Goal: Task Accomplishment & Management: Complete application form

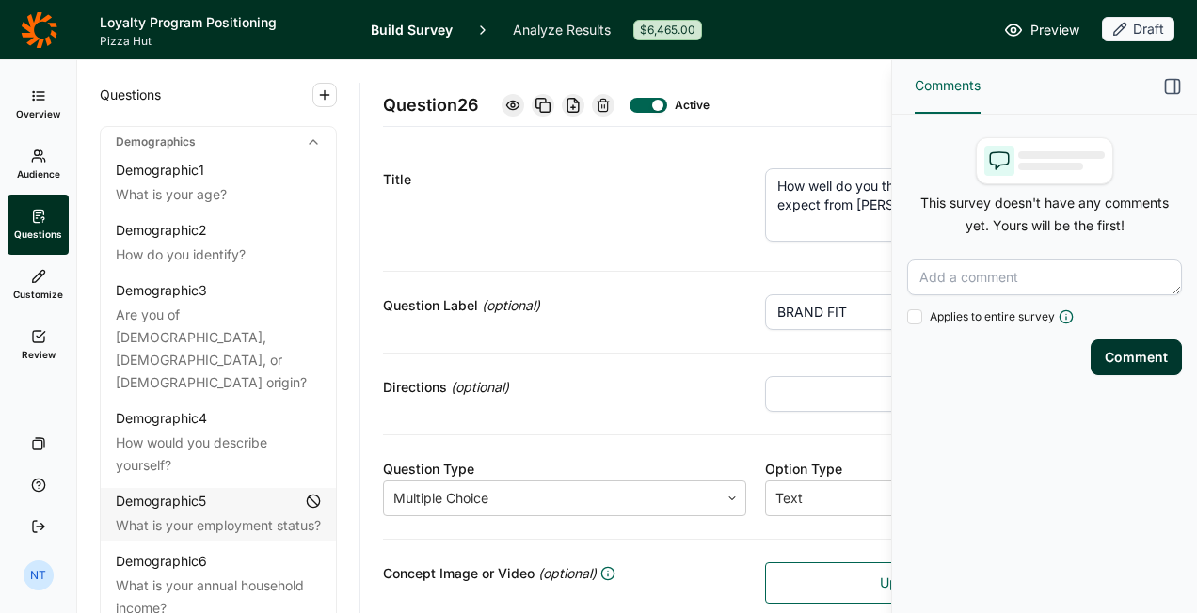
scroll to position [3504, 0]
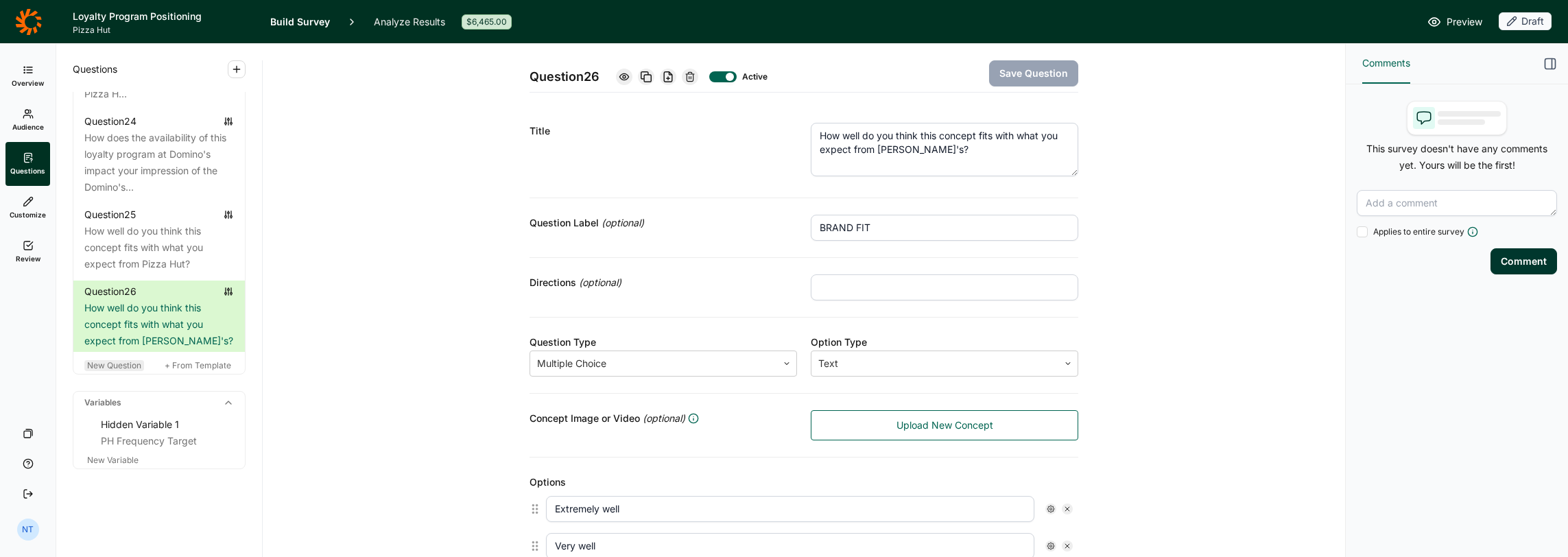
click at [112, 368] on span "New Question" at bounding box center [114, 365] width 54 height 10
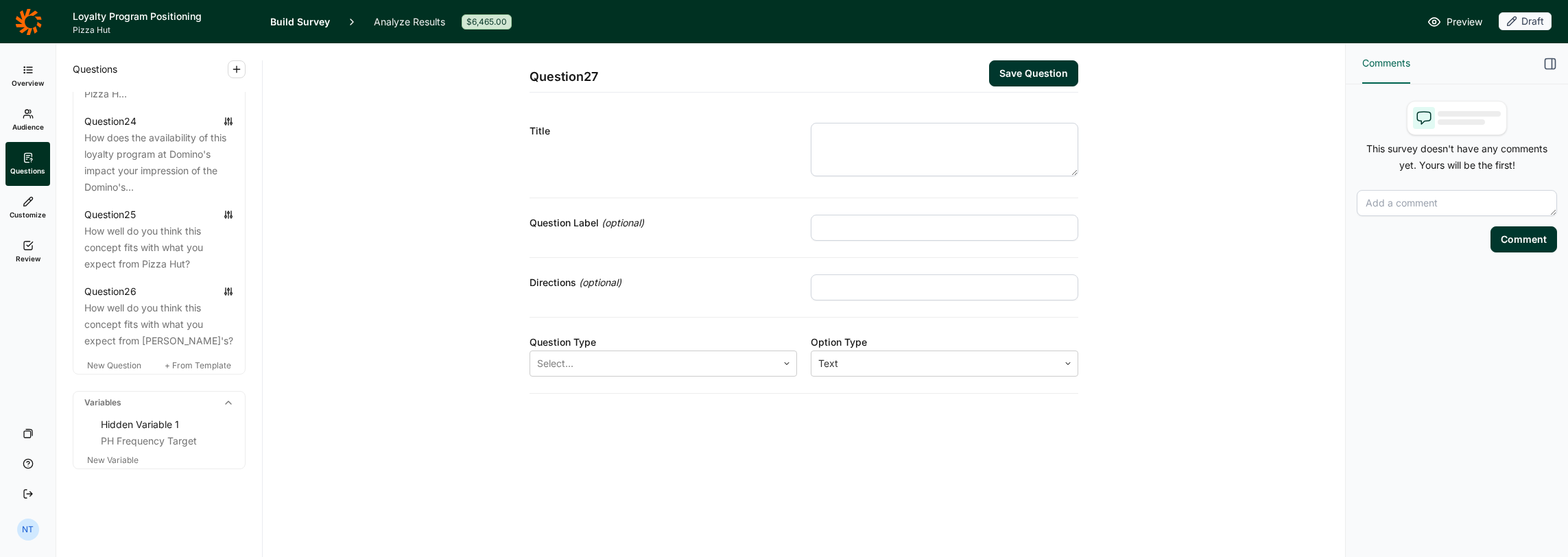
click at [827, 139] on textarea at bounding box center [944, 149] width 268 height 53
click at [645, 381] on div at bounding box center [654, 374] width 233 height 19
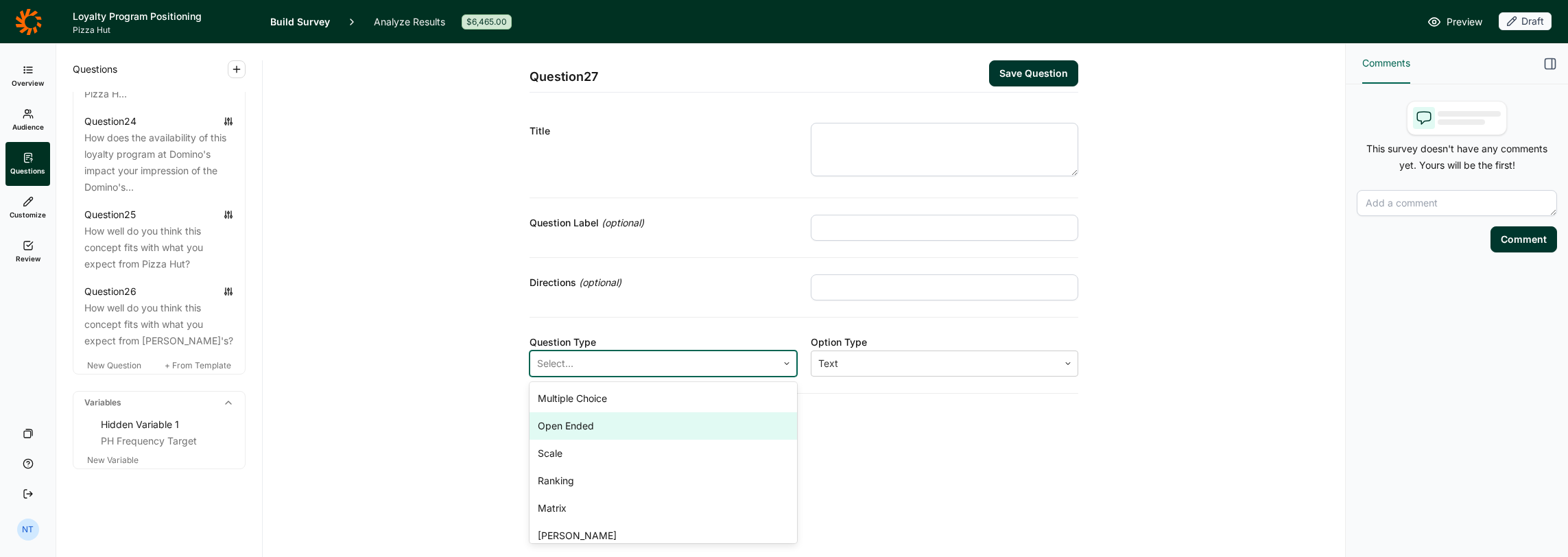
scroll to position [36, 0]
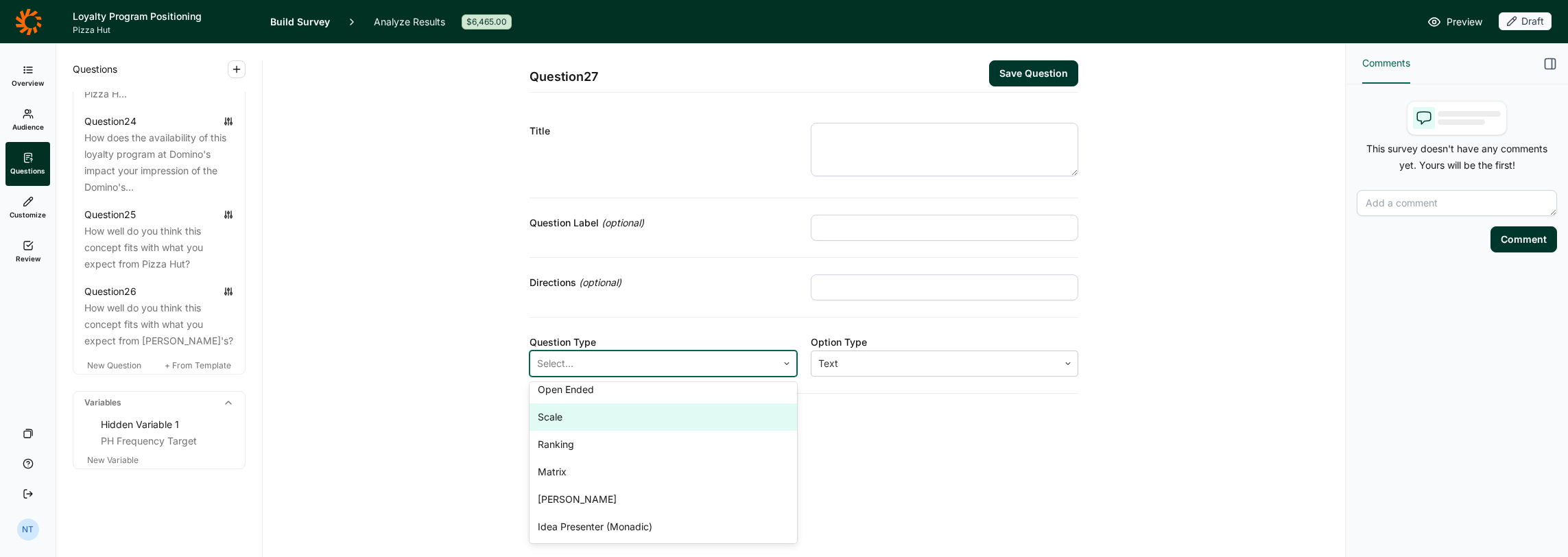
click at [583, 415] on div "Scale" at bounding box center [663, 417] width 268 height 28
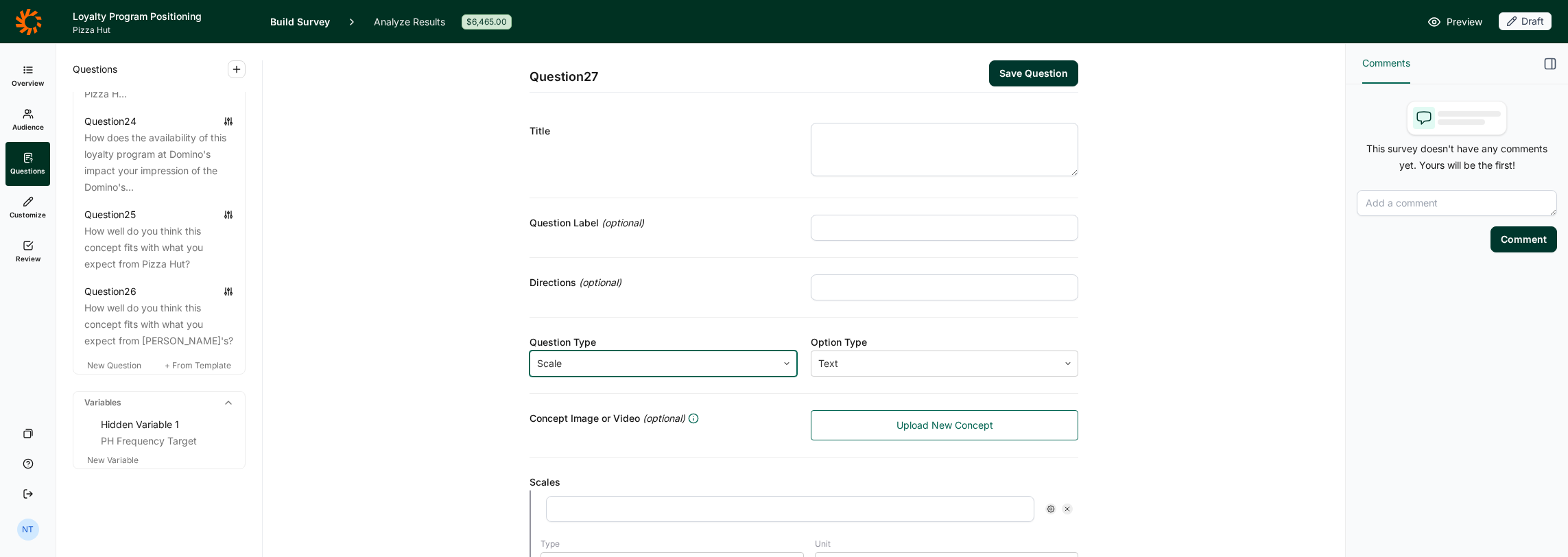
click at [638, 360] on div at bounding box center [654, 363] width 233 height 19
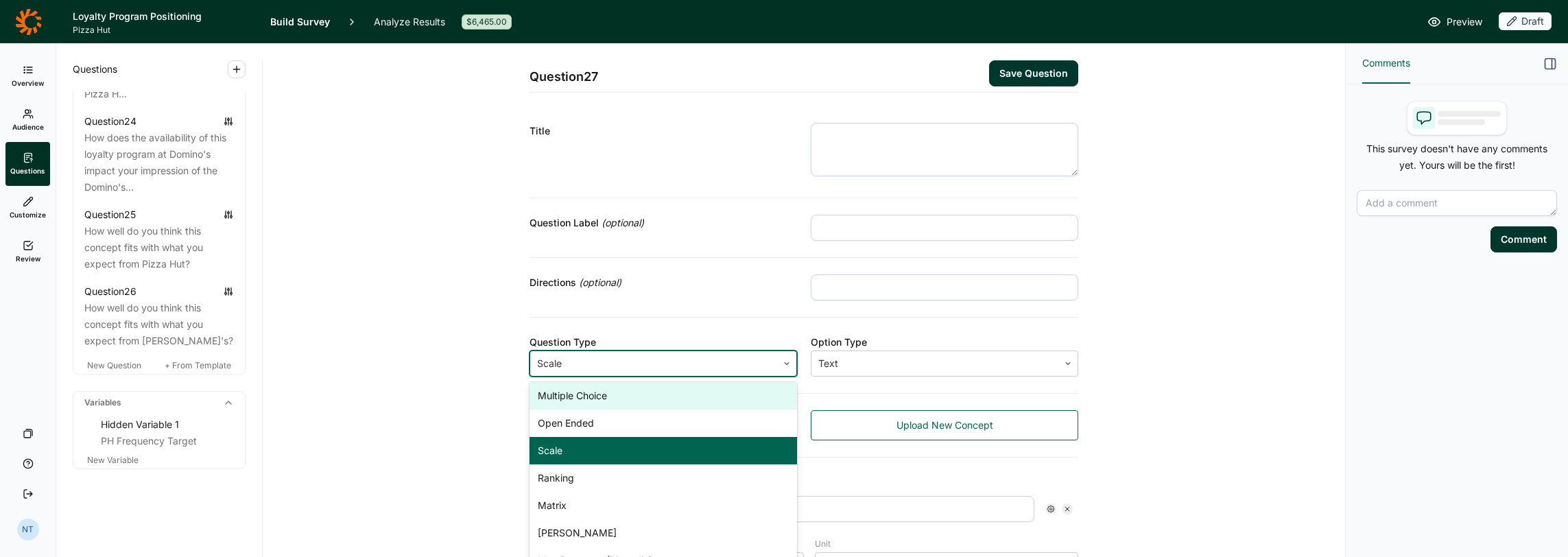
click at [577, 400] on div "Multiple Choice" at bounding box center [663, 396] width 268 height 28
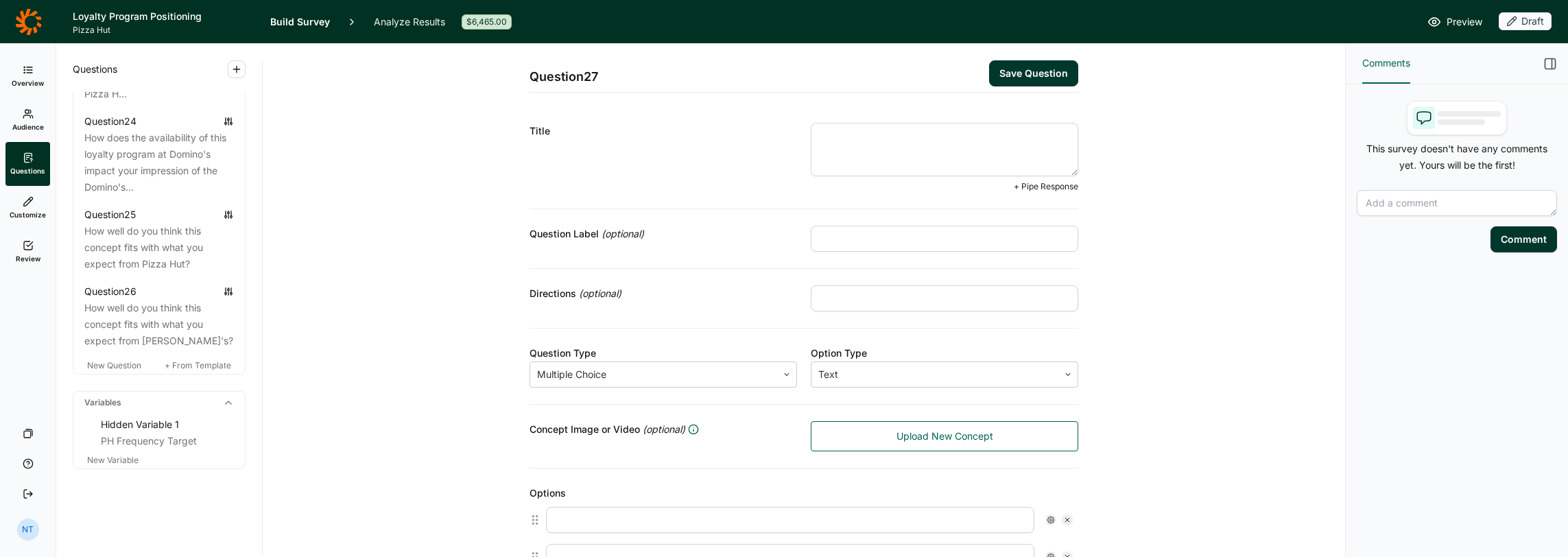
click at [872, 133] on textarea at bounding box center [944, 149] width 268 height 53
click at [872, 134] on textarea "Reviewing the concept you have evaluated again, which of these progra" at bounding box center [944, 149] width 268 height 53
click at [872, 144] on textarea "Reviewing the loyalty program you have evaluated again, which of these names fi…" at bounding box center [944, 149] width 268 height 53
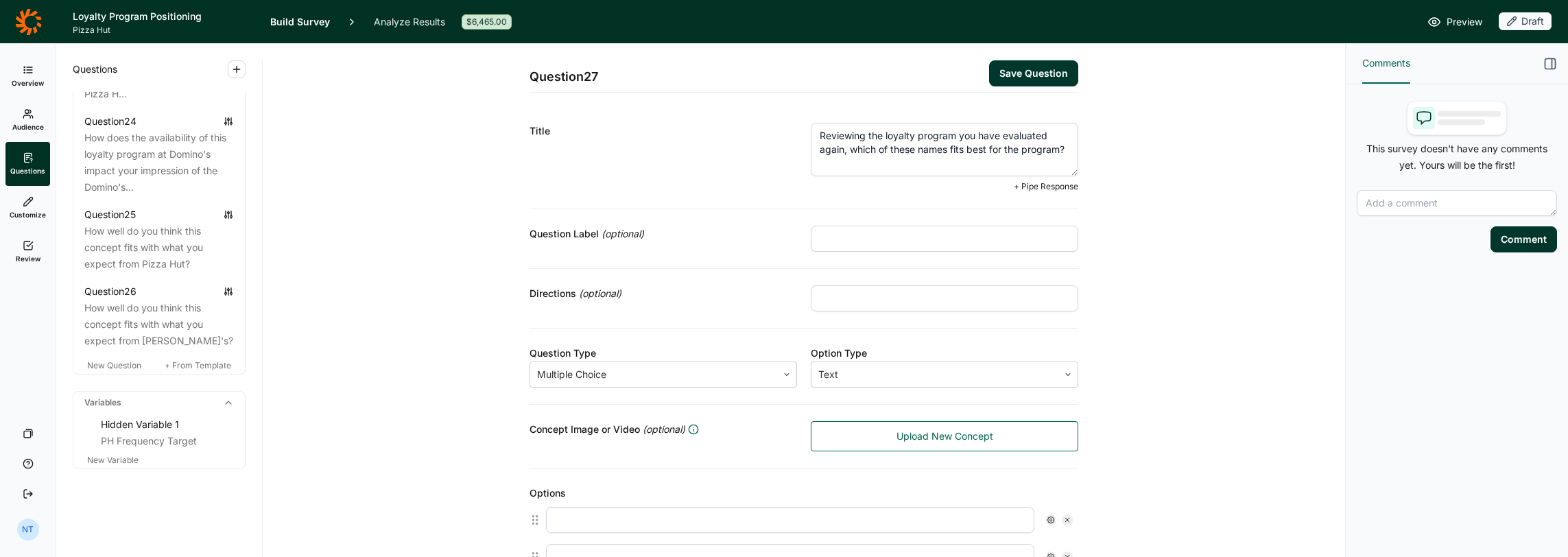
click at [872, 147] on textarea "Reviewing the loyalty program you have evaluated again, which of these names fi…" at bounding box center [944, 149] width 268 height 53
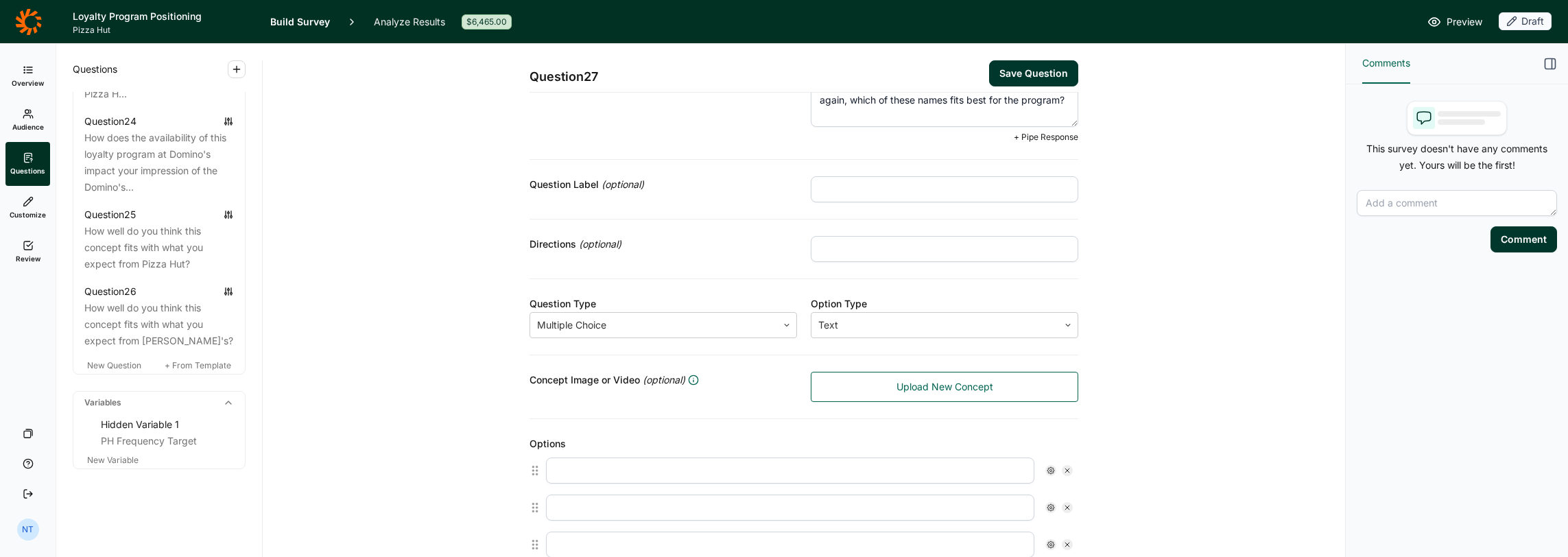
scroll to position [69, 0]
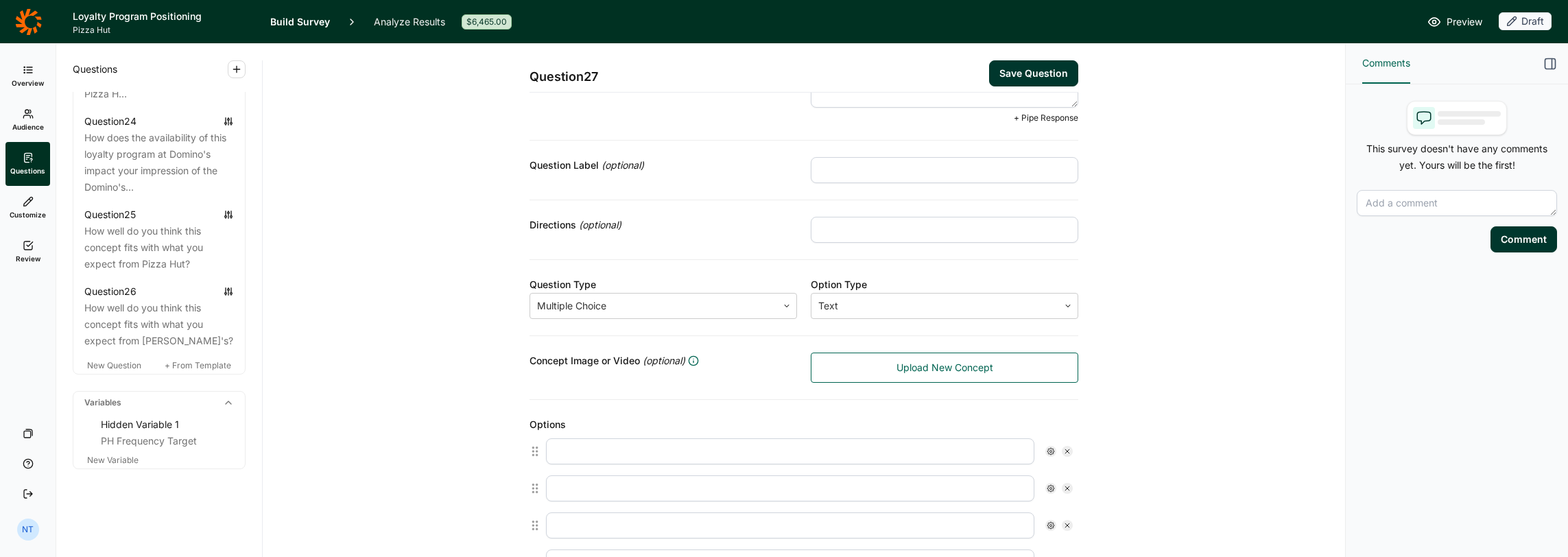
type textarea "Reviewing the loyalty program you have evaluated again, which of these names fi…"
click at [781, 446] on div at bounding box center [810, 451] width 538 height 37
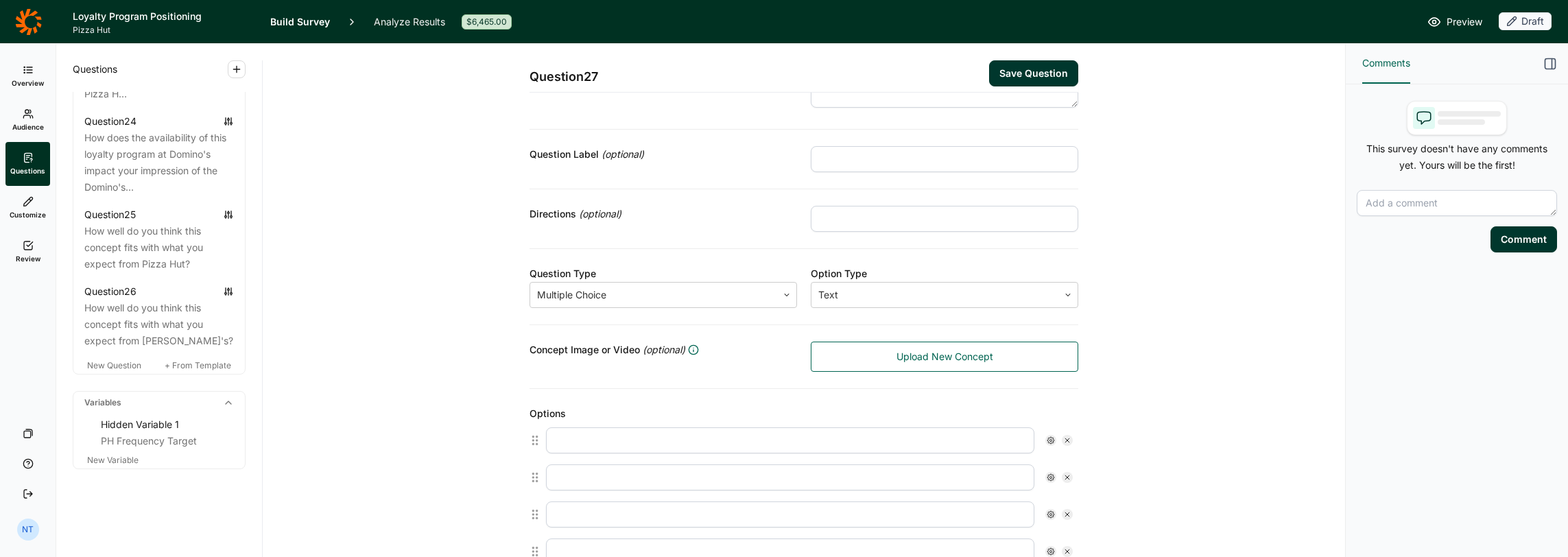
click at [782, 446] on input "text" at bounding box center [791, 440] width 489 height 26
click at [477, 398] on div "Question 27 Save Question Title Reviewing the loyalty program you have evaluate…" at bounding box center [804, 462] width 1049 height 975
click at [595, 442] on input "text" at bounding box center [791, 440] width 489 height 26
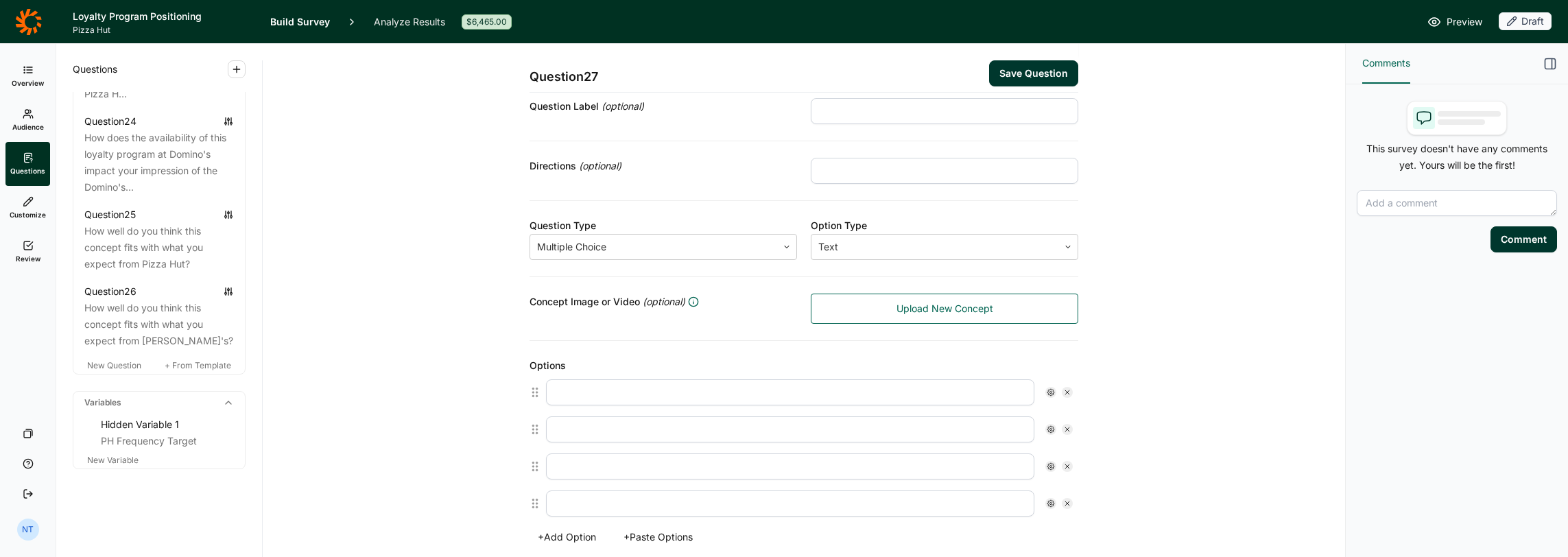
scroll to position [137, 0]
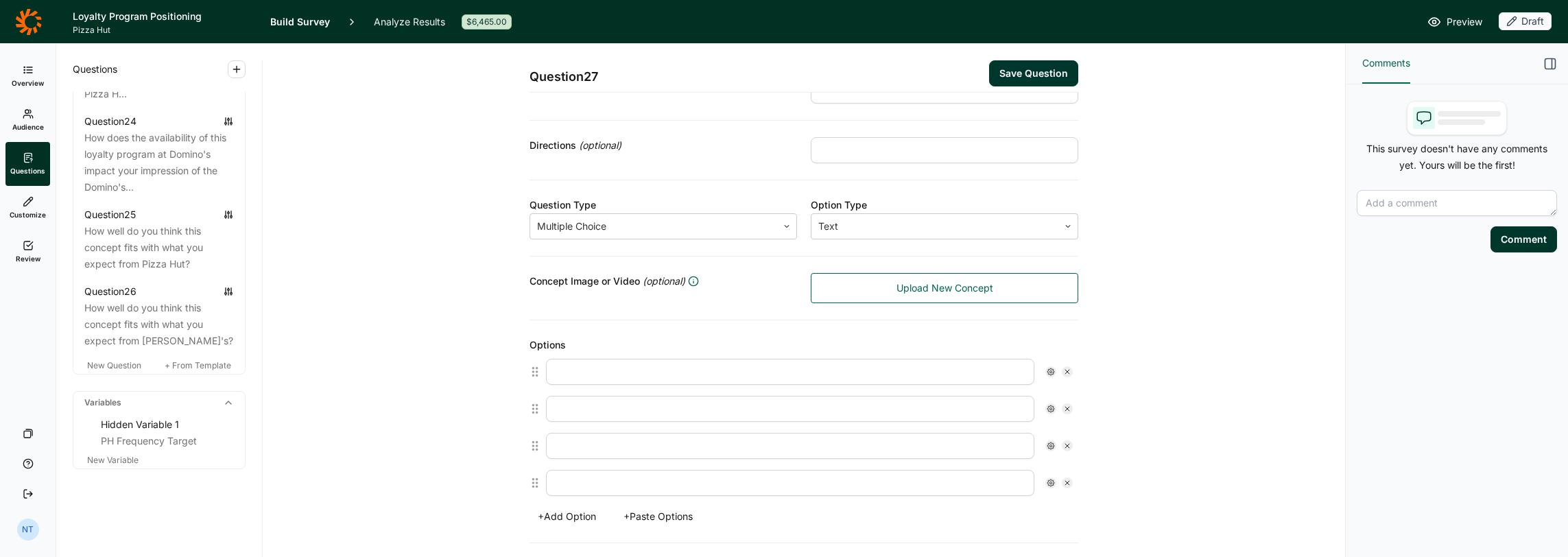
click at [872, 335] on div "Question 27 Save Question Title Reviewing the loyalty program you have evaluate…" at bounding box center [804, 394] width 1049 height 975
click at [705, 168] on div "Directions (optional)" at bounding box center [804, 151] width 549 height 60
click at [683, 366] on input "text" at bounding box center [791, 372] width 489 height 26
click at [664, 375] on input "text" at bounding box center [791, 372] width 489 height 26
click at [598, 369] on input "text" at bounding box center [791, 372] width 489 height 26
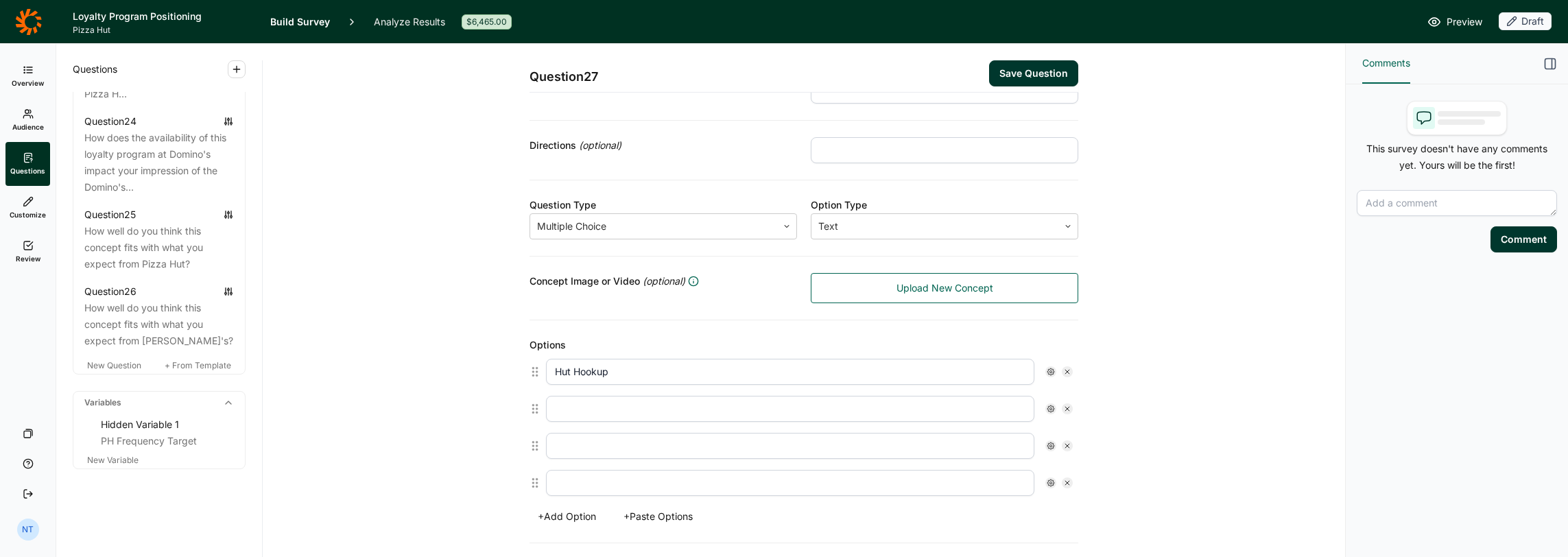
type input "Hut Hookup"
type input "Hut House"
type input "Hut Club"
type input "My Hut"
click at [591, 446] on button "+ Add Option" at bounding box center [567, 516] width 75 height 19
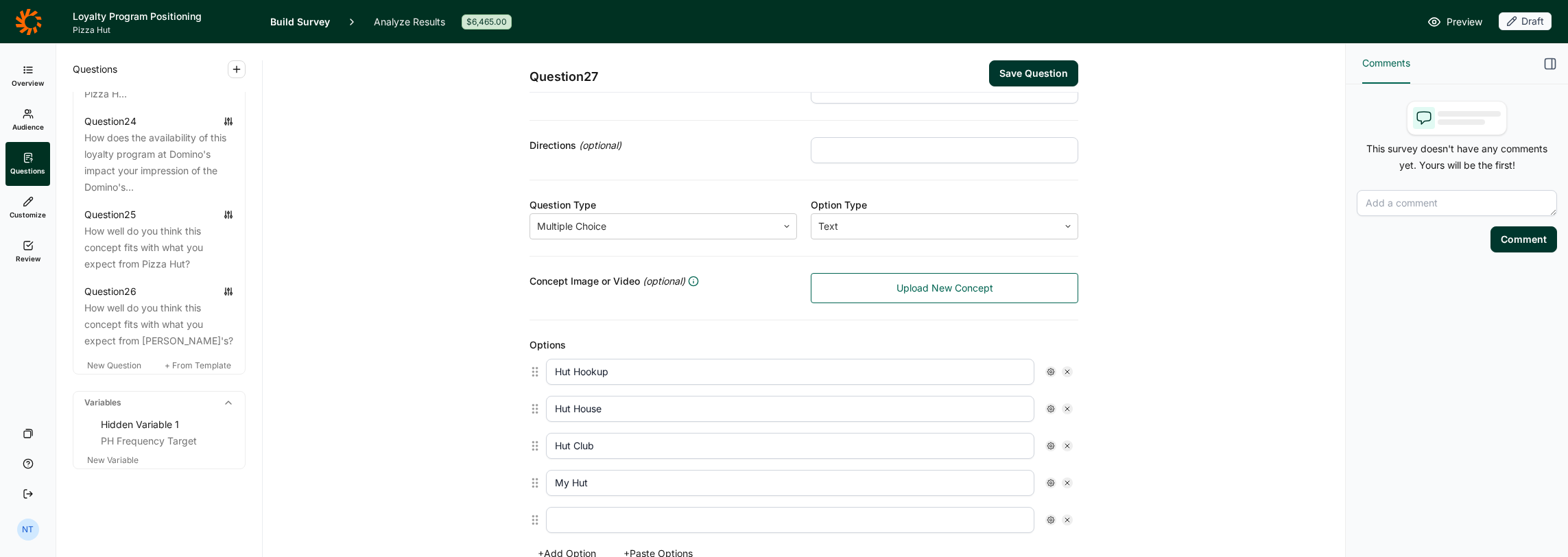
drag, startPoint x: 586, startPoint y: 513, endPoint x: 597, endPoint y: 512, distance: 11.0
click at [586, 446] on input "text" at bounding box center [791, 520] width 489 height 26
type input "Hut Rewards"
click at [452, 332] on div "Question 27 Save Question Title Reviewing the loyalty program you have evaluate…" at bounding box center [804, 413] width 1049 height 1012
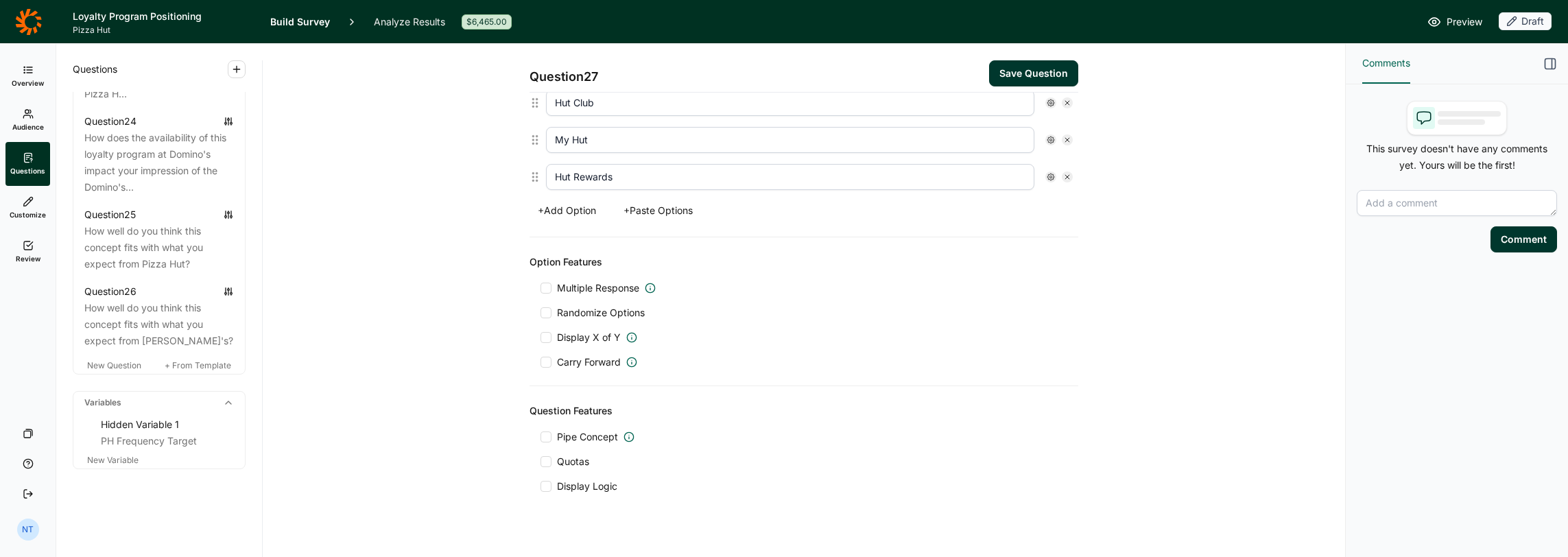
click at [586, 434] on span "Pipe Concept" at bounding box center [588, 437] width 61 height 14
click at [540, 437] on input "Pipe Concept" at bounding box center [540, 437] width 0 height 0
click at [632, 446] on div at bounding box center [826, 474] width 418 height 19
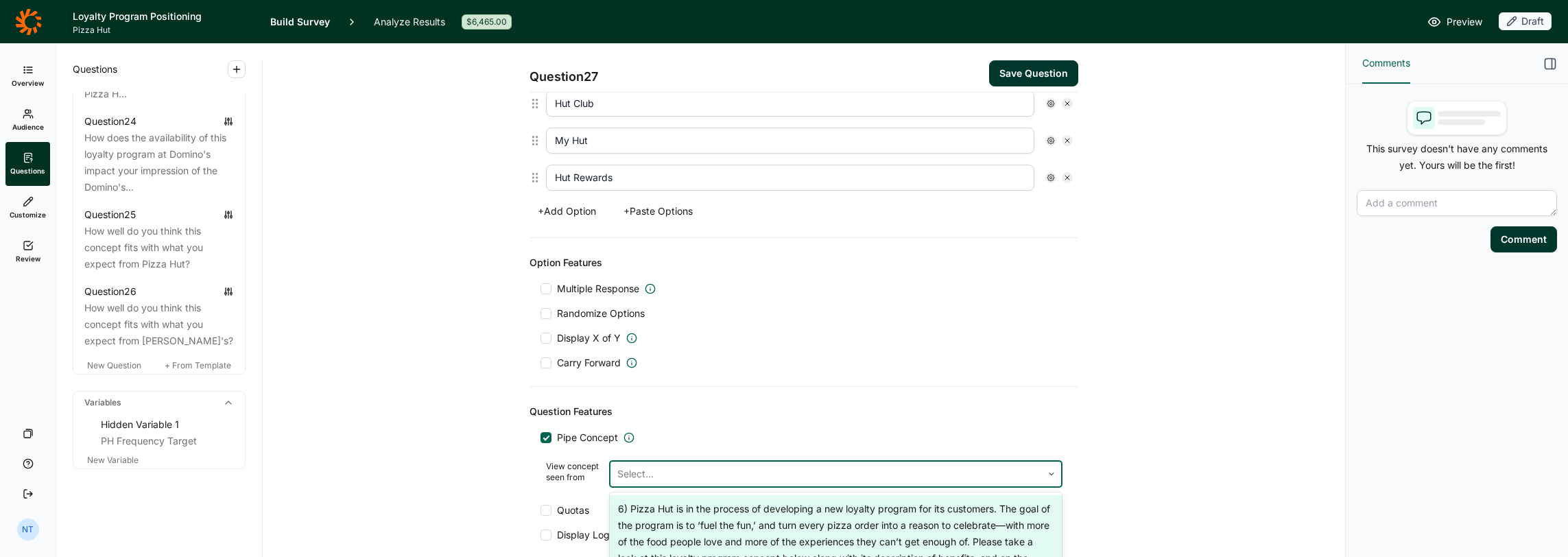
click at [668, 446] on div "6) Pizza Hut is in the process of developing a new loyalty program for its cust…" at bounding box center [836, 542] width 452 height 93
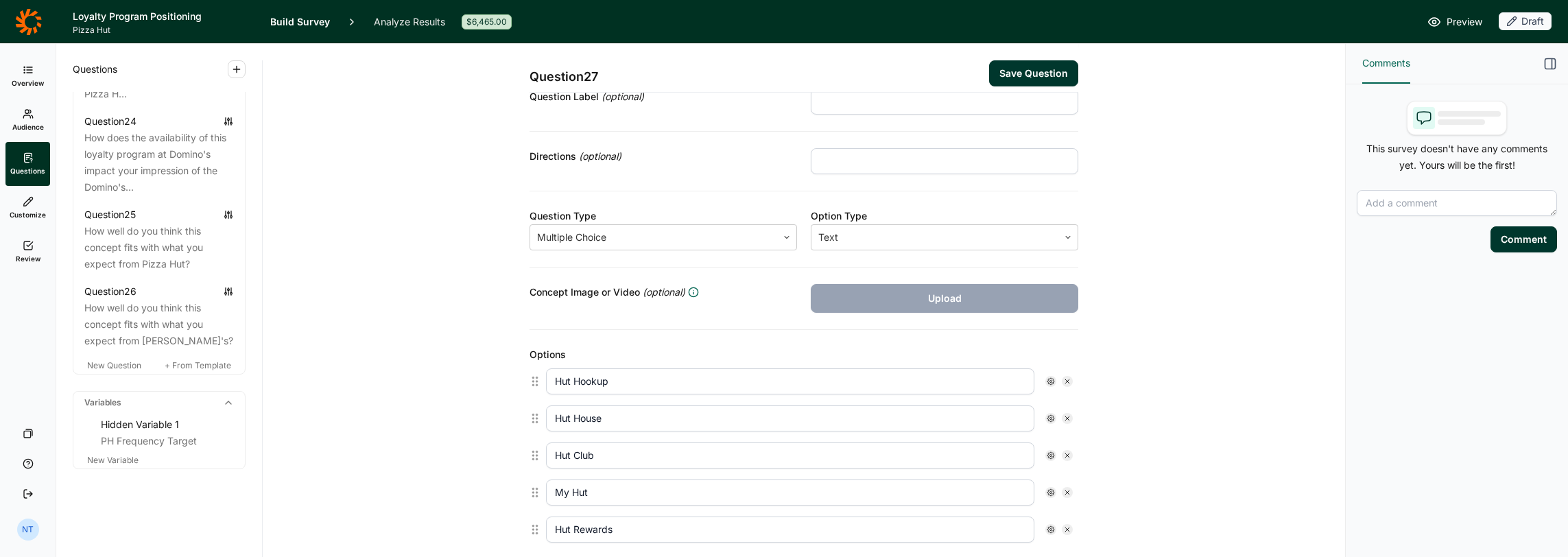
scroll to position [0, 0]
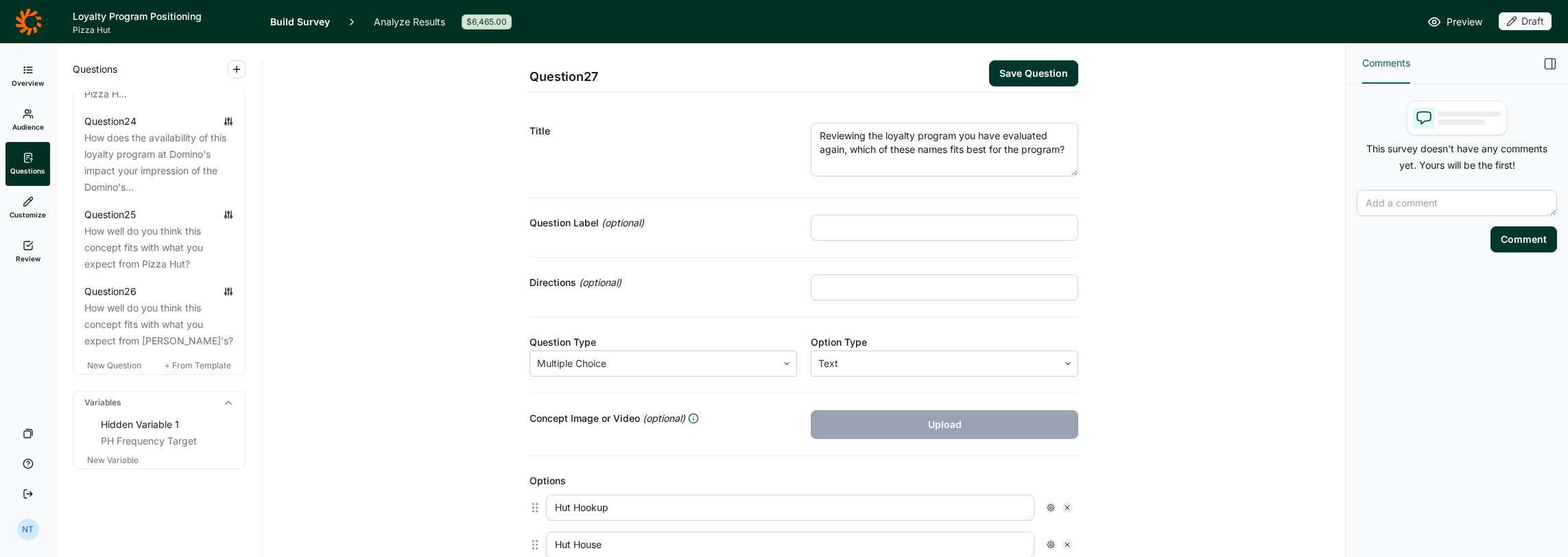
click at [872, 136] on textarea "Reviewing the loyalty program you have evaluated again, which of these names fi…" at bounding box center [944, 149] width 268 height 53
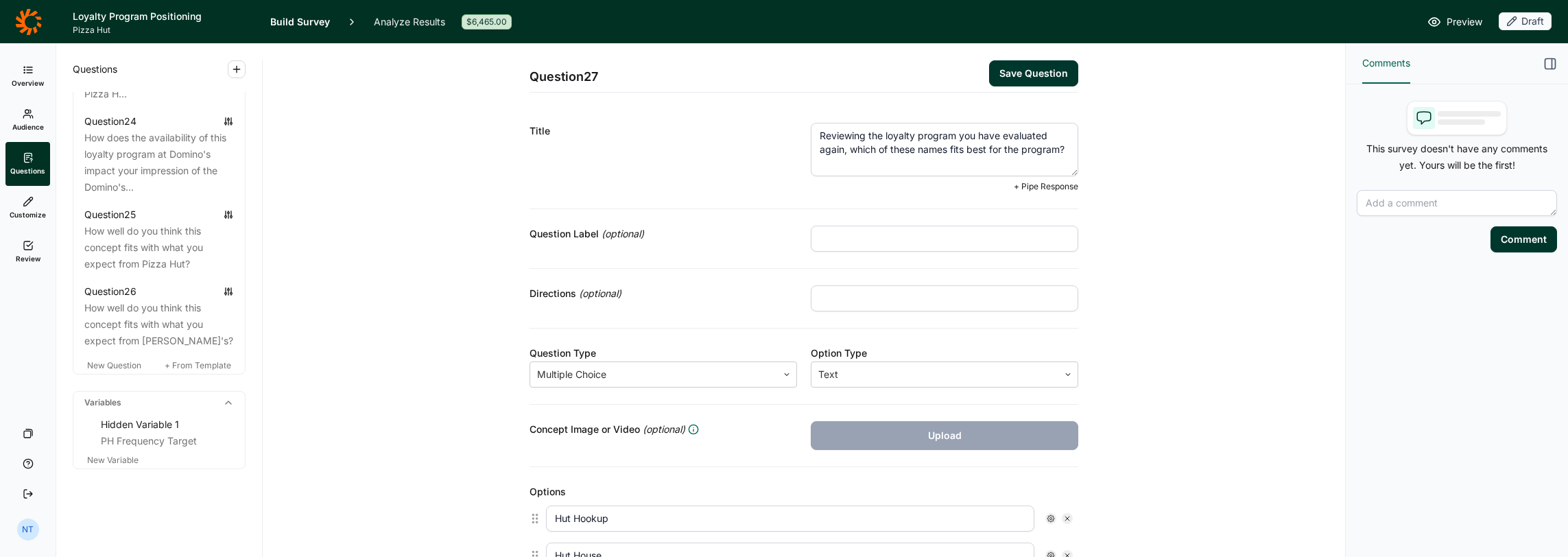
click at [735, 187] on div "Title" at bounding box center [663, 157] width 268 height 69
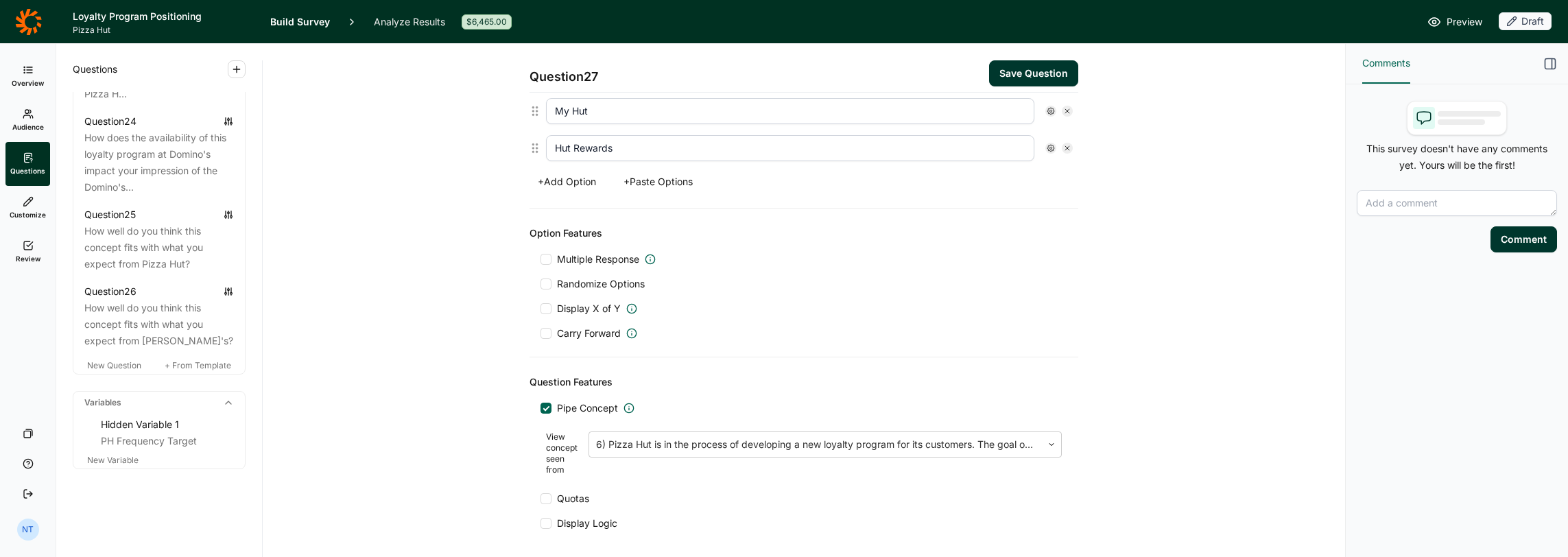
scroll to position [557, 0]
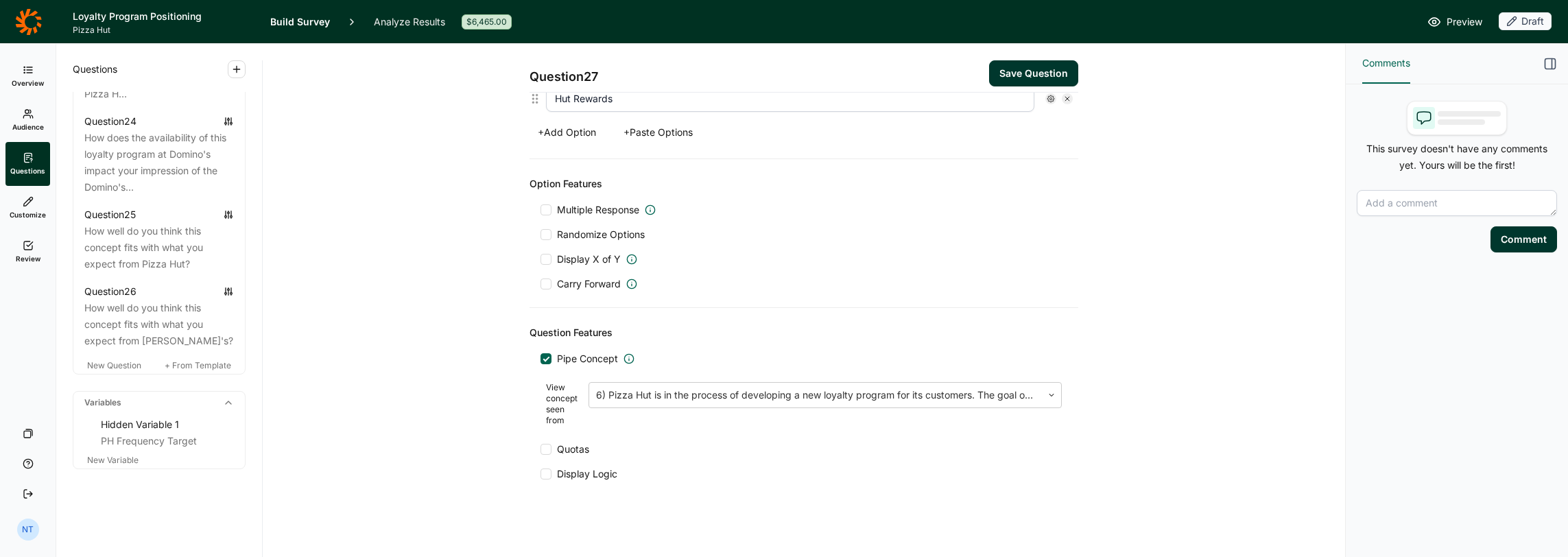
click at [564, 446] on span "Display Logic" at bounding box center [587, 474] width 61 height 14
click at [540, 446] on input "Display Logic" at bounding box center [540, 474] width 0 height 0
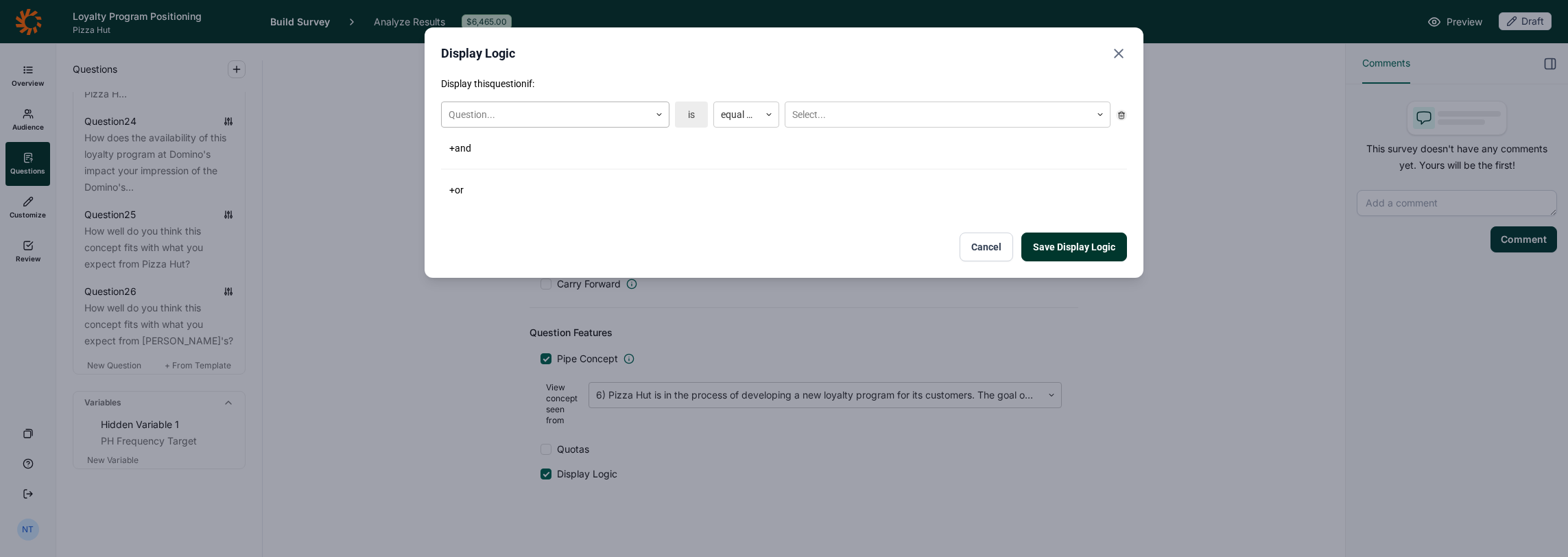
click at [534, 112] on div at bounding box center [546, 115] width 194 height 17
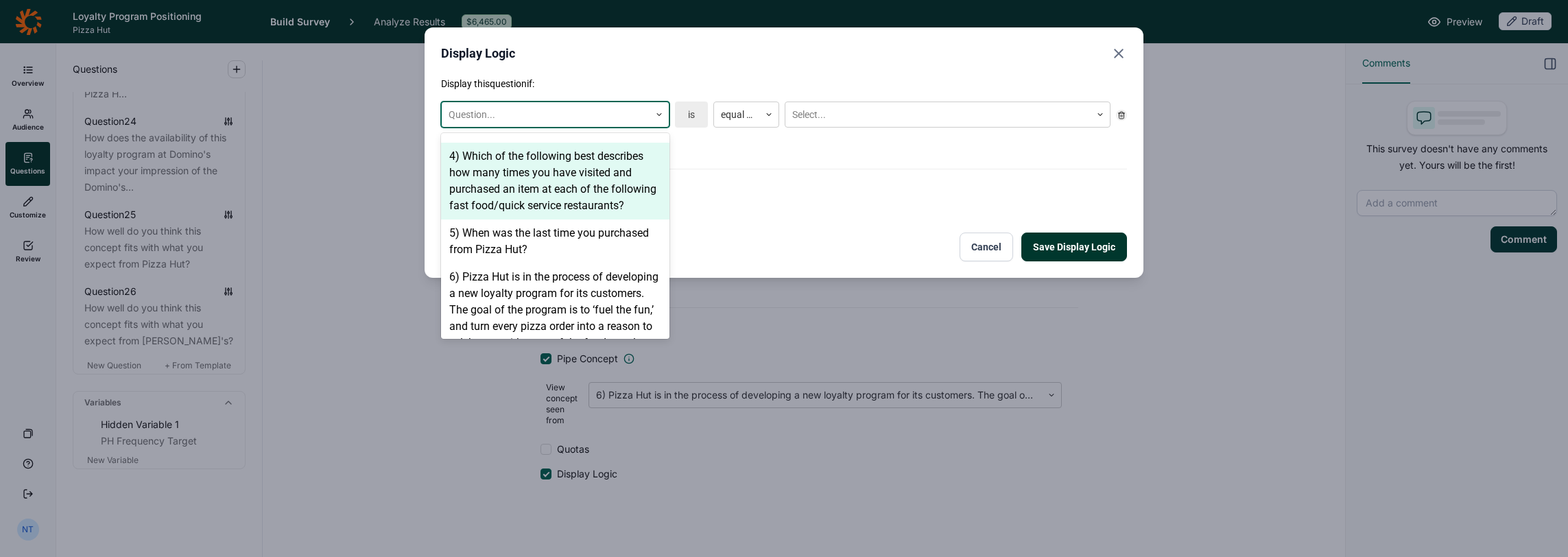
scroll to position [480, 0]
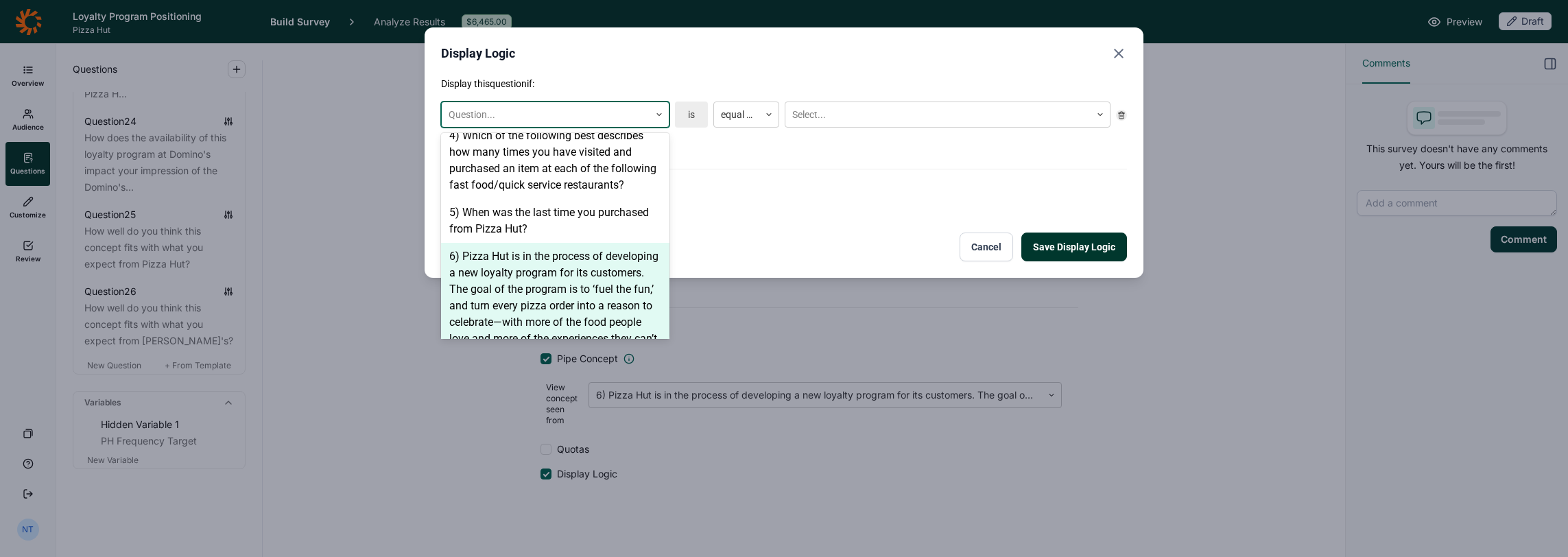
click at [513, 260] on div "6) Pizza Hut is in the process of developing a new loyalty program for its cust…" at bounding box center [555, 338] width 228 height 192
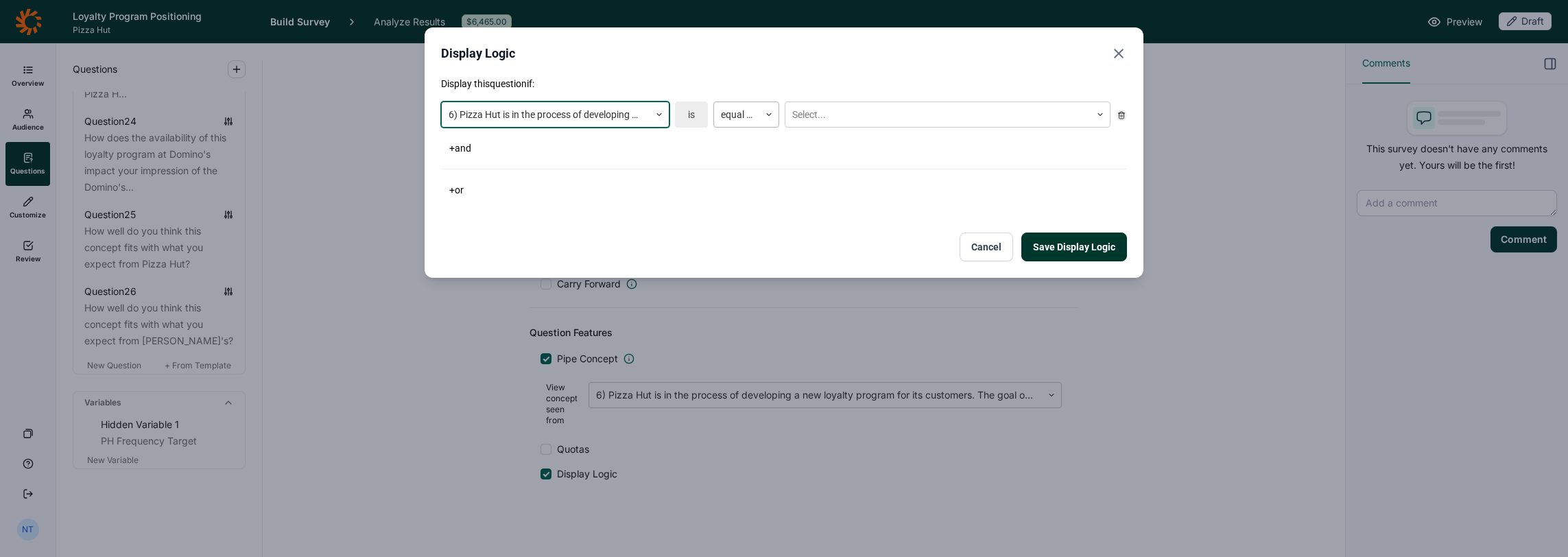
click at [738, 110] on div at bounding box center [737, 115] width 31 height 17
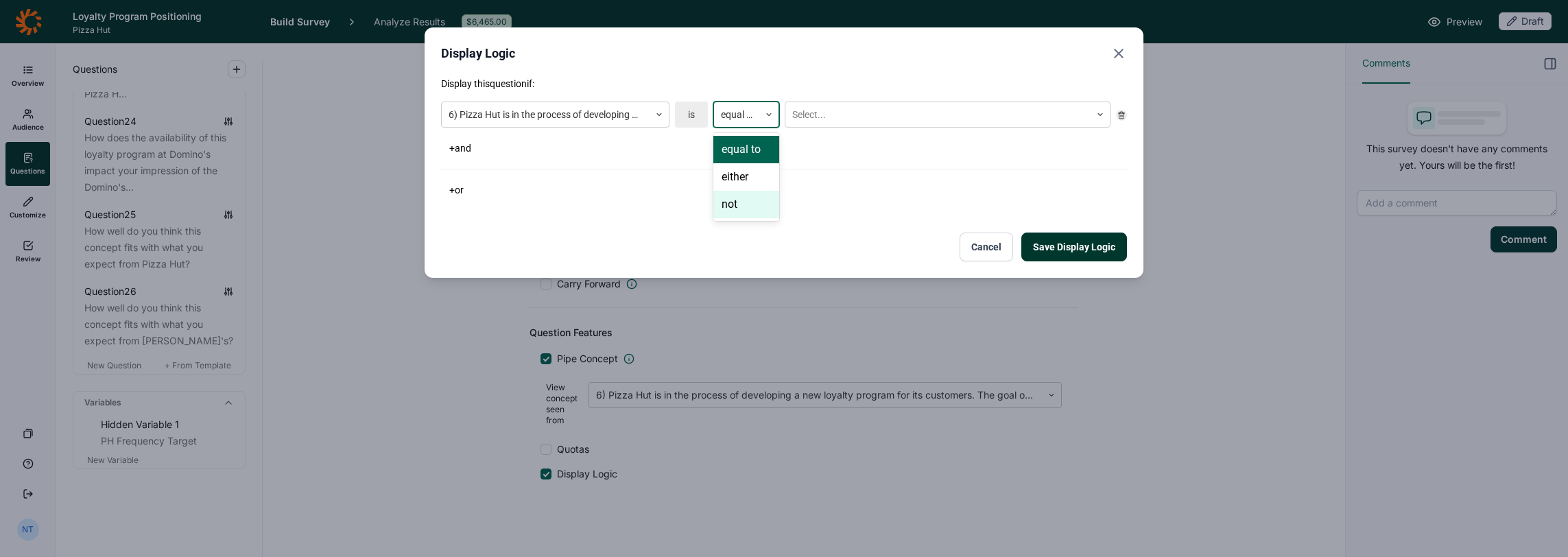
click at [731, 198] on div "not" at bounding box center [746, 205] width 66 height 28
drag, startPoint x: 849, startPoint y: 88, endPoint x: 848, endPoint y: 118, distance: 30.0
click at [850, 88] on p "Display this question if:" at bounding box center [784, 83] width 686 height 14
click at [847, 118] on div at bounding box center [939, 115] width 292 height 17
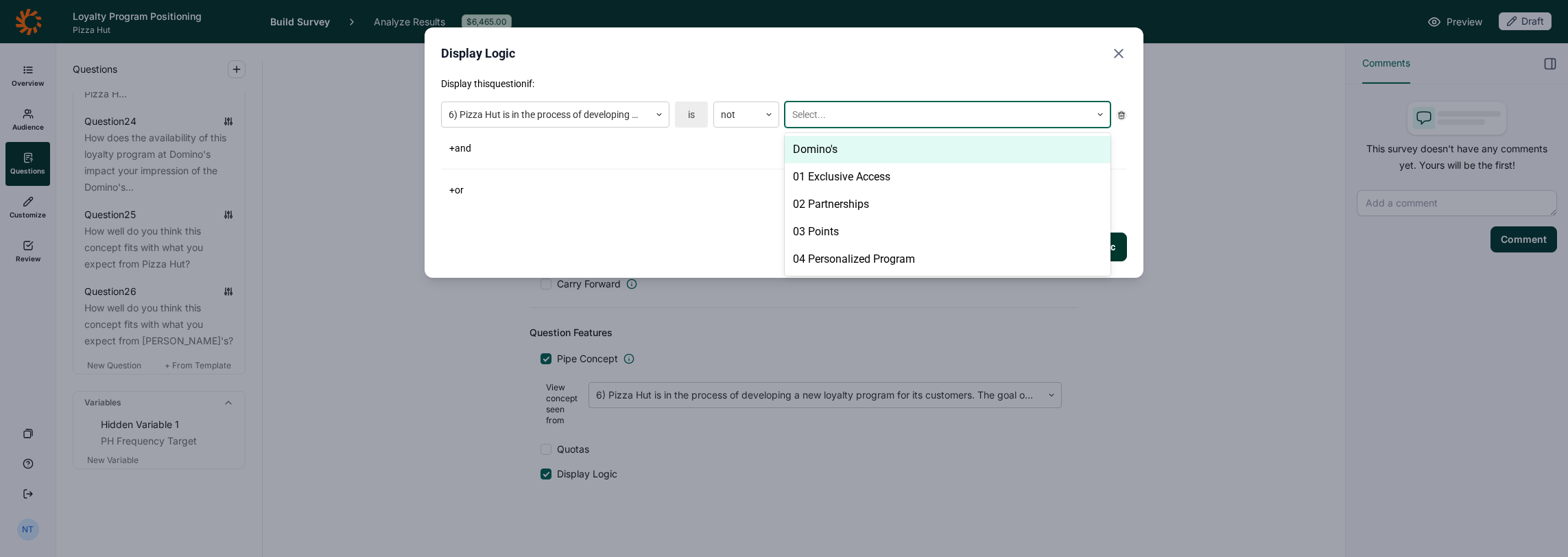
click at [847, 148] on div "Domino's" at bounding box center [947, 149] width 326 height 28
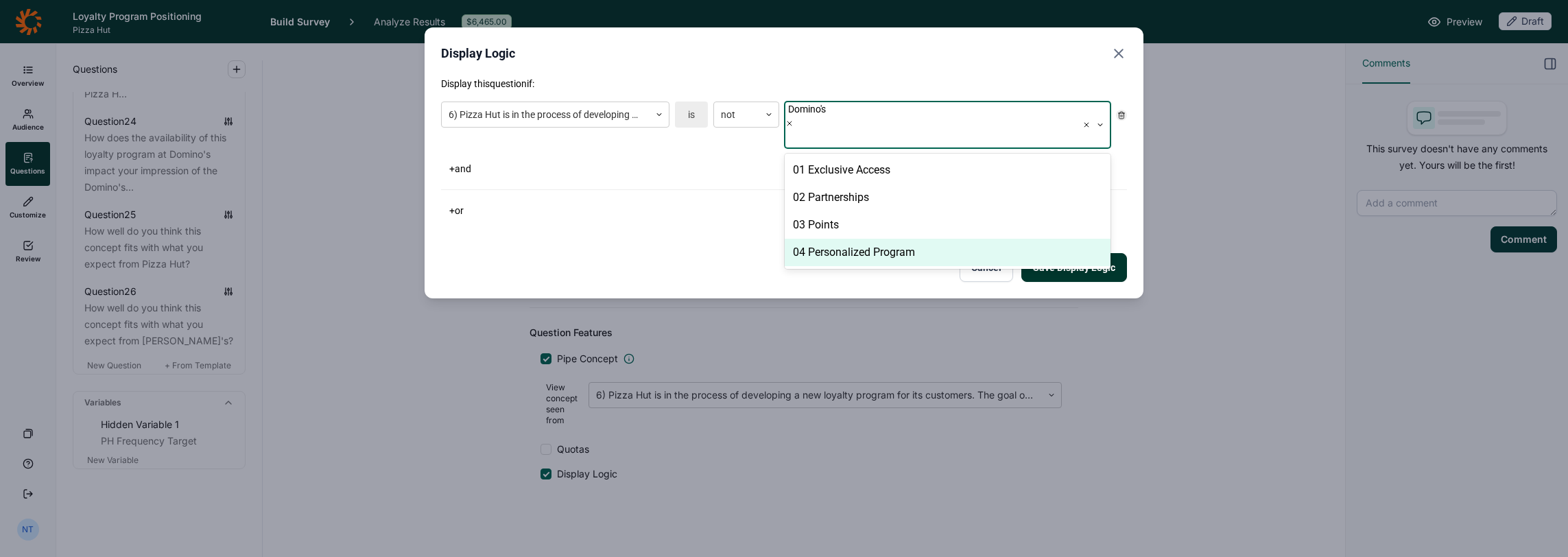
click at [872, 262] on div "Display Logic Display this question if: 6) Pizza Hut is in the process of devel…" at bounding box center [784, 163] width 719 height 271
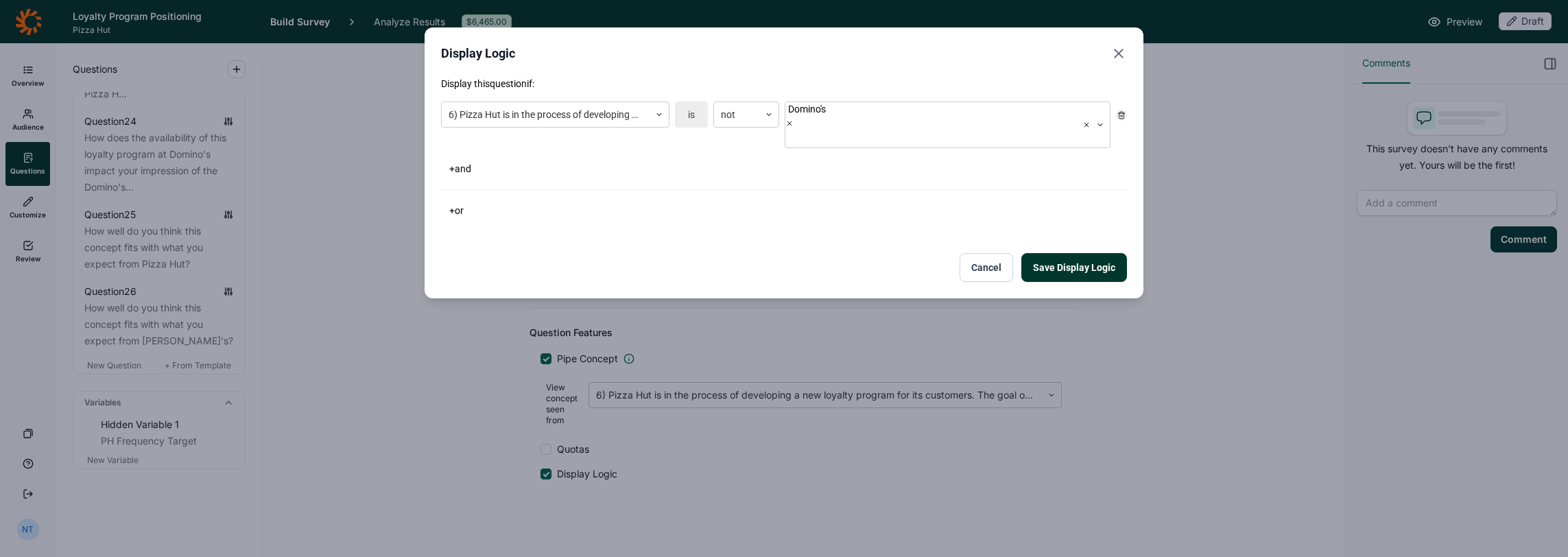
click at [872, 253] on button "Save Display Logic" at bounding box center [1074, 268] width 106 height 29
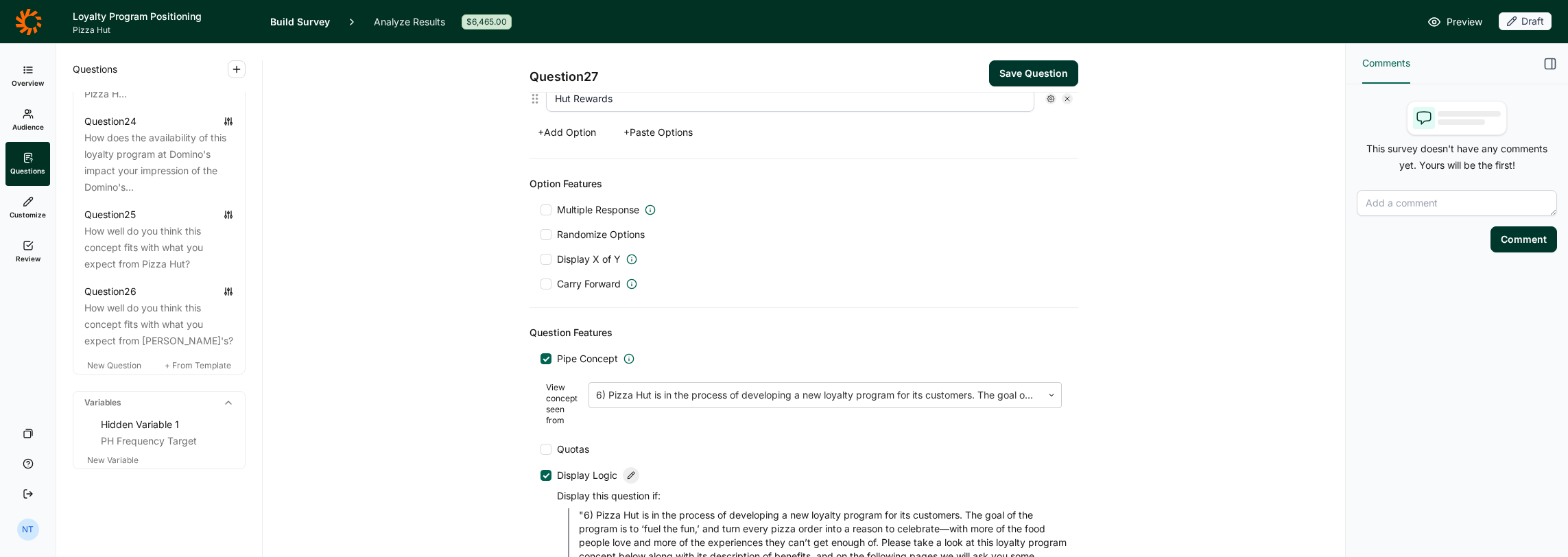
click at [551, 227] on span "Randomize Options" at bounding box center [598, 234] width 93 height 14
click at [540, 235] on input "Randomize Options" at bounding box center [540, 235] width 0 height 0
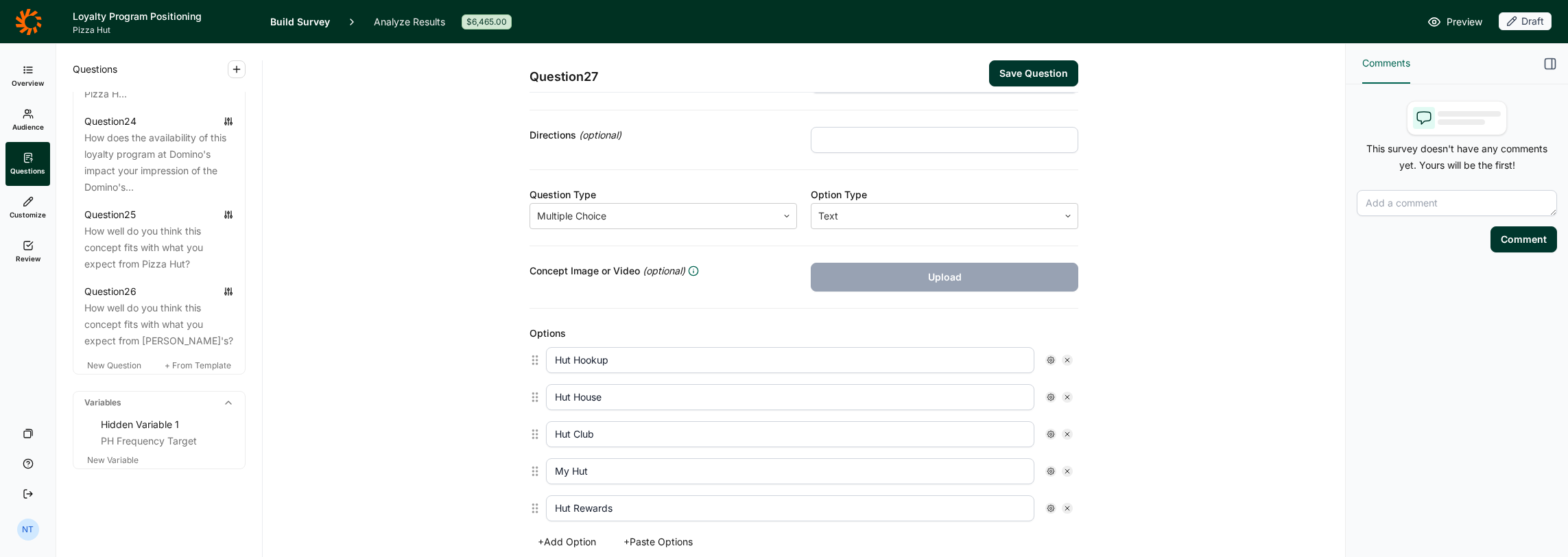
scroll to position [0, 0]
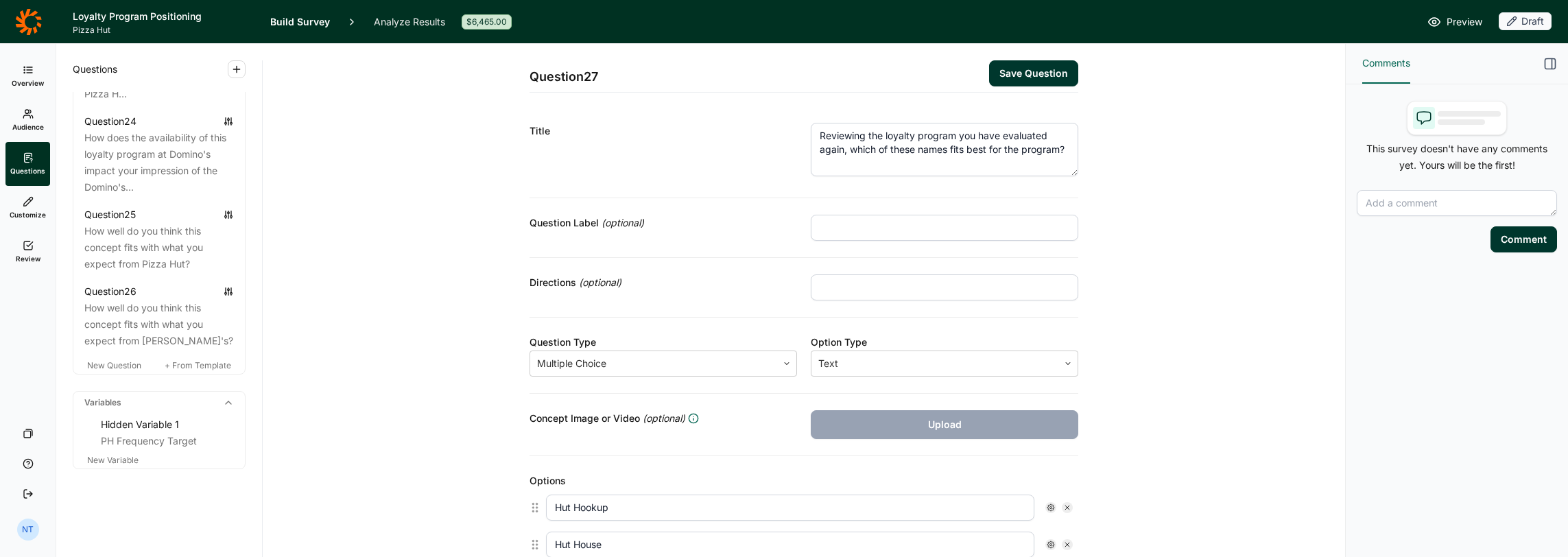
click at [872, 144] on textarea "Reviewing the loyalty program you have evaluated again, which of these names fi…" at bounding box center [944, 149] width 268 height 53
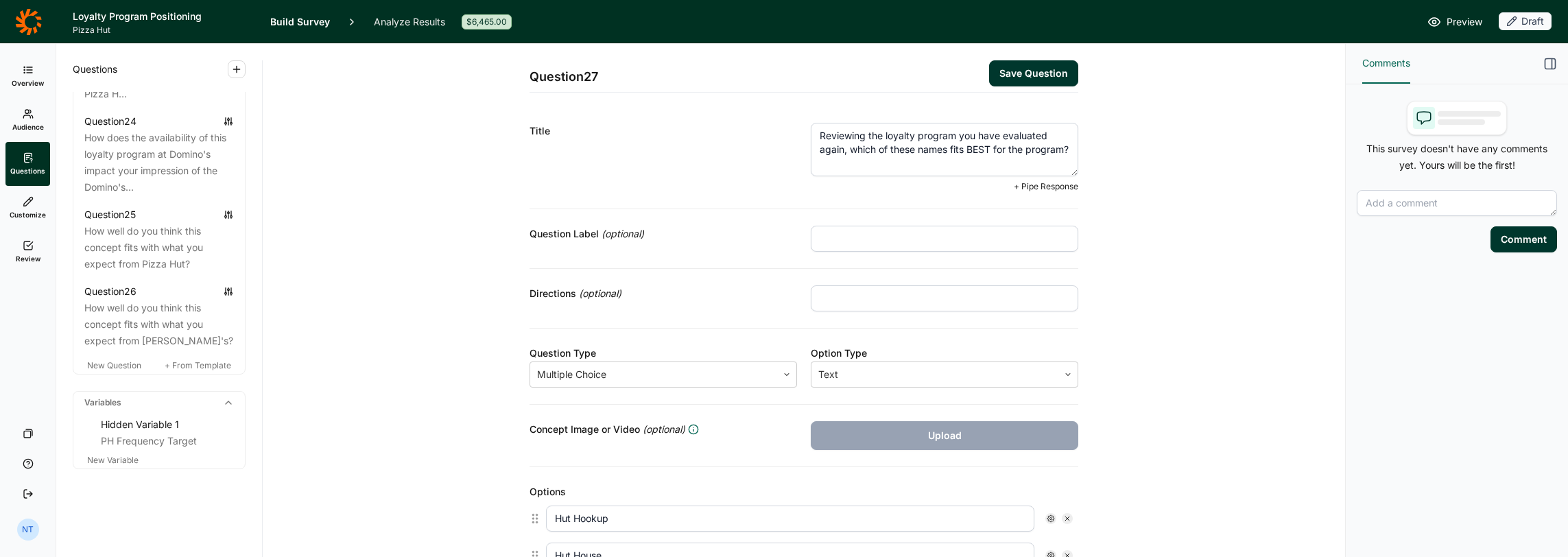
type textarea "Reviewing the loyalty program you have evaluated again, which of these names fi…"
click at [872, 74] on button "Save Question" at bounding box center [1033, 74] width 89 height 26
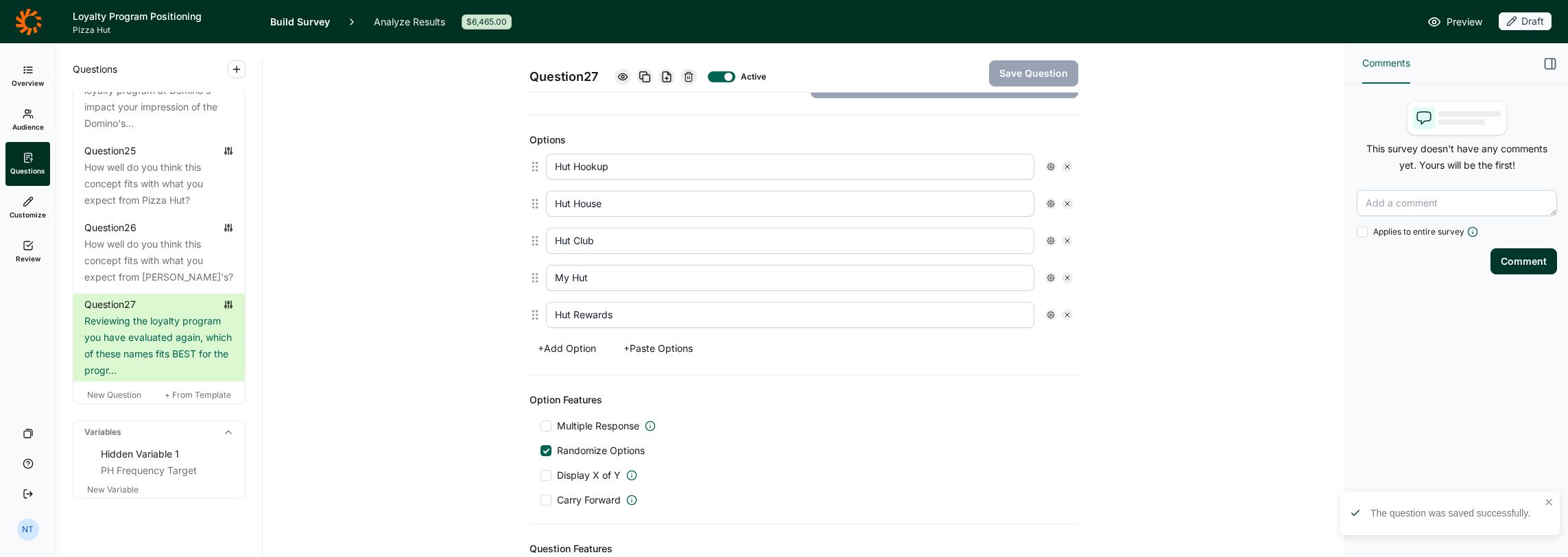
scroll to position [343, 0]
click at [121, 400] on span "New Question" at bounding box center [114, 394] width 54 height 10
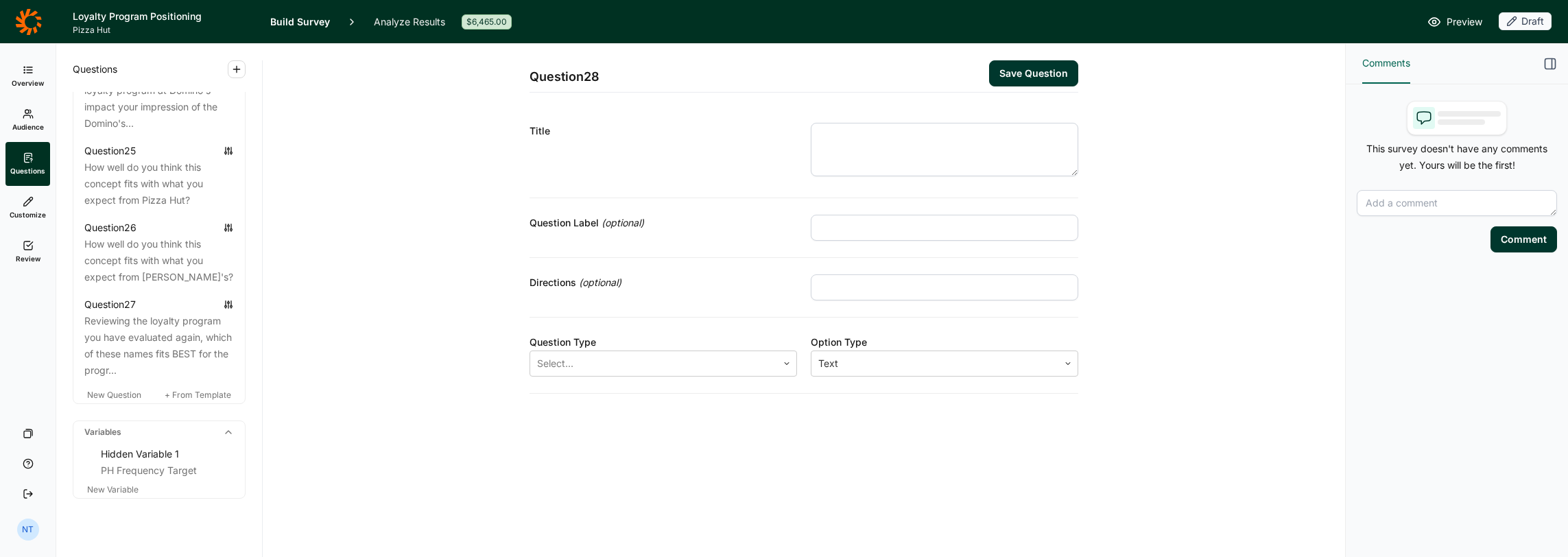
click at [872, 138] on textarea at bounding box center [944, 149] width 268 height 53
click at [621, 446] on div "Question 28 Save Question Title Do you strongly dislike Question Label (optiona…" at bounding box center [804, 300] width 1082 height 513
click at [872, 137] on textarea "Do you strongly dislike" at bounding box center [944, 149] width 268 height 53
click at [872, 136] on textarea "Do you strongly dislike" at bounding box center [944, 149] width 268 height 53
type textarea "Do you strongly dislike any of these names?"
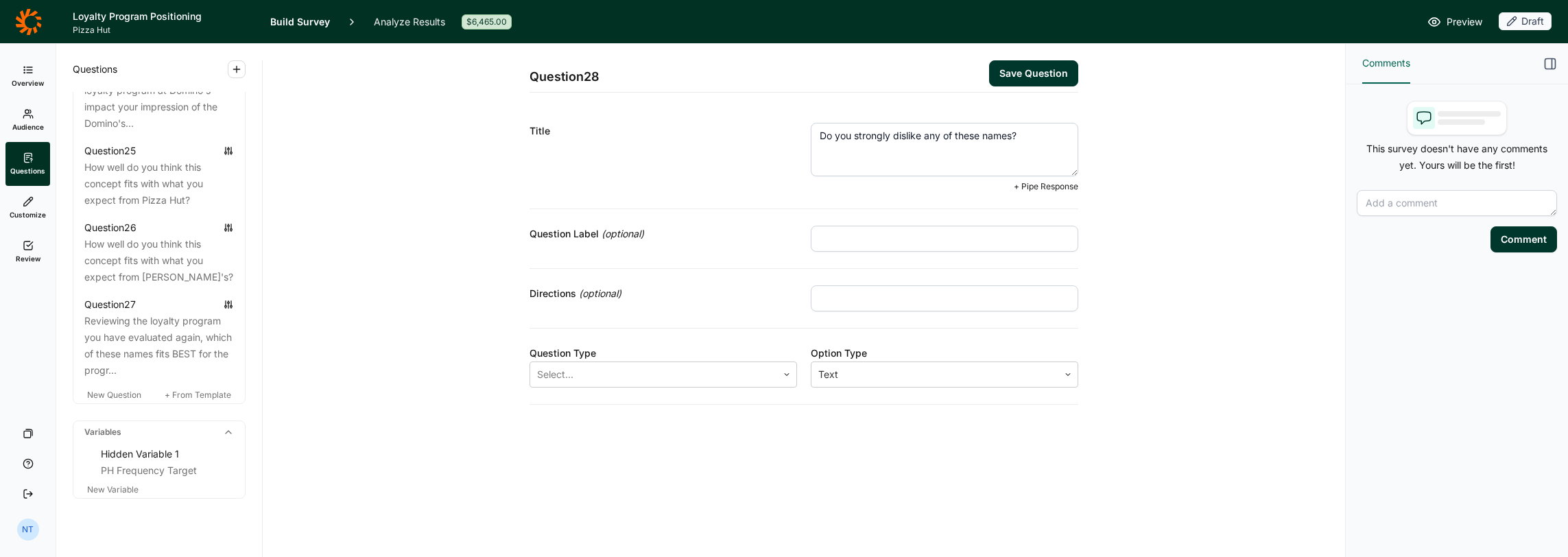
click at [872, 299] on input "text" at bounding box center [944, 298] width 268 height 26
click at [872, 285] on input "Please select all that apply." at bounding box center [944, 287] width 268 height 26
click at [872, 288] on input "Please select all that apply." at bounding box center [944, 287] width 268 height 26
type input "Please select all names that apply."
click at [608, 354] on div at bounding box center [654, 363] width 233 height 19
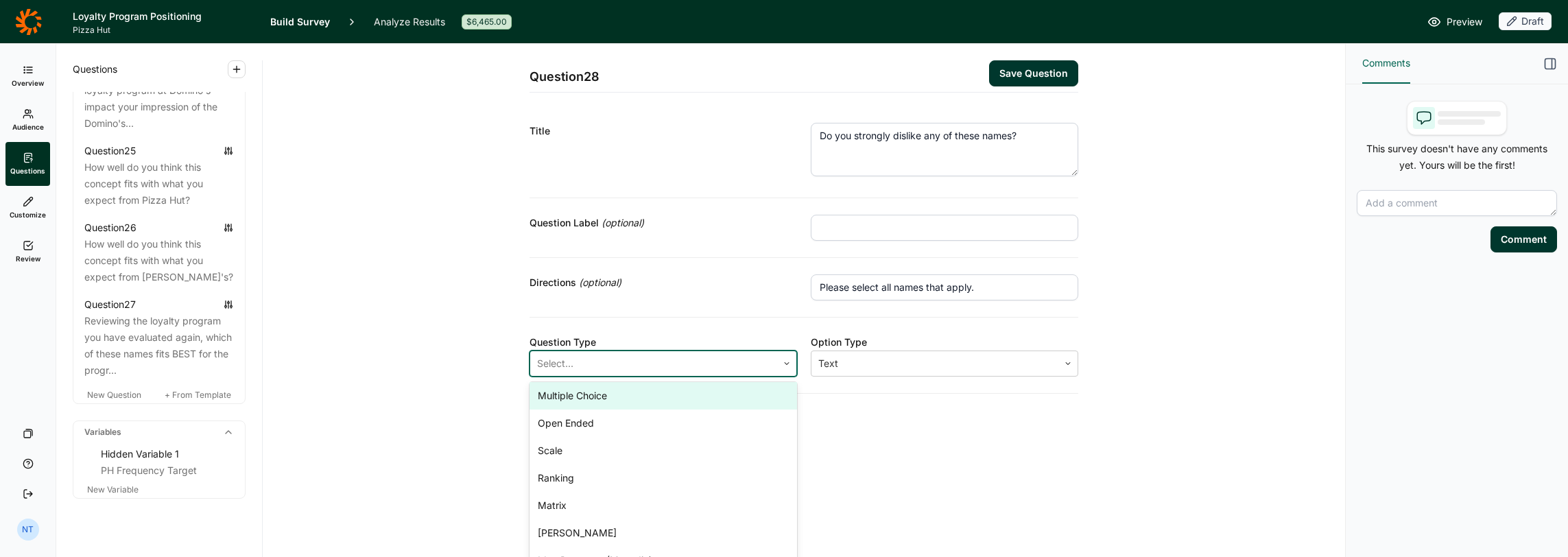
click at [561, 395] on div "Multiple Choice" at bounding box center [663, 396] width 268 height 28
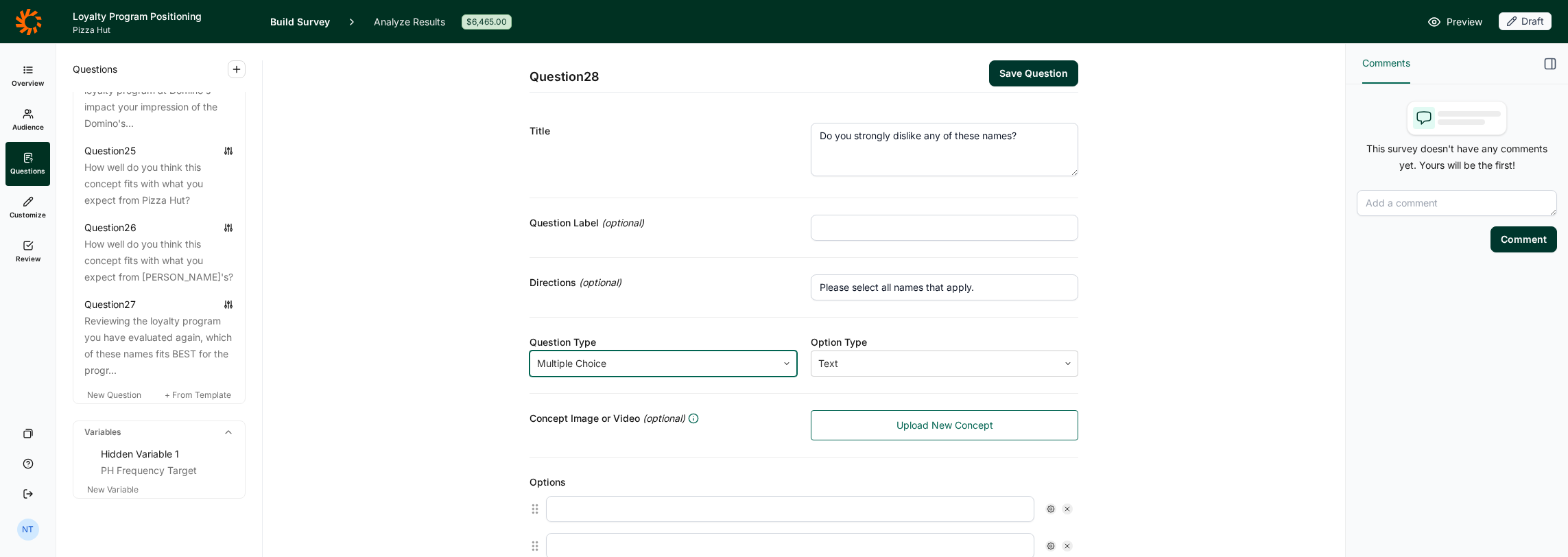
scroll to position [274, 0]
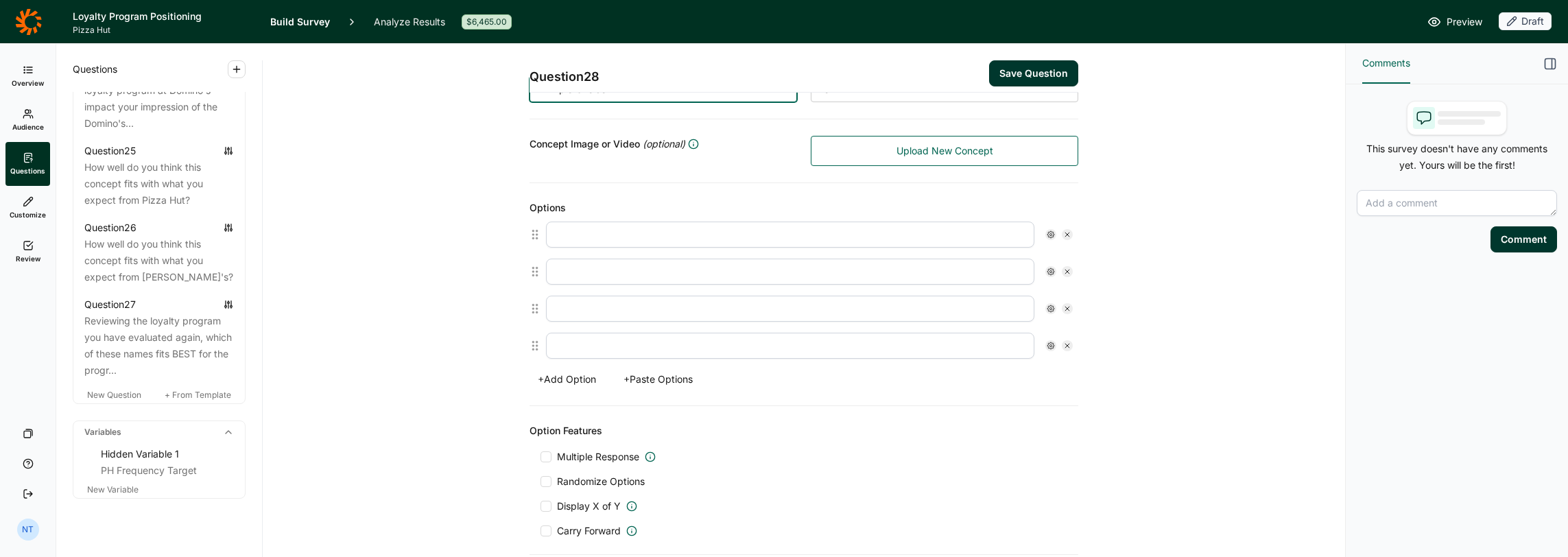
click at [546, 446] on div at bounding box center [546, 456] width 11 height 11
click at [540, 446] on input "Multiple Response" at bounding box center [540, 457] width 0 height 0
click at [610, 240] on input "text" at bounding box center [791, 235] width 489 height 26
type input "Hut Hookup"
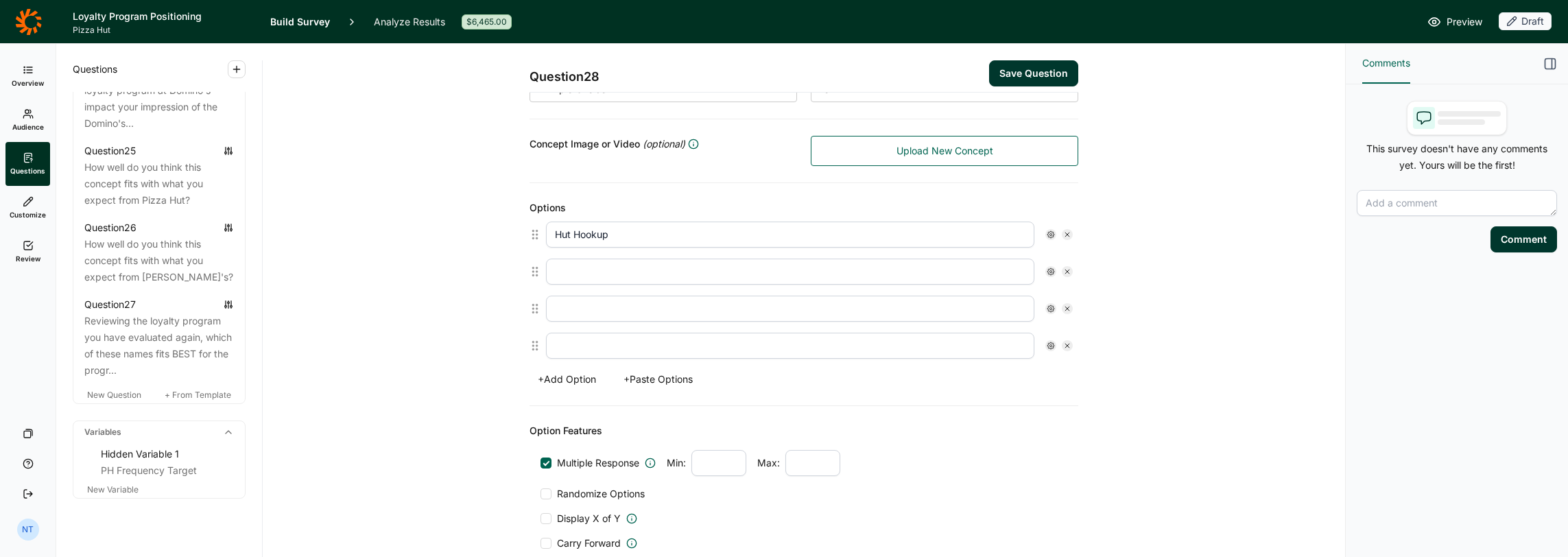
type input "Hut House"
type input "Hut Club"
type input "My Hut"
click at [568, 376] on button "+ Add Option" at bounding box center [567, 379] width 75 height 19
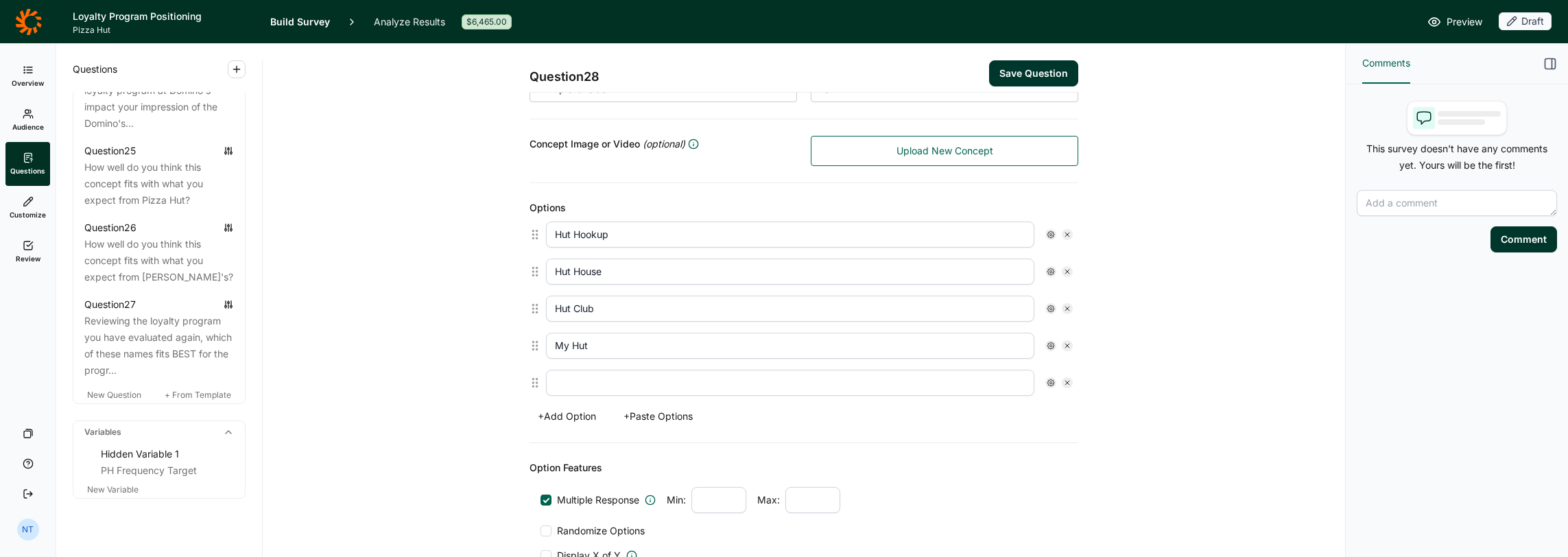
click at [588, 376] on input "text" at bounding box center [791, 383] width 489 height 26
type input "Hut Rewards"
click at [437, 294] on div "Question 28 Save Question Title Do you strongly dislike any of these names? Que…" at bounding box center [804, 281] width 1049 height 1024
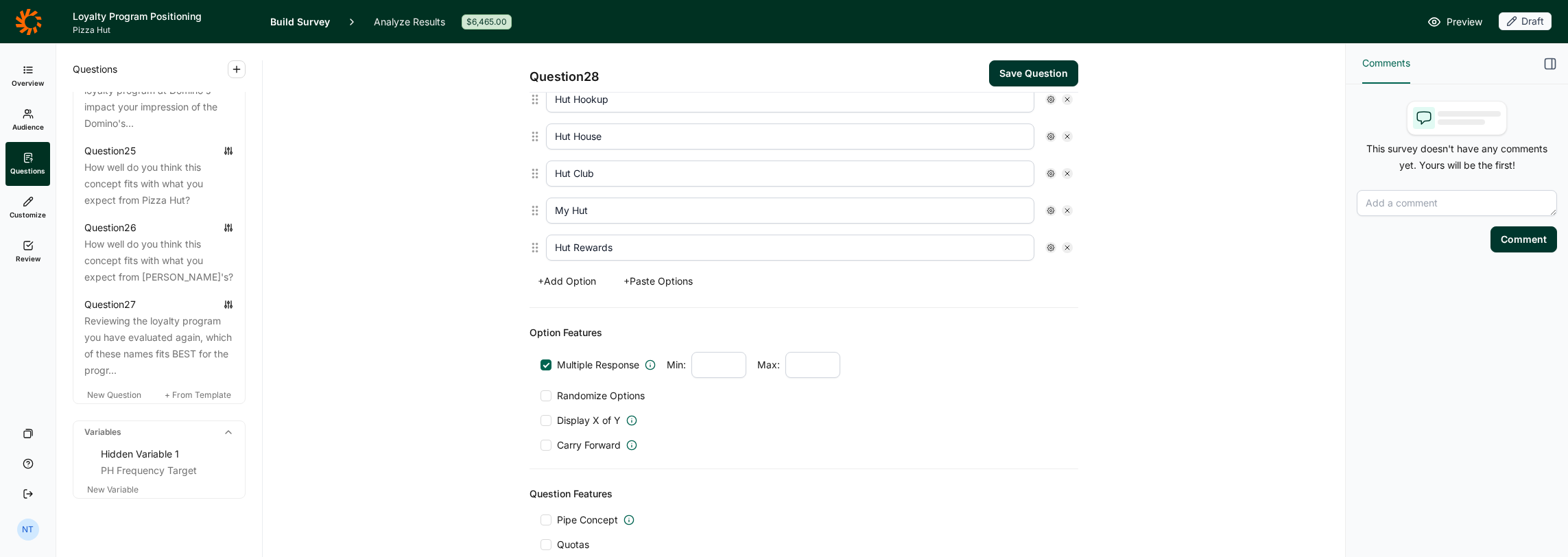
scroll to position [411, 0]
click at [567, 387] on span "Randomize Options" at bounding box center [598, 394] width 93 height 14
click at [540, 394] on input "Randomize Options" at bounding box center [540, 394] width 0 height 0
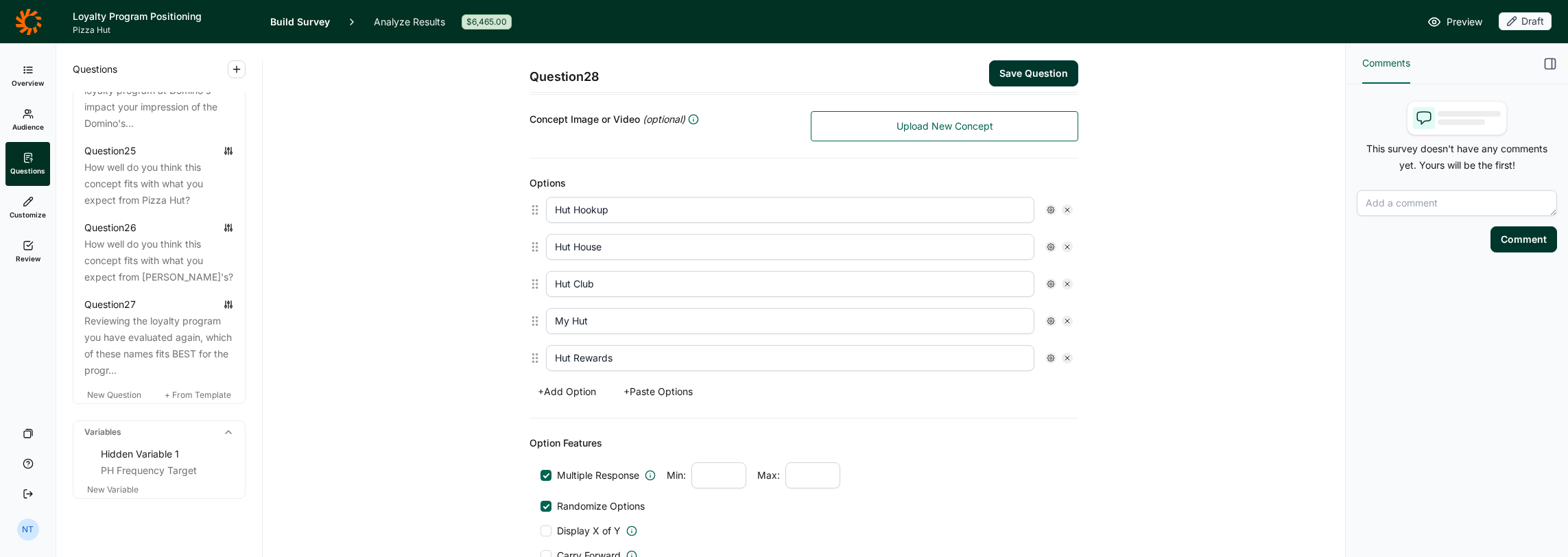
scroll to position [0, 0]
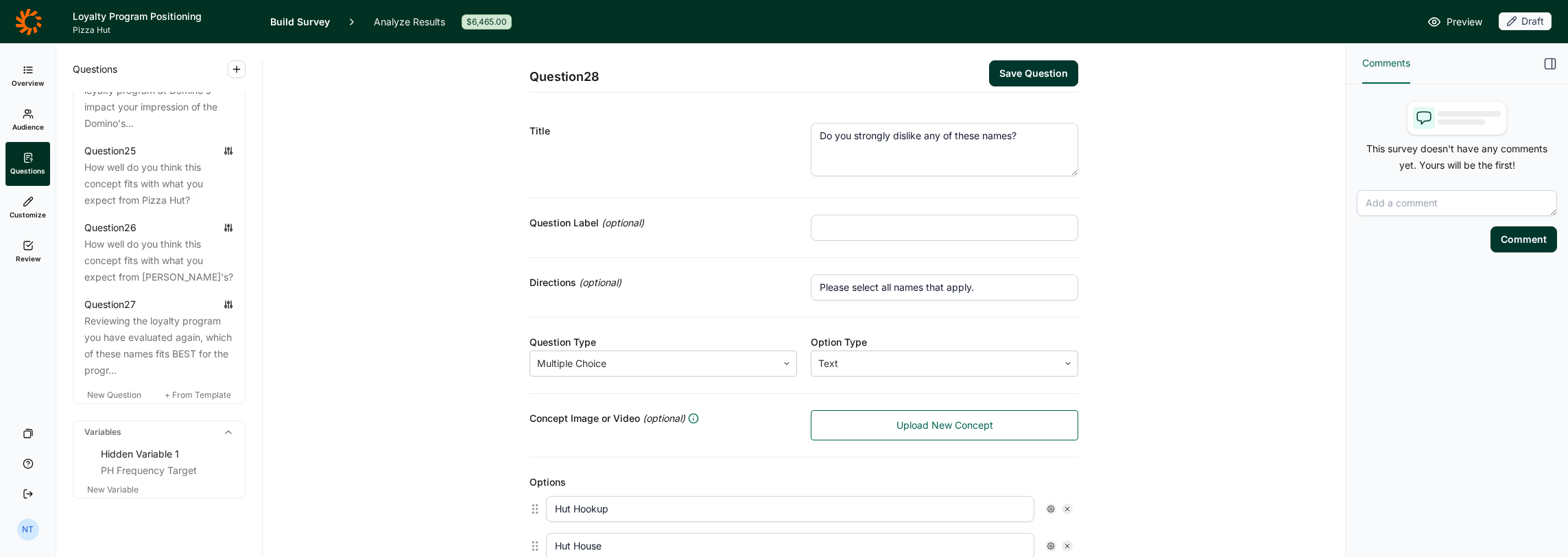
click at [872, 137] on textarea "Do you strongly dislike any of these names?" at bounding box center [944, 149] width 268 height 53
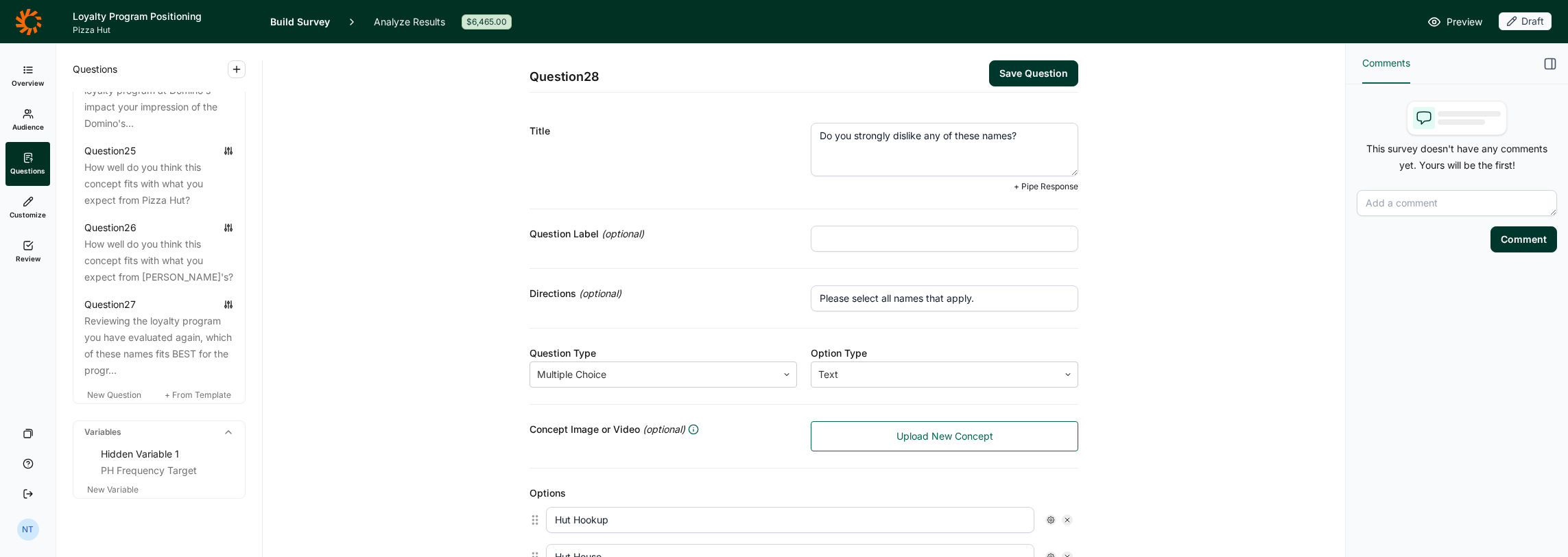
click at [872, 136] on textarea "Do you strongly dislike any of these names?" at bounding box center [944, 149] width 268 height 53
type textarea "Do you strongly dislike any of these names for the loyalty program?"
click at [742, 195] on div "Title Do you strongly dislike any of these names for the loyalty program? + Pip…" at bounding box center [804, 157] width 549 height 103
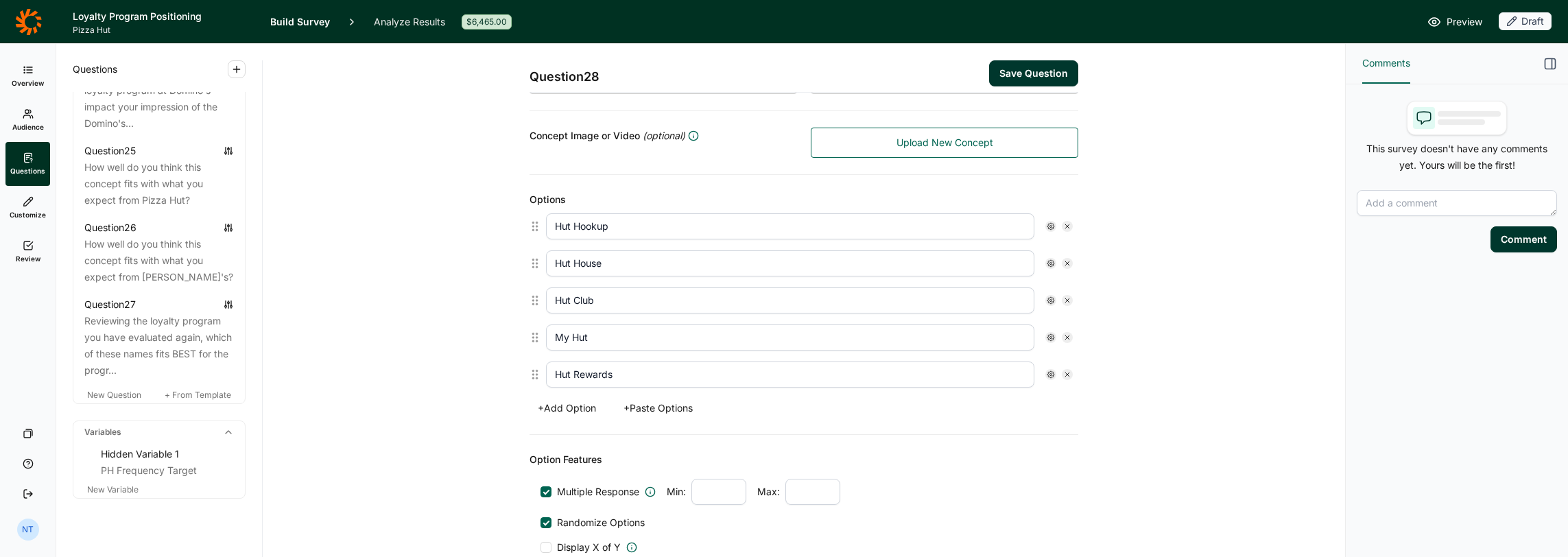
scroll to position [505, 0]
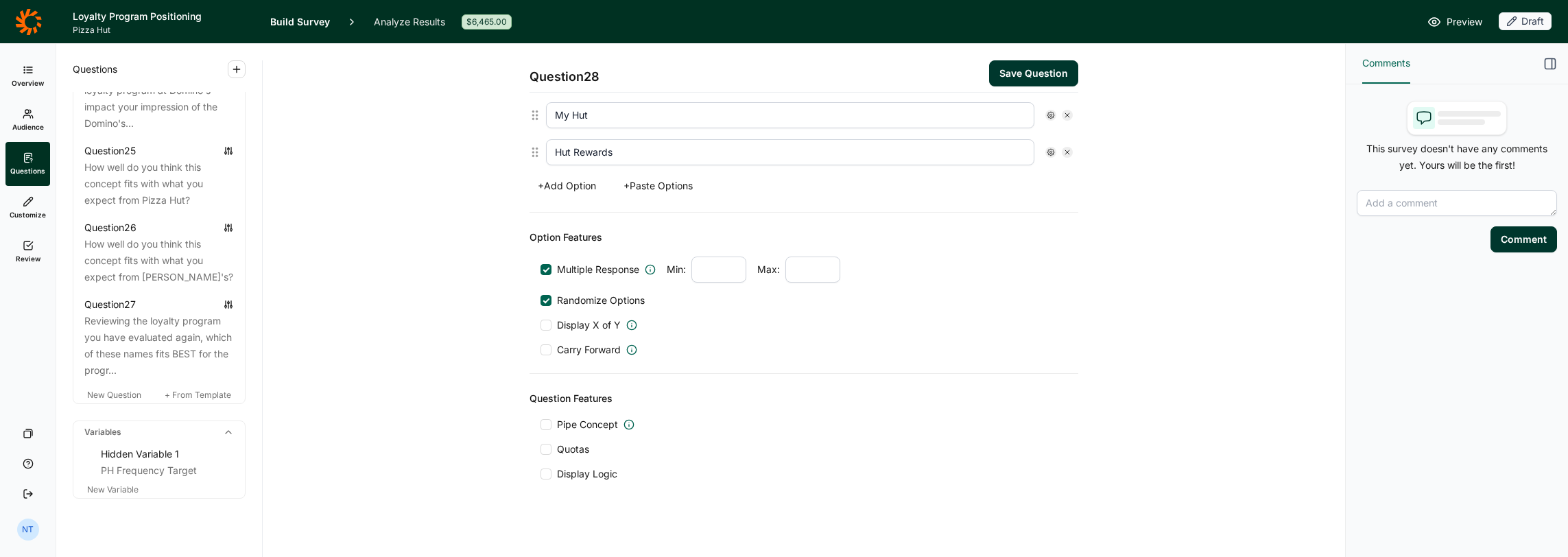
click at [565, 409] on div "Question Features Pipe Concept Quotas Display Logic" at bounding box center [804, 435] width 549 height 123
click at [573, 427] on div "Pipe Concept Quotas Display Logic" at bounding box center [804, 449] width 527 height 63
click at [573, 421] on span "Pipe Concept" at bounding box center [588, 424] width 61 height 14
click at [540, 424] on input "Pipe Concept" at bounding box center [540, 424] width 0 height 0
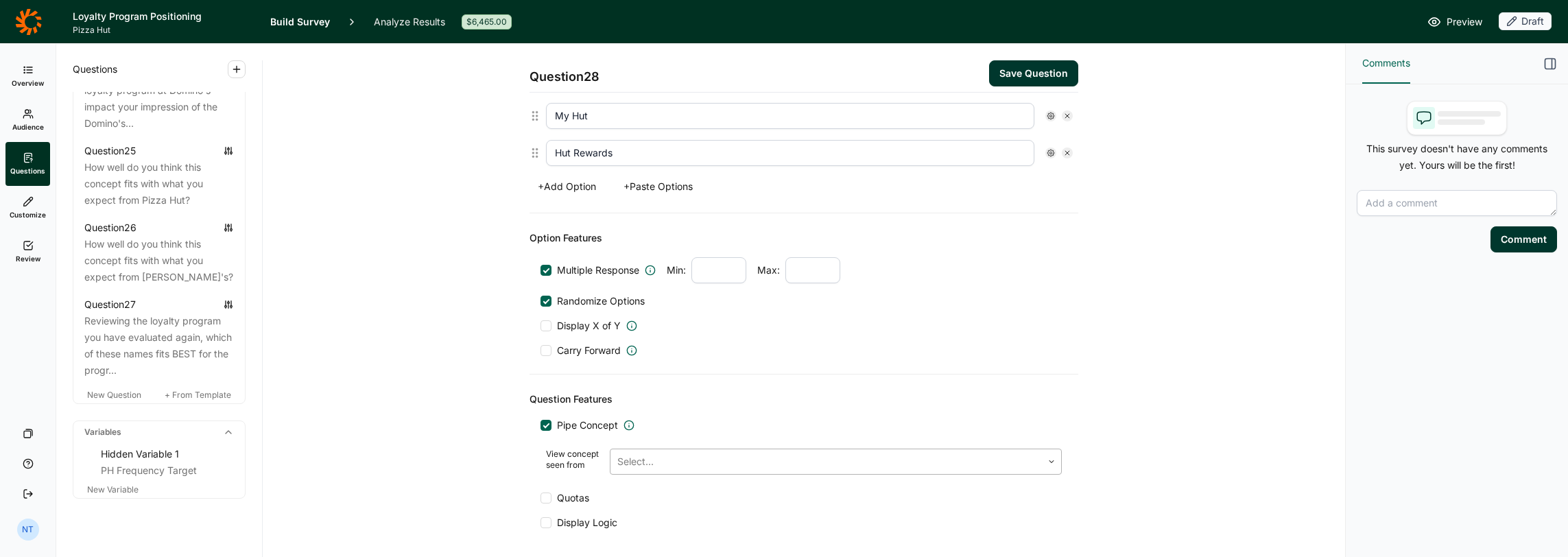
click at [636, 446] on div at bounding box center [826, 461] width 418 height 19
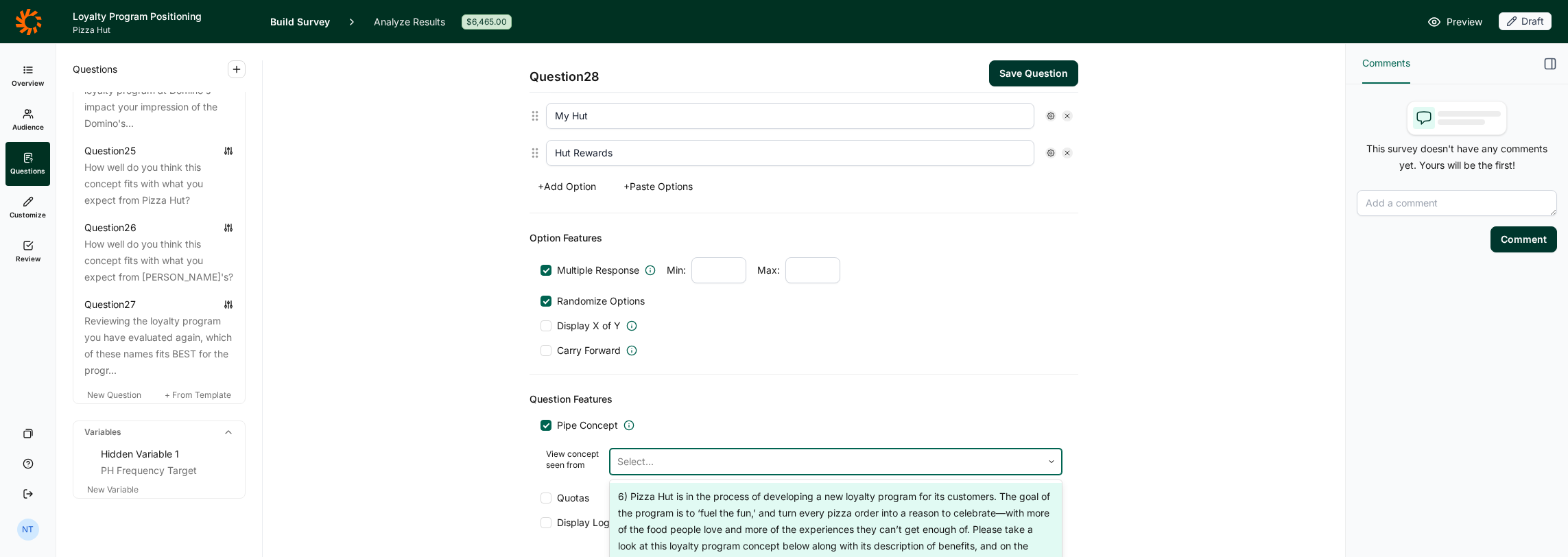
click at [667, 446] on div "6) Pizza Hut is in the process of developing a new loyalty program for its cust…" at bounding box center [836, 529] width 452 height 93
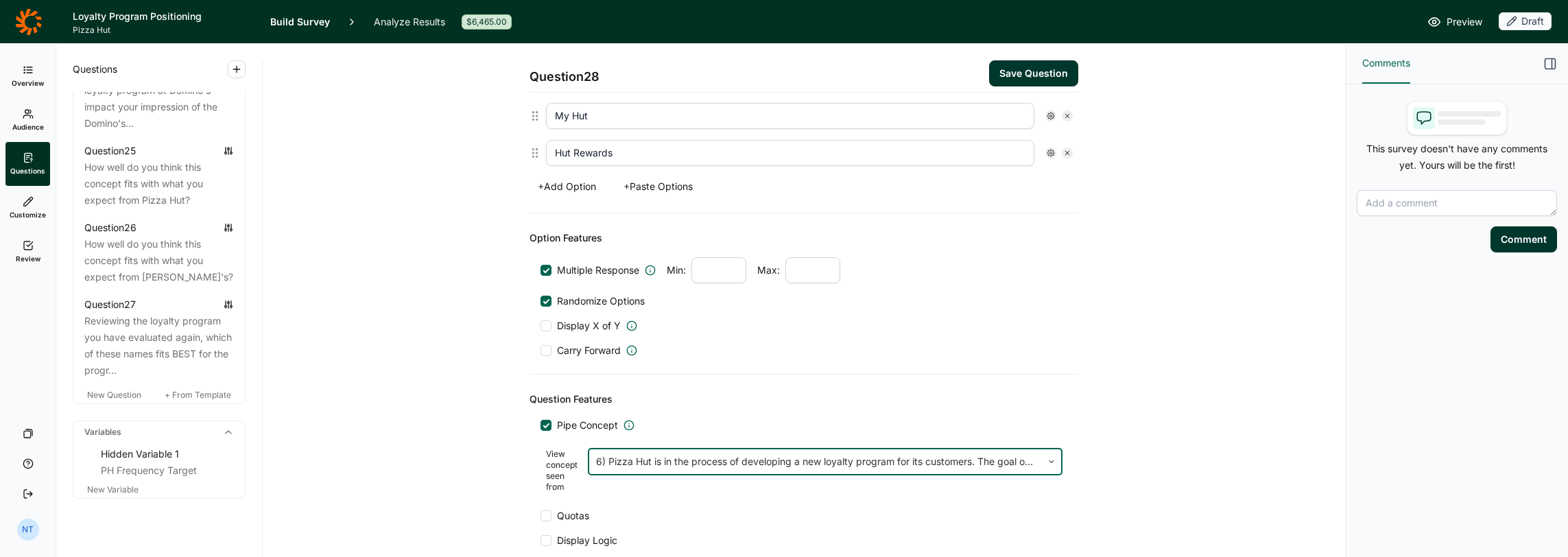
click at [840, 375] on div "Question Features Pipe Concept View concept seen from option 6) Pizza Hut is in…" at bounding box center [804, 470] width 549 height 190
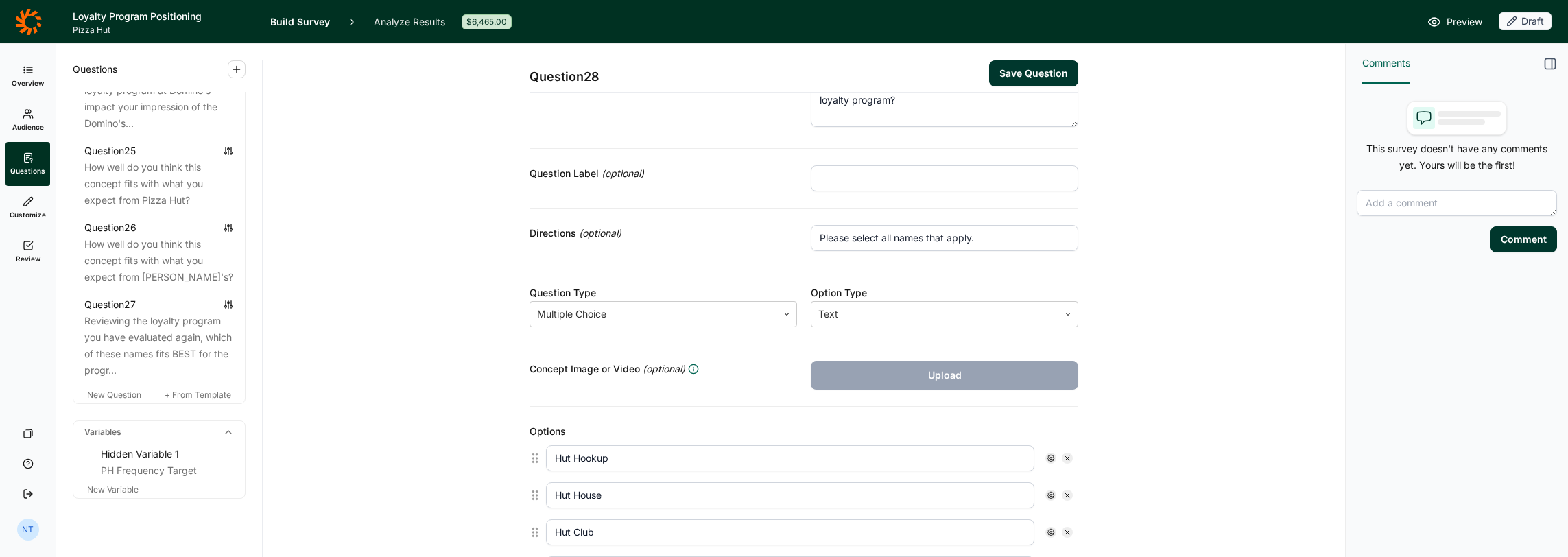
scroll to position [0, 0]
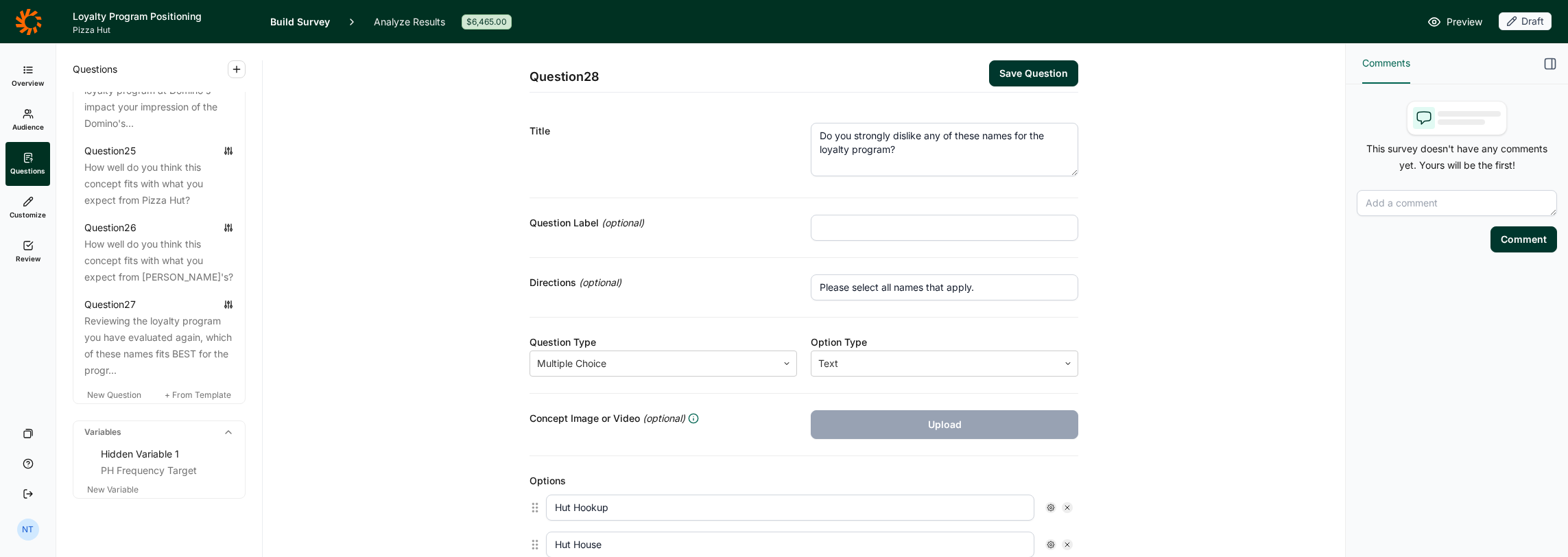
click at [872, 69] on button "Save Question" at bounding box center [1033, 74] width 89 height 26
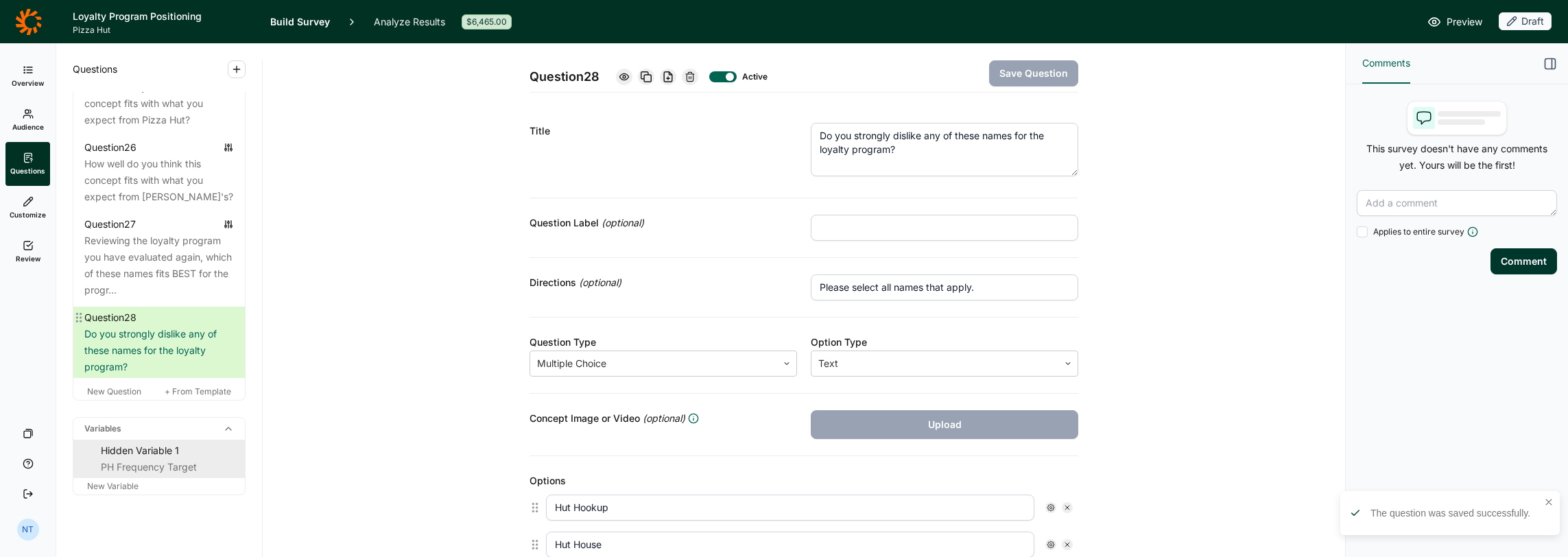
scroll to position [2724, 0]
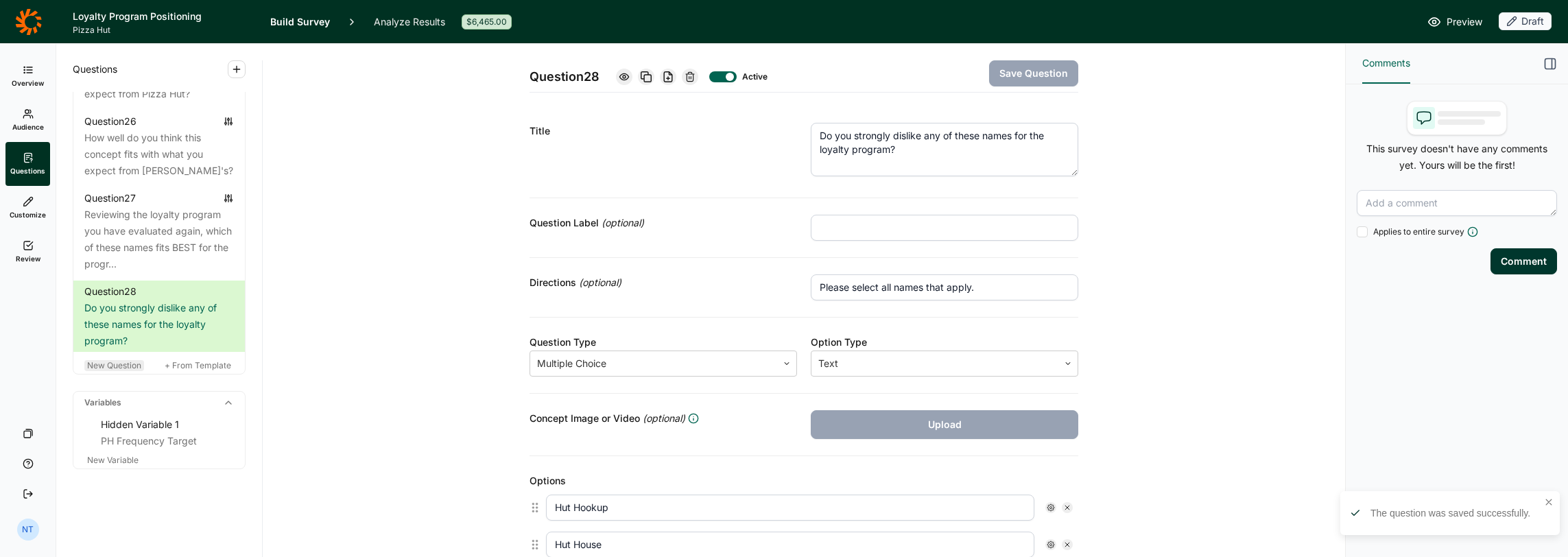
click at [122, 368] on span "New Question" at bounding box center [114, 365] width 54 height 10
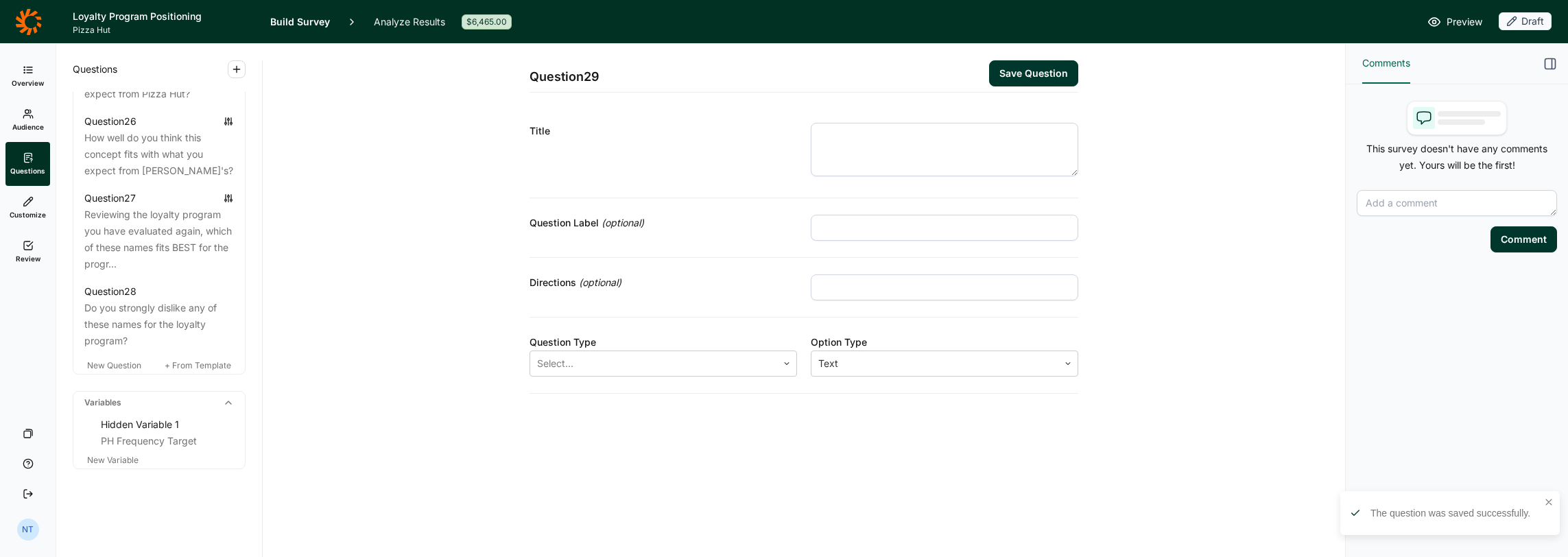
click at [834, 132] on textarea at bounding box center [944, 149] width 268 height 53
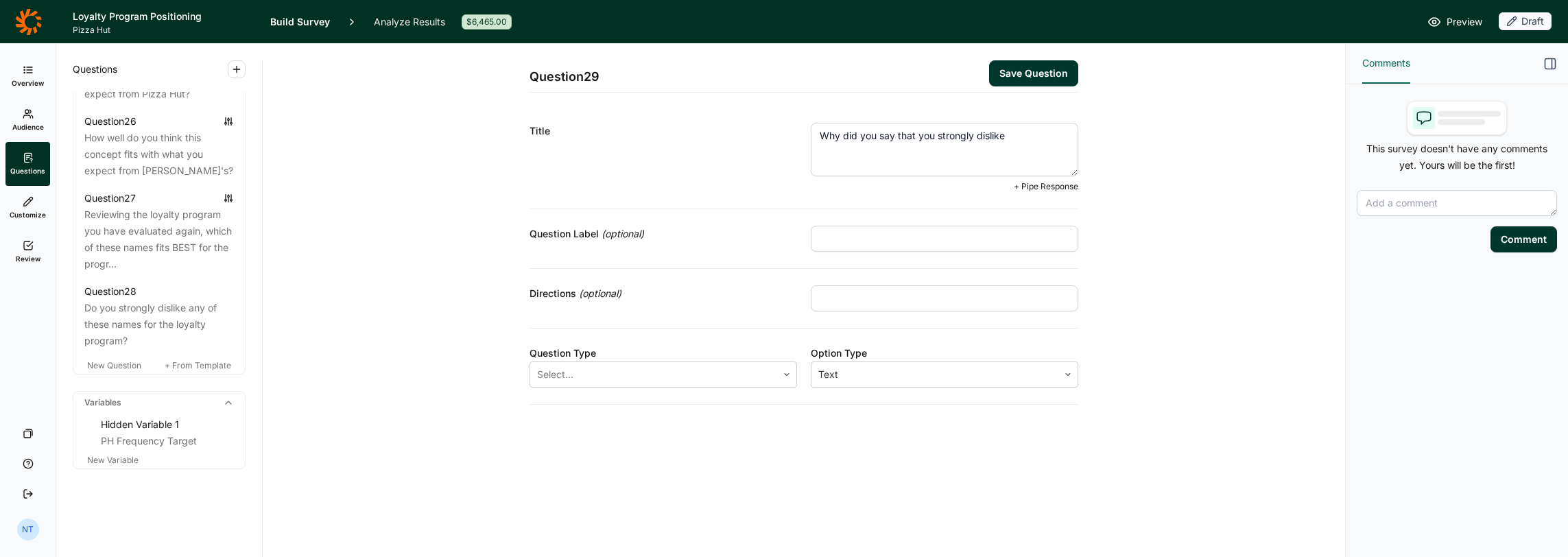
click at [872, 184] on span "+ Pipe Response" at bounding box center [1046, 186] width 64 height 11
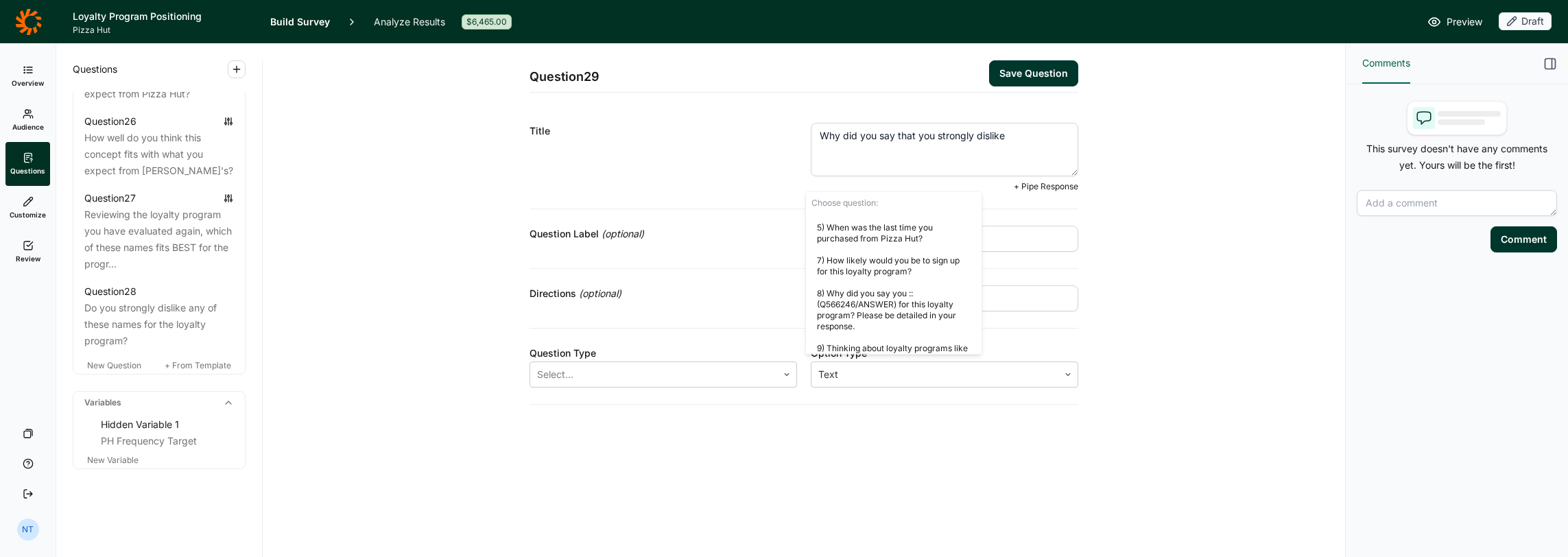
scroll to position [1262, 0]
click at [872, 325] on div "28) Do you strongly dislike any of these names for the loyalty program?" at bounding box center [893, 337] width 176 height 33
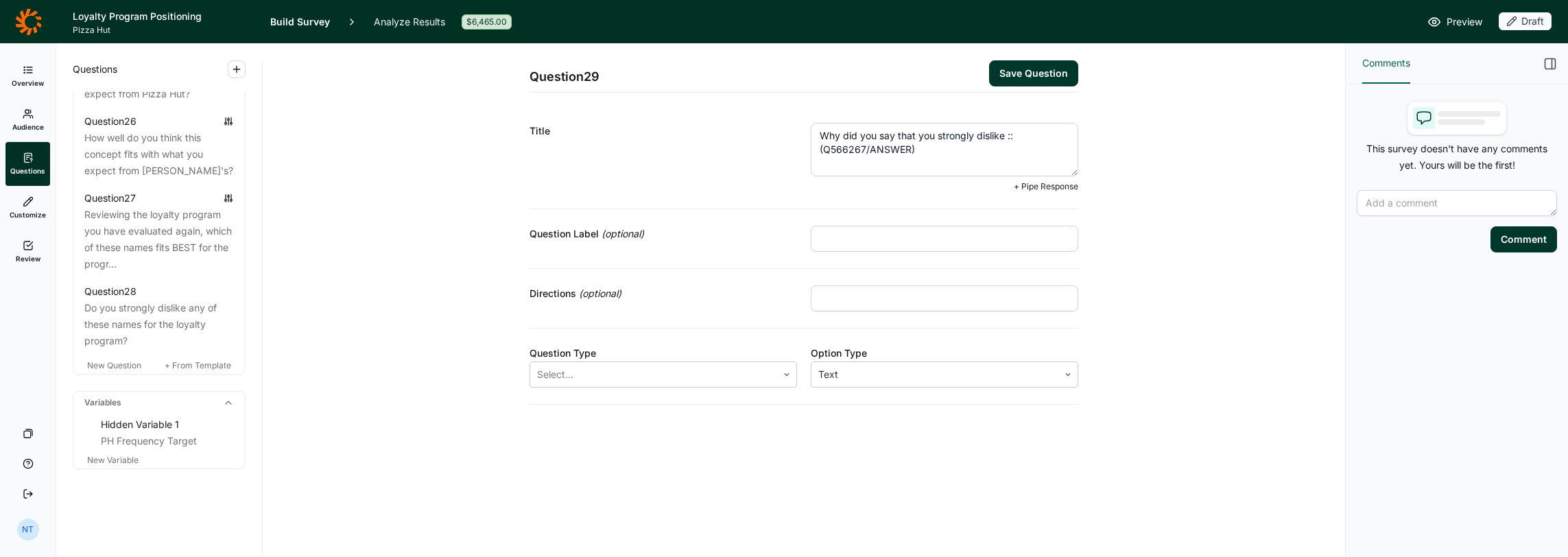
click at [872, 152] on textarea "Why did you say that you strongly dislike ::(Q566267/ANSWER)" at bounding box center [944, 149] width 268 height 53
click at [872, 148] on textarea "Why did you say that you strongly dislike ::(Q566267/ANSWER)? Please be specifi…" at bounding box center [944, 149] width 268 height 53
click at [872, 161] on textarea "Why did you say that you strongly dislike ::(Q566267/ANSWER) as a name for this…" at bounding box center [944, 149] width 268 height 53
type textarea "Why did you say that you strongly dislike ::(Q566267/ANSWER) as a name for this…"
click at [872, 156] on textarea "Why did you say that you strongly dislike ::(Q566267/ANSWER) as a name for this…" at bounding box center [944, 149] width 268 height 53
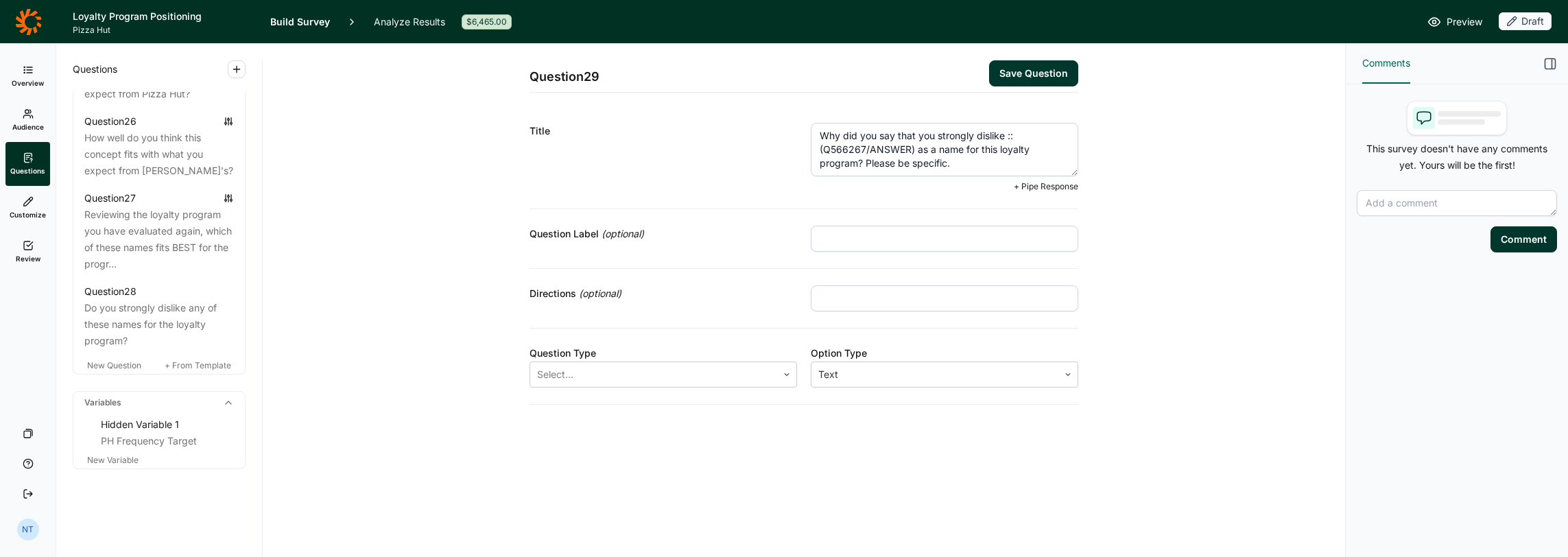
click at [872, 160] on textarea "Why did you say that you strongly dislike ::(Q566267/ANSWER) as a name for this…" at bounding box center [944, 149] width 268 height 53
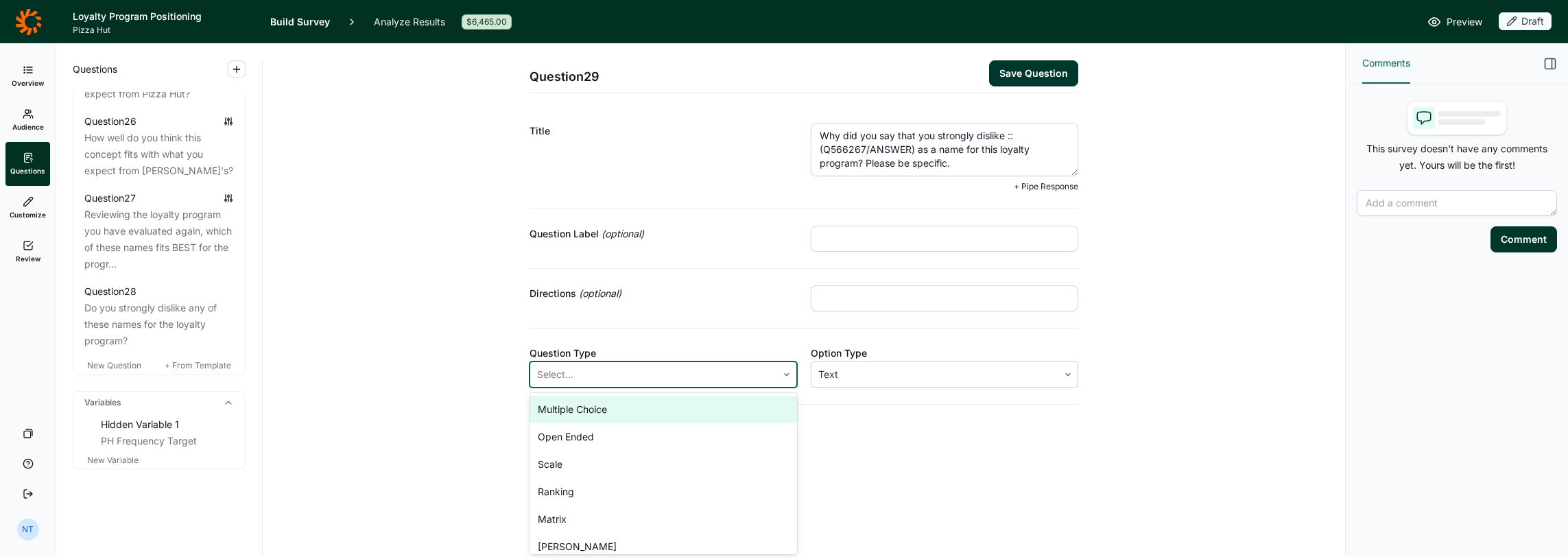
click at [700, 367] on div at bounding box center [654, 374] width 233 height 19
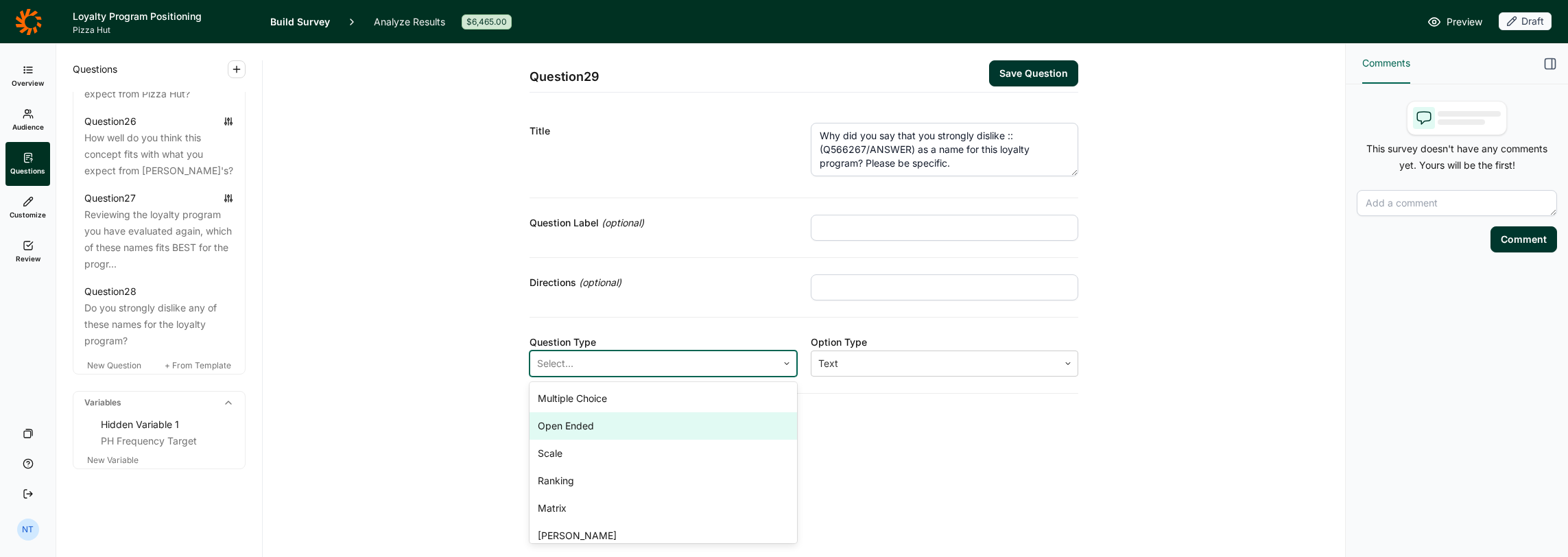
click at [608, 421] on div "Open Ended" at bounding box center [663, 426] width 268 height 28
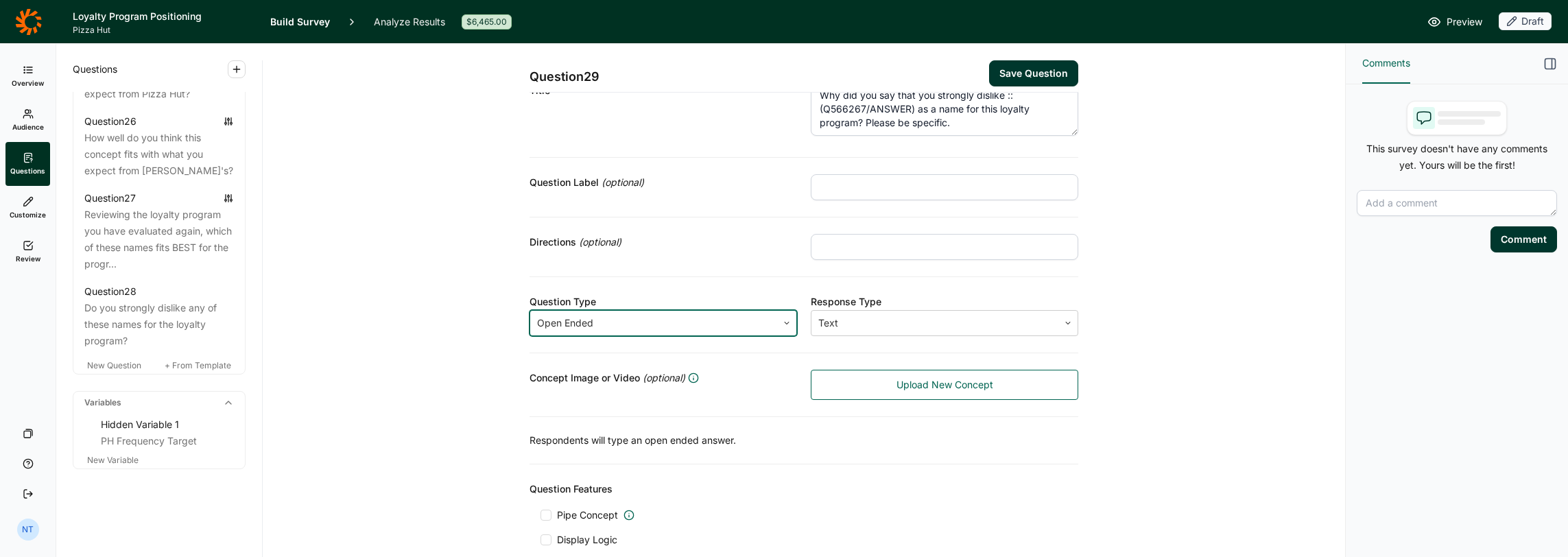
scroll to position [109, 0]
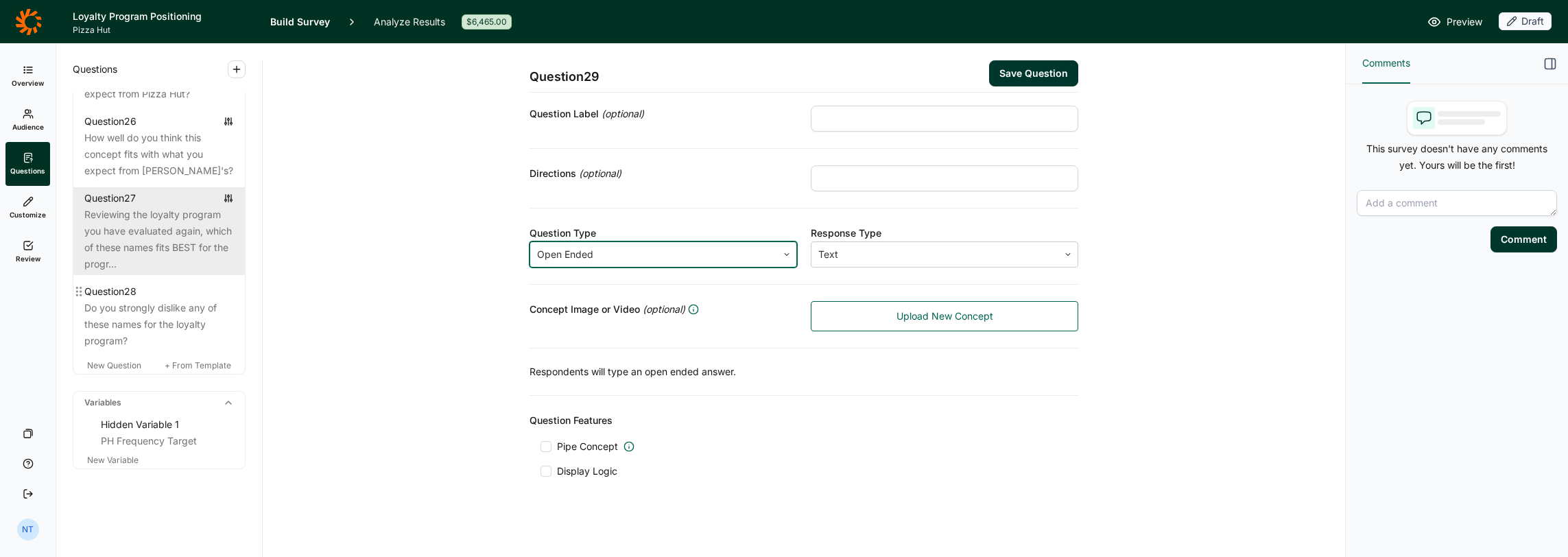
click at [192, 264] on div "Reviewing the loyalty program you have evaluated again, which of these names fi…" at bounding box center [159, 239] width 150 height 66
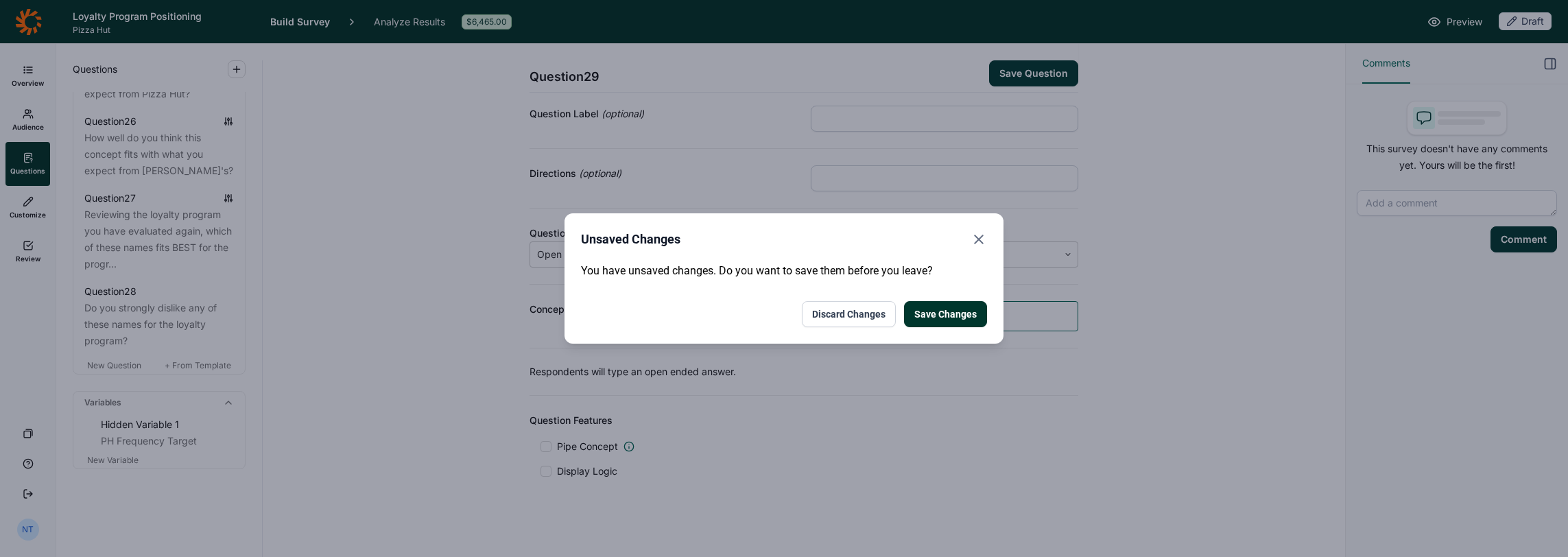
click at [872, 322] on button "Save Changes" at bounding box center [946, 314] width 83 height 26
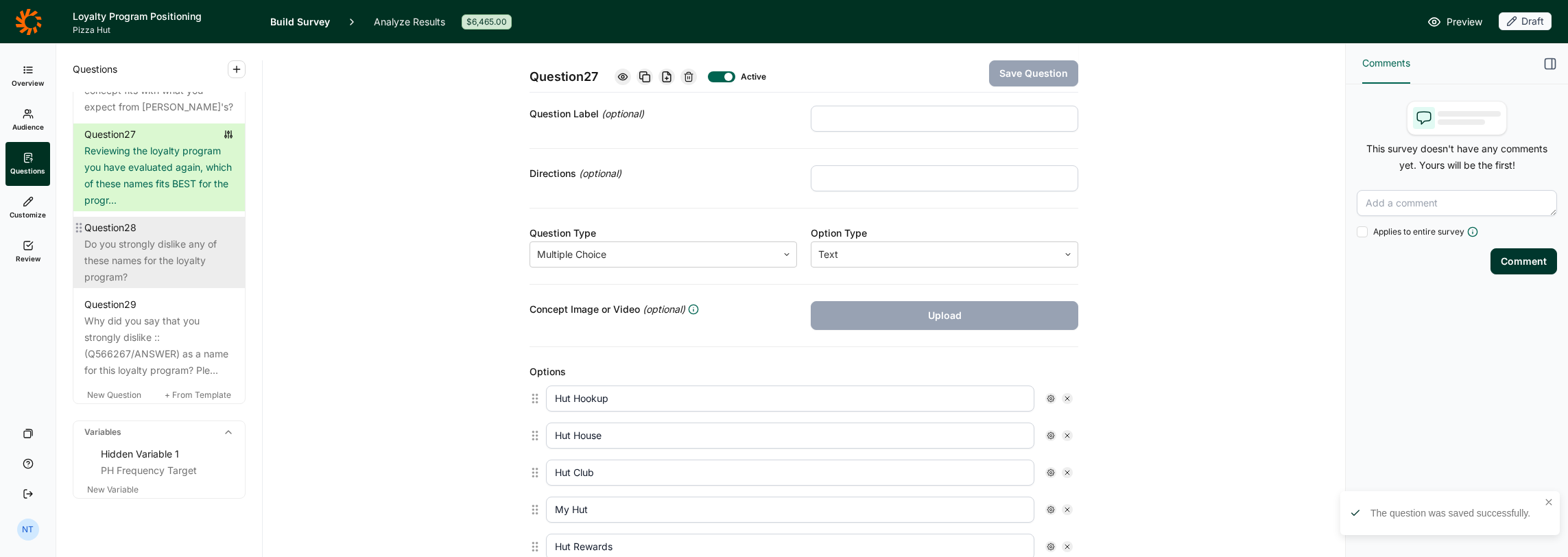
click at [187, 285] on div "Do you strongly dislike any of these names for the loyalty program?" at bounding box center [159, 261] width 150 height 50
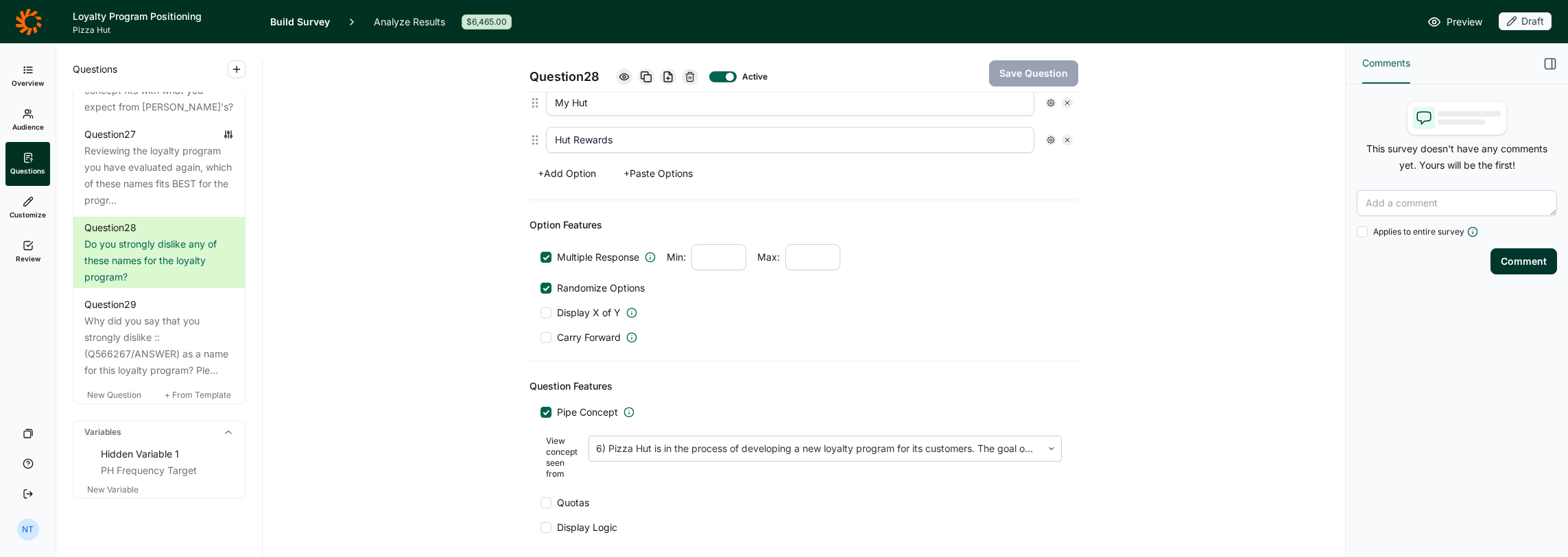
scroll to position [411, 0]
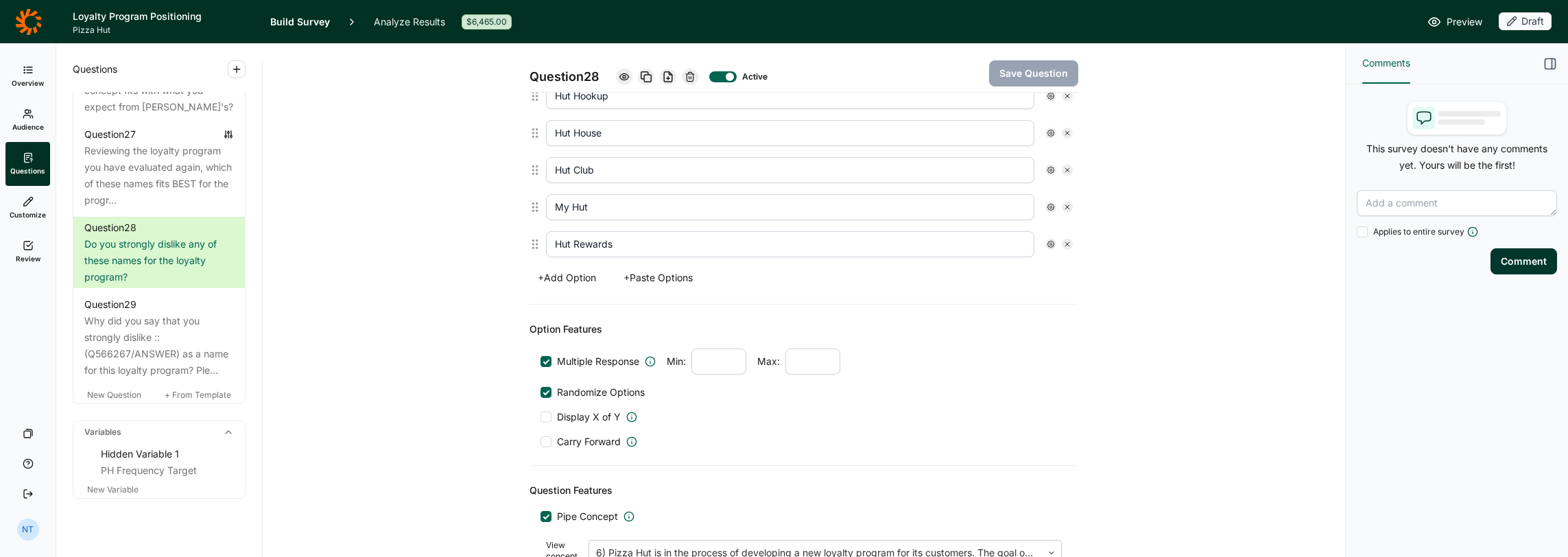
click at [559, 275] on button "+ Add Option" at bounding box center [567, 278] width 75 height 19
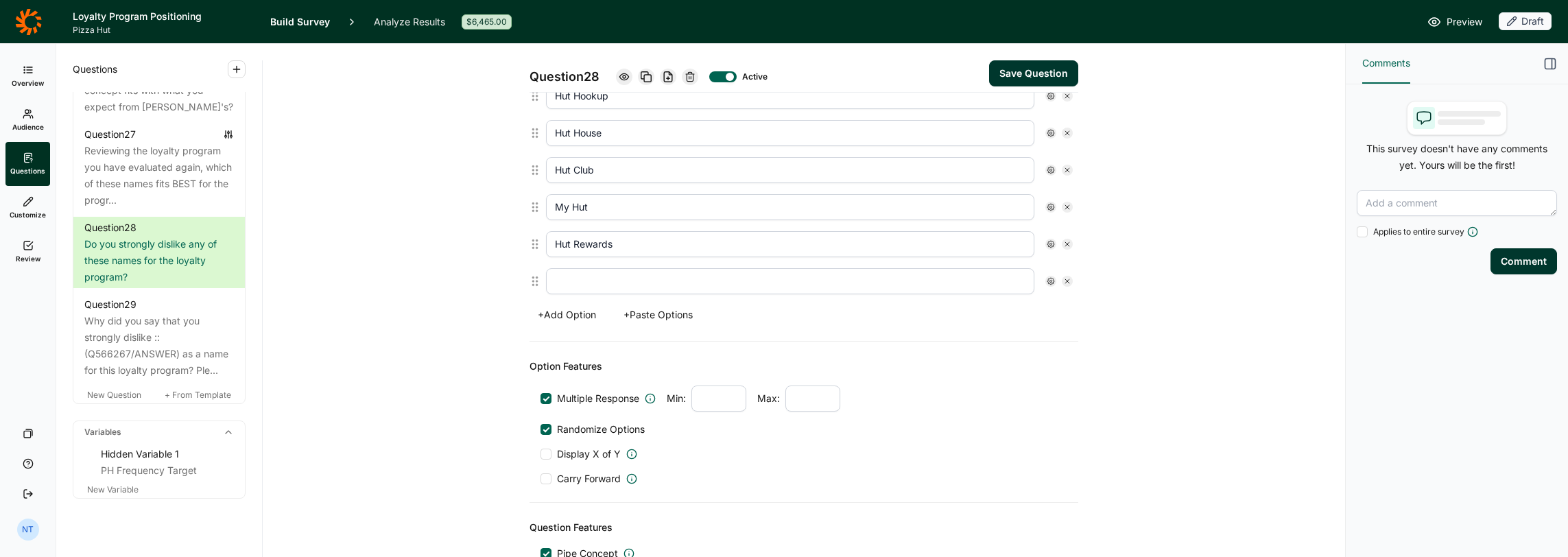
click at [583, 284] on input "text" at bounding box center [791, 281] width 489 height 26
click at [484, 299] on div "Question 28 Active Save Question Title Do you strongly dislike any of these nam…" at bounding box center [804, 195] width 1049 height 1126
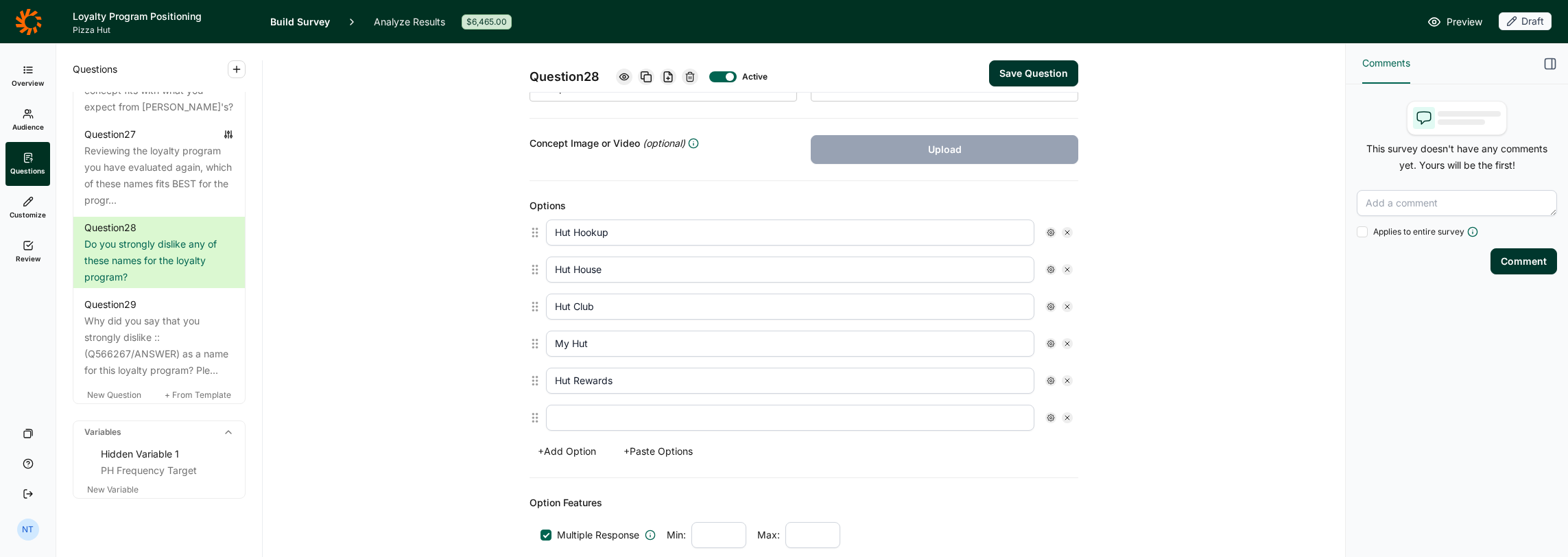
scroll to position [274, 0]
click at [561, 410] on input "text" at bounding box center [791, 418] width 489 height 26
click at [452, 402] on div "Question 28 Active Save Question Title Do you strongly dislike any of these nam…" at bounding box center [804, 332] width 1049 height 1126
click at [590, 409] on input "N" at bounding box center [791, 418] width 489 height 26
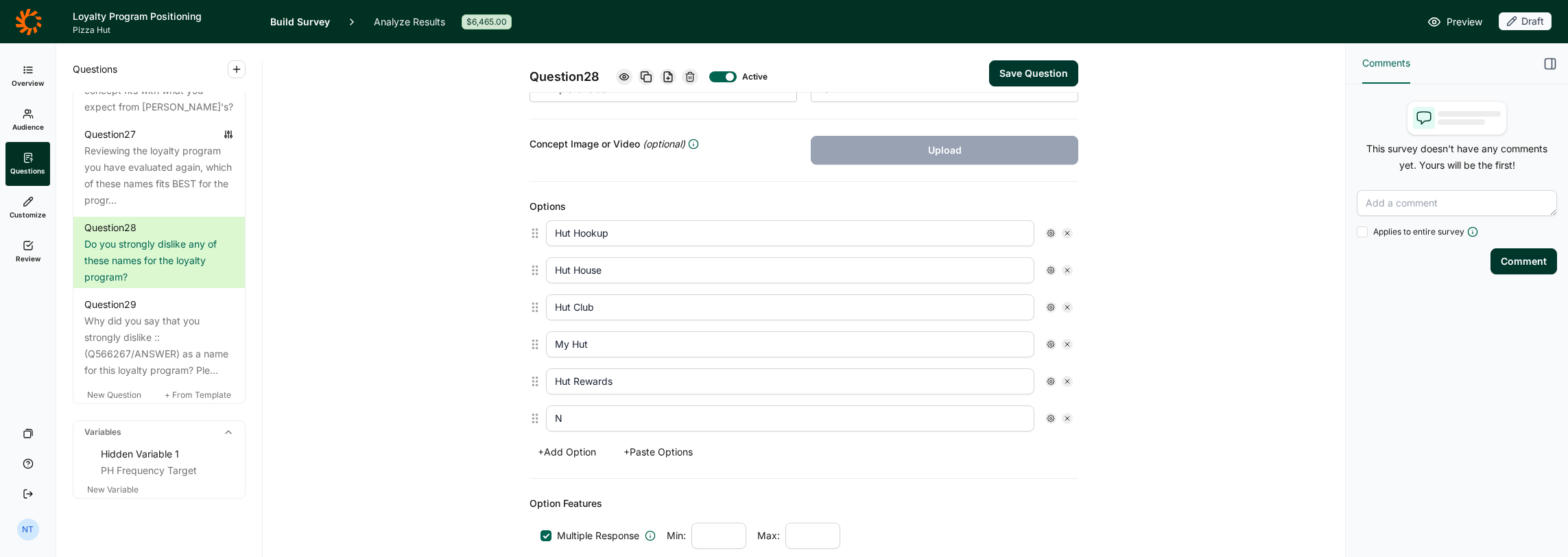
click at [590, 409] on input "N" at bounding box center [791, 418] width 489 height 26
click at [552, 413] on input "N" at bounding box center [791, 418] width 489 height 26
click at [550, 413] on input "N" at bounding box center [791, 418] width 489 height 26
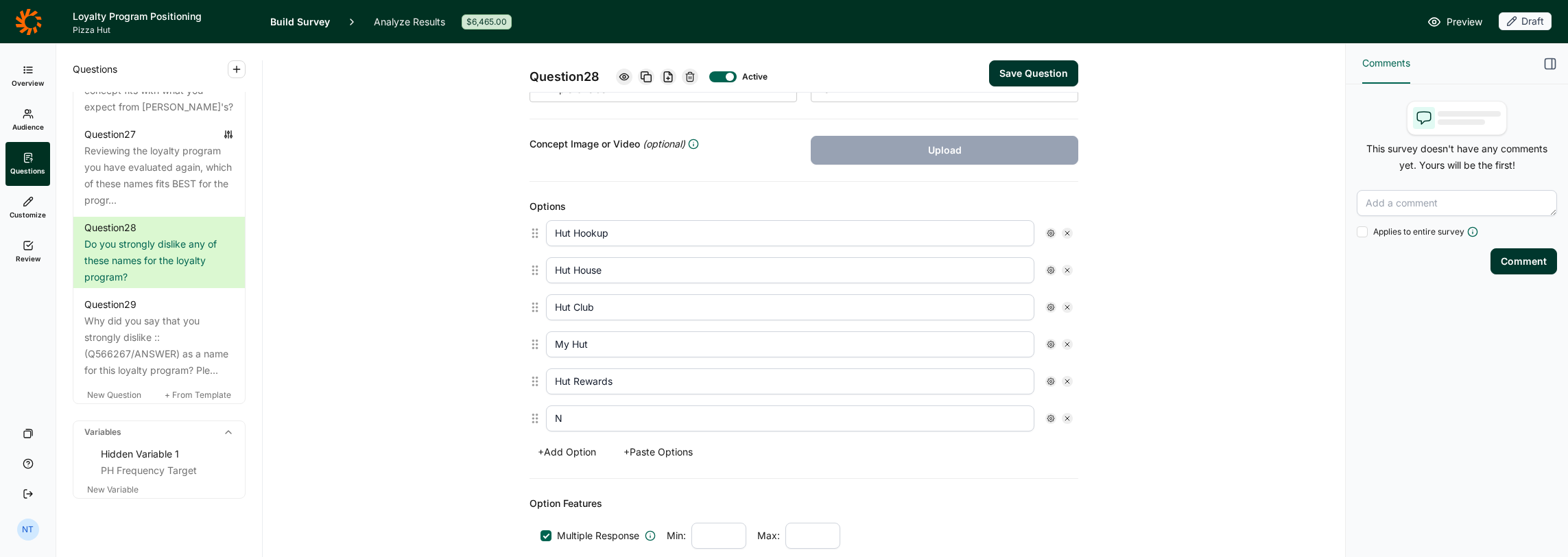
click at [481, 419] on div "Question 28 Active Save Question Title Do you strongly dislike any of these nam…" at bounding box center [804, 332] width 1049 height 1126
click at [575, 413] on input "N" at bounding box center [791, 418] width 489 height 26
type input "N"
type input "I don't dislike any of these"
click at [872, 415] on use at bounding box center [1050, 418] width 7 height 7
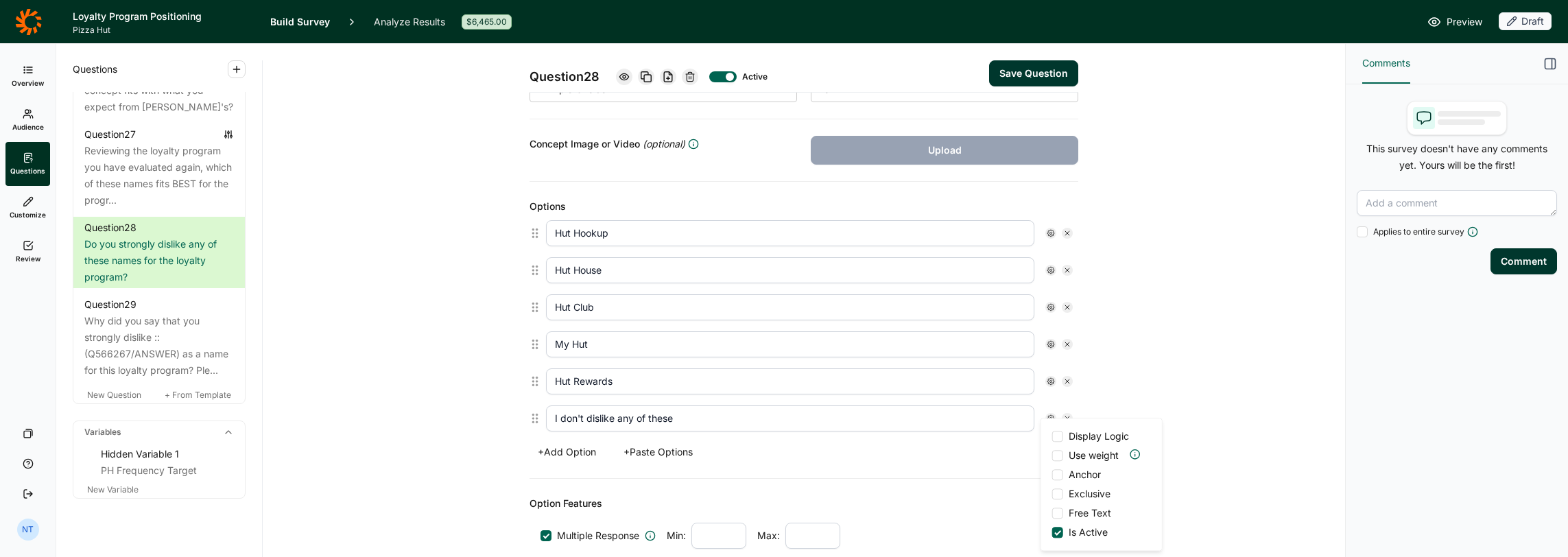
click at [872, 446] on div at bounding box center [1057, 494] width 11 height 11
click at [872, 446] on input "Exclusive" at bounding box center [1052, 494] width 0 height 0
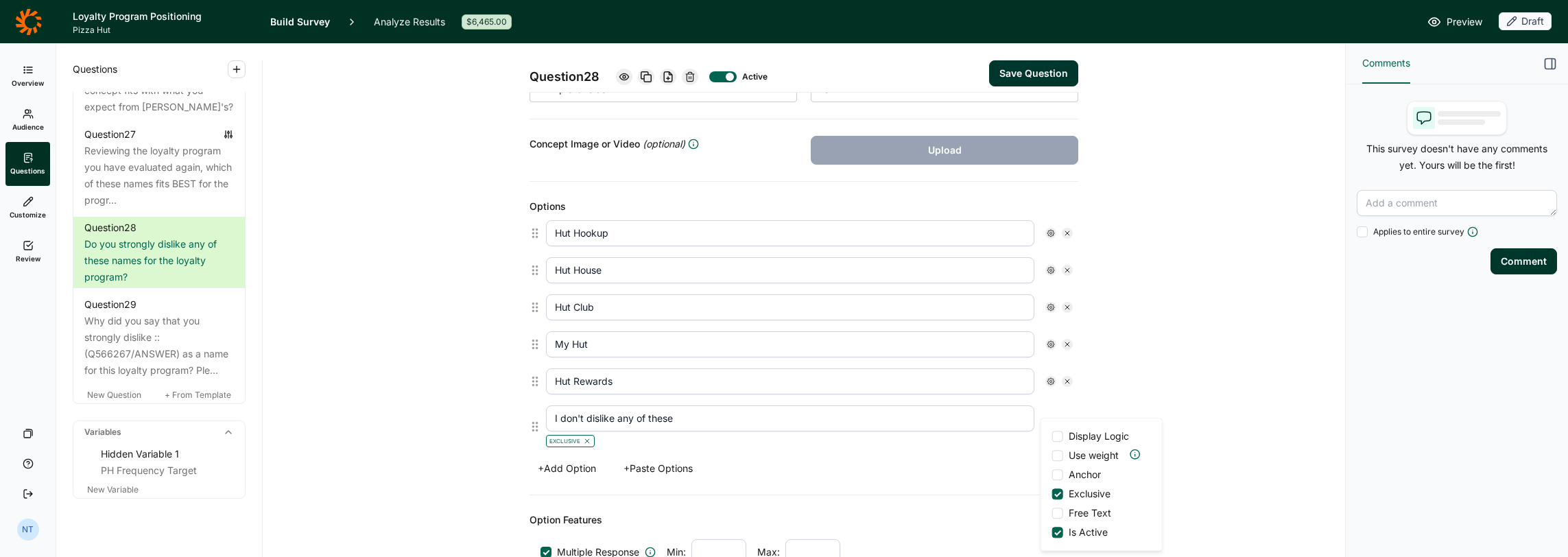
click at [872, 446] on div at bounding box center [1057, 474] width 11 height 11
click at [872, 446] on input "Anchor" at bounding box center [1052, 475] width 0 height 0
click at [431, 446] on div "Question 28 Active Save Question Title Do you strongly dislike any of these nam…" at bounding box center [804, 340] width 1049 height 1142
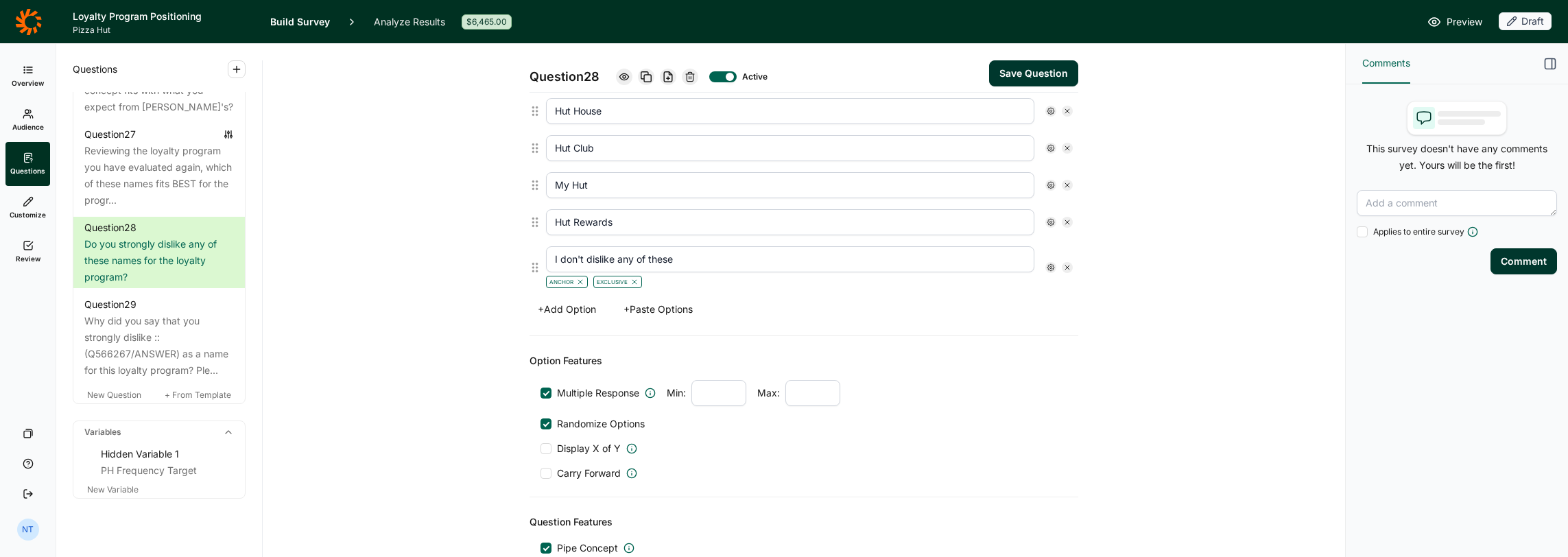
scroll to position [411, 0]
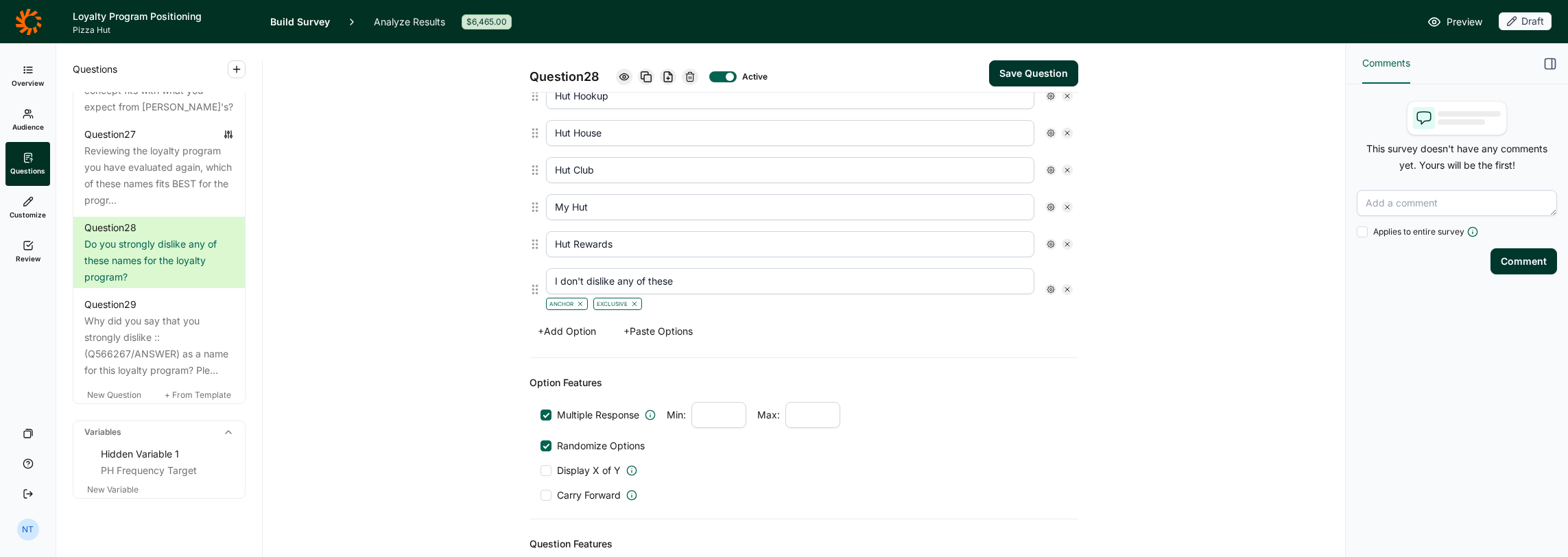
click at [872, 73] on button "Save Question" at bounding box center [1033, 74] width 89 height 26
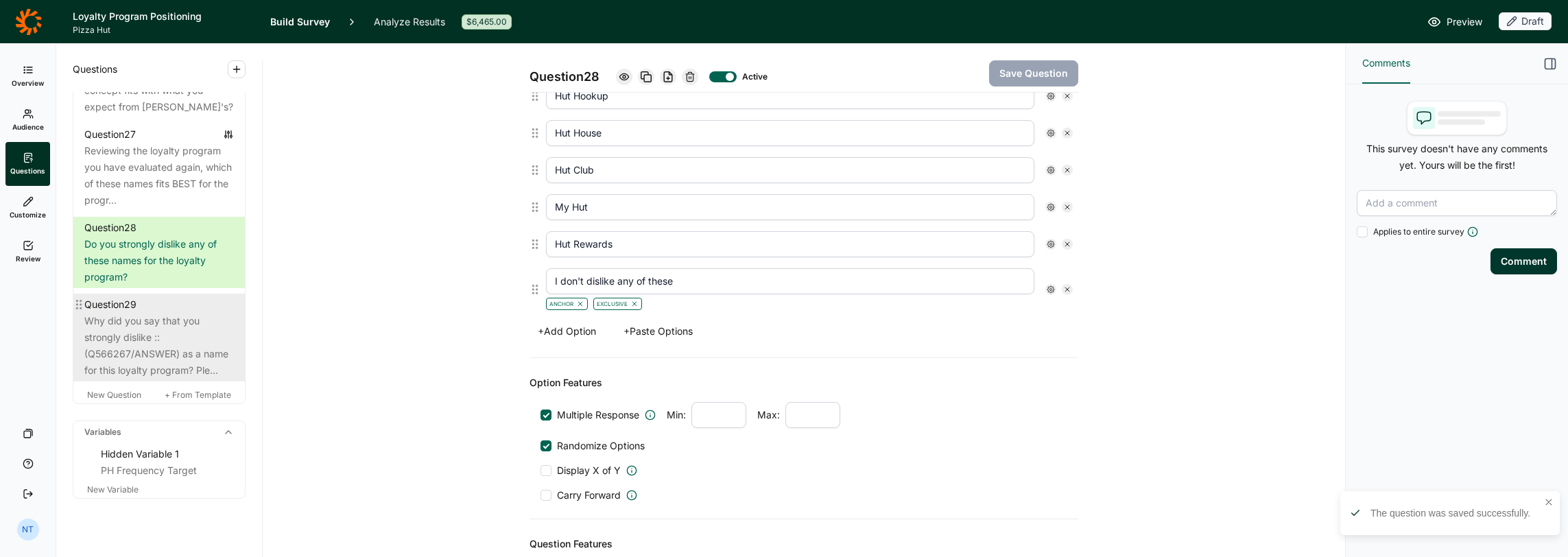
click at [158, 378] on div "Why did you say that you strongly dislike ::(Q566267/ANSWER) as a name for this…" at bounding box center [159, 346] width 150 height 66
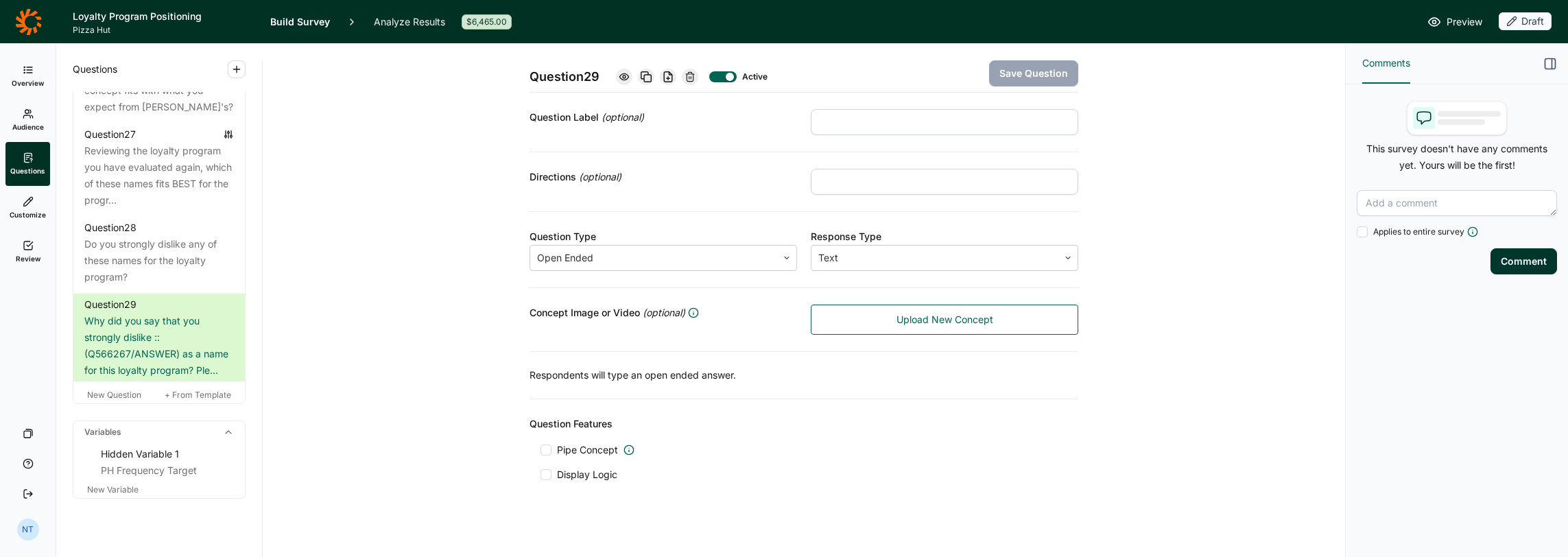
scroll to position [109, 0]
click at [573, 446] on span "Display Logic" at bounding box center [587, 471] width 61 height 14
click at [540, 446] on input "Display Logic" at bounding box center [540, 471] width 0 height 0
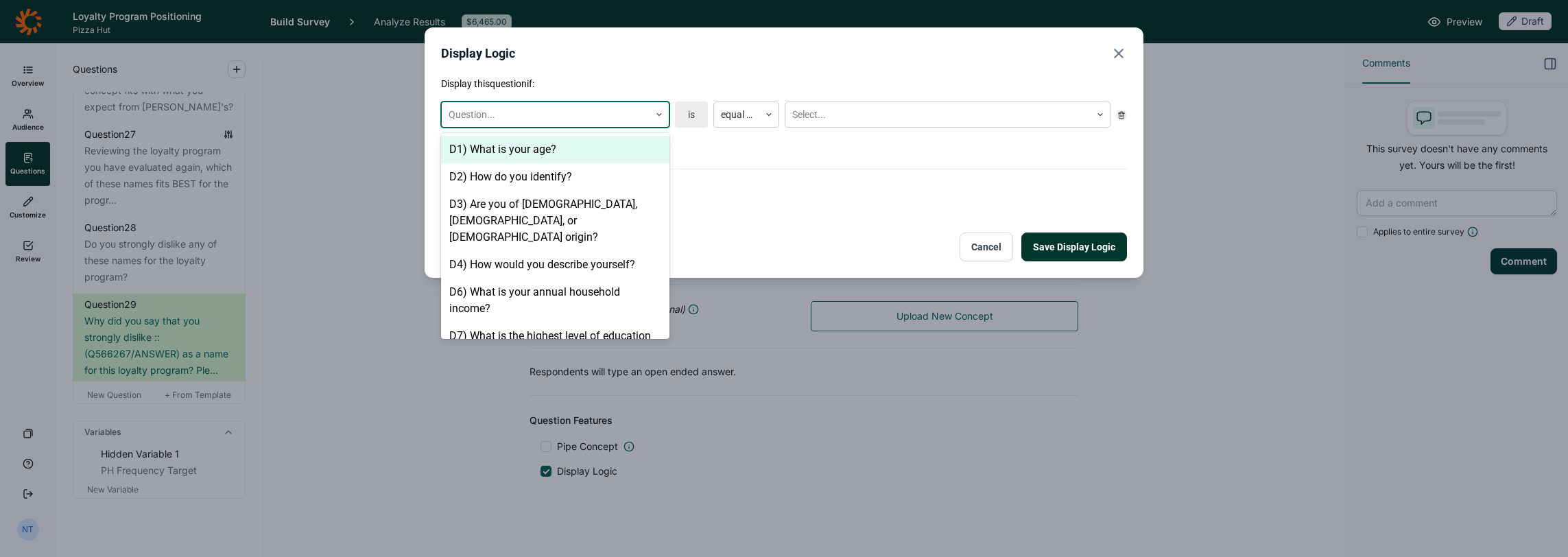
click at [562, 117] on div at bounding box center [546, 115] width 194 height 17
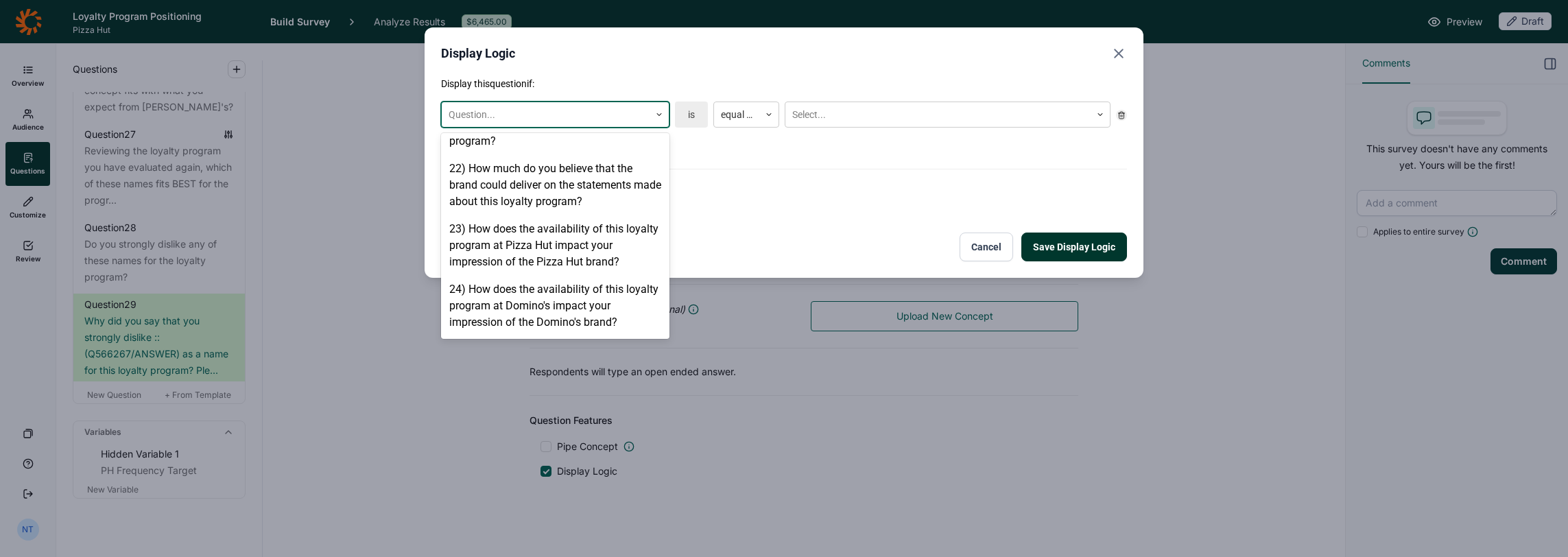
scroll to position [1528, 0]
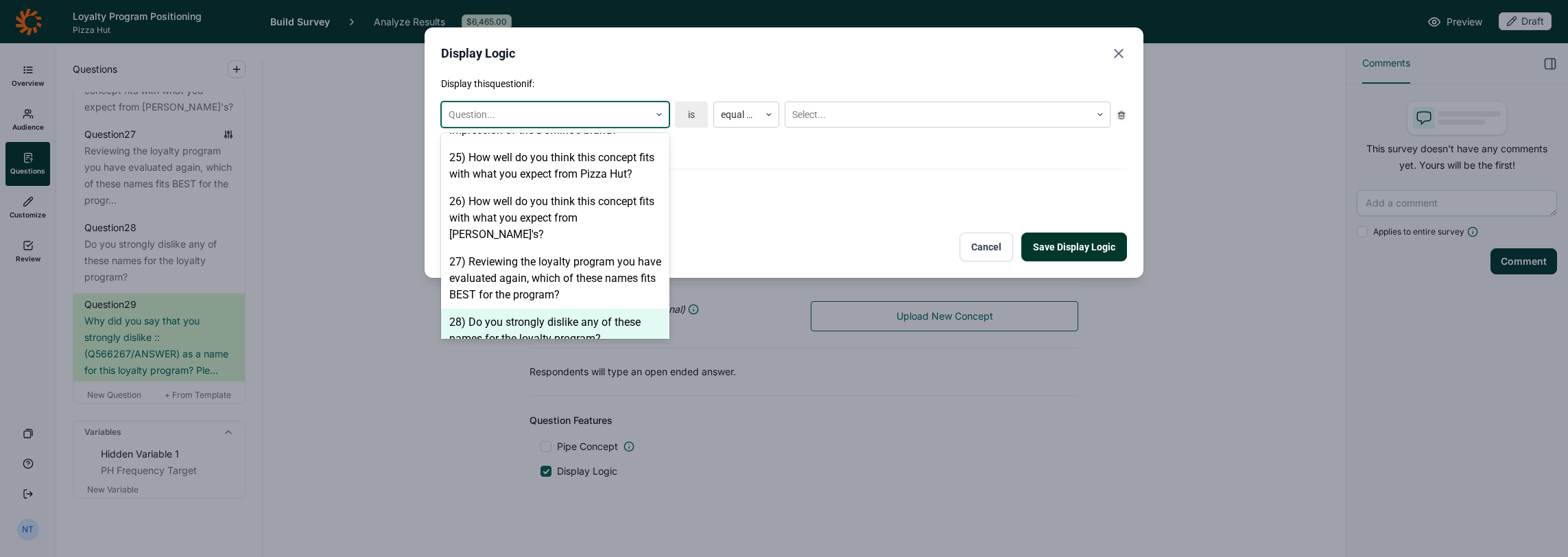
click at [593, 318] on div "28) Do you strongly dislike any of these names for the loyalty program?" at bounding box center [555, 330] width 228 height 44
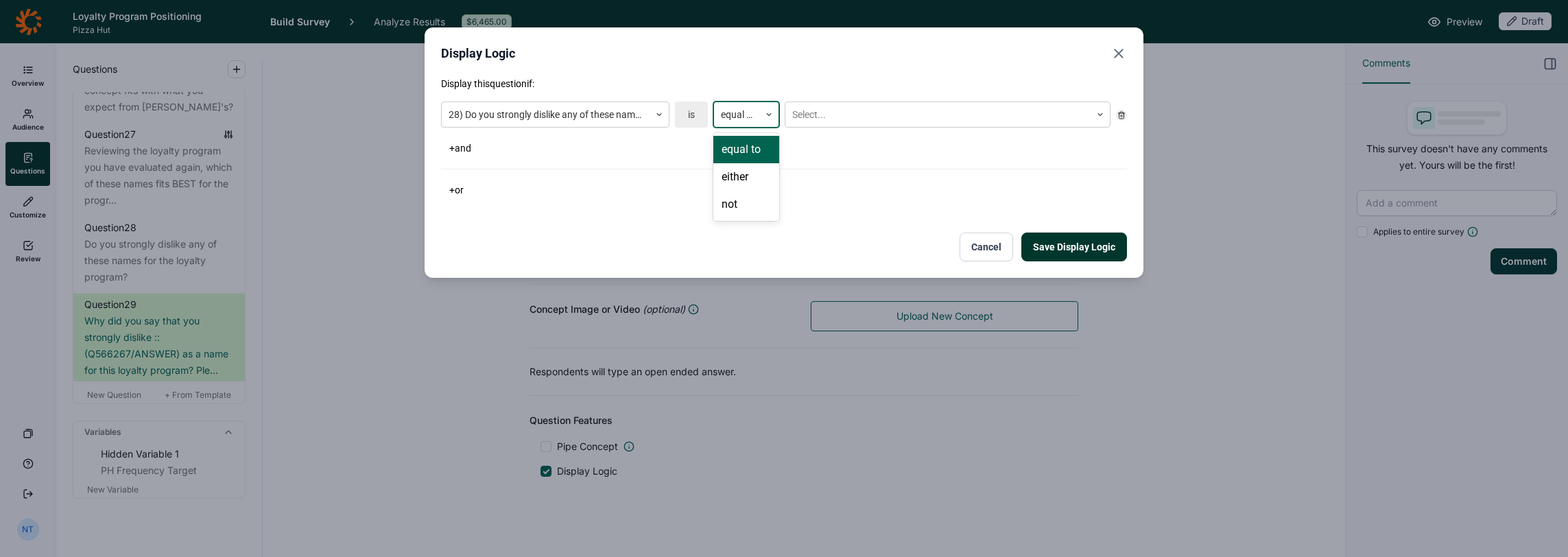
click at [734, 115] on div at bounding box center [737, 115] width 31 height 17
click at [740, 202] on div "not" at bounding box center [746, 205] width 66 height 28
click at [818, 115] on div at bounding box center [939, 115] width 292 height 17
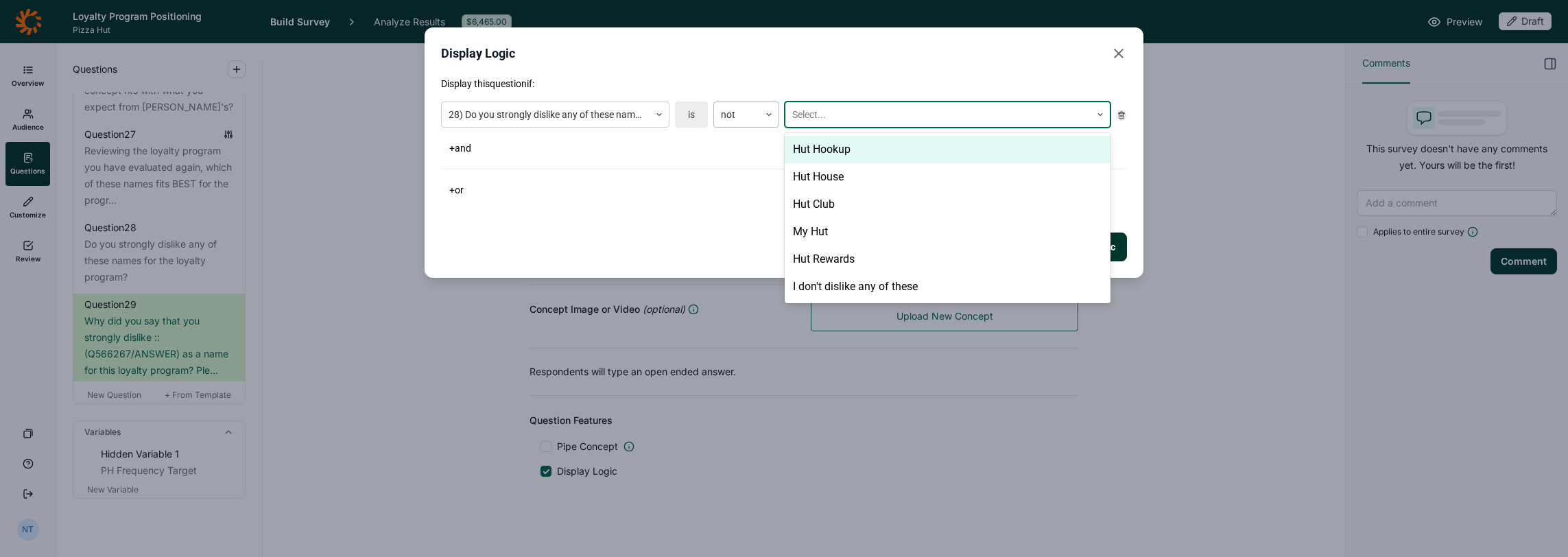
click at [760, 115] on div at bounding box center [769, 114] width 19 height 8
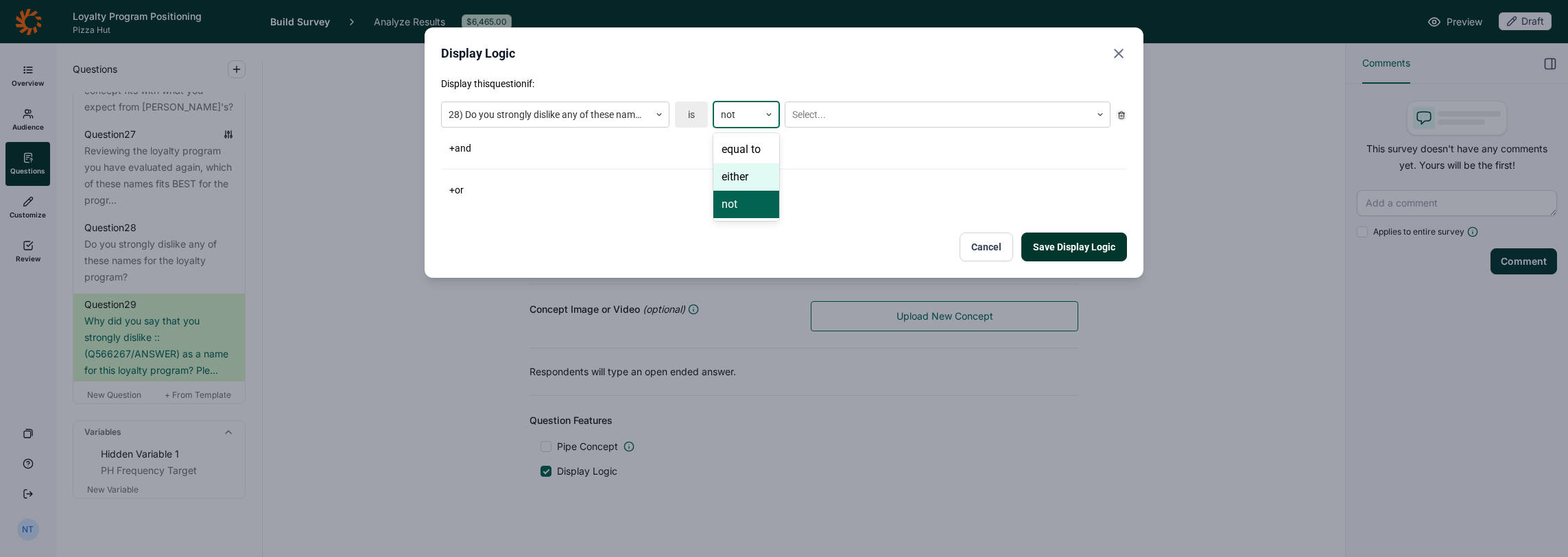
click at [753, 163] on div "either" at bounding box center [746, 177] width 66 height 28
click at [831, 122] on div at bounding box center [939, 115] width 292 height 17
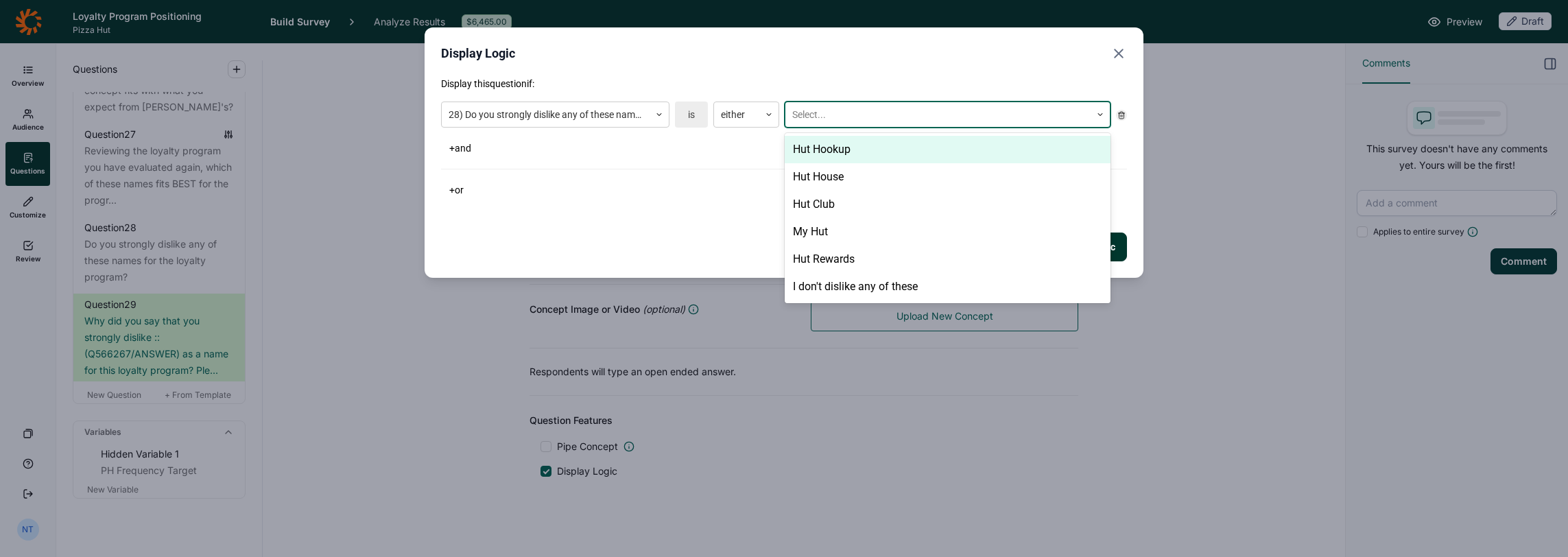
click at [834, 149] on div "Hut Hookup" at bounding box center [947, 149] width 326 height 28
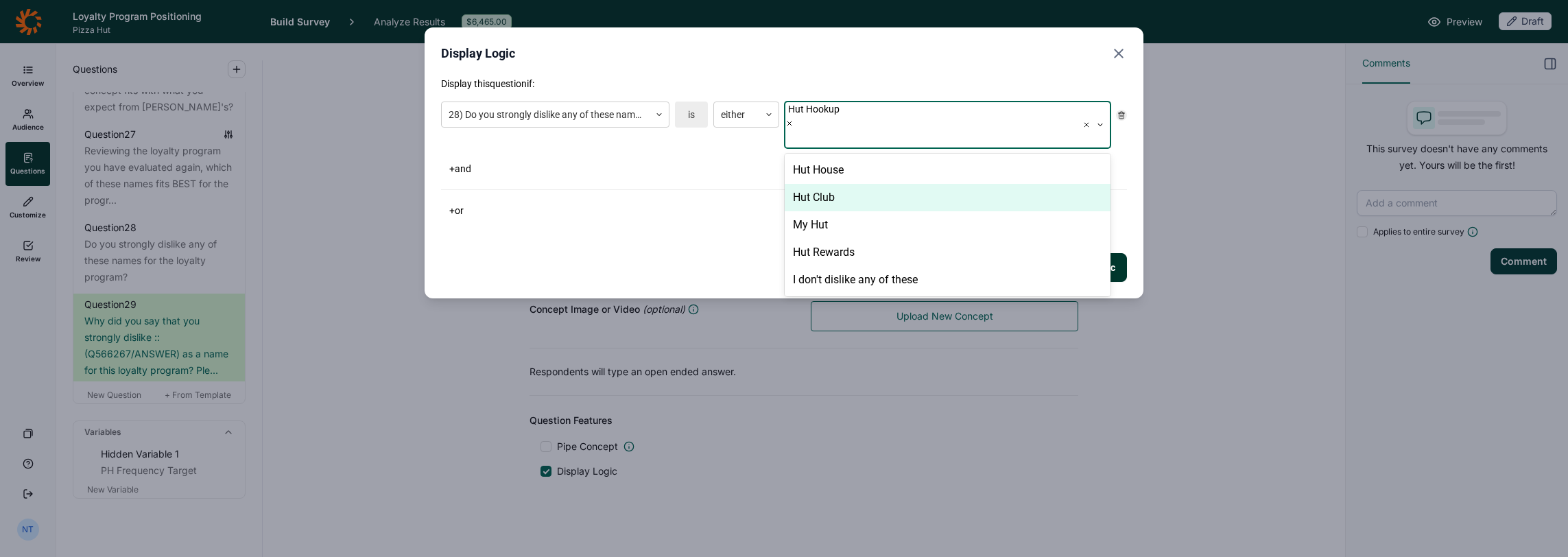
click at [842, 184] on div "Hut Club" at bounding box center [947, 198] width 326 height 28
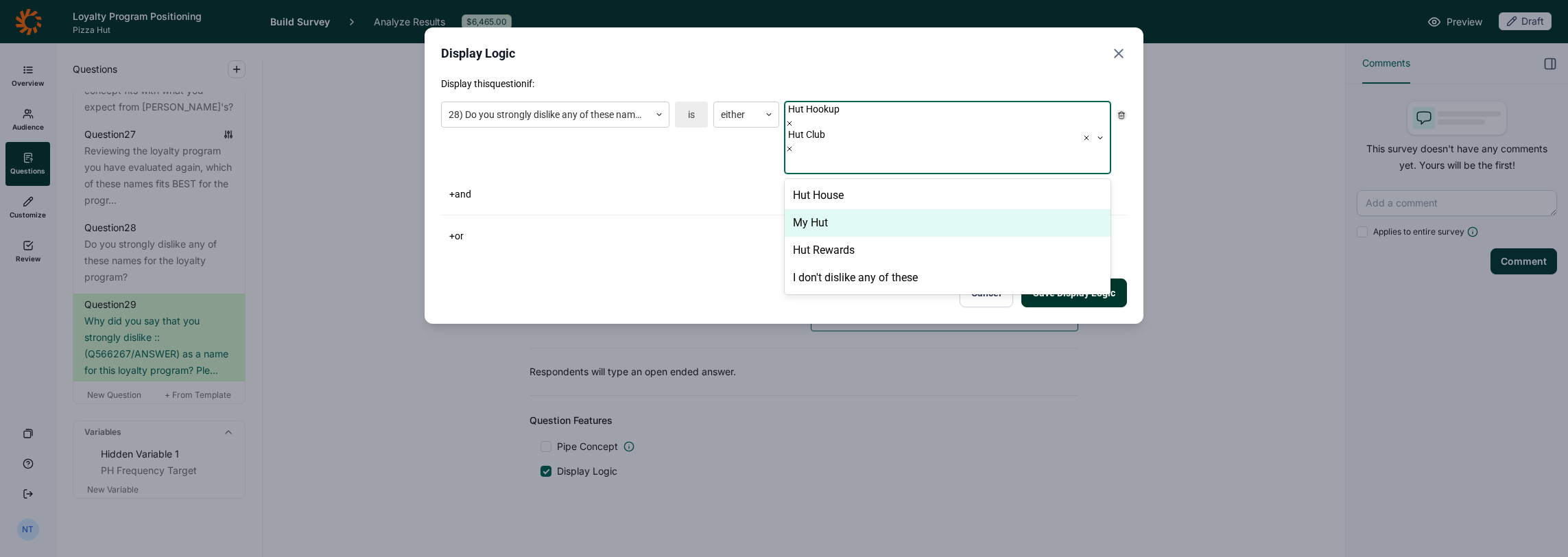
click at [836, 182] on div "Hut House" at bounding box center [947, 195] width 326 height 28
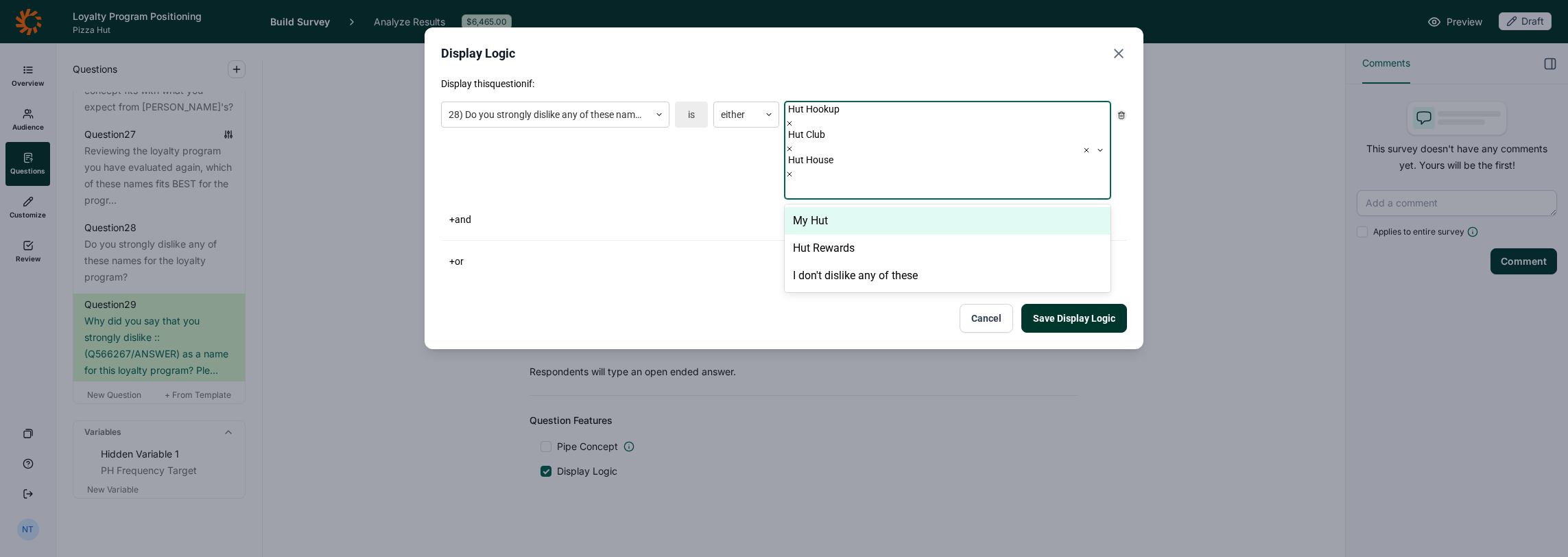
click at [828, 207] on div "My Hut" at bounding box center [947, 221] width 326 height 28
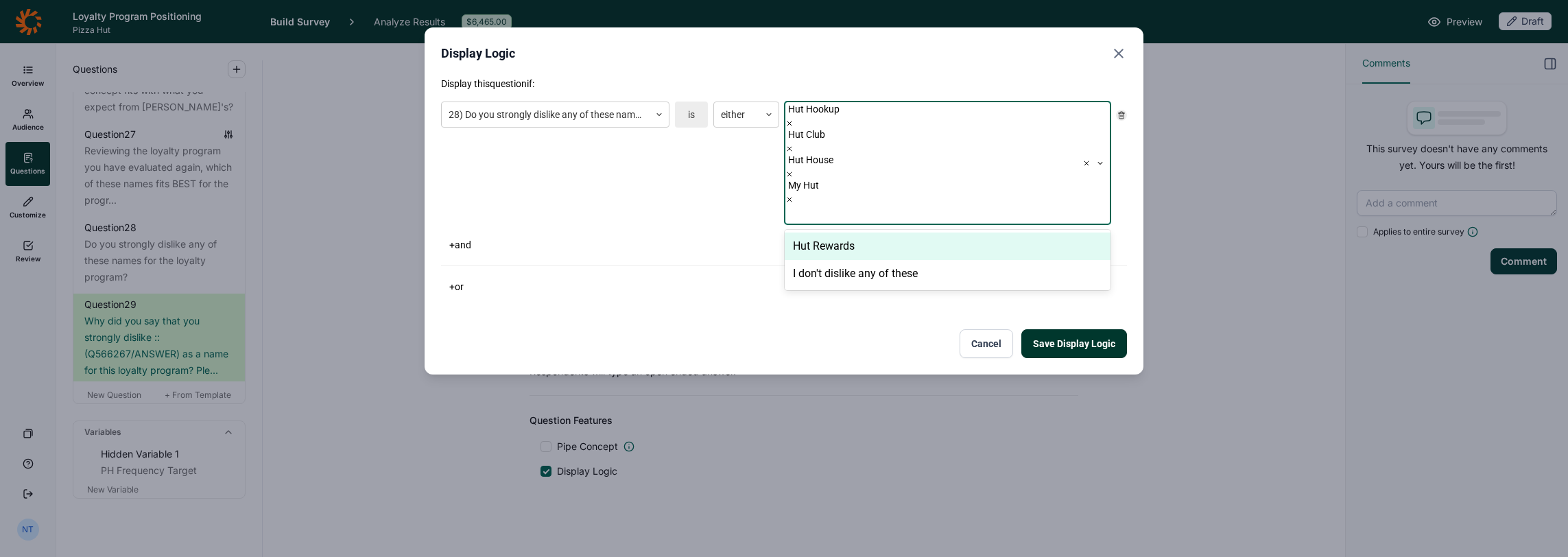
click at [820, 233] on div "Hut Rewards" at bounding box center [947, 246] width 326 height 28
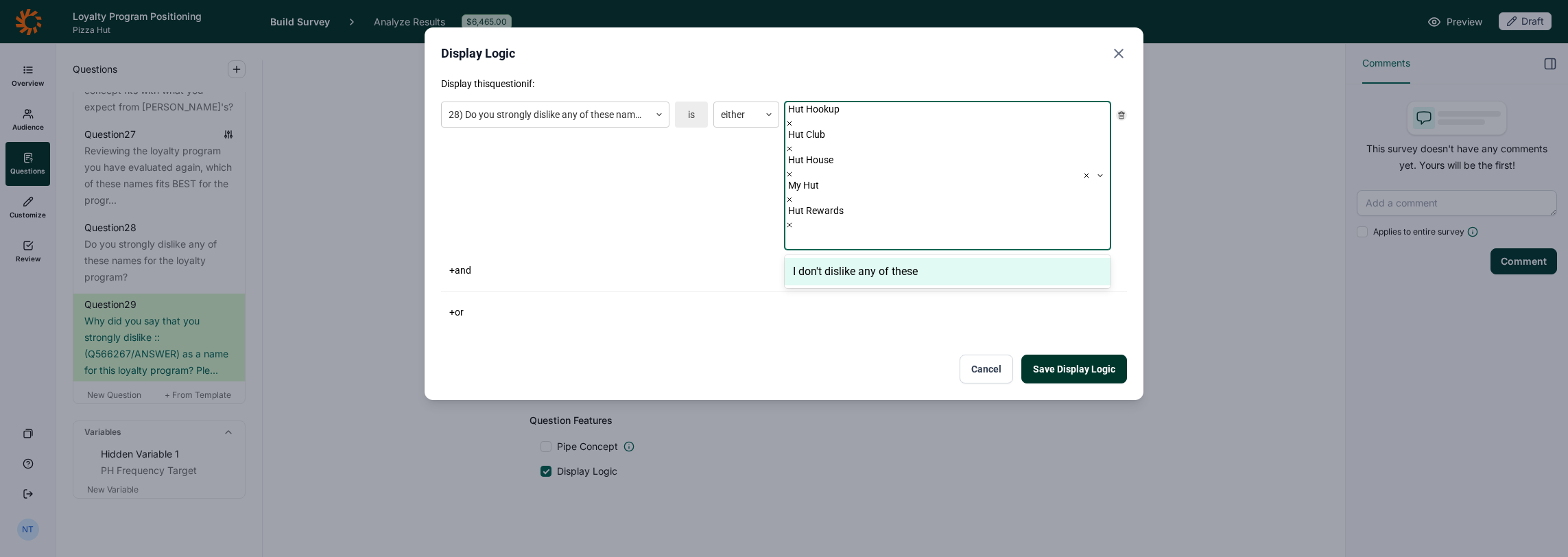
click at [872, 354] on button "Save Display Logic" at bounding box center [1074, 369] width 106 height 29
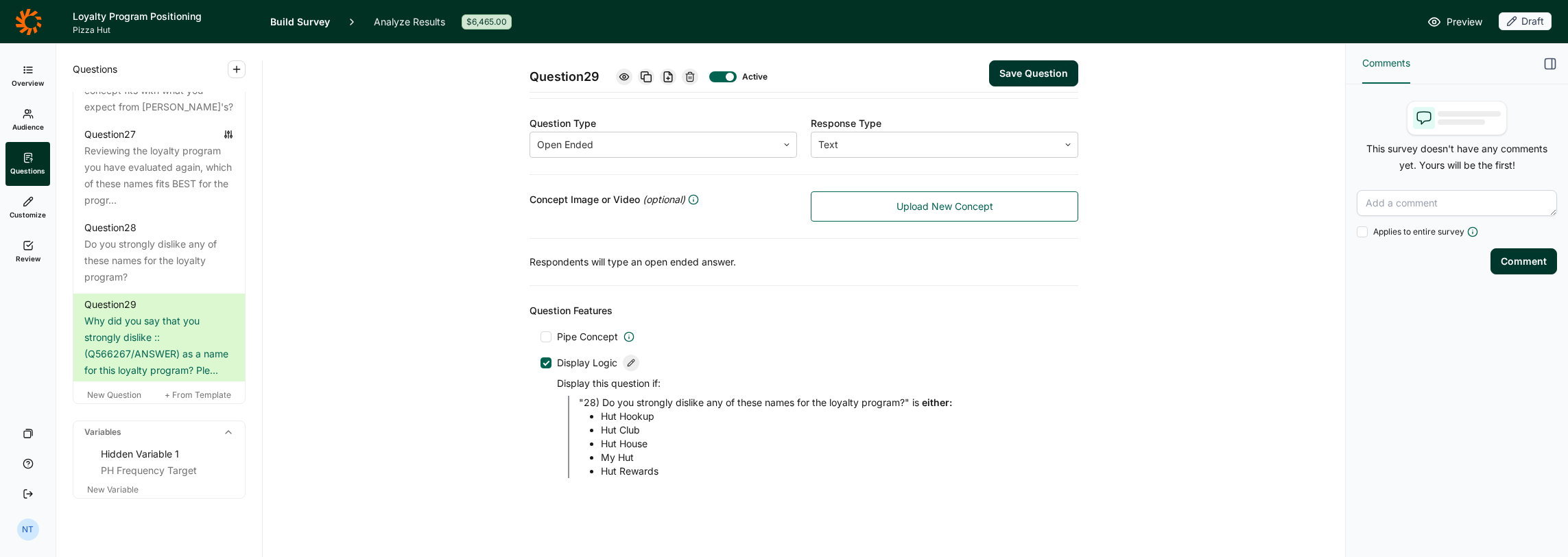
scroll to position [0, 0]
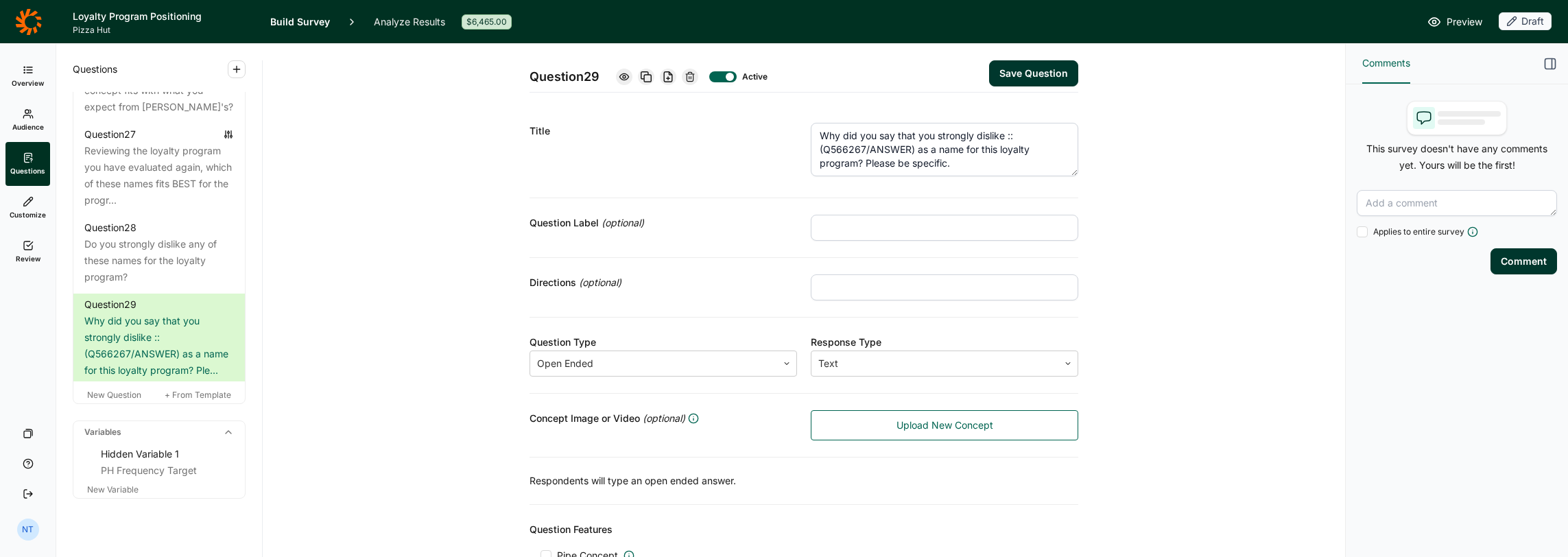
click at [872, 63] on button "Save Question" at bounding box center [1033, 74] width 89 height 26
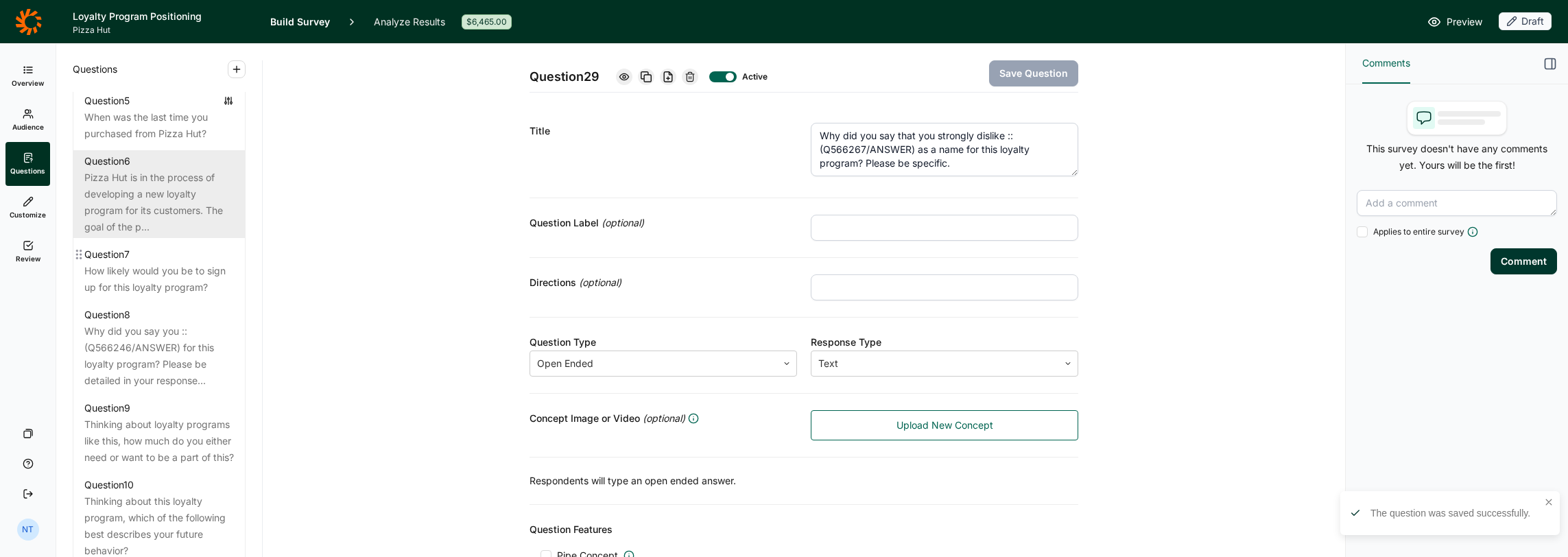
scroll to position [873, 0]
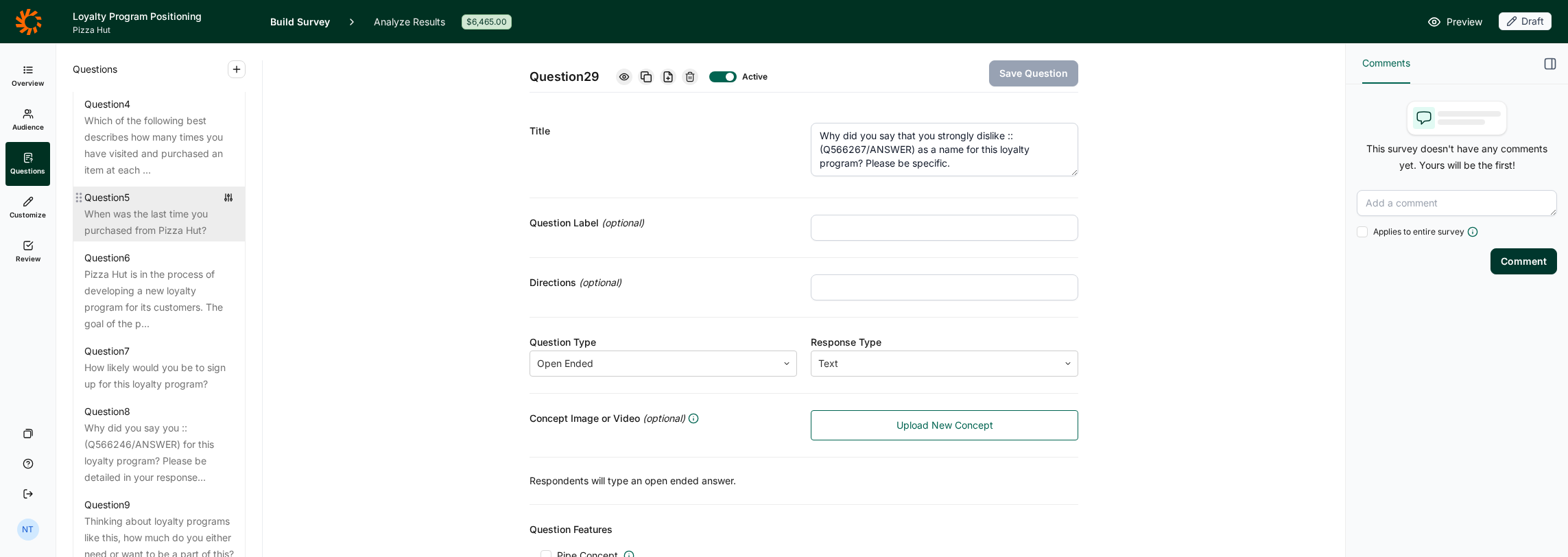
click at [171, 238] on div "When was the last time you purchased from Pizza Hut?" at bounding box center [159, 222] width 150 height 33
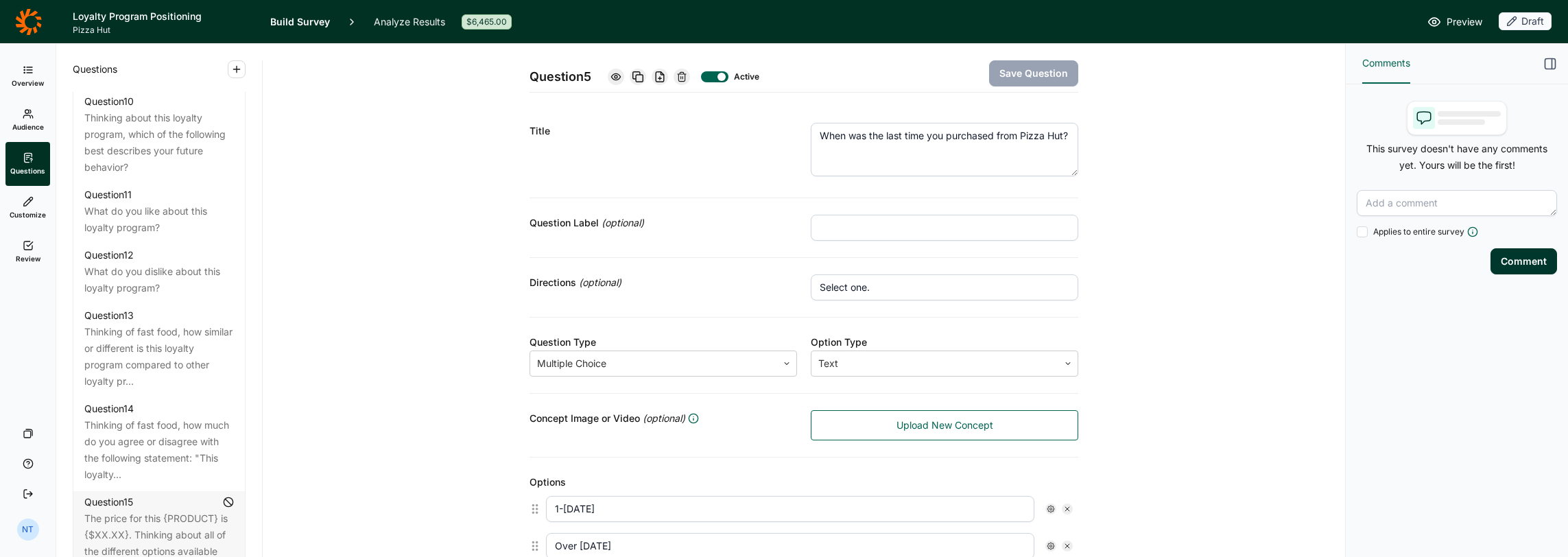
scroll to position [2835, 0]
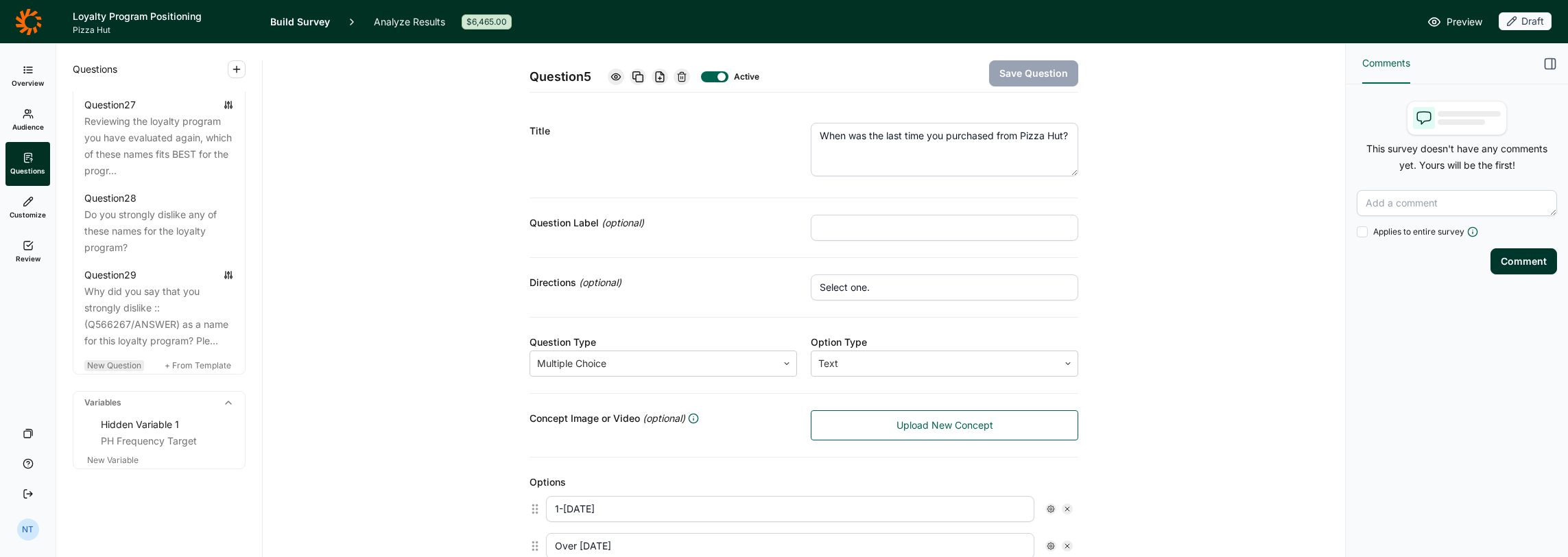
click at [121, 371] on div "New Question" at bounding box center [115, 365] width 60 height 11
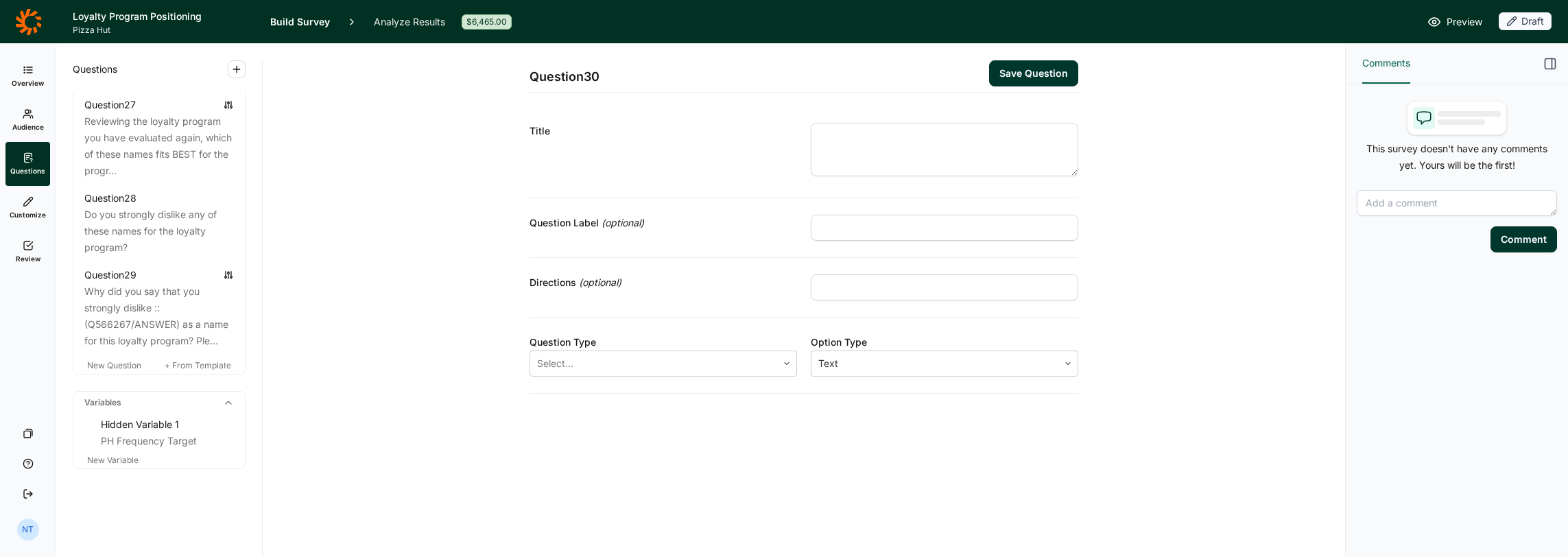
click at [807, 147] on div "Title" at bounding box center [804, 152] width 549 height 92
click at [863, 143] on textarea at bounding box center [944, 149] width 268 height 53
type textarea "W"
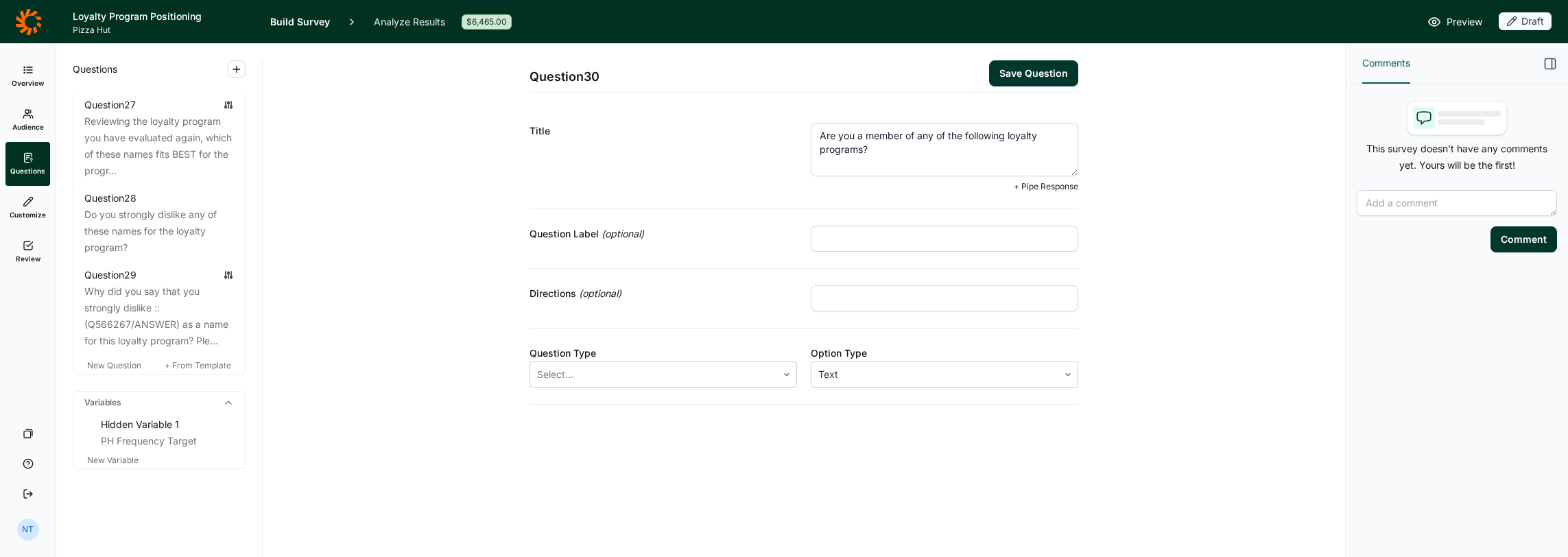
click at [872, 136] on textarea "Are you a member of any of the following loyalty programs?" at bounding box center [944, 149] width 268 height 53
type textarea "Are you a member of any of the following fast food loyalty programs?"
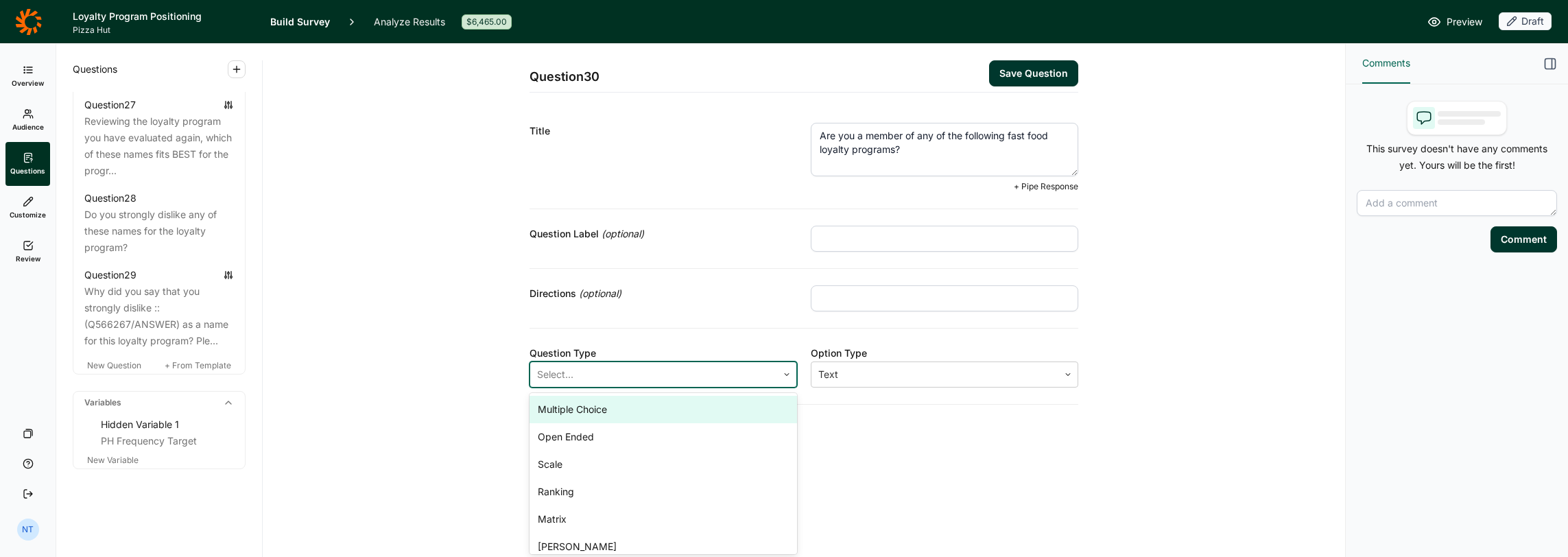
click at [713, 375] on div at bounding box center [654, 374] width 233 height 19
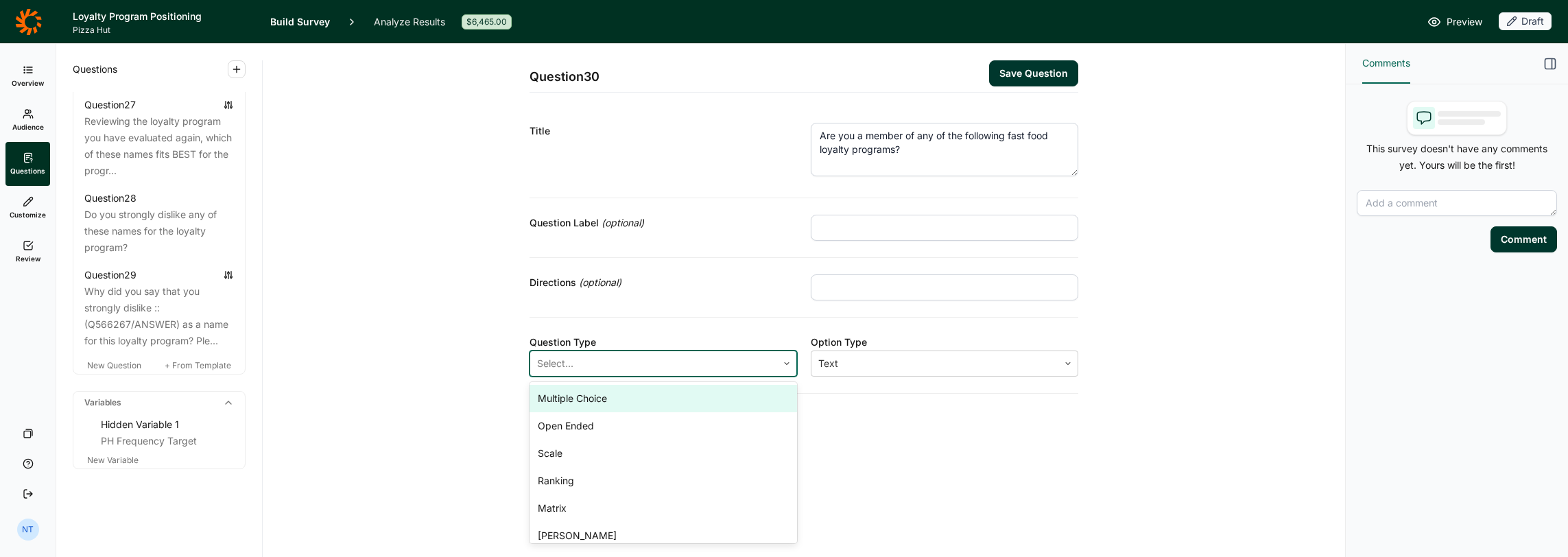
click at [626, 396] on div "Multiple Choice" at bounding box center [663, 399] width 268 height 28
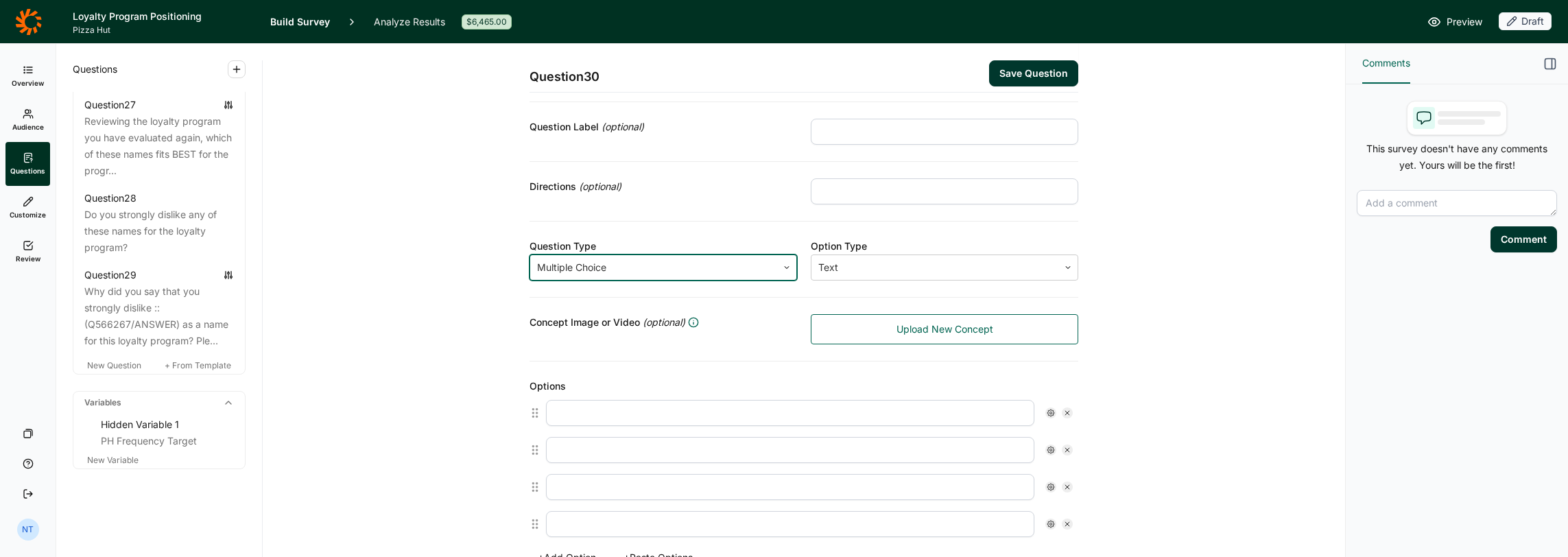
scroll to position [343, 0]
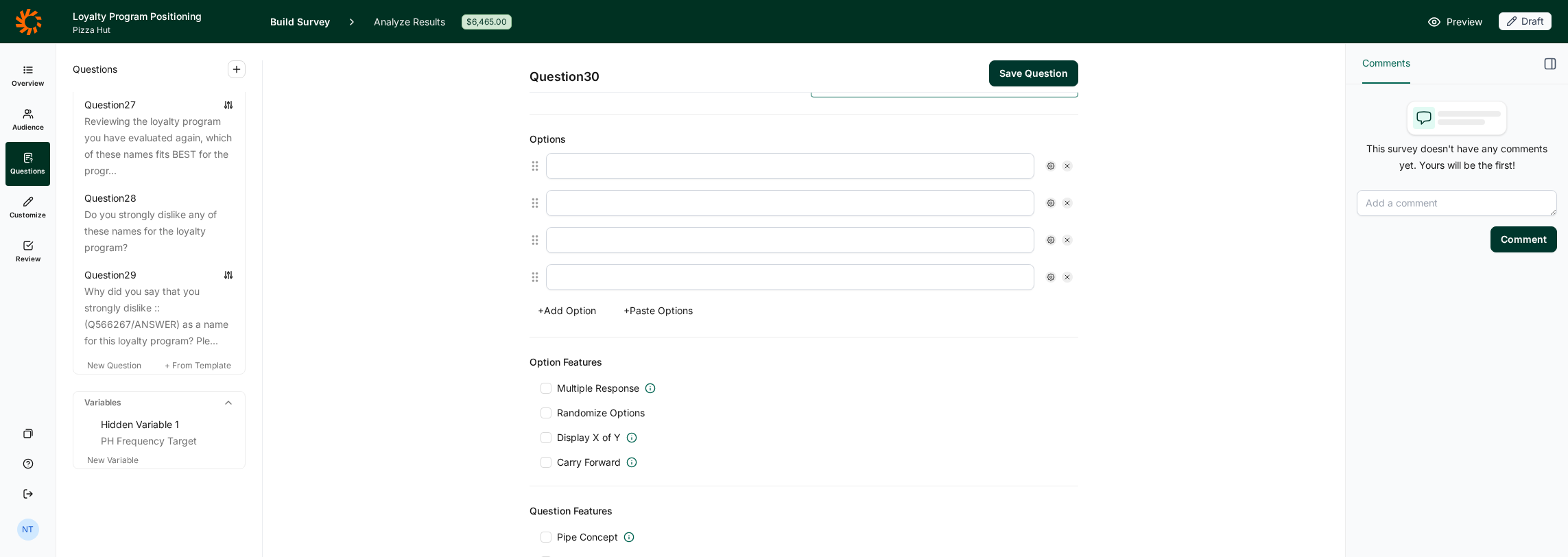
click at [601, 165] on input "text" at bounding box center [791, 166] width 489 height 26
type input "Domino's"
type input "Pizza Hut"
type input "Starbucks"
type input "[DEMOGRAPHIC_DATA]-fil-A"
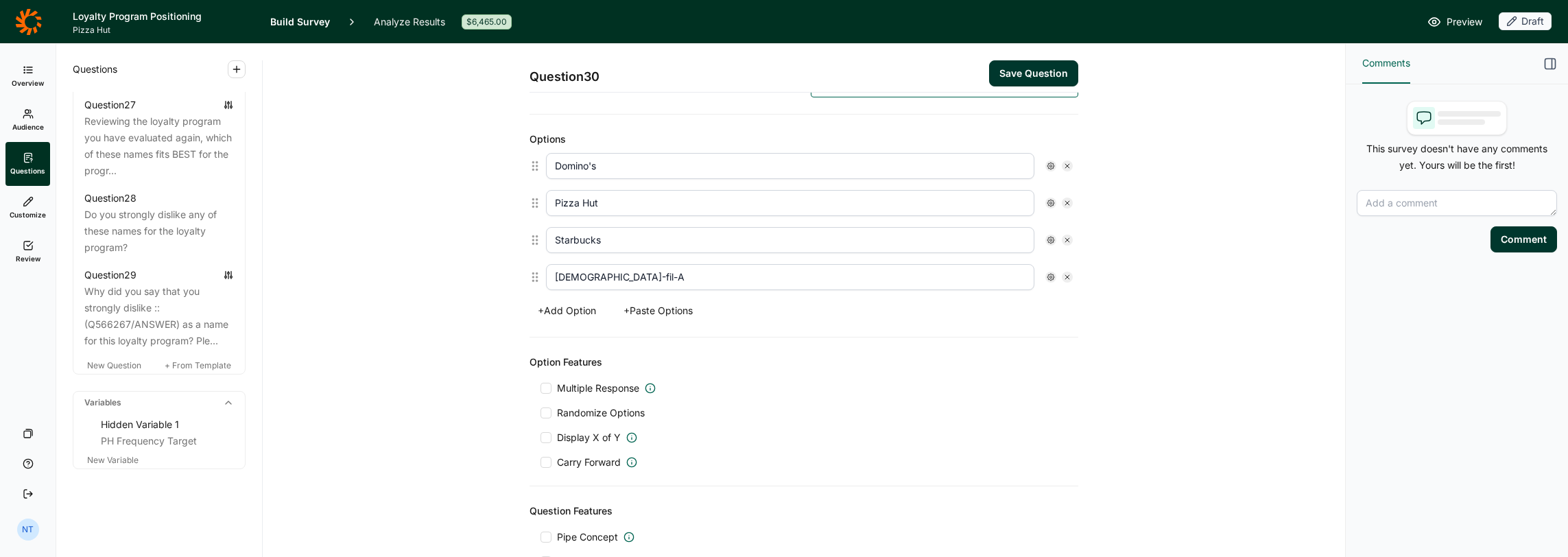
click at [558, 310] on button "+ Add Option" at bounding box center [567, 311] width 75 height 19
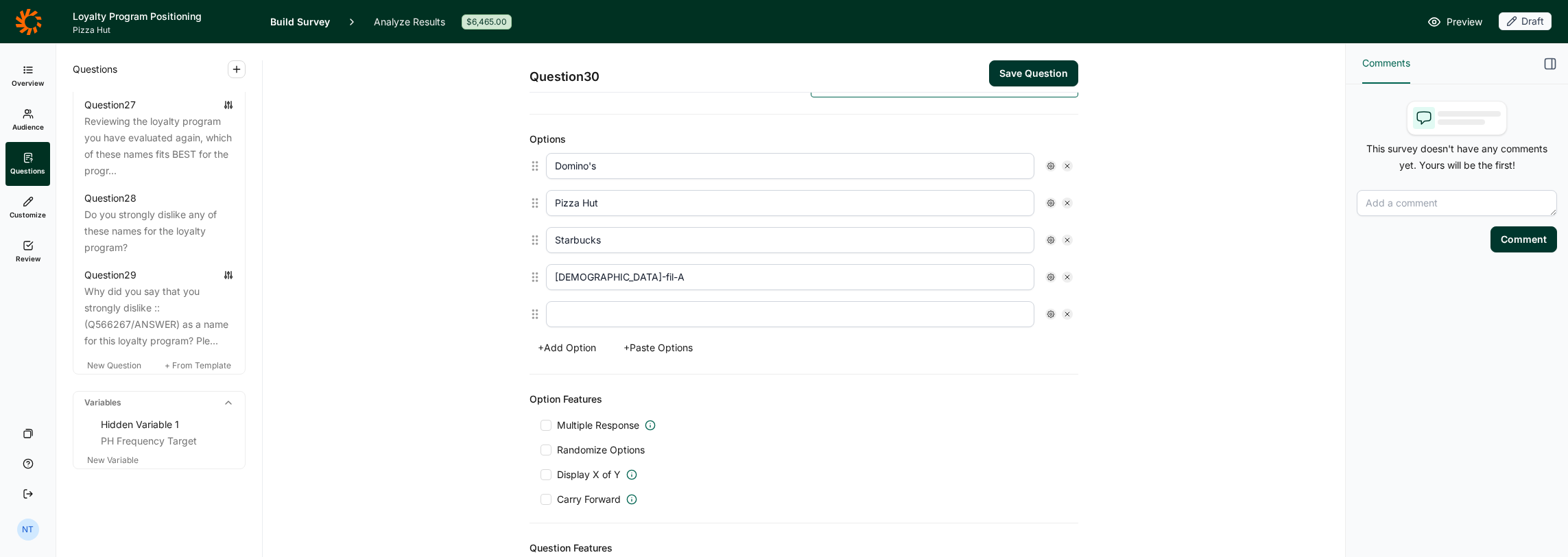
click at [573, 320] on input "text" at bounding box center [791, 314] width 489 height 26
type input "[PERSON_NAME]"
click at [545, 348] on button "+ Add Option" at bounding box center [567, 348] width 75 height 19
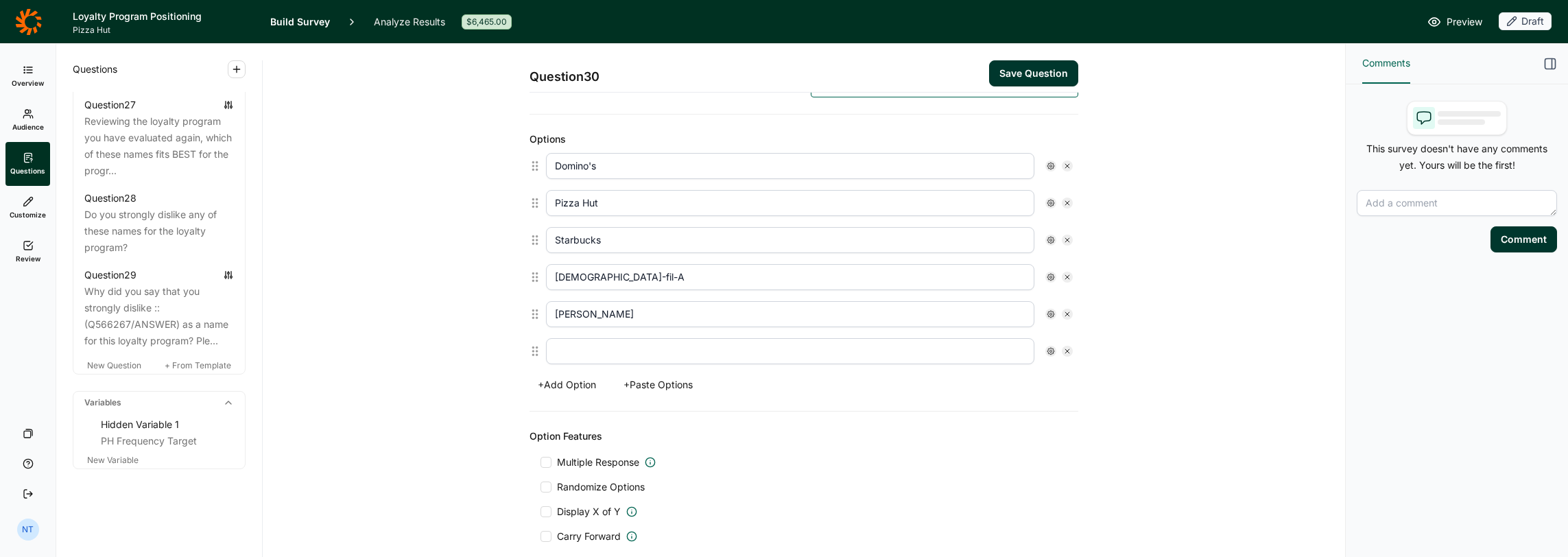
click at [558, 338] on input "text" at bounding box center [791, 351] width 489 height 26
type input "None of the above"
click at [872, 348] on use at bounding box center [1050, 351] width 7 height 7
click at [589, 446] on span "Multiple Response" at bounding box center [598, 462] width 82 height 14
click at [540, 446] on input "Multiple Response" at bounding box center [540, 462] width 0 height 0
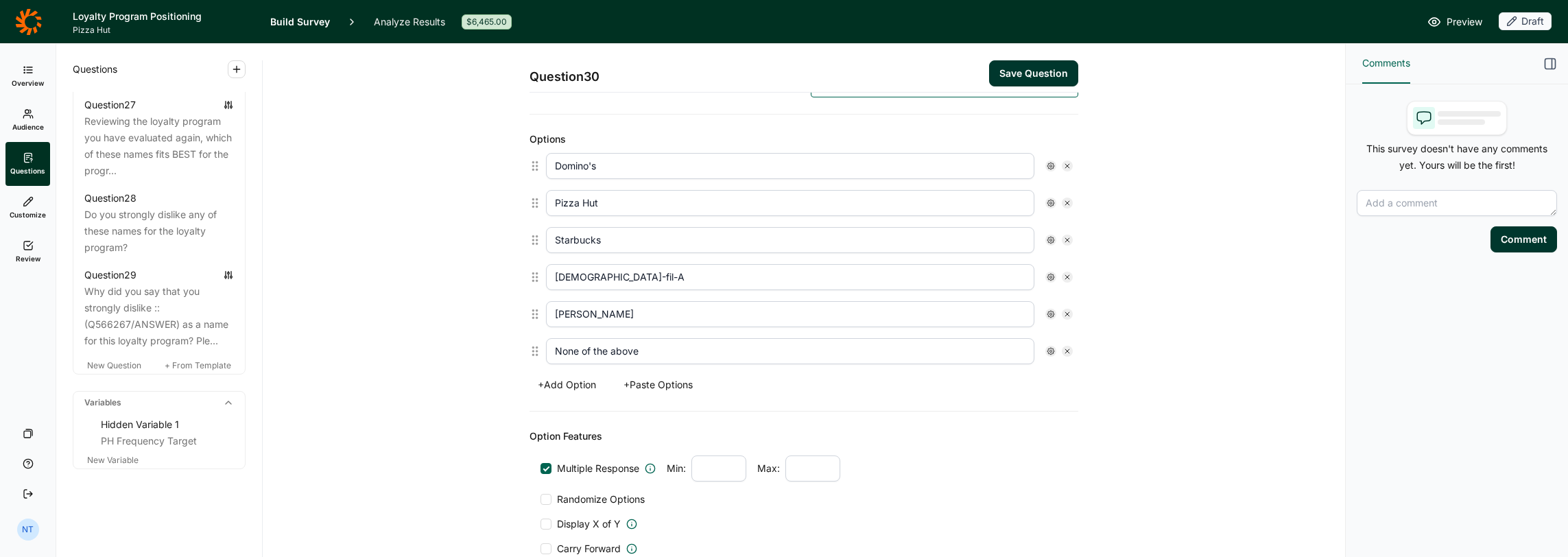
click at [872, 348] on use at bounding box center [1050, 351] width 7 height 7
click at [872, 408] on div at bounding box center [1057, 408] width 11 height 11
click at [872, 408] on input "Exclusive" at bounding box center [1052, 408] width 0 height 0
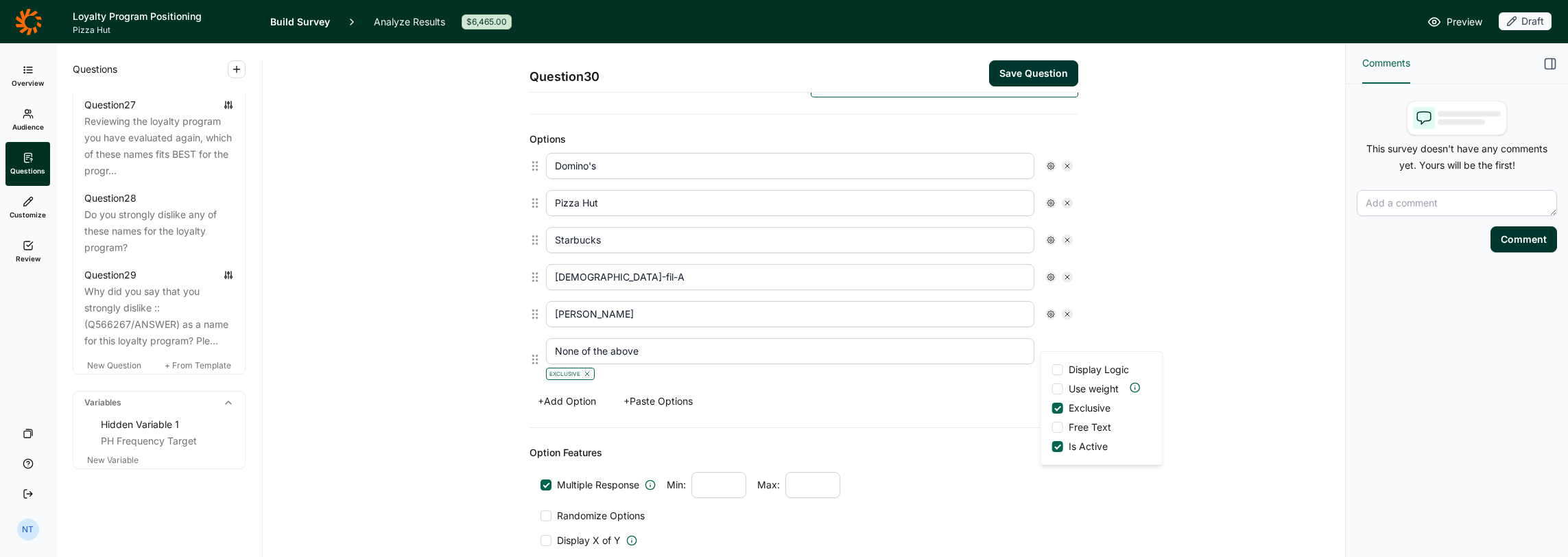
click at [872, 405] on div "Options Domino's Pizza Hut Starbucks [DEMOGRAPHIC_DATA]-fil-A [PERSON_NAME] Non…" at bounding box center [804, 271] width 549 height 313
click at [872, 395] on div "+ Add Option + Paste Options" at bounding box center [804, 401] width 549 height 19
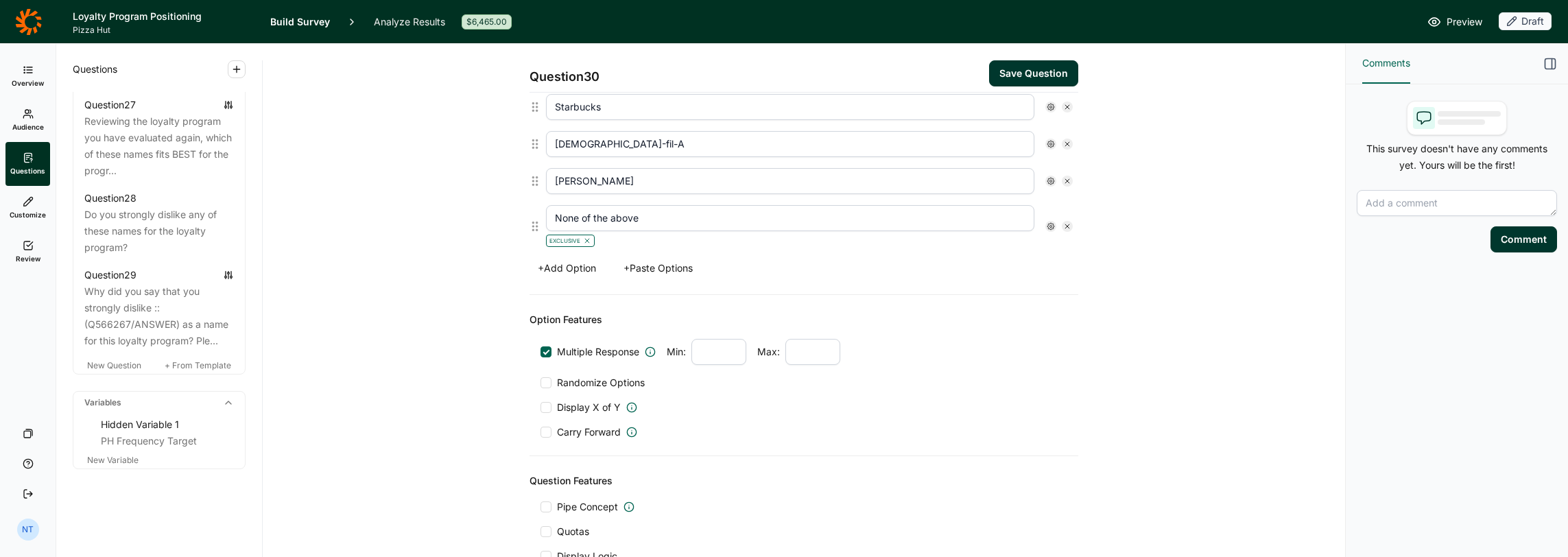
scroll to position [480, 0]
click at [570, 372] on span "Randomize Options" at bounding box center [598, 378] width 93 height 14
click at [540, 378] on input "Randomize Options" at bounding box center [540, 378] width 0 height 0
click at [872, 219] on icon at bounding box center [1051, 222] width 8 height 8
click at [872, 280] on div at bounding box center [1057, 278] width 11 height 11
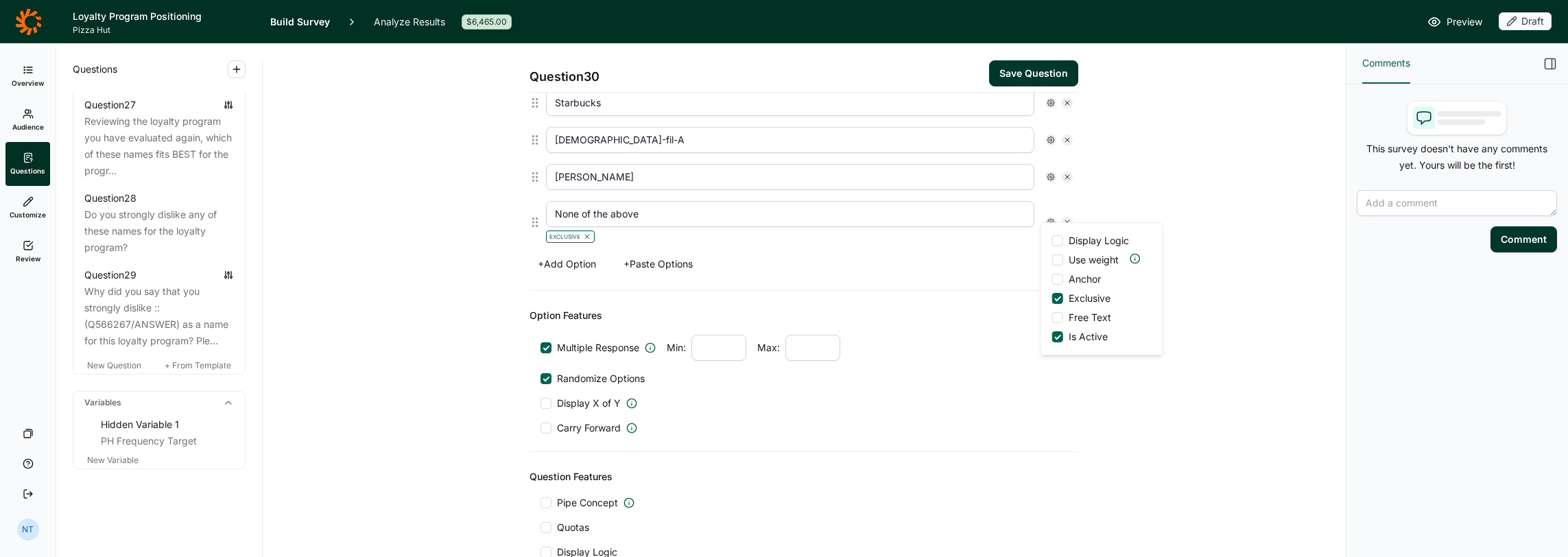
click at [872, 279] on input "Anchor" at bounding box center [1052, 279] width 0 height 0
click at [872, 291] on div "Option Features Multiple Response Min: Max: Randomize Options Display X of Y Ca…" at bounding box center [804, 371] width 549 height 161
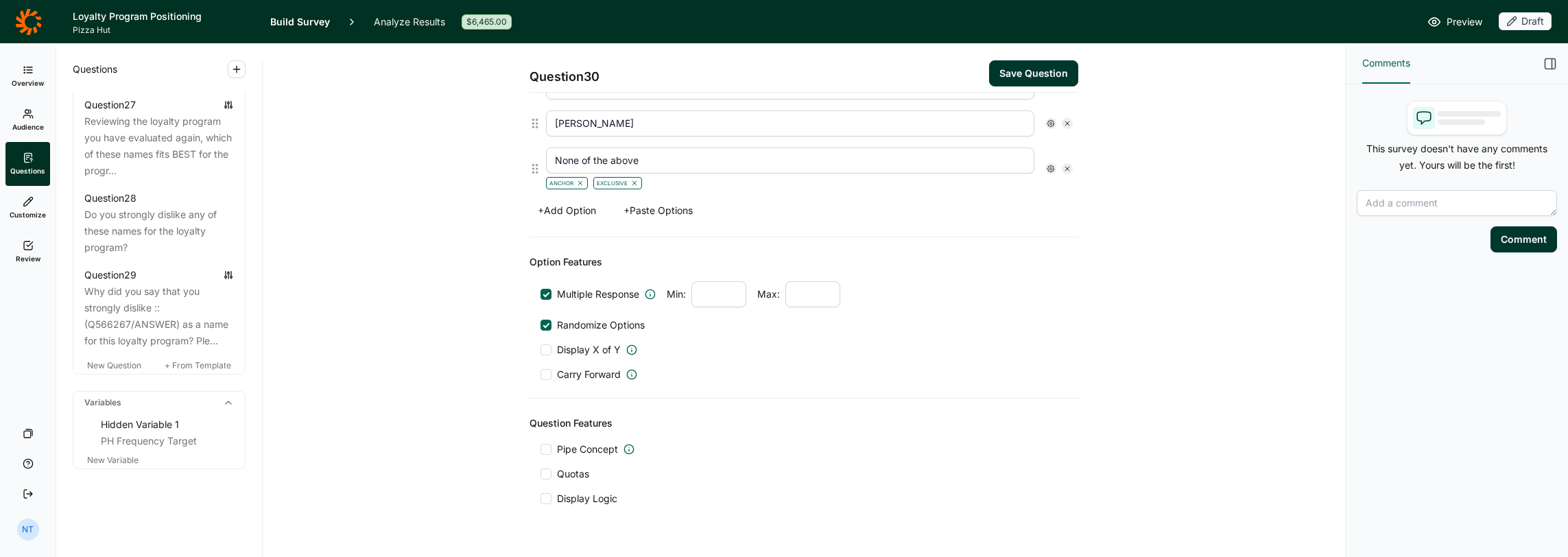
scroll to position [558, 0]
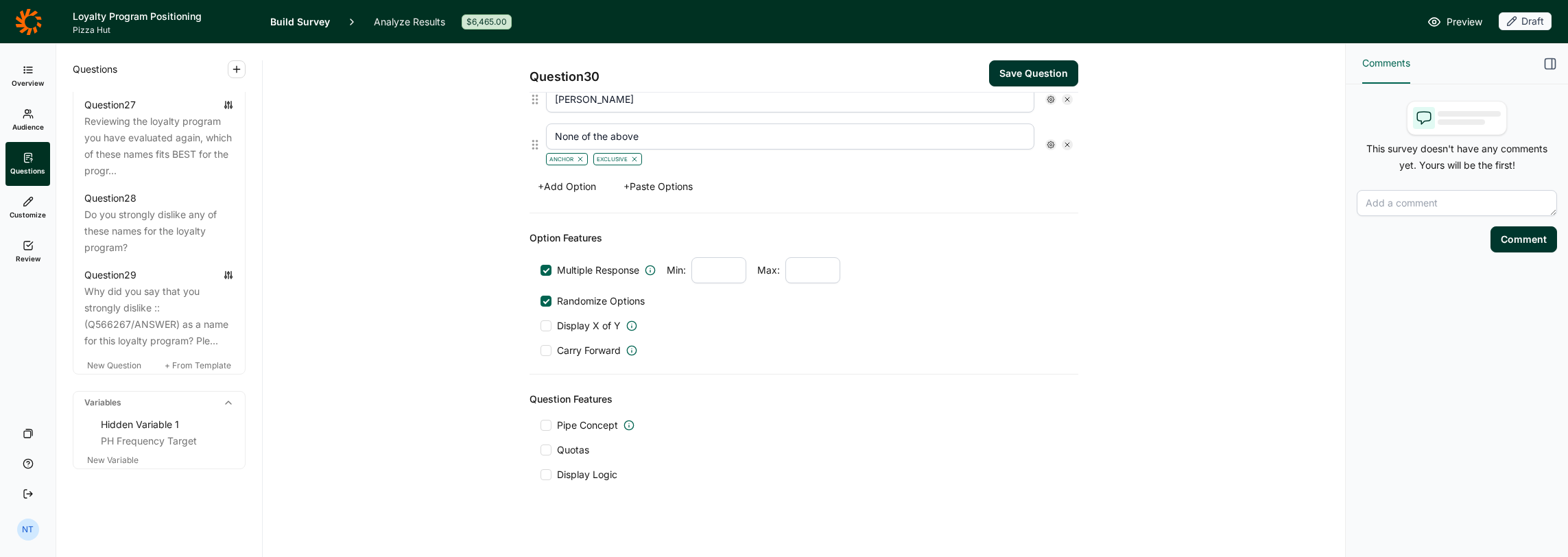
click at [872, 62] on button "Save Question" at bounding box center [1033, 74] width 89 height 26
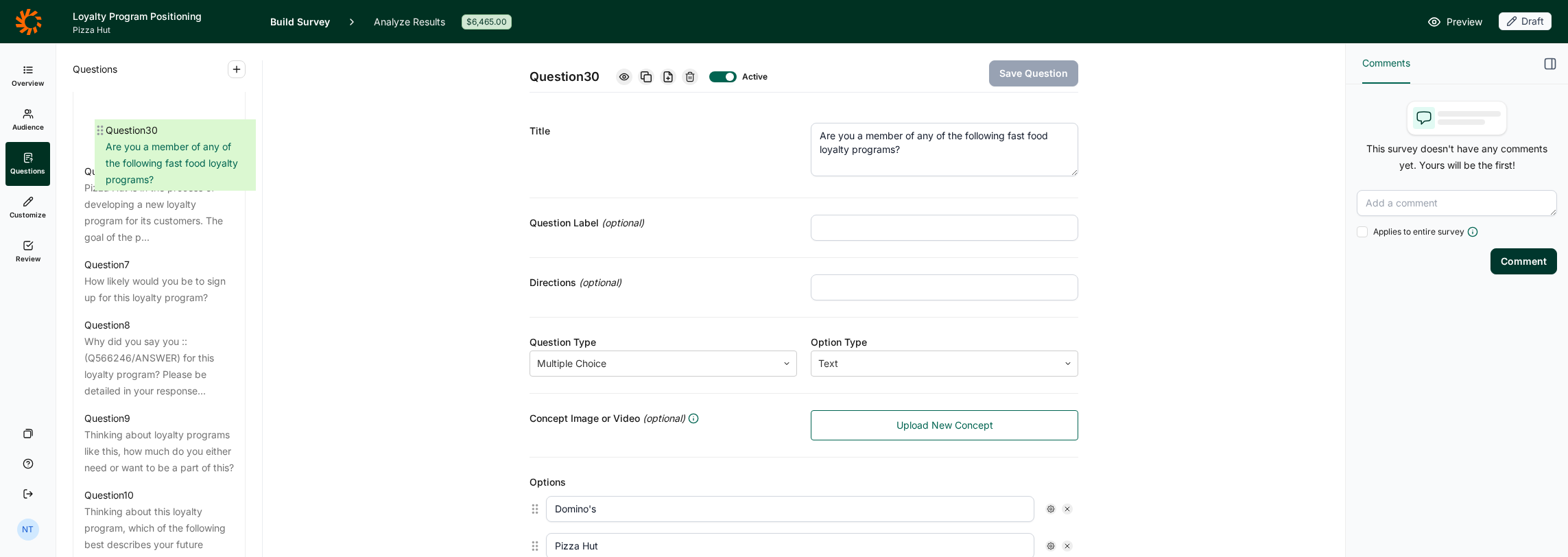
drag, startPoint x: 82, startPoint y: 372, endPoint x: 104, endPoint y: 122, distance: 251.0
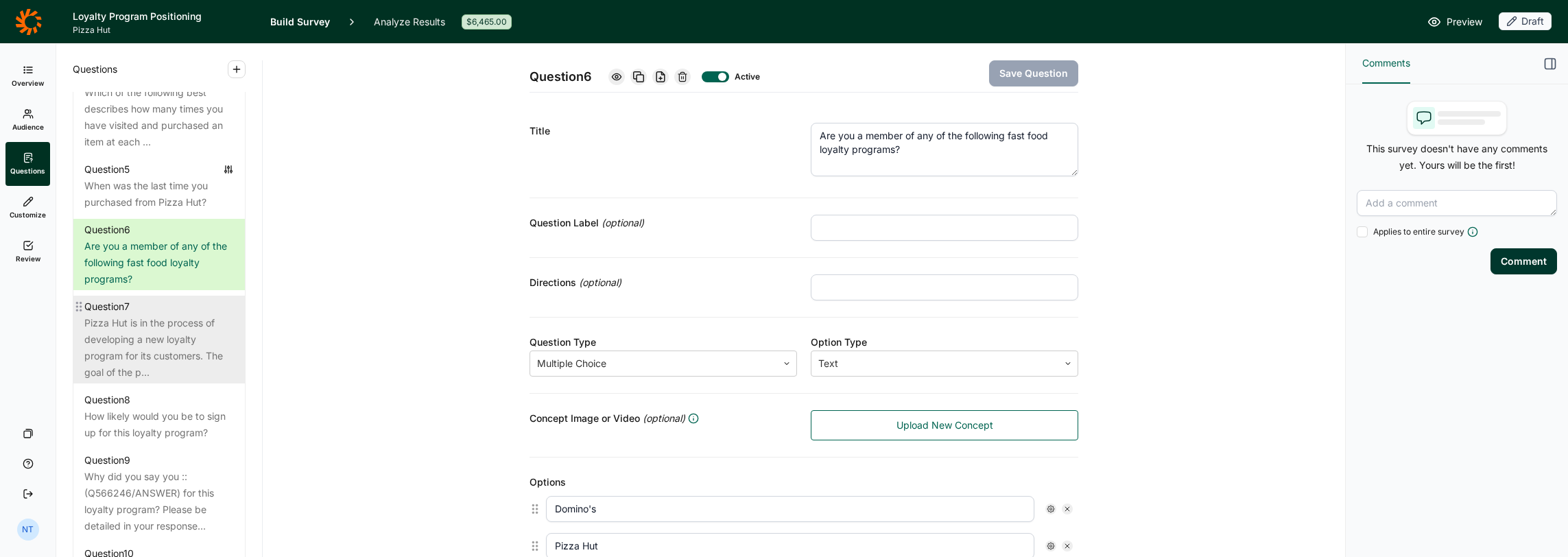
scroll to position [897, 0]
click at [155, 319] on div "Question 7" at bounding box center [159, 311] width 150 height 17
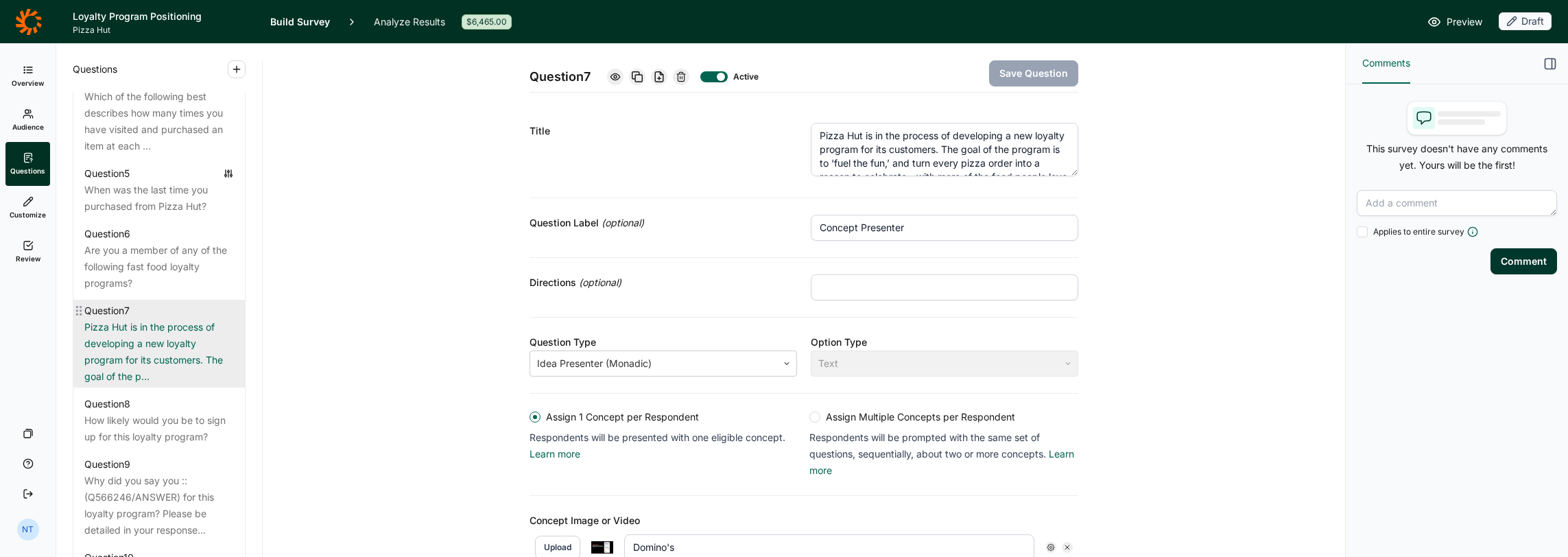
scroll to position [1035, 0]
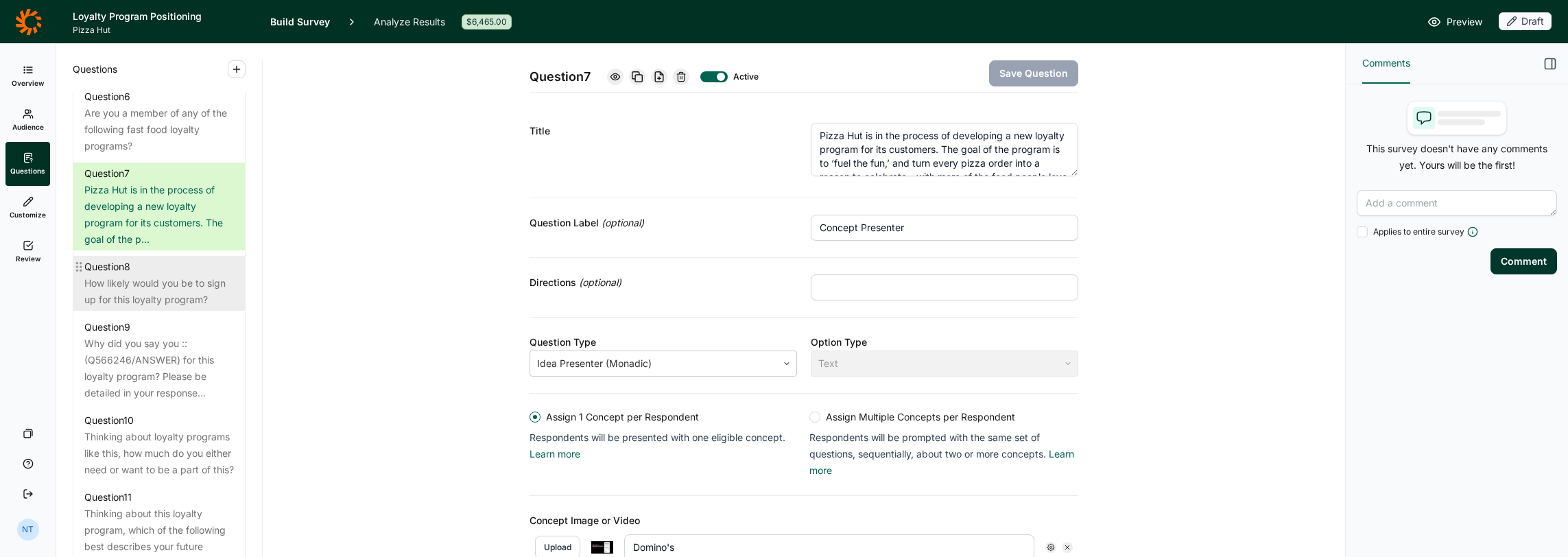
click at [154, 306] on div "How likely would you be to sign up for this loyalty program?" at bounding box center [159, 291] width 150 height 33
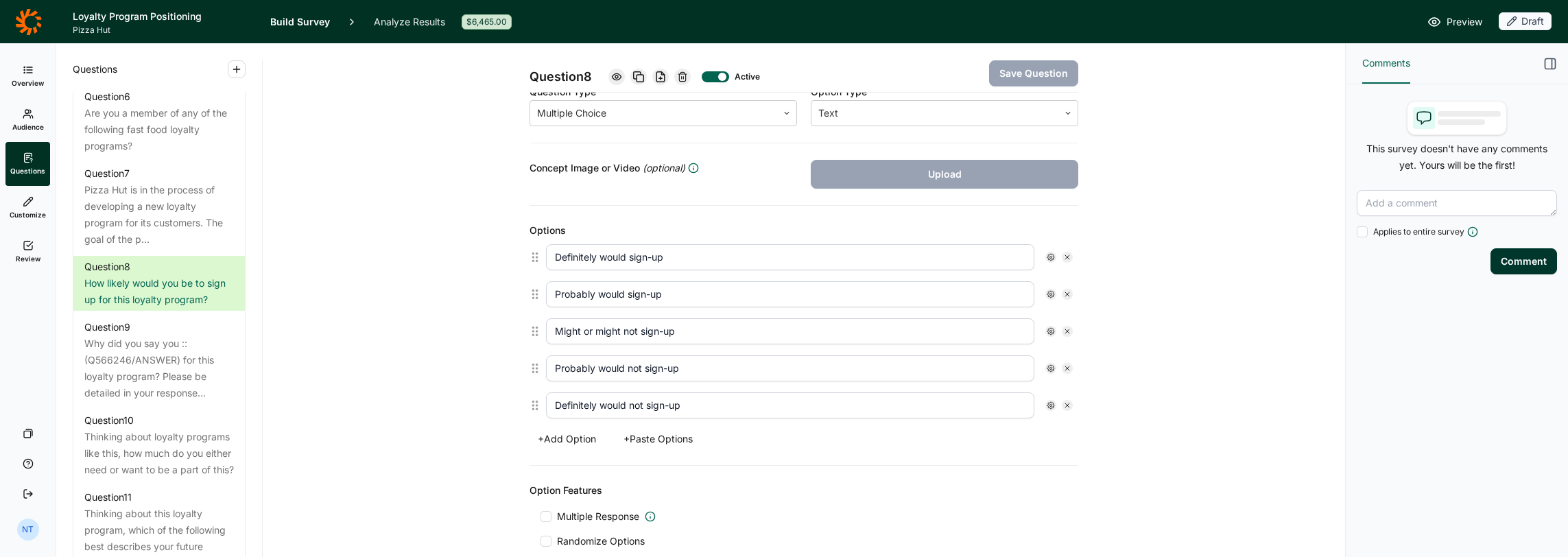
scroll to position [274, 0]
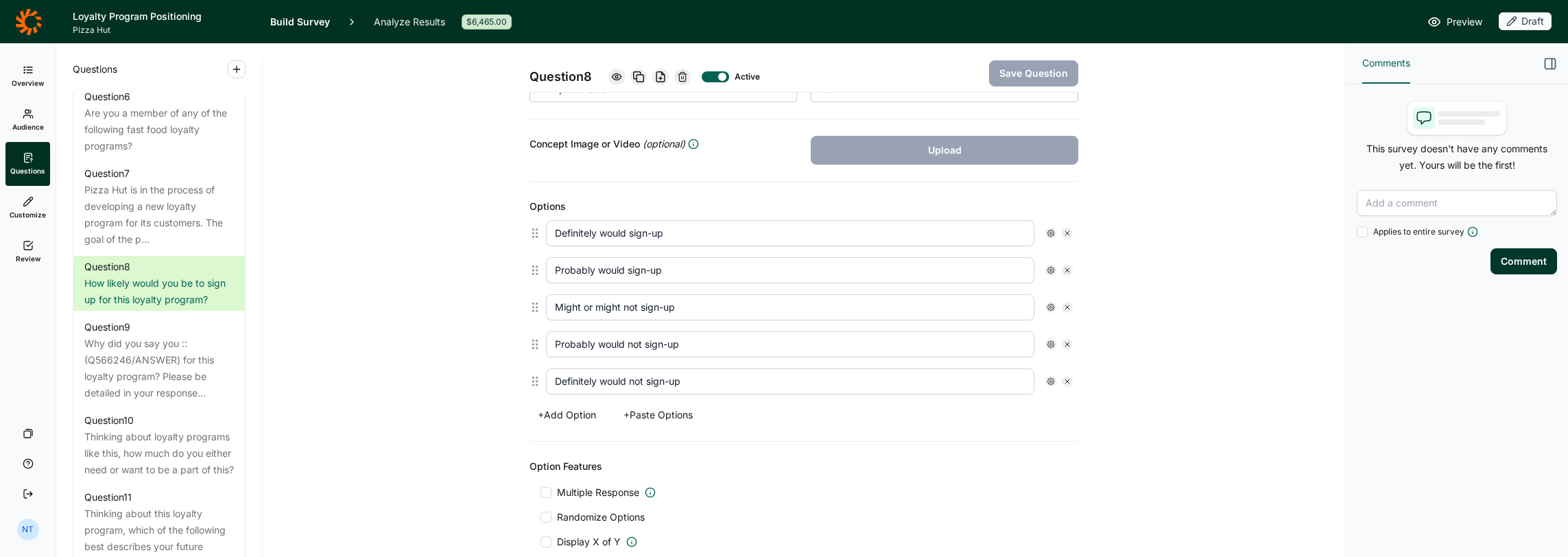
click at [543, 405] on button "+ Add Option" at bounding box center [567, 415] width 75 height 19
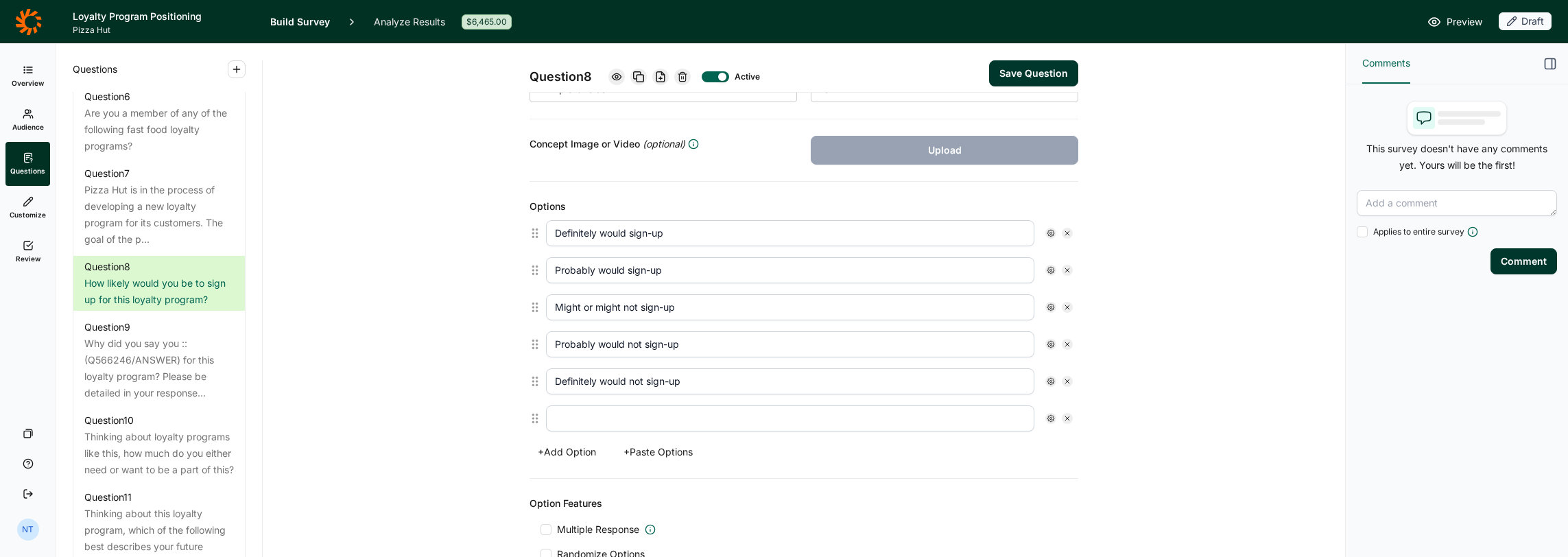
click at [576, 416] on input "text" at bounding box center [791, 418] width 489 height 26
click at [442, 340] on div "Question 8 Active Save Question Title How likely would you be to sign up for th…" at bounding box center [804, 326] width 1049 height 1113
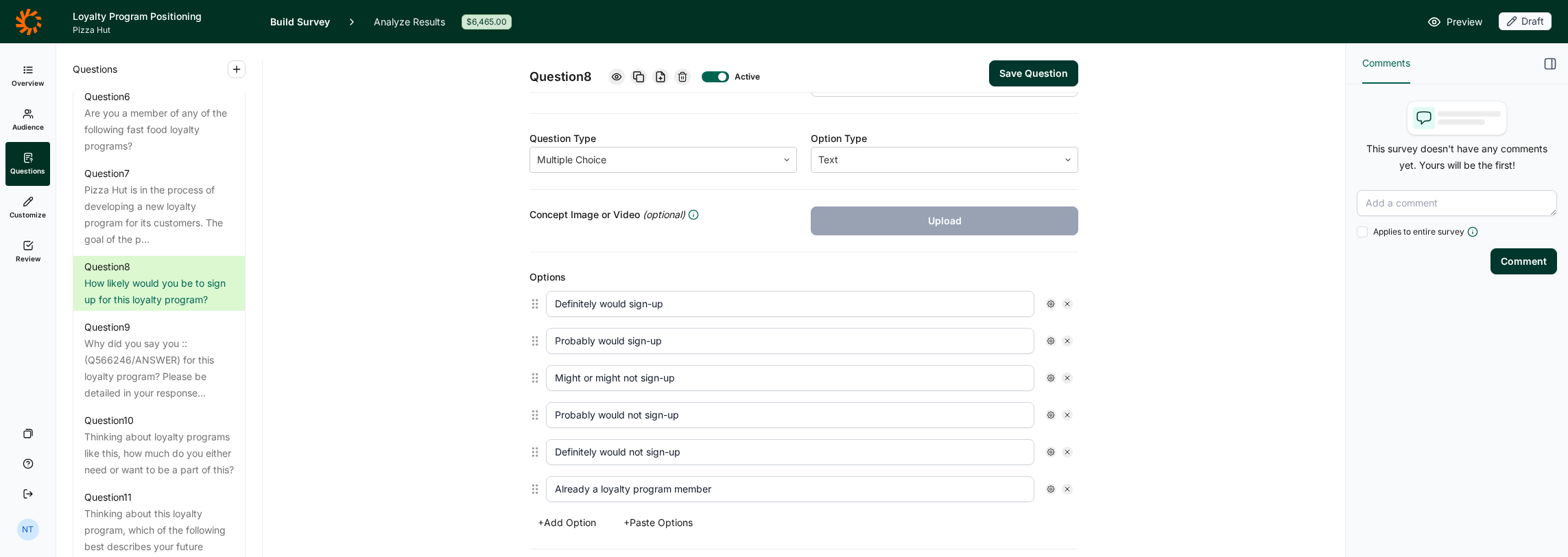
scroll to position [343, 0]
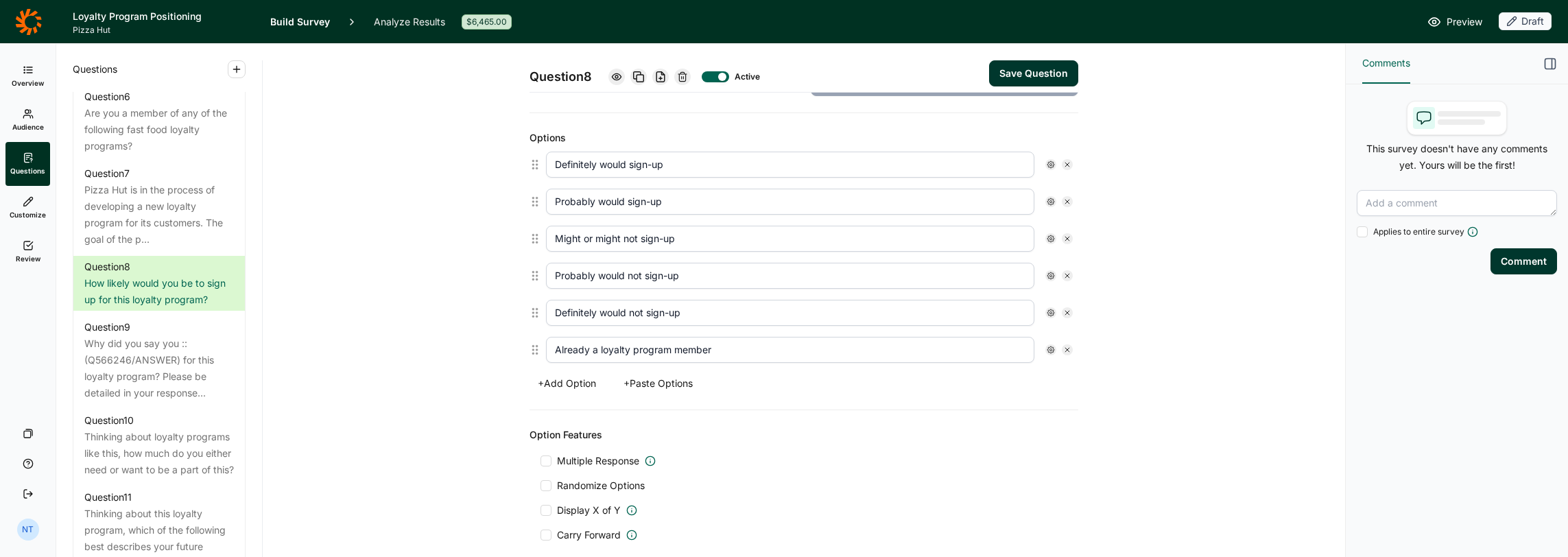
drag, startPoint x: 595, startPoint y: 345, endPoint x: 756, endPoint y: 343, distance: 161.0
click at [756, 343] on input "Already a loyalty program member" at bounding box center [791, 350] width 489 height 26
type input "Already a Pizza Hut Rewards member"
click at [872, 346] on icon at bounding box center [1051, 349] width 8 height 8
click at [872, 371] on div at bounding box center [1057, 367] width 11 height 11
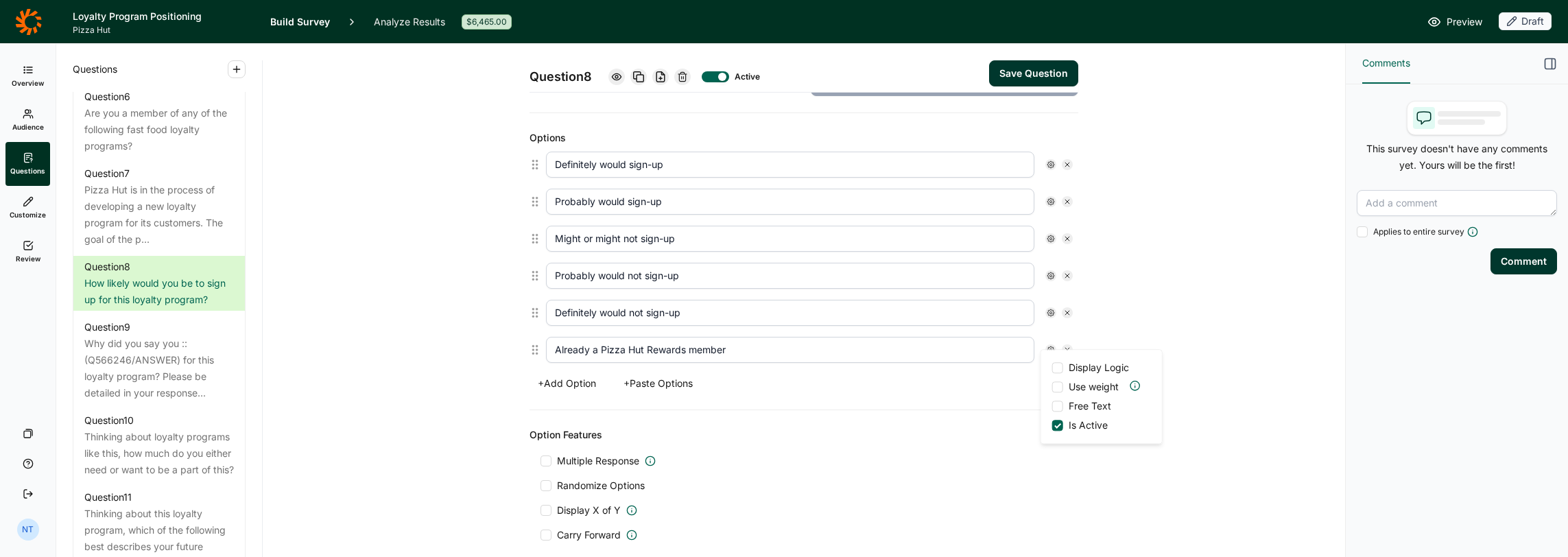
click at [872, 367] on input "Display Logic" at bounding box center [1052, 367] width 0 height 0
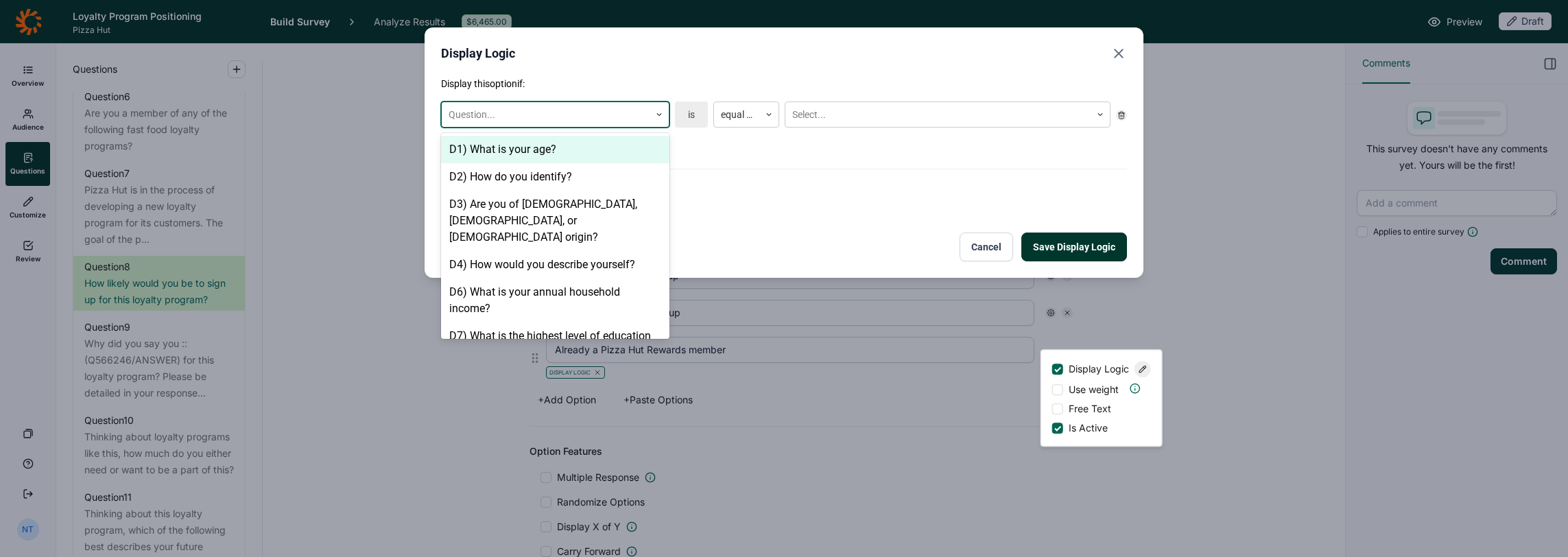
click at [543, 107] on div at bounding box center [546, 115] width 194 height 17
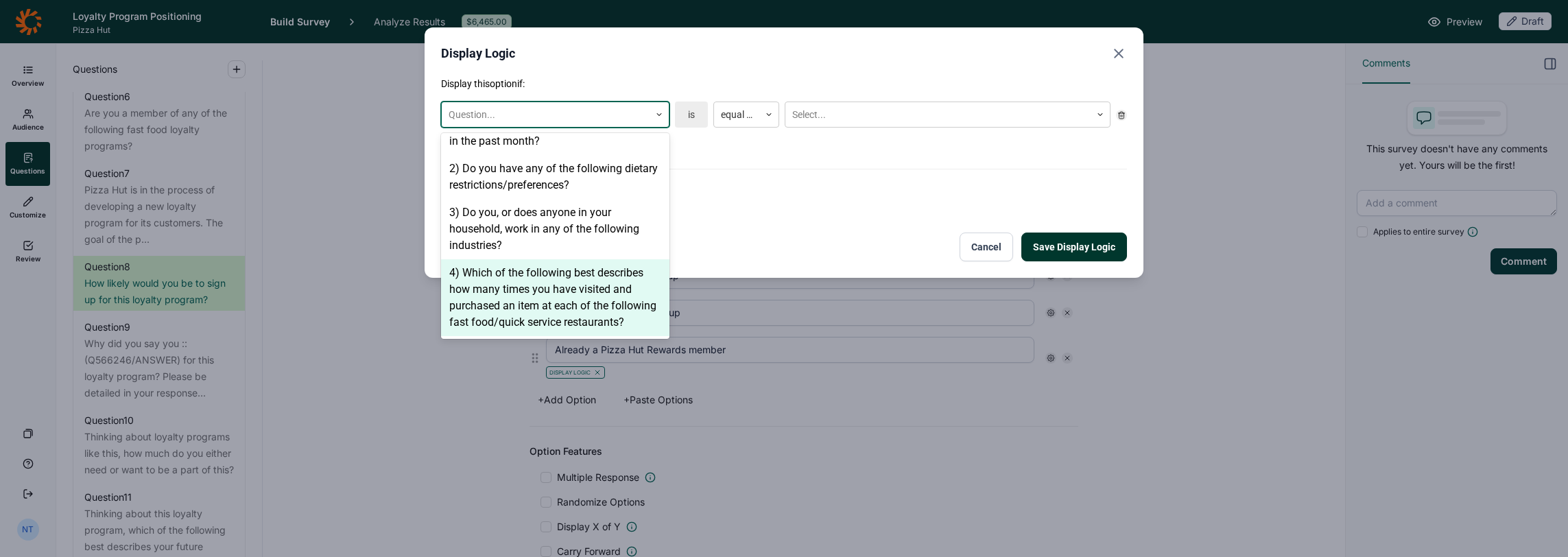
scroll to position [480, 0]
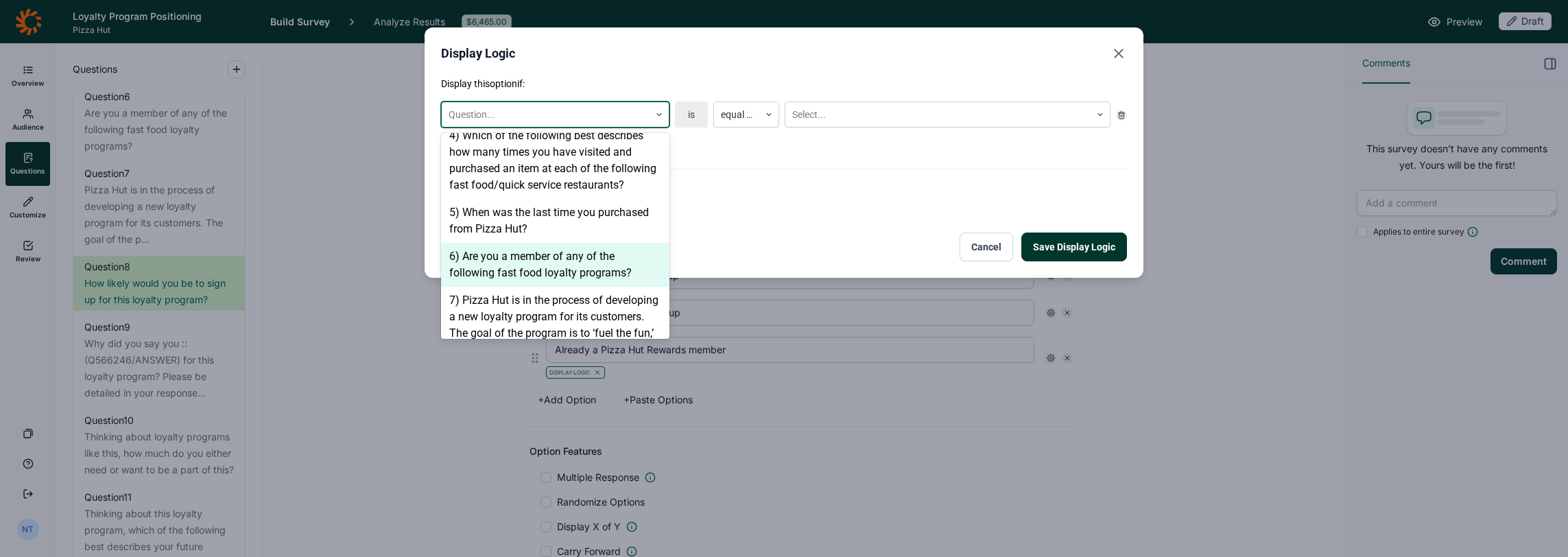
click at [483, 254] on div "6) Are you a member of any of the following fast food loyalty programs?" at bounding box center [555, 265] width 228 height 44
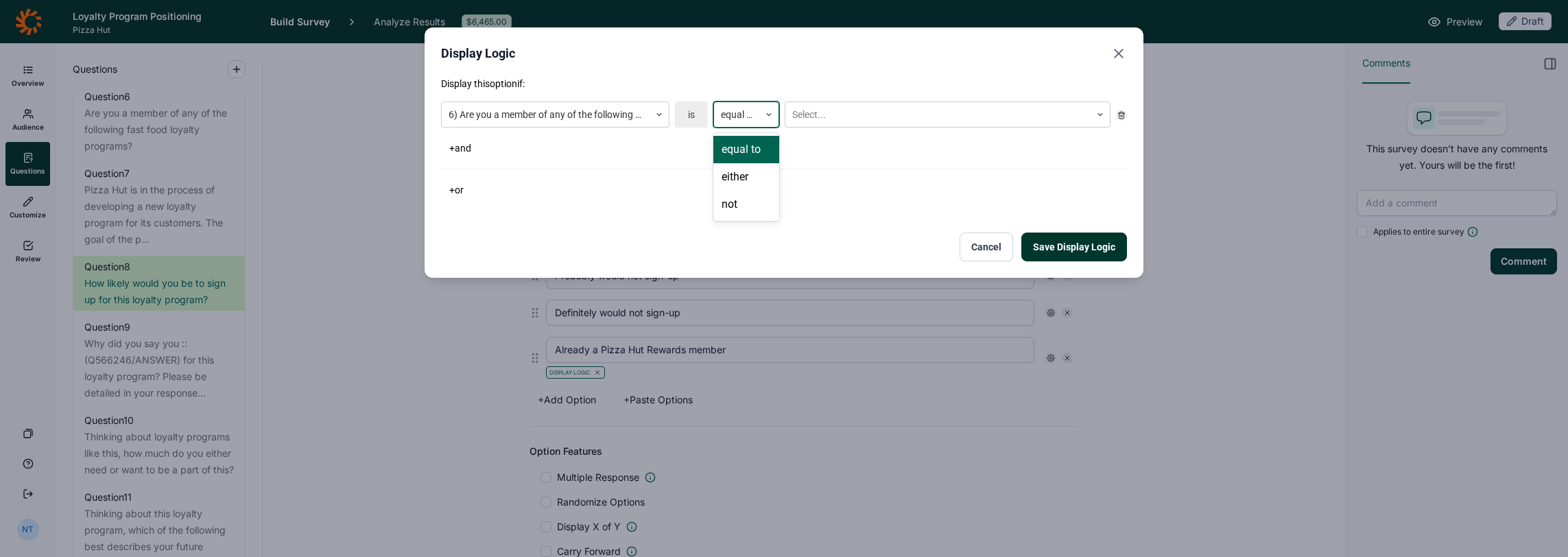
click at [731, 117] on div at bounding box center [737, 115] width 31 height 17
click at [597, 110] on div at bounding box center [546, 115] width 194 height 17
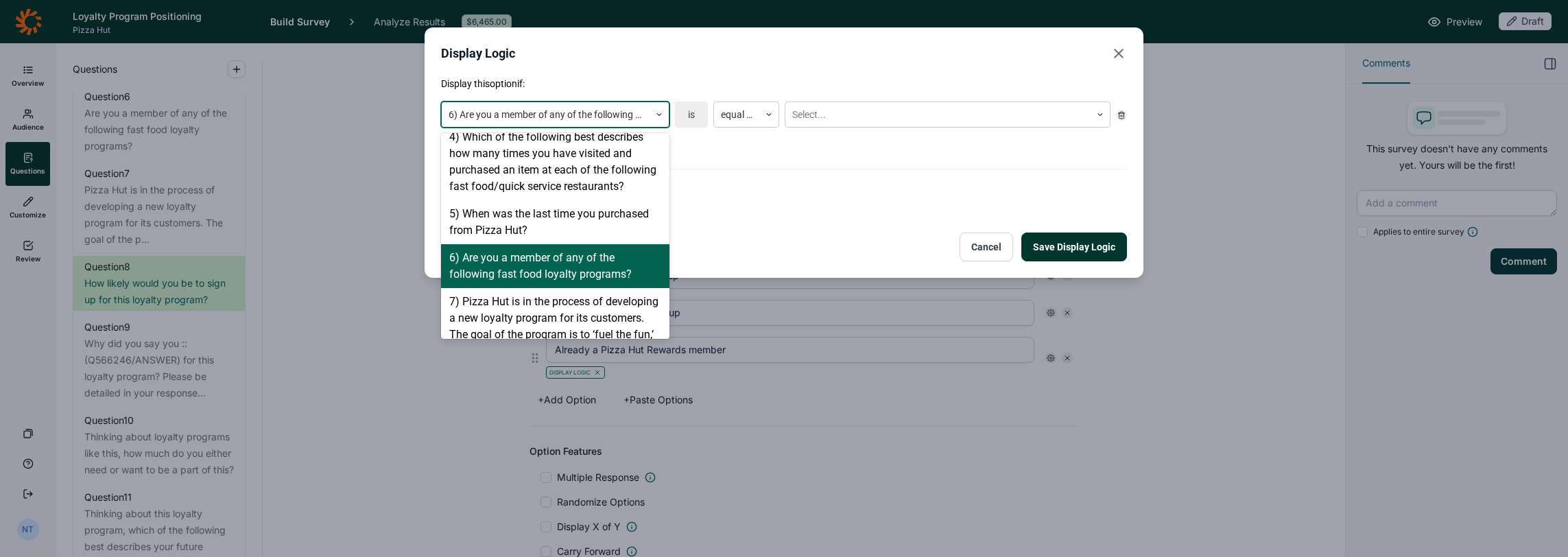
scroll to position [494, 0]
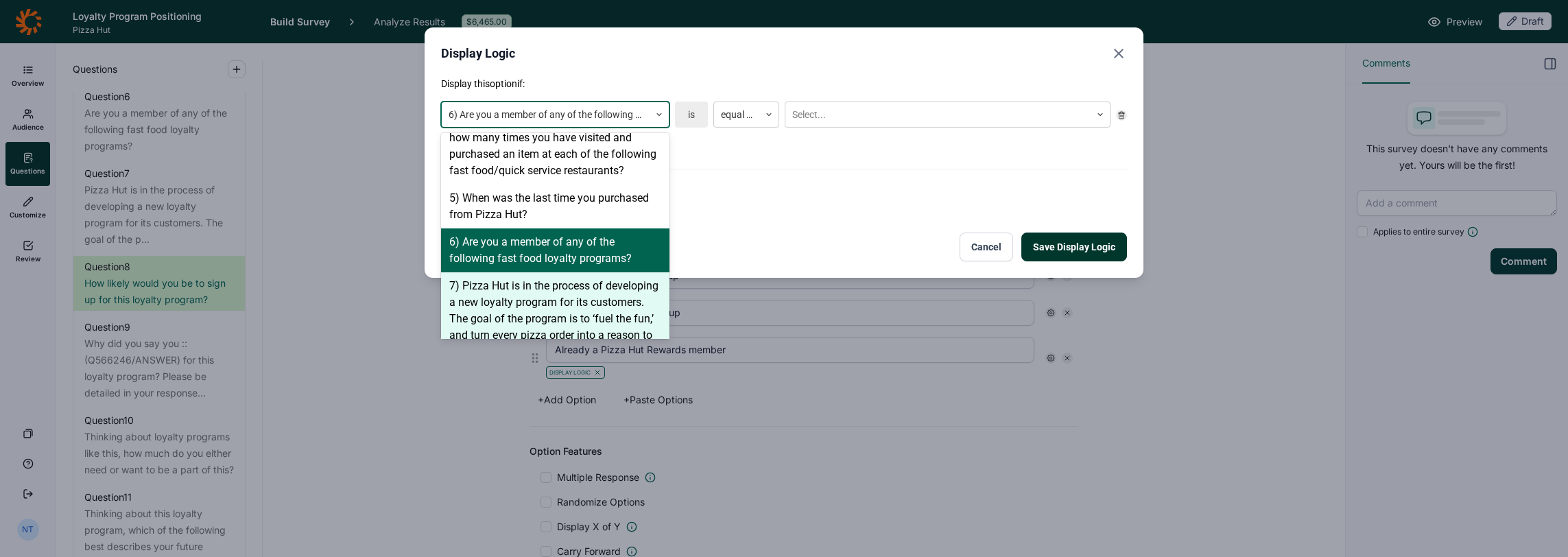
click at [543, 272] on div "7) Pizza Hut is in the process of developing a new loyalty program for its cust…" at bounding box center [555, 367] width 228 height 192
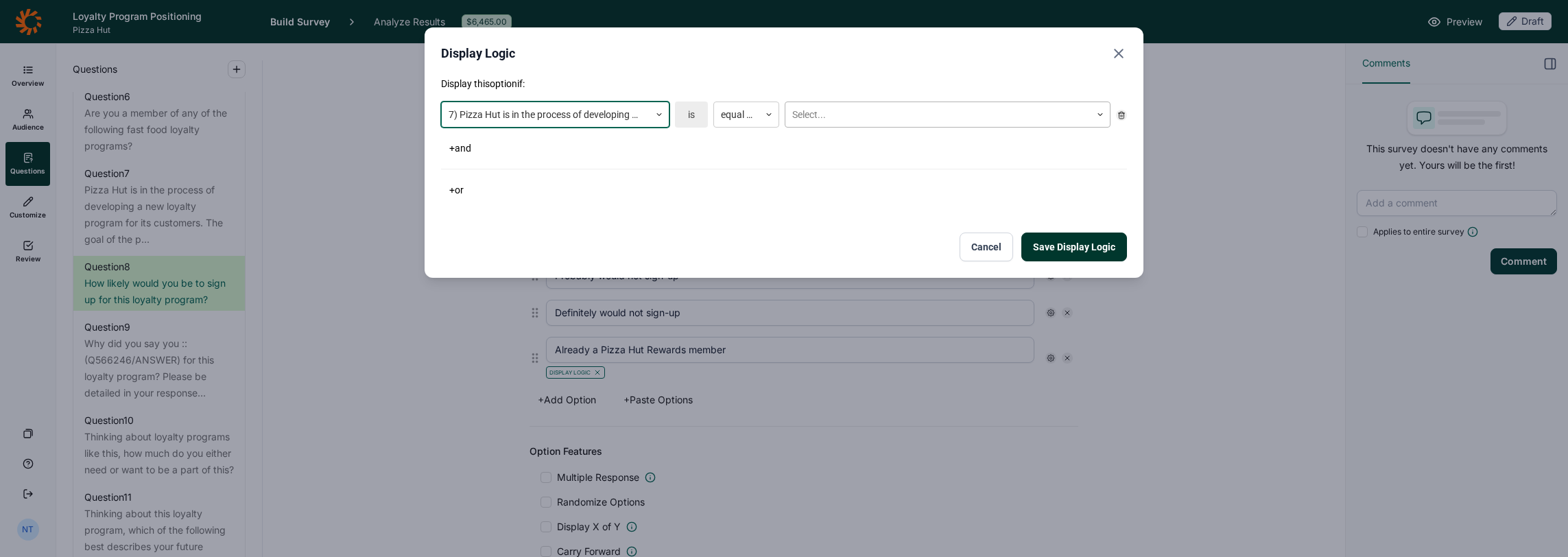
click at [845, 122] on div at bounding box center [939, 115] width 292 height 17
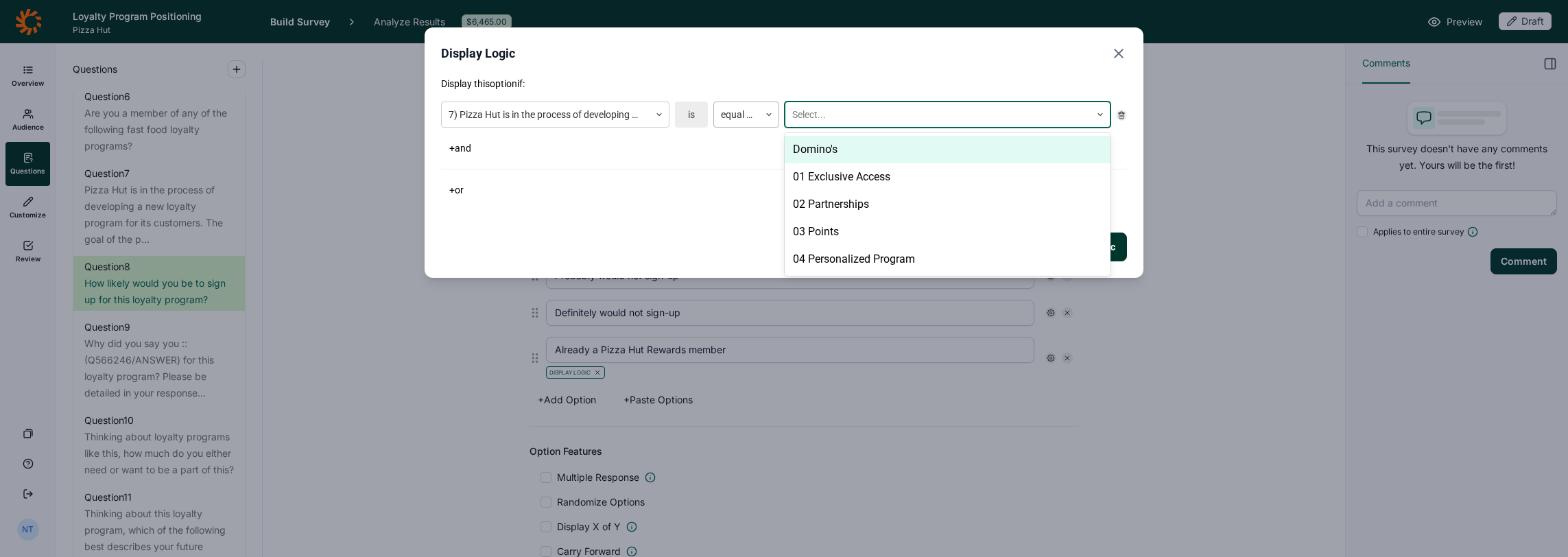
click at [745, 119] on div at bounding box center [737, 115] width 31 height 17
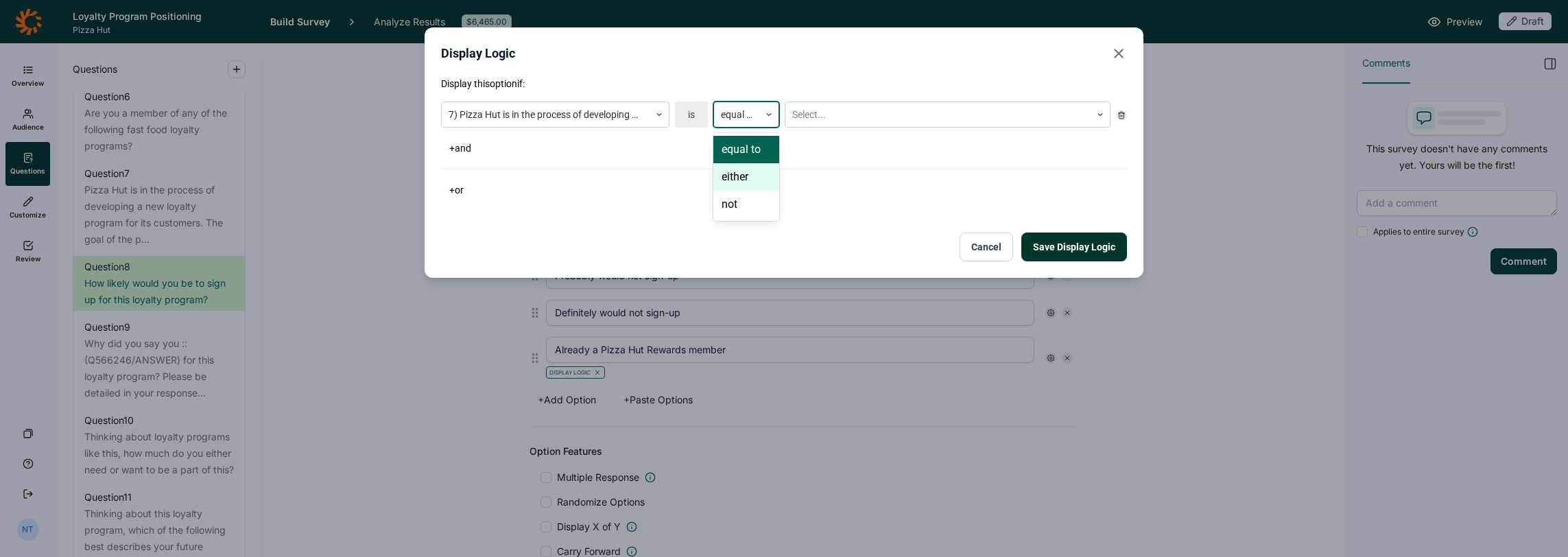
click at [735, 184] on div "either" at bounding box center [746, 177] width 66 height 28
click at [864, 115] on div at bounding box center [939, 115] width 292 height 17
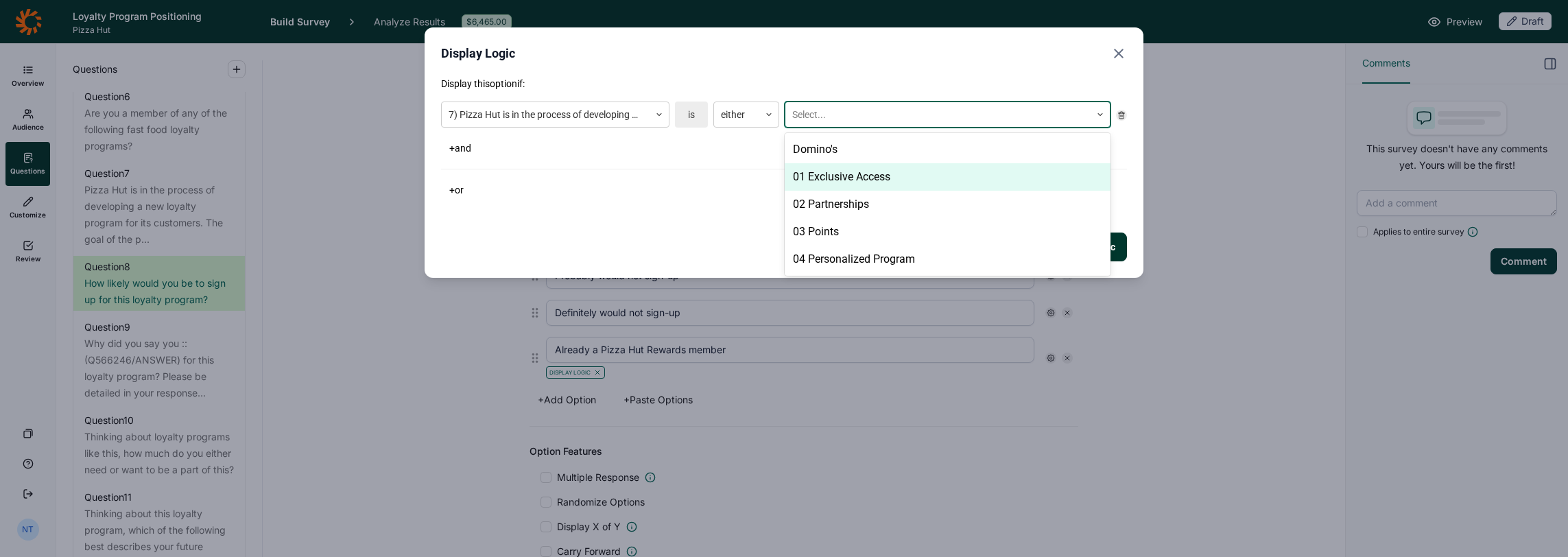
click at [846, 187] on div "01 Exclusive Access" at bounding box center [947, 177] width 326 height 28
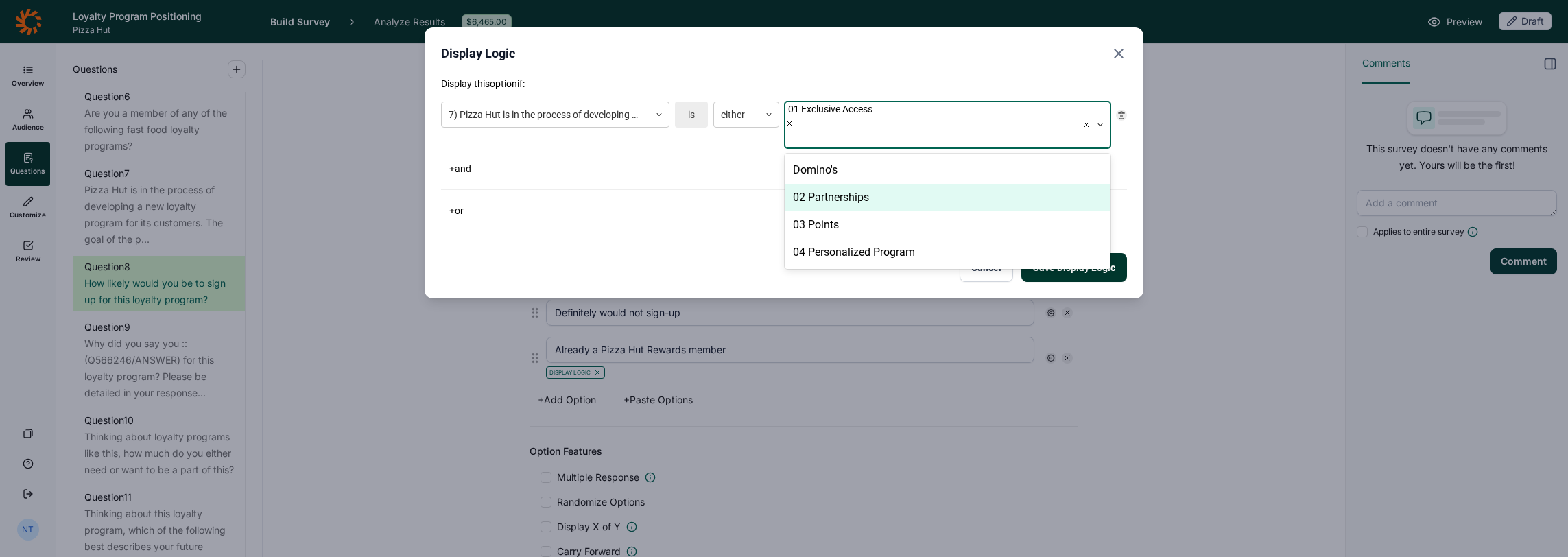
click at [842, 158] on div "Domino's" at bounding box center [947, 170] width 326 height 28
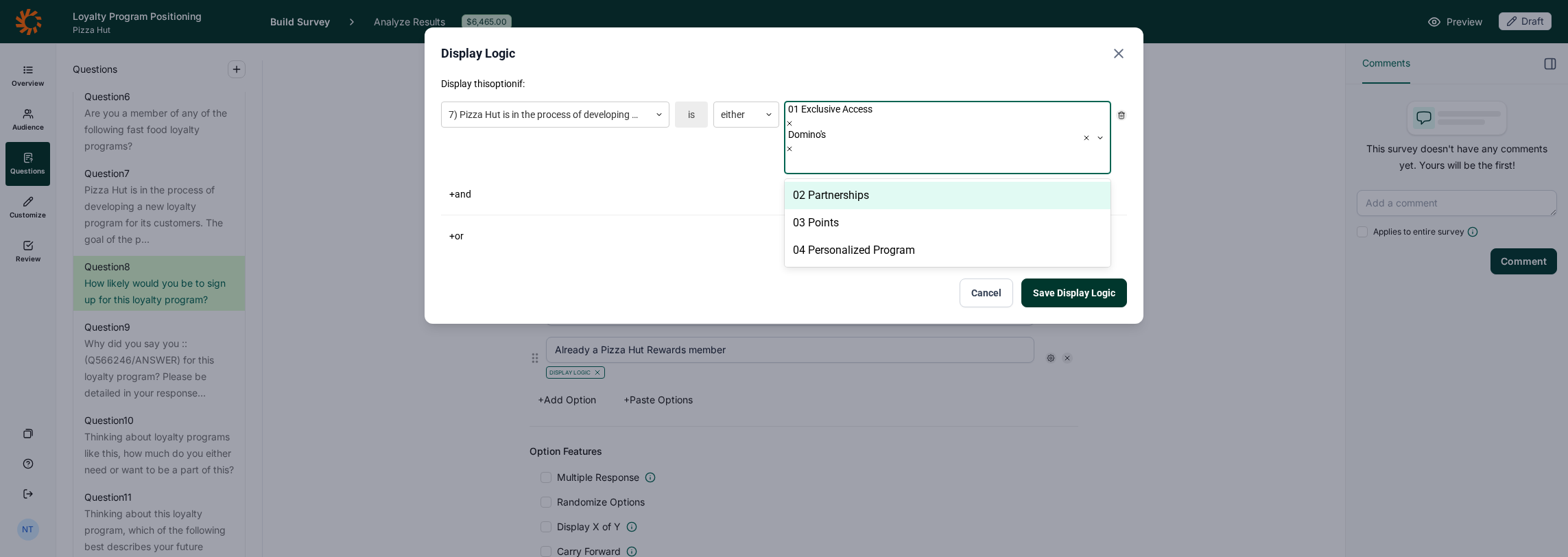
click at [793, 144] on icon "Remove Domino's" at bounding box center [789, 148] width 8 height 8
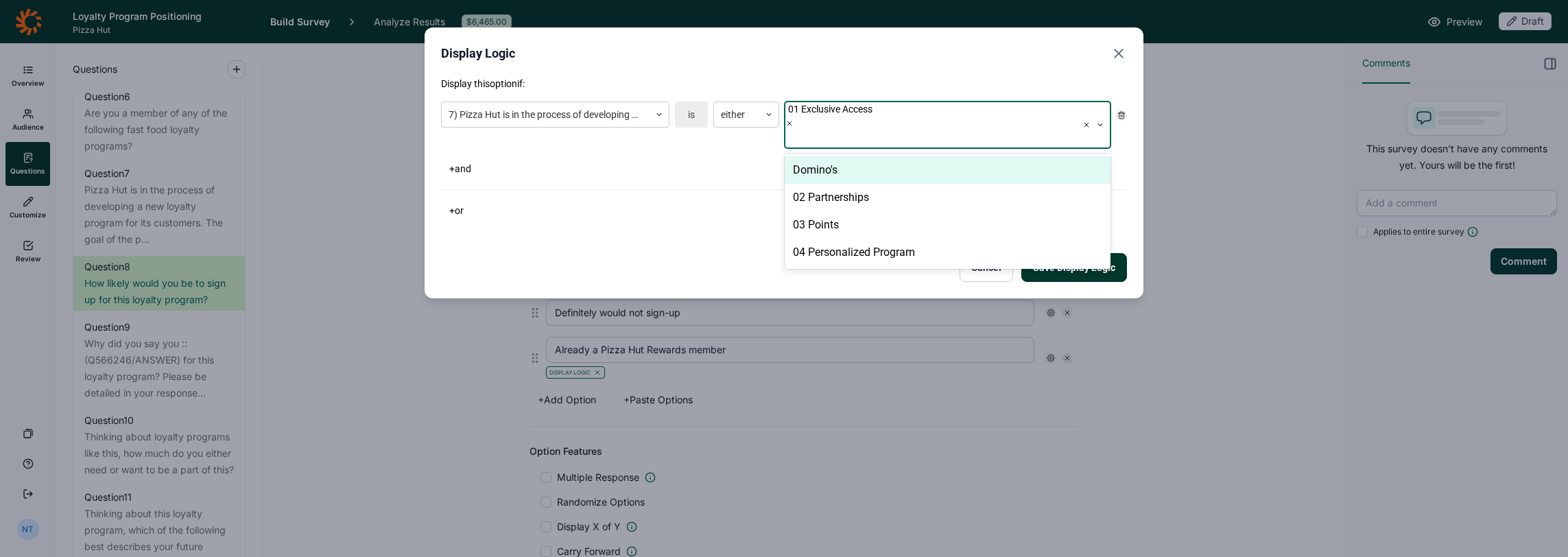
click at [837, 159] on div "Domino's" at bounding box center [947, 170] width 326 height 28
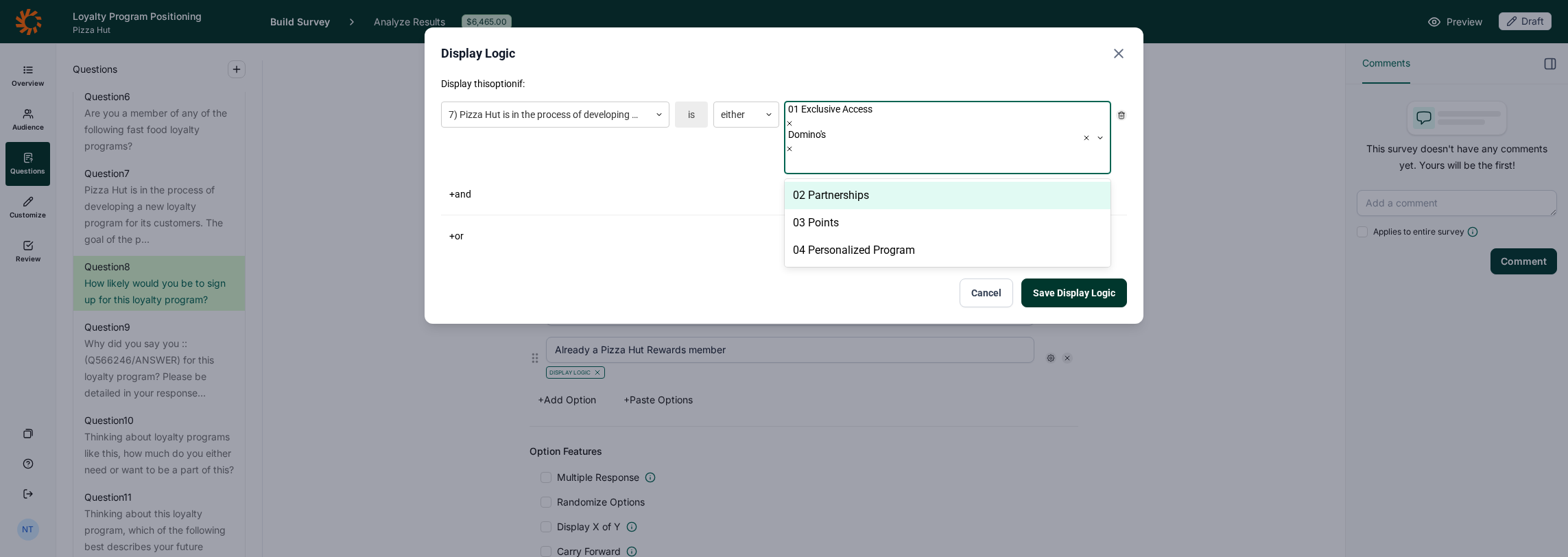
click at [837, 182] on div "02 Partnerships" at bounding box center [947, 195] width 326 height 28
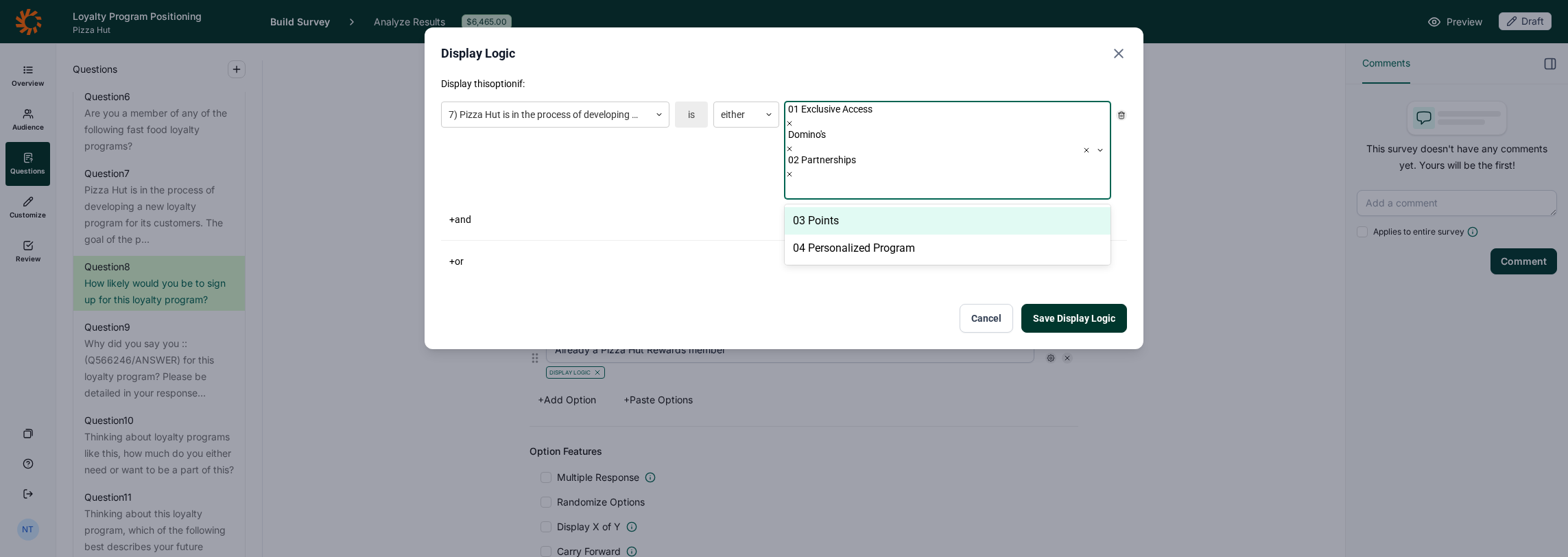
click at [836, 207] on div "03 Points" at bounding box center [947, 221] width 326 height 28
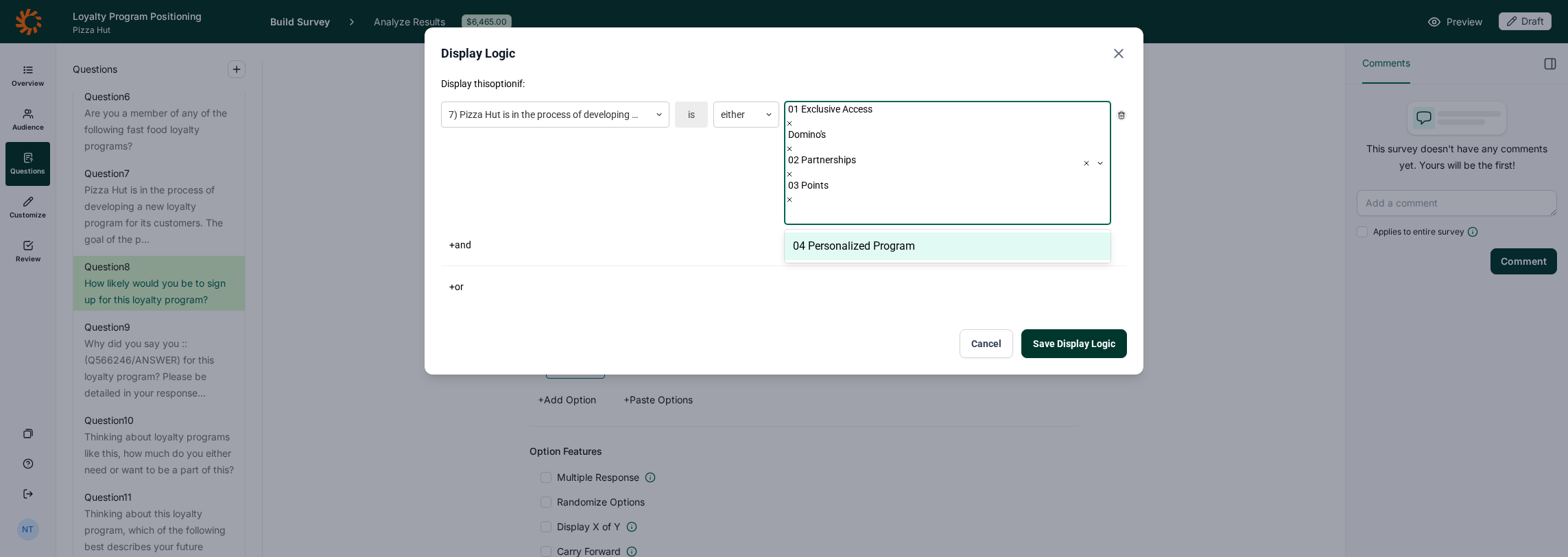
drag, startPoint x: 824, startPoint y: 174, endPoint x: 892, endPoint y: 140, distance: 76.0
click at [823, 233] on div "04 Personalized Program" at bounding box center [947, 246] width 326 height 28
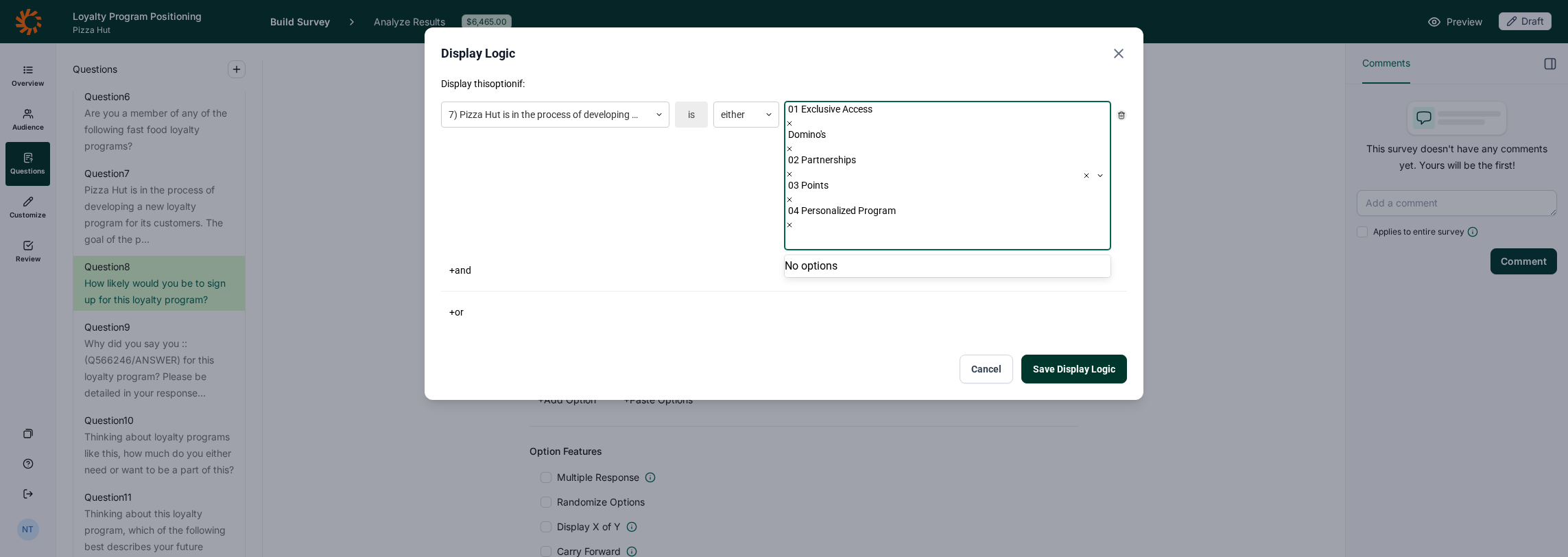
click at [792, 147] on use "Remove Domino's" at bounding box center [790, 149] width 4 height 4
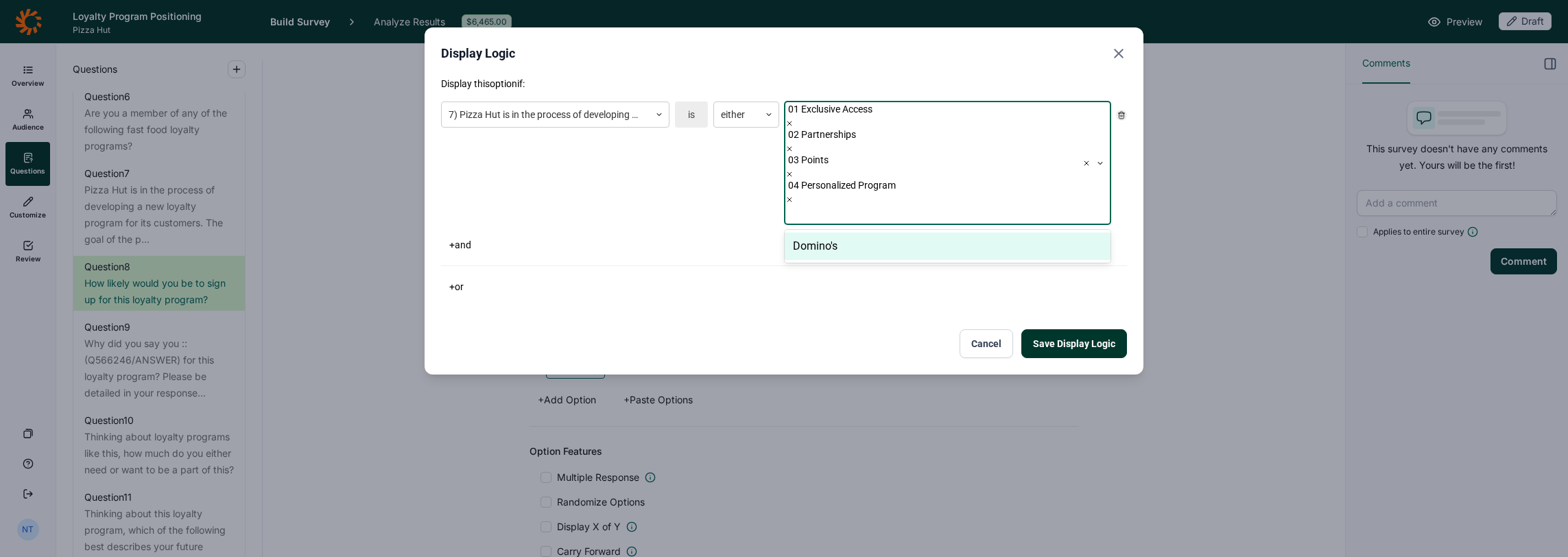
click at [872, 277] on div "+ or" at bounding box center [784, 287] width 686 height 19
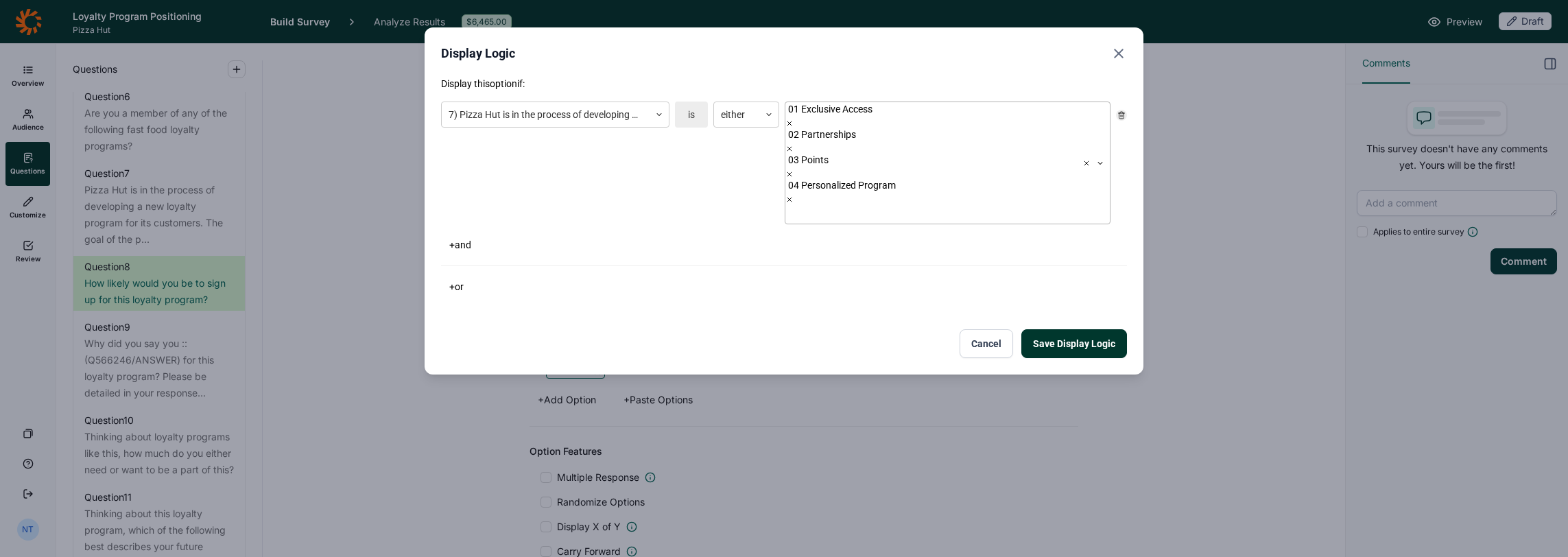
click at [872, 330] on button "Save Display Logic" at bounding box center [1074, 344] width 106 height 29
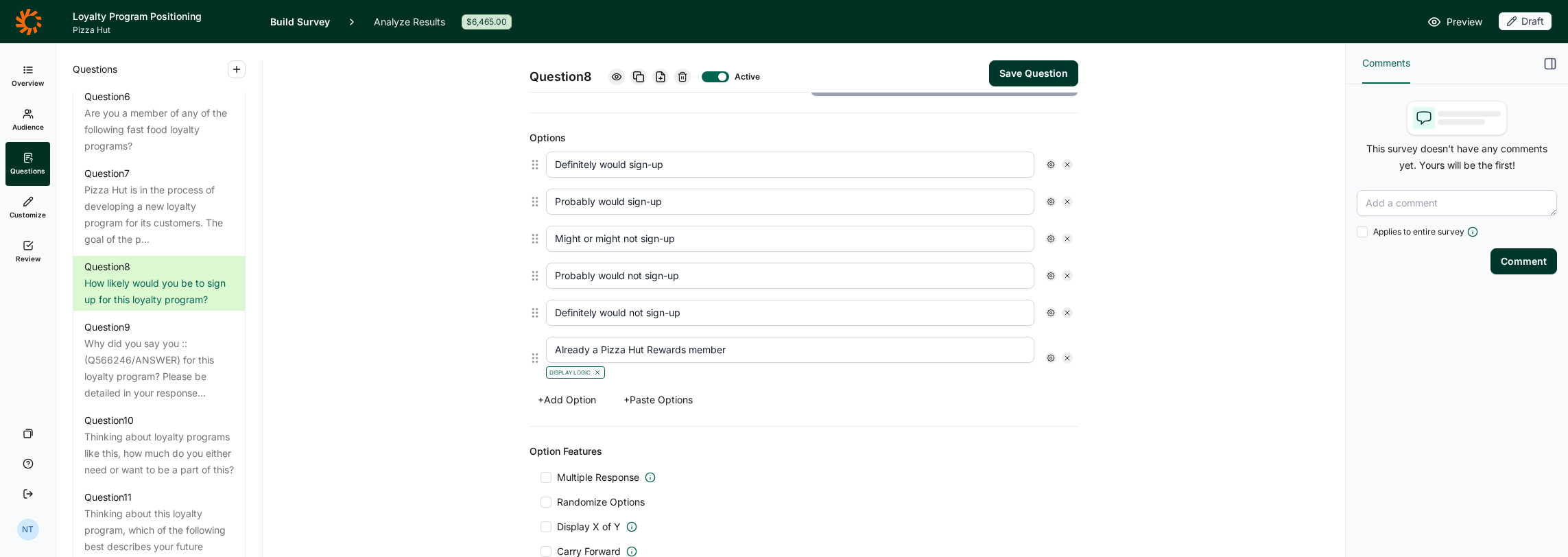
click at [588, 393] on button "+ Add Option" at bounding box center [567, 400] width 75 height 19
click at [594, 338] on input "Already a Pizza Hut Rewards member" at bounding box center [791, 350] width 489 height 26
click at [581, 398] on input "text" at bounding box center [791, 403] width 489 height 26
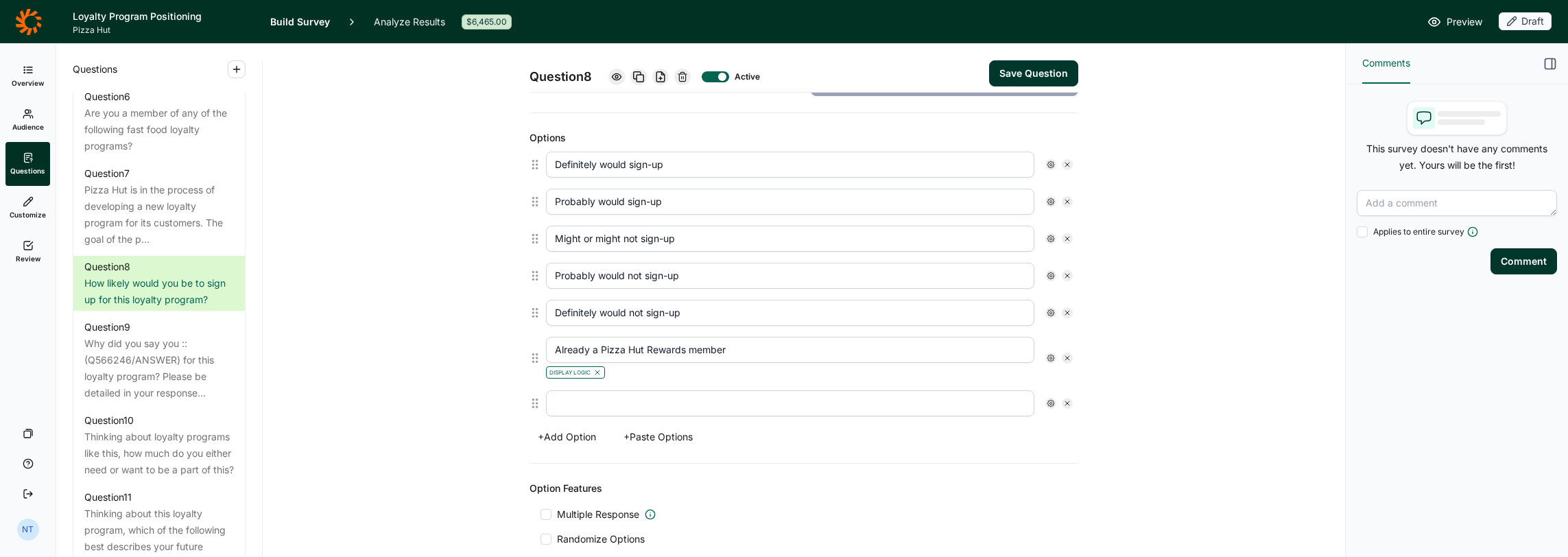
paste input "Already a Pizza Hut Rewards member"
drag, startPoint x: 594, startPoint y: 398, endPoint x: 640, endPoint y: 399, distance: 46.0
click at [640, 399] on input "Already a Pizza Hut Rewards member" at bounding box center [791, 403] width 489 height 26
type input "Already a Domino's Rewards member"
click at [872, 402] on div at bounding box center [1051, 403] width 11 height 11
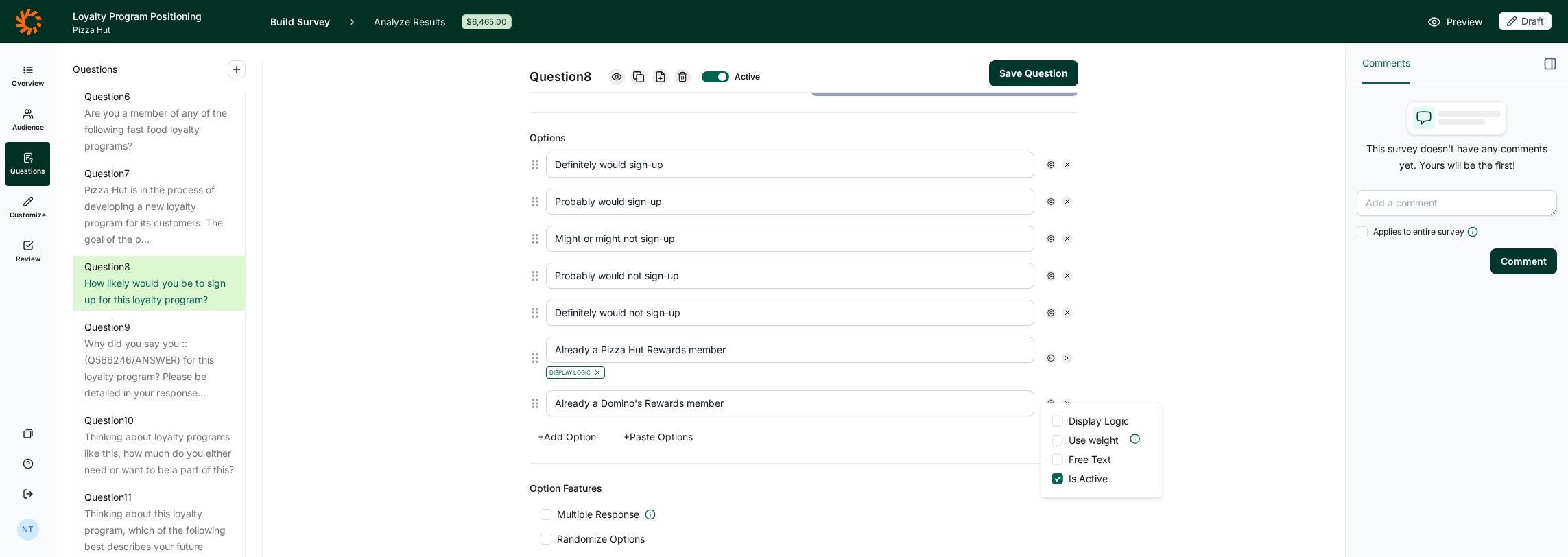
click at [872, 399] on icon at bounding box center [1051, 402] width 8 height 8
drag, startPoint x: 1044, startPoint y: 398, endPoint x: 1048, endPoint y: 426, distance: 28.3
click at [872, 426] on div "Display Logic Use weight Free Text Is Active" at bounding box center [1102, 450] width 121 height 93
click at [872, 421] on div at bounding box center [1057, 421] width 11 height 11
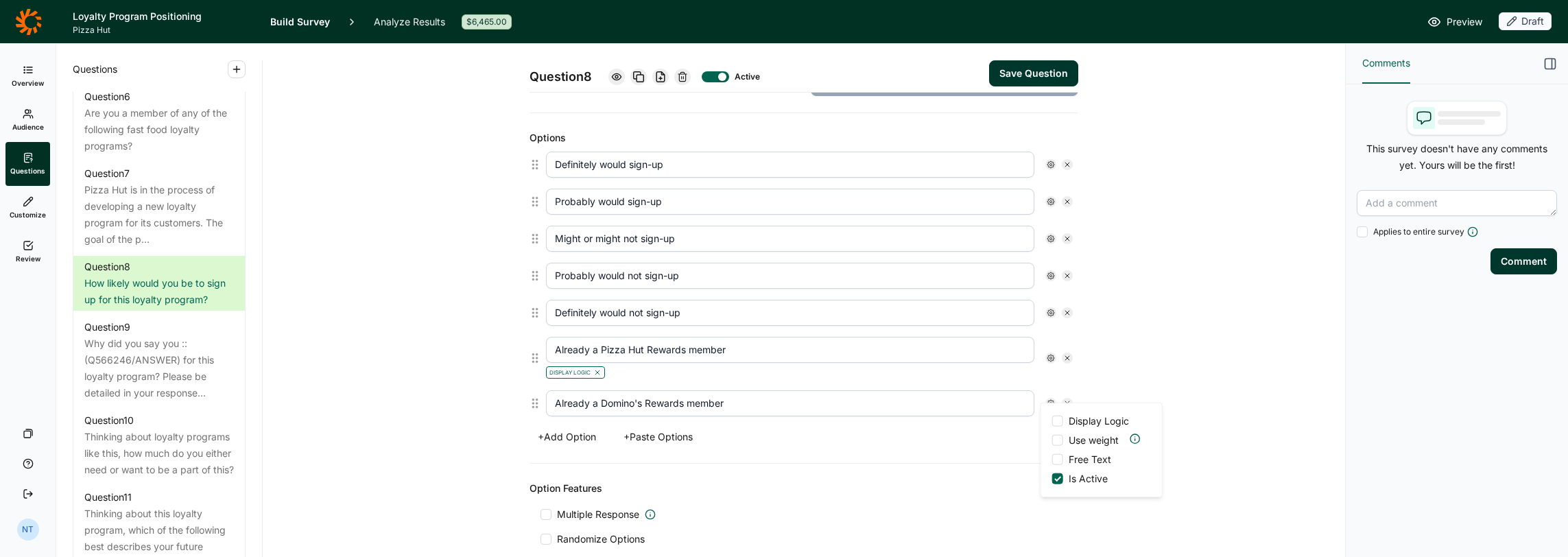
click at [872, 421] on input "Display Logic" at bounding box center [1052, 421] width 0 height 0
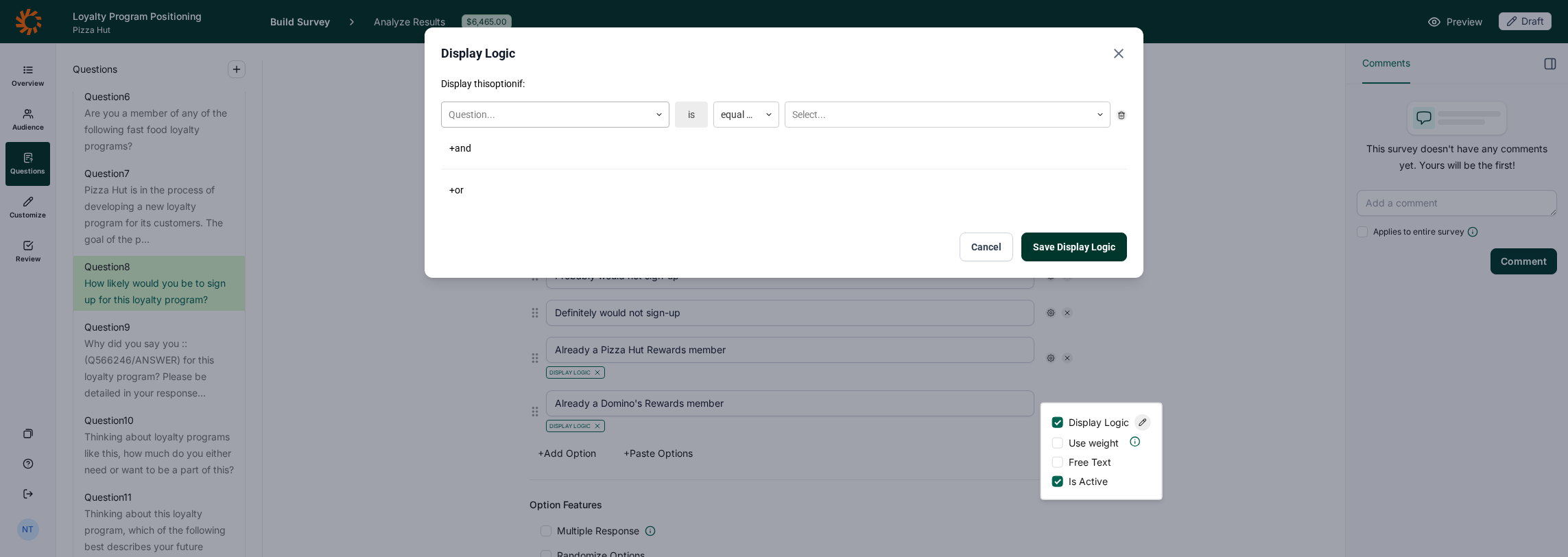
click at [610, 112] on div at bounding box center [546, 115] width 194 height 17
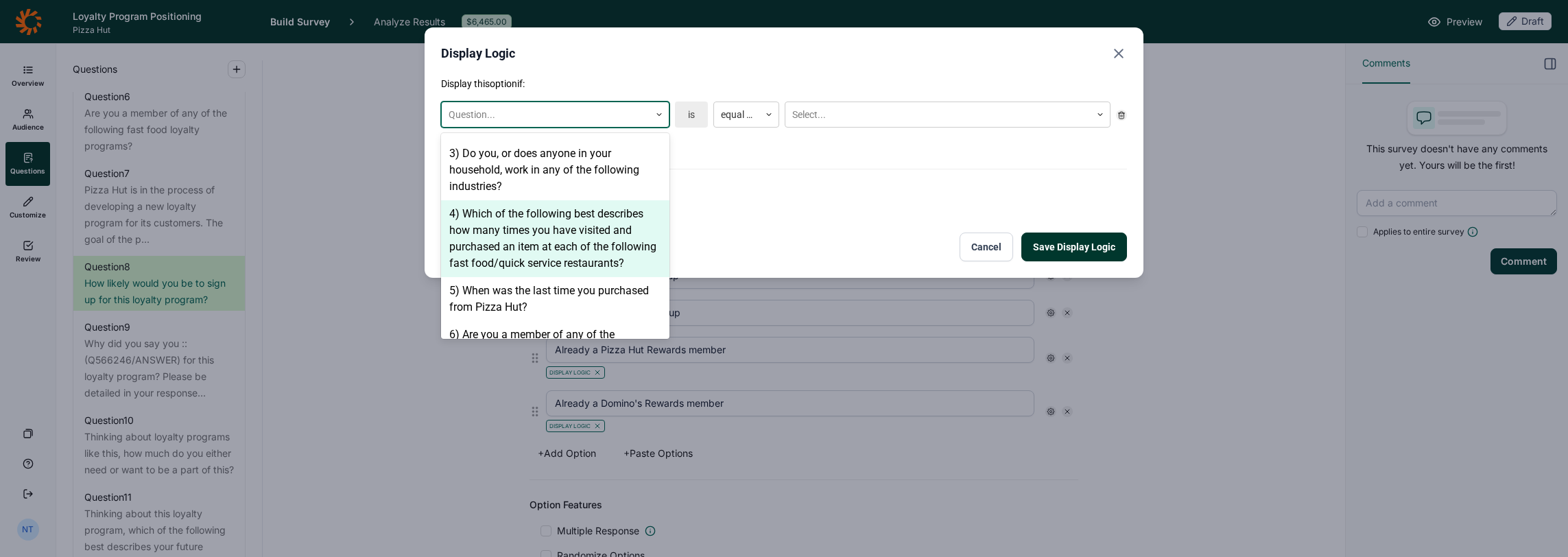
scroll to position [480, 0]
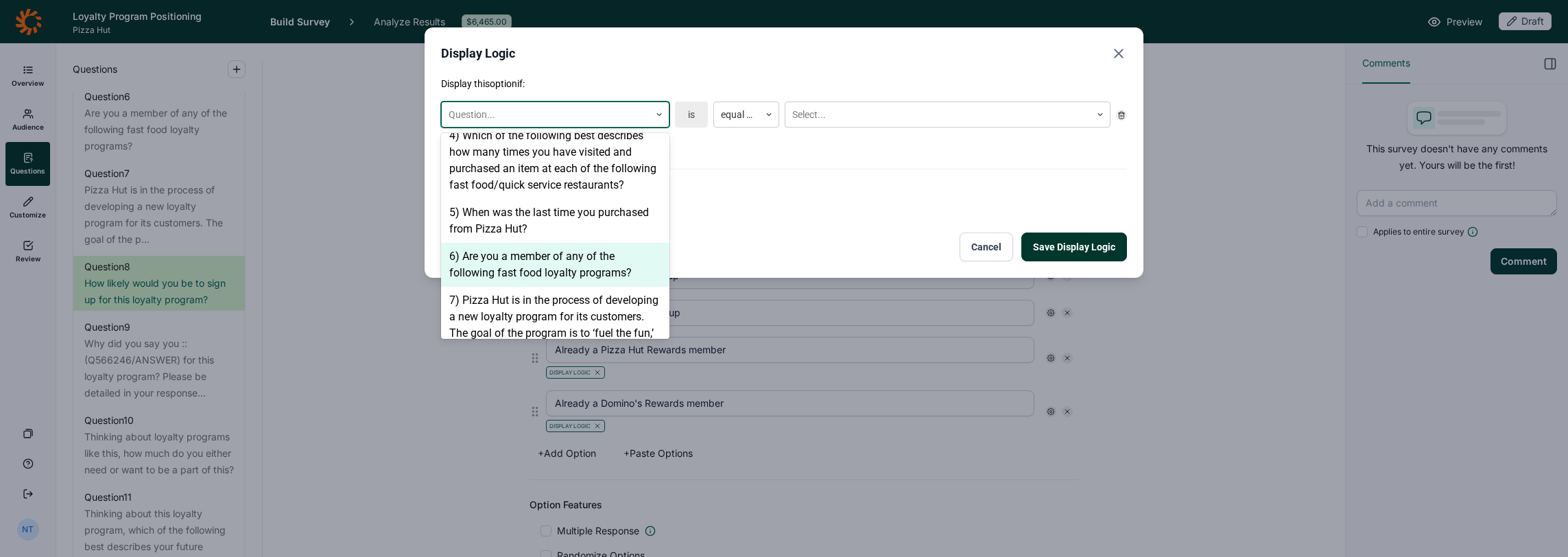
click at [511, 287] on div "7) Pizza Hut is in the process of developing a new loyalty program for its cust…" at bounding box center [555, 382] width 228 height 192
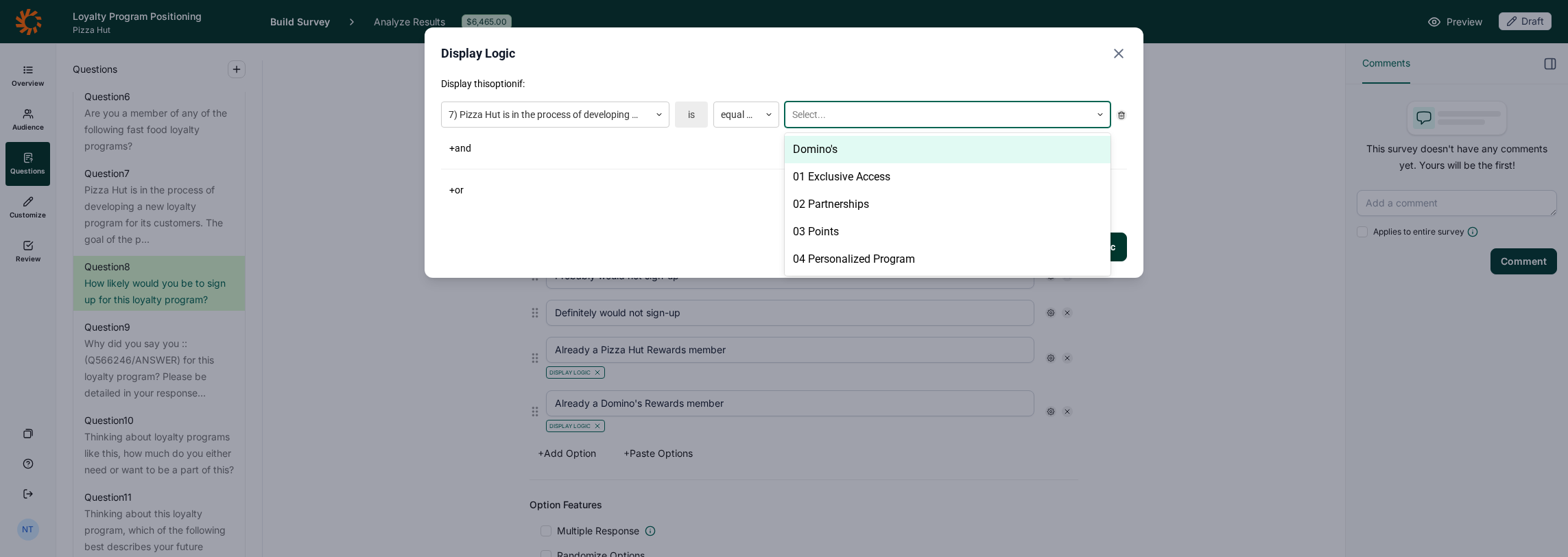
click at [812, 111] on div at bounding box center [939, 115] width 292 height 17
click at [837, 154] on div "Domino's" at bounding box center [947, 149] width 326 height 28
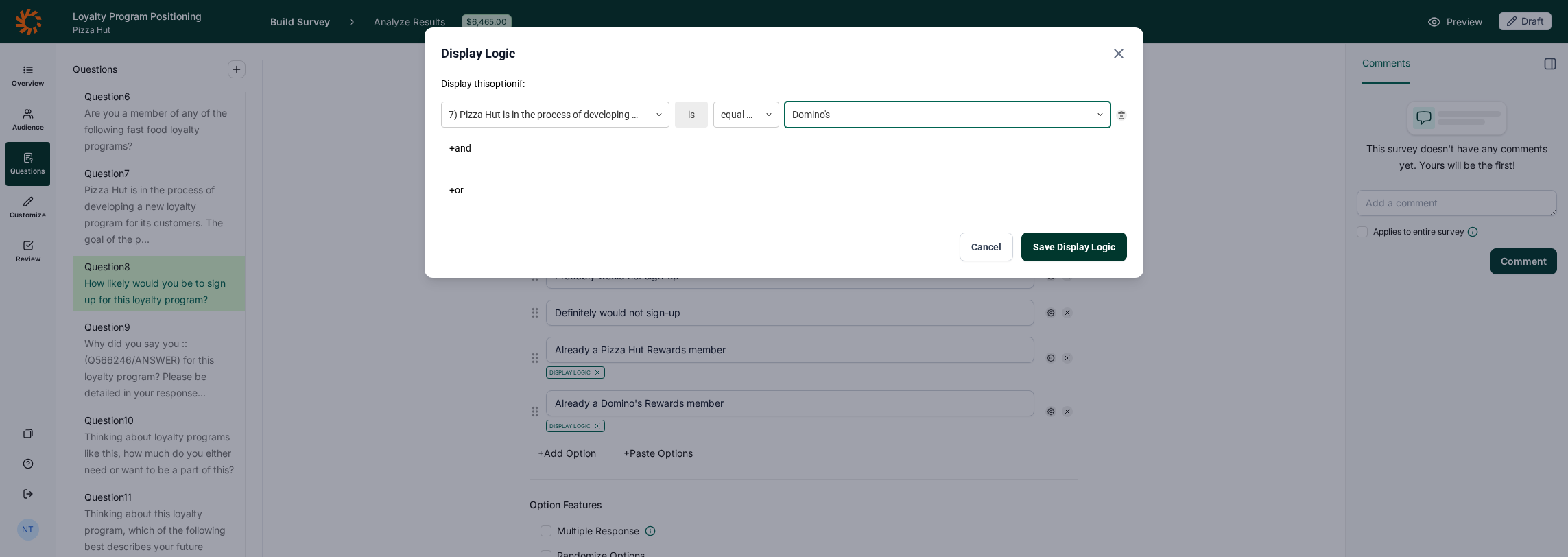
click at [872, 244] on button "Save Display Logic" at bounding box center [1074, 247] width 106 height 29
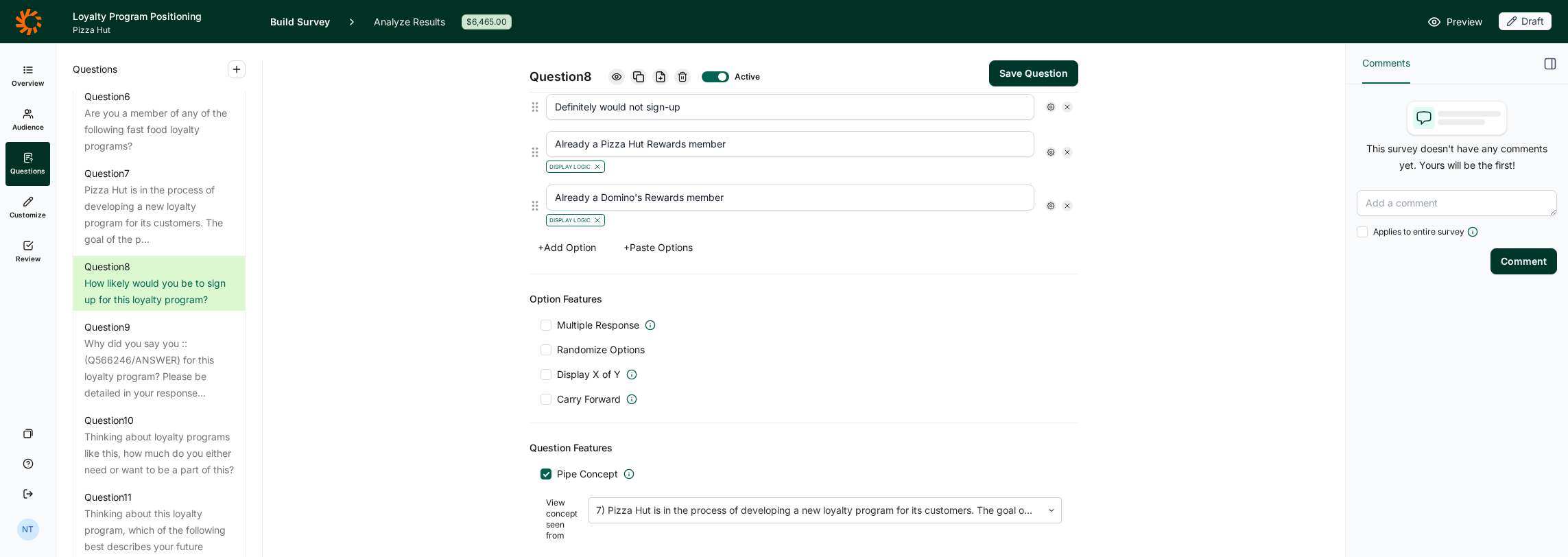
scroll to position [663, 0]
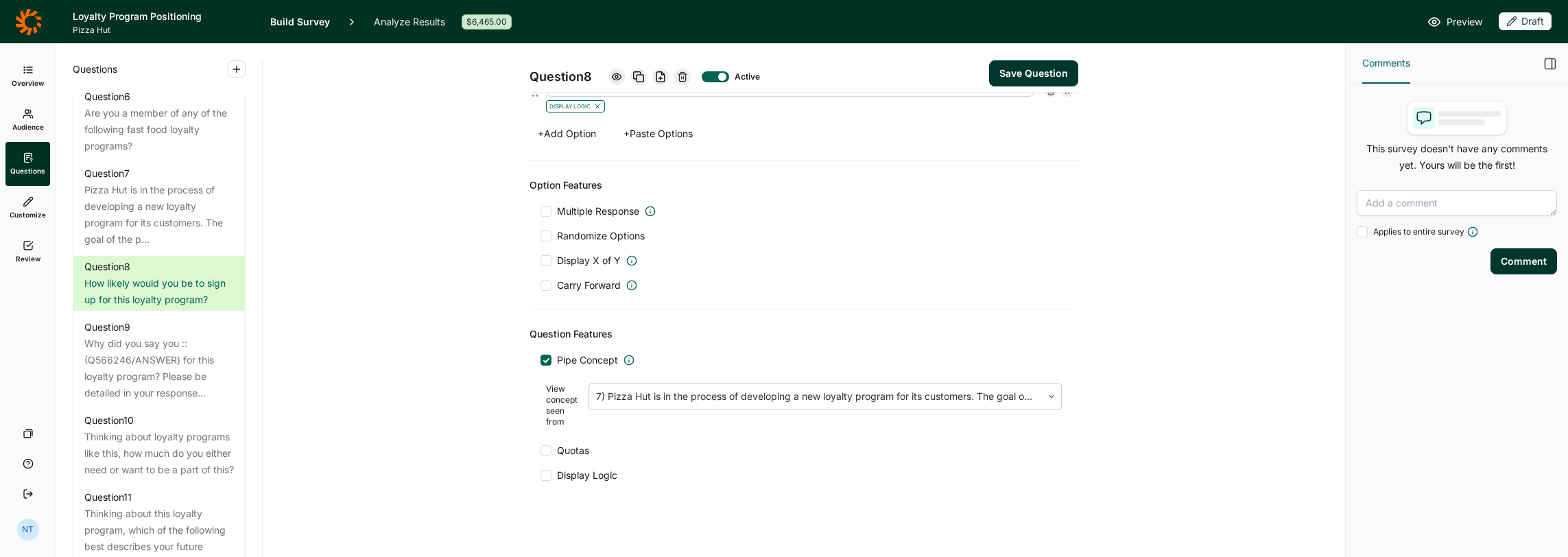
click at [872, 79] on button "Save Question" at bounding box center [1033, 74] width 89 height 26
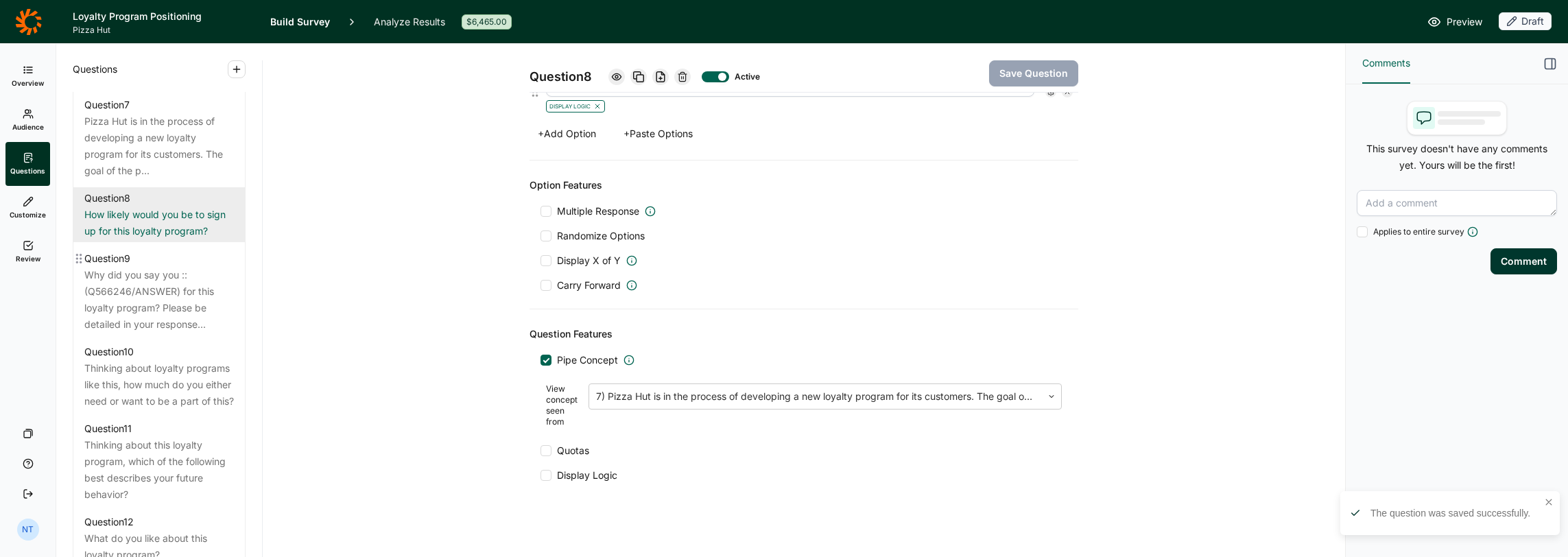
scroll to position [1172, 0]
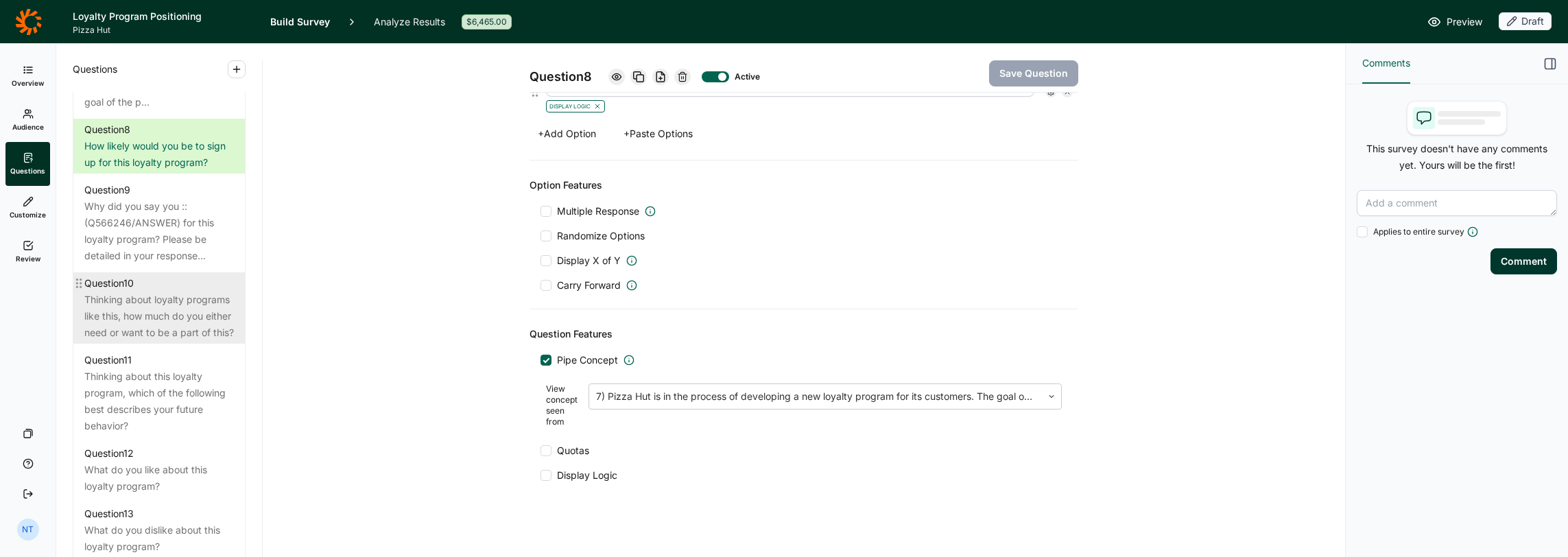
click at [126, 341] on div "Thinking about loyalty programs like this, how much do you either need or want …" at bounding box center [159, 316] width 150 height 50
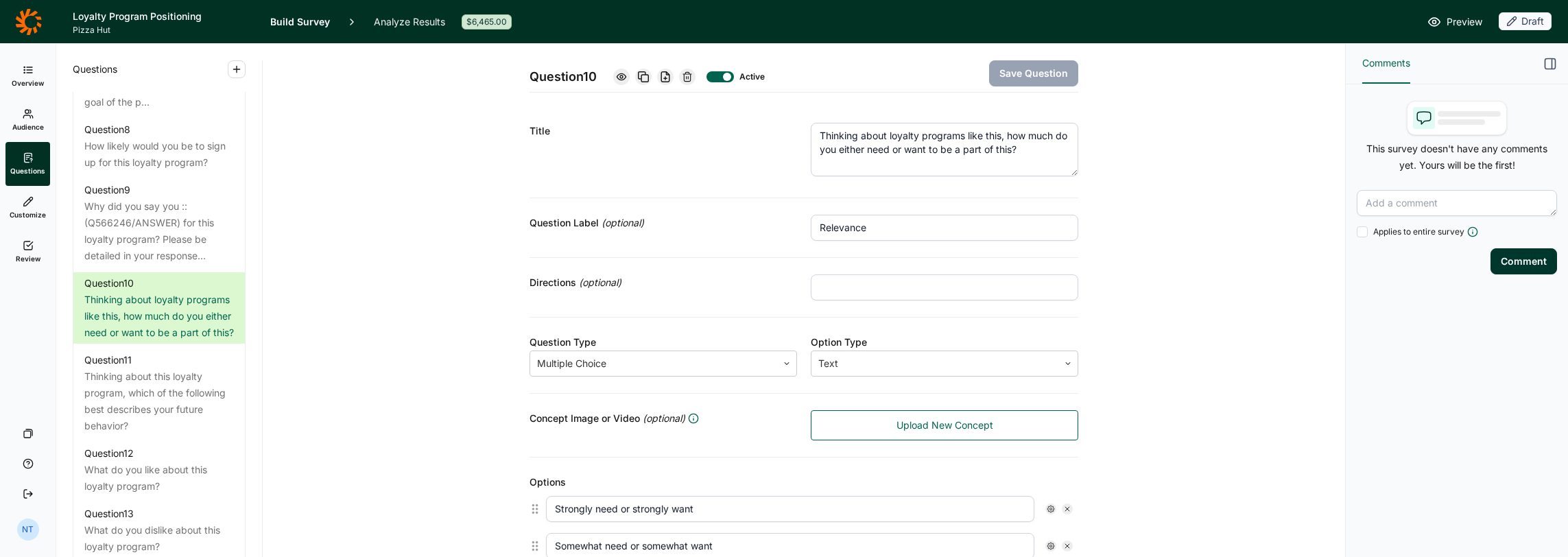
click at [872, 136] on textarea "Thinking about loyalty programs like this, how much do you either need or want …" at bounding box center [944, 149] width 268 height 53
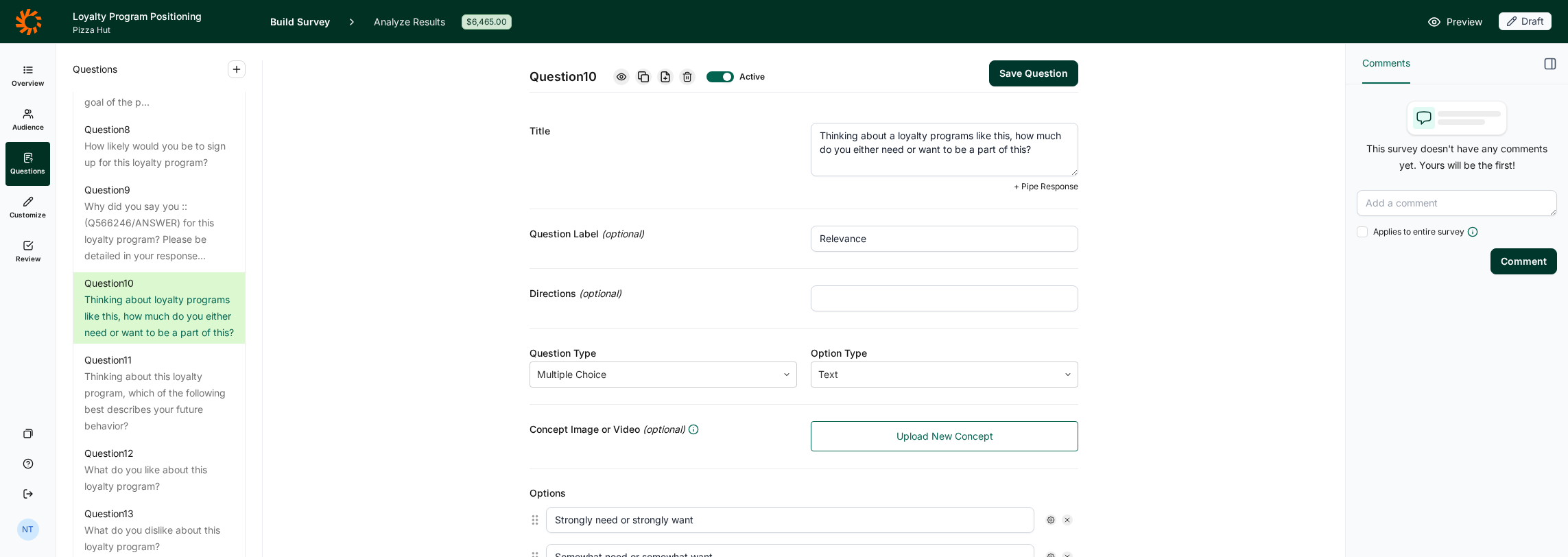
click at [872, 131] on textarea "Thinking about a loyalty programs like this, how much do you either need or wan…" at bounding box center [944, 149] width 268 height 53
type textarea "Thinking about a loyalty program like this, how much do you either need or want…"
click at [872, 74] on button "Save Question" at bounding box center [1033, 74] width 89 height 26
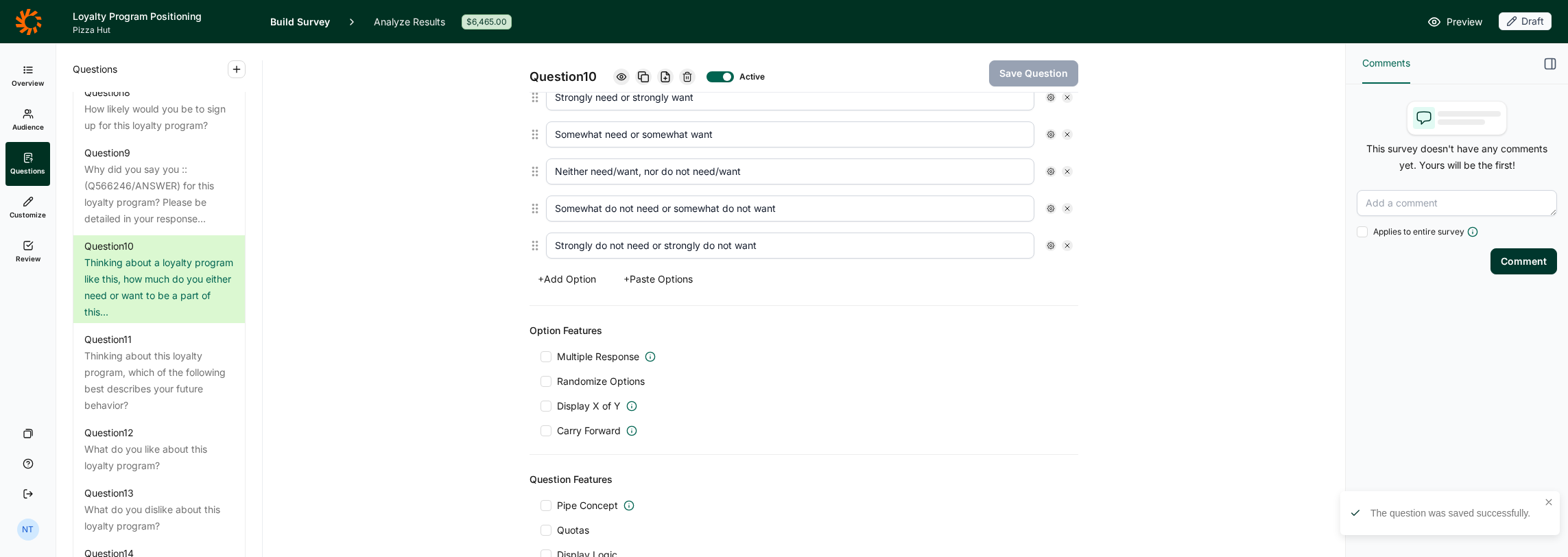
scroll to position [1240, 0]
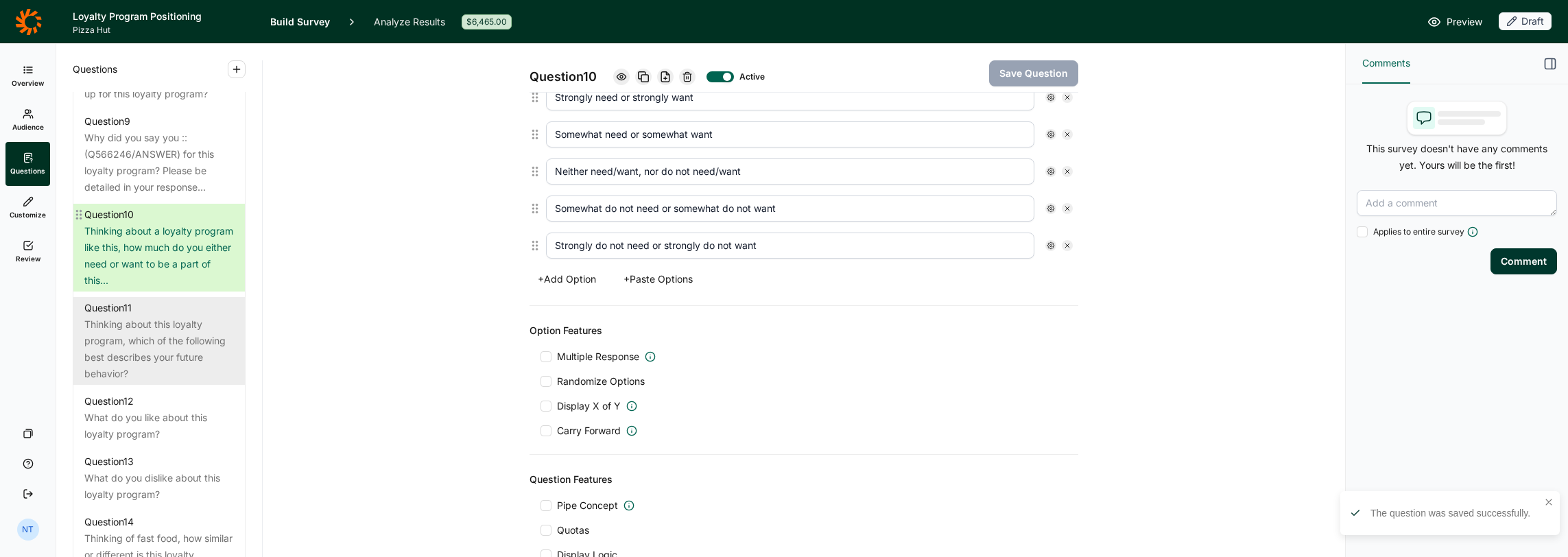
click at [132, 382] on div "Thinking about this loyalty program, which of the following best describes your…" at bounding box center [159, 349] width 150 height 66
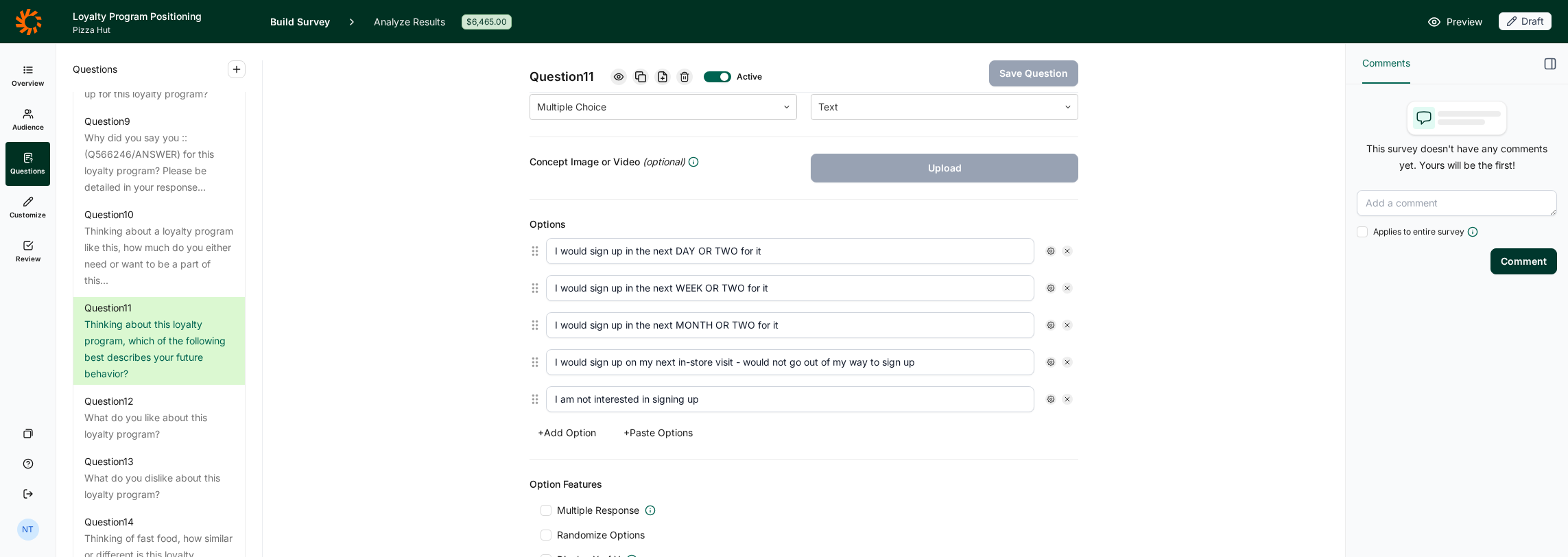
scroll to position [274, 0]
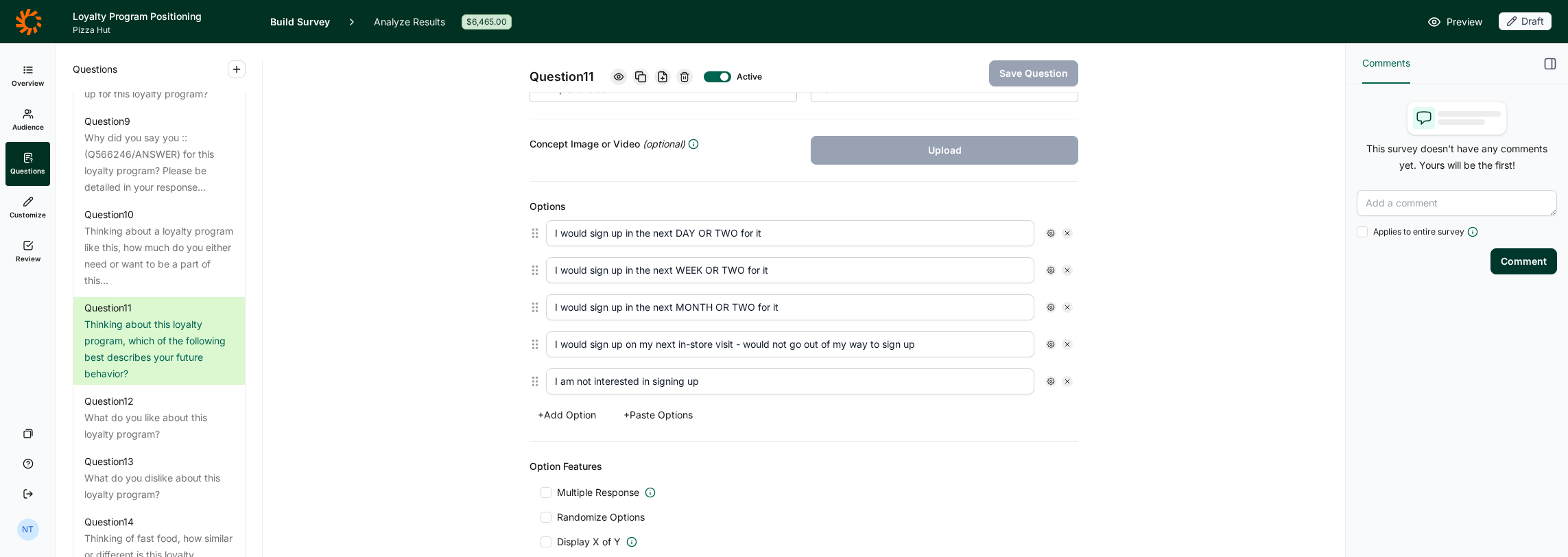
click at [573, 405] on button "+ Add Option" at bounding box center [567, 415] width 75 height 19
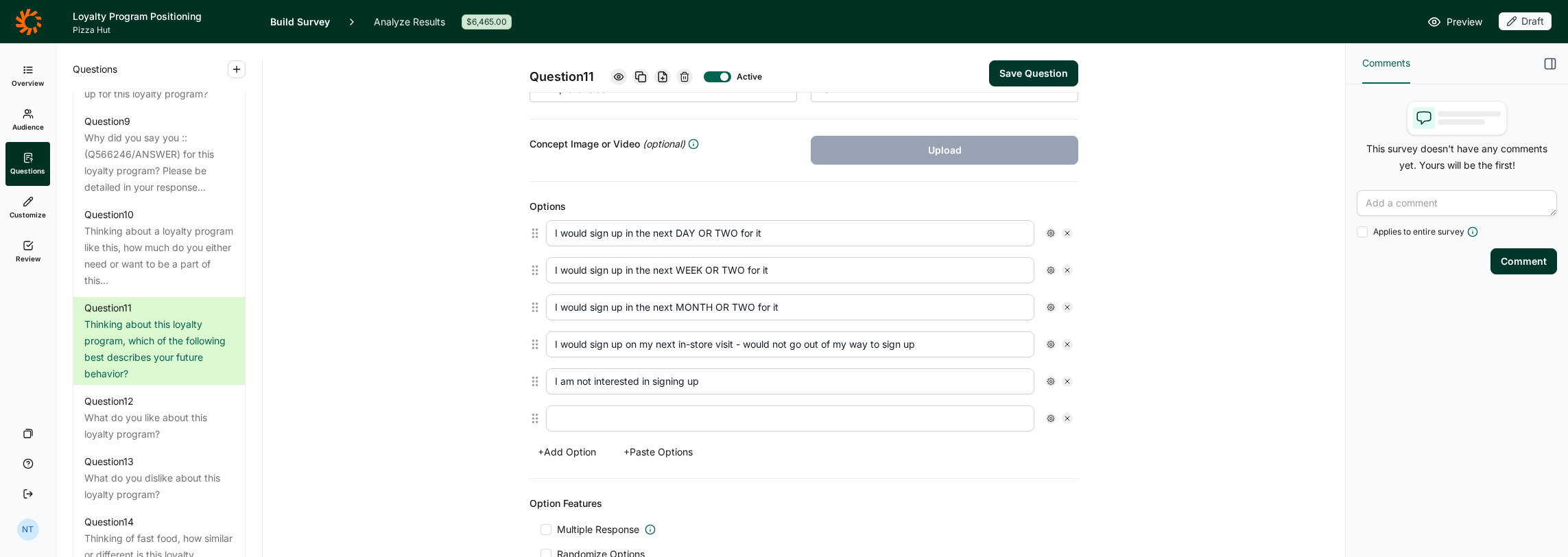
click at [629, 408] on input "text" at bounding box center [791, 418] width 489 height 26
type input "Already a Pizza Hut Rewards member"
click at [579, 446] on button "+ Add Option" at bounding box center [567, 452] width 75 height 19
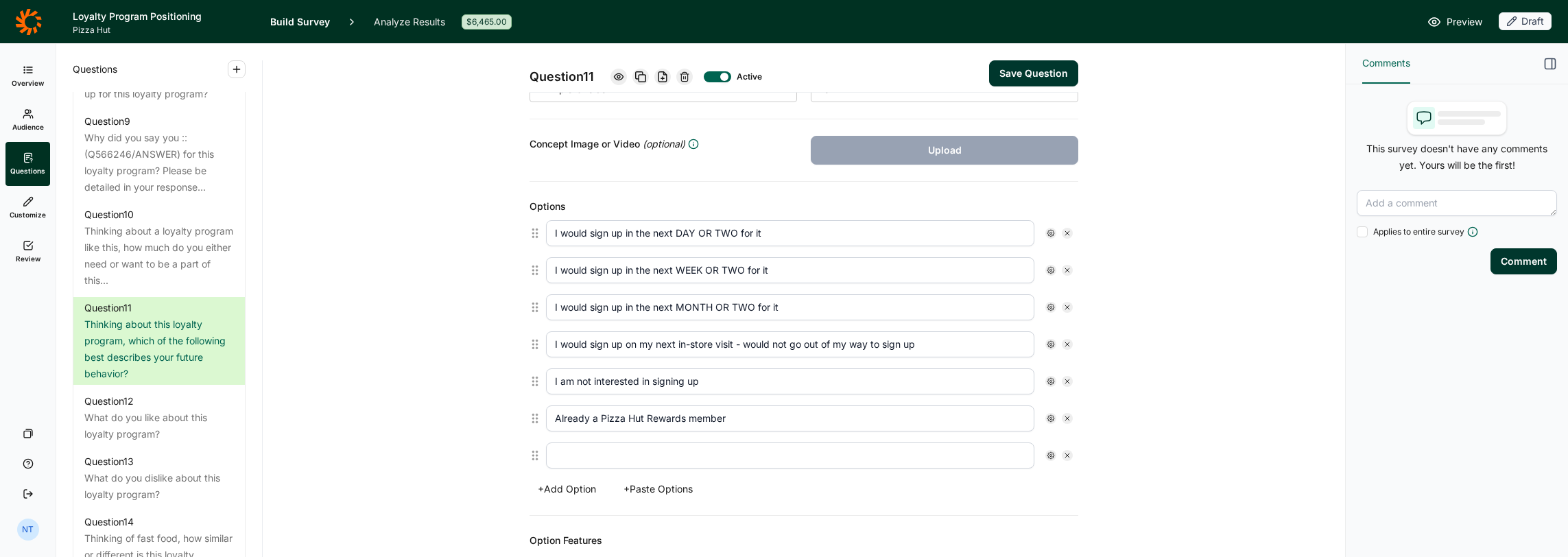
click at [573, 446] on input "text" at bounding box center [791, 456] width 489 height 26
type input "Already a Domino's Rewards member"
click at [710, 418] on input "Already a Pizza Hut Rewards member" at bounding box center [791, 418] width 489 height 26
click at [872, 416] on use at bounding box center [1050, 418] width 7 height 7
click at [872, 439] on div at bounding box center [1057, 436] width 11 height 11
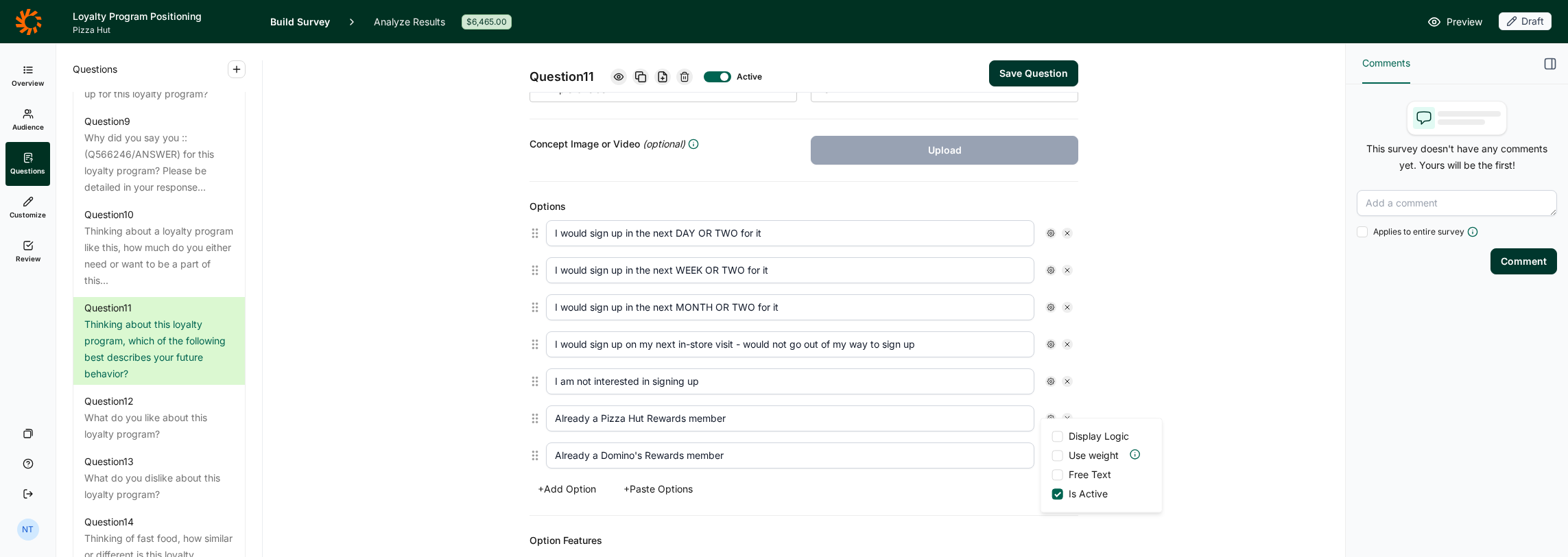
click at [872, 436] on input "Display Logic" at bounding box center [1052, 436] width 0 height 0
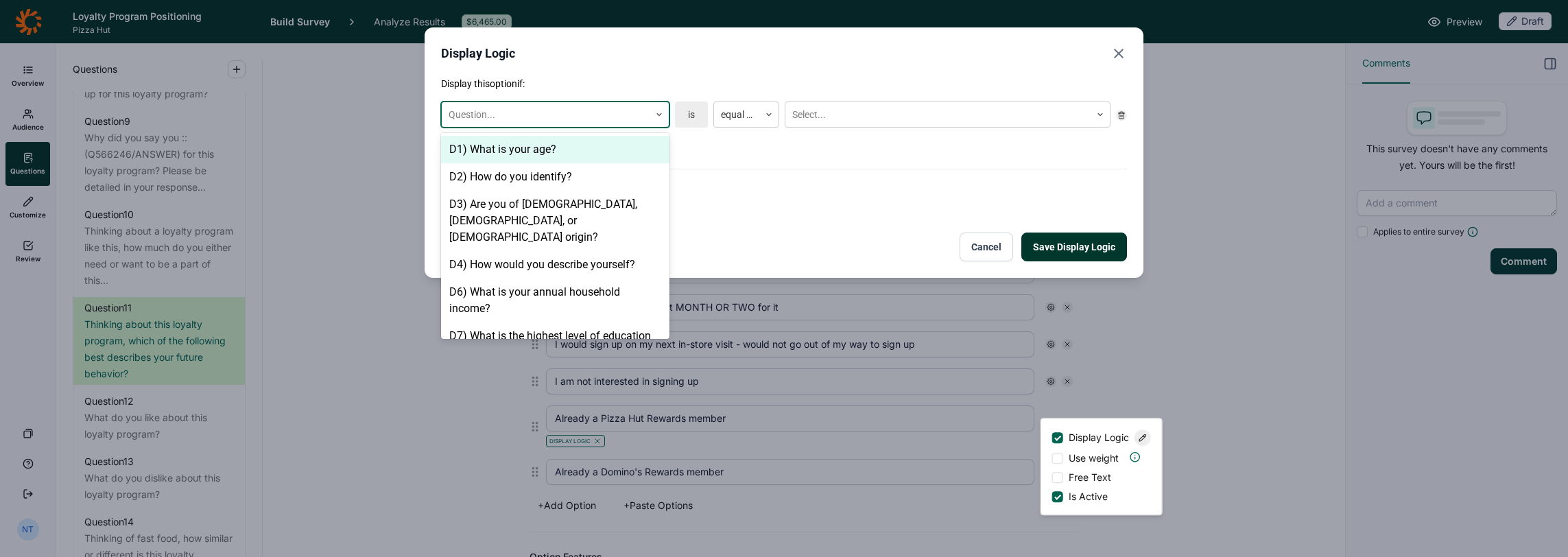
click at [566, 114] on div at bounding box center [546, 115] width 194 height 17
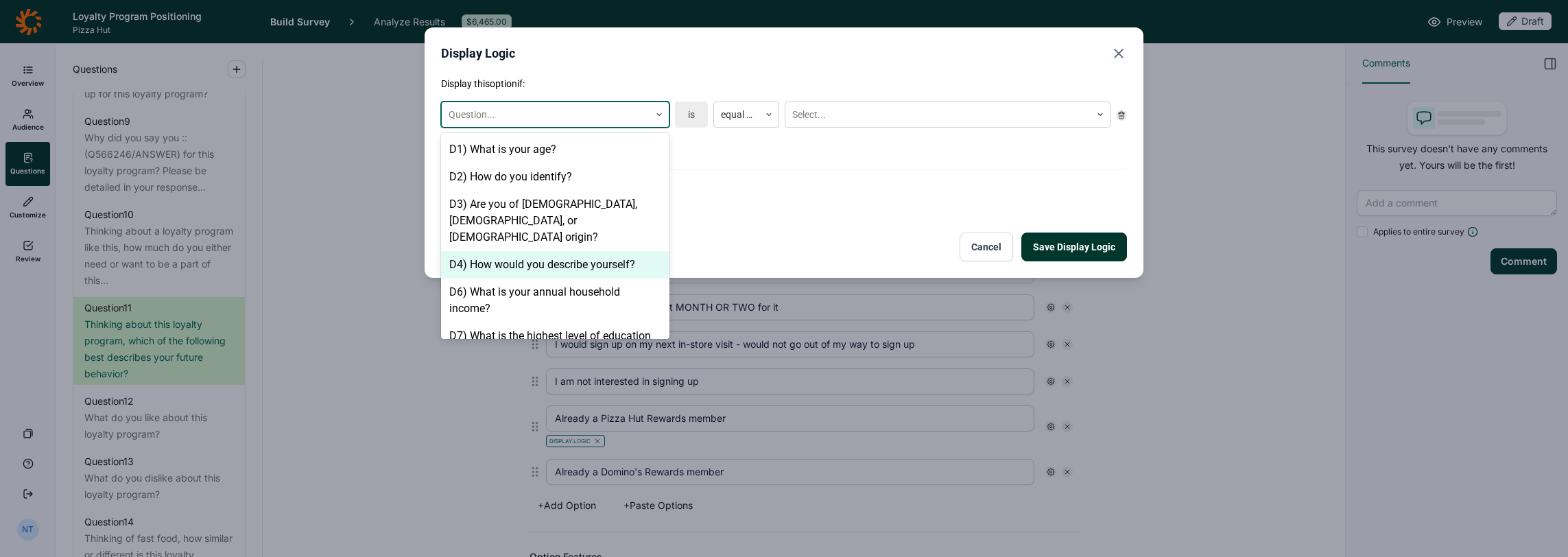
scroll to position [480, 0]
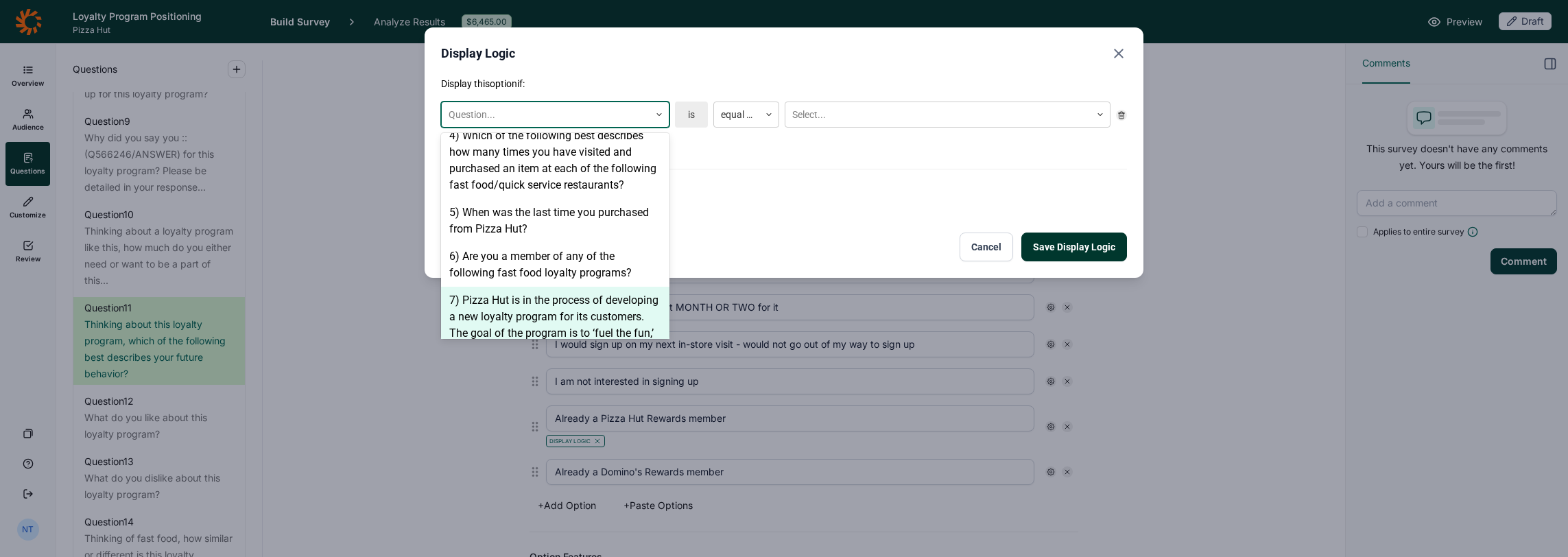
click at [564, 289] on div "7) Pizza Hut is in the process of developing a new loyalty program for its cust…" at bounding box center [555, 382] width 228 height 192
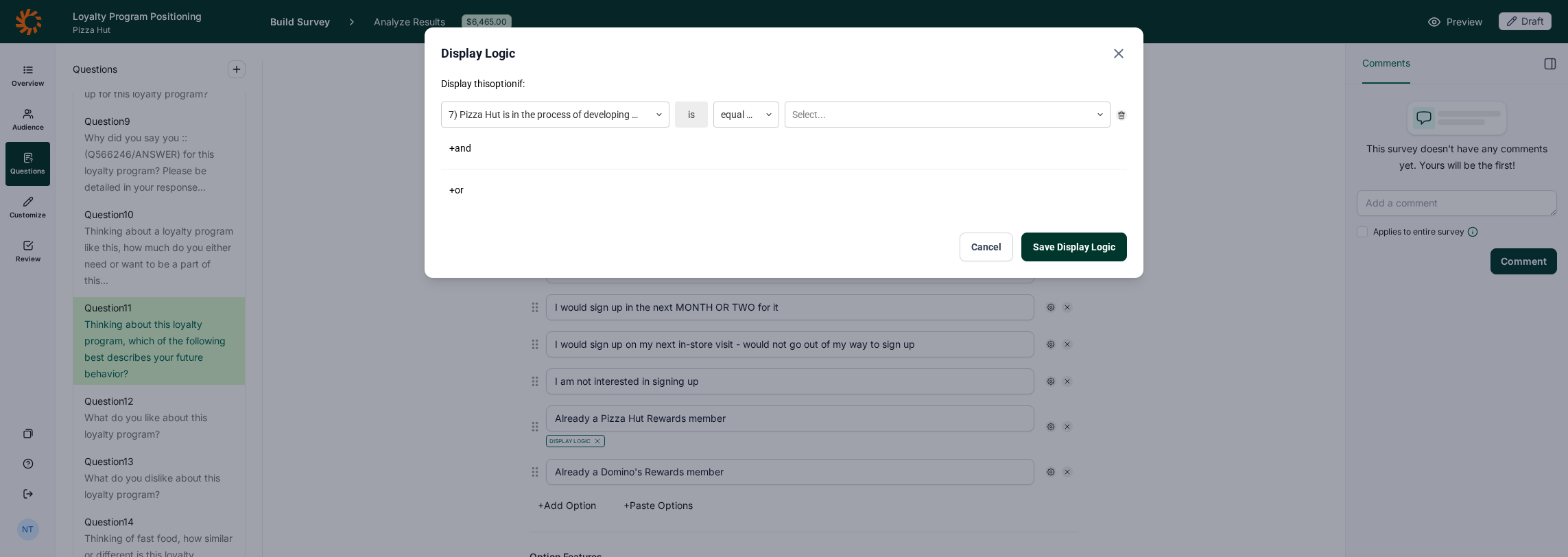
click at [735, 128] on div "7) Pizza Hut is in the process of developing a new loyalty program for its cust…" at bounding box center [784, 114] width 686 height 37
click at [872, 246] on button "Cancel" at bounding box center [986, 247] width 53 height 29
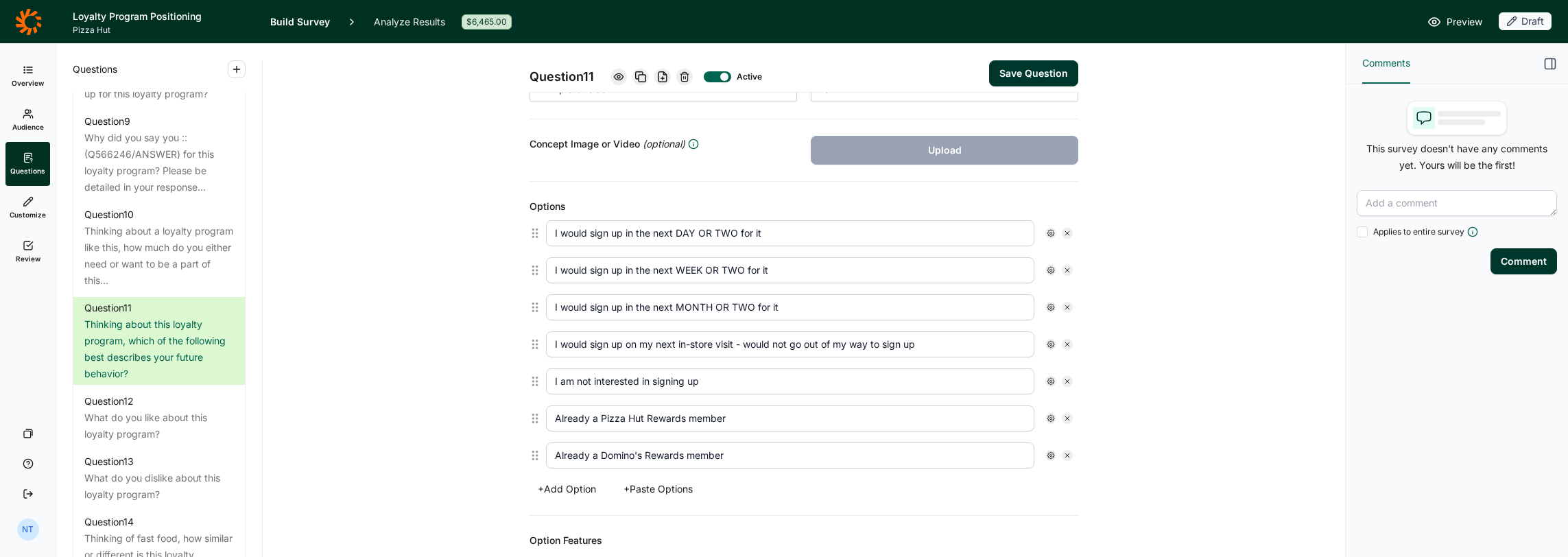
click at [872, 416] on use at bounding box center [1068, 418] width 4 height 4
type input "Already a Domino's Rewards member"
click at [872, 416] on use at bounding box center [1068, 418] width 4 height 4
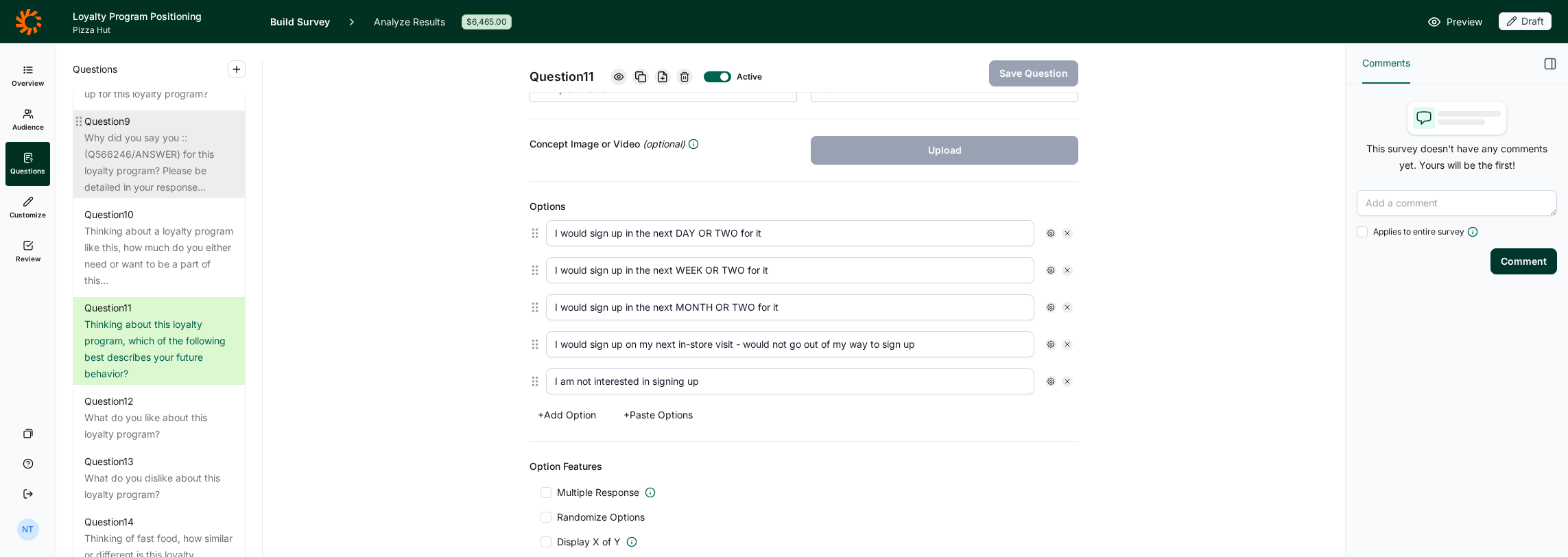
click at [136, 195] on div "Why did you say you ::(Q566246/ANSWER) for this loyalty program? Please be deta…" at bounding box center [159, 163] width 150 height 66
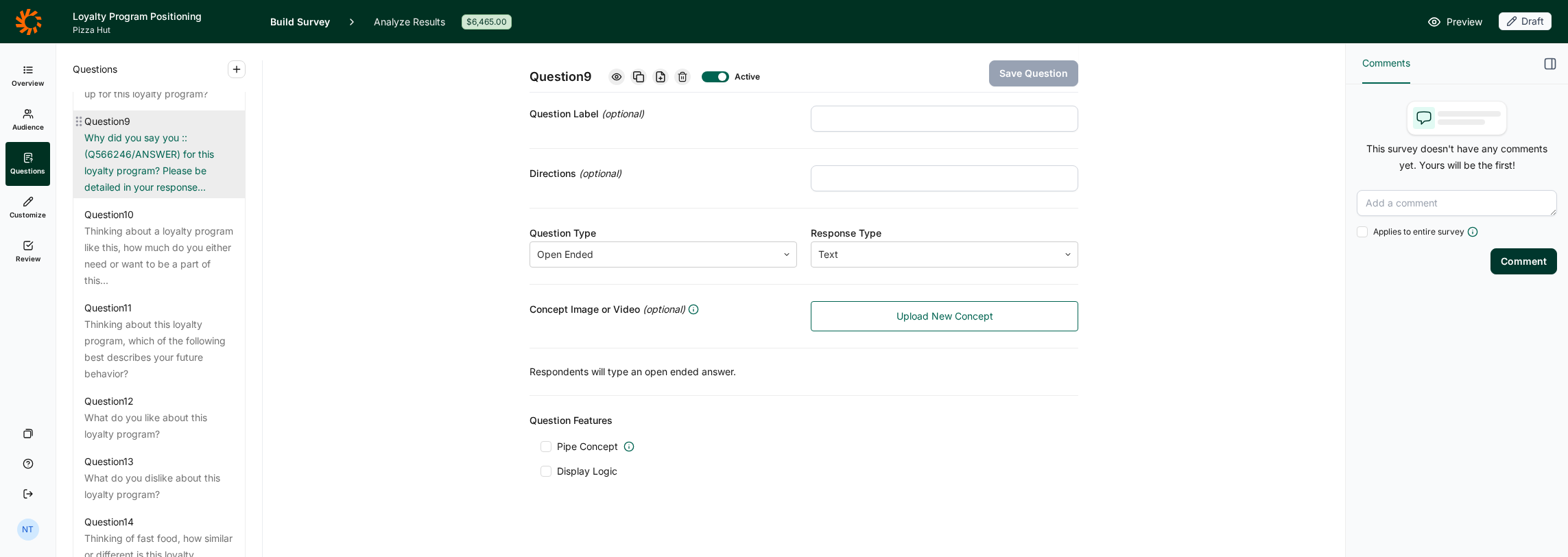
scroll to position [1172, 0]
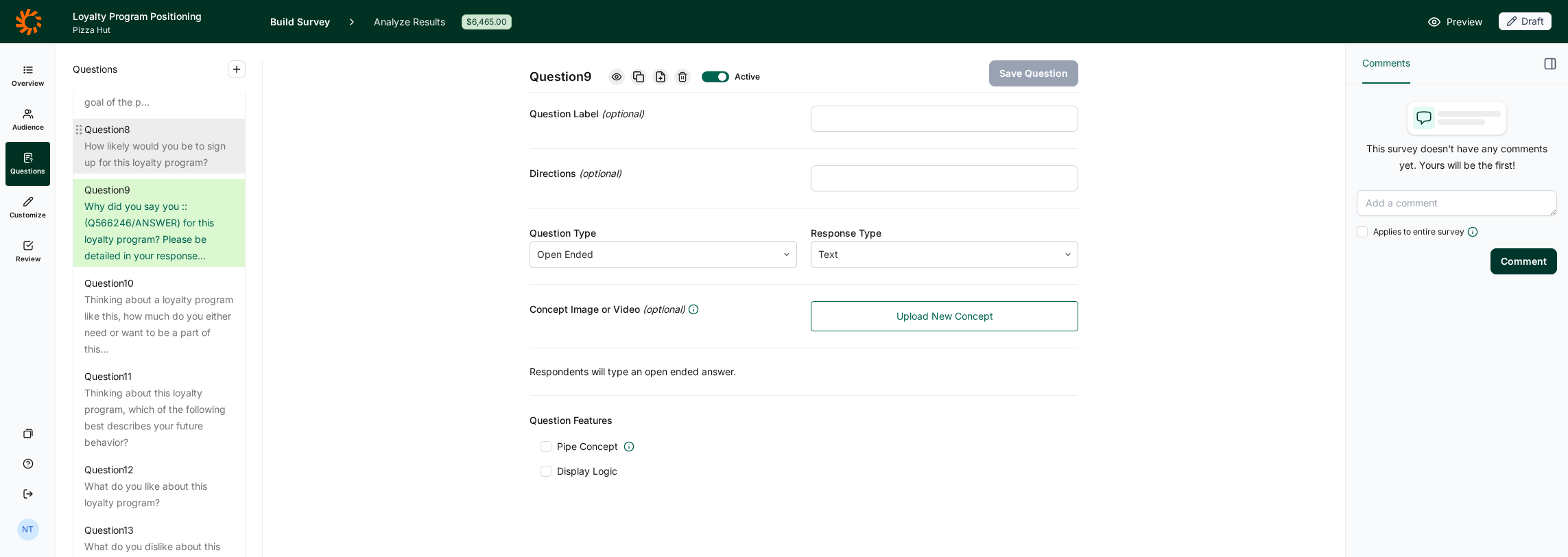
click at [141, 171] on div "How likely would you be to sign up for this loyalty program?" at bounding box center [159, 154] width 150 height 33
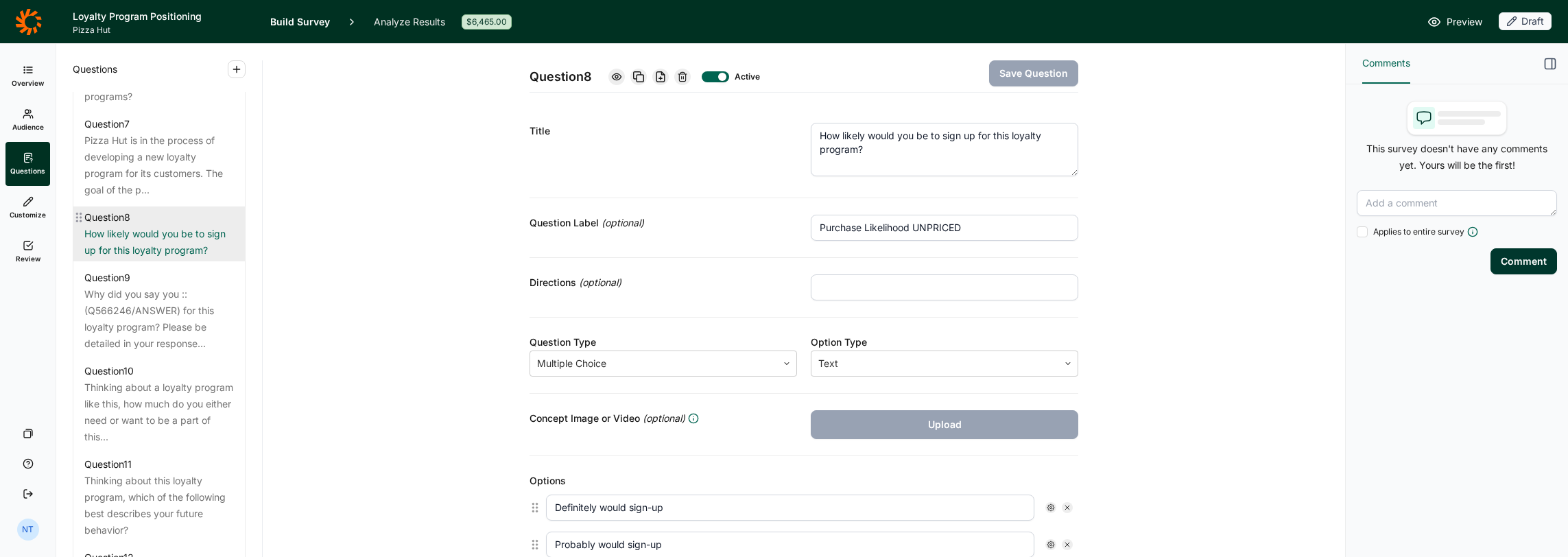
scroll to position [1172, 0]
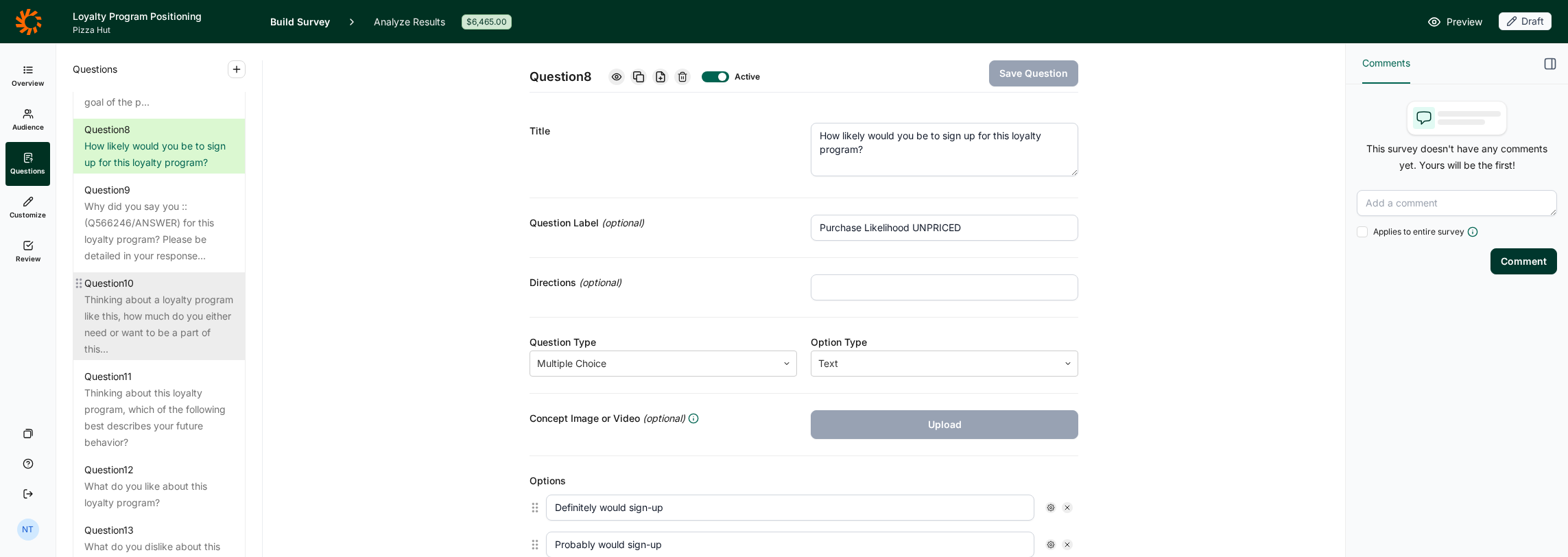
click at [175, 349] on div "Thinking about a loyalty program like this, how much do you either need or want…" at bounding box center [159, 324] width 150 height 66
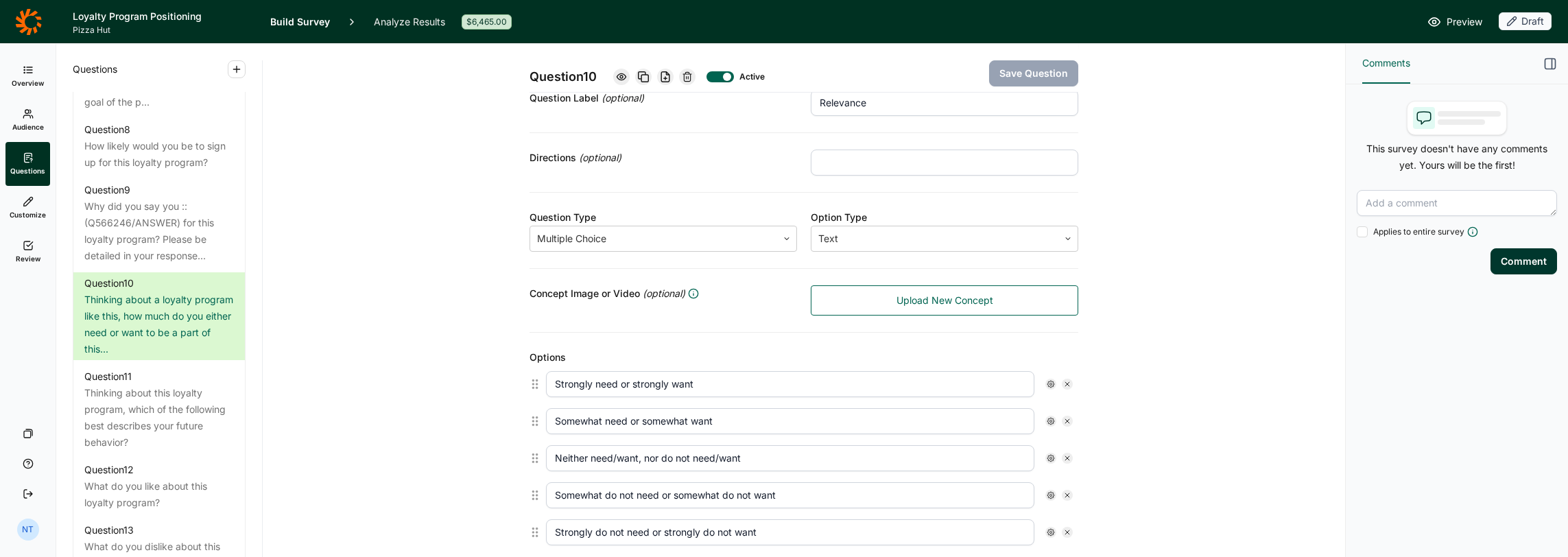
scroll to position [274, 0]
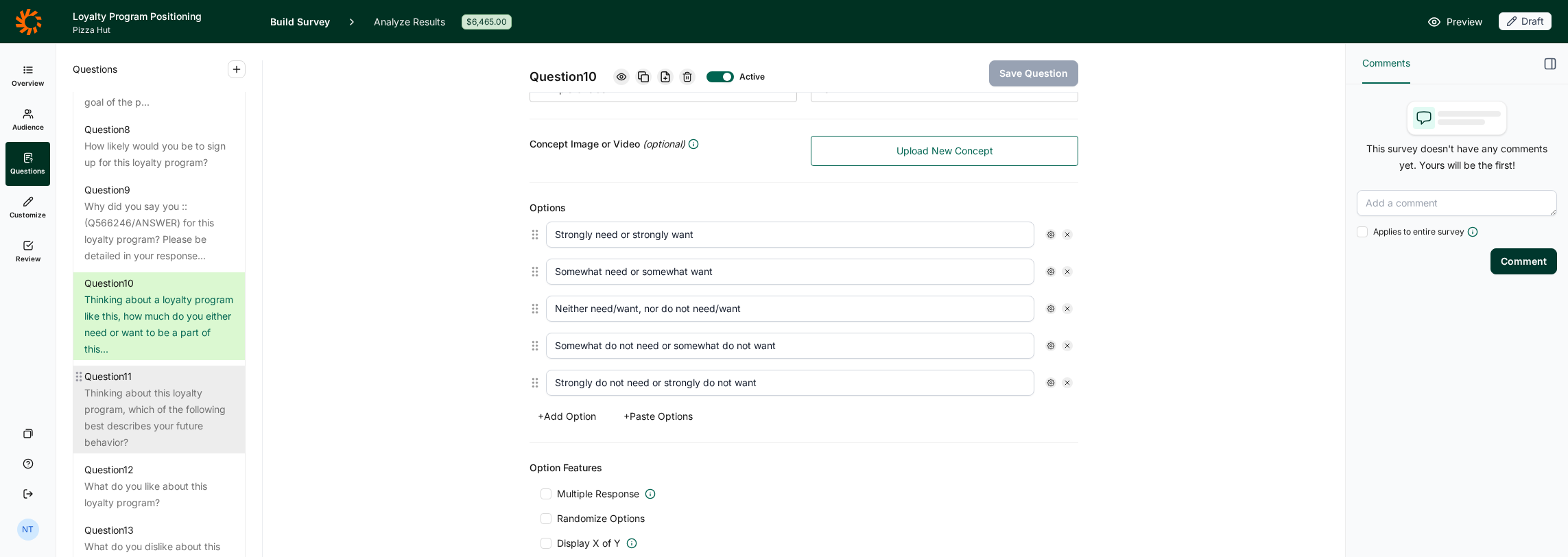
click at [207, 436] on div "Thinking about this loyalty program, which of the following best describes your…" at bounding box center [159, 418] width 150 height 66
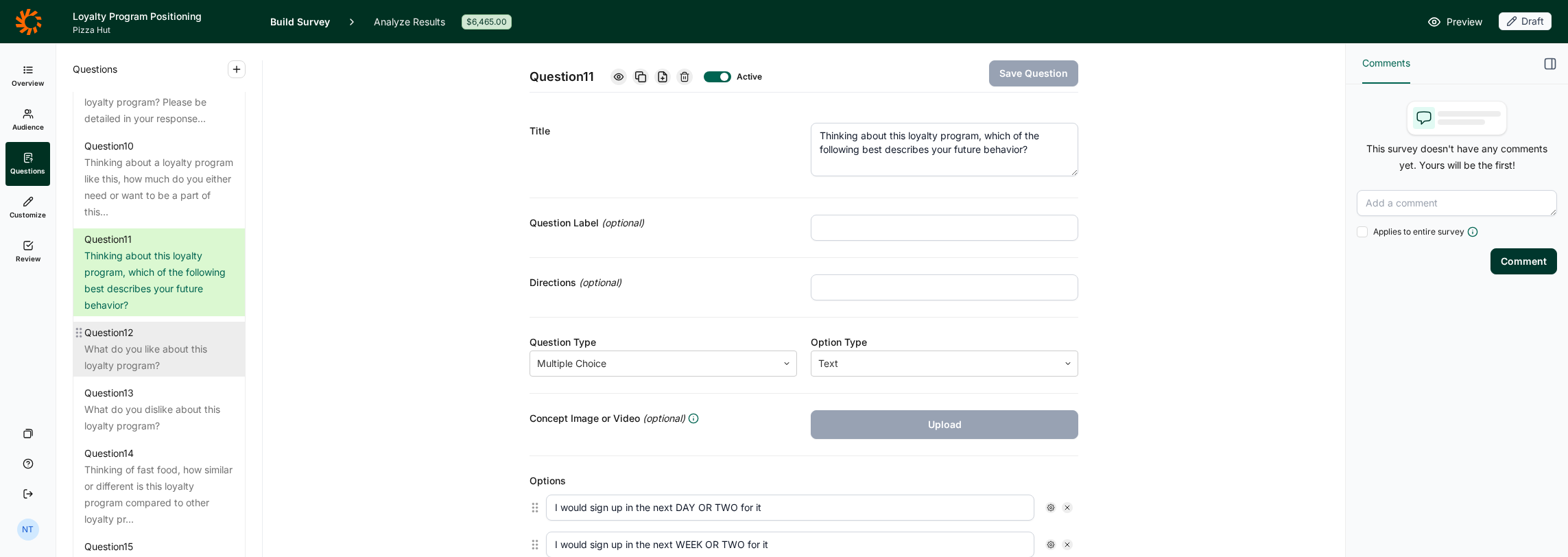
click at [139, 374] on div "What do you like about this loyalty program?" at bounding box center [159, 357] width 150 height 33
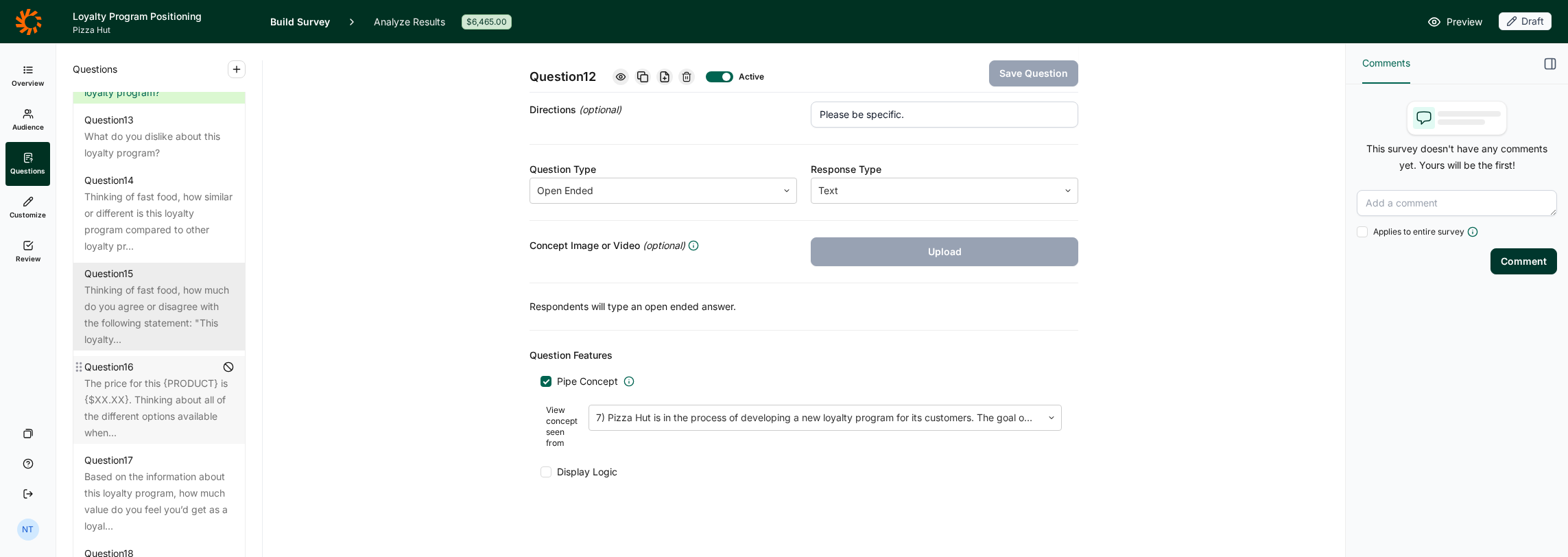
scroll to position [1583, 0]
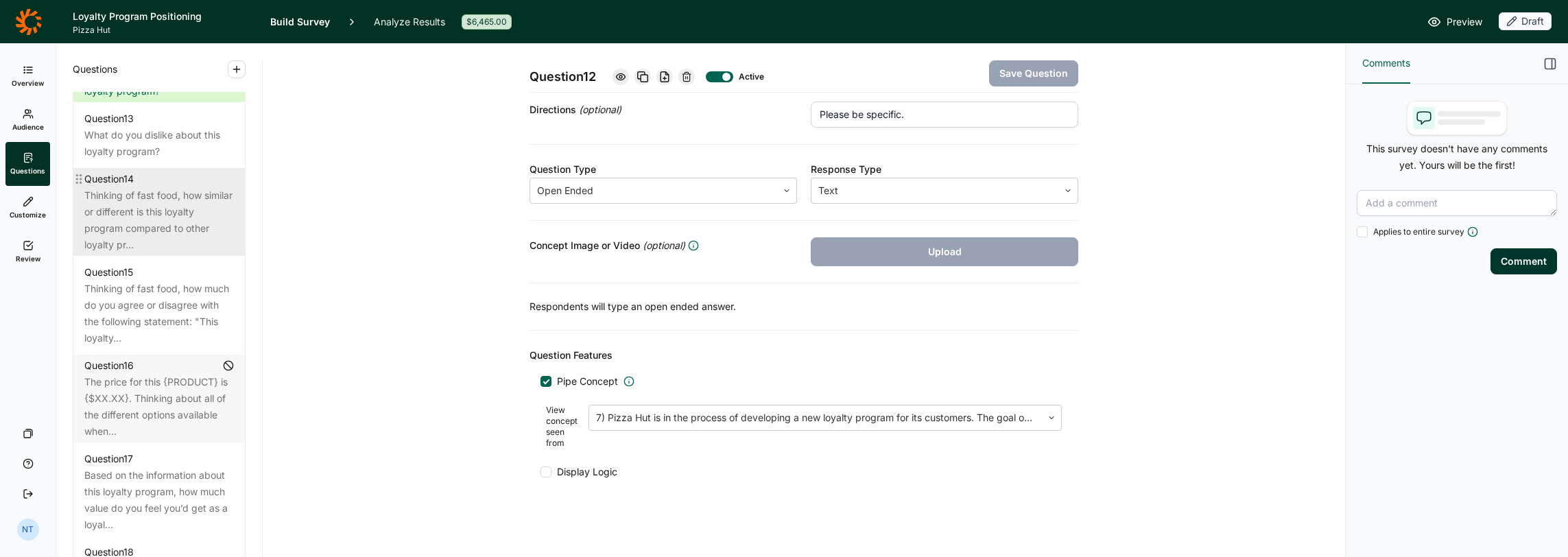
click at [179, 251] on div "Thinking of fast food, how similar or different is this loyalty program compare…" at bounding box center [159, 220] width 150 height 66
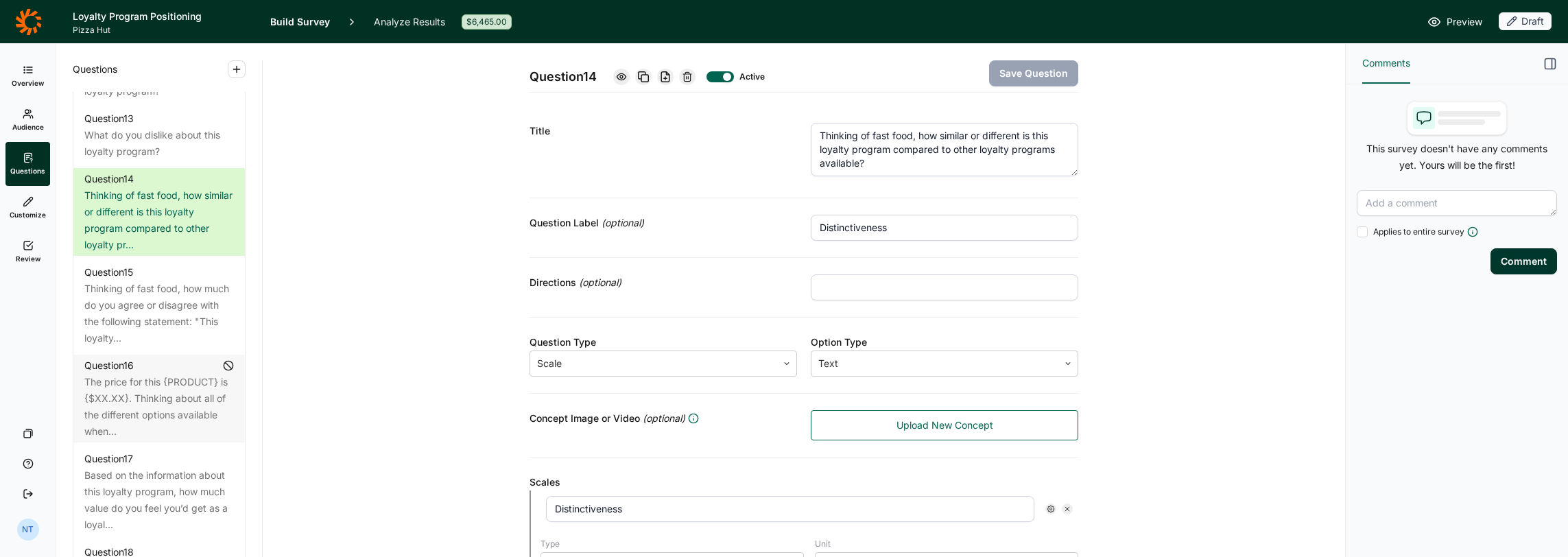
scroll to position [343, 0]
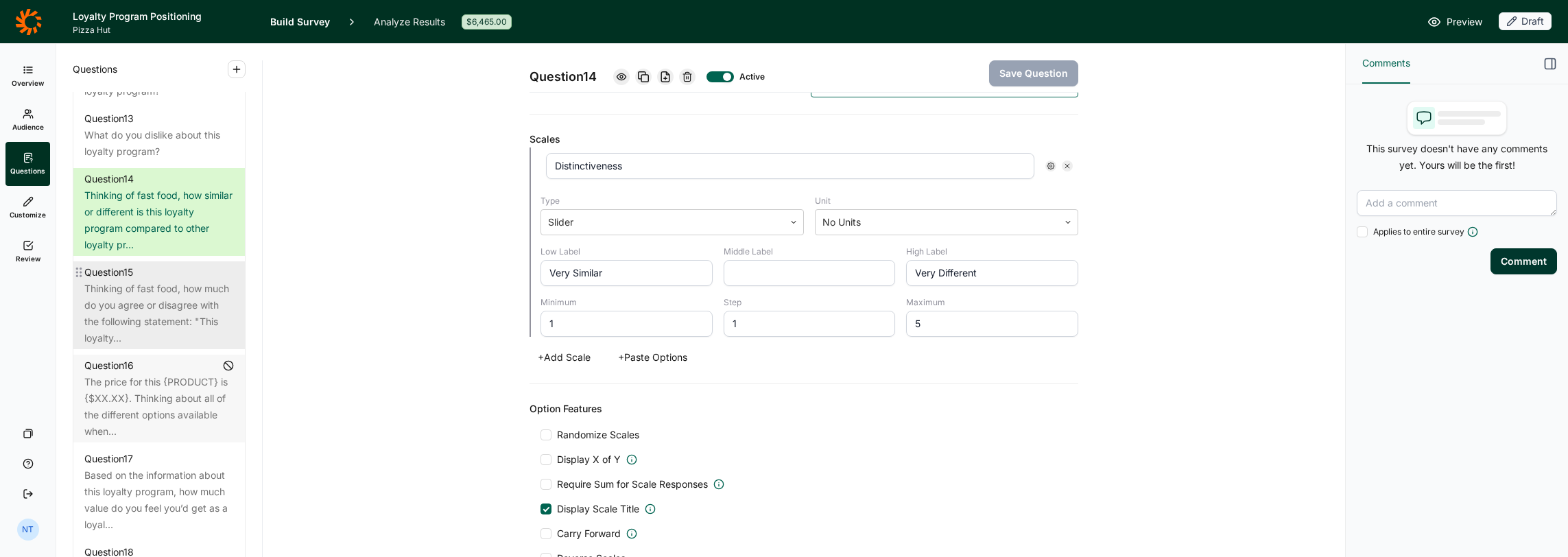
click at [179, 332] on div "Thinking of fast food, how much do you agree or disagree with the following sta…" at bounding box center [159, 313] width 150 height 66
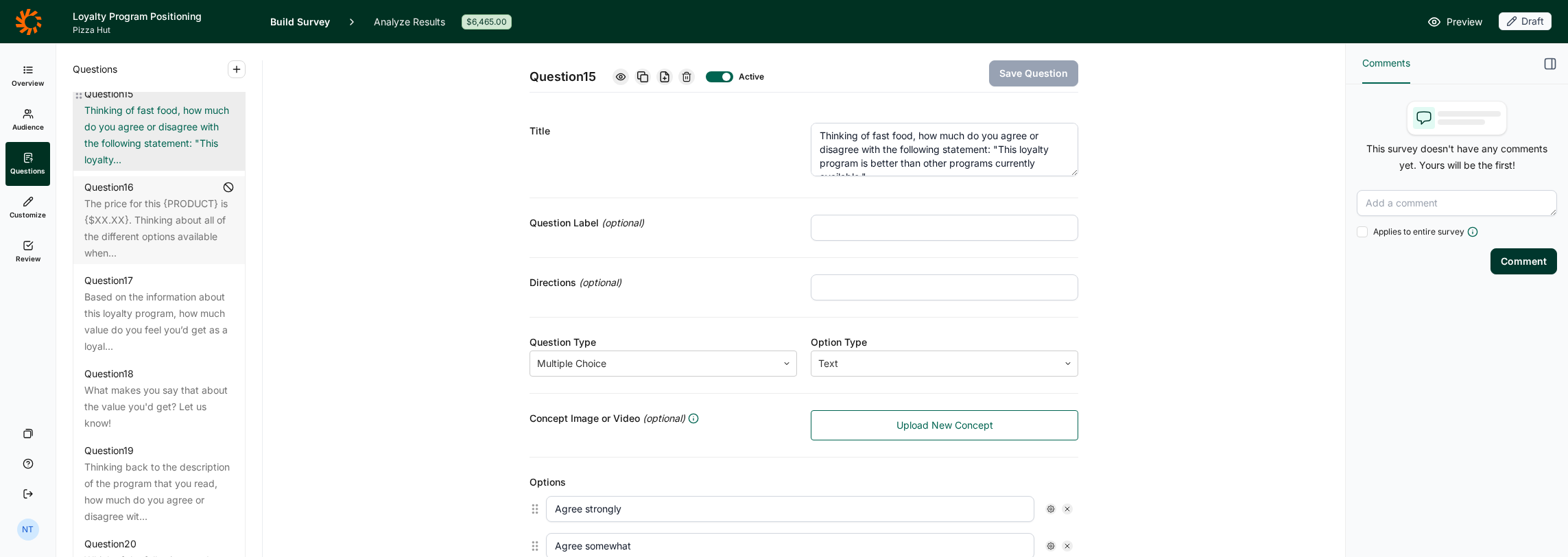
scroll to position [1788, 0]
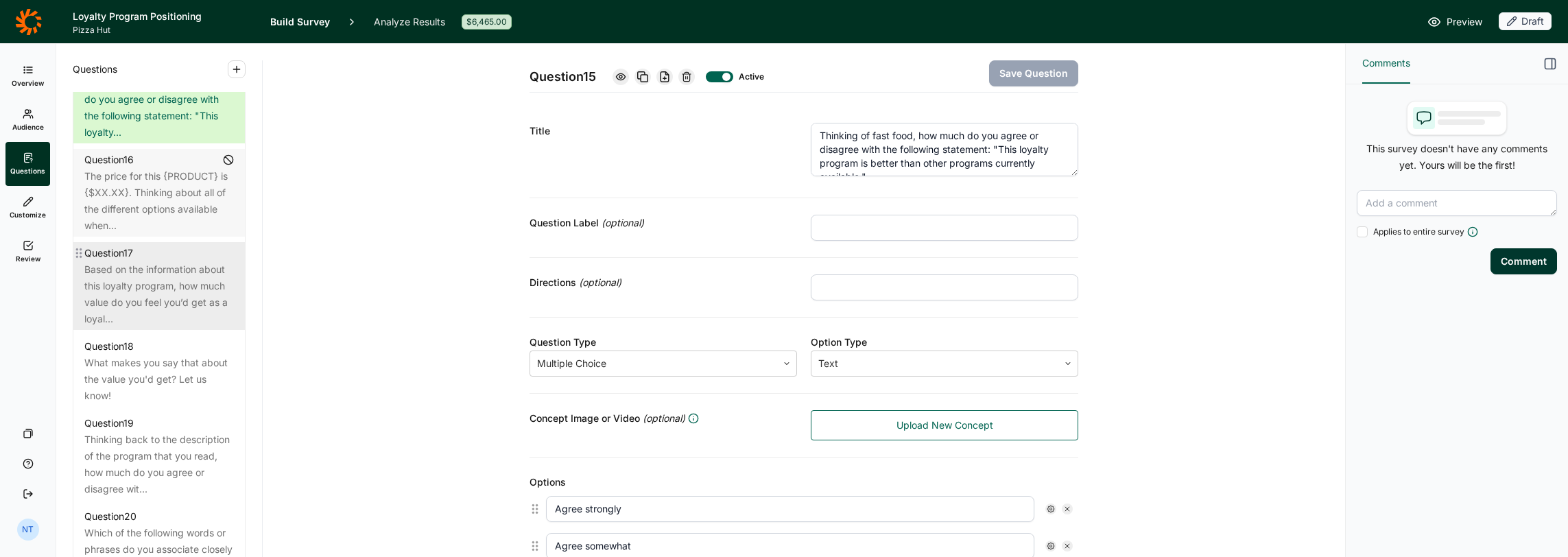
click at [204, 312] on div "Based on the information about this loyalty program, how much value do you feel…" at bounding box center [159, 294] width 150 height 66
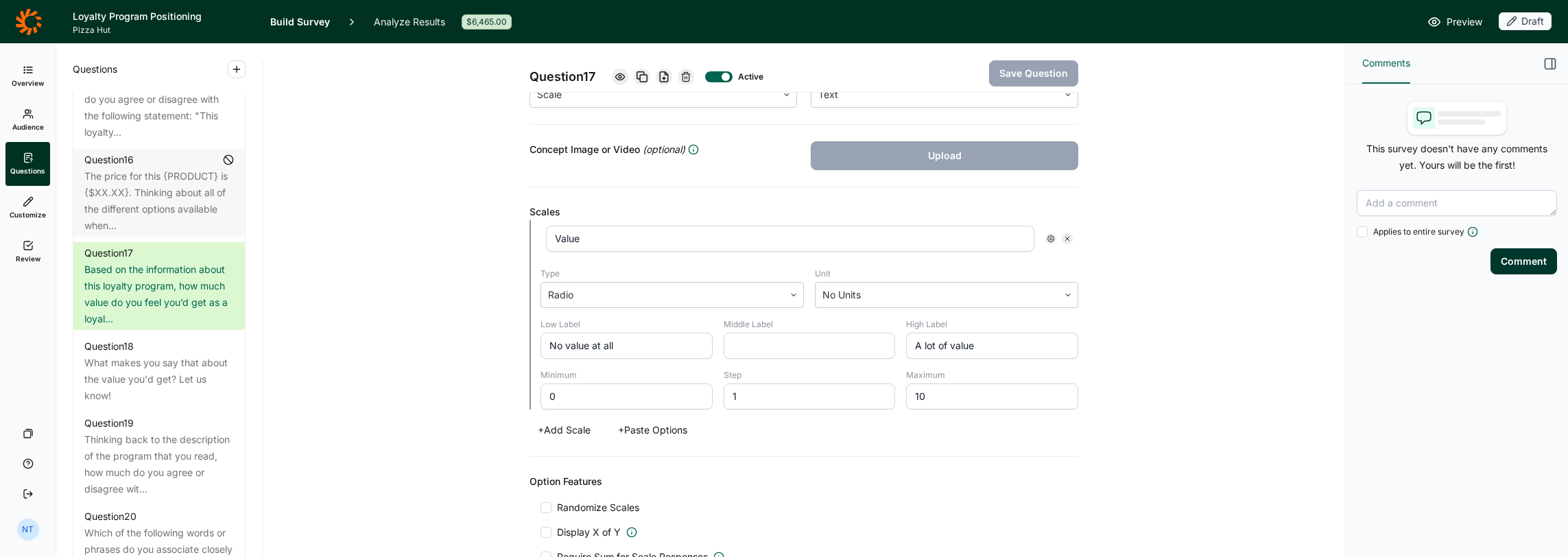
scroll to position [343, 0]
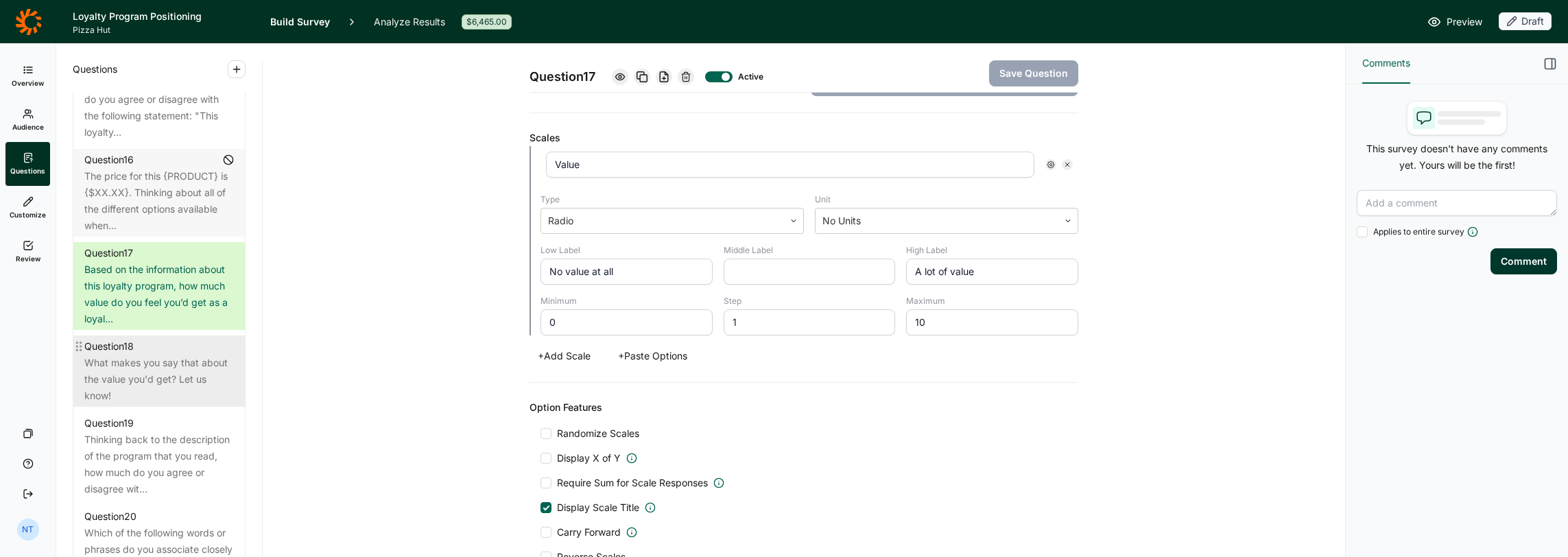
click at [184, 393] on div "What makes you say that about the value you'd get? Let us know!" at bounding box center [159, 379] width 150 height 50
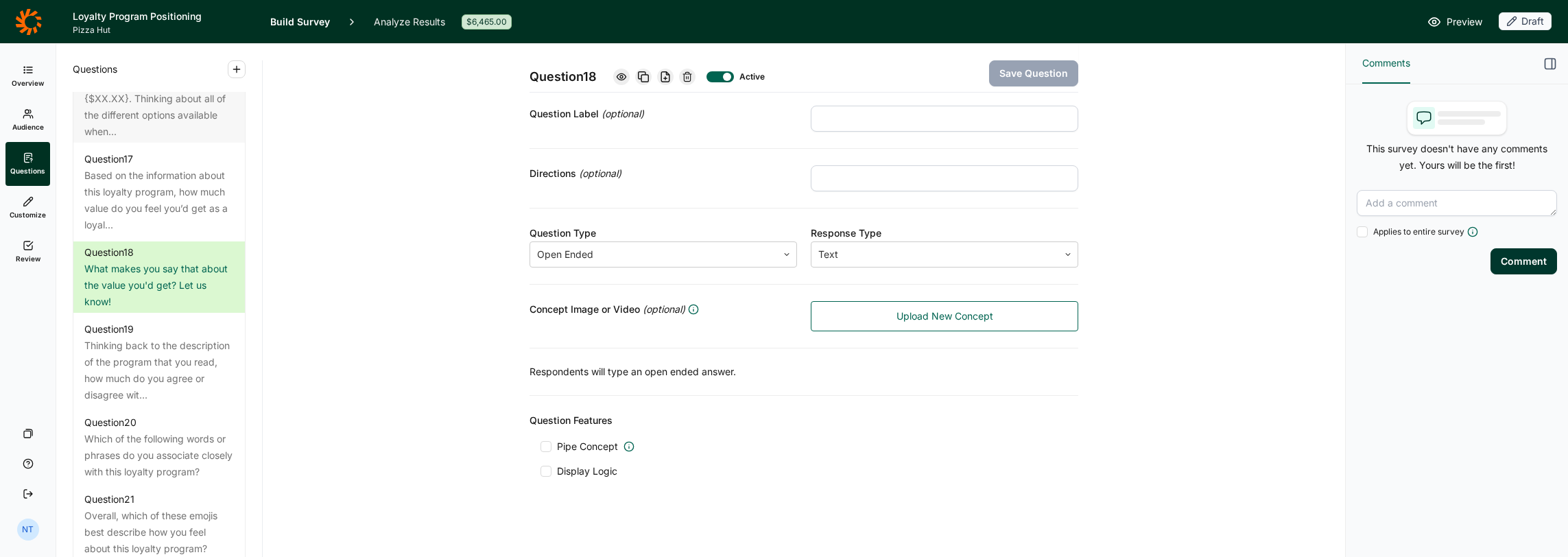
scroll to position [1925, 0]
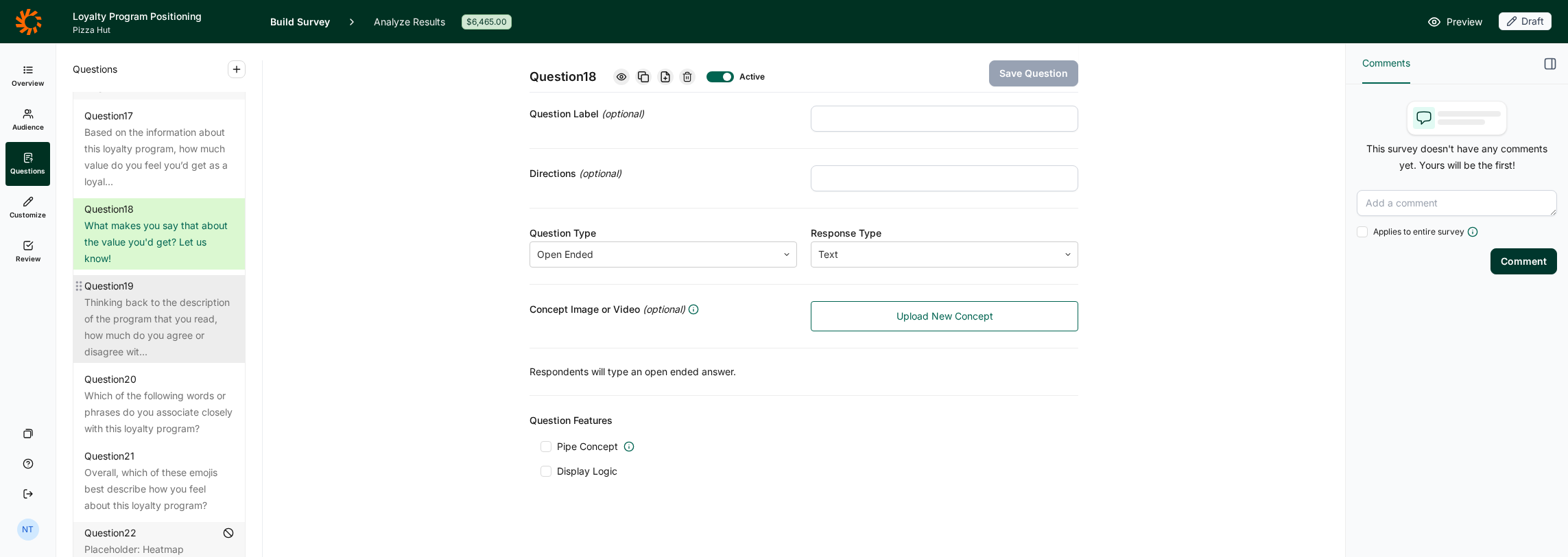
click at [116, 346] on div "Thinking back to the description of the program that you read, how much do you …" at bounding box center [159, 327] width 150 height 66
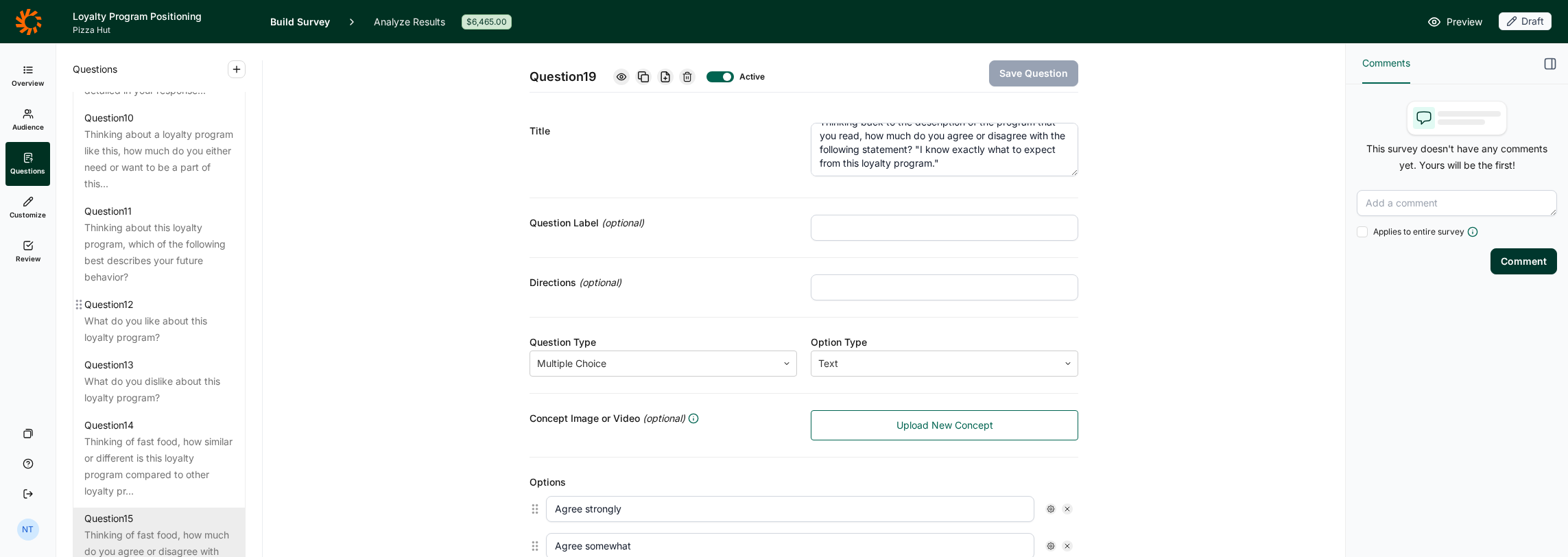
scroll to position [1240, 0]
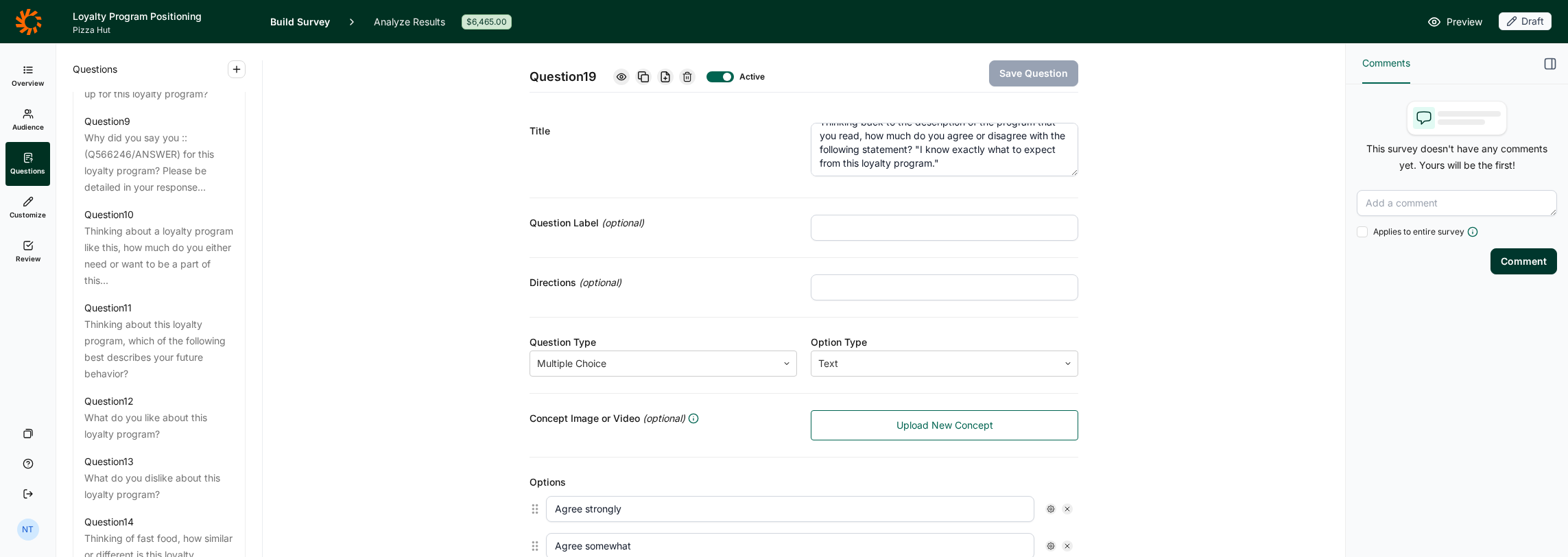
click at [872, 180] on div "Title Thinking back to the description of the program that you read, how much d…" at bounding box center [804, 152] width 549 height 92
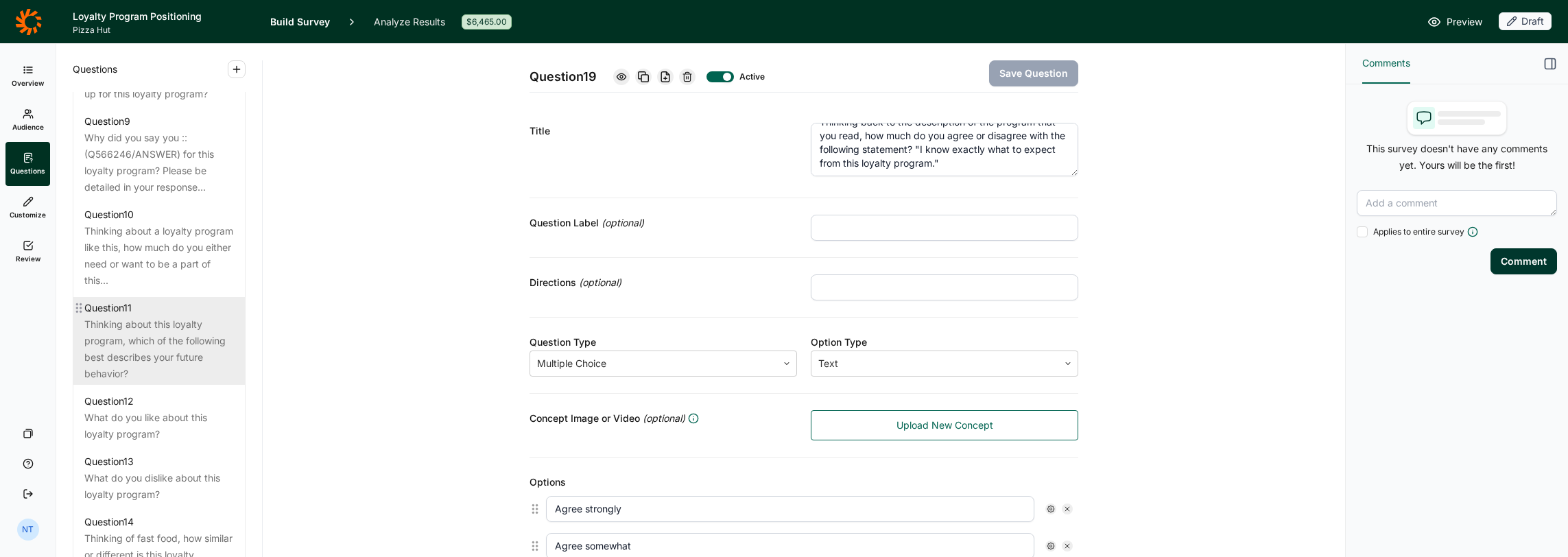
click at [158, 382] on div "Thinking about this loyalty program, which of the following best describes your…" at bounding box center [159, 349] width 150 height 66
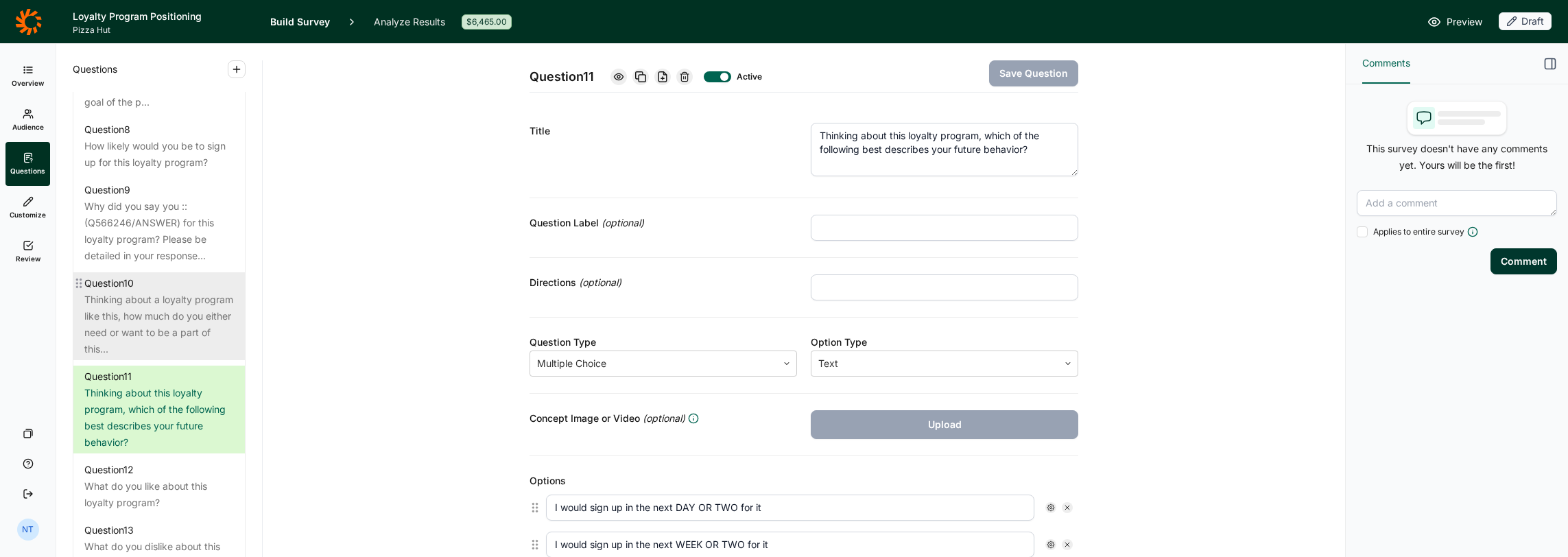
scroll to position [1035, 0]
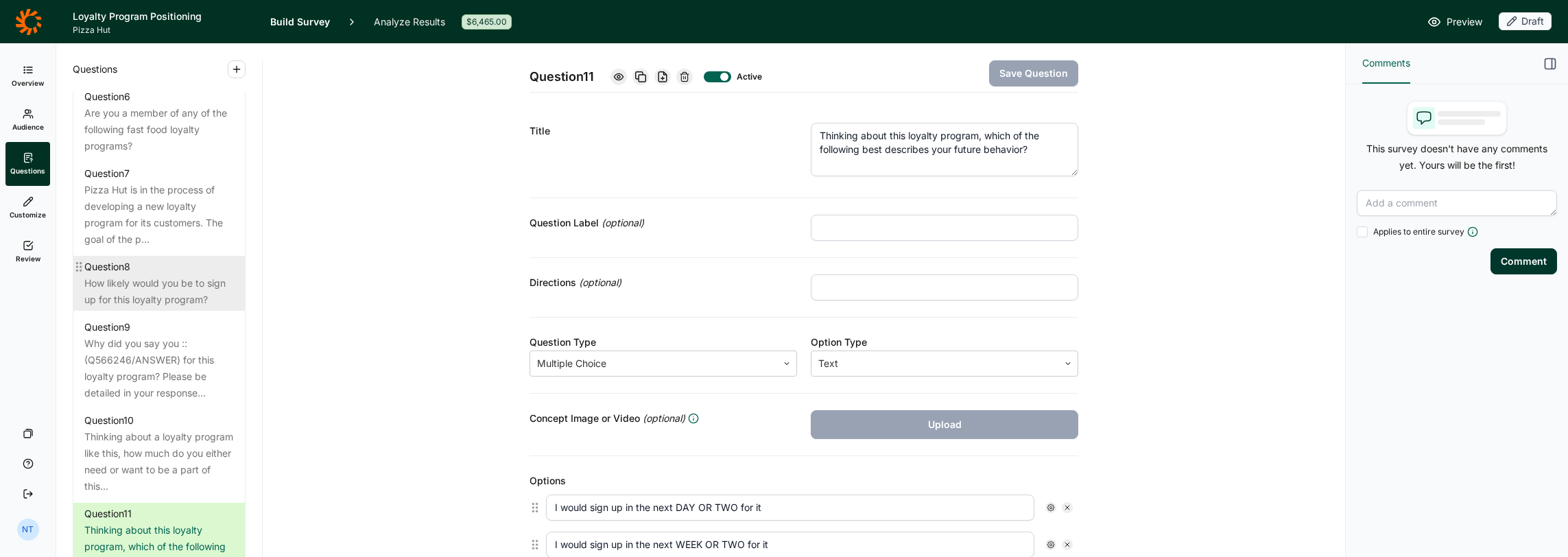
click at [161, 303] on div "How likely would you be to sign up for this loyalty program?" at bounding box center [159, 291] width 150 height 33
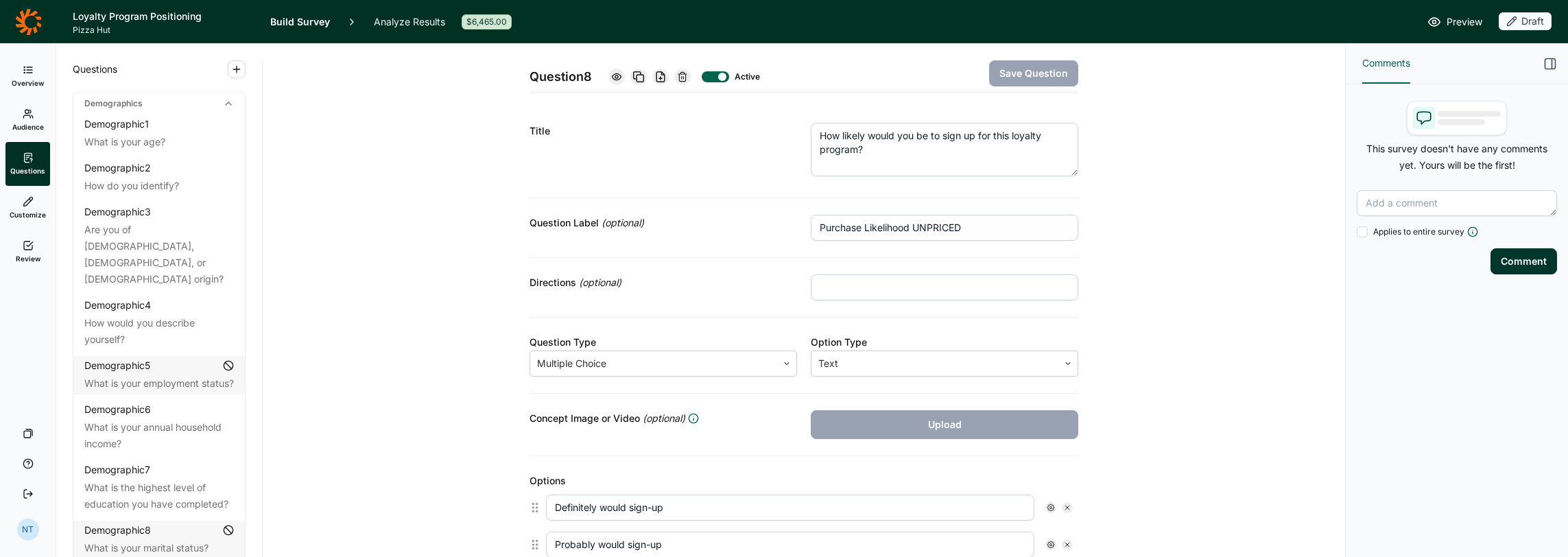
click at [154, 98] on div "Demographics" at bounding box center [159, 104] width 171 height 22
click at [158, 133] on div "What is your age?" at bounding box center [159, 141] width 150 height 17
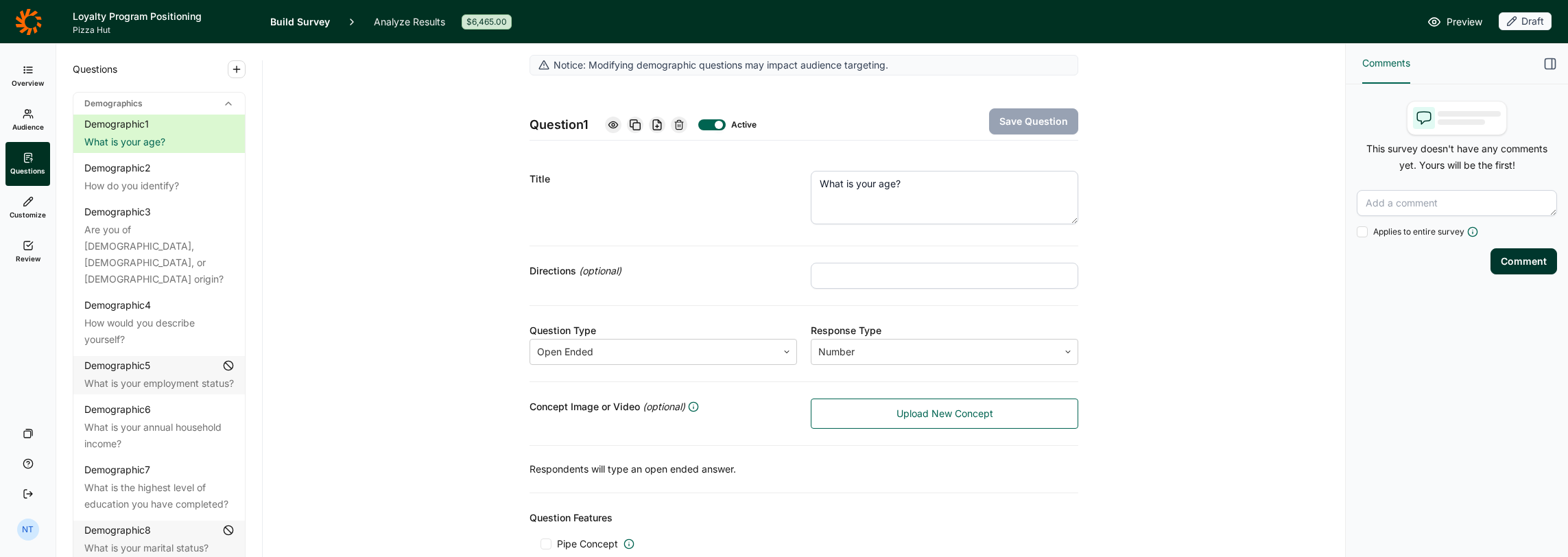
click at [872, 26] on span "Preview" at bounding box center [1464, 22] width 36 height 17
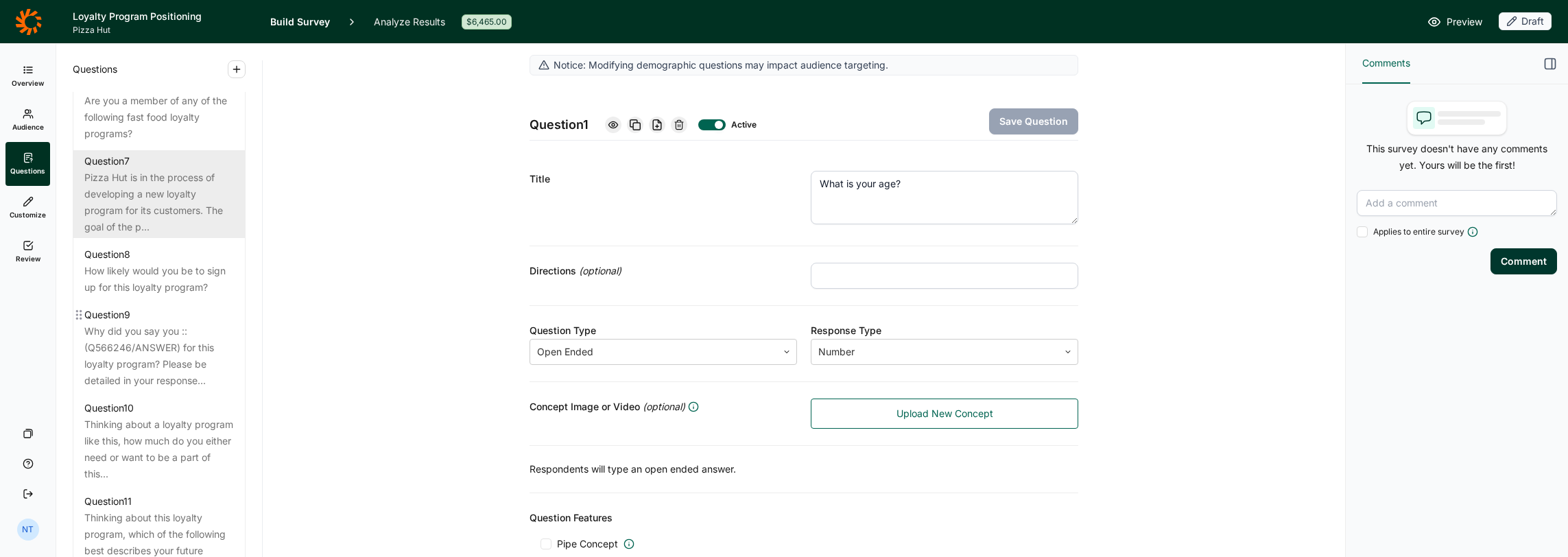
scroll to position [960, 0]
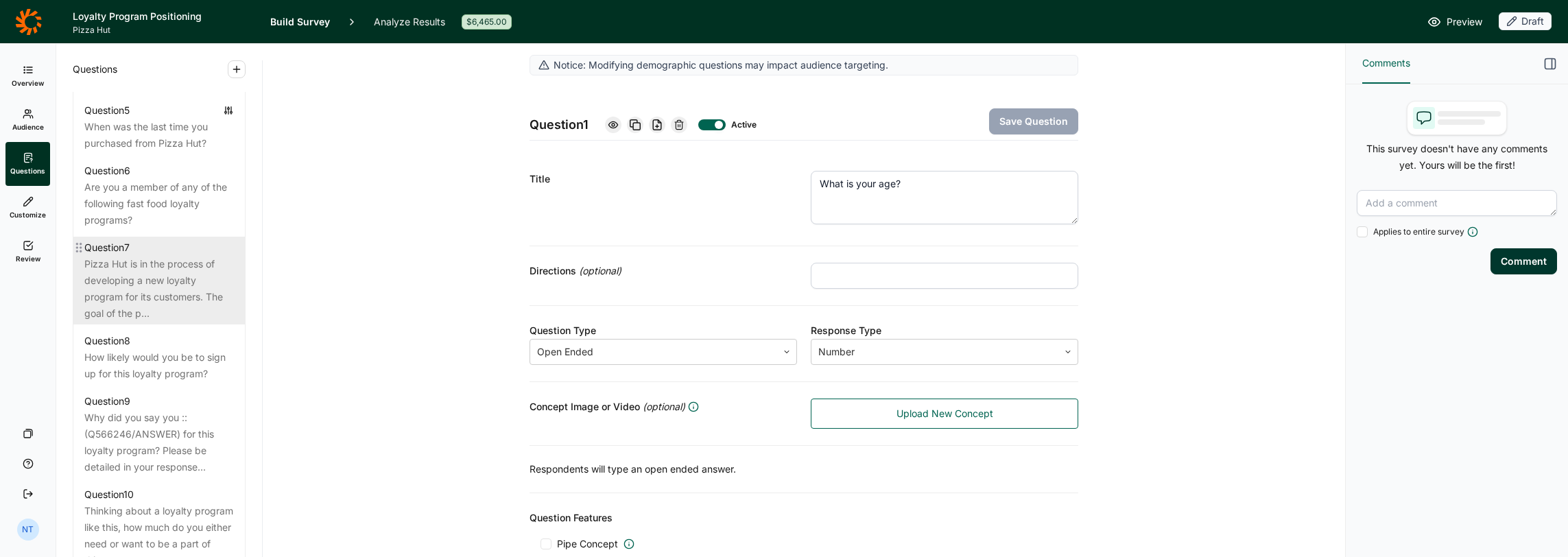
click at [179, 297] on div "Pizza Hut is in the process of developing a new loyalty program for its custome…" at bounding box center [159, 289] width 150 height 66
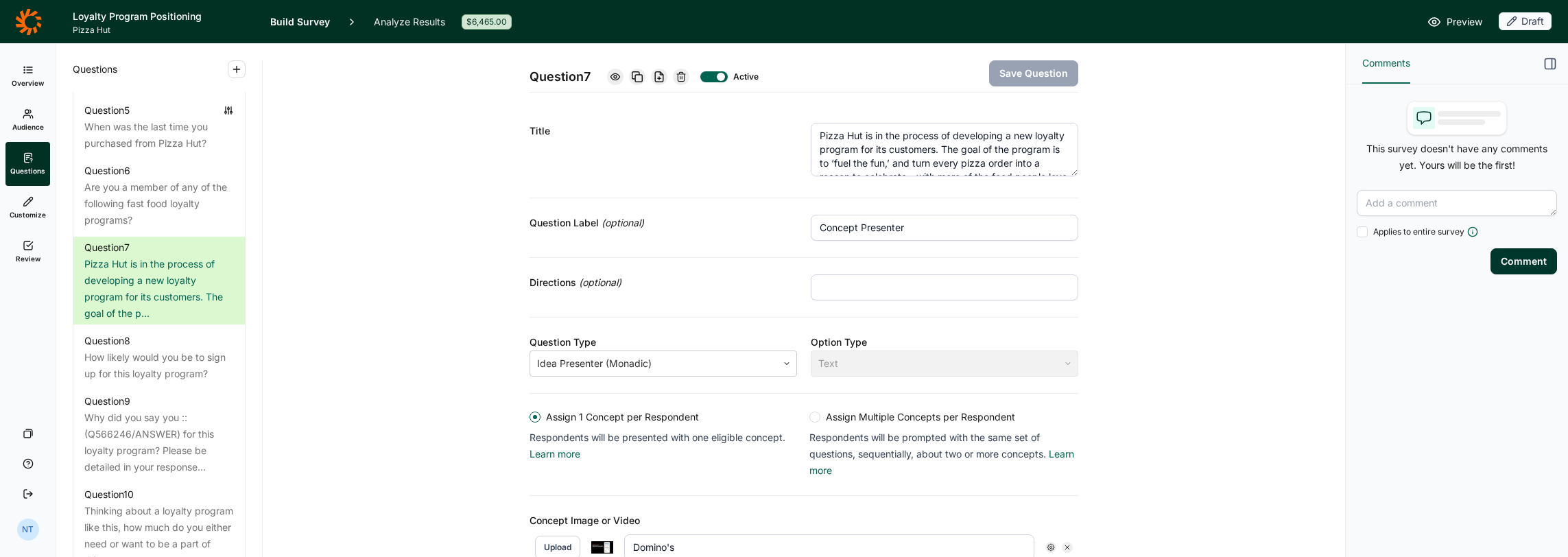
click at [872, 147] on textarea "Pizza Hut is in the process of developing a new loyalty program for its custome…" at bounding box center [944, 149] width 268 height 53
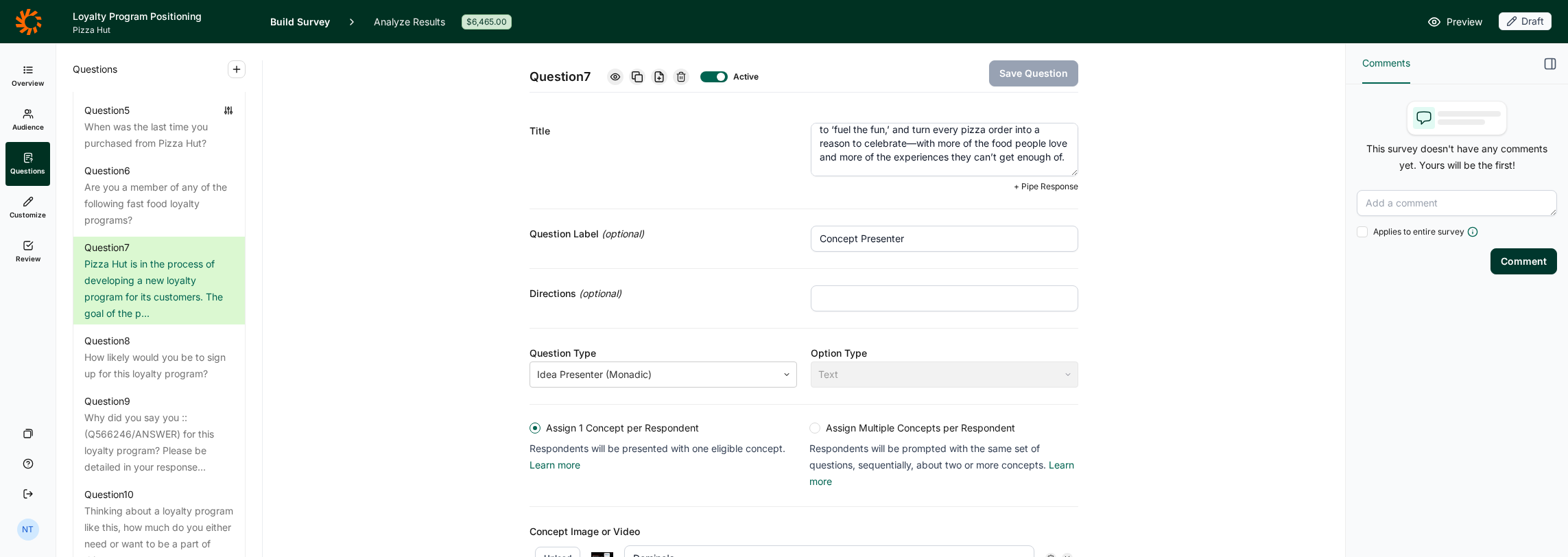
scroll to position [46, 0]
drag, startPoint x: 969, startPoint y: 145, endPoint x: 988, endPoint y: 156, distance: 22.0
click at [872, 156] on textarea "Pizza Hut is in the process of developing a new loyalty program for its custome…" at bounding box center [944, 149] width 268 height 53
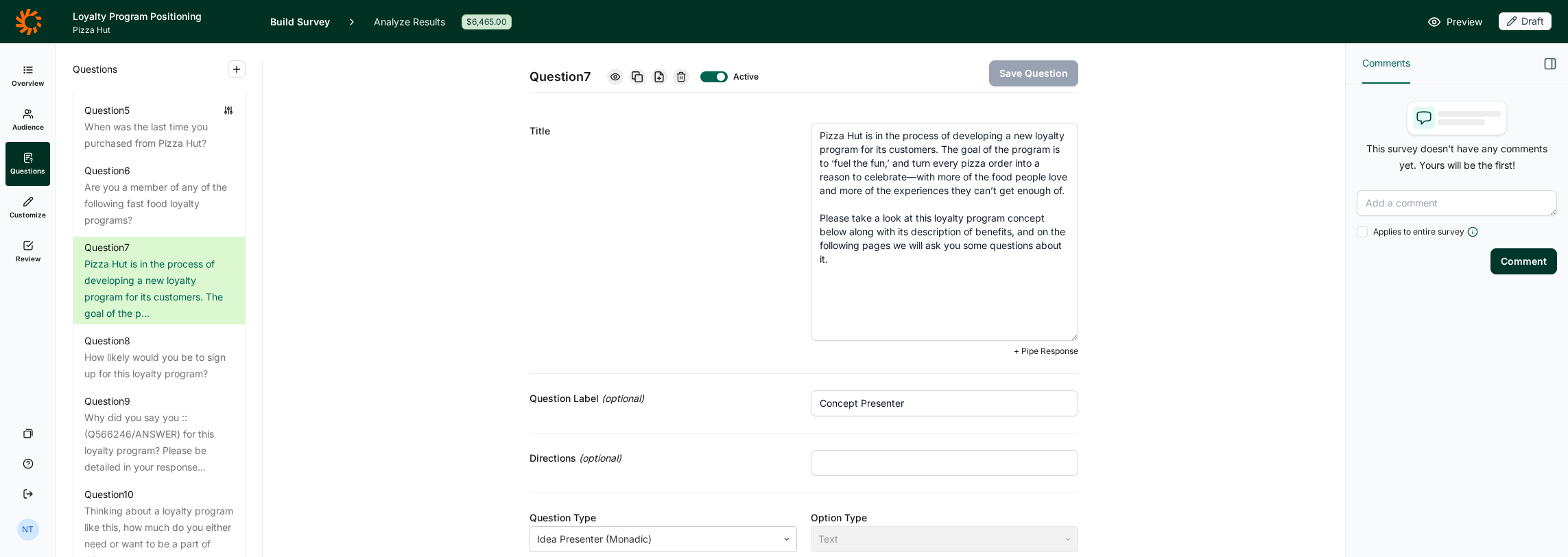
drag, startPoint x: 1071, startPoint y: 171, endPoint x: 1092, endPoint y: 340, distance: 170.3
click at [872, 172] on textarea "Pizza Hut is in the process of developing a new loyalty program for its custome…" at bounding box center [944, 233] width 268 height 222
drag, startPoint x: 940, startPoint y: 149, endPoint x: 1059, endPoint y: 191, distance: 126.2
click at [872, 191] on textarea "Pizza Hut is in the process of developing a new loyalty program for its custome…" at bounding box center [944, 233] width 268 height 222
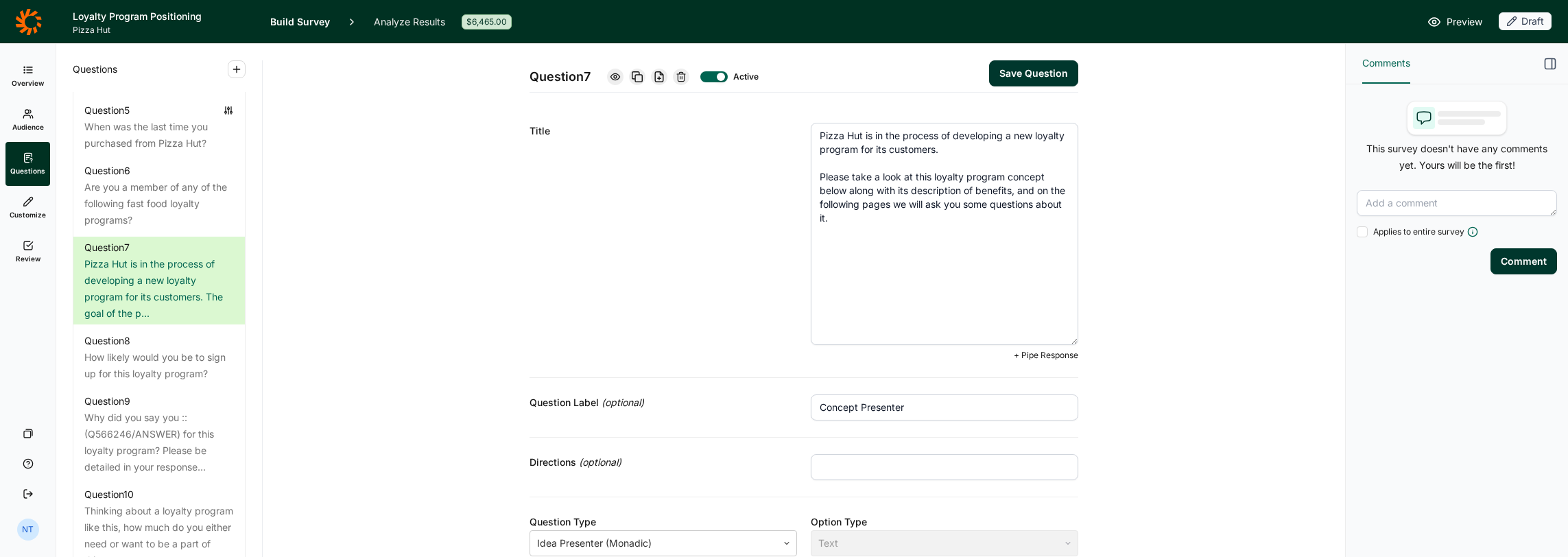
type textarea "Pizza Hut is in the process of developing a new loyalty program for its custome…"
click at [872, 53] on div "Question 7 Active Save Question" at bounding box center [804, 68] width 549 height 49
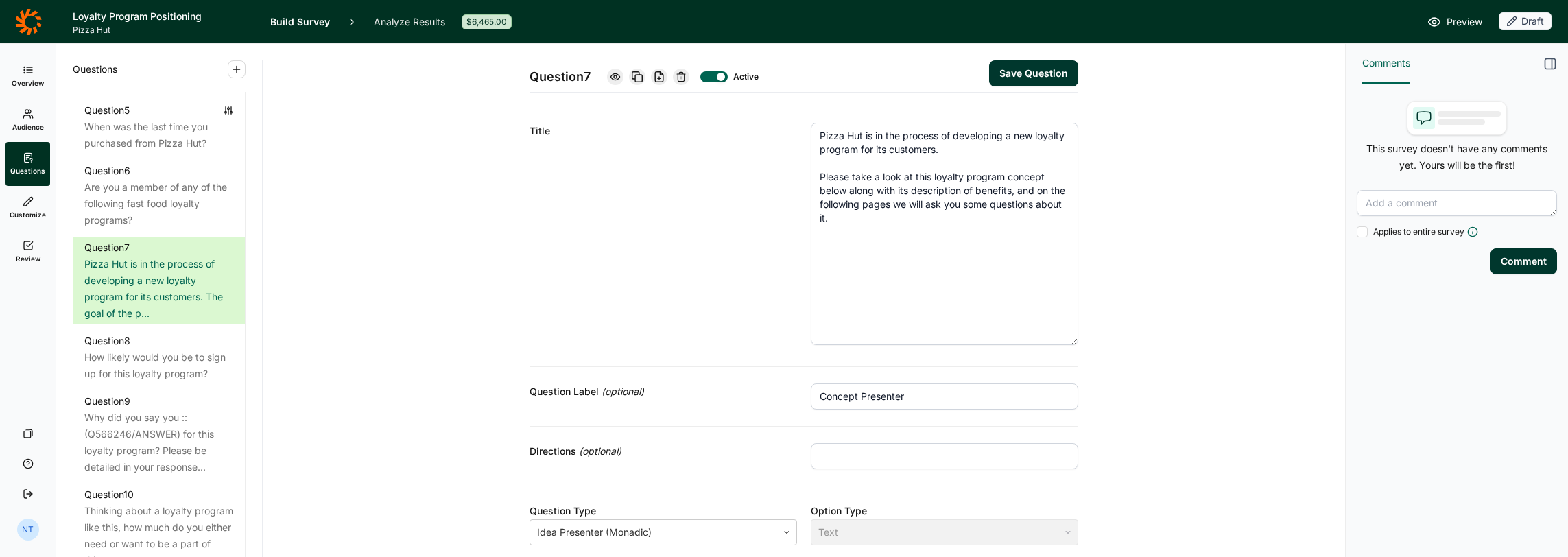
click at [872, 74] on button "Save Question" at bounding box center [1033, 74] width 89 height 26
type input "03 Points"
type input "Domino's"
type input "01 Exclusive Access"
type input "02 Partnerships"
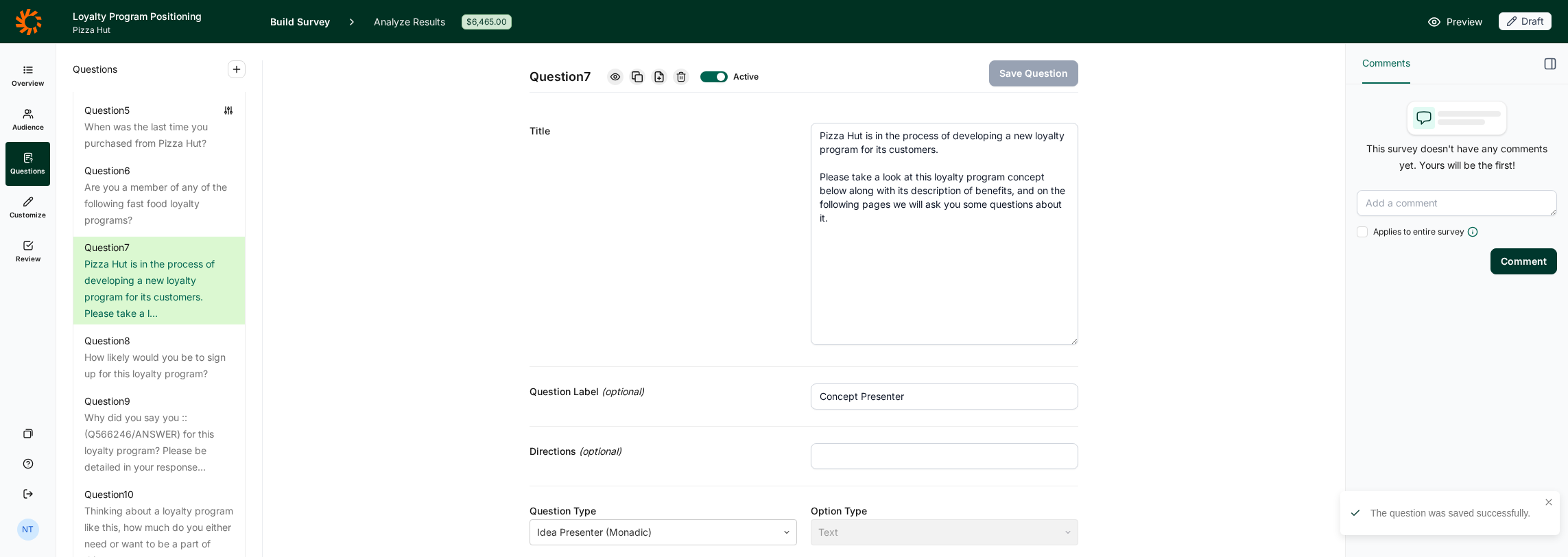
scroll to position [411, 0]
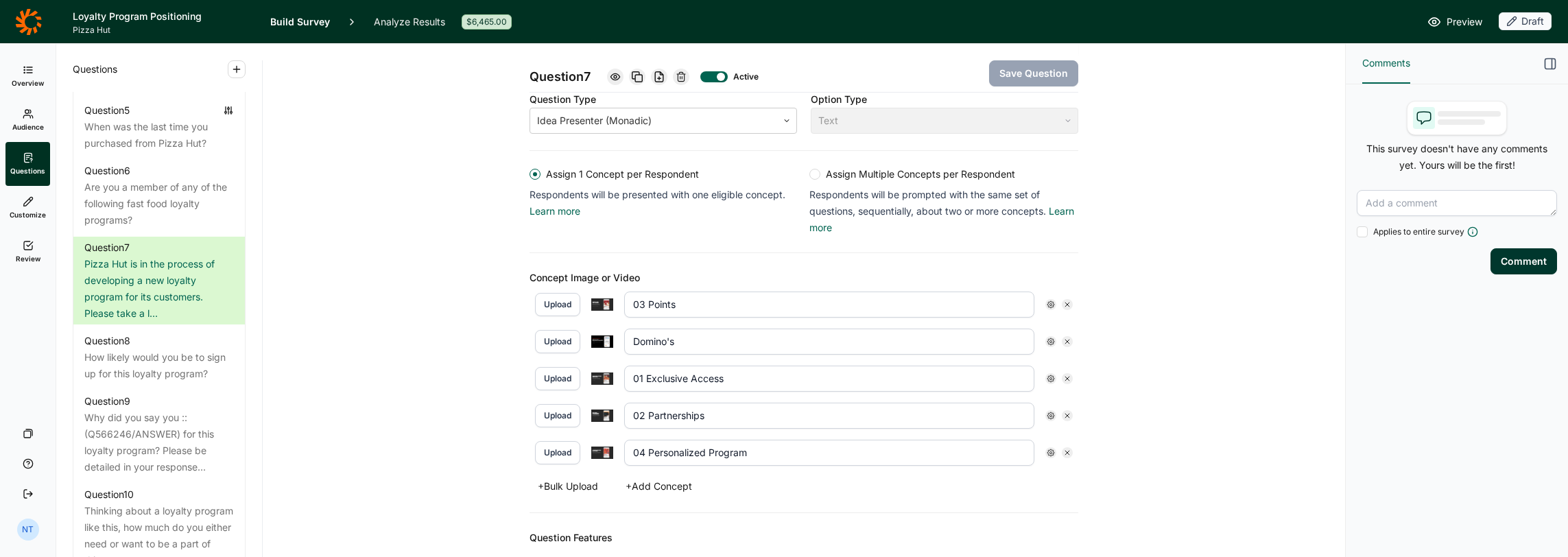
click at [872, 302] on use at bounding box center [1050, 304] width 7 height 7
click at [872, 294] on div "Question 7 Active Save Question Title Pizza Hut is in the process of developing…" at bounding box center [804, 155] width 1049 height 1045
click at [872, 302] on div at bounding box center [1067, 304] width 11 height 11
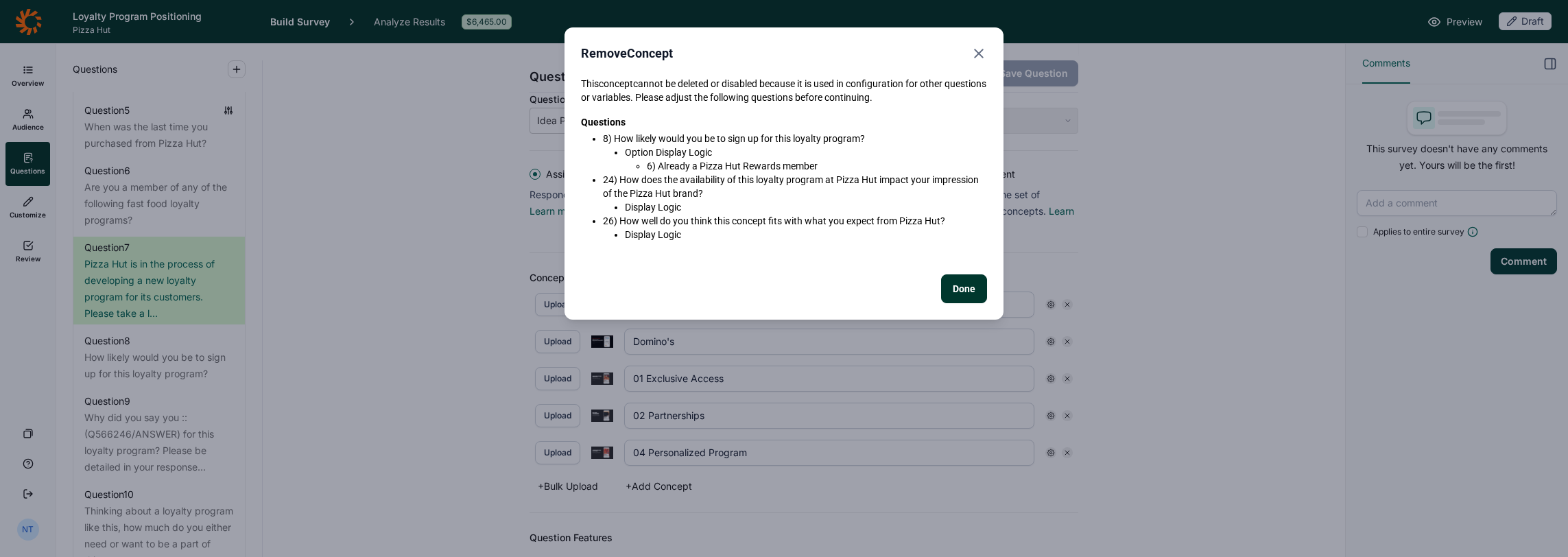
click at [872, 287] on button "Done" at bounding box center [964, 289] width 46 height 29
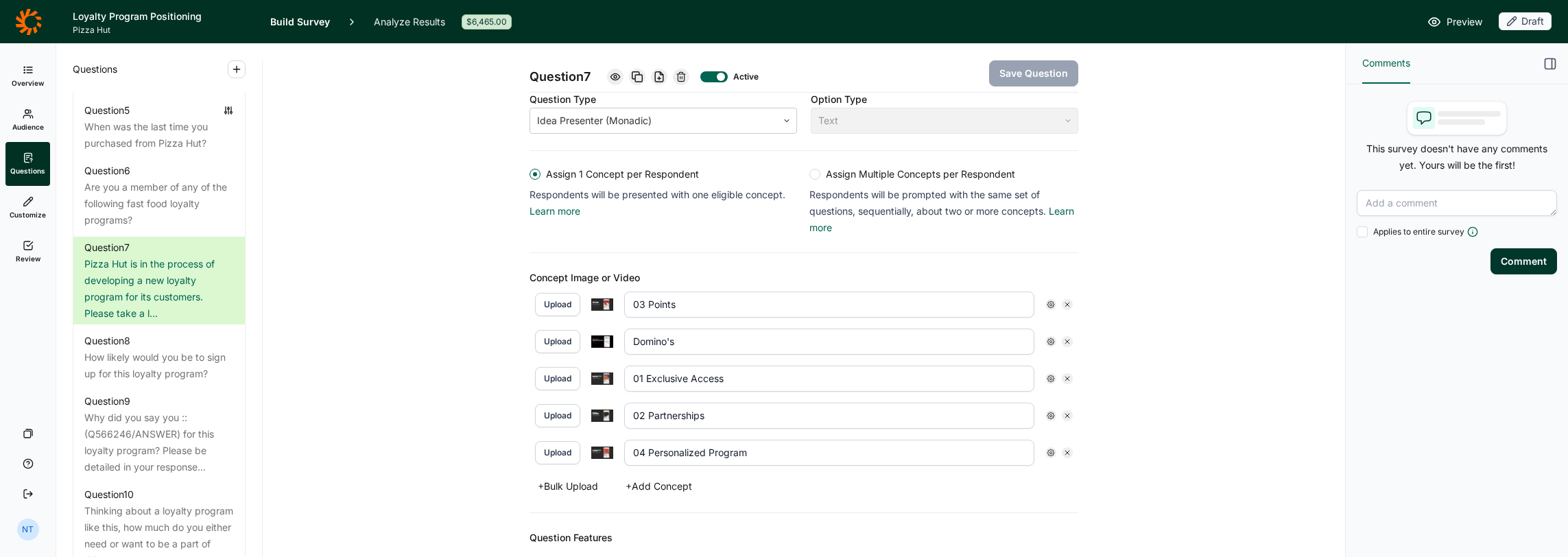
click at [872, 300] on icon at bounding box center [1067, 304] width 8 height 8
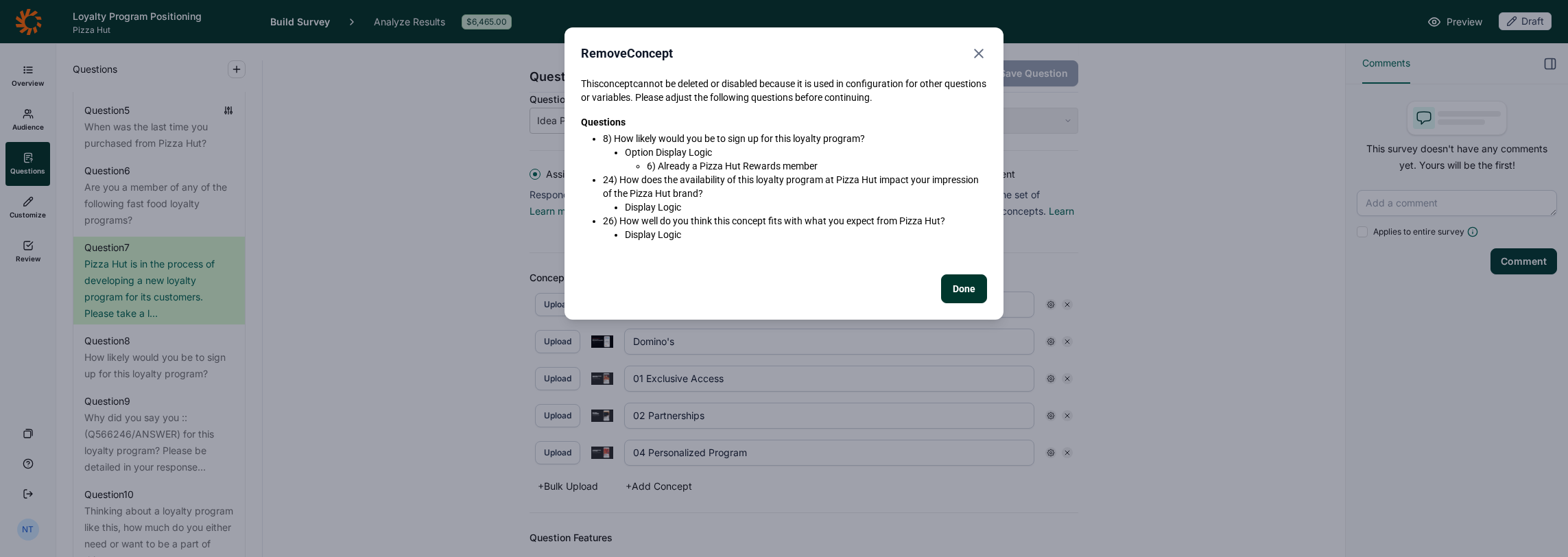
click at [872, 287] on button "Done" at bounding box center [964, 289] width 46 height 29
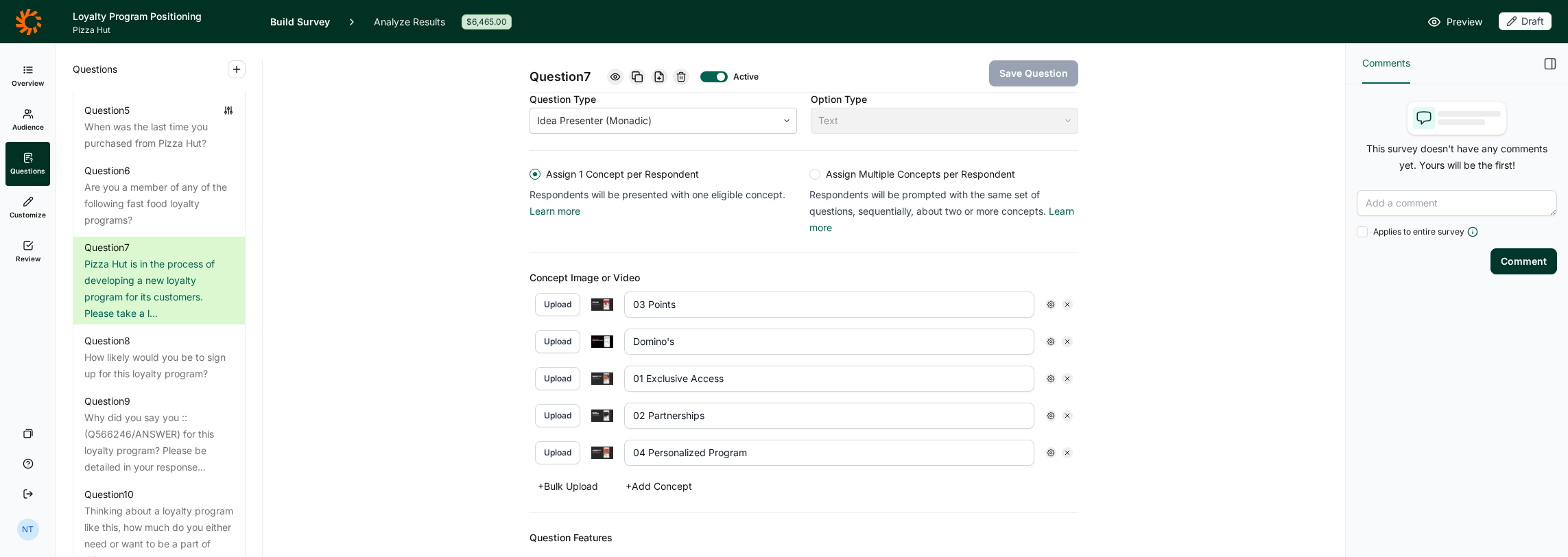
click at [550, 377] on button "Upload" at bounding box center [558, 378] width 45 height 23
click at [559, 416] on button "Upload" at bounding box center [558, 416] width 45 height 23
click at [556, 300] on button "Upload" at bounding box center [558, 305] width 45 height 23
click at [565, 445] on button "Upload" at bounding box center [558, 453] width 45 height 23
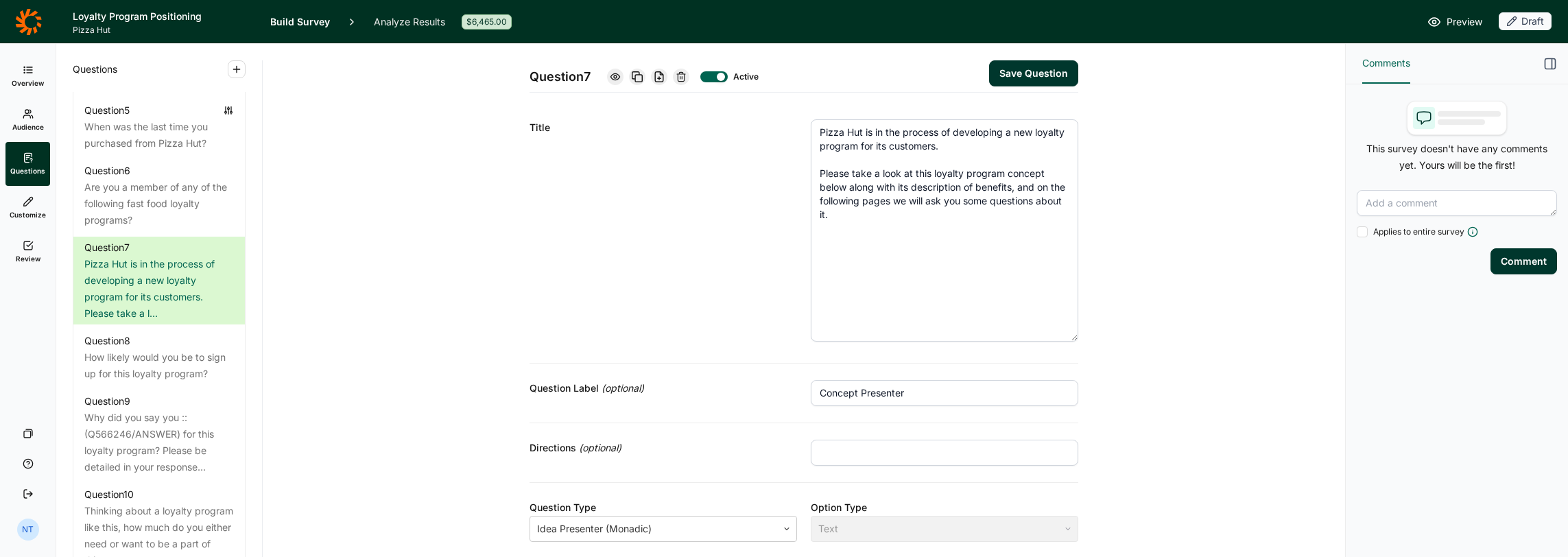
scroll to position [0, 0]
click at [872, 224] on textarea "Pizza Hut is in the process of developing a new loyalty program for its custome…" at bounding box center [944, 233] width 268 height 222
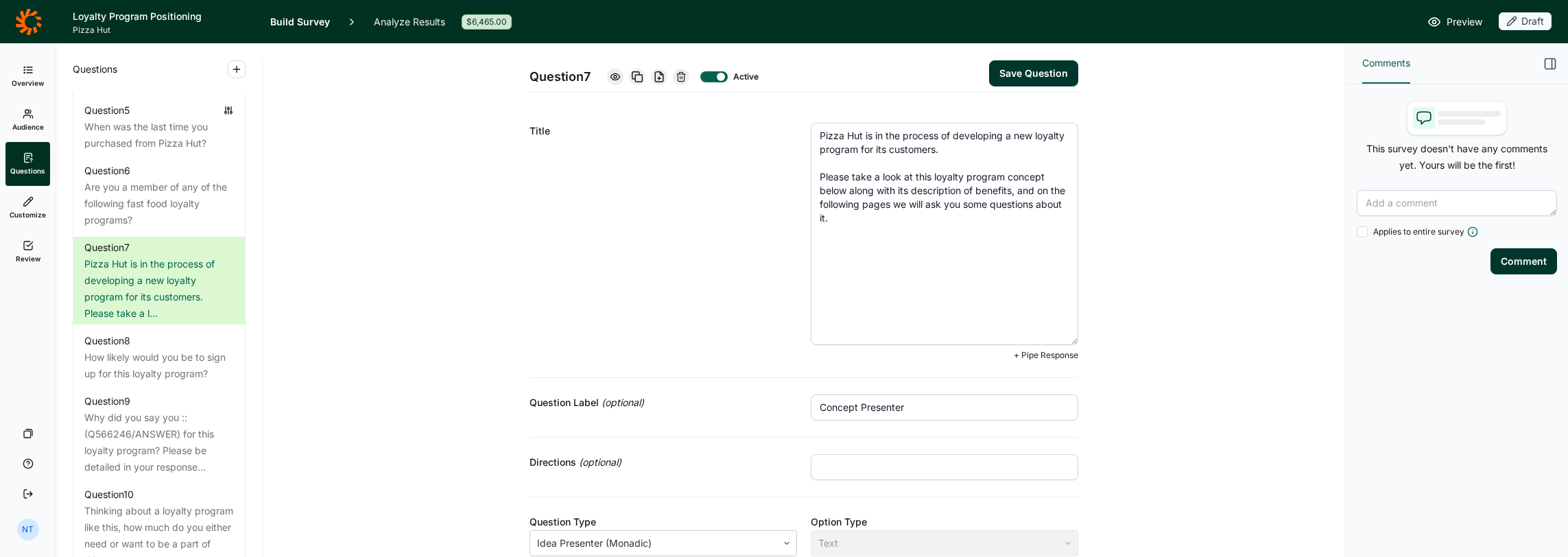
click at [872, 74] on button "Save Question" at bounding box center [1033, 74] width 89 height 26
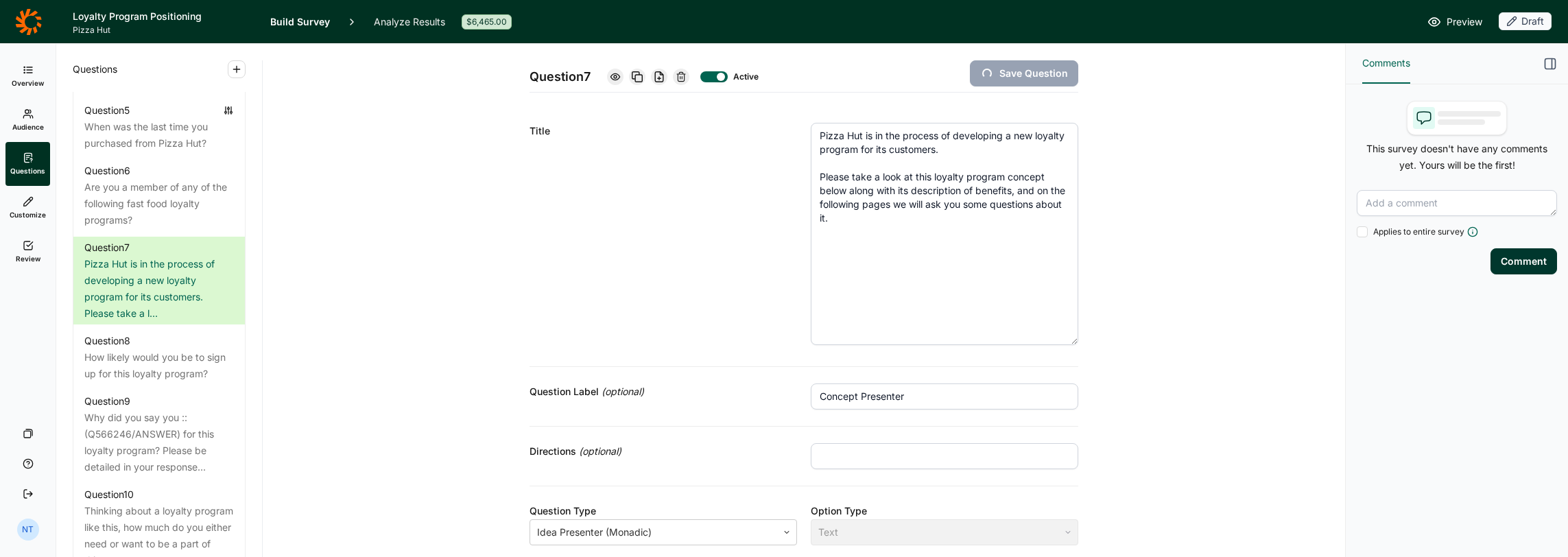
type input "01 Exclusive Access"
type input "03 Points"
type input "Domino's"
click at [610, 76] on icon at bounding box center [615, 77] width 11 height 11
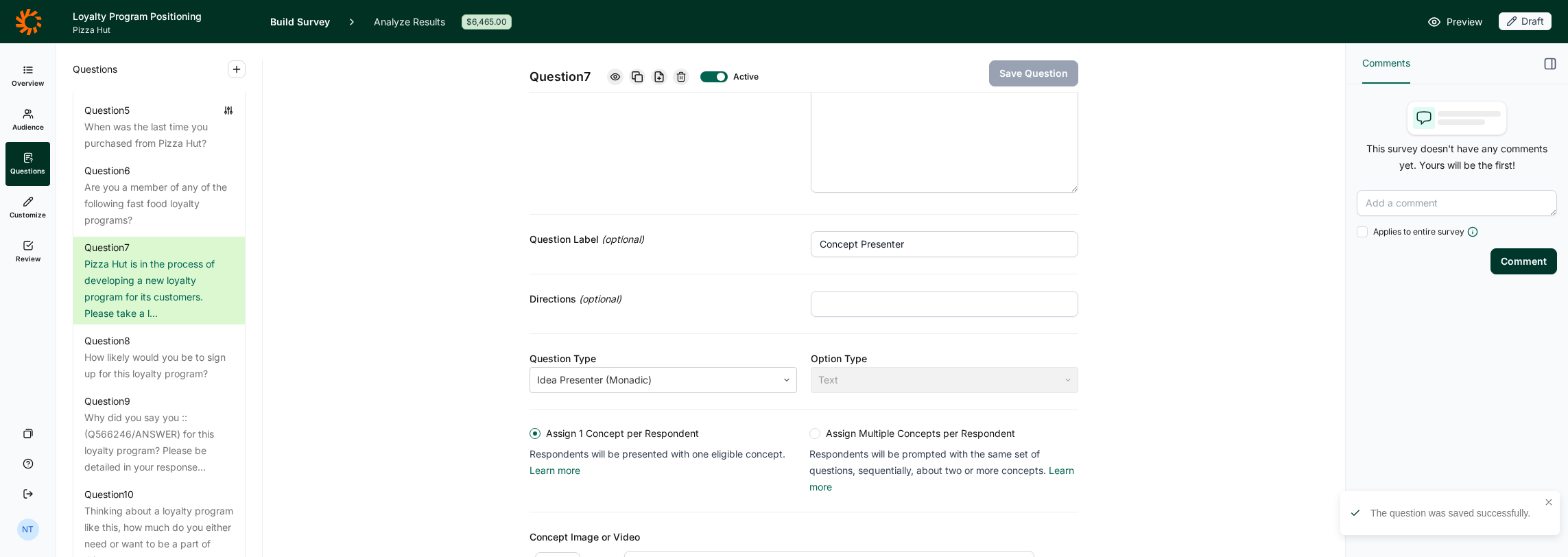
scroll to position [411, 0]
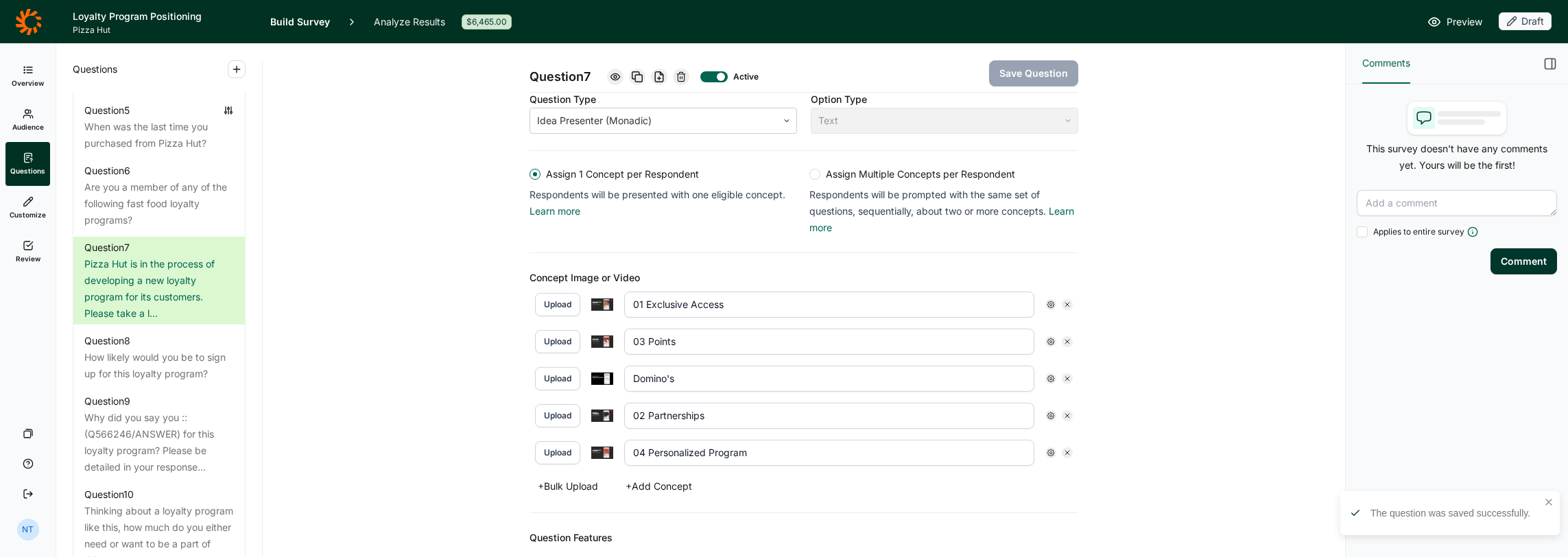
click at [575, 376] on button "Upload" at bounding box center [558, 378] width 45 height 23
click at [564, 413] on button "Upload" at bounding box center [558, 416] width 45 height 23
click at [559, 338] on button "Upload" at bounding box center [558, 341] width 45 height 23
click at [551, 445] on button "Upload" at bounding box center [558, 453] width 45 height 23
click at [565, 414] on button "Upload" at bounding box center [558, 416] width 45 height 23
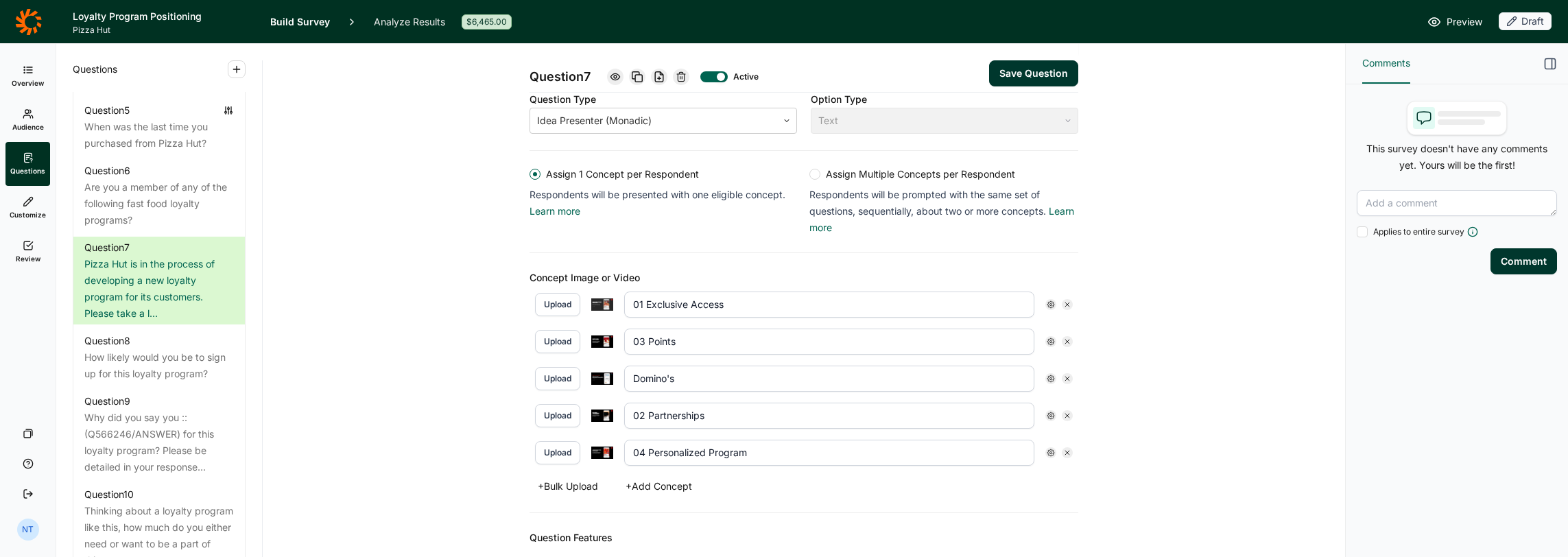
click at [872, 71] on button "Save Question" at bounding box center [1033, 74] width 89 height 26
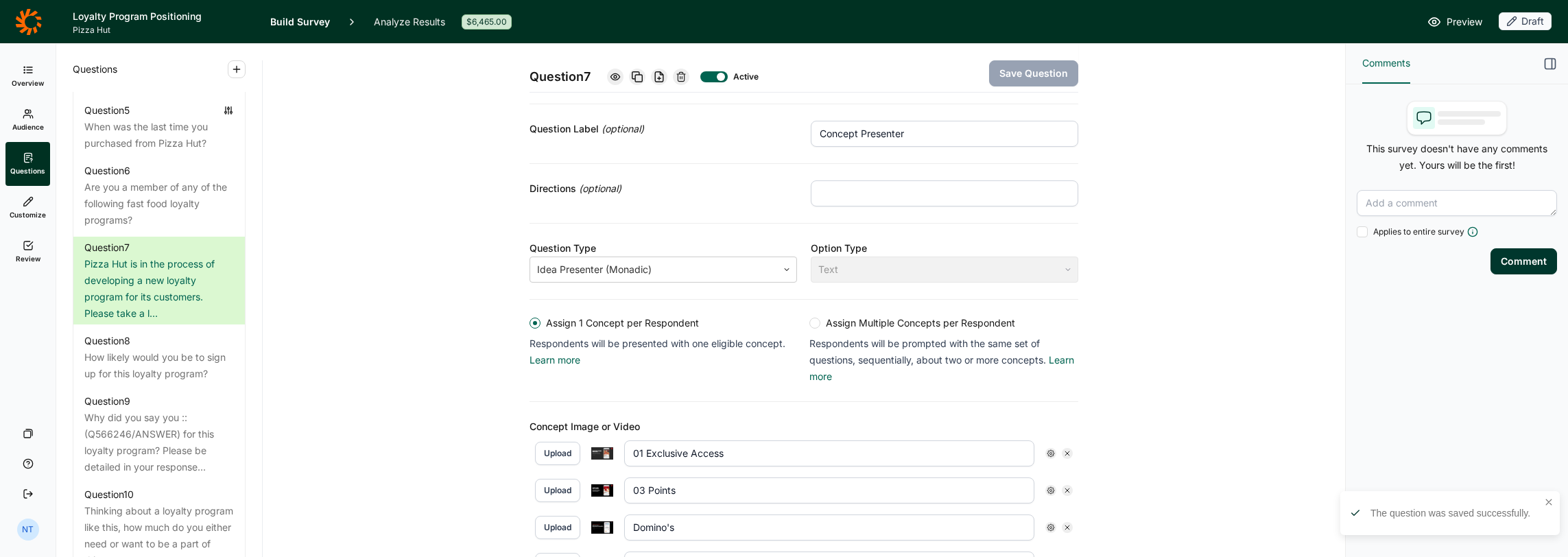
scroll to position [115, 0]
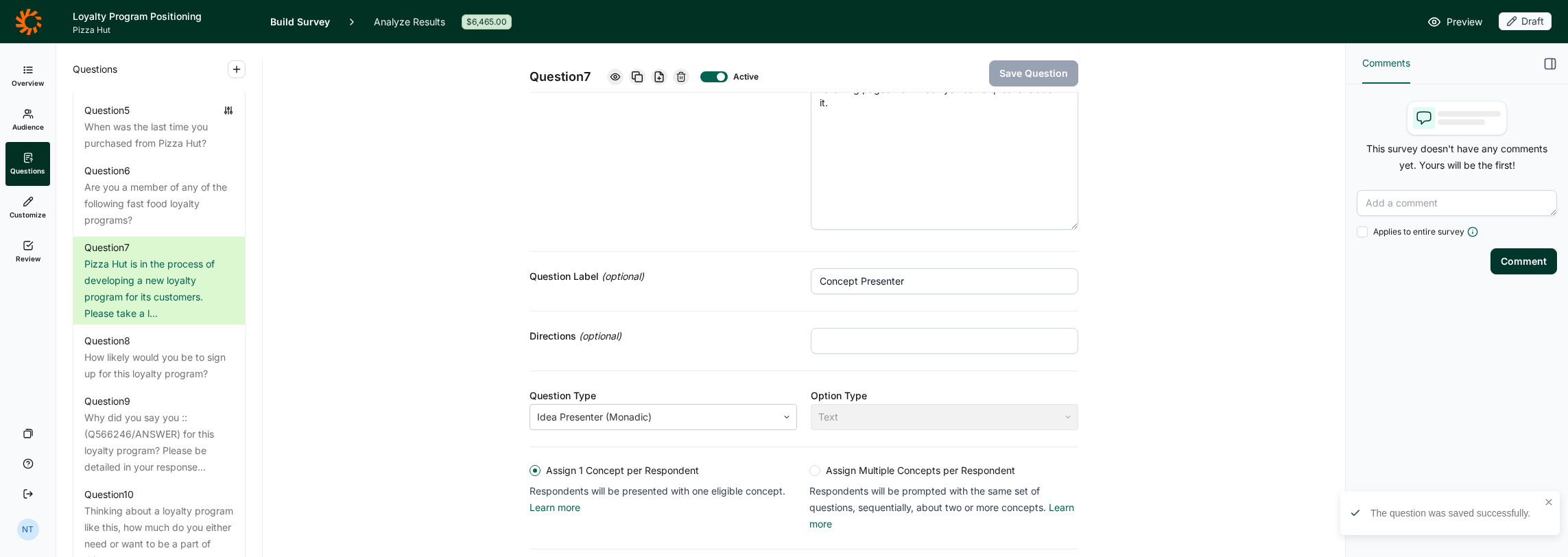
click at [611, 75] on use at bounding box center [615, 77] width 9 height 6
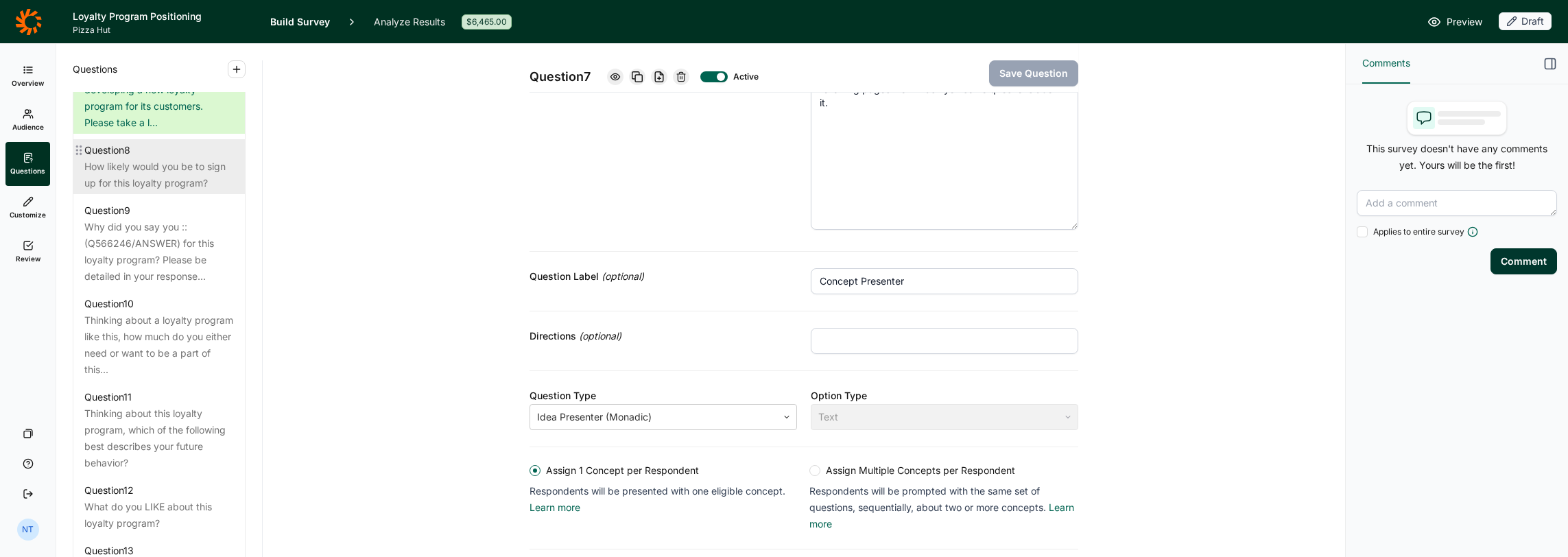
scroll to position [1166, 0]
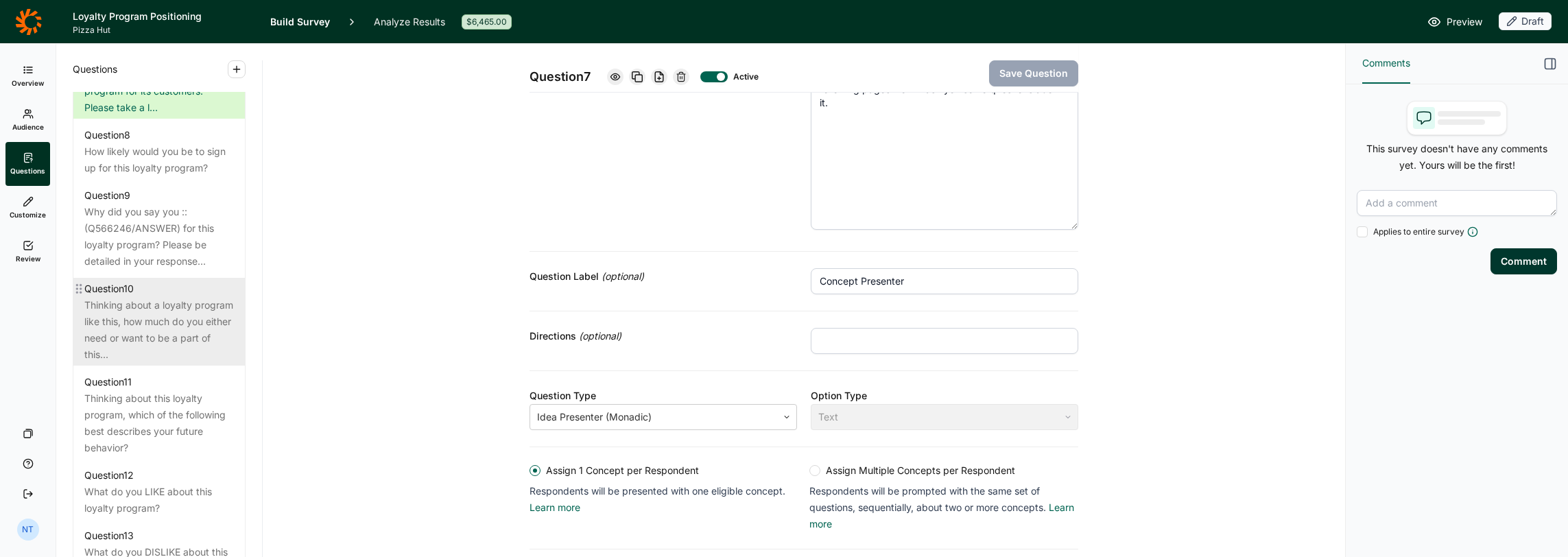
click at [176, 297] on div "Question 10" at bounding box center [159, 289] width 150 height 17
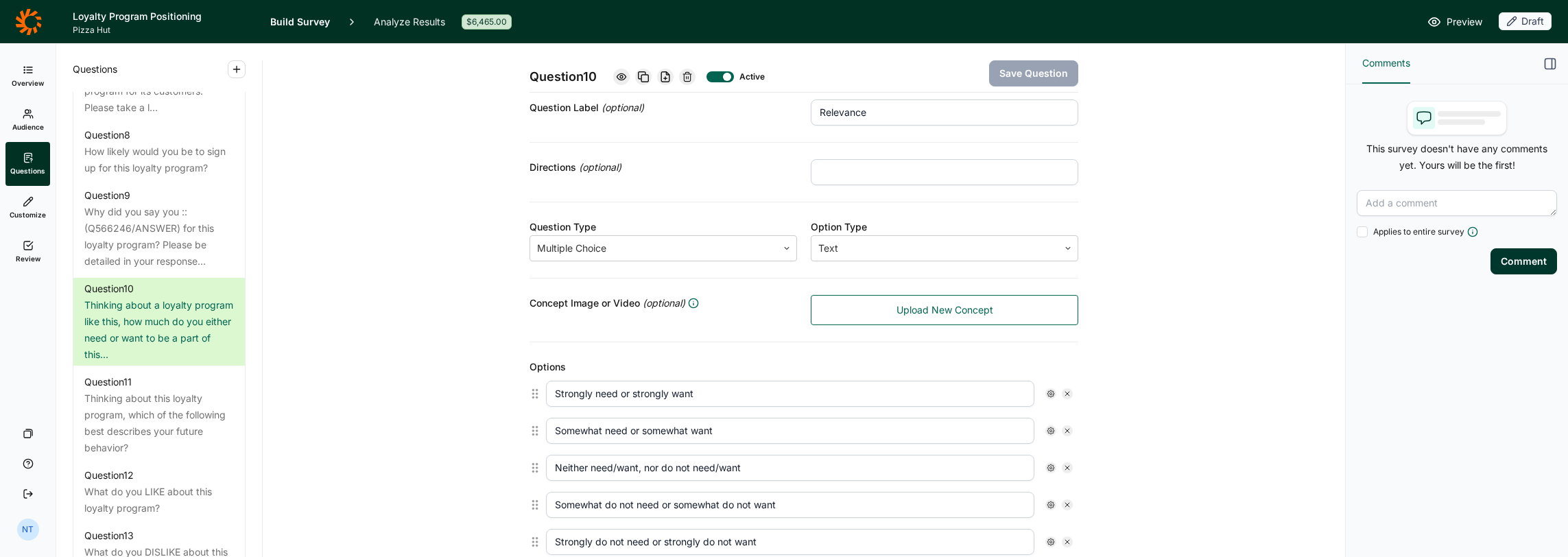
scroll to position [252, 0]
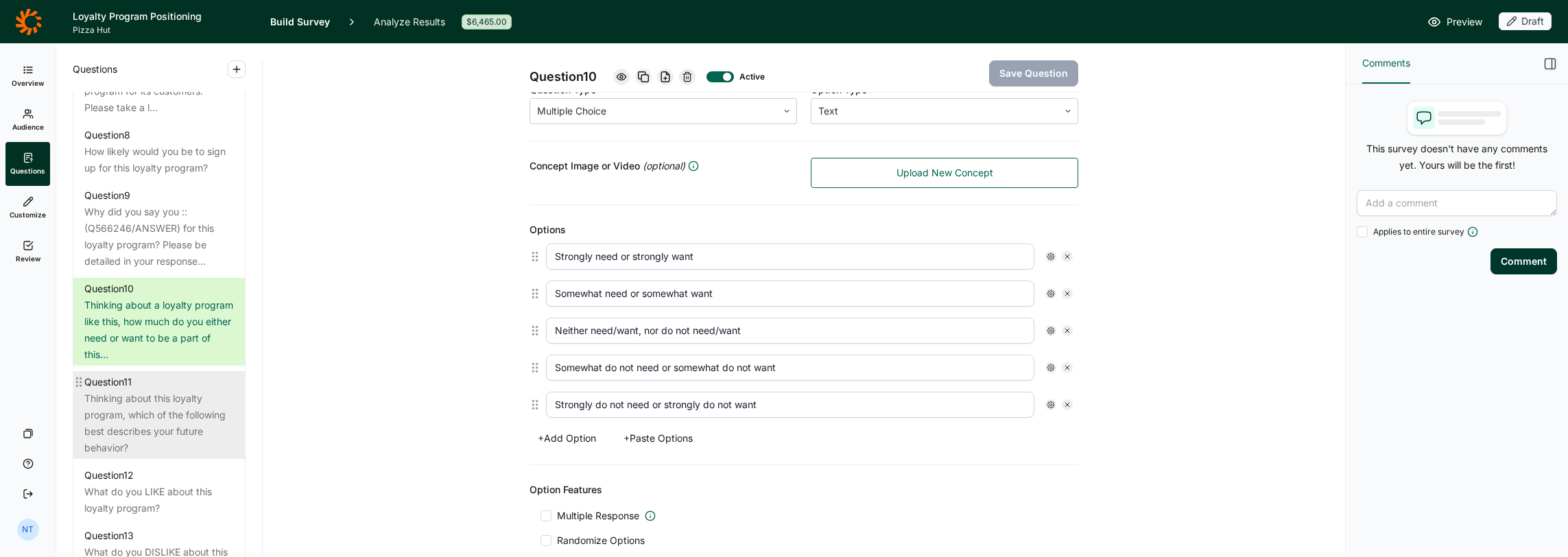
click at [156, 434] on div "Thinking about this loyalty program, which of the following best describes your…" at bounding box center [159, 423] width 150 height 66
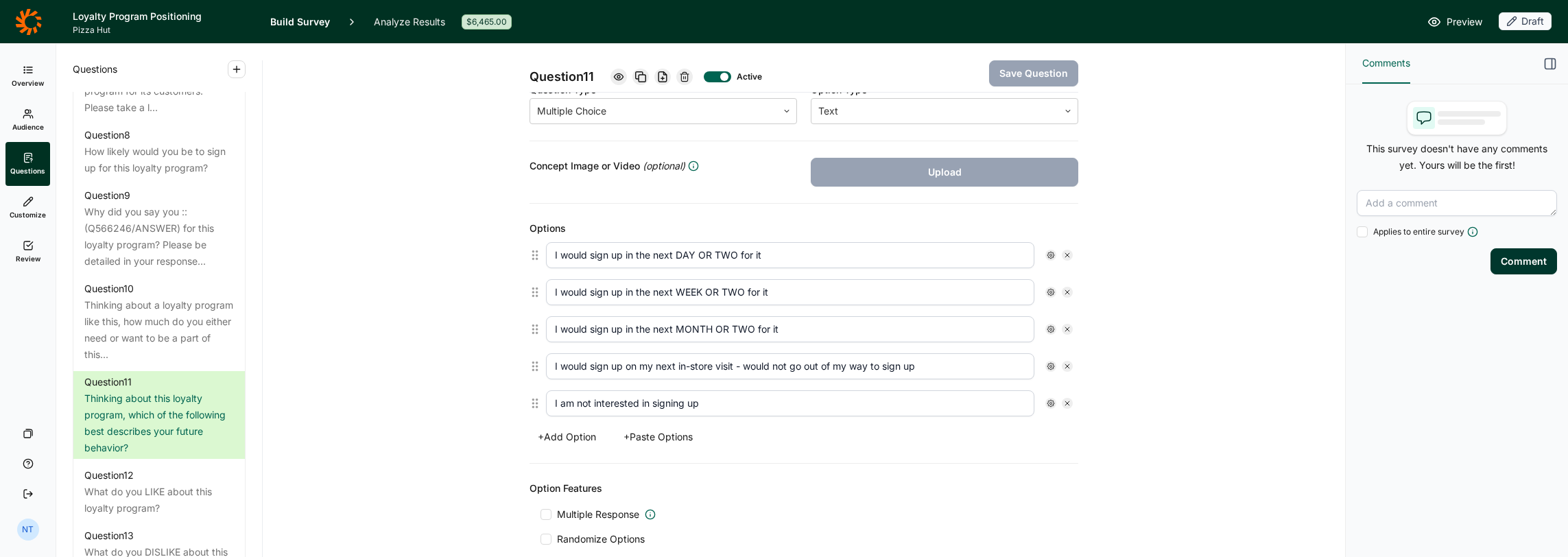
scroll to position [321, 0]
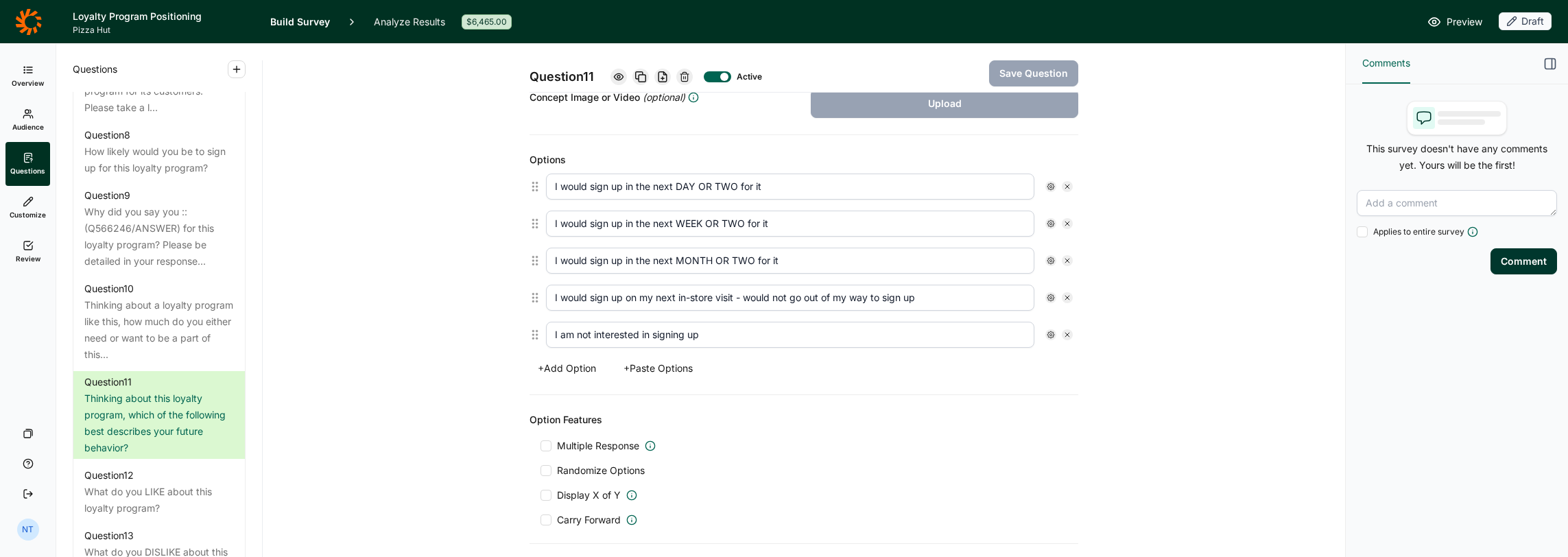
drag, startPoint x: 738, startPoint y: 292, endPoint x: 551, endPoint y: 295, distance: 187.0
click at [551, 295] on input "I would sign up on my next in-store visit - would not go out of my way to sign …" at bounding box center [791, 297] width 489 height 26
type input "I would not go out of my way to sign up"
click at [872, 74] on button "Save Question" at bounding box center [1033, 74] width 89 height 26
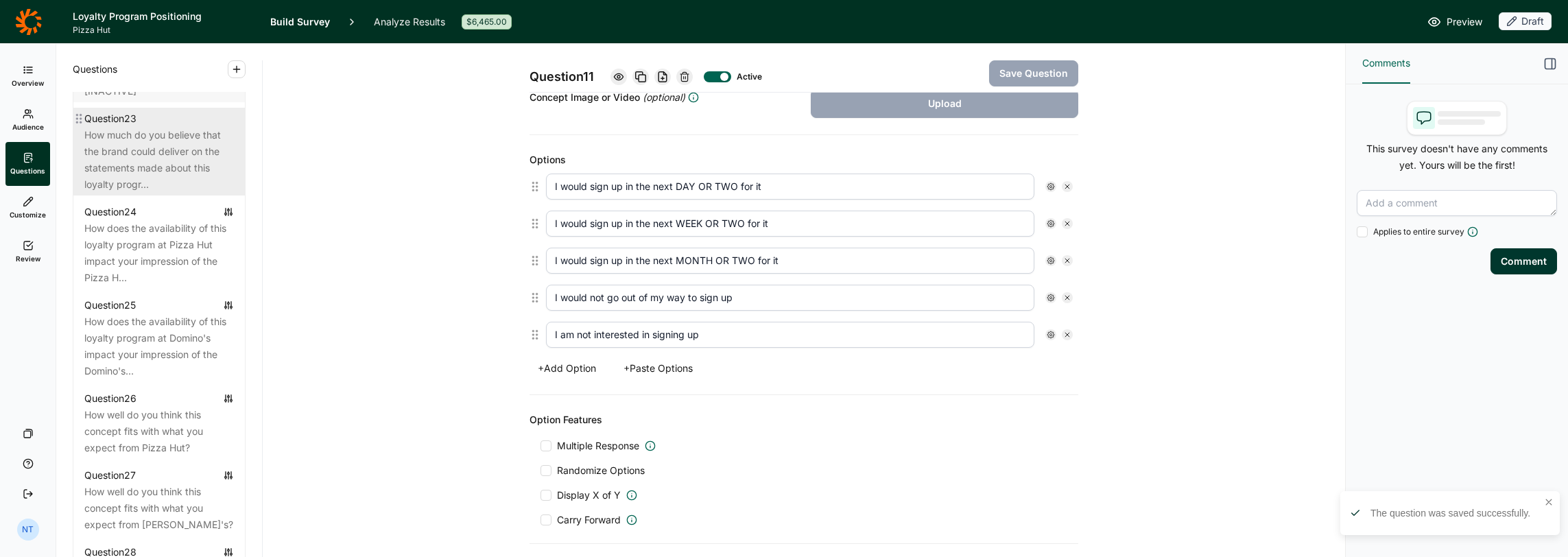
scroll to position [2881, 0]
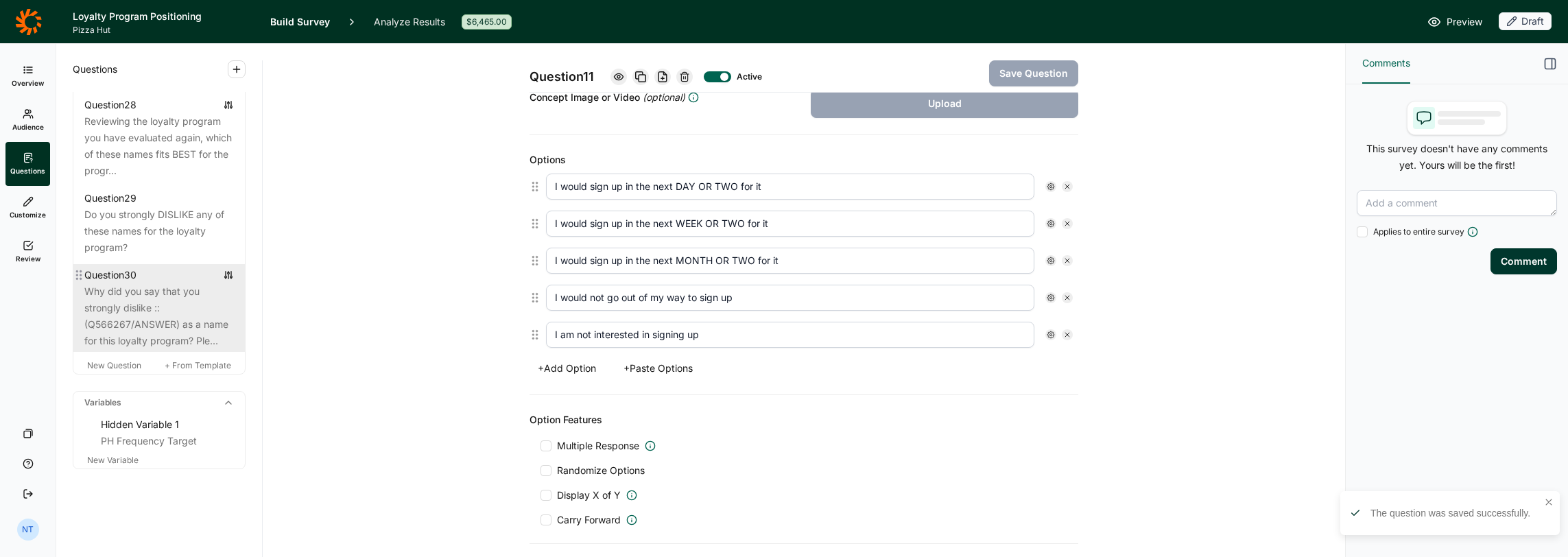
click at [193, 322] on div "Why did you say that you strongly dislike ::(Q566267/ANSWER) as a name for this…" at bounding box center [159, 316] width 150 height 66
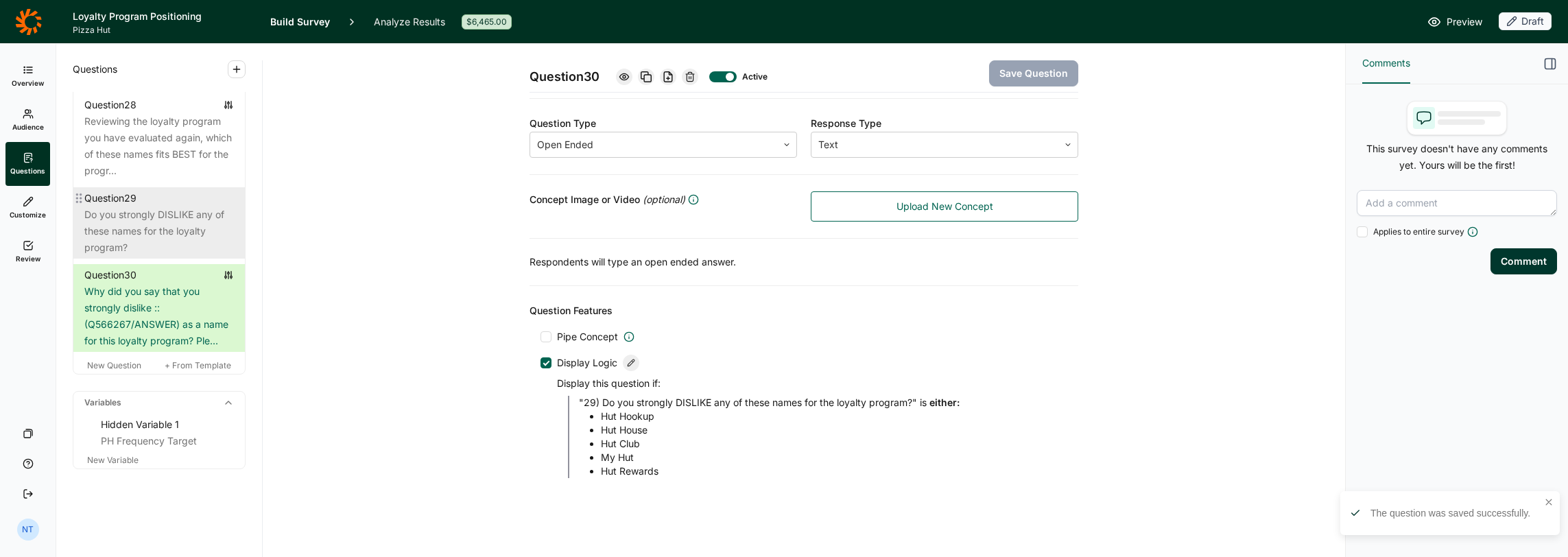
click at [171, 256] on div "Do you strongly DISLIKE any of these names for the loyalty program?" at bounding box center [159, 231] width 150 height 50
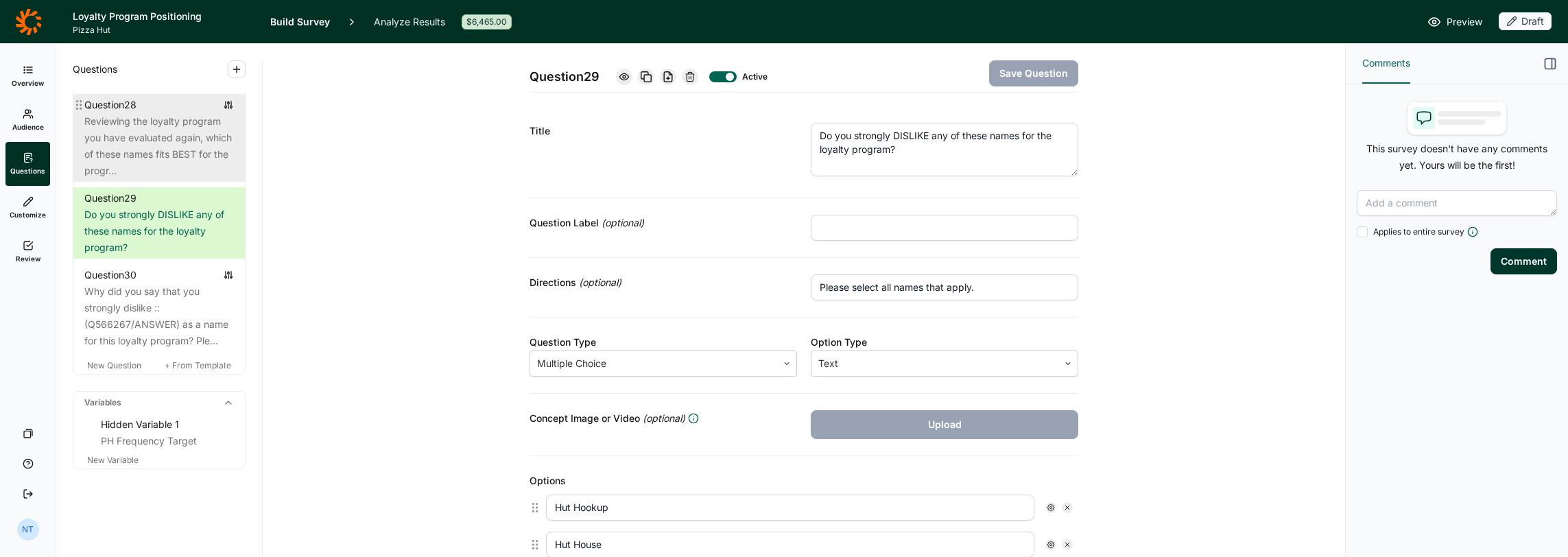
click at [187, 179] on div "Reviewing the loyalty program you have evaluated again, which of these names fi…" at bounding box center [159, 146] width 150 height 66
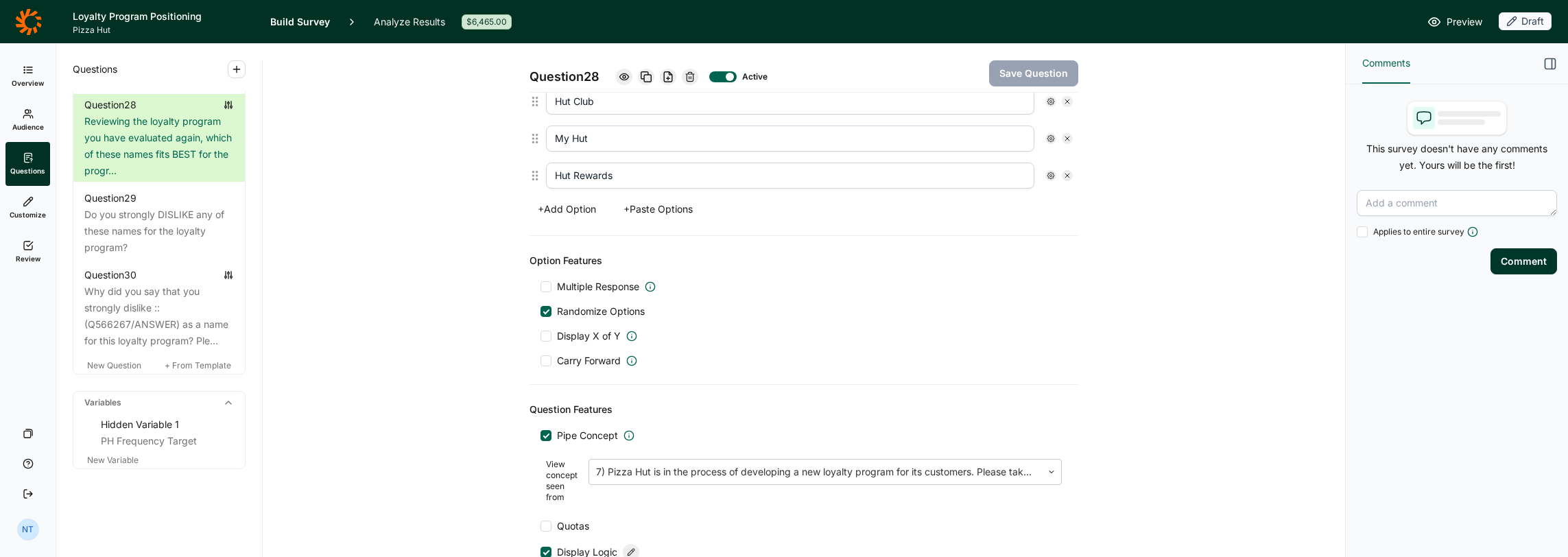
scroll to position [618, 0]
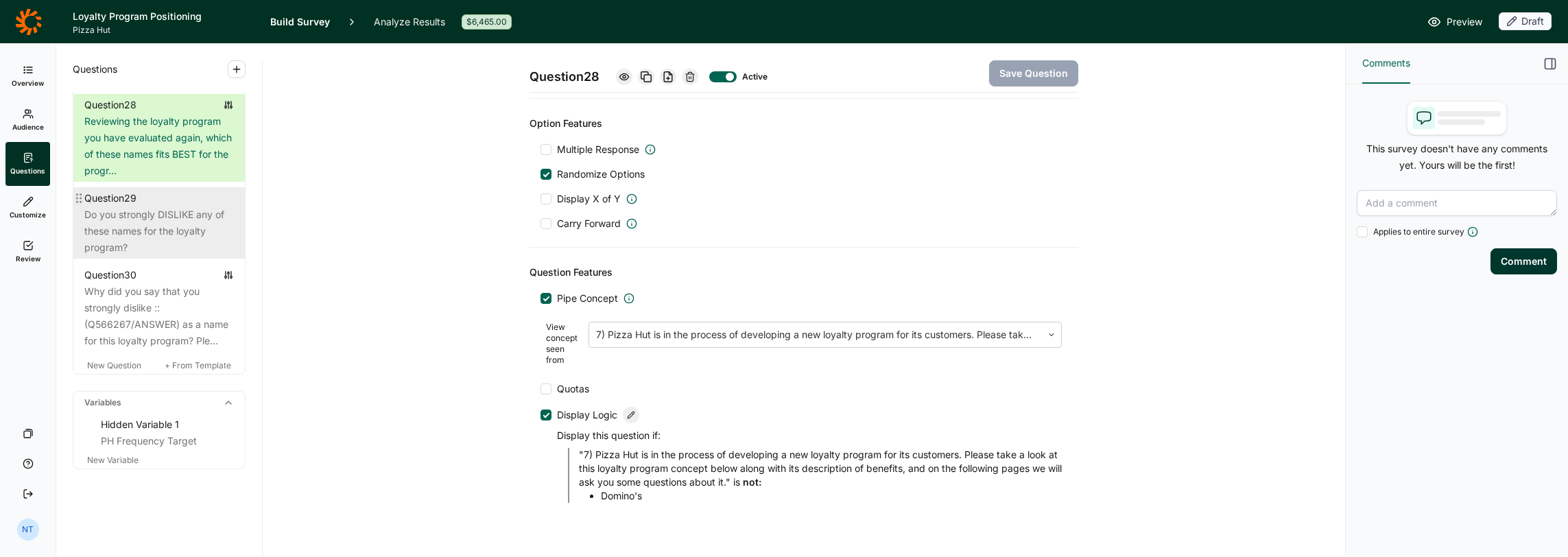
click at [218, 242] on div "Do you strongly DISLIKE any of these names for the loyalty program?" at bounding box center [159, 231] width 150 height 50
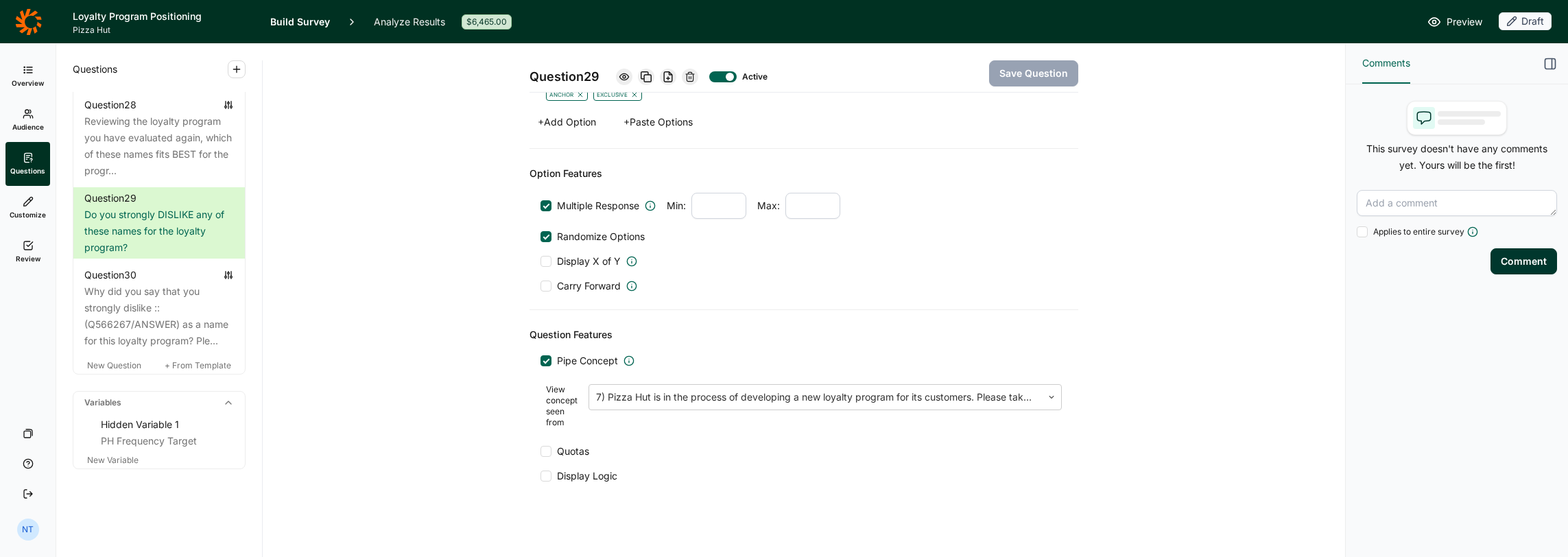
scroll to position [621, 0]
click at [571, 446] on span "Display Logic" at bounding box center [587, 475] width 61 height 14
click at [540, 446] on input "Display Logic" at bounding box center [540, 475] width 0 height 0
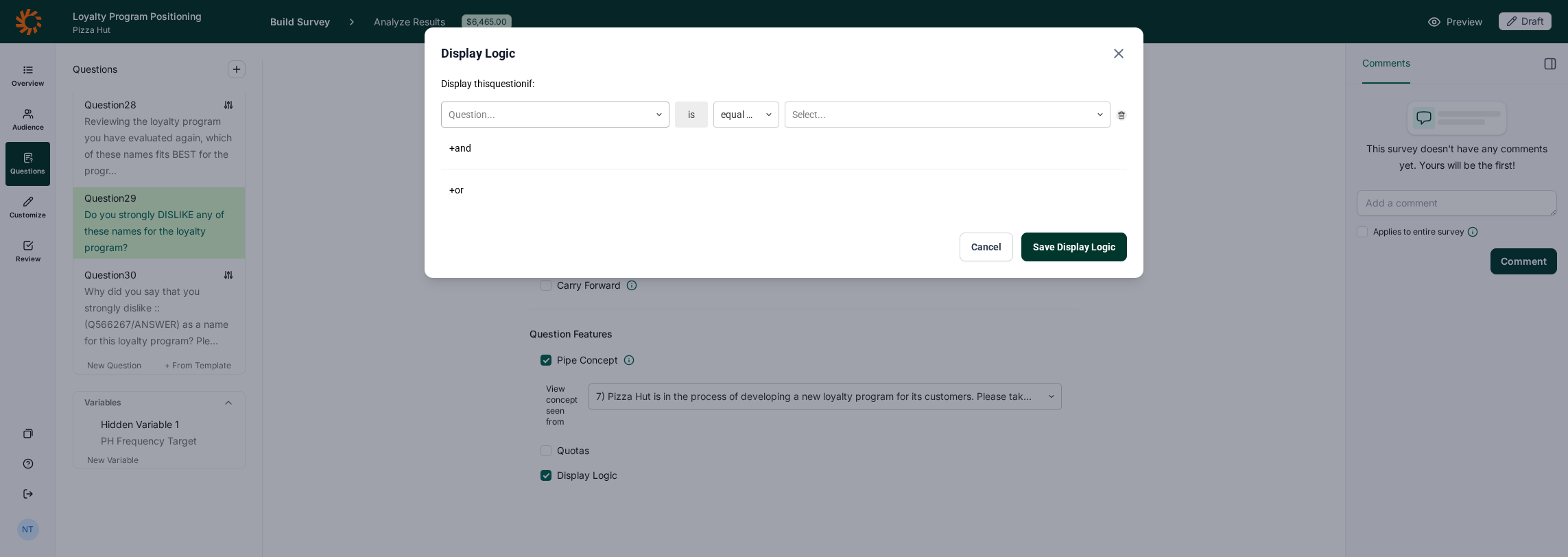
click at [568, 123] on div "Question..." at bounding box center [546, 114] width 208 height 23
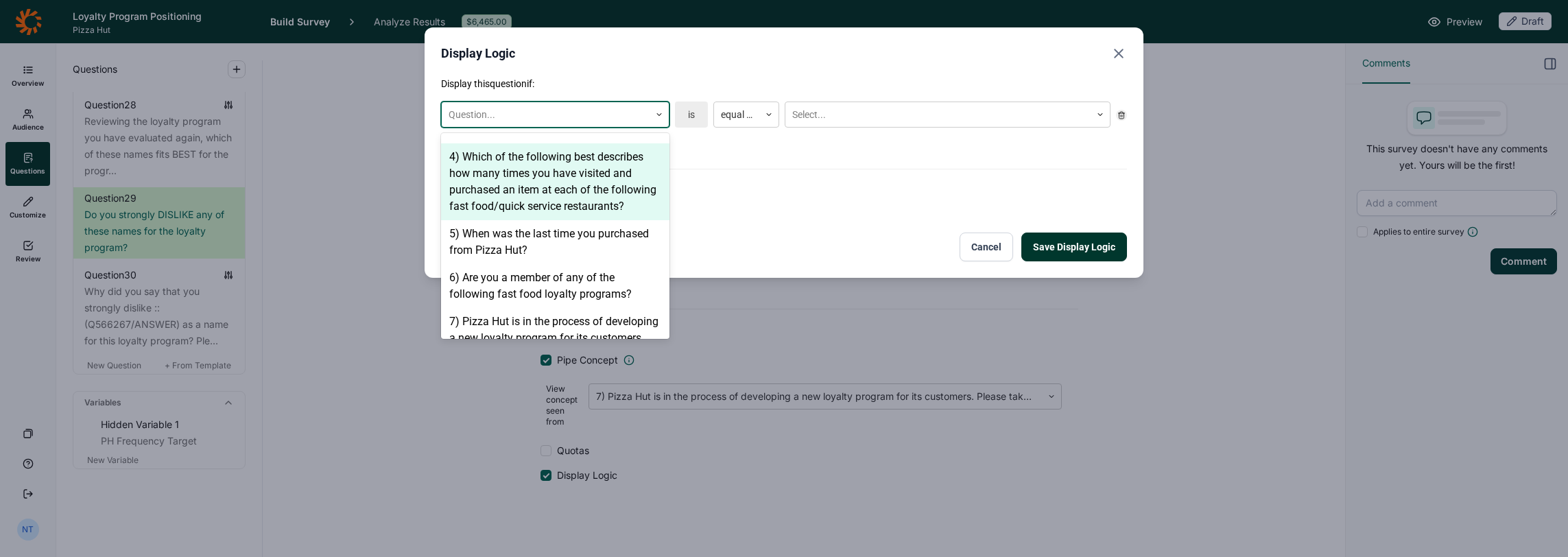
scroll to position [480, 0]
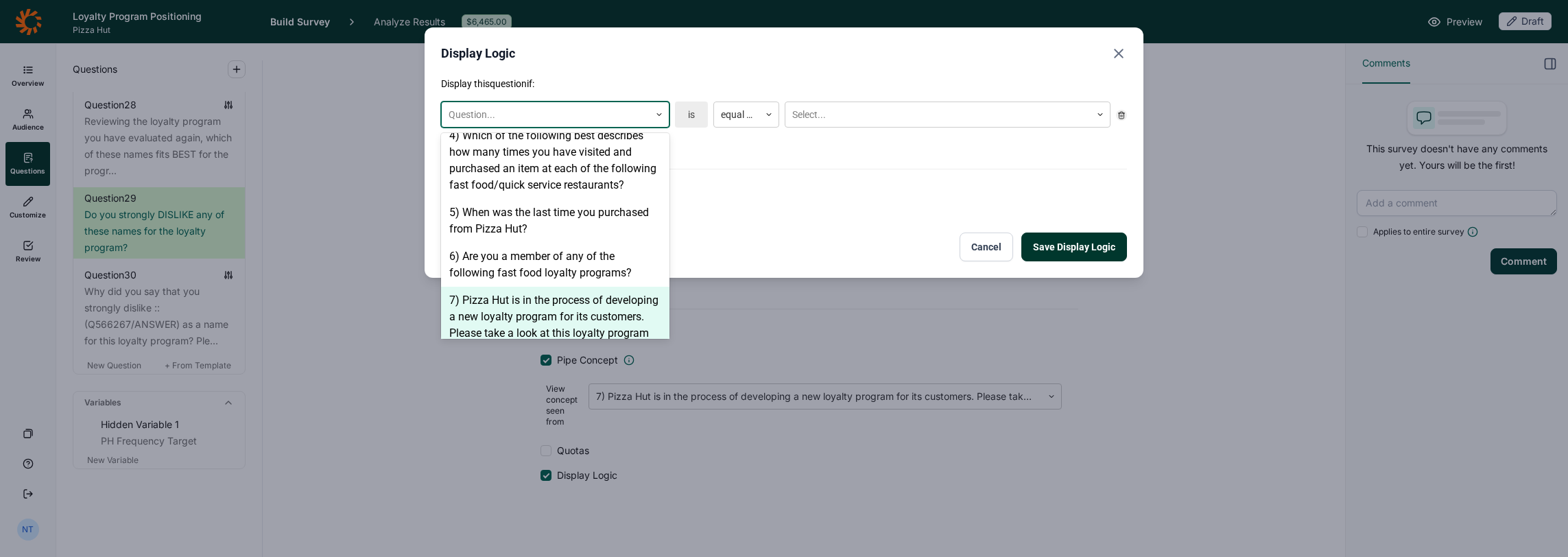
click at [545, 287] on div "7) Pizza Hut is in the process of developing a new loyalty program for its cust…" at bounding box center [555, 341] width 228 height 110
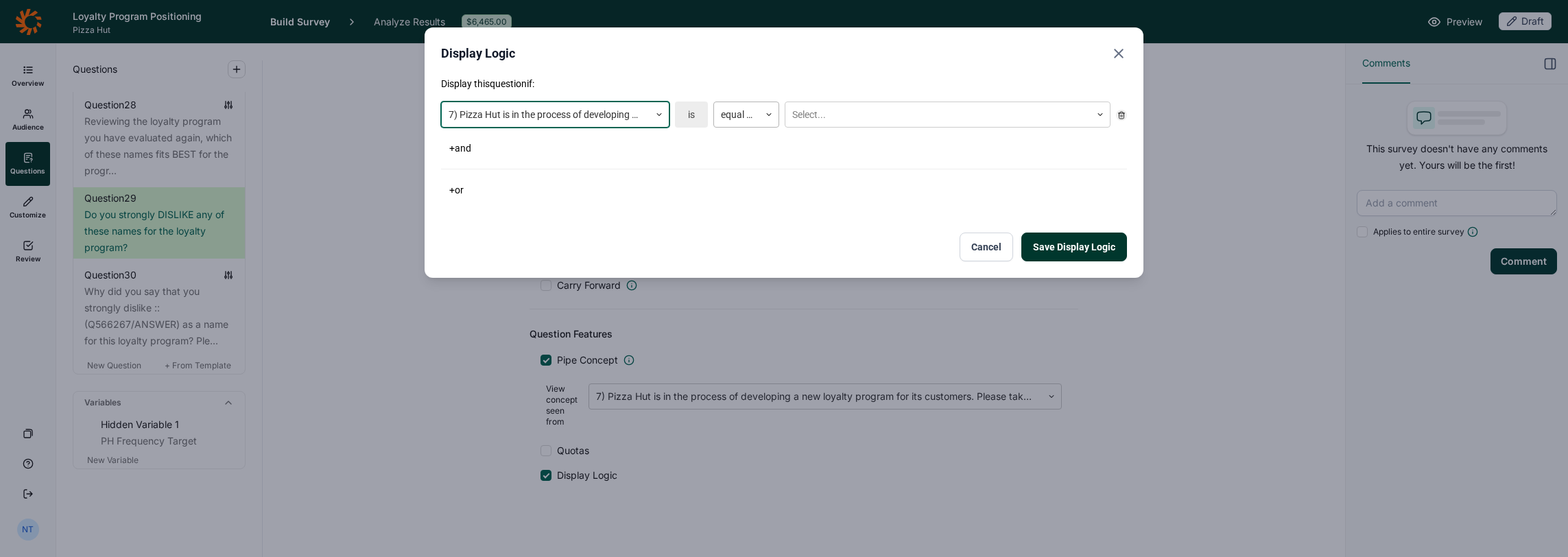
click at [750, 110] on div at bounding box center [737, 115] width 31 height 17
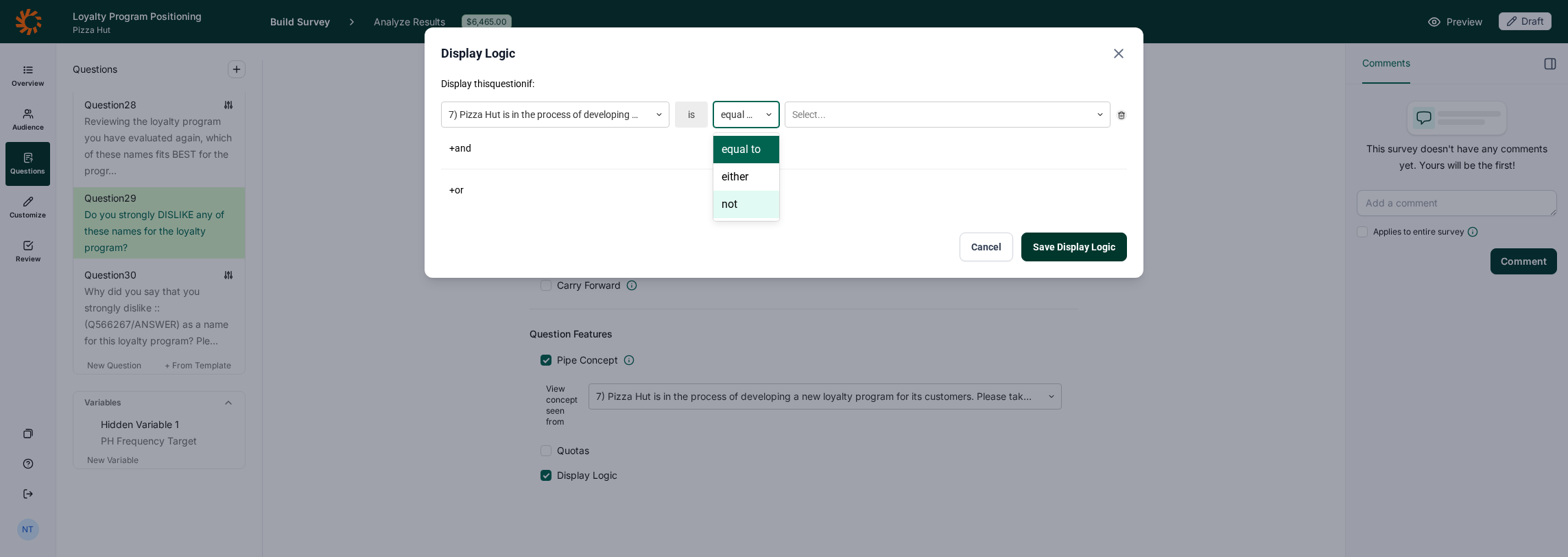
click at [748, 203] on div "not" at bounding box center [746, 205] width 66 height 28
click at [833, 118] on div at bounding box center [939, 115] width 292 height 17
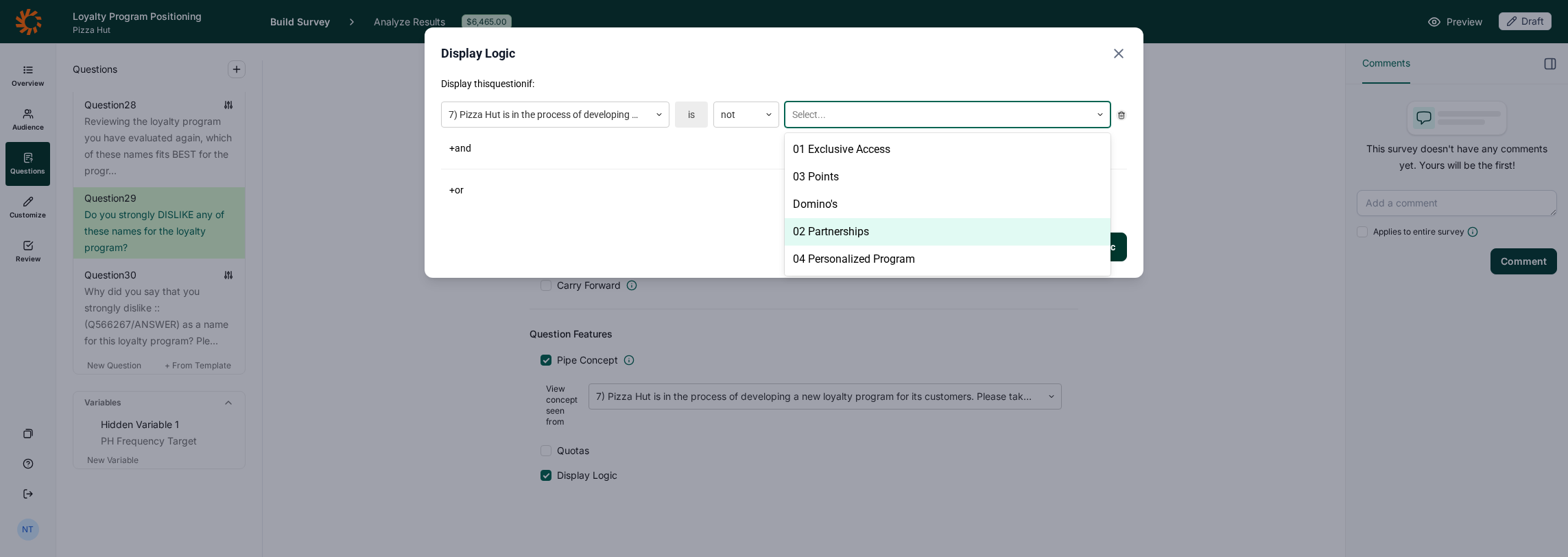
click at [850, 209] on div "Domino's" at bounding box center [947, 205] width 326 height 28
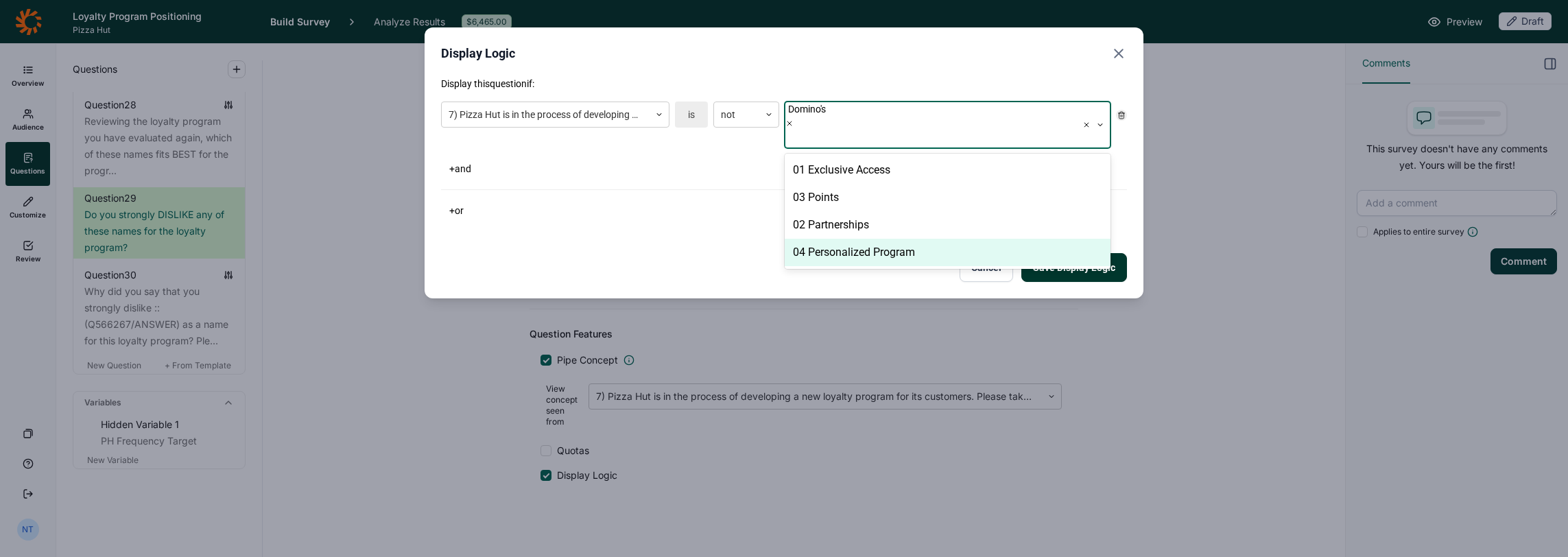
click at [872, 256] on button "Save Display Logic" at bounding box center [1074, 268] width 106 height 29
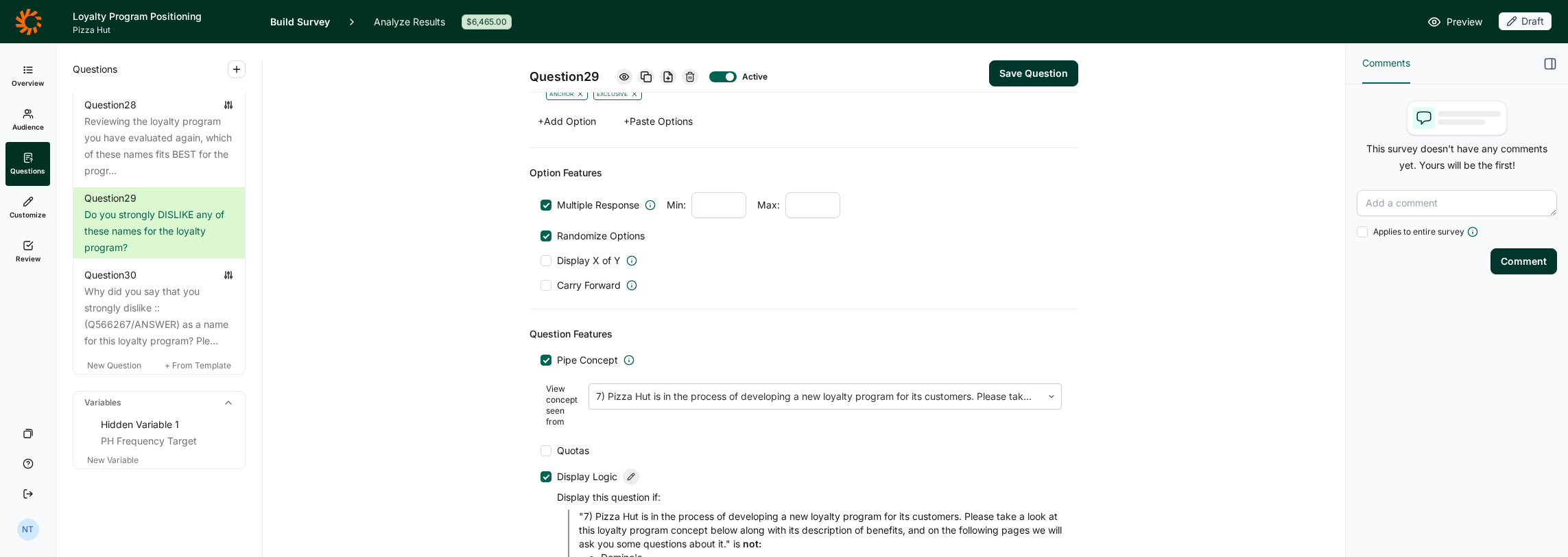
click at [872, 71] on button "Save Question" at bounding box center [1033, 74] width 89 height 26
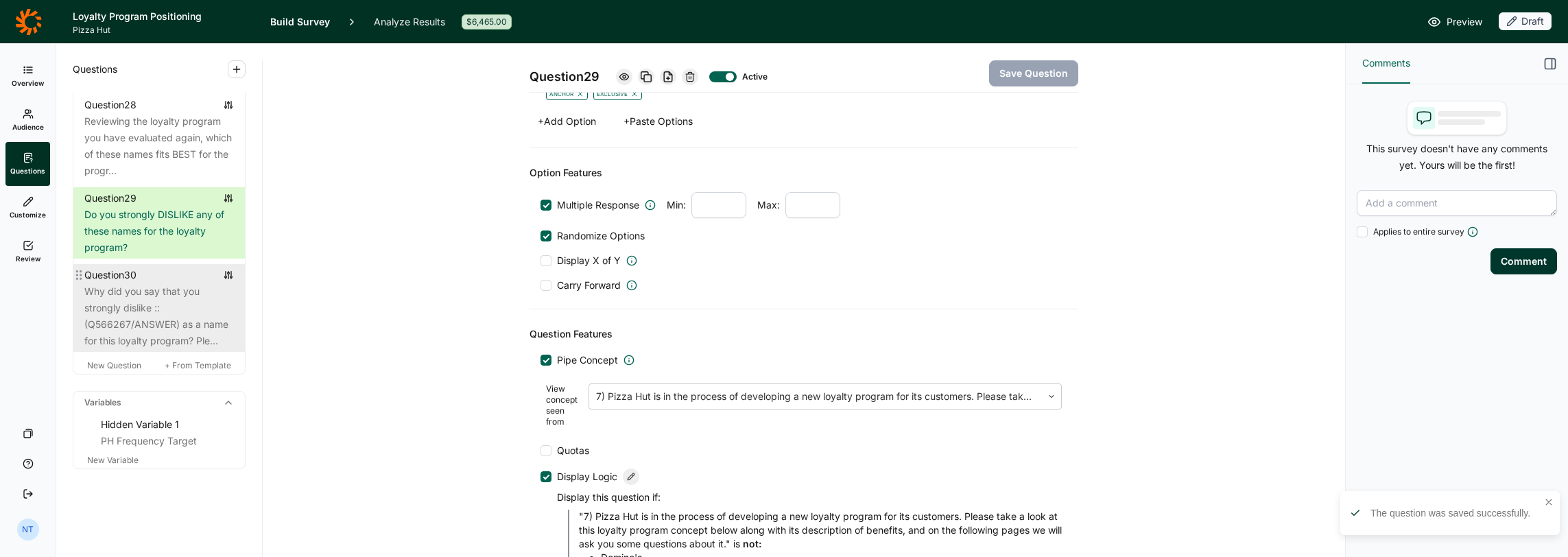
click at [174, 330] on div "Why did you say that you strongly dislike ::(Q566267/ANSWER) as a name for this…" at bounding box center [159, 316] width 150 height 66
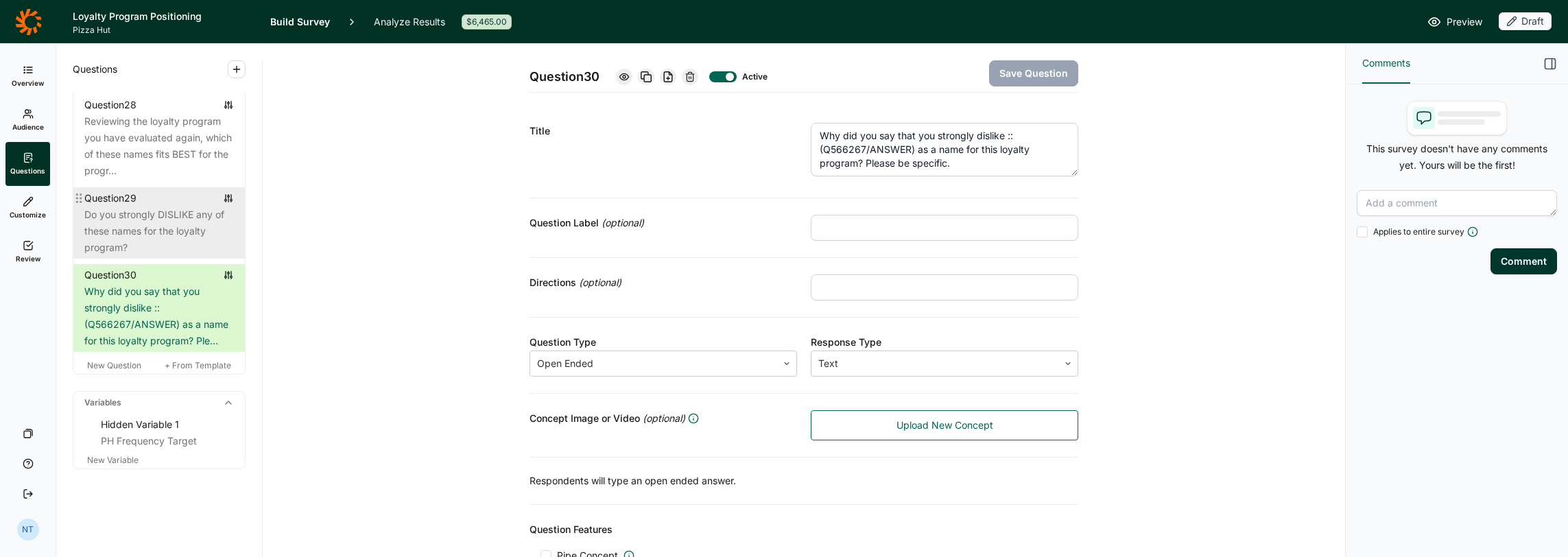
click at [132, 256] on div "Do you strongly DISLIKE any of these names for the loyalty program?" at bounding box center [159, 231] width 150 height 50
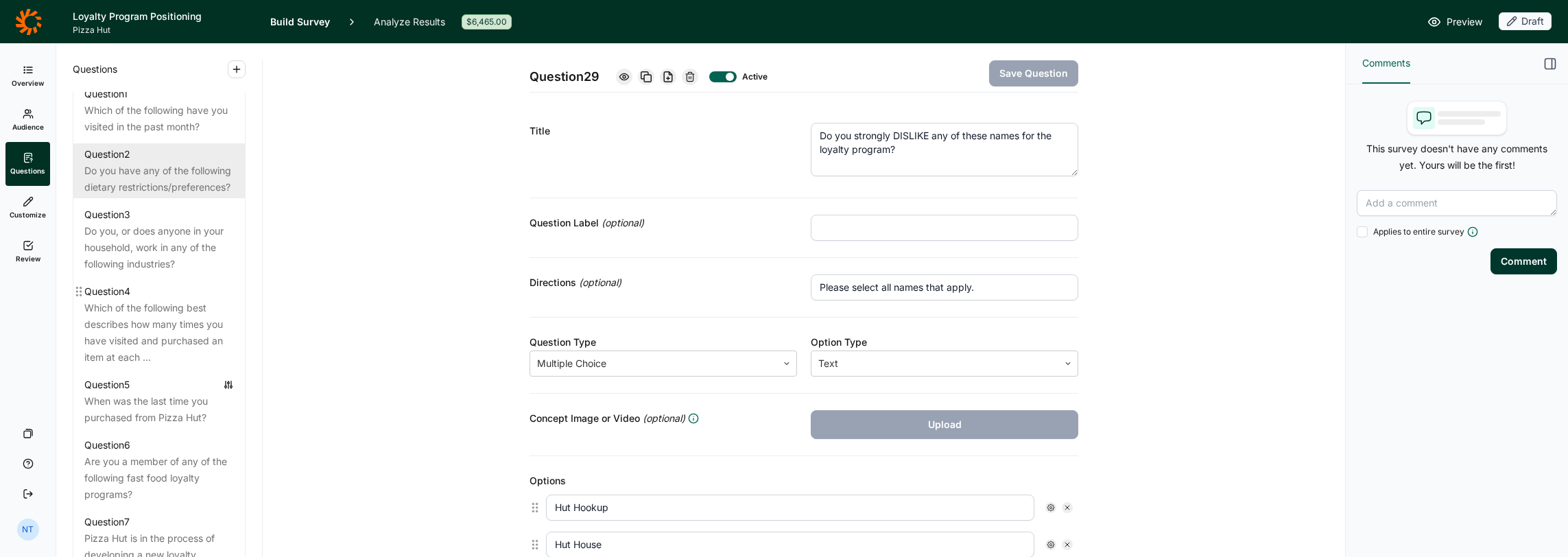
scroll to position [755, 0]
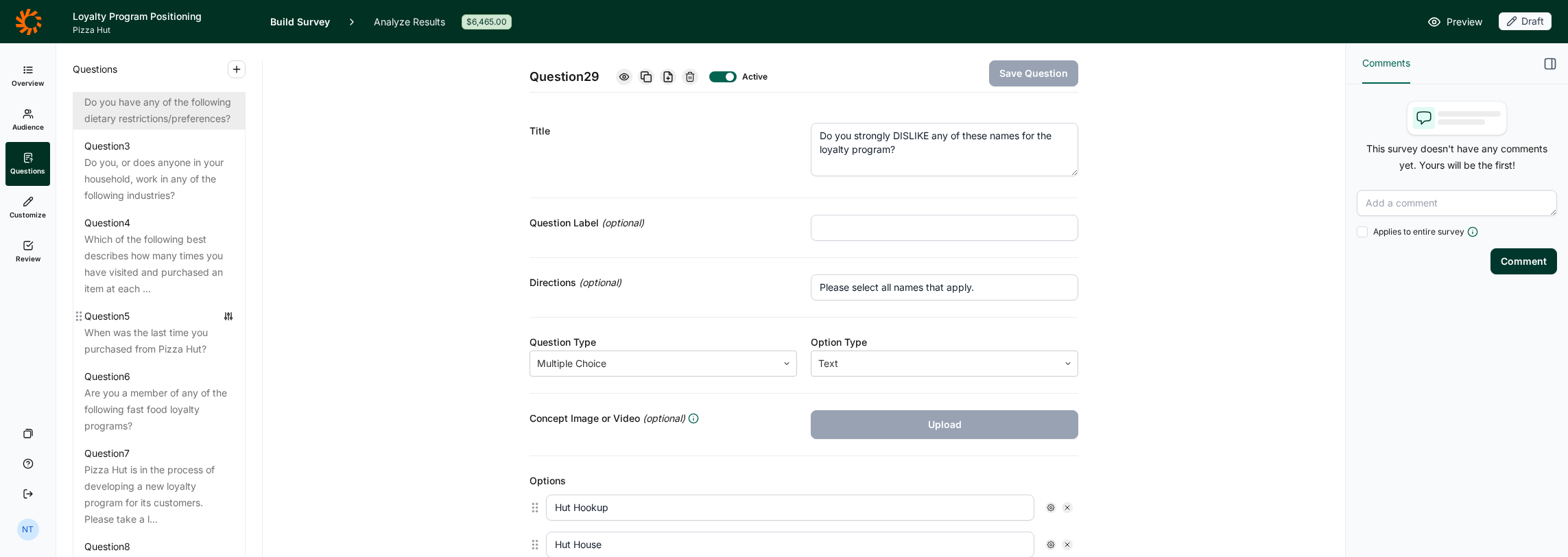
click at [148, 350] on div "When was the last time you purchased from Pizza Hut?" at bounding box center [159, 340] width 150 height 33
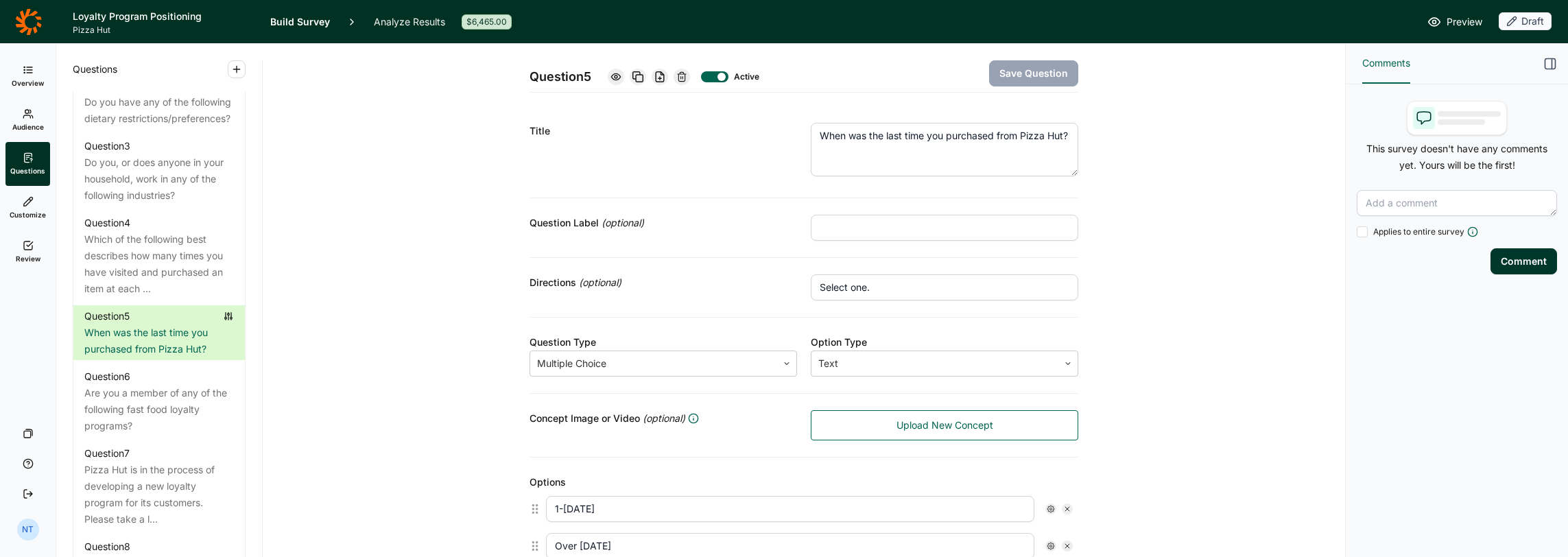
click at [616, 73] on icon at bounding box center [616, 77] width 11 height 11
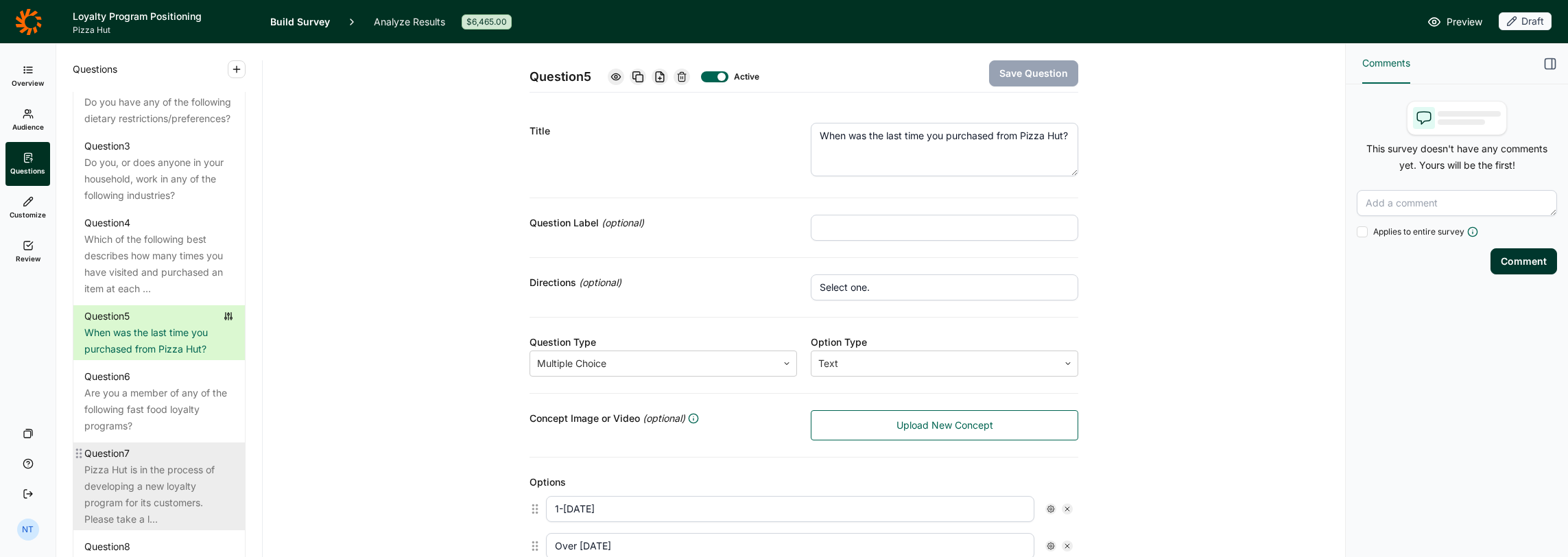
drag, startPoint x: 110, startPoint y: 464, endPoint x: 118, endPoint y: 461, distance: 8.5
click at [110, 446] on div "Question 7" at bounding box center [107, 453] width 45 height 17
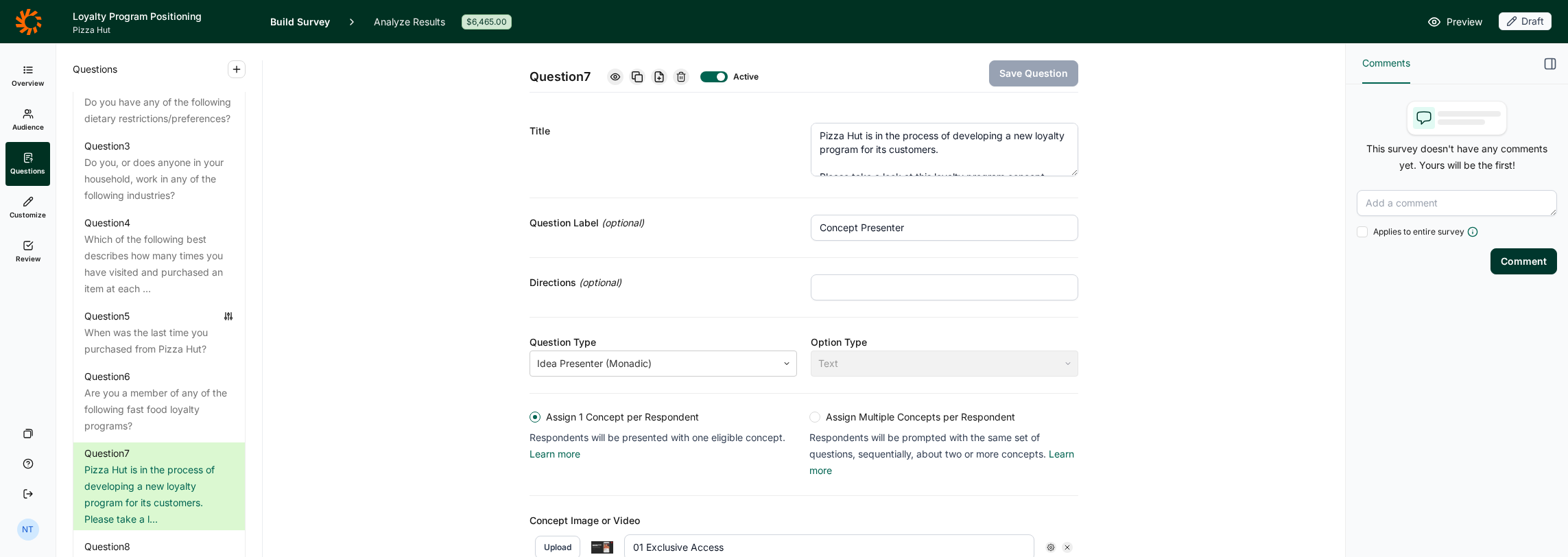
click at [610, 76] on use at bounding box center [615, 77] width 9 height 6
click at [616, 71] on icon at bounding box center [615, 77] width 11 height 11
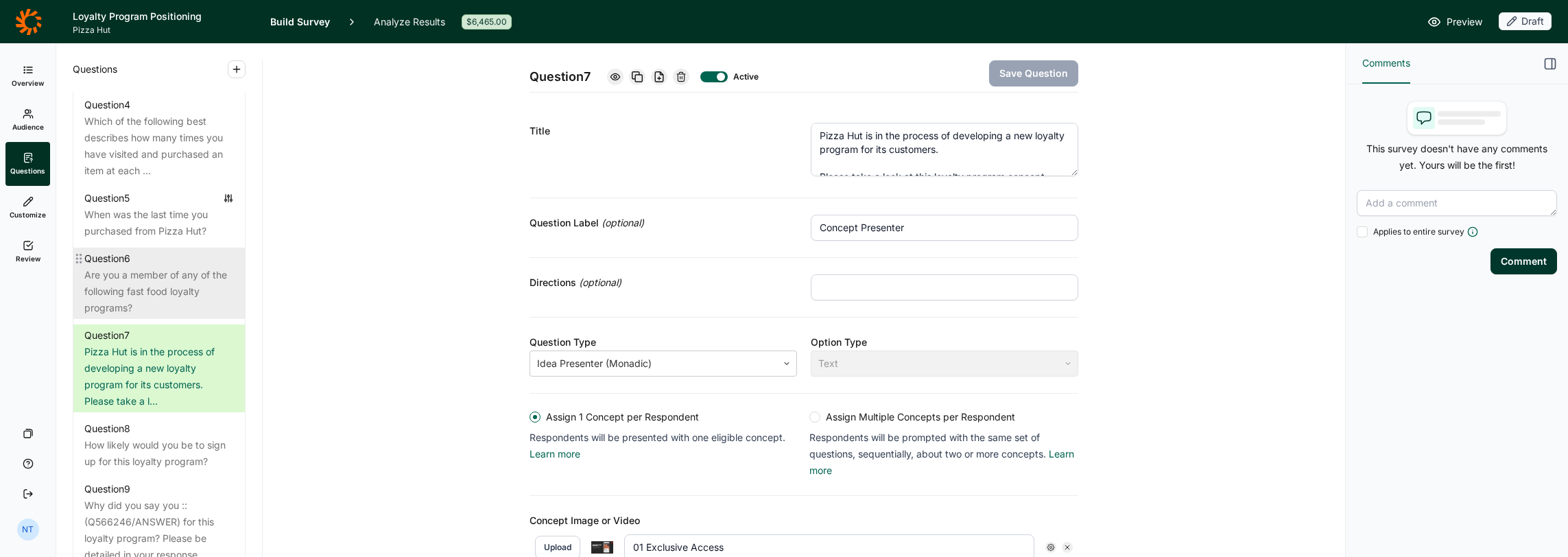
scroll to position [892, 0]
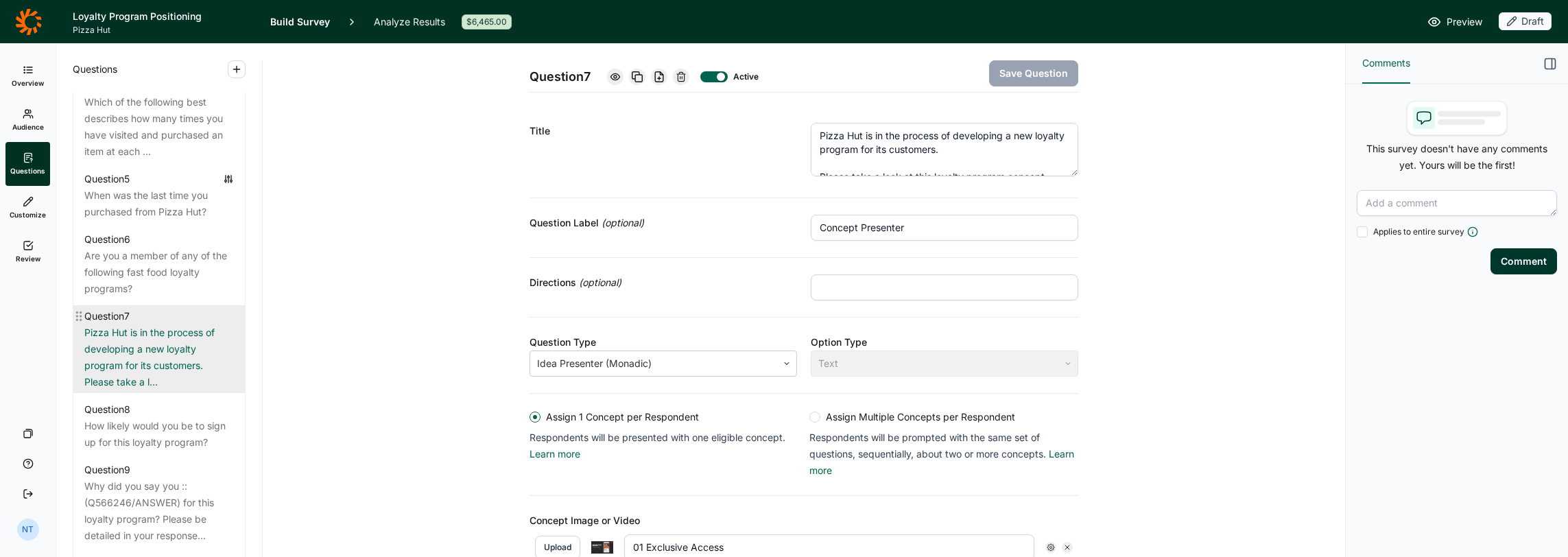
click at [154, 358] on div "Pizza Hut is in the process of developing a new loyalty program for its custome…" at bounding box center [159, 357] width 150 height 66
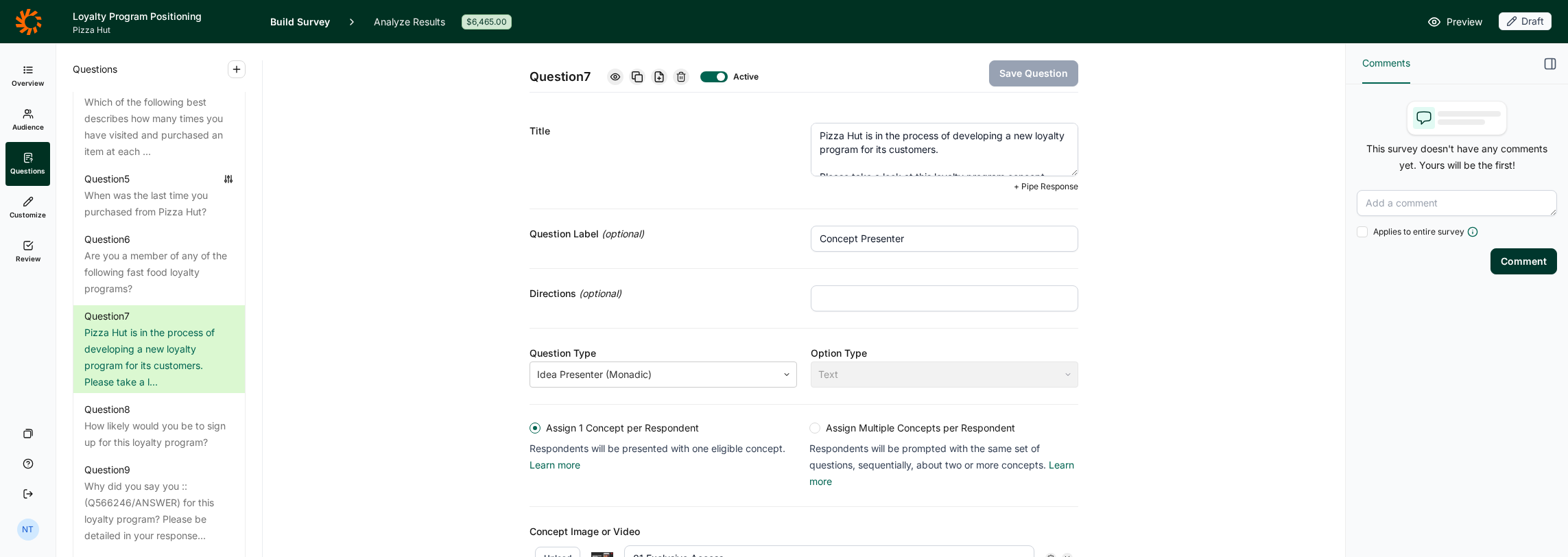
click at [872, 161] on textarea "Pizza Hut is in the process of developing a new loyalty program for its custome…" at bounding box center [944, 149] width 268 height 53
drag, startPoint x: 837, startPoint y: 160, endPoint x: 796, endPoint y: 117, distance: 59.4
click at [796, 117] on div "Title Pizza Hut is in the process of developing a new loyalty program for its c…" at bounding box center [804, 157] width 549 height 103
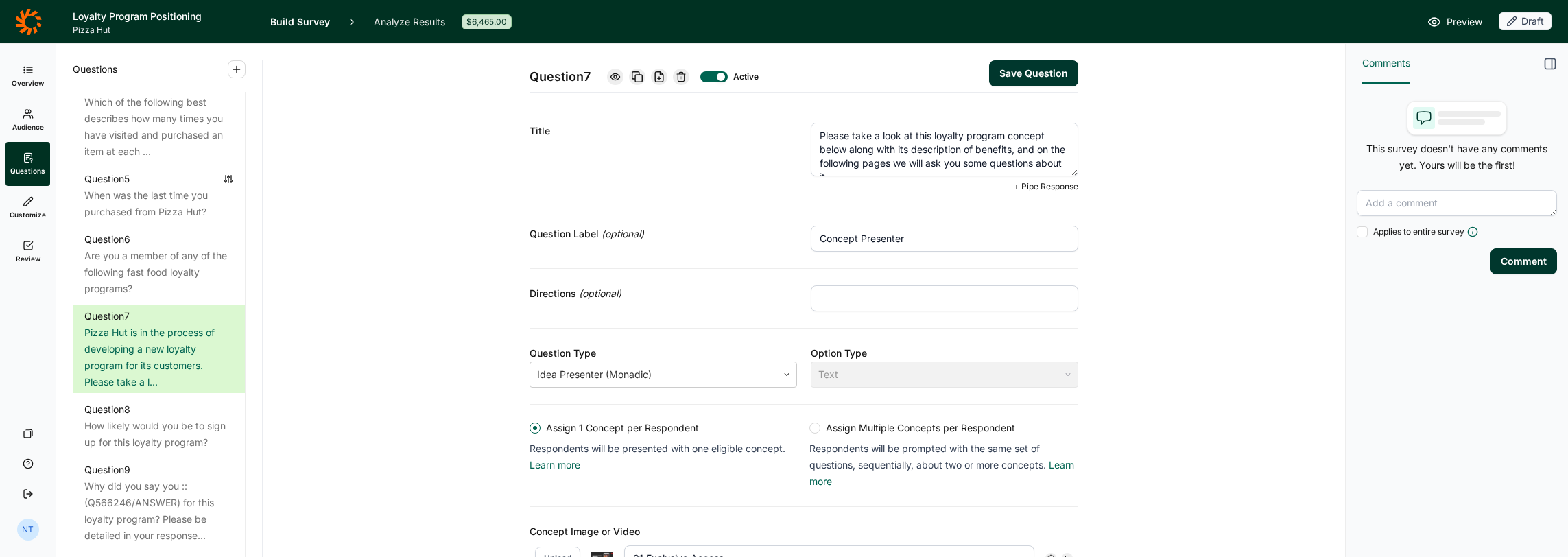
click at [815, 149] on textarea "Please take a look at this loyalty program concept below along with its descrip…" at bounding box center [944, 149] width 268 height 53
type textarea "Please take a look at this loyalty program concept below along with its descrip…"
click at [872, 75] on button "Save Question" at bounding box center [1033, 74] width 89 height 26
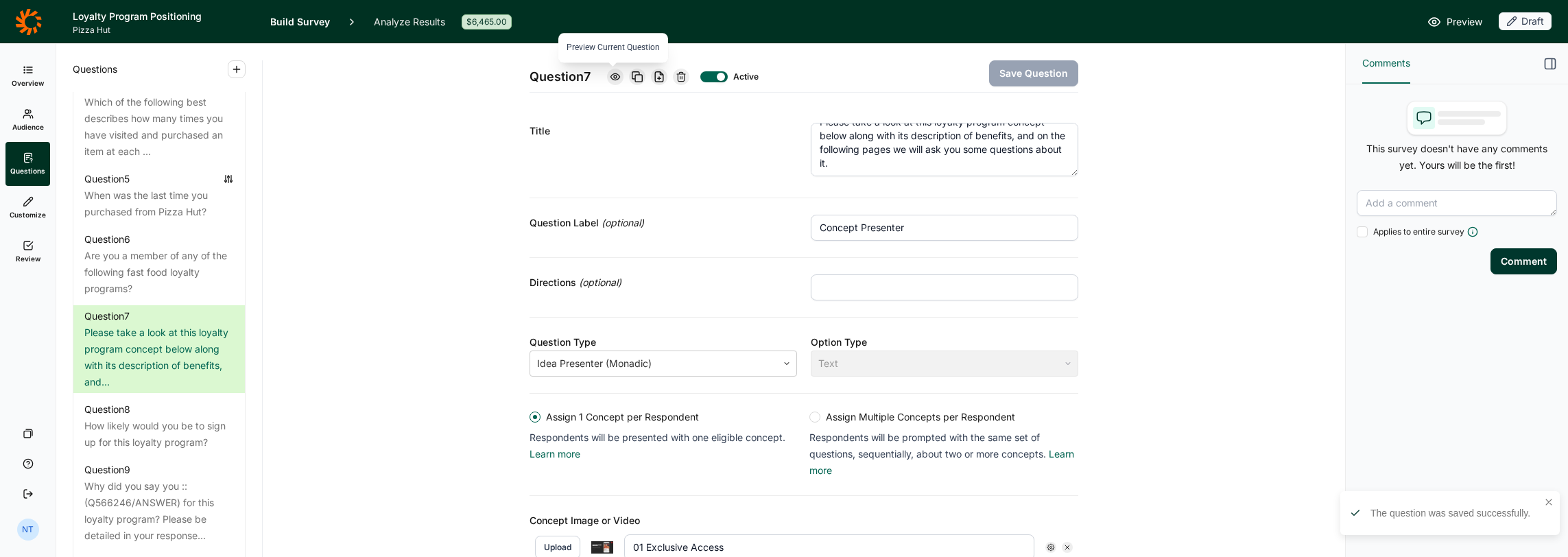
click at [611, 81] on icon at bounding box center [615, 77] width 11 height 11
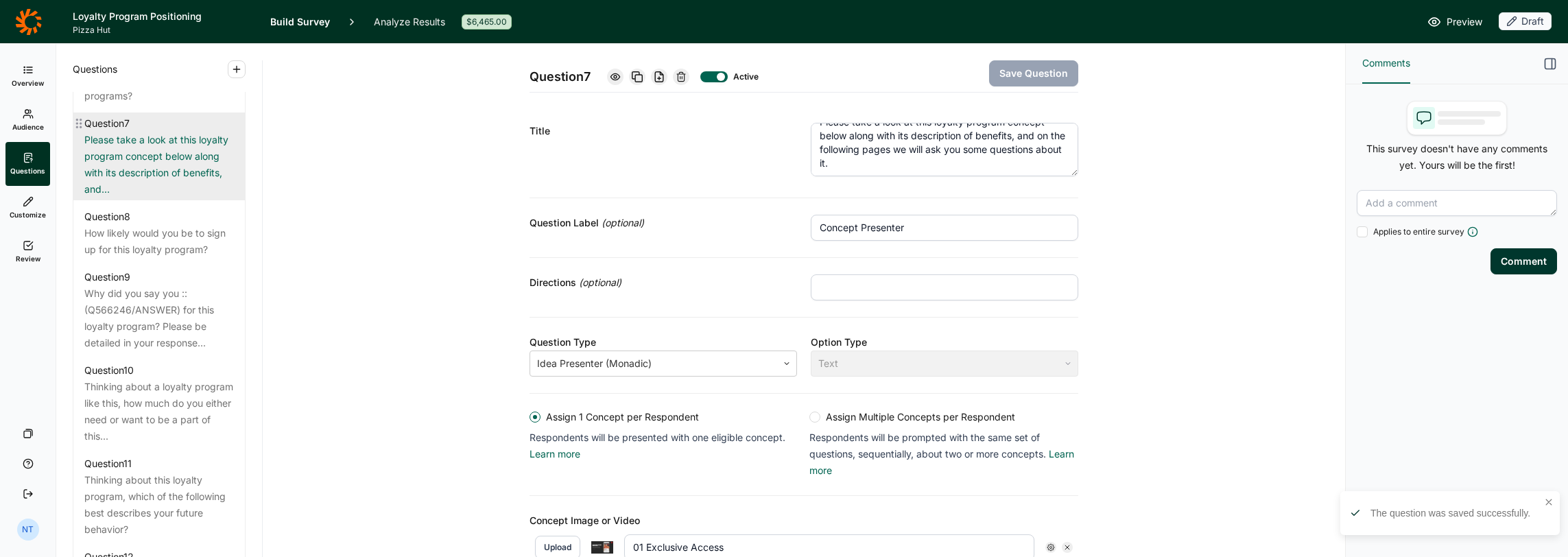
scroll to position [1097, 0]
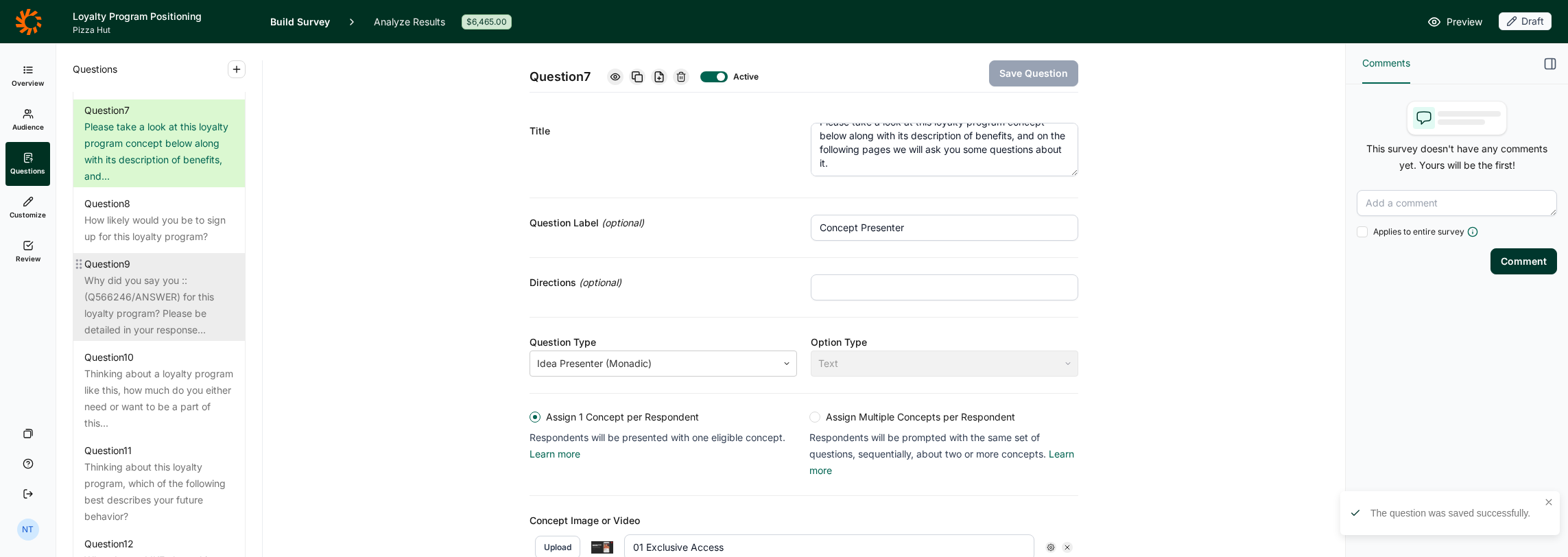
click at [153, 338] on div "Why did you say you ::(Q566246/ANSWER) for this loyalty program? Please be deta…" at bounding box center [159, 305] width 150 height 66
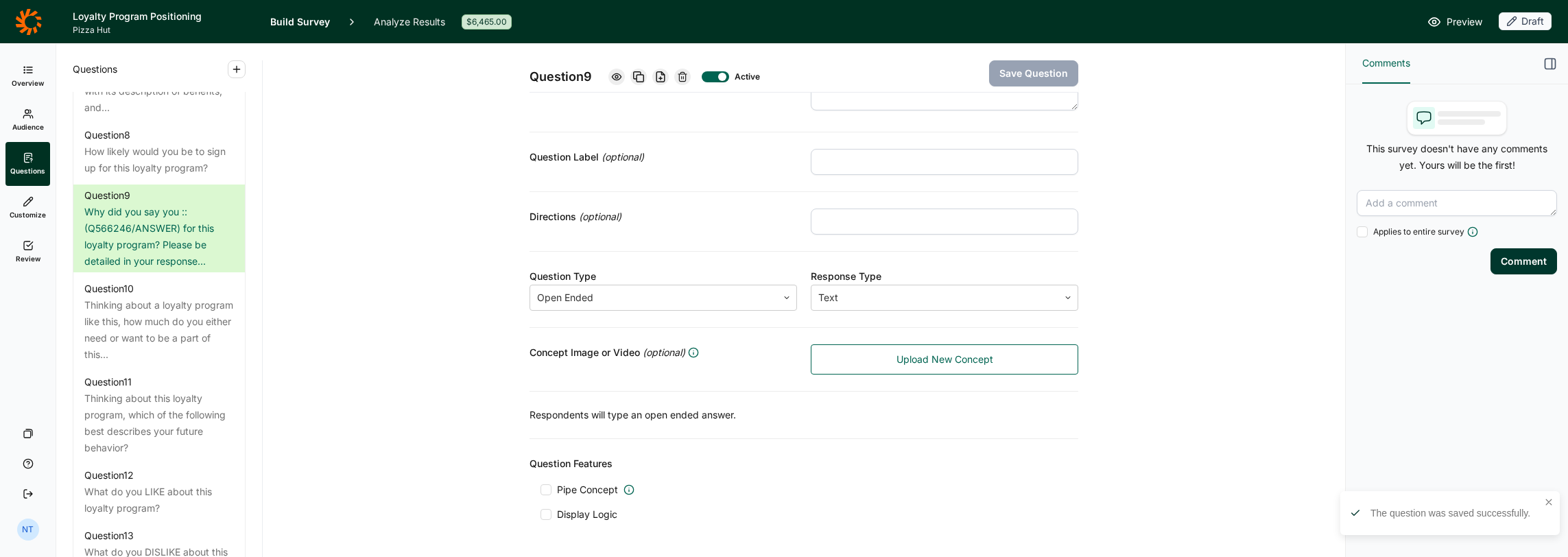
scroll to position [109, 0]
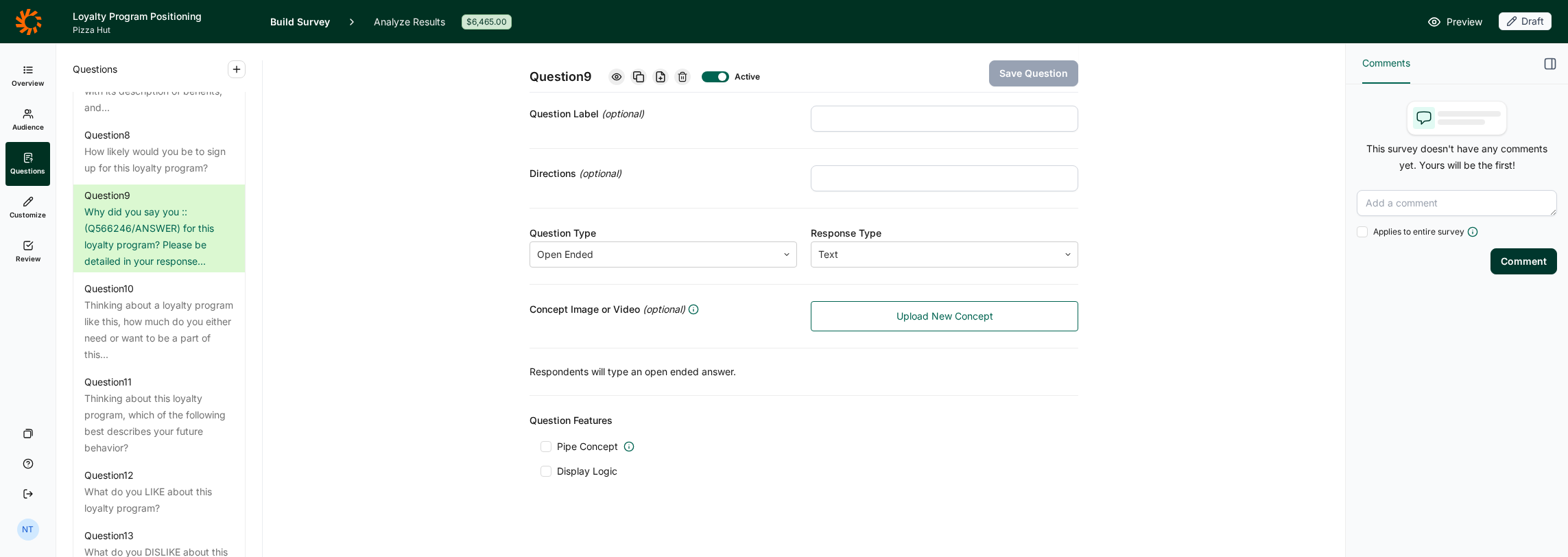
click at [561, 446] on span "Display Logic" at bounding box center [587, 471] width 61 height 14
click at [540, 446] on input "Display Logic" at bounding box center [540, 471] width 0 height 0
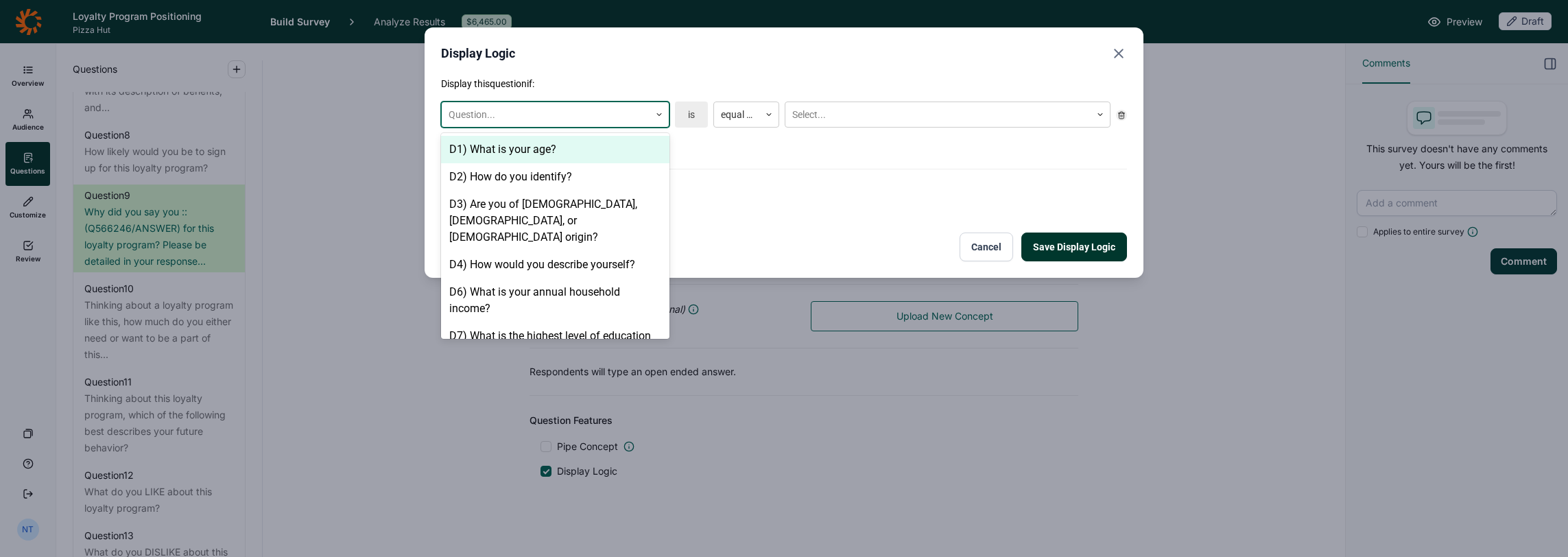
click at [535, 112] on div at bounding box center [546, 115] width 194 height 17
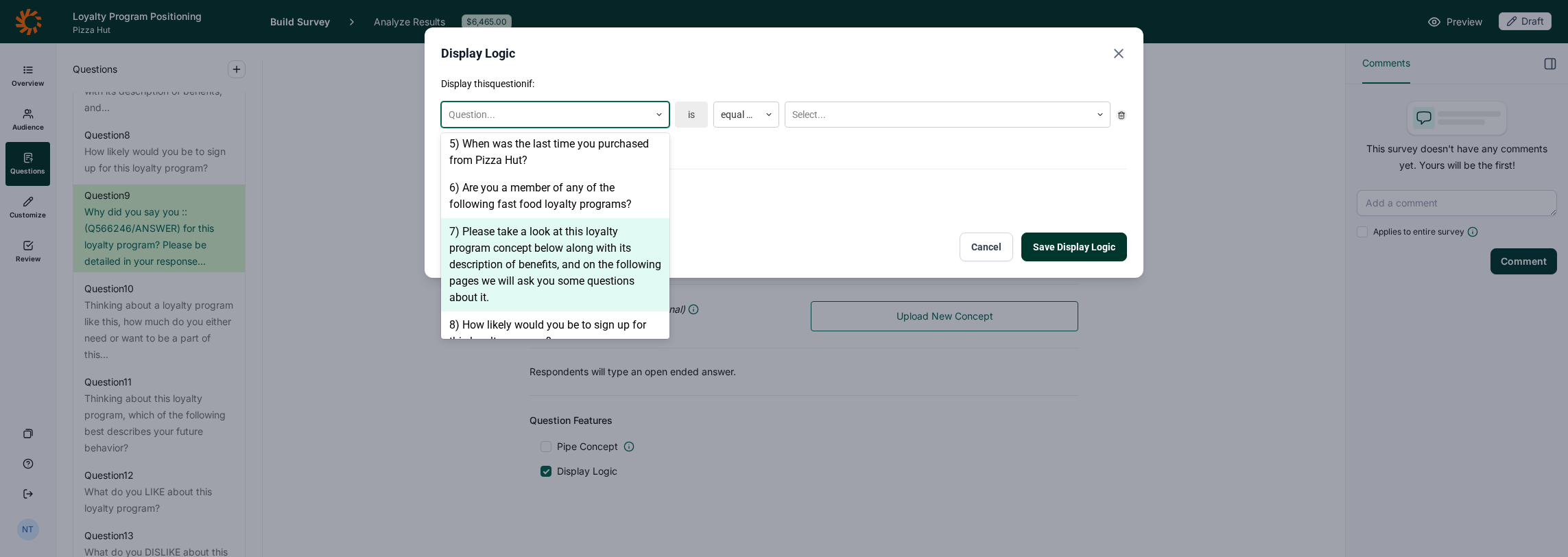
scroll to position [551, 0]
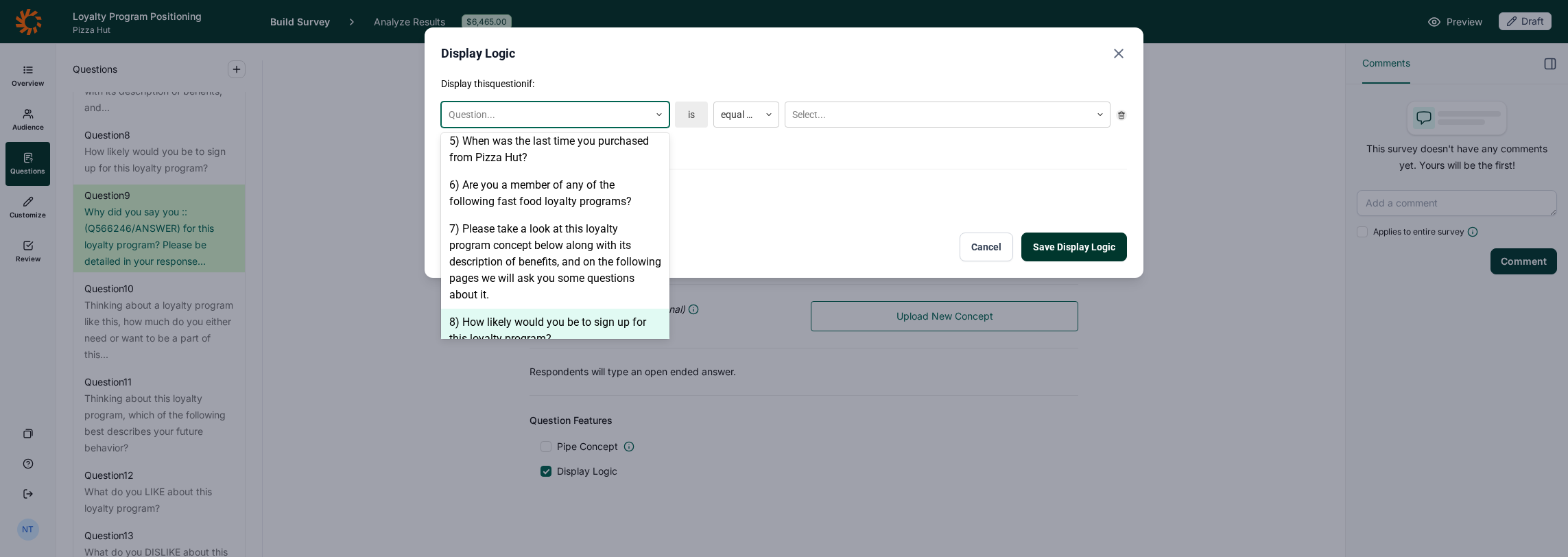
click at [516, 308] on div "8) How likely would you be to sign up for this loyalty program?" at bounding box center [555, 330] width 228 height 44
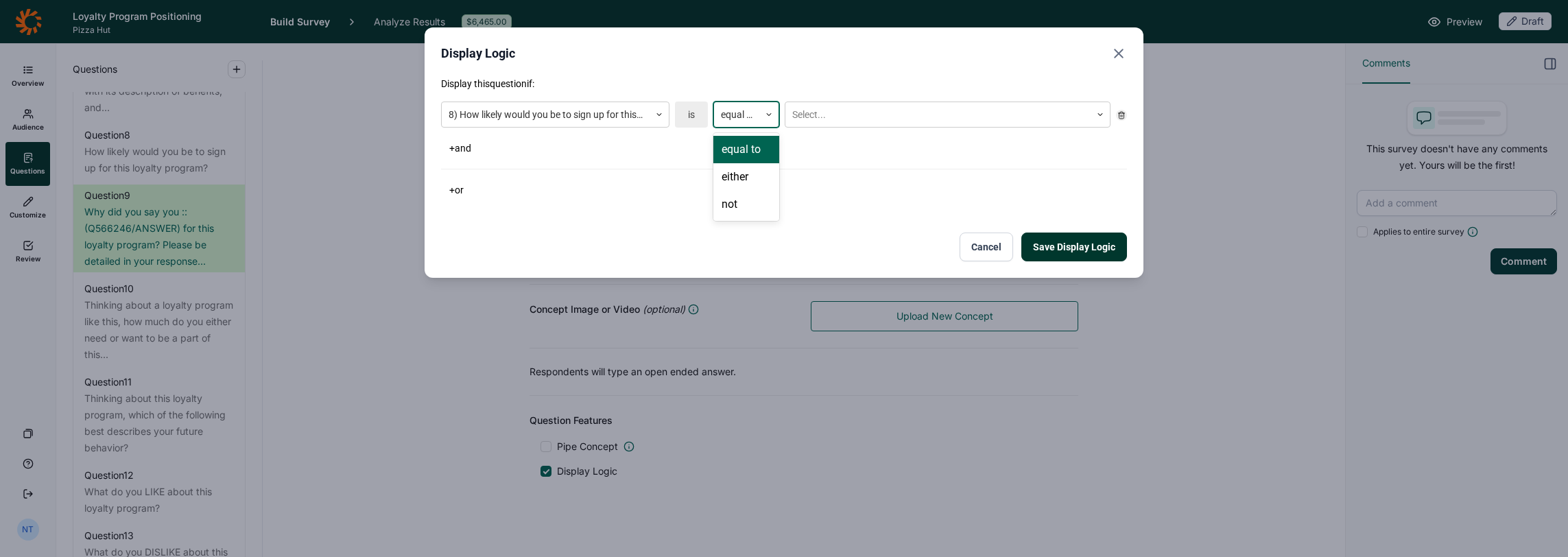
click at [744, 110] on div at bounding box center [737, 115] width 31 height 17
click at [742, 199] on div "not" at bounding box center [746, 205] width 66 height 28
click at [816, 135] on div "8) How likely would you be to sign up for this loyalty program? is option not, …" at bounding box center [784, 127] width 686 height 62
click at [818, 118] on div at bounding box center [939, 115] width 292 height 17
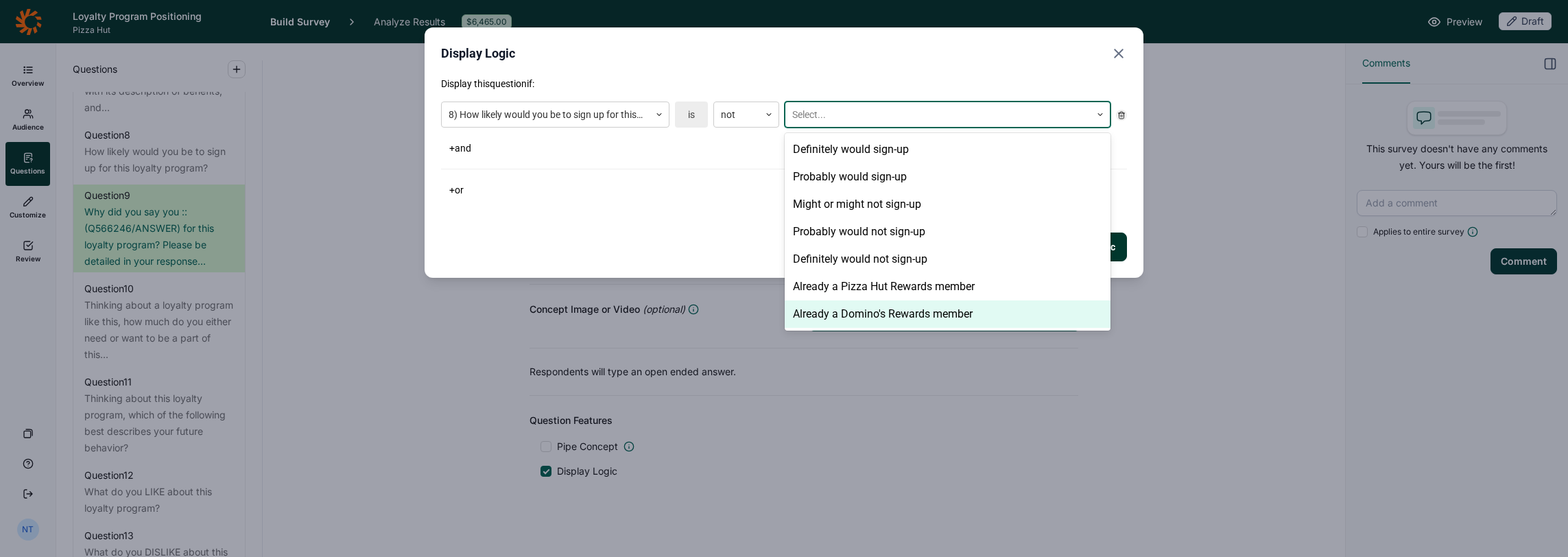
click at [847, 310] on div "Already a Domino's Rewards member" at bounding box center [947, 314] width 326 height 28
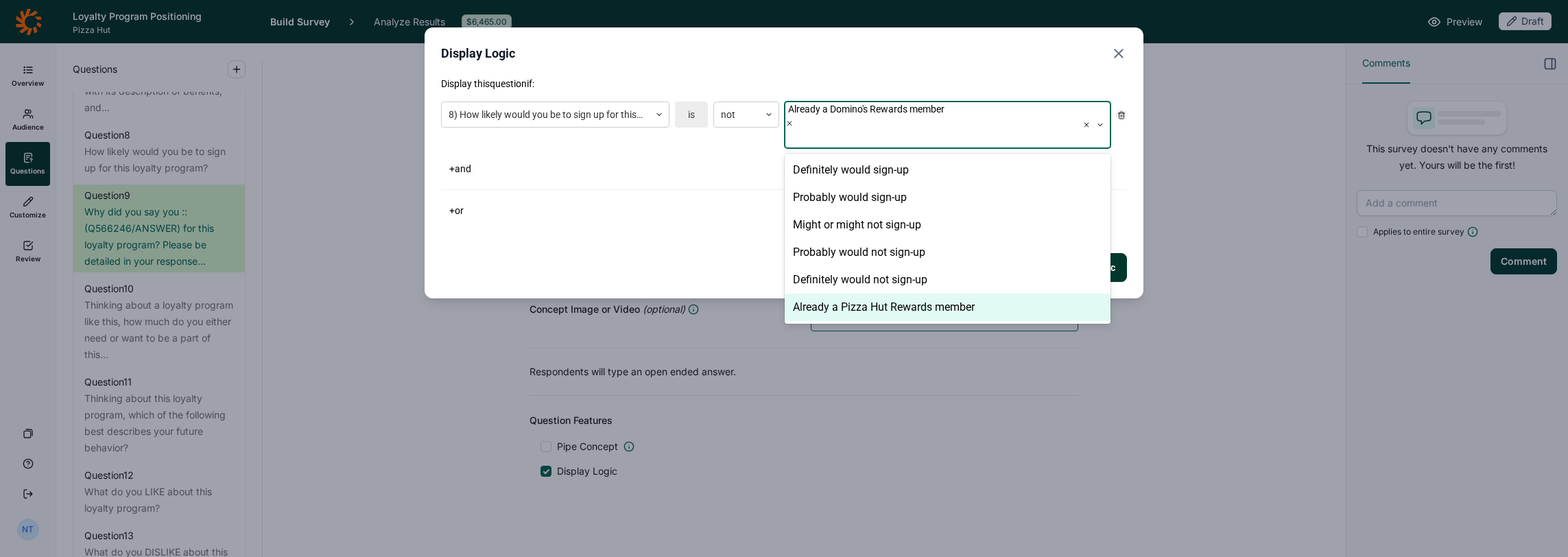
click at [734, 253] on div "Save Display Logic Cancel" at bounding box center [784, 268] width 686 height 29
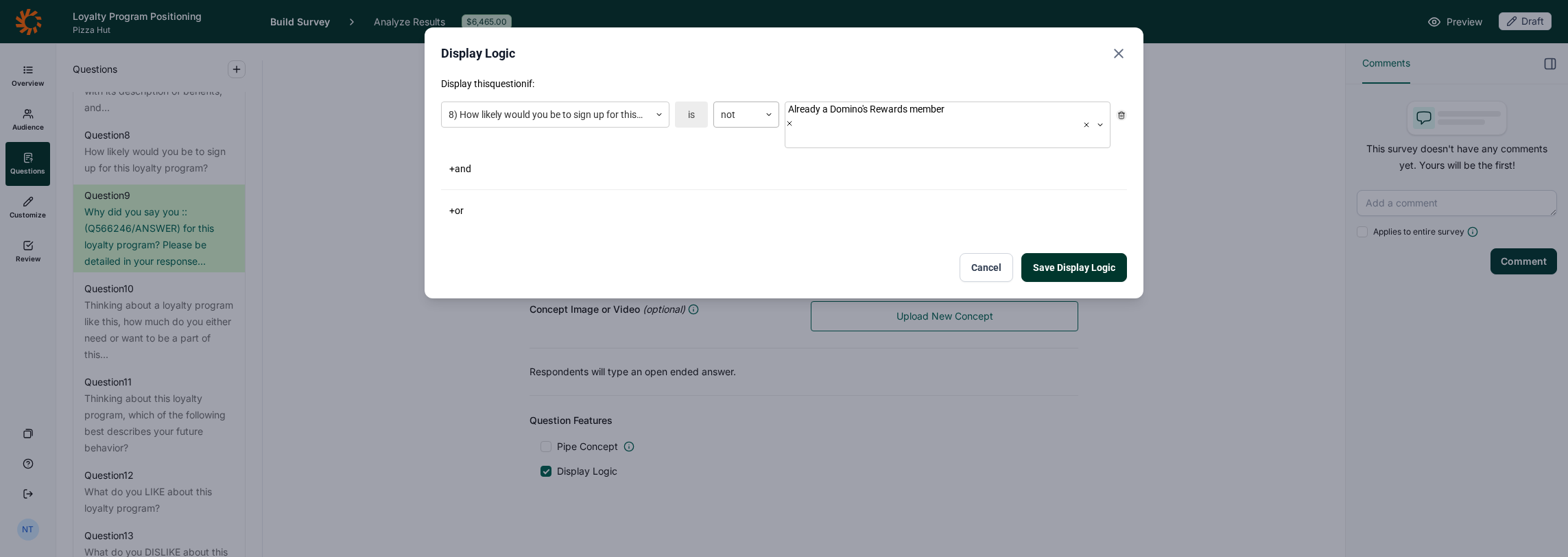
click at [753, 118] on div "not" at bounding box center [737, 114] width 45 height 23
click at [604, 203] on div "Display this question if: 8) How likely would you be to sign up for this loyalt…" at bounding box center [784, 179] width 686 height 205
click at [451, 159] on button "+ and" at bounding box center [460, 168] width 39 height 19
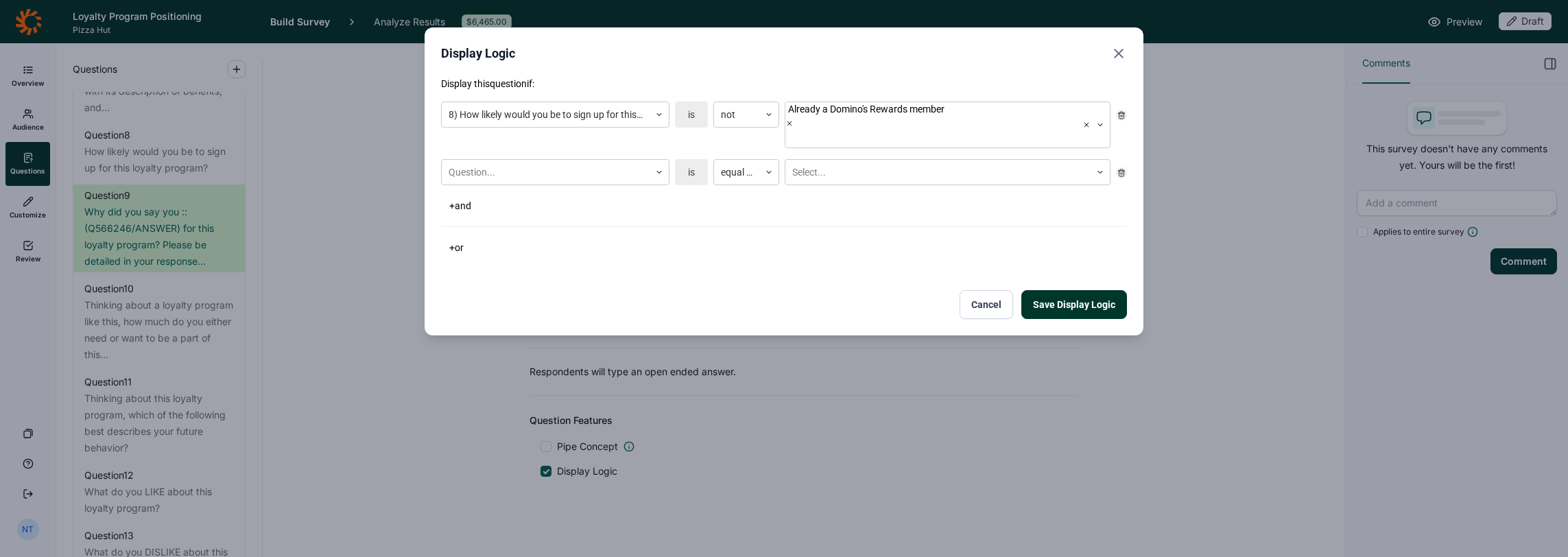
click at [872, 168] on icon at bounding box center [1121, 172] width 8 height 8
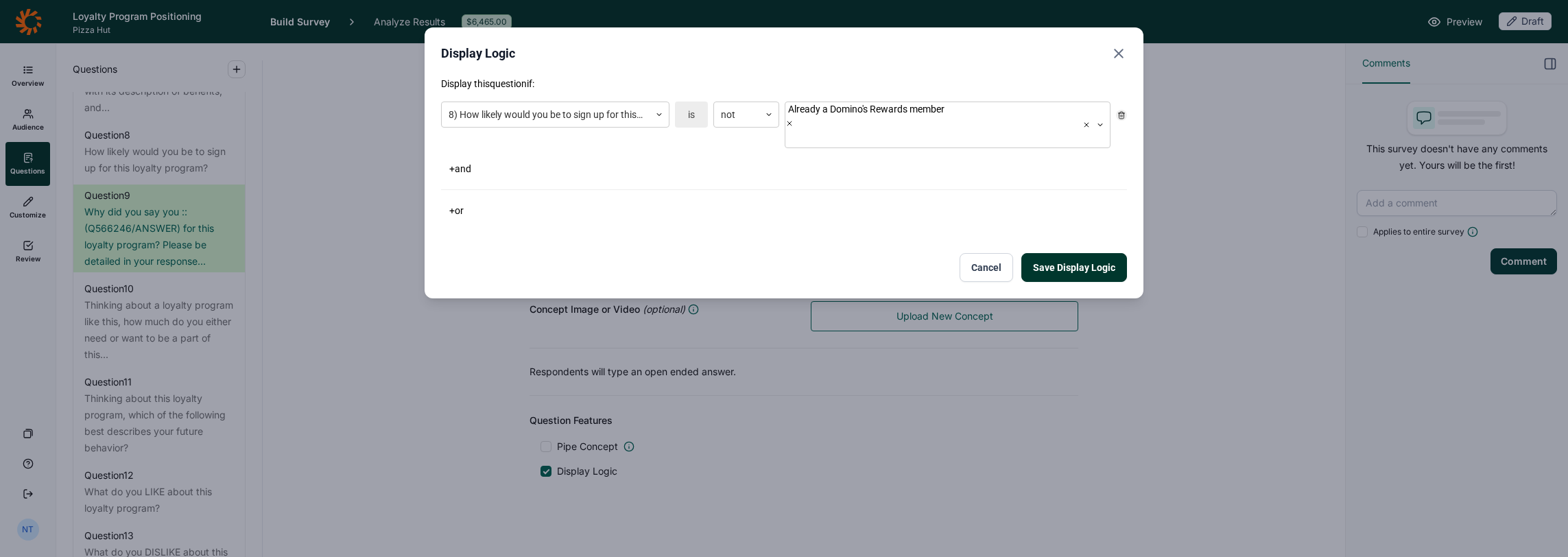
click at [462, 201] on button "+ or" at bounding box center [457, 211] width 31 height 19
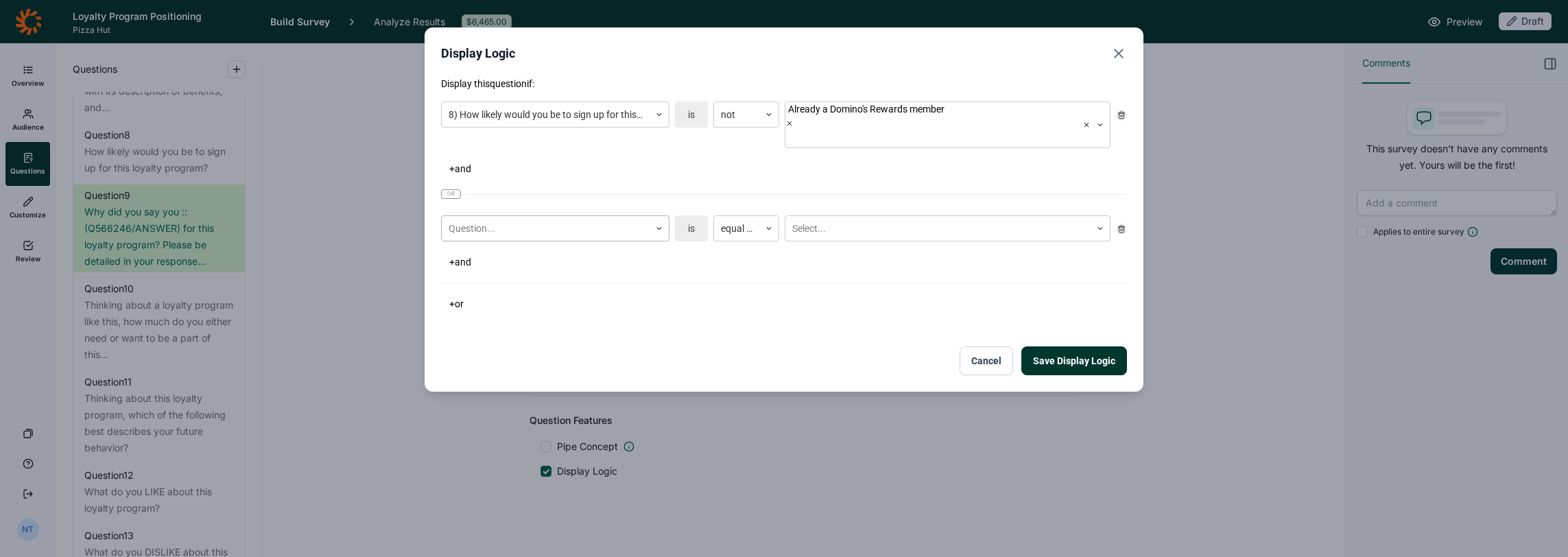
click at [497, 220] on div at bounding box center [546, 229] width 194 height 17
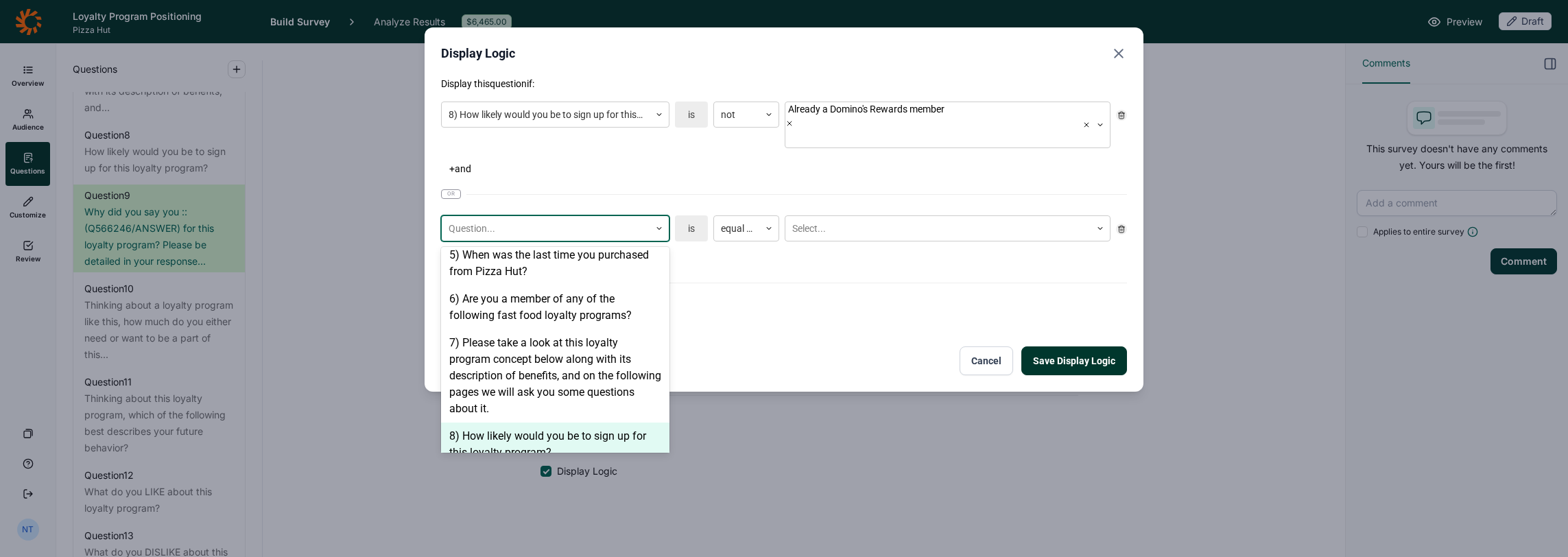
click at [509, 422] on div "8) How likely would you be to sign up for this loyalty program?" at bounding box center [555, 444] width 228 height 44
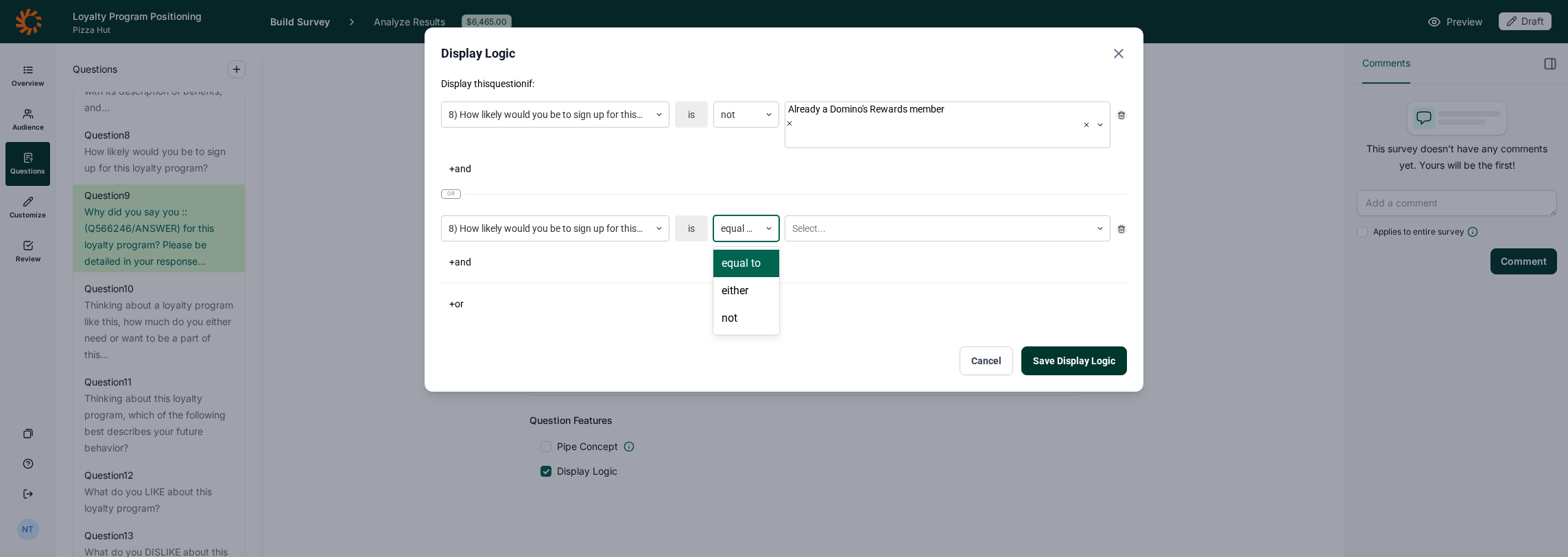
click at [742, 220] on div at bounding box center [737, 229] width 31 height 17
click at [760, 305] on div "not" at bounding box center [746, 319] width 66 height 28
click at [831, 220] on div at bounding box center [939, 229] width 292 height 17
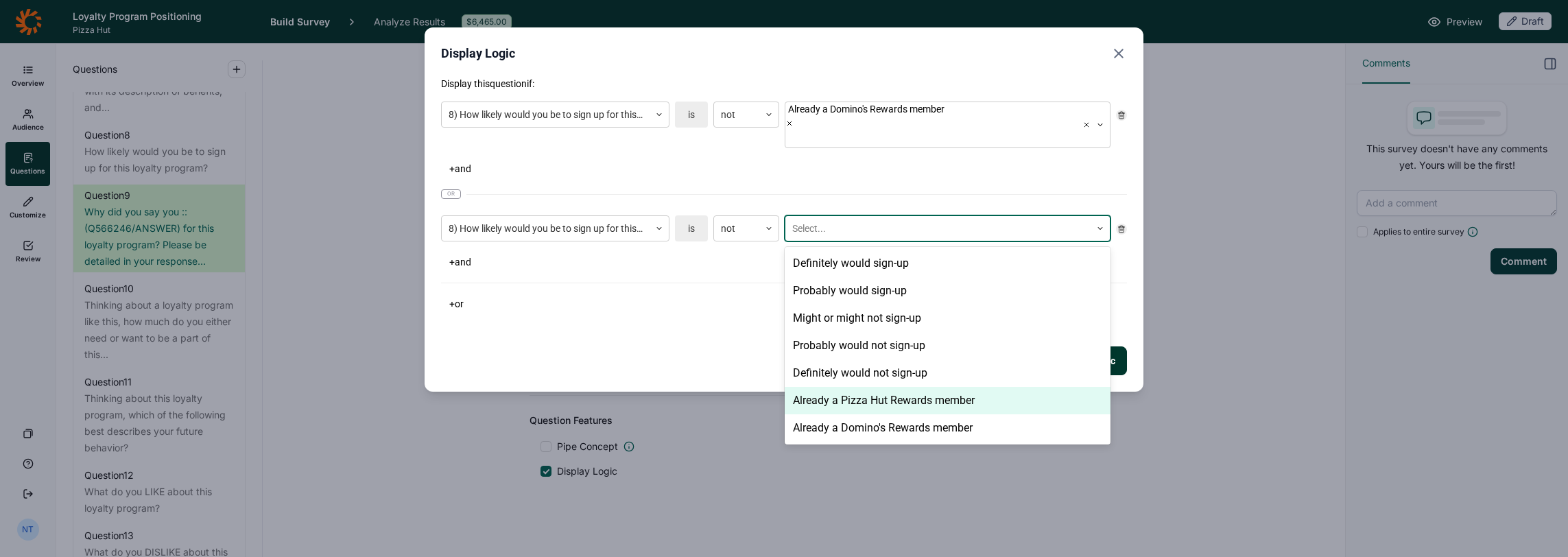
click at [842, 387] on div "Already a Pizza Hut Rewards member" at bounding box center [947, 401] width 326 height 28
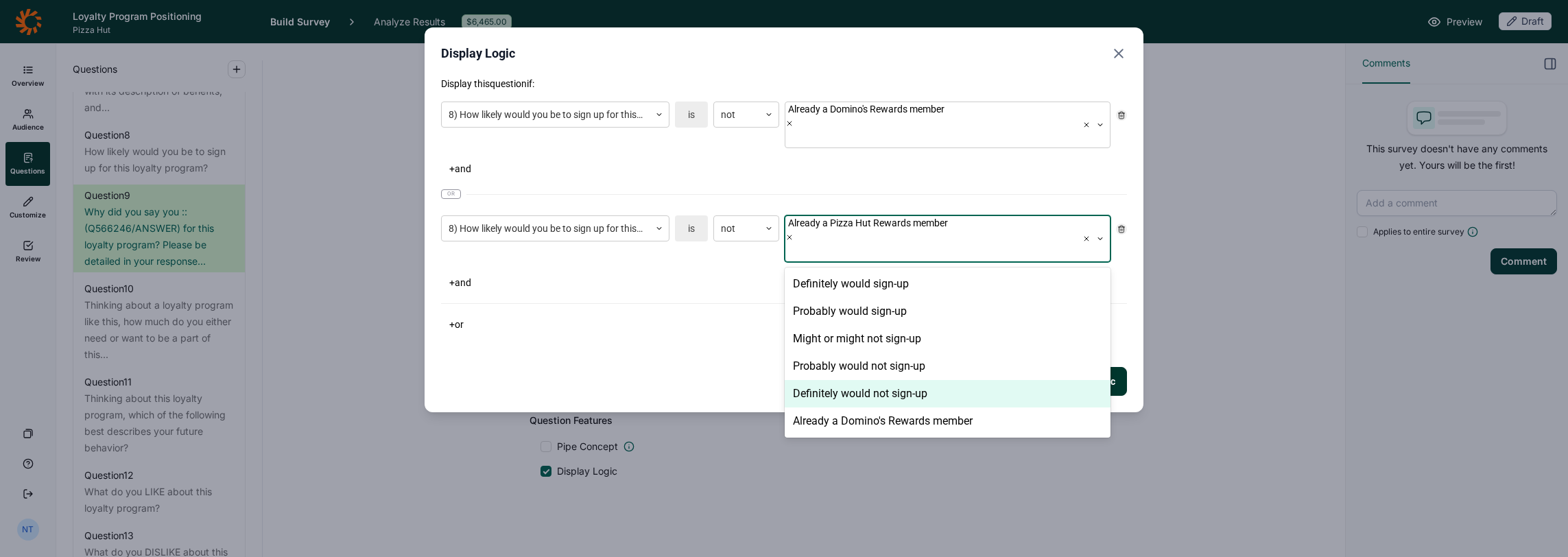
click at [872, 367] on button "Save Display Logic" at bounding box center [1074, 381] width 106 height 29
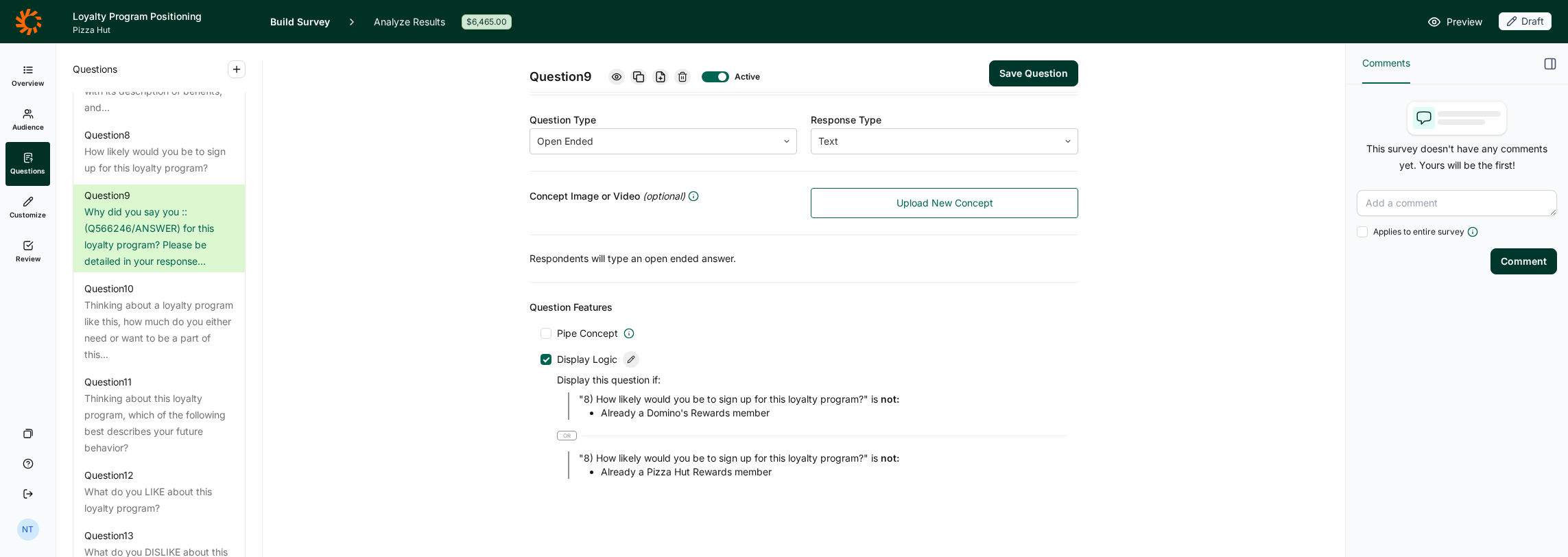
scroll to position [0, 0]
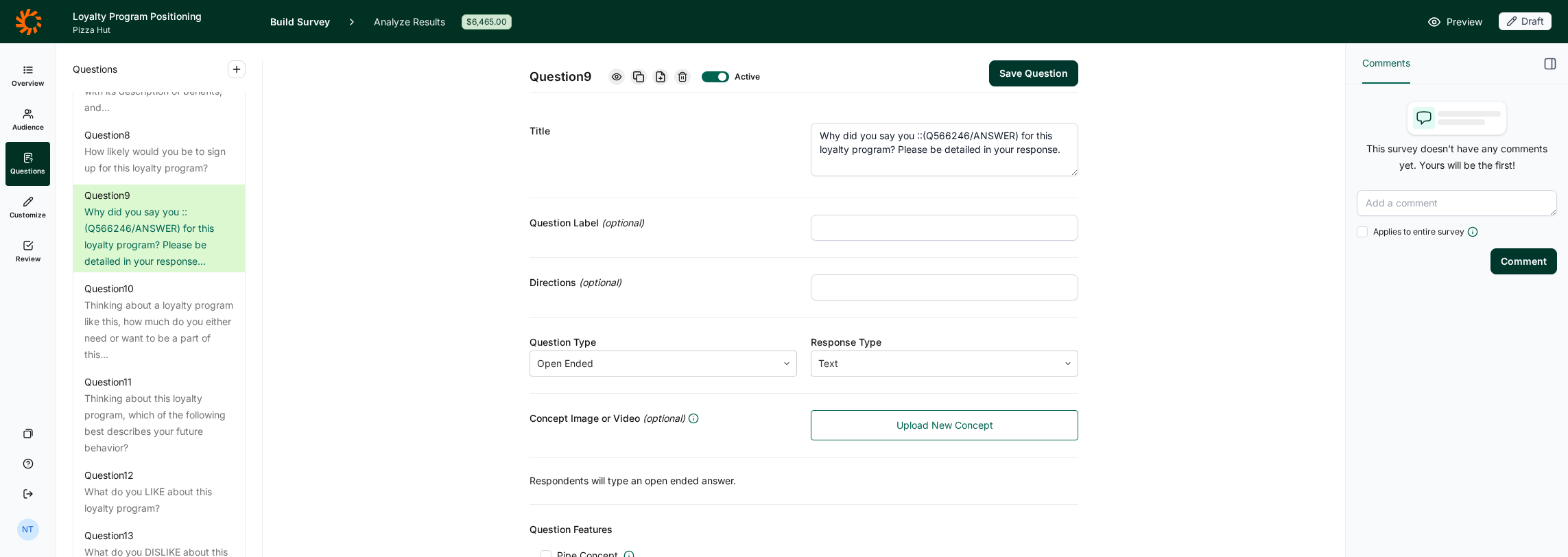
click at [872, 73] on button "Save Question" at bounding box center [1033, 74] width 89 height 26
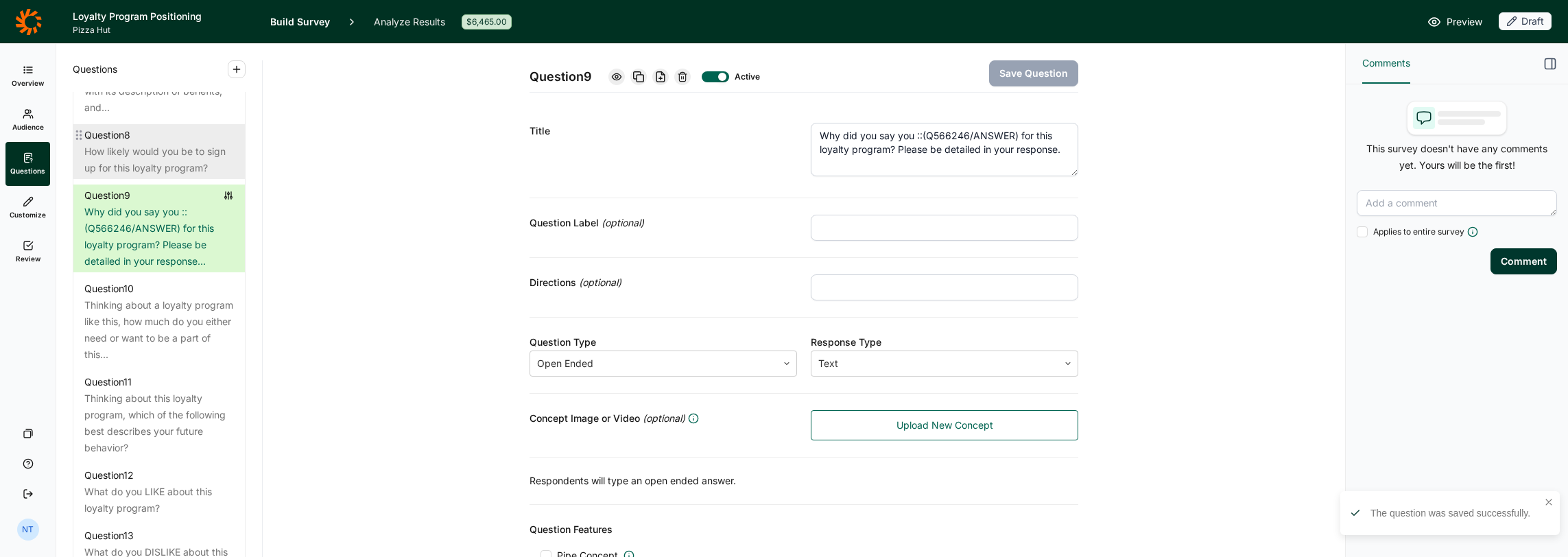
click at [179, 176] on div "How likely would you be to sign up for this loyalty program?" at bounding box center [159, 160] width 150 height 33
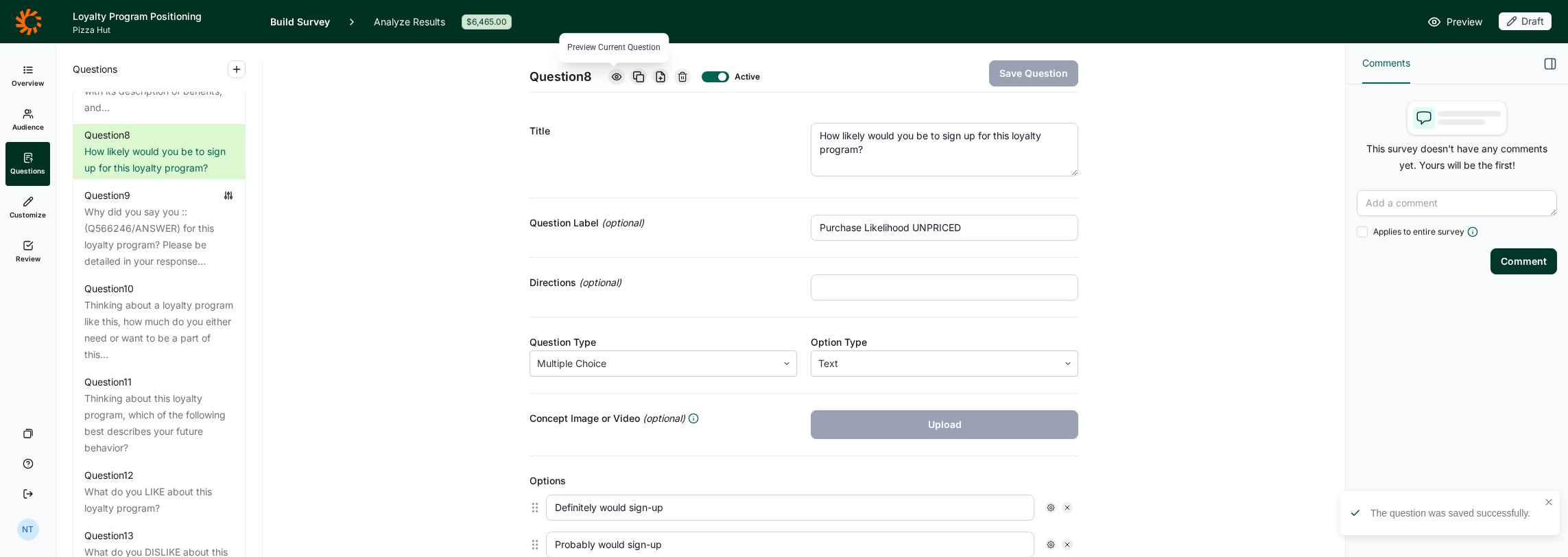
click at [618, 78] on icon at bounding box center [616, 77] width 11 height 11
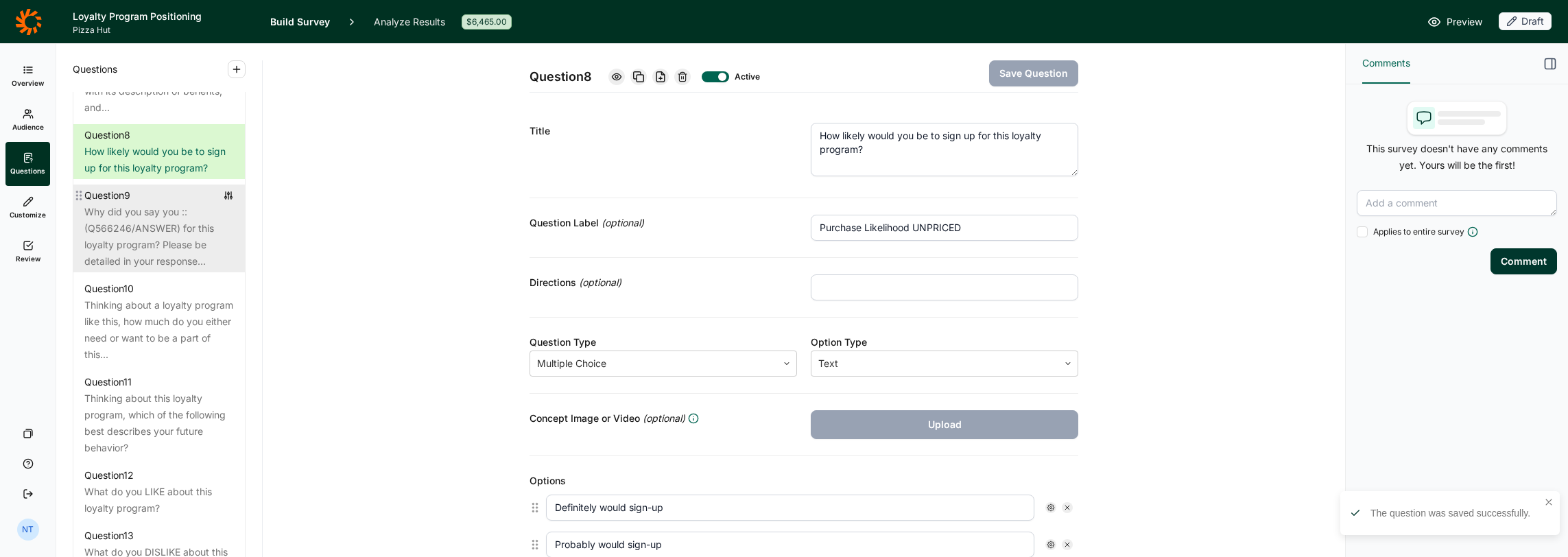
click at [165, 246] on div "Why did you say you ::(Q566246/ANSWER) for this loyalty program? Please be deta…" at bounding box center [159, 236] width 150 height 66
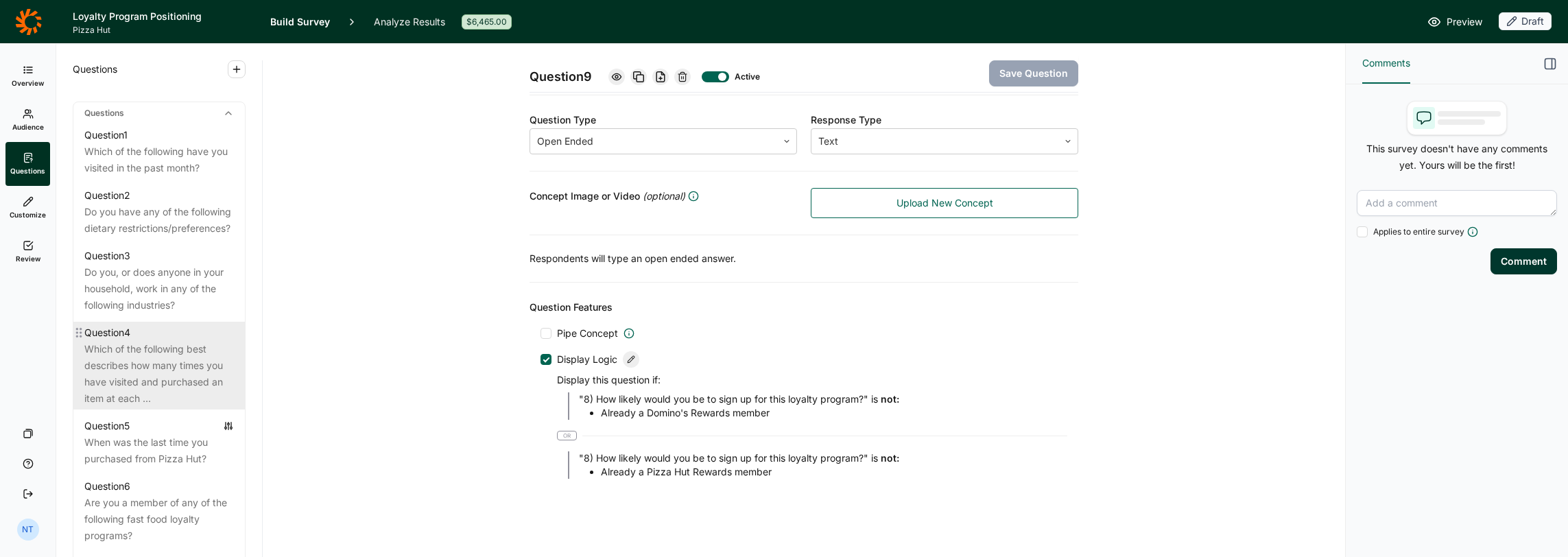
scroll to position [549, 0]
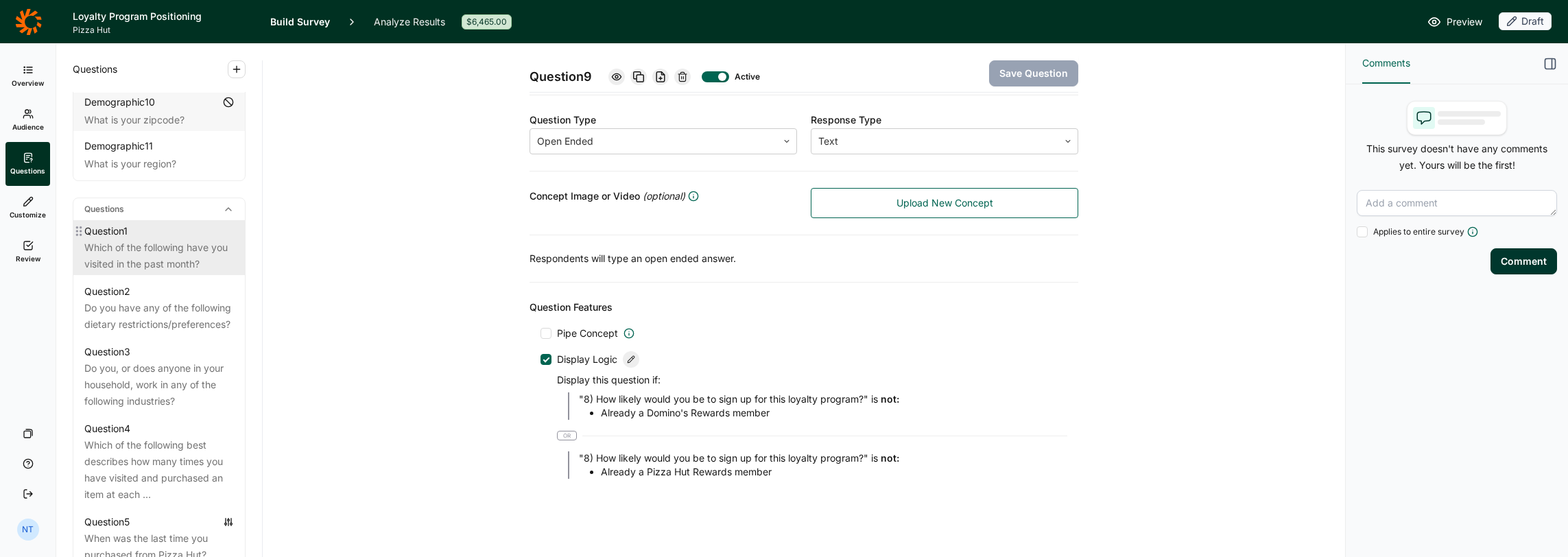
click at [152, 273] on div "Question 1 Which of the following have you visited in the past month?" at bounding box center [159, 247] width 171 height 55
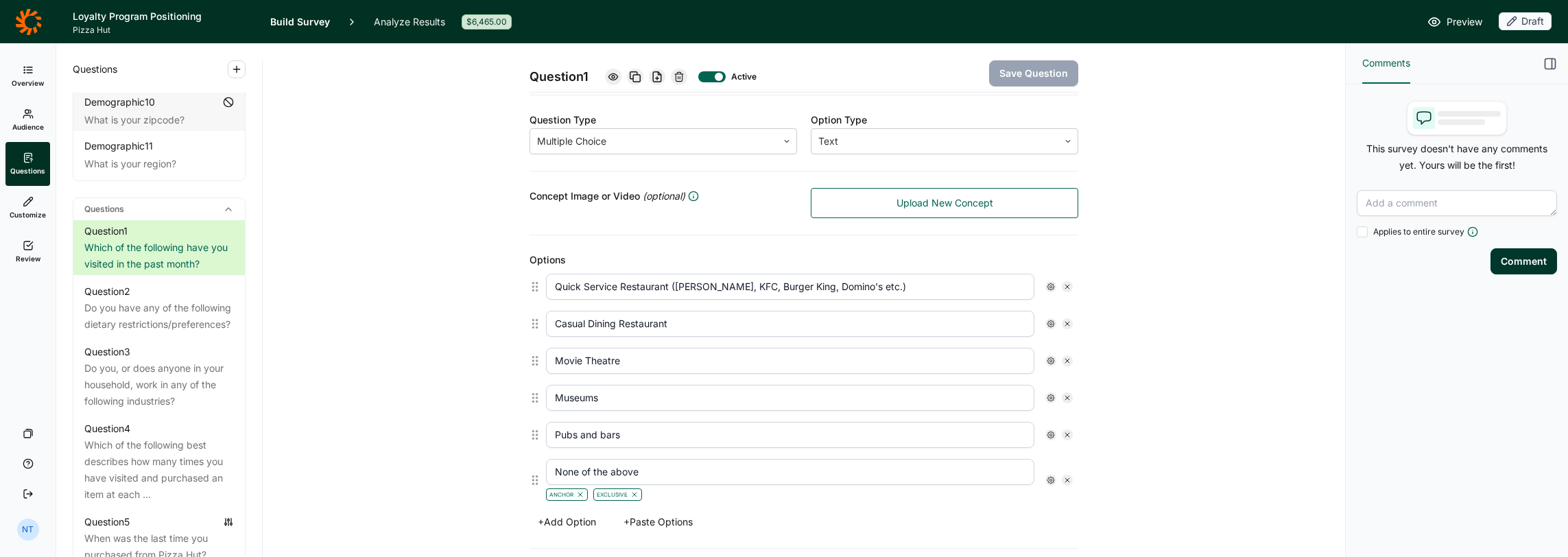
click at [610, 78] on icon at bounding box center [613, 77] width 11 height 11
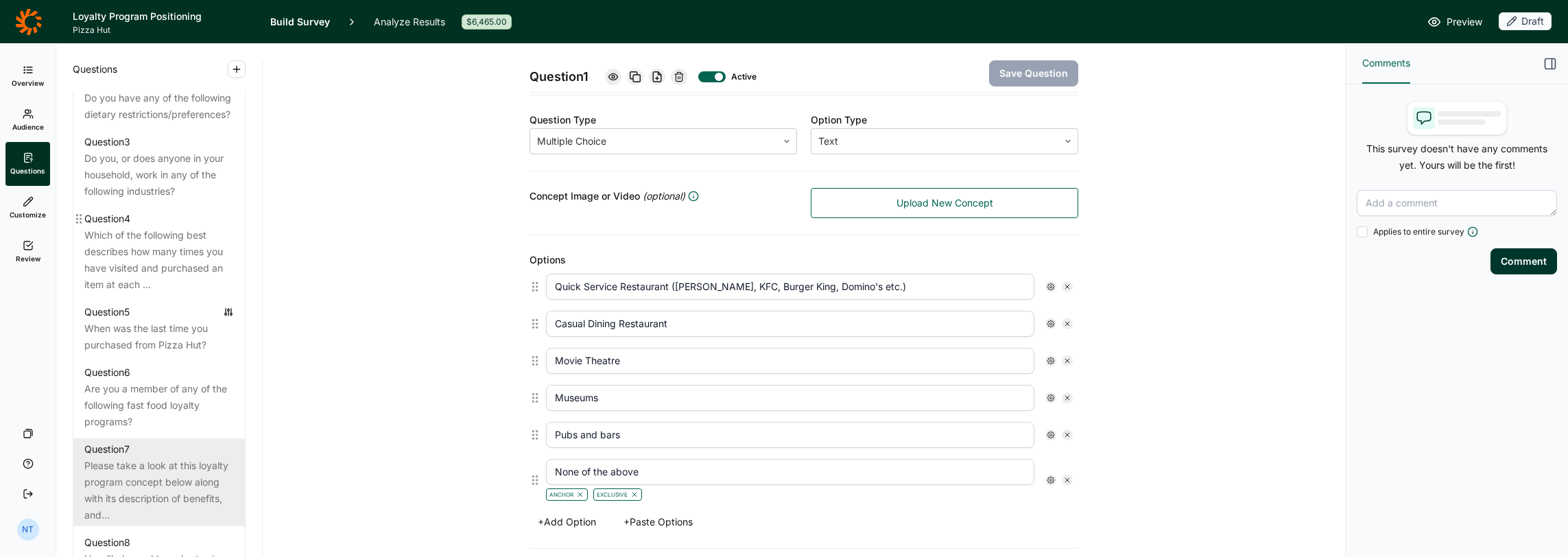
scroll to position [823, 0]
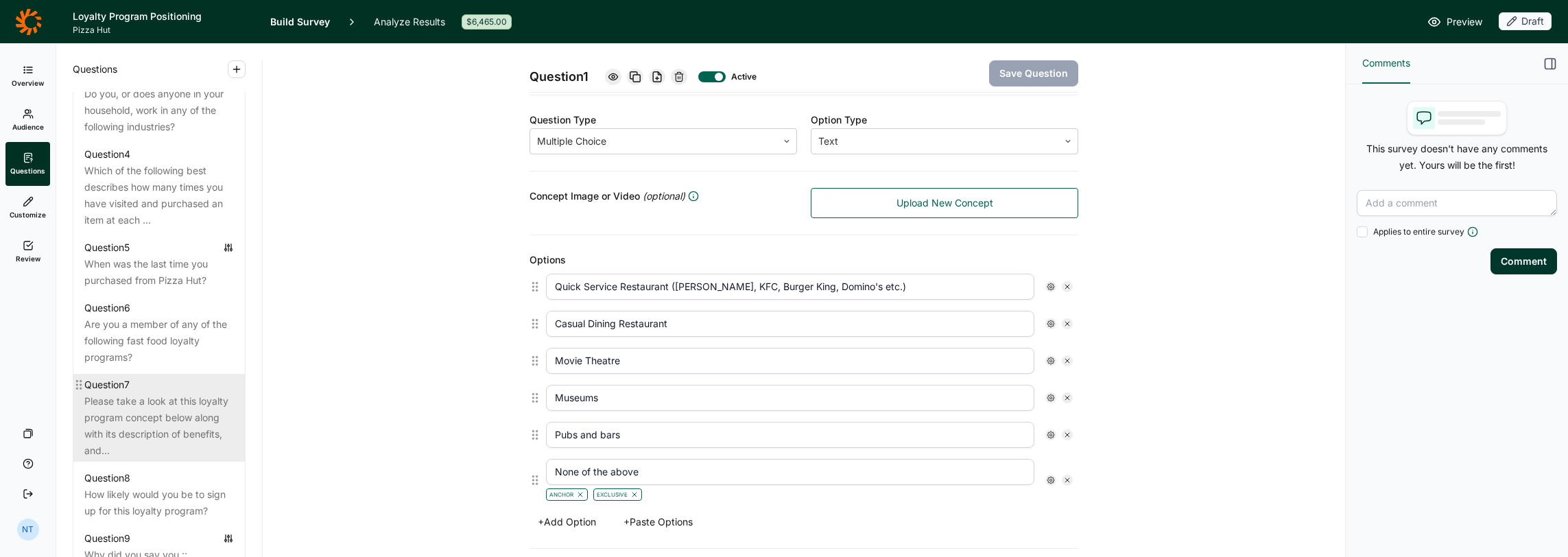
click at [171, 410] on div "Please take a look at this loyalty program concept below along with its descrip…" at bounding box center [159, 426] width 150 height 66
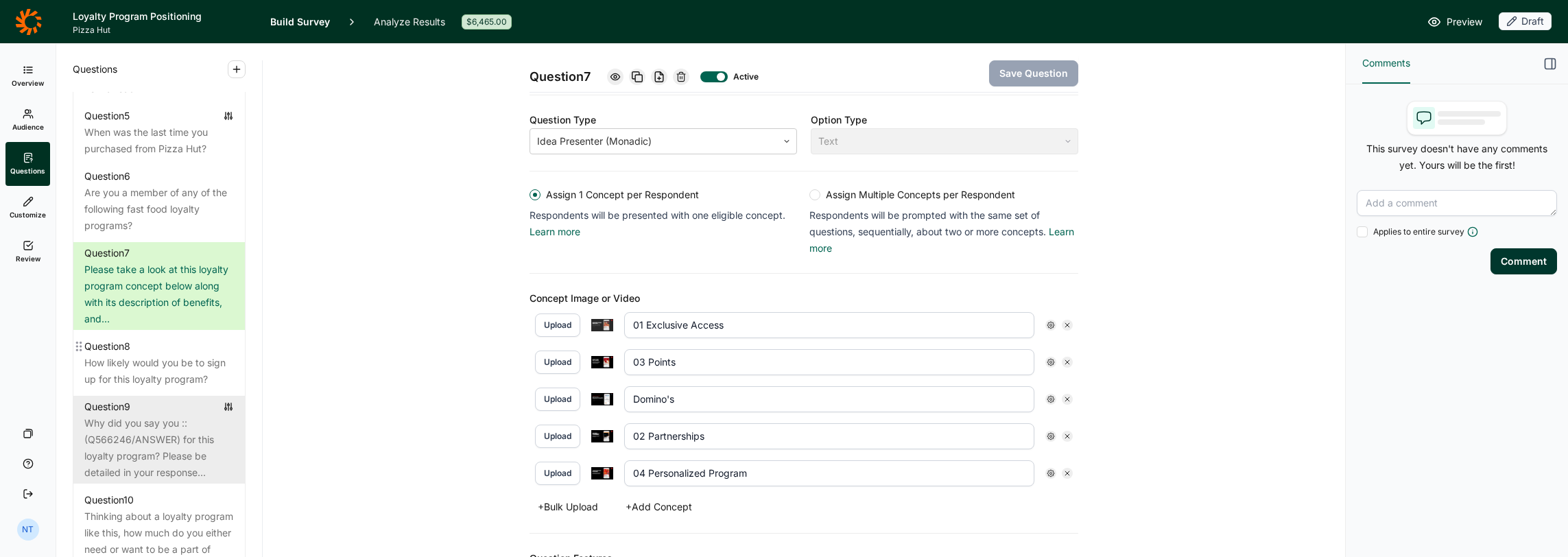
scroll to position [960, 0]
click at [169, 446] on div "Why did you say you ::(Q566246/ANSWER) for this loyalty program? Please be deta…" at bounding box center [159, 443] width 150 height 66
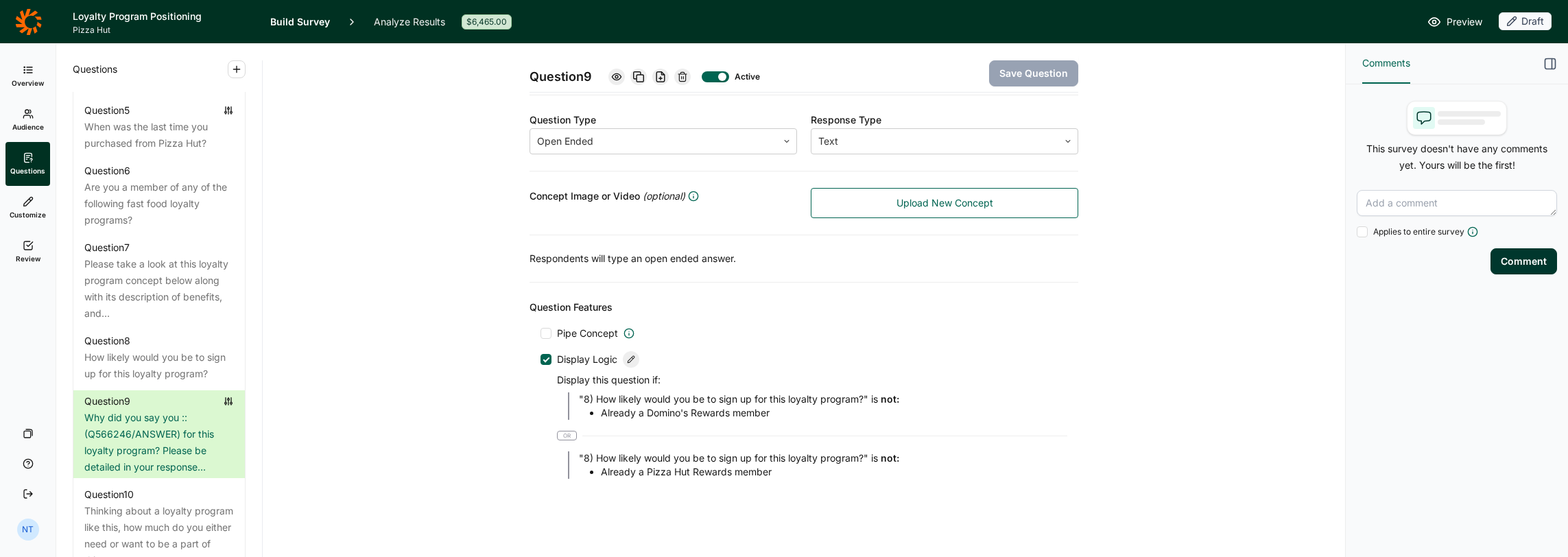
click at [627, 355] on icon at bounding box center [631, 359] width 8 height 8
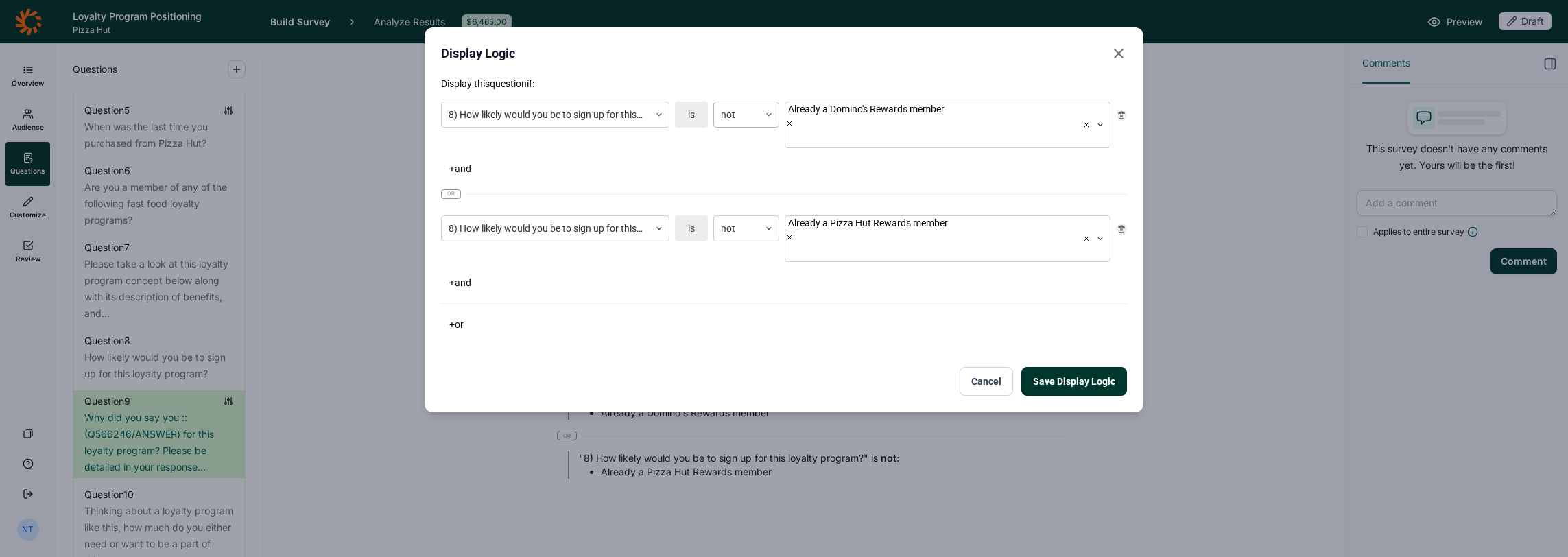
click at [749, 120] on div at bounding box center [737, 115] width 31 height 17
click at [750, 149] on div "equal to" at bounding box center [746, 149] width 66 height 28
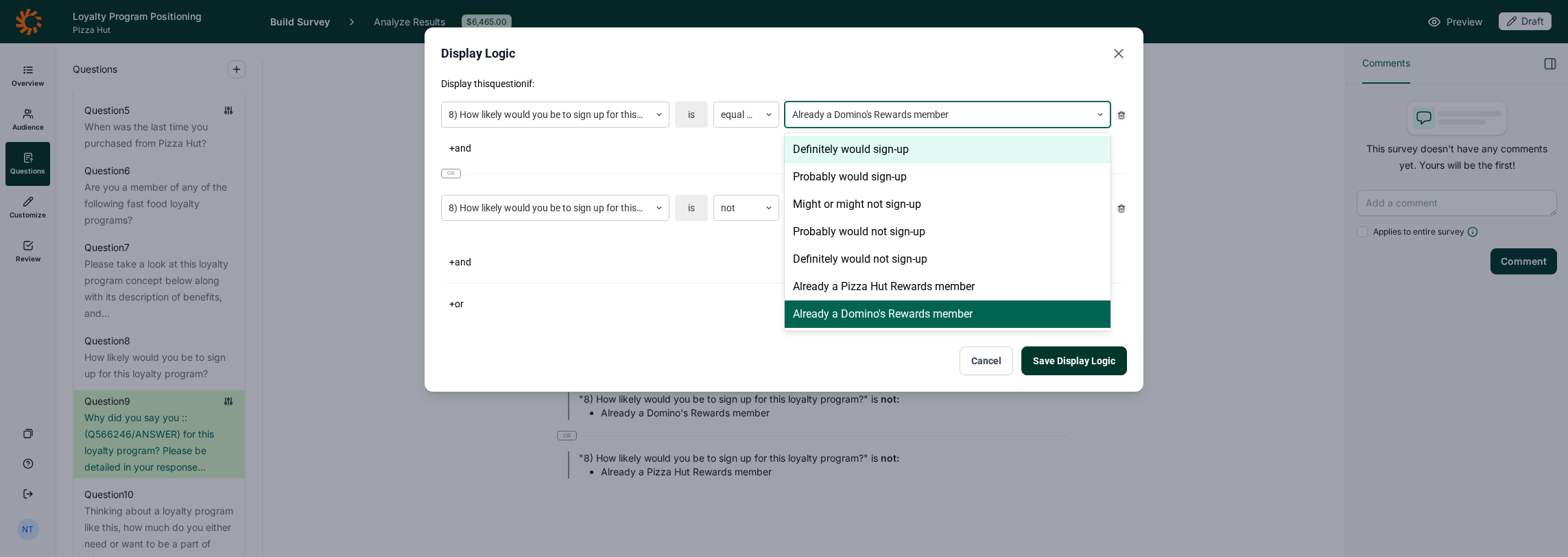
click at [861, 117] on div at bounding box center [939, 115] width 292 height 17
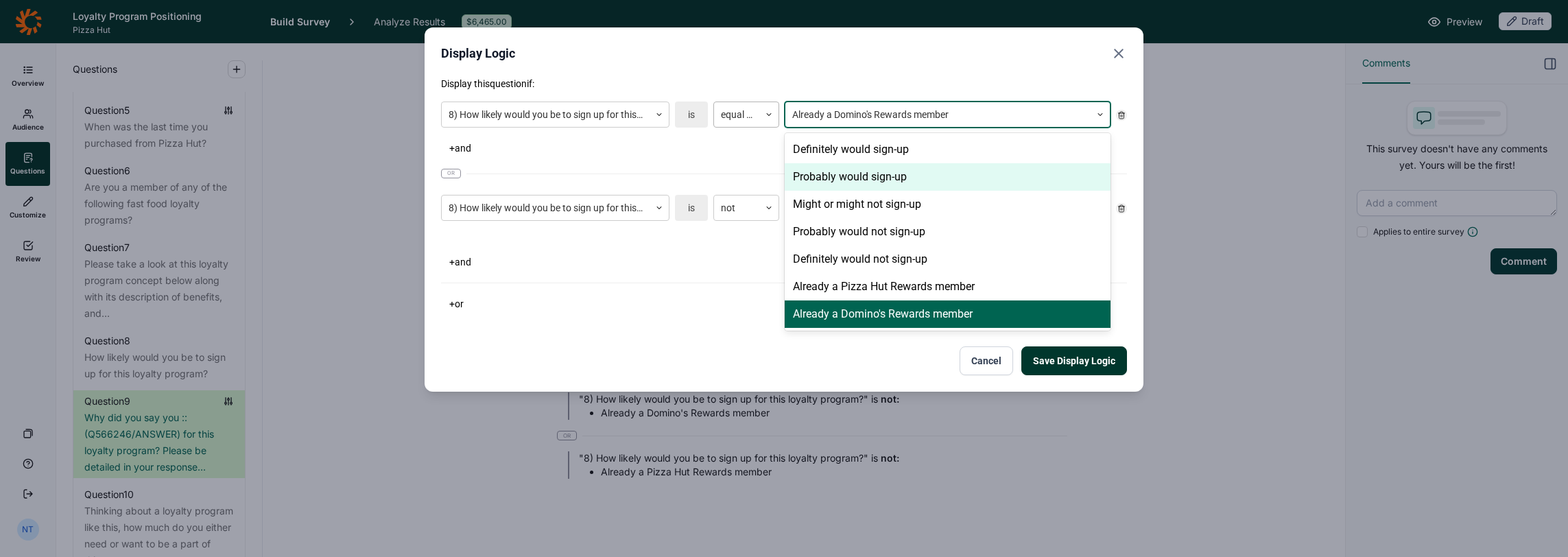
click at [767, 103] on div at bounding box center [769, 114] width 19 height 25
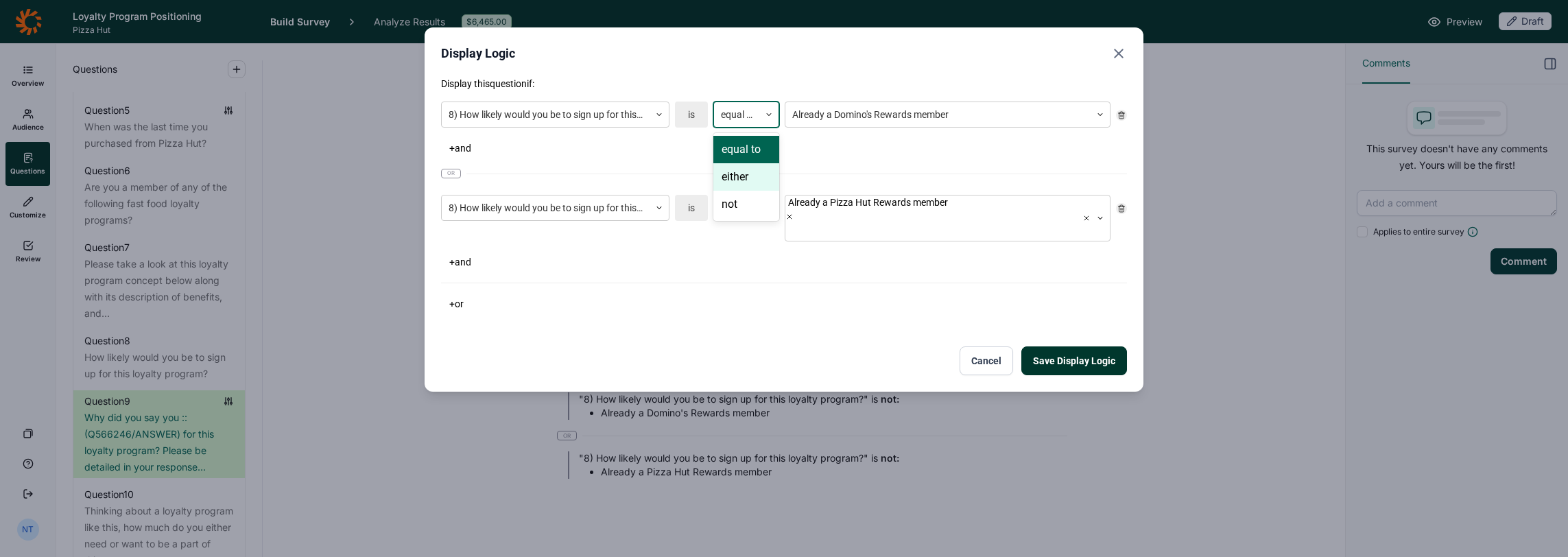
click at [767, 174] on div "either" at bounding box center [746, 177] width 66 height 28
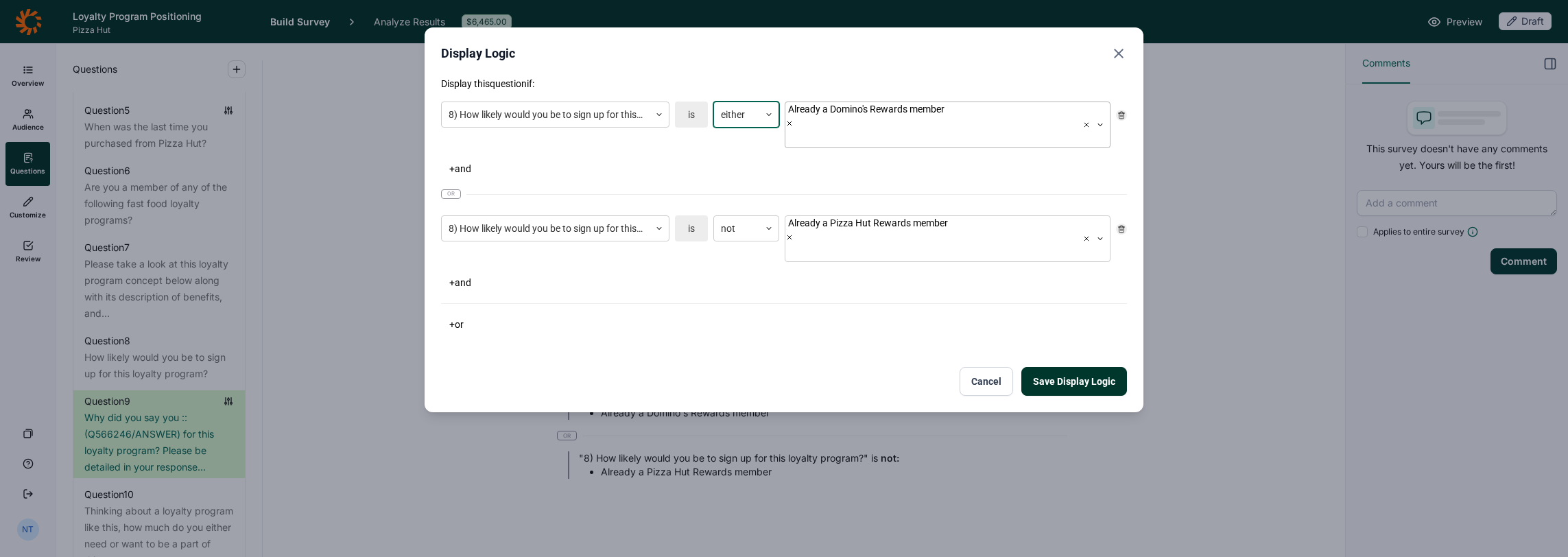
click at [793, 120] on icon "Remove Already a Domino's Rewards member" at bounding box center [789, 123] width 8 height 8
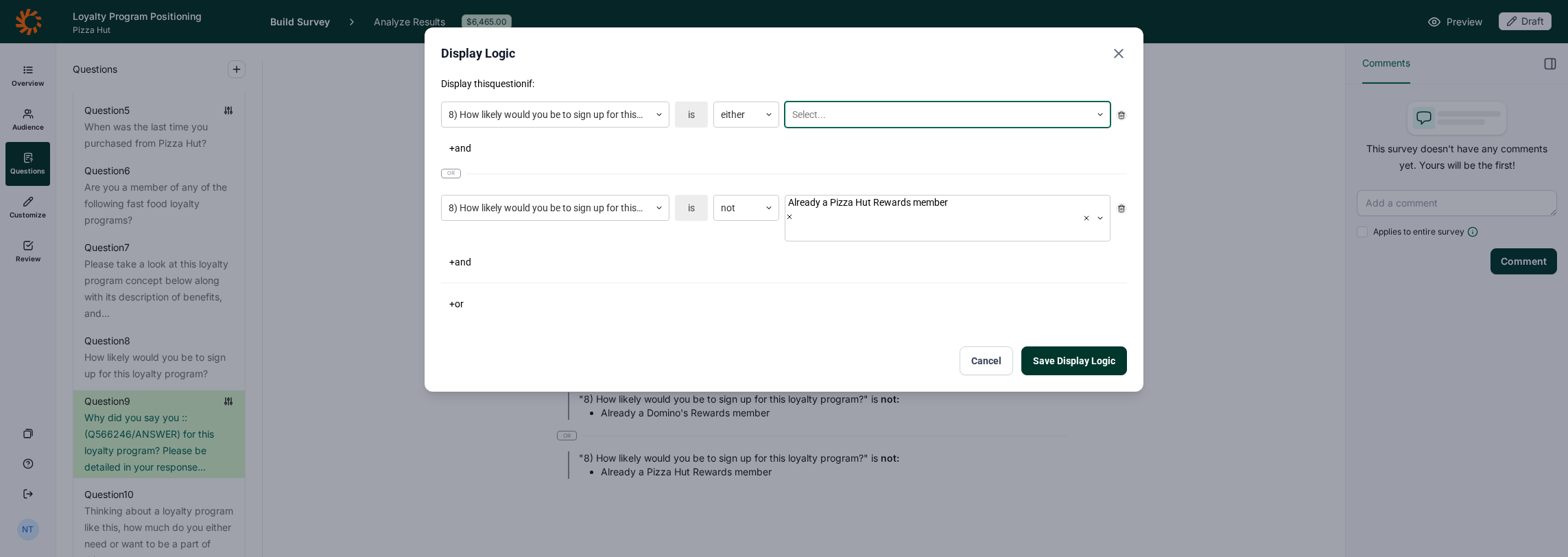
click at [872, 112] on div at bounding box center [939, 115] width 292 height 17
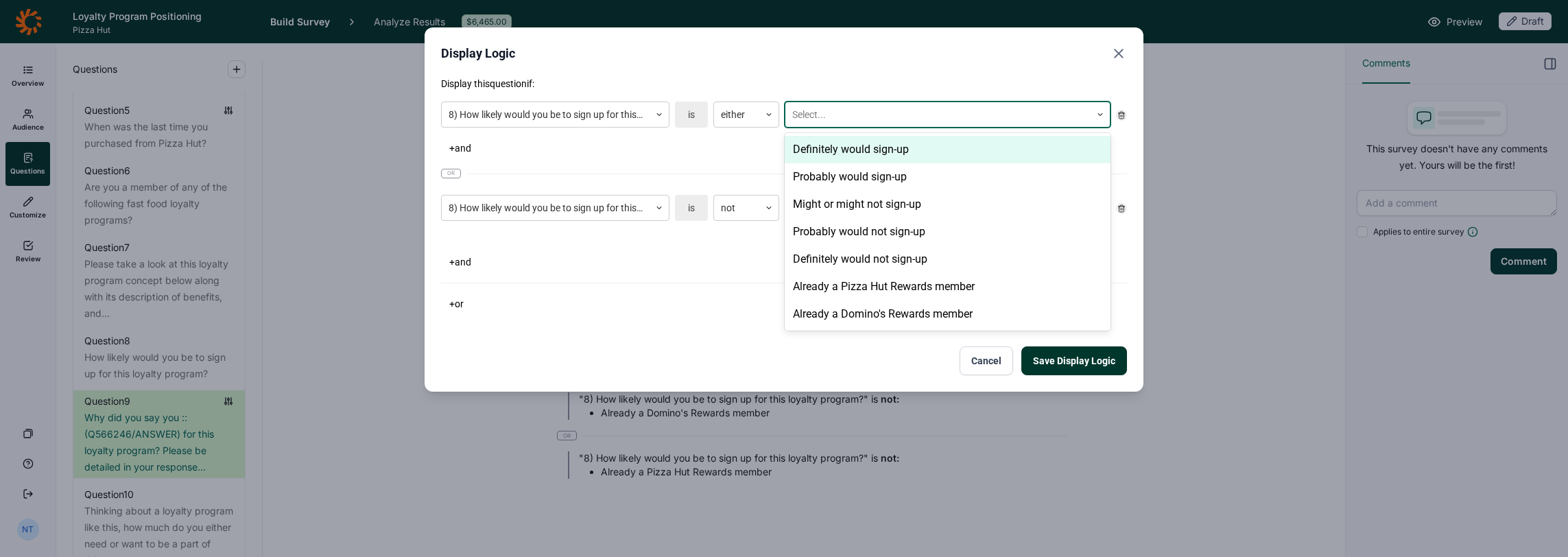
click at [845, 152] on div "Definitely would sign-up" at bounding box center [947, 149] width 326 height 28
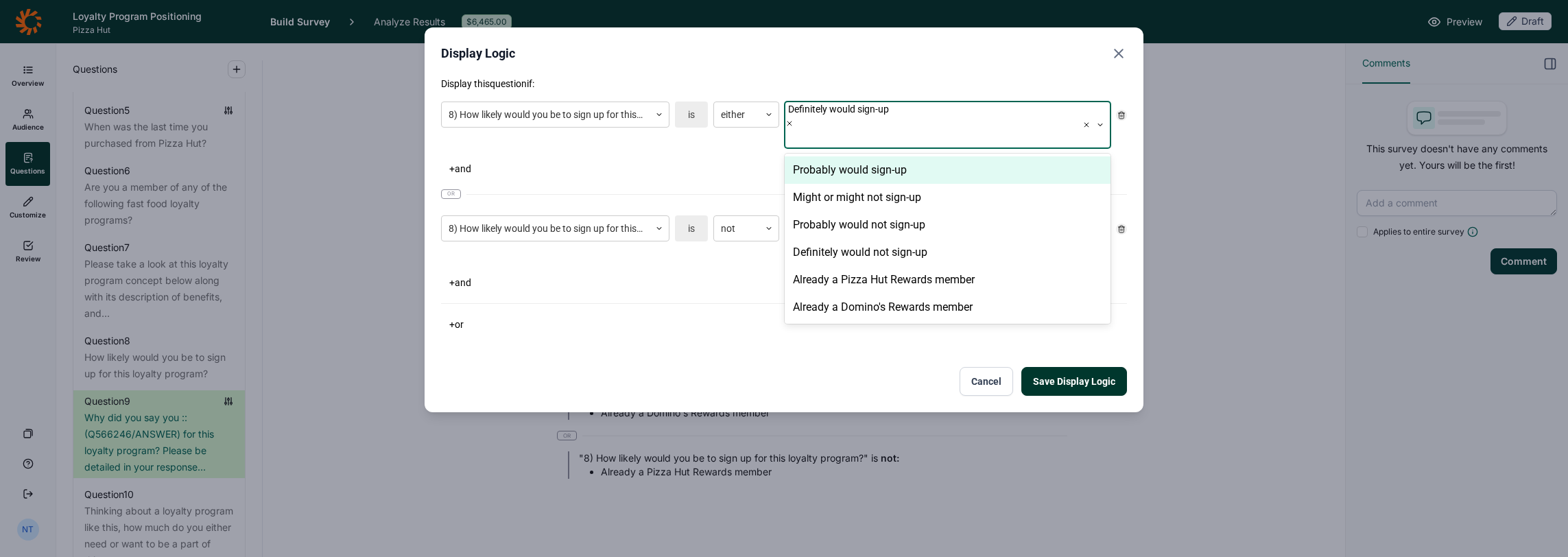
click at [845, 156] on div "Probably would sign-up" at bounding box center [947, 170] width 326 height 28
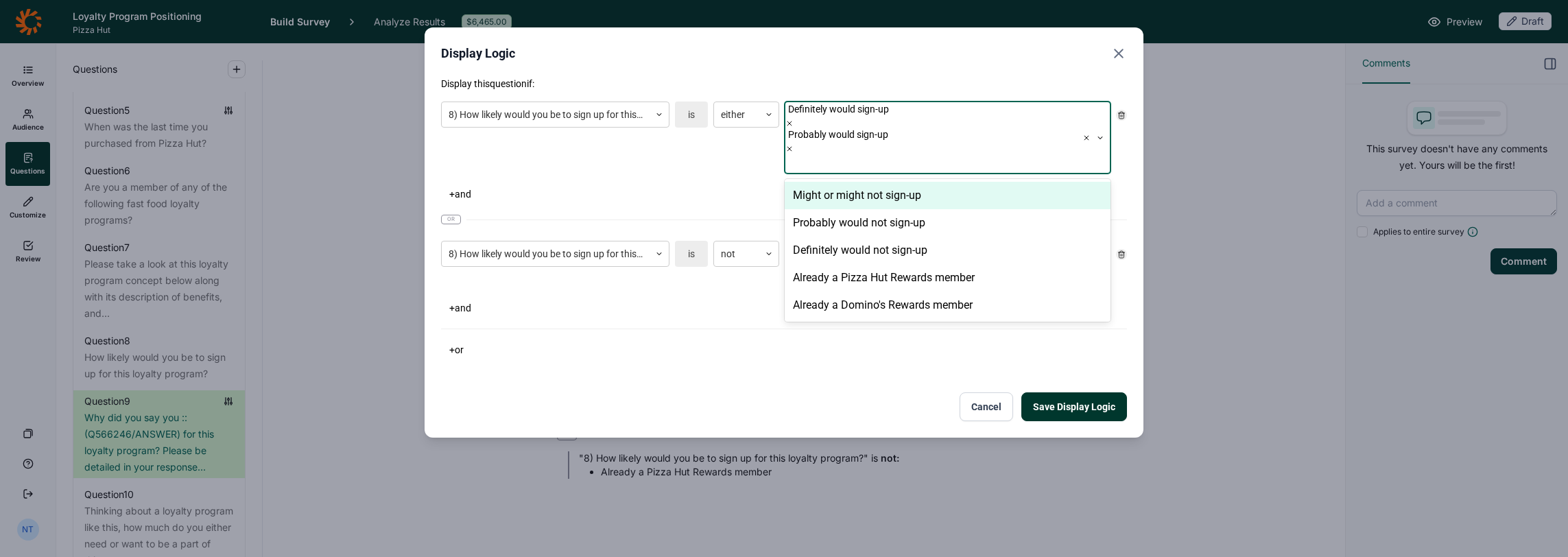
click at [845, 182] on div "Might or might not sign-up" at bounding box center [947, 195] width 326 height 28
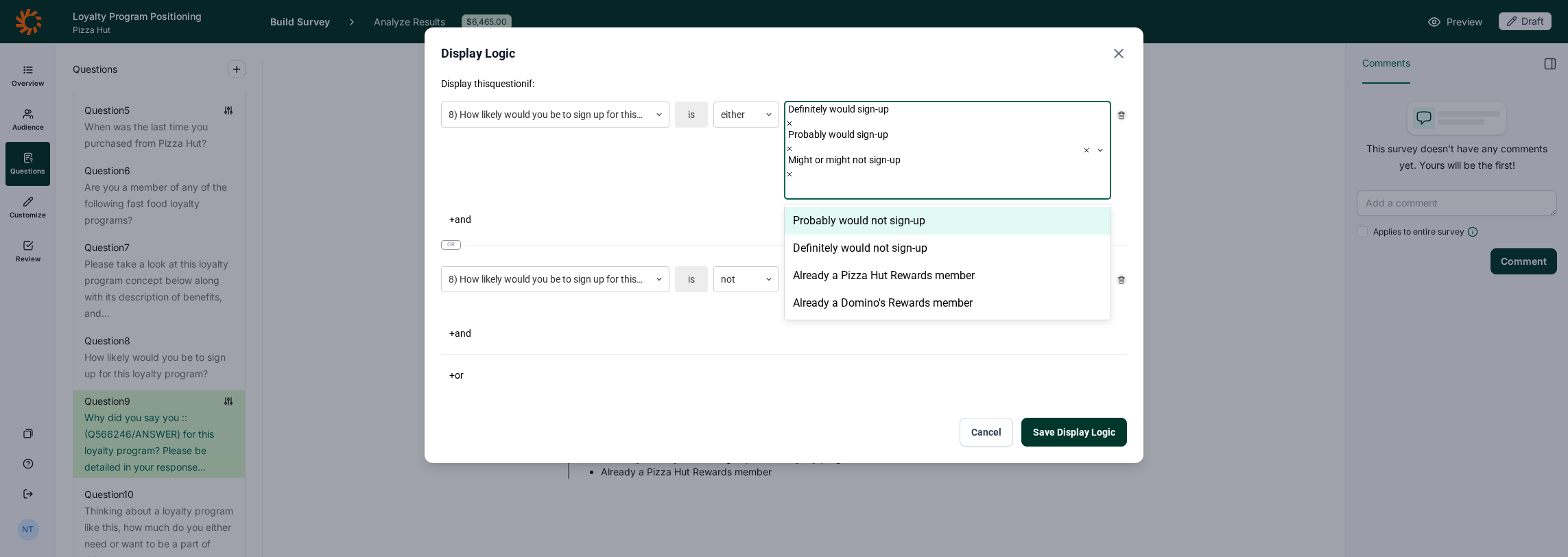
click at [841, 207] on div "Probably would not sign-up" at bounding box center [947, 221] width 326 height 28
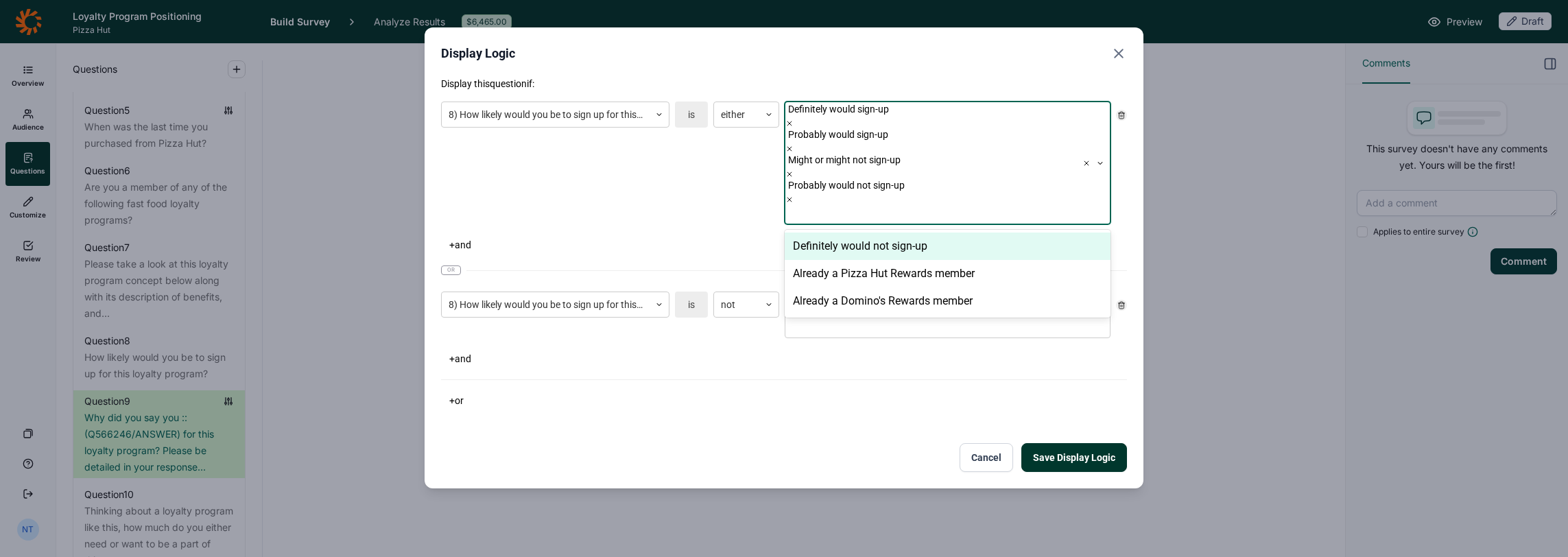
click at [841, 233] on div "Definitely would not sign-up" at bounding box center [947, 246] width 326 height 28
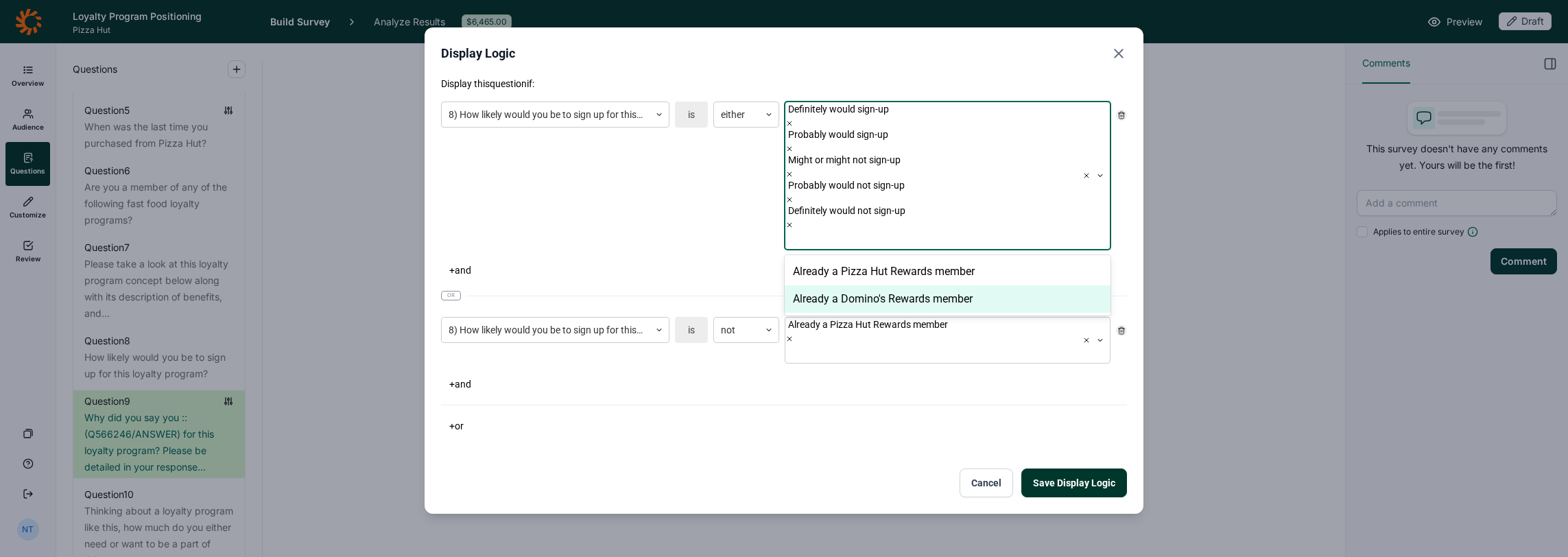
click at [858, 291] on div "Display this question if: 8) How likely would you be to sign up for this loyalt…" at bounding box center [784, 256] width 686 height 359
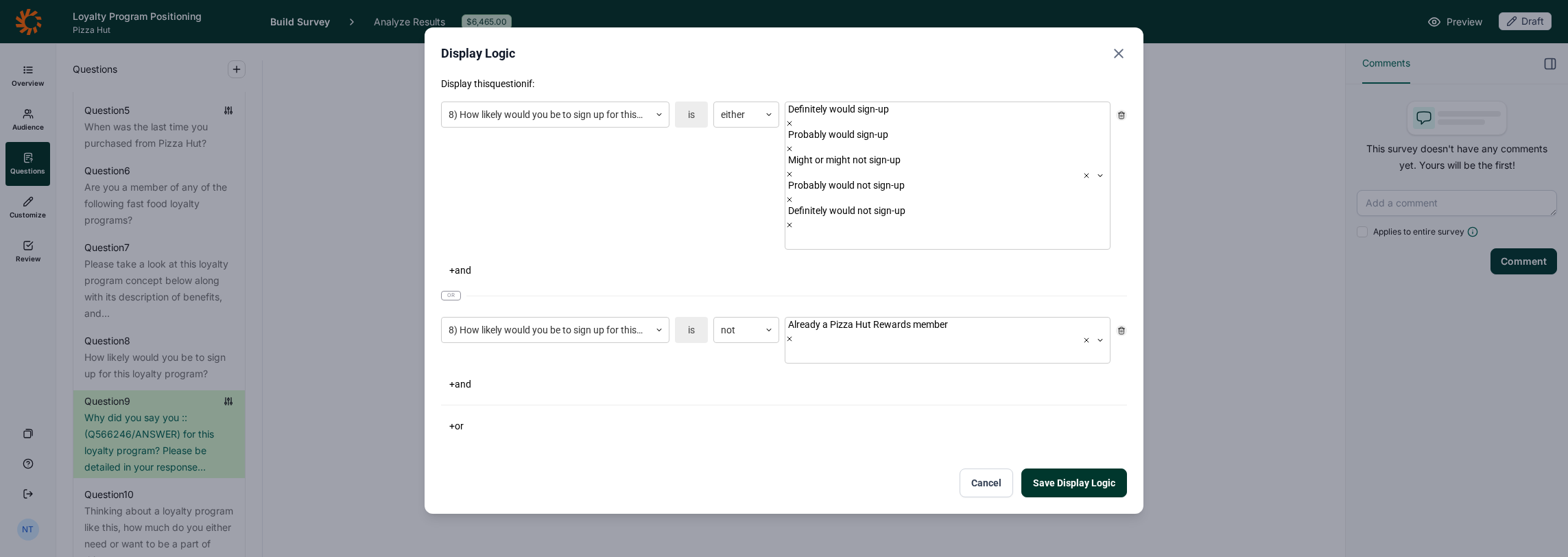
click at [872, 327] on icon at bounding box center [1121, 330] width 8 height 8
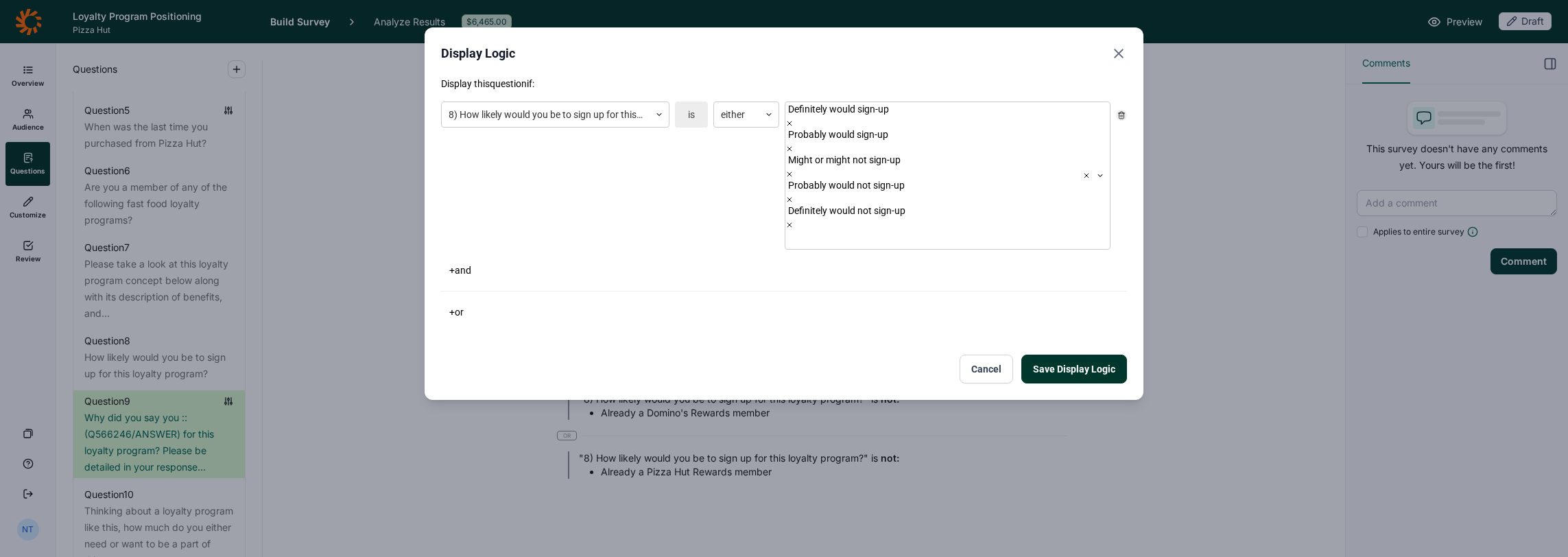
click at [872, 354] on button "Save Display Logic" at bounding box center [1074, 369] width 106 height 29
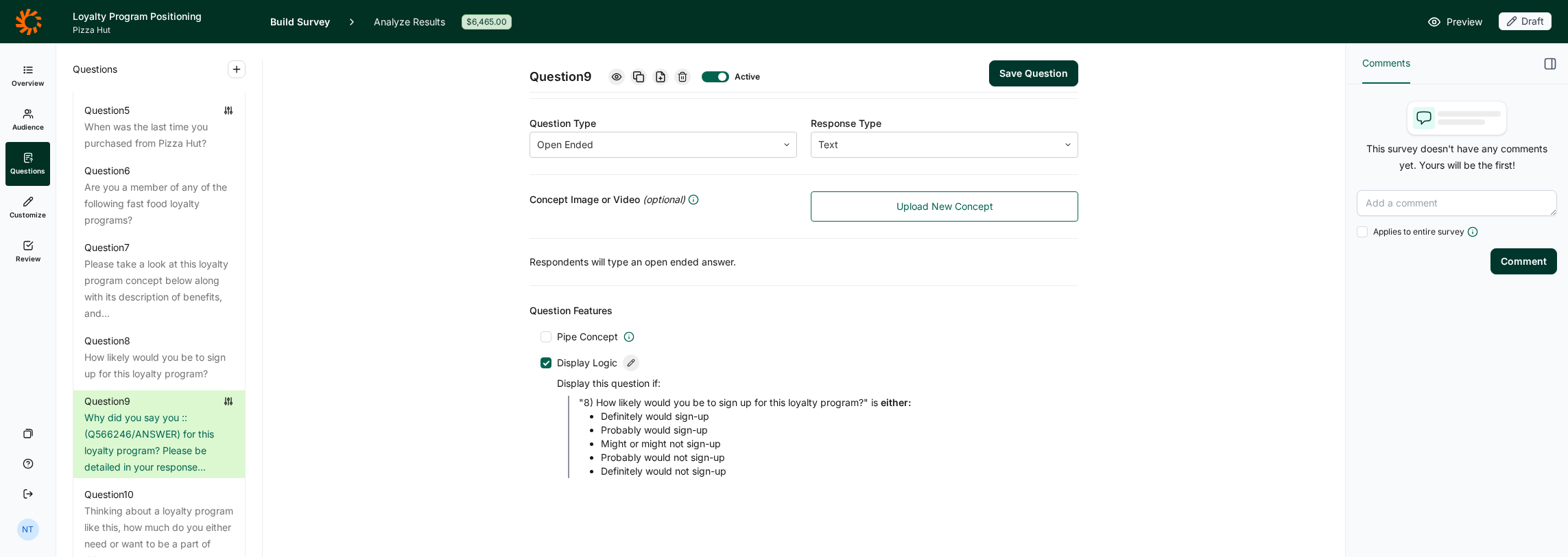
click at [872, 70] on button "Save Question" at bounding box center [1033, 74] width 89 height 26
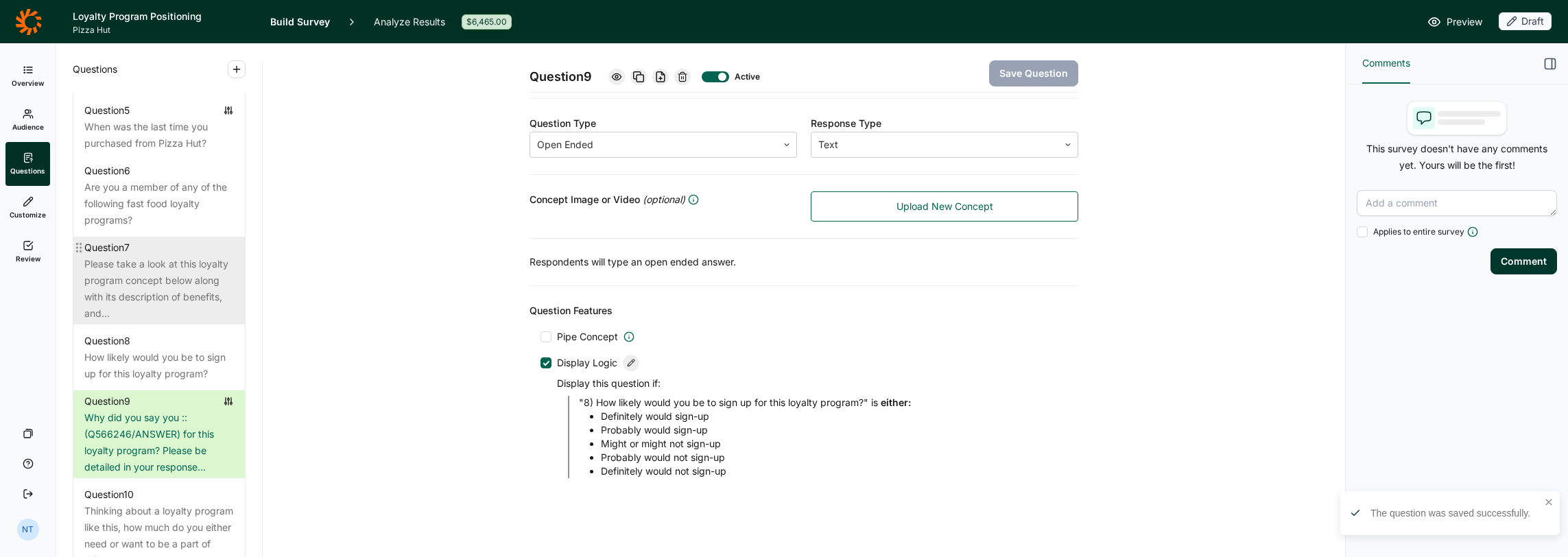
click at [159, 295] on div "Please take a look at this loyalty program concept below along with its descrip…" at bounding box center [159, 289] width 150 height 66
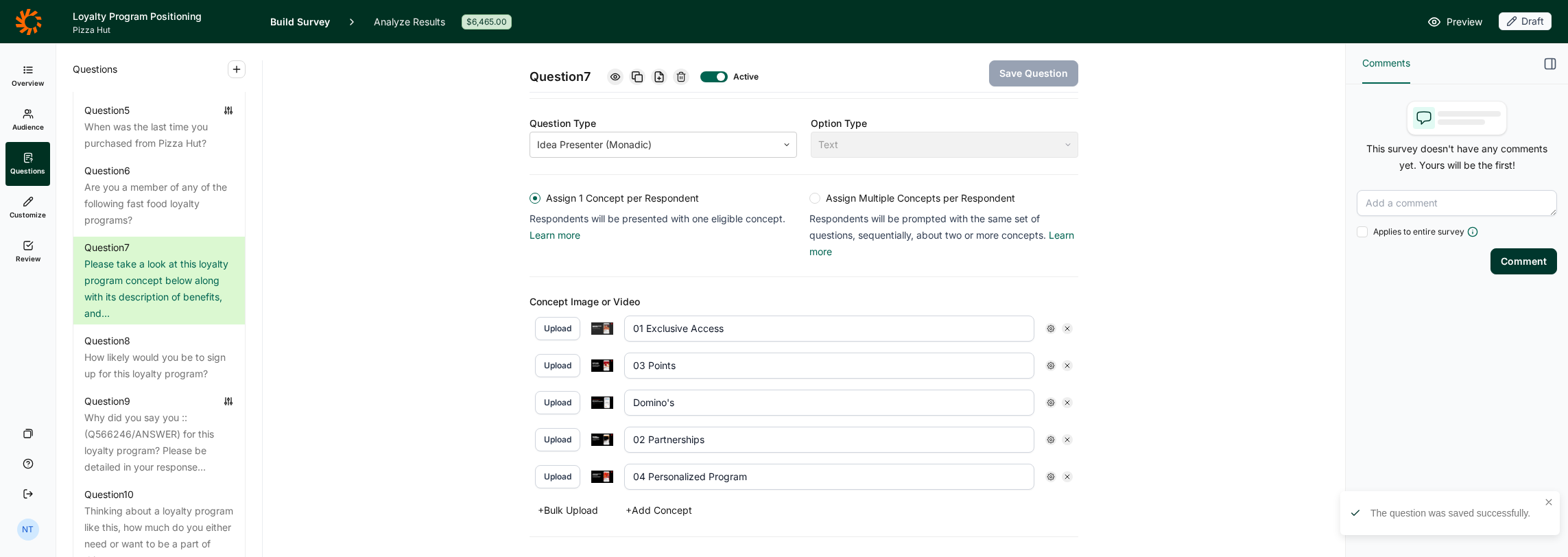
click at [613, 77] on use at bounding box center [615, 77] width 9 height 6
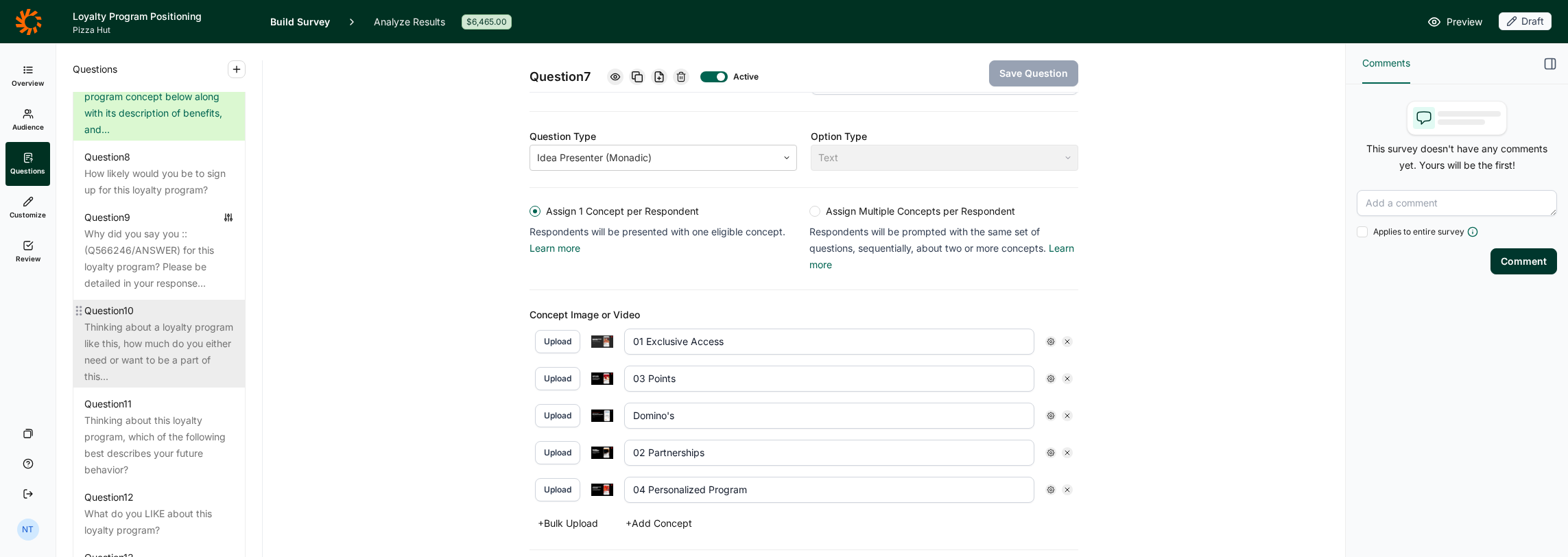
scroll to position [1166, 0]
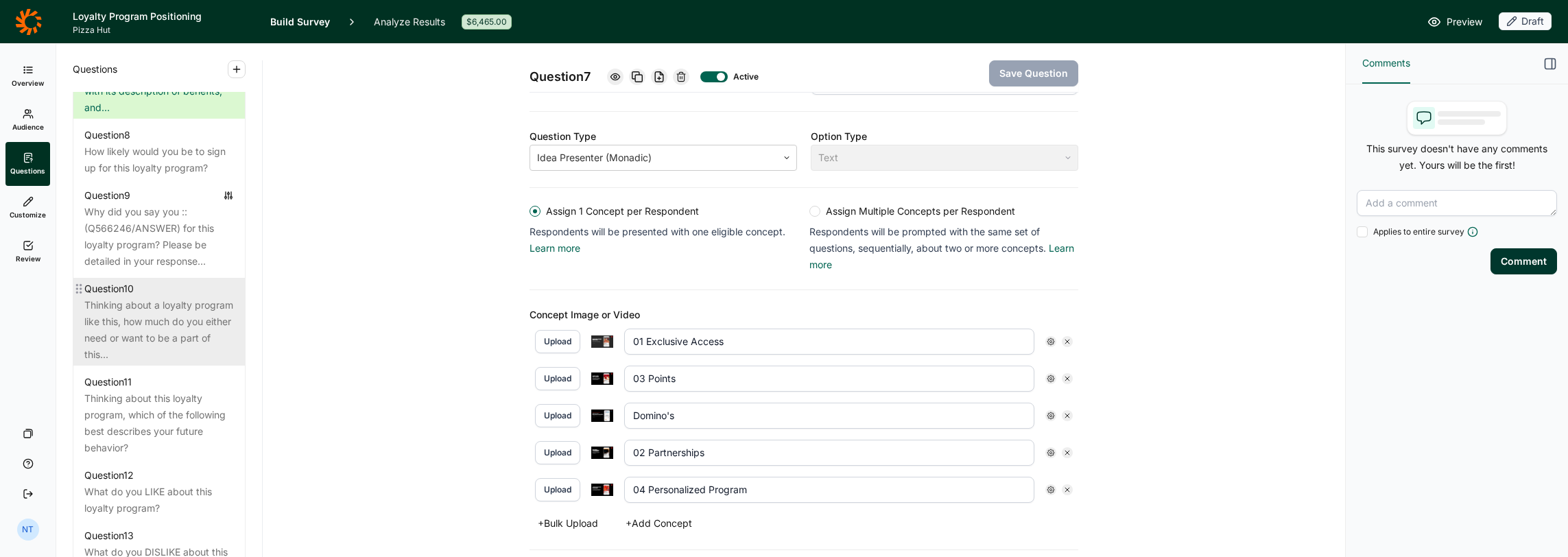
click at [168, 363] on div "Thinking about a loyalty program like this, how much do you either need or want…" at bounding box center [159, 330] width 150 height 66
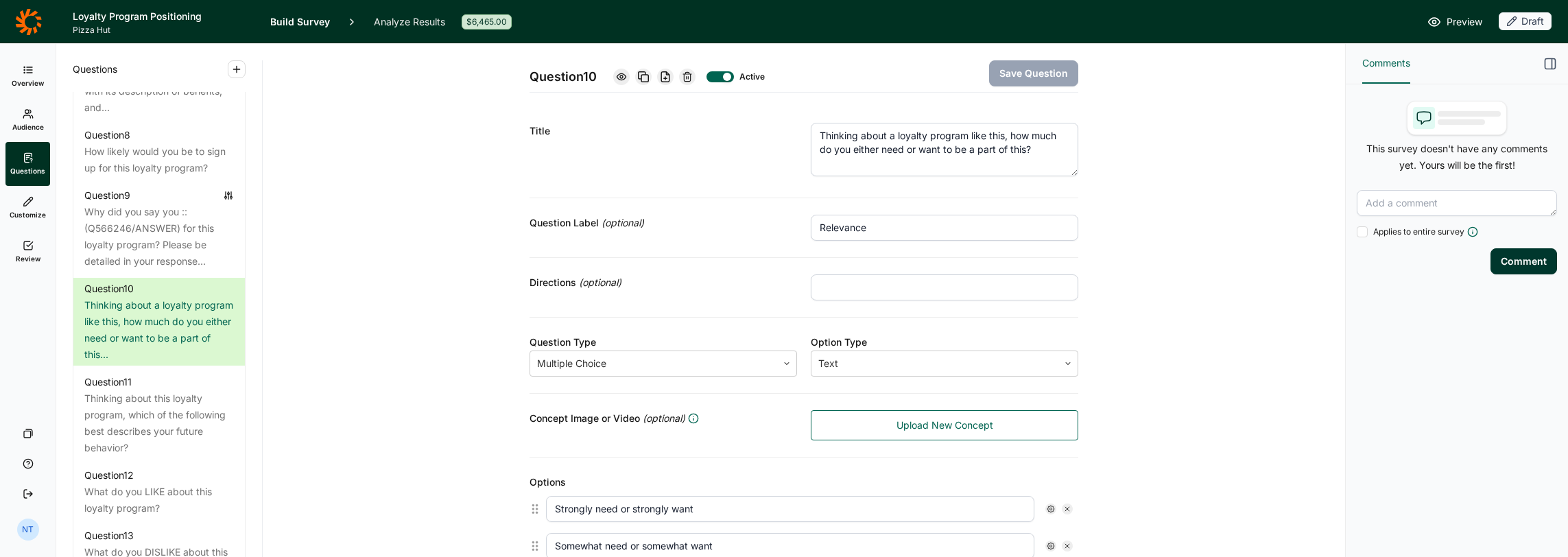
click at [872, 139] on textarea "Thinking about a loyalty program like this, how much do you either need or want…" at bounding box center [944, 149] width 268 height 53
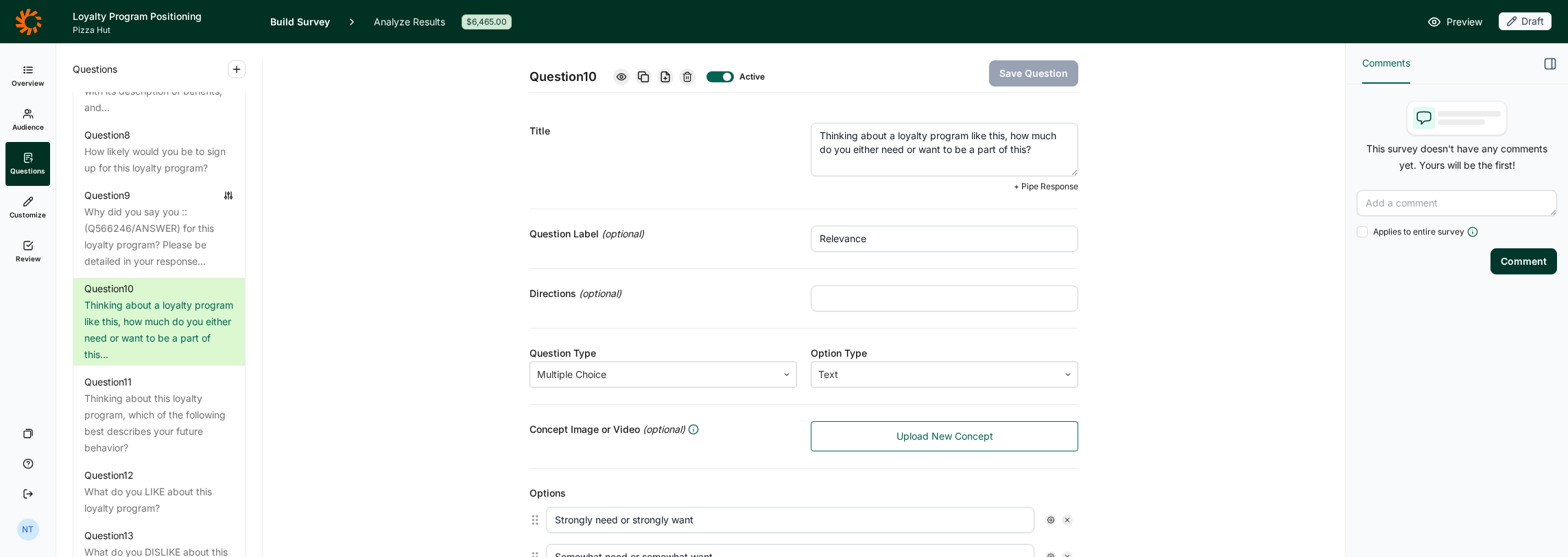
drag, startPoint x: 995, startPoint y: 149, endPoint x: 1021, endPoint y: 151, distance: 26.1
click at [872, 151] on textarea "Thinking about a loyalty program like this, how much do you either need or want…" at bounding box center [944, 149] width 268 height 53
type textarea "Thinking about a loyalty program like this, how much do you either need or want…"
click at [872, 60] on div "Question 10 Active Save Question" at bounding box center [804, 68] width 549 height 49
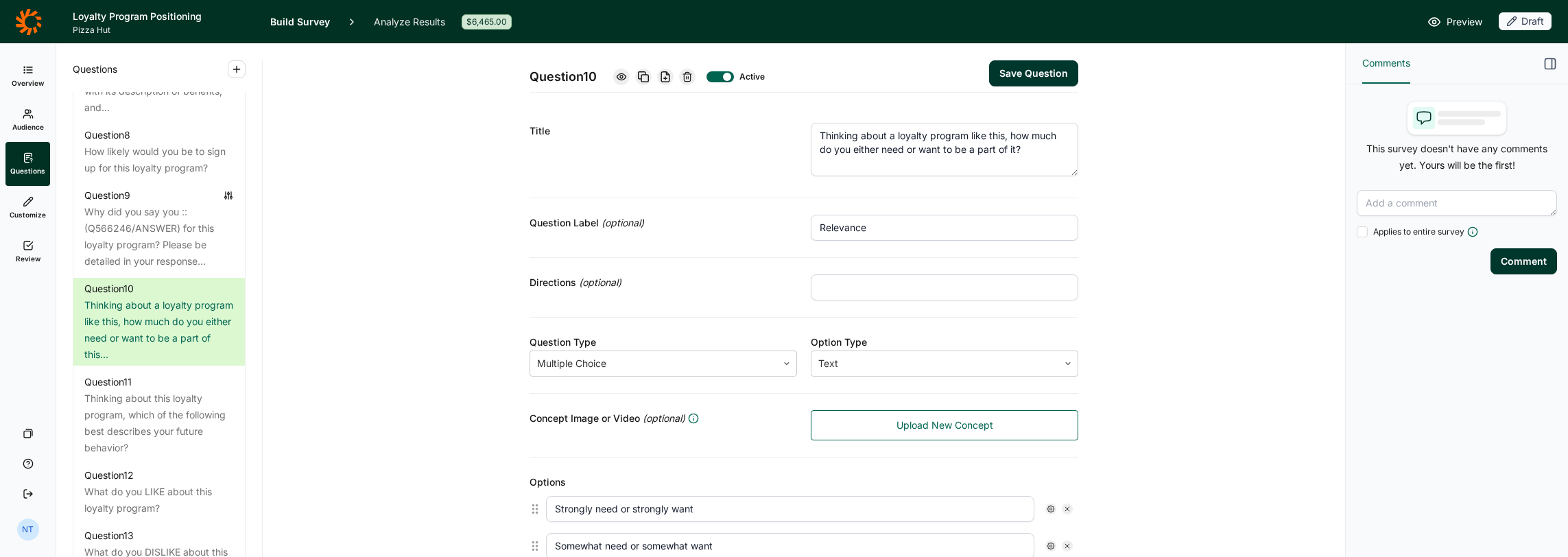
click at [872, 69] on button "Save Question" at bounding box center [1033, 74] width 89 height 26
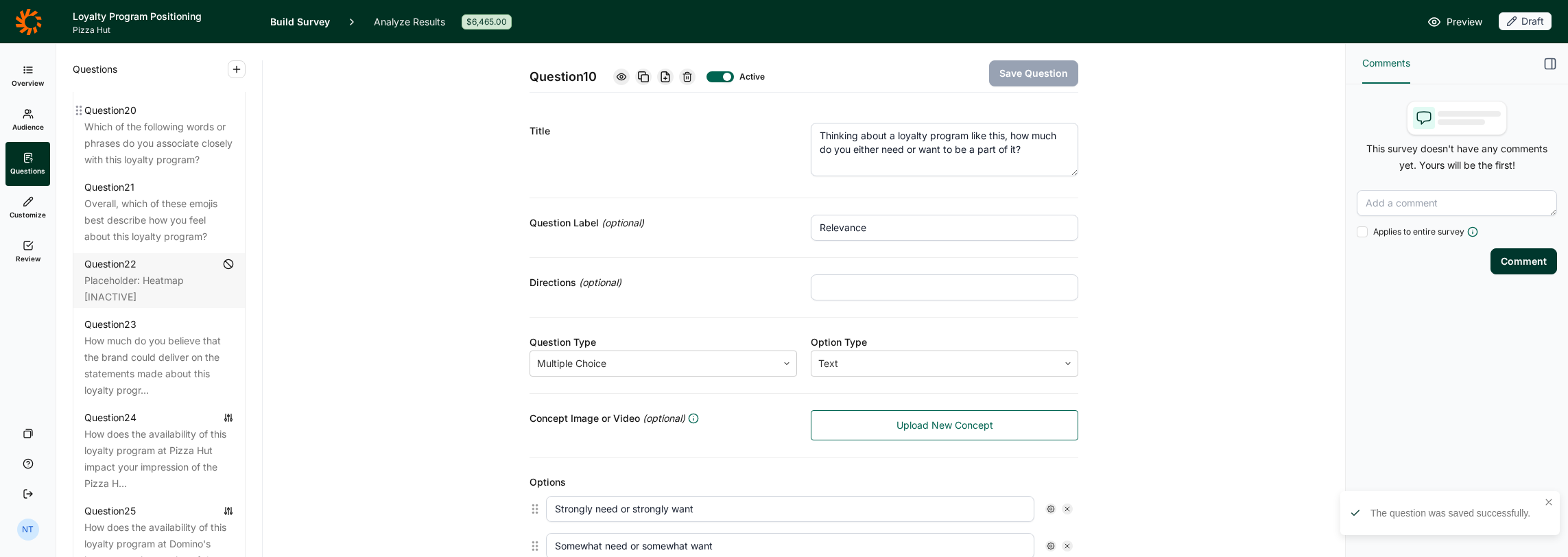
scroll to position [2263, 0]
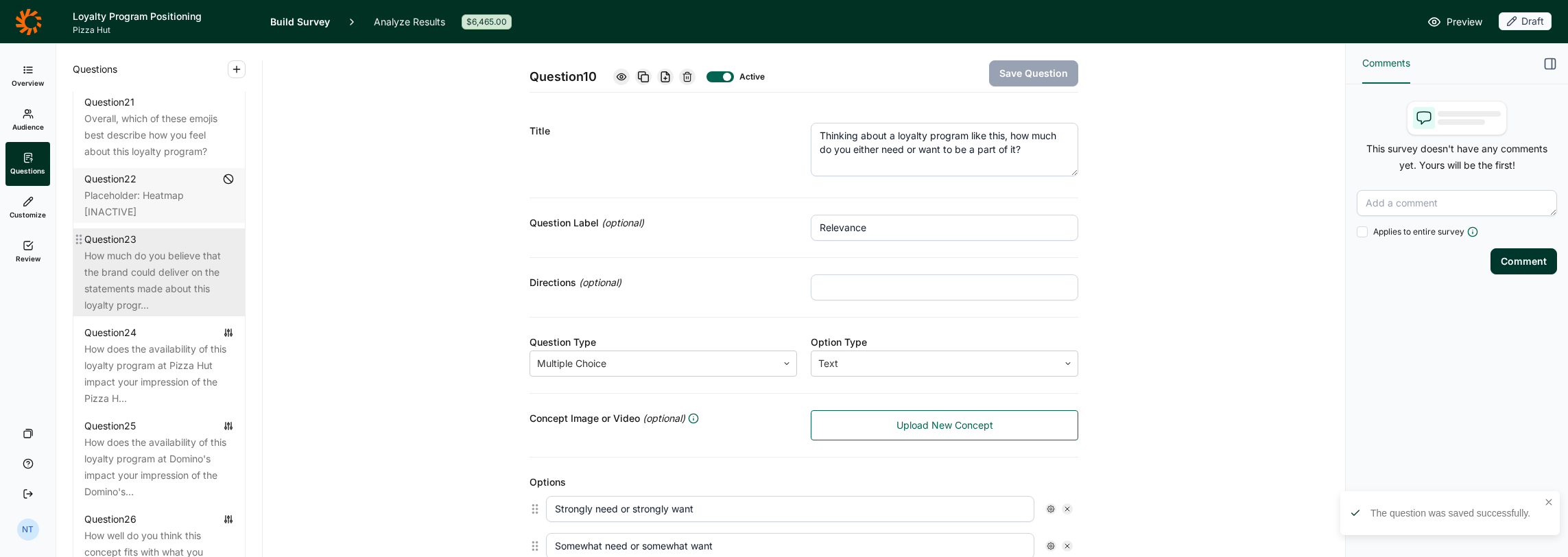
click at [176, 313] on div "How much do you believe that the brand could deliver on the statements made abo…" at bounding box center [159, 281] width 150 height 66
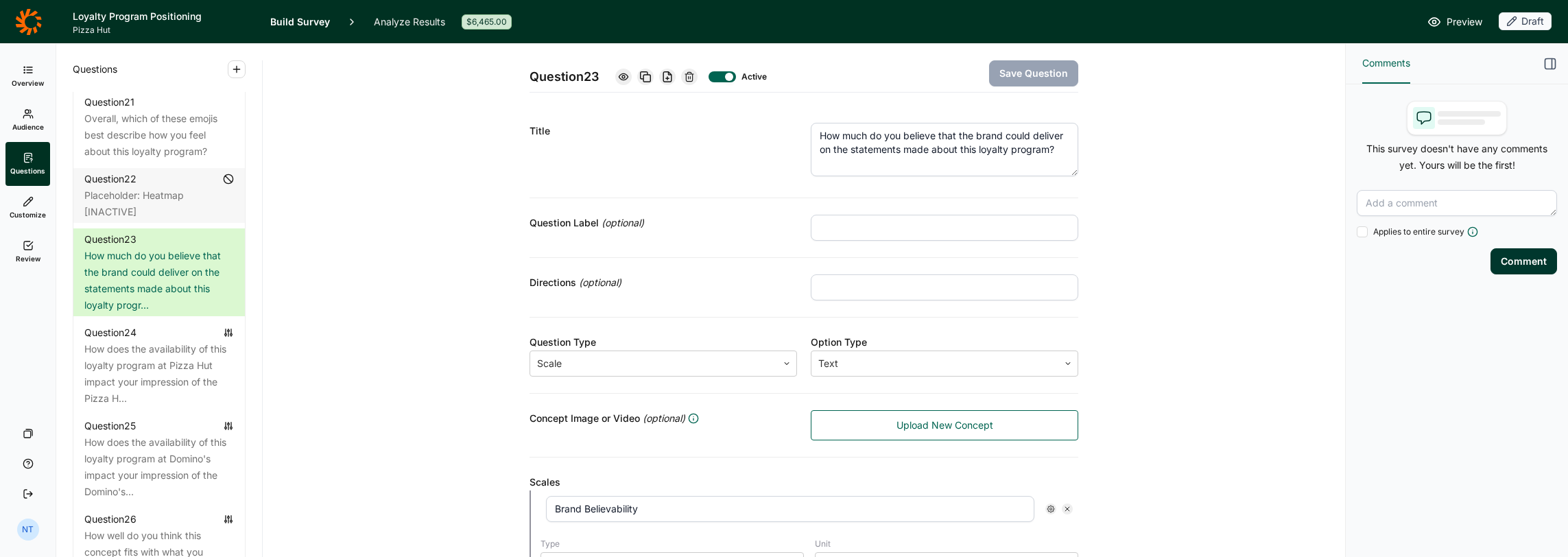
click at [872, 152] on textarea "How much do you believe that the brand could deliver on the statements made abo…" at bounding box center [944, 149] width 268 height 53
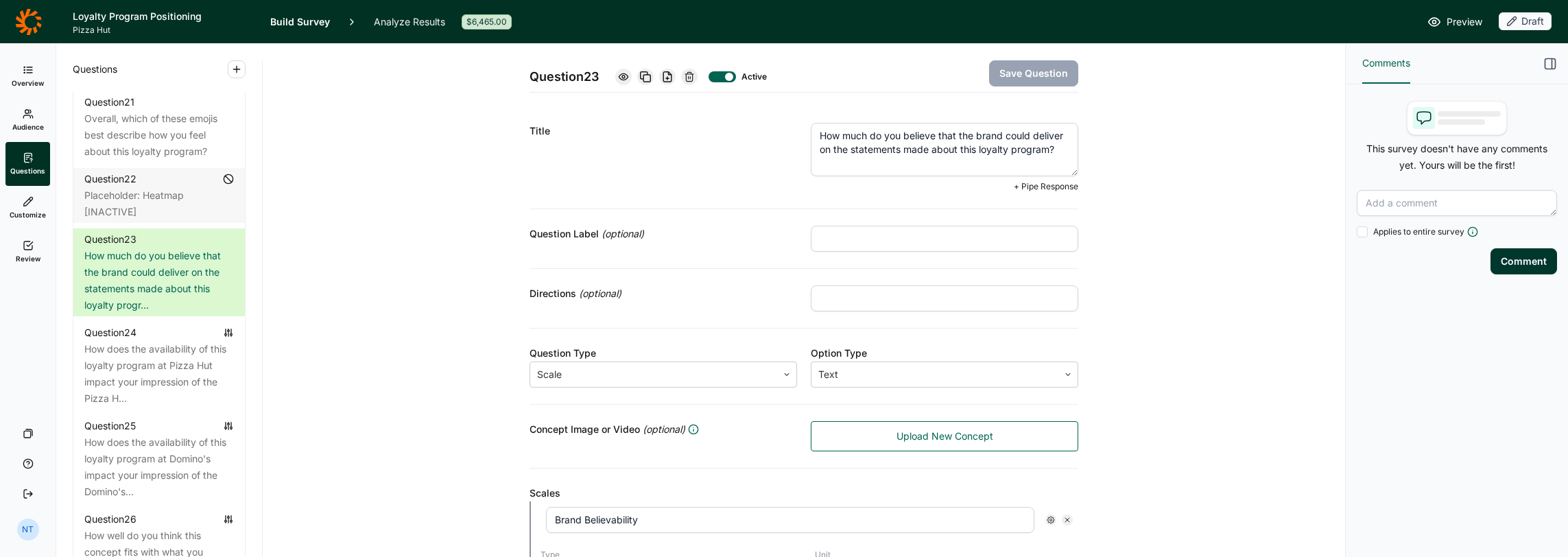
click at [872, 137] on textarea "How much do you believe that the brand could deliver on the statements made abo…" at bounding box center [944, 149] width 268 height 53
type textarea "How much do you believe that Pizza Hut could deliver on the statements made abo…"
click at [872, 67] on button "Save Question" at bounding box center [1033, 74] width 89 height 26
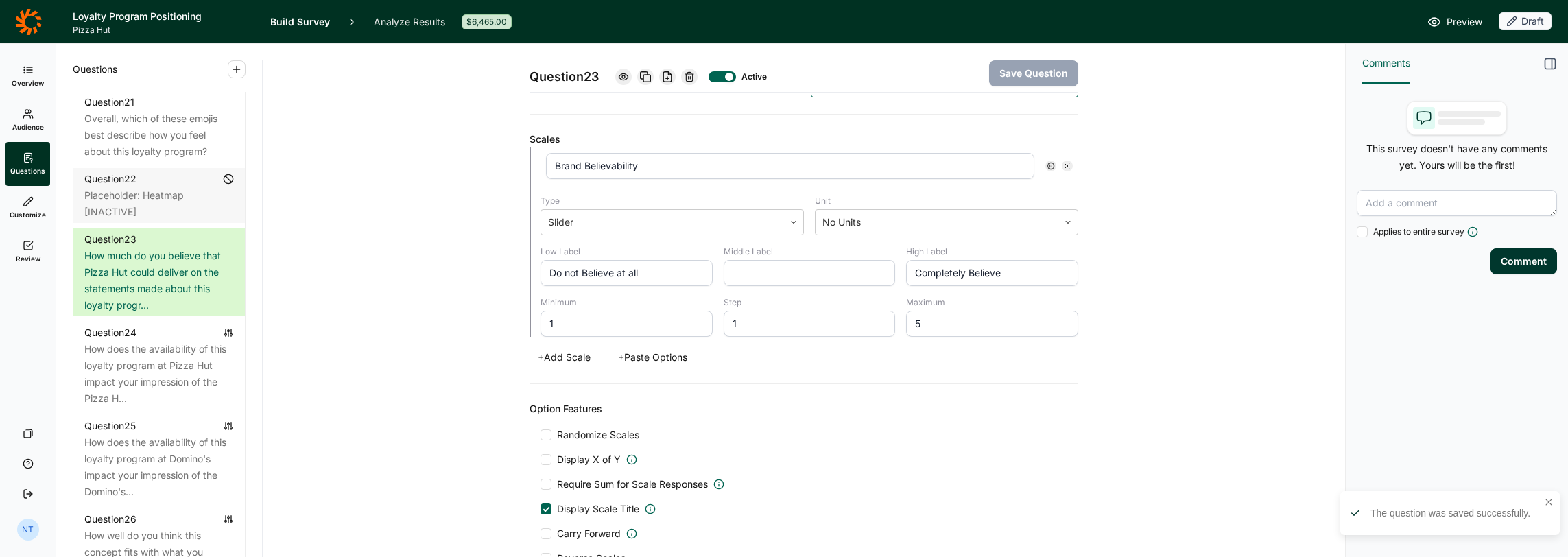
scroll to position [480, 0]
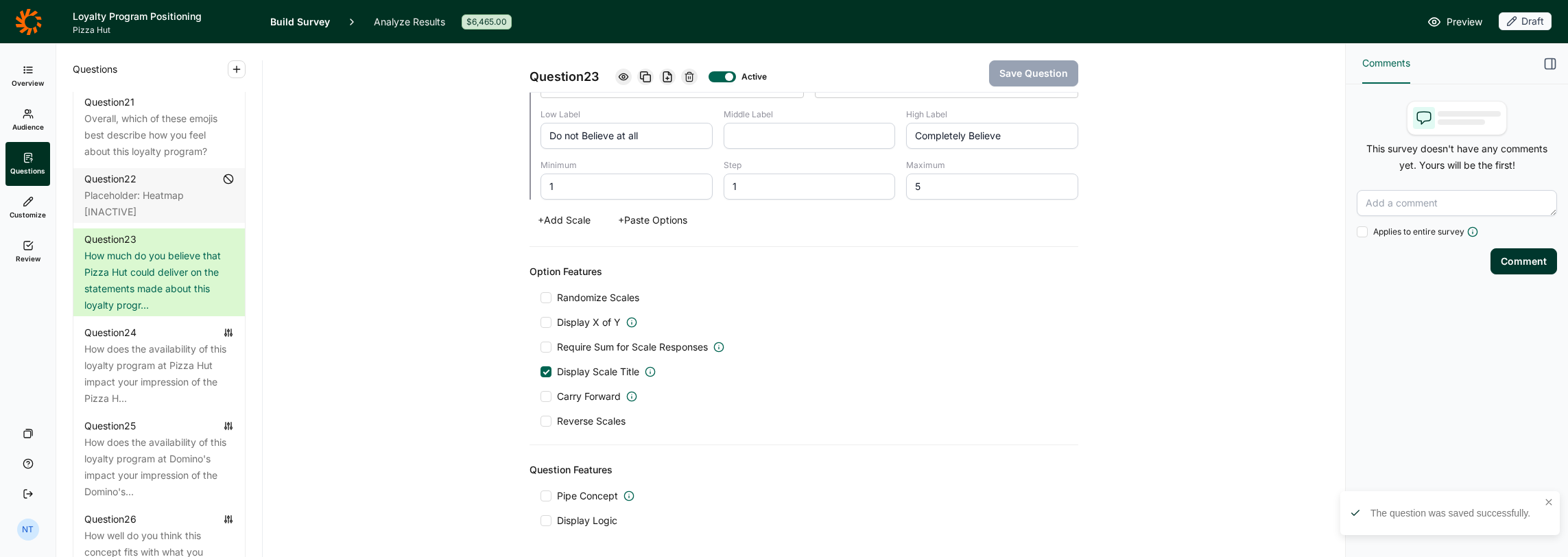
click at [561, 446] on span "Display Logic" at bounding box center [587, 521] width 61 height 14
click at [540, 446] on input "Display Logic" at bounding box center [540, 521] width 0 height 0
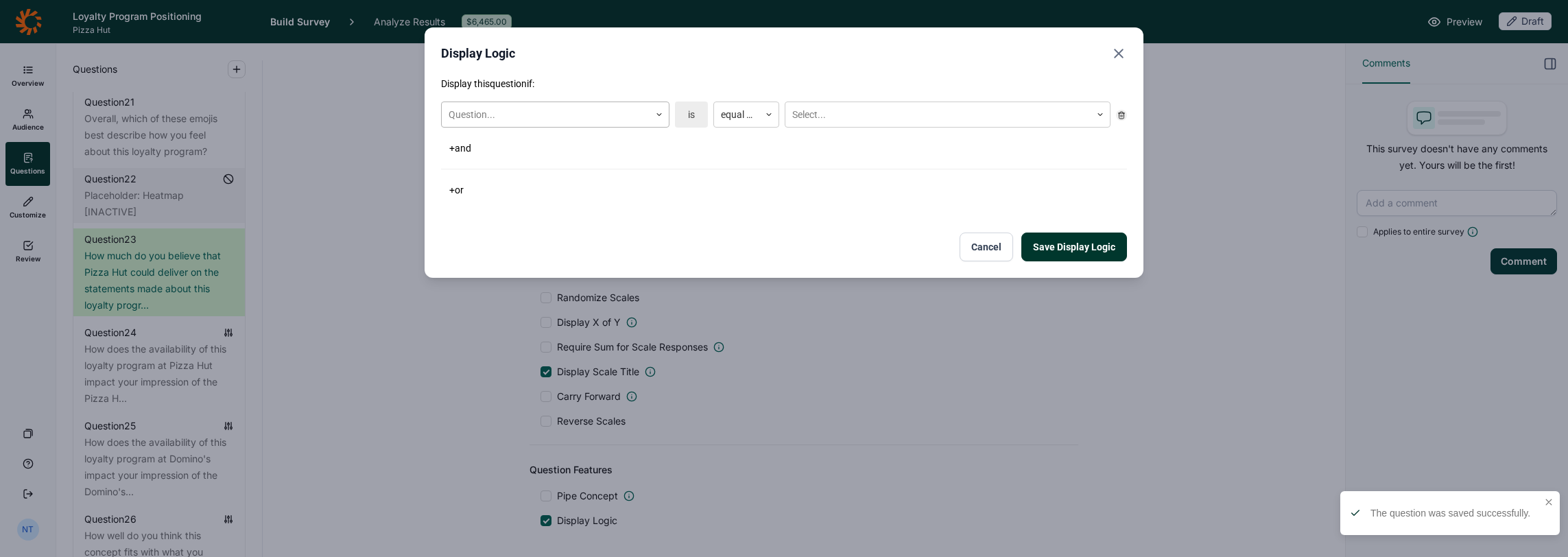
click at [497, 121] on div at bounding box center [546, 115] width 194 height 17
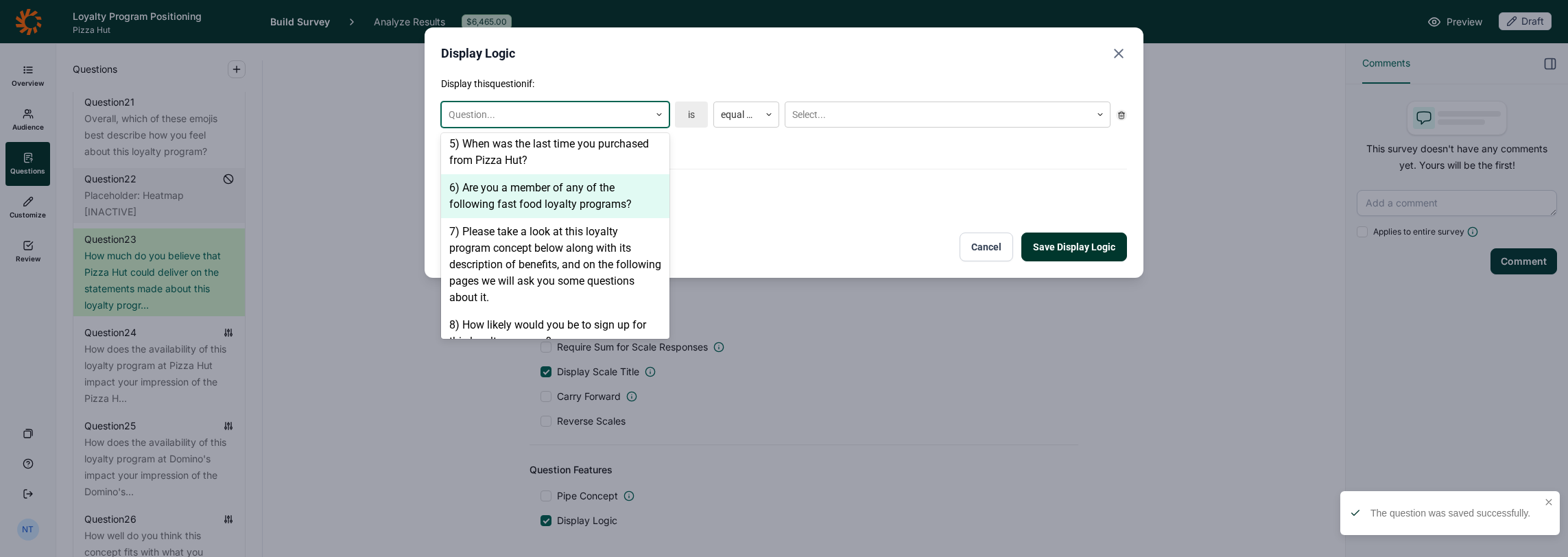
scroll to position [618, 0]
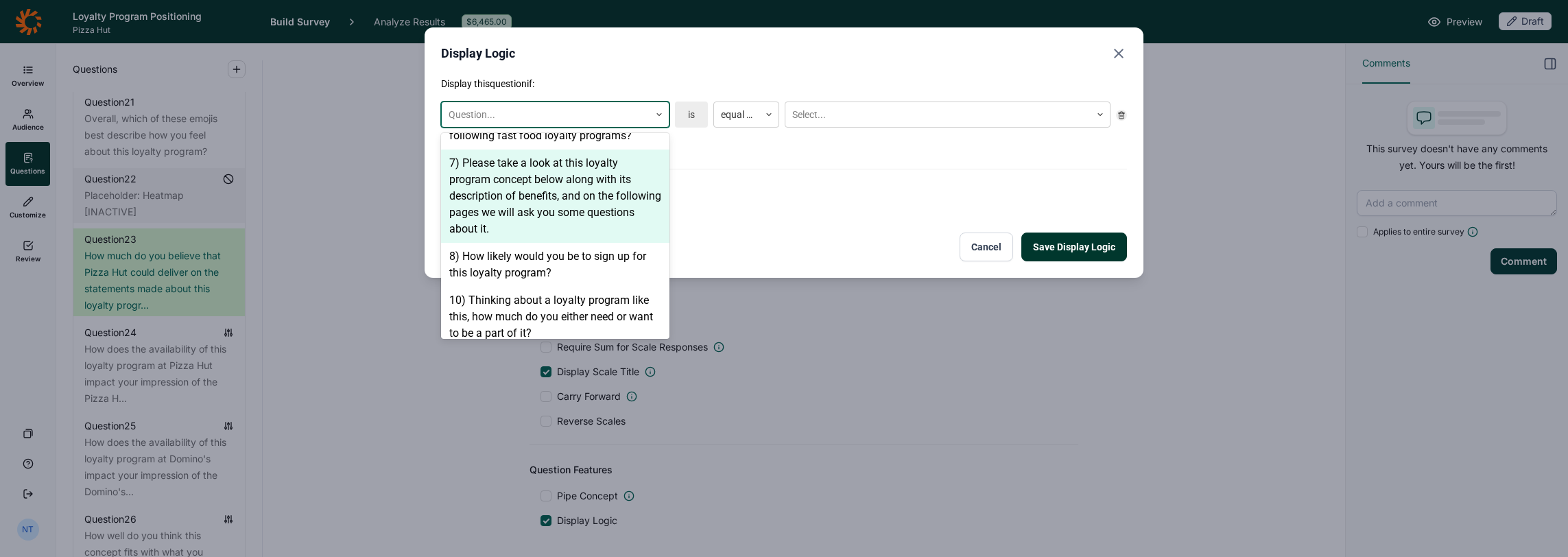
click at [549, 184] on div "7) Please take a look at this loyalty program concept below along with its desc…" at bounding box center [555, 196] width 228 height 93
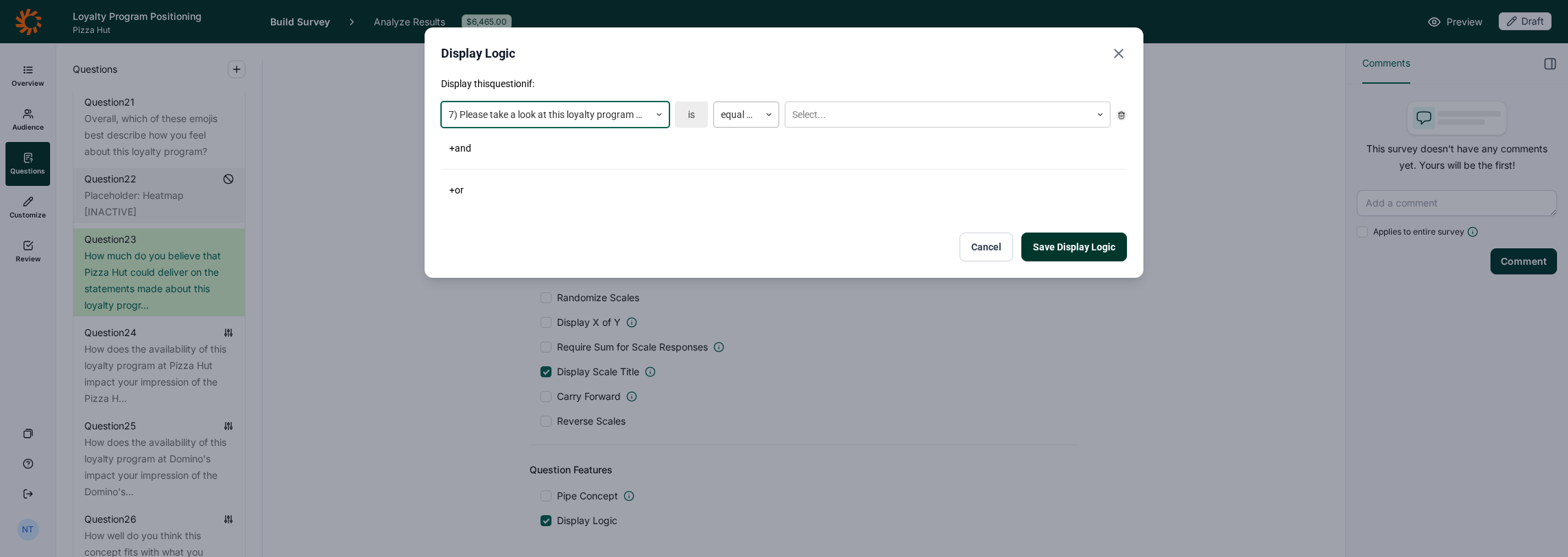
click at [762, 118] on div at bounding box center [769, 114] width 19 height 8
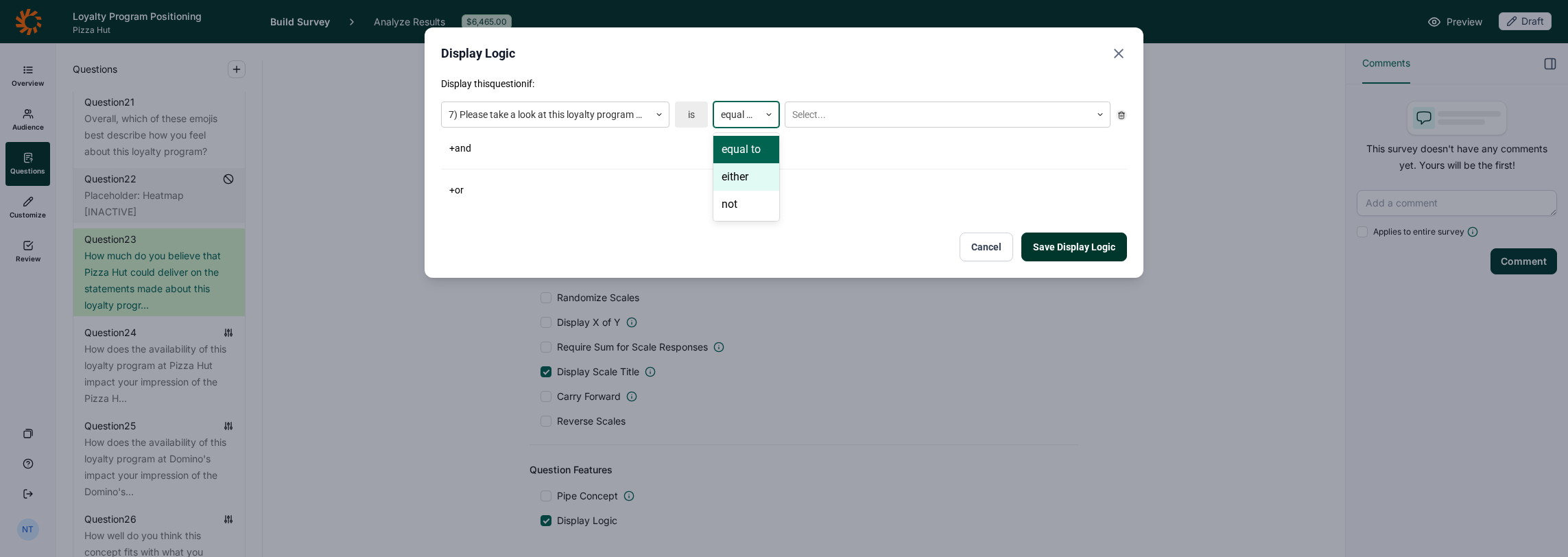
click at [756, 175] on div "either" at bounding box center [746, 177] width 66 height 28
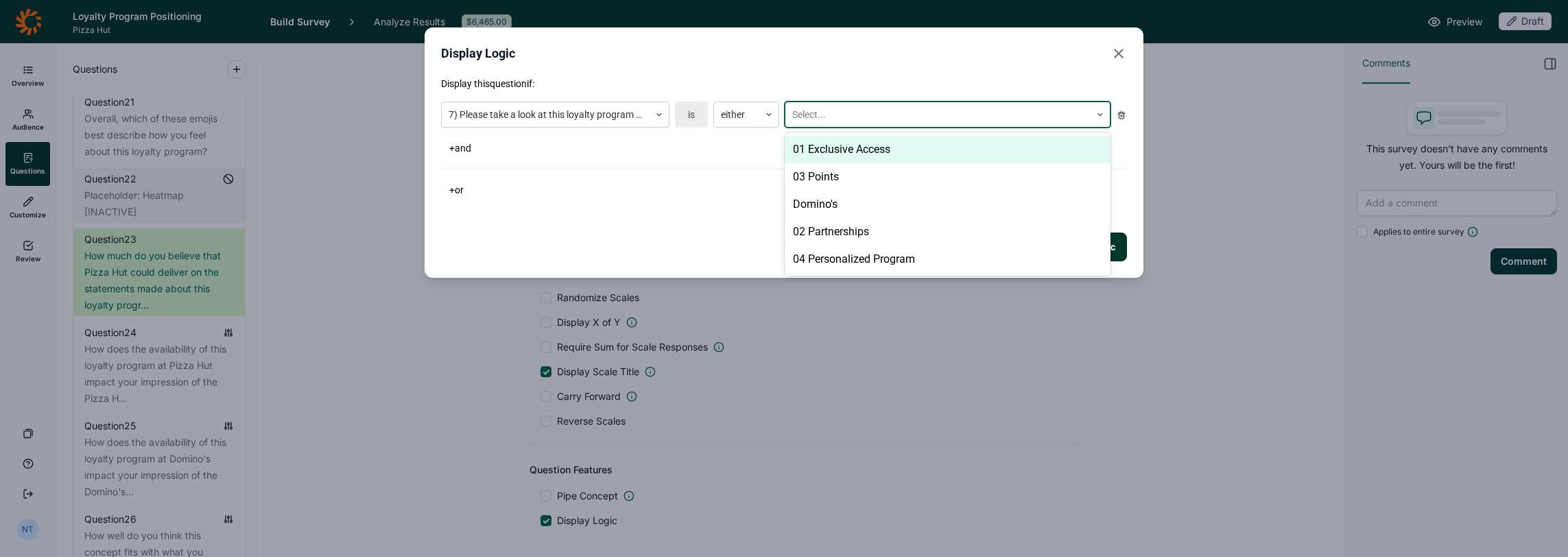
click at [849, 101] on div "Select..." at bounding box center [947, 114] width 326 height 26
click at [858, 149] on div "01 Exclusive Access" at bounding box center [947, 149] width 326 height 28
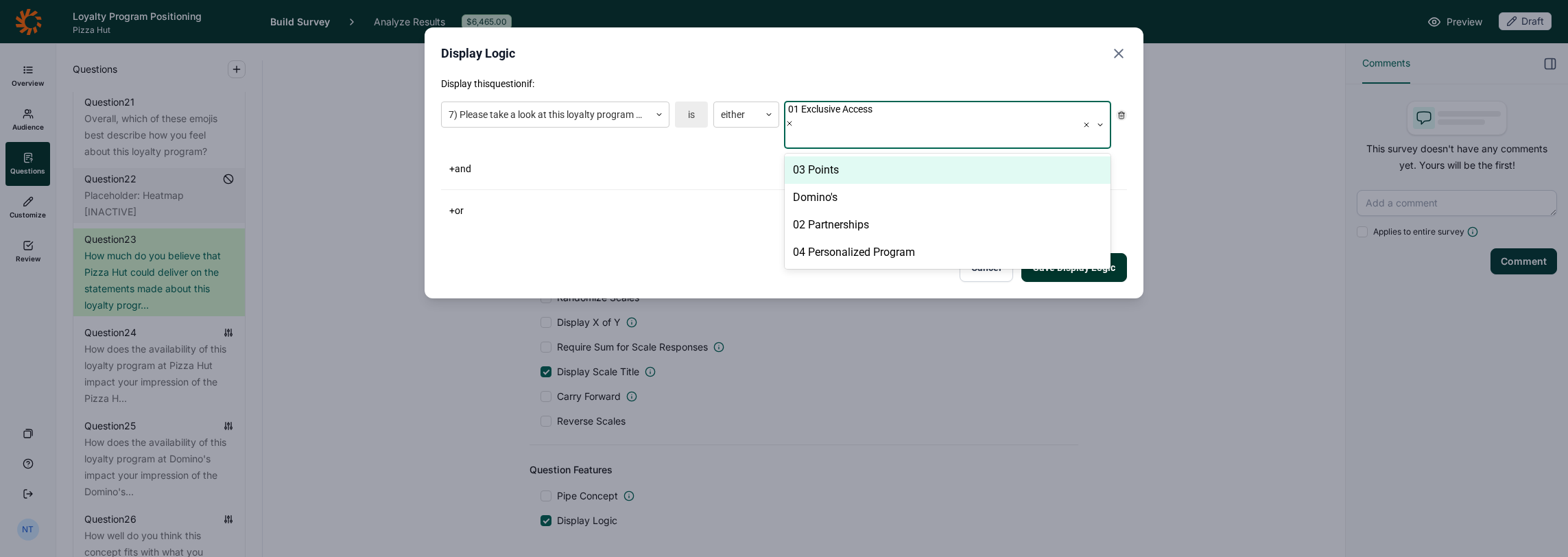
click at [858, 156] on div "03 Points" at bounding box center [947, 170] width 326 height 28
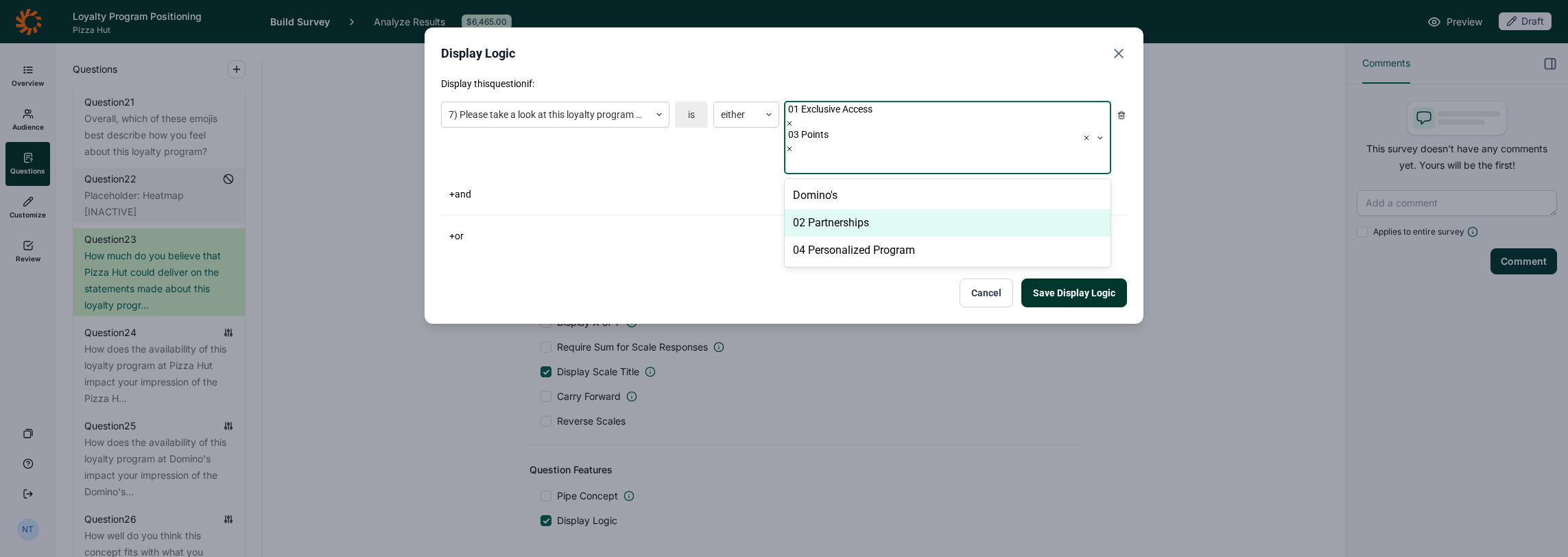
click at [853, 209] on div "02 Partnerships" at bounding box center [947, 223] width 326 height 28
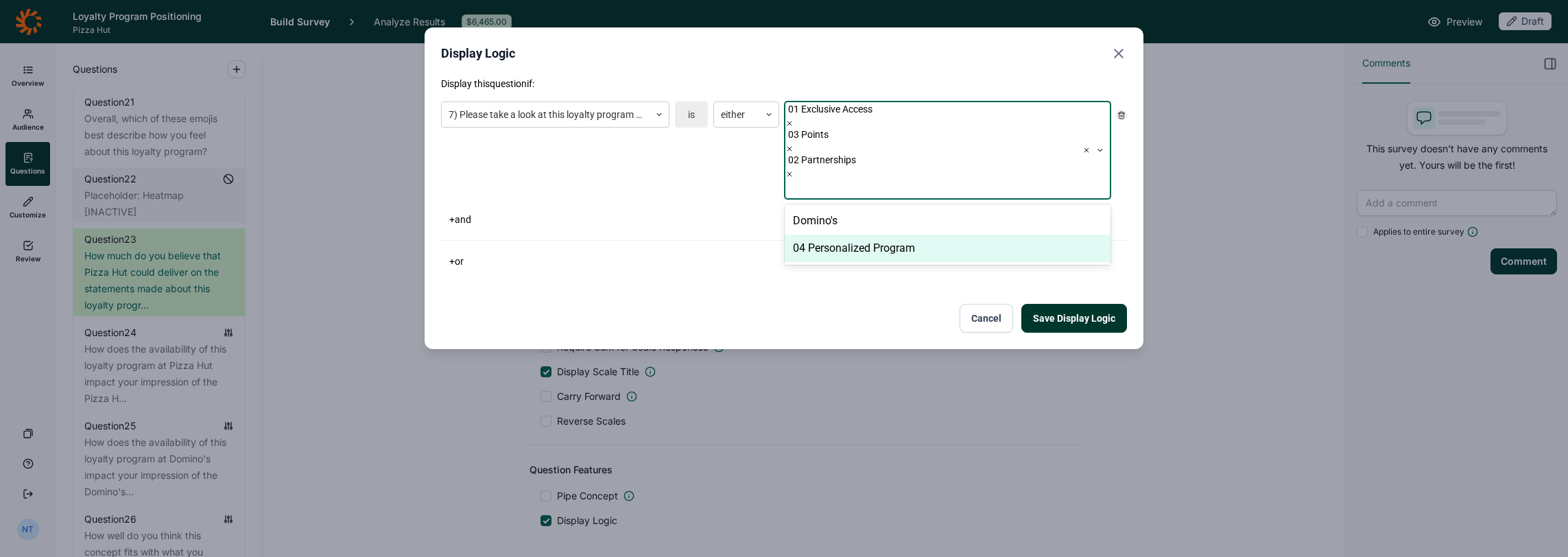
click at [858, 235] on div "04 Personalized Program" at bounding box center [947, 249] width 326 height 28
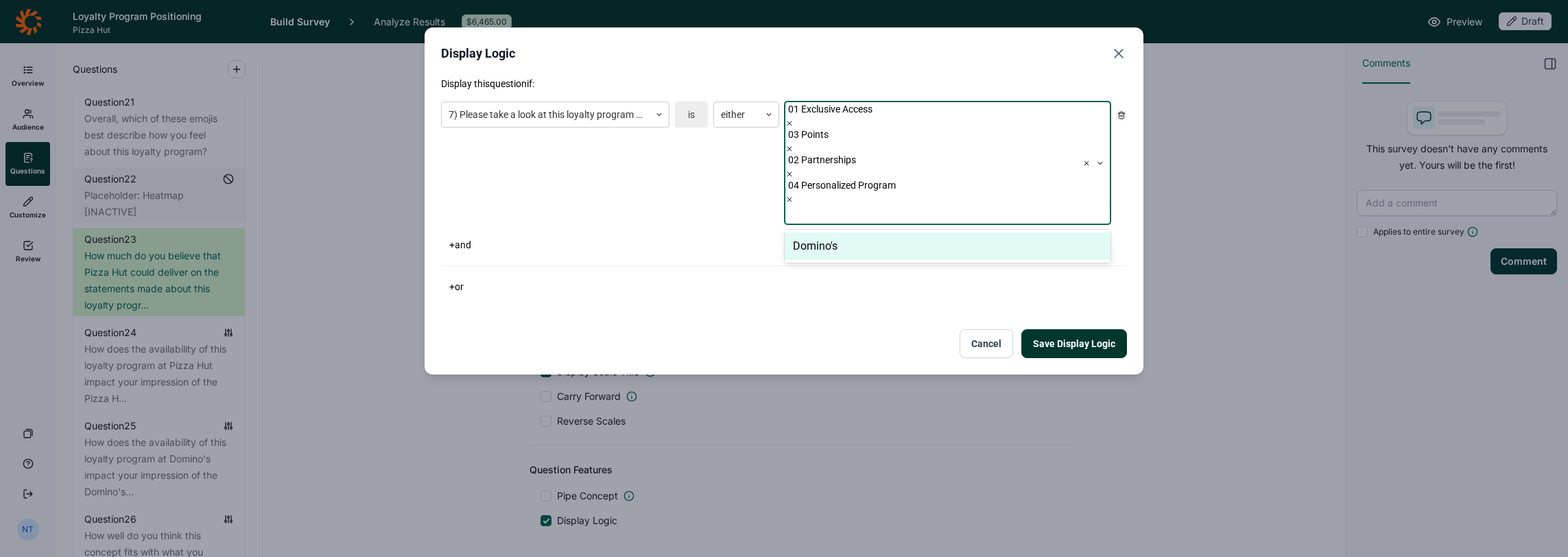
click at [872, 330] on button "Save Display Logic" at bounding box center [1074, 344] width 106 height 29
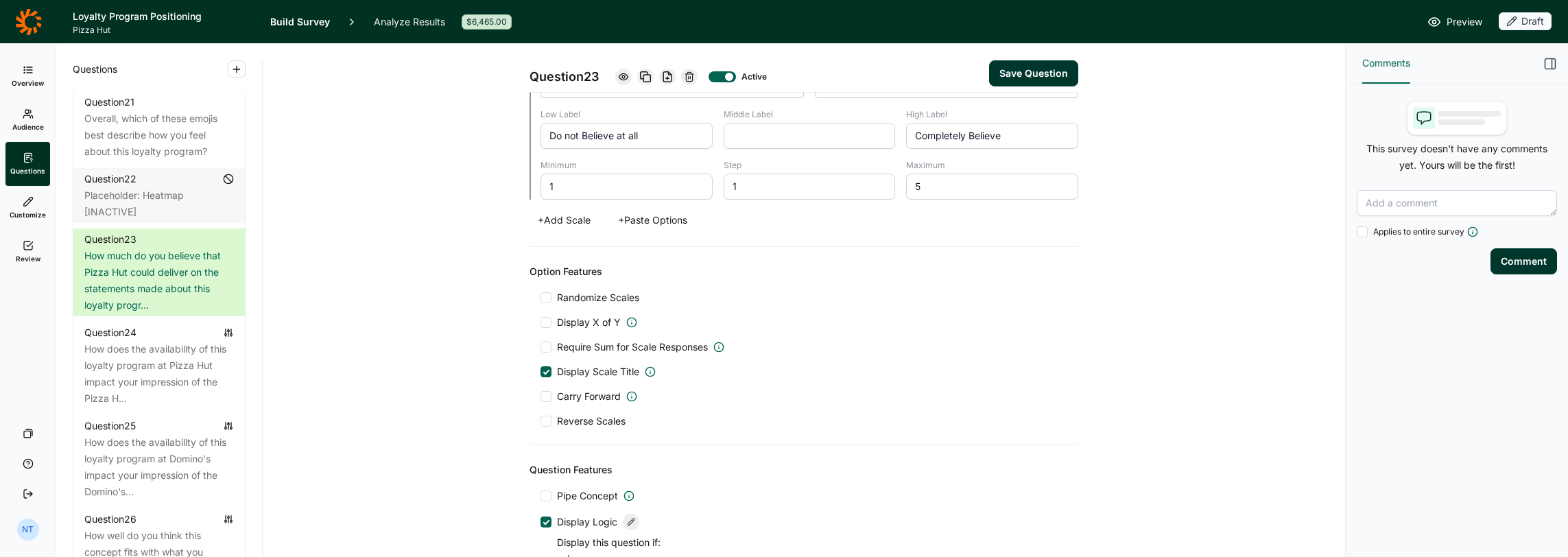
click at [872, 77] on button "Save Question" at bounding box center [1033, 74] width 89 height 26
click at [645, 78] on icon at bounding box center [645, 77] width 11 height 11
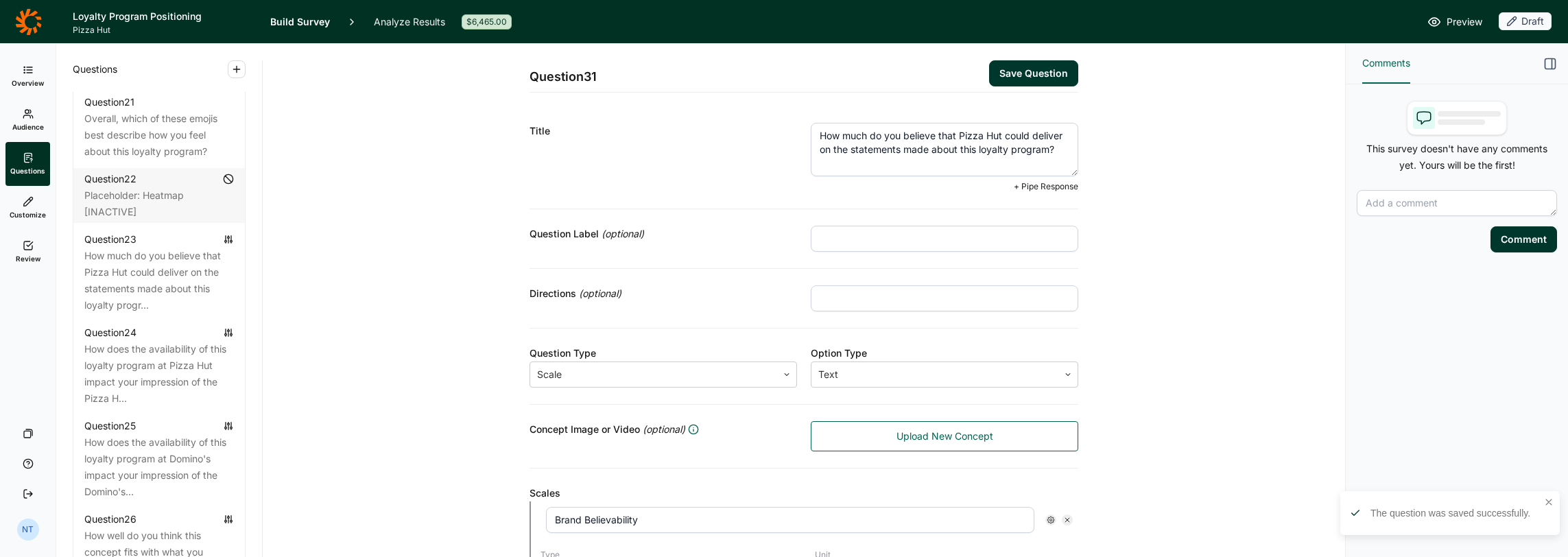
drag, startPoint x: 955, startPoint y: 136, endPoint x: 996, endPoint y: 137, distance: 41.0
click at [872, 137] on textarea "How much do you believe that Pizza Hut could deliver on the statements made abo…" at bounding box center [944, 149] width 268 height 53
type textarea "How much do you believe that [PERSON_NAME]'s could deliver on the statements ma…"
click at [791, 209] on div "Question Label (optional)" at bounding box center [804, 239] width 549 height 60
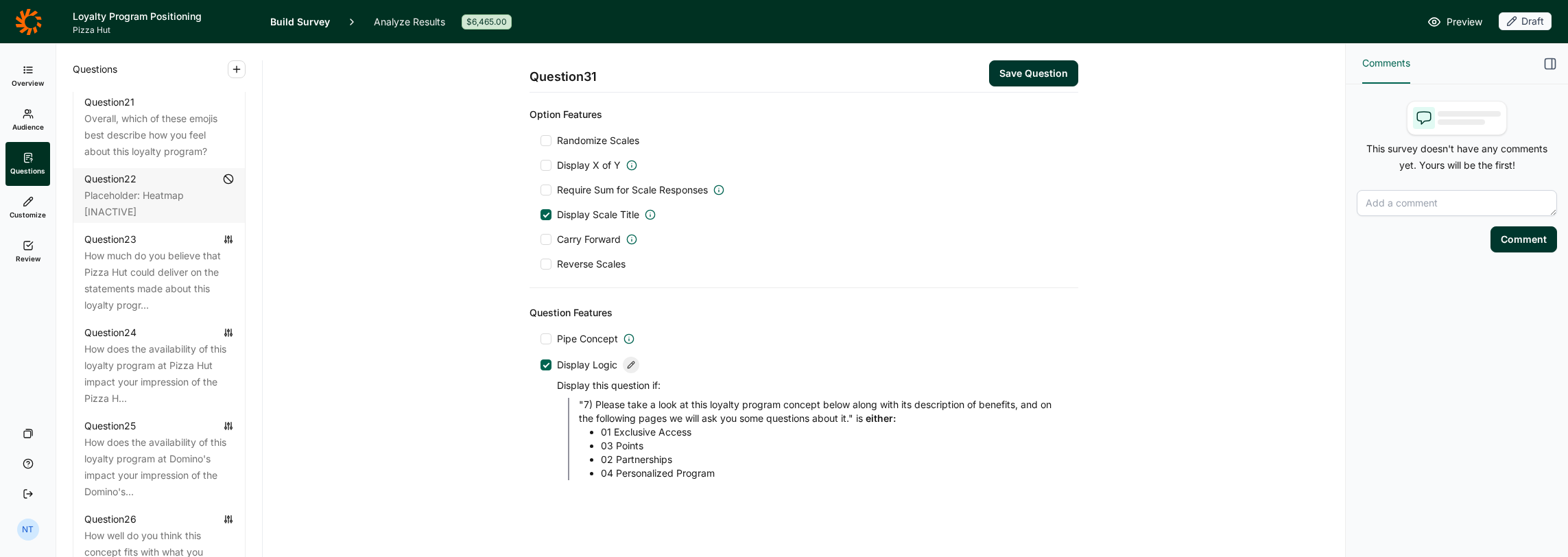
scroll to position [638, 0]
click at [627, 362] on icon at bounding box center [631, 364] width 8 height 8
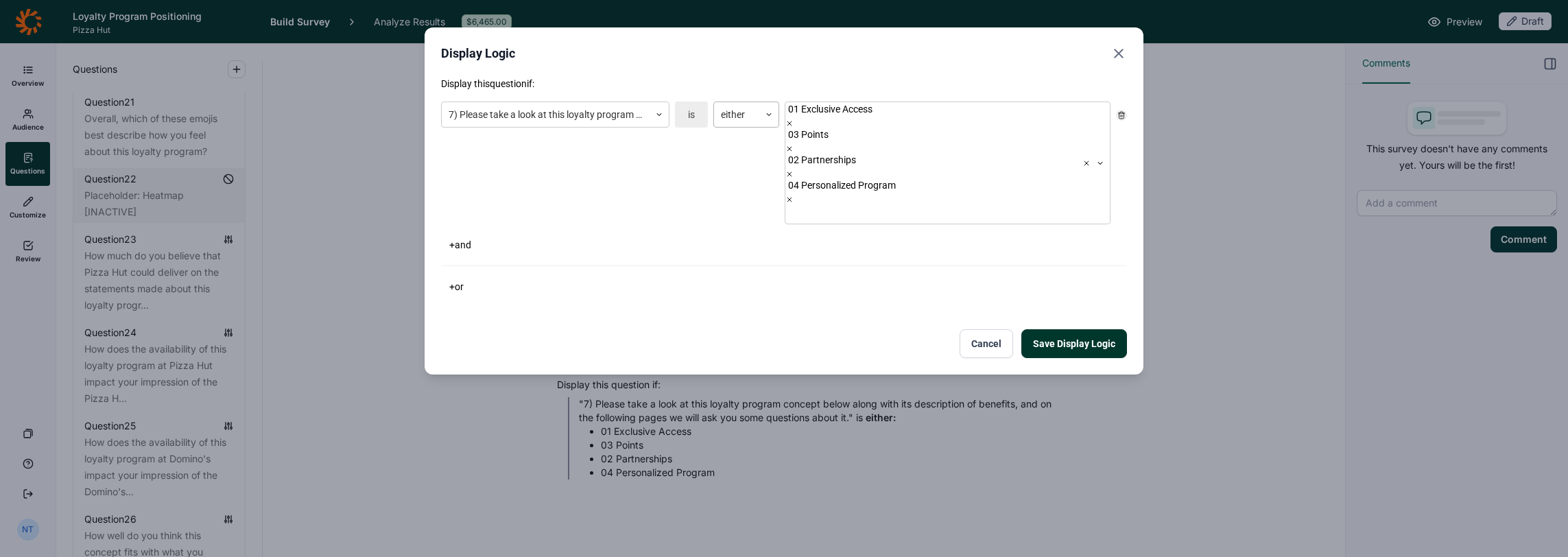
click at [742, 120] on div at bounding box center [737, 115] width 31 height 17
click at [742, 144] on div "equal to" at bounding box center [746, 149] width 66 height 28
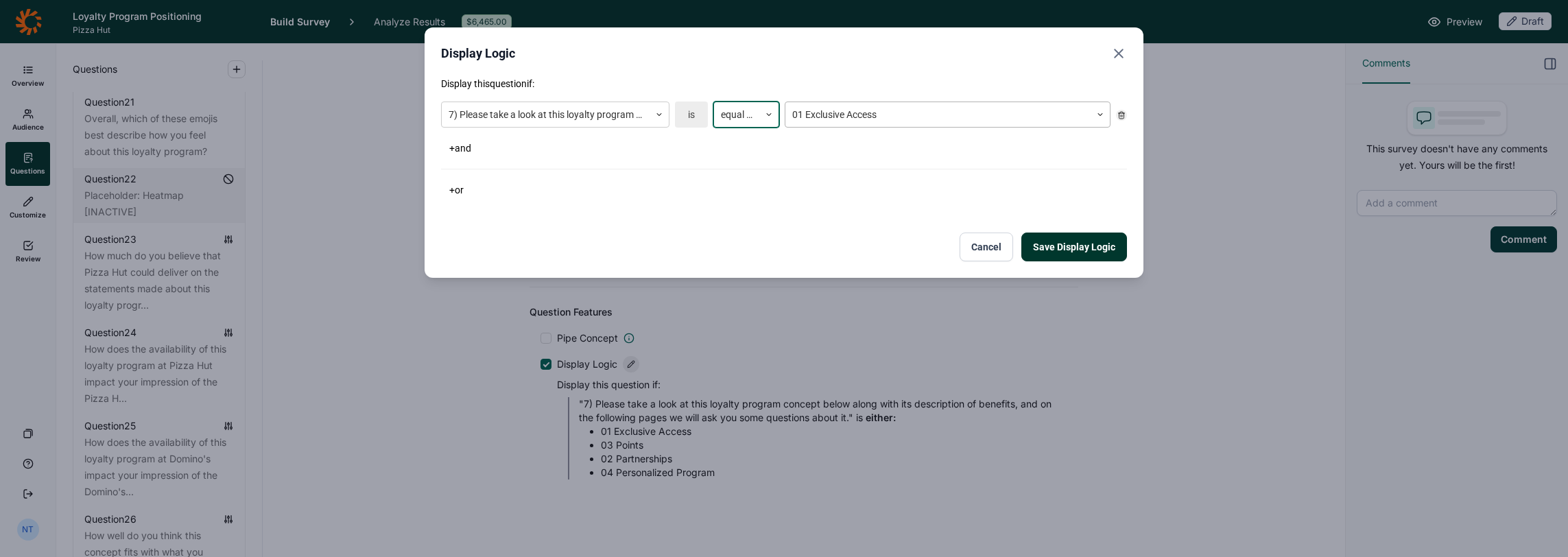
click at [832, 126] on div "01 Exclusive Access" at bounding box center [947, 114] width 326 height 26
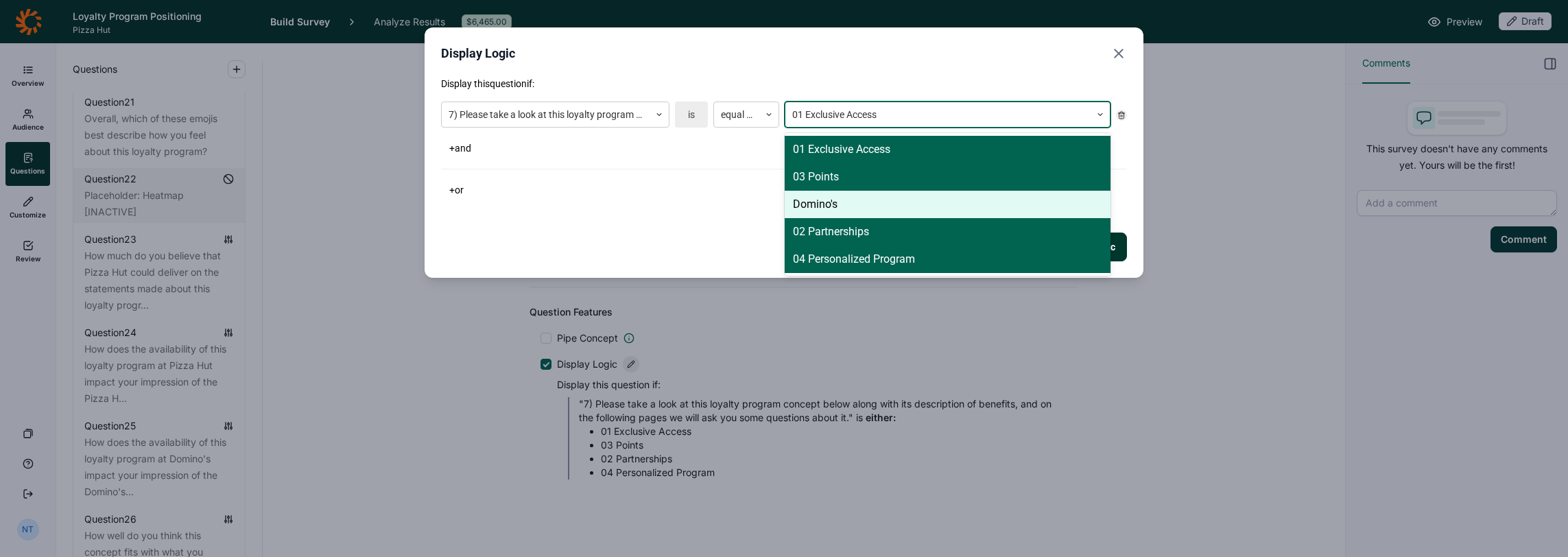
click at [843, 197] on div "Domino's" at bounding box center [947, 205] width 326 height 28
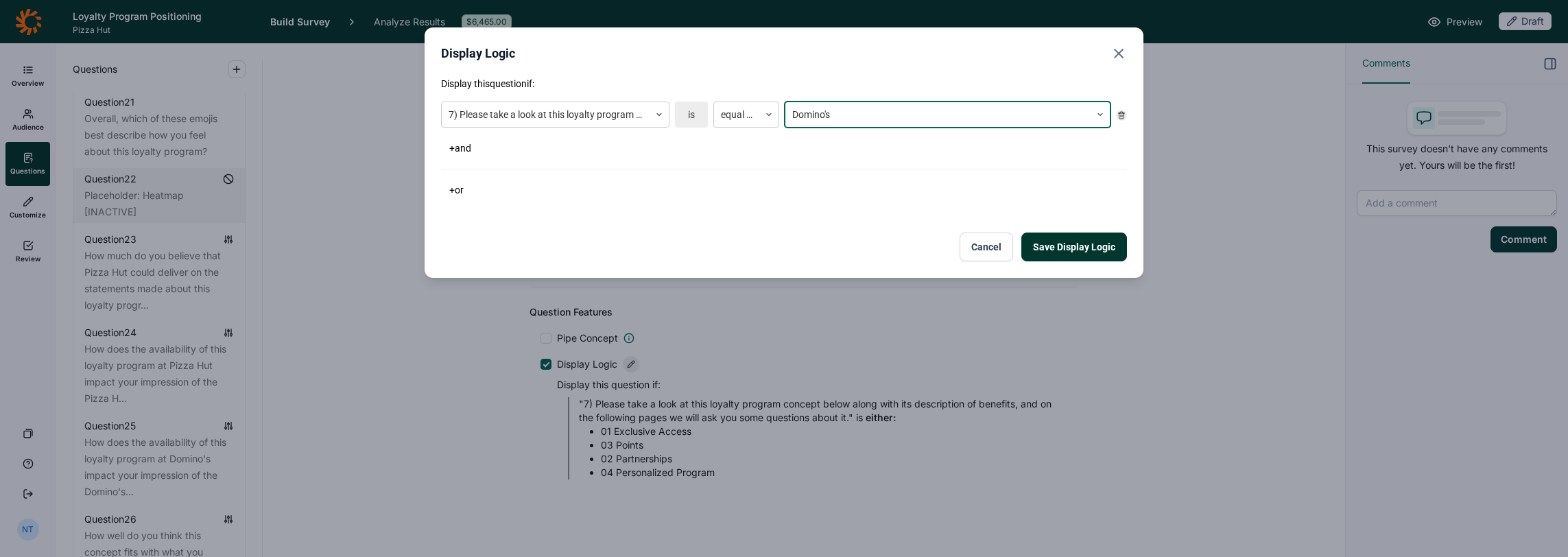
click at [872, 247] on button "Save Display Logic" at bounding box center [1074, 247] width 106 height 29
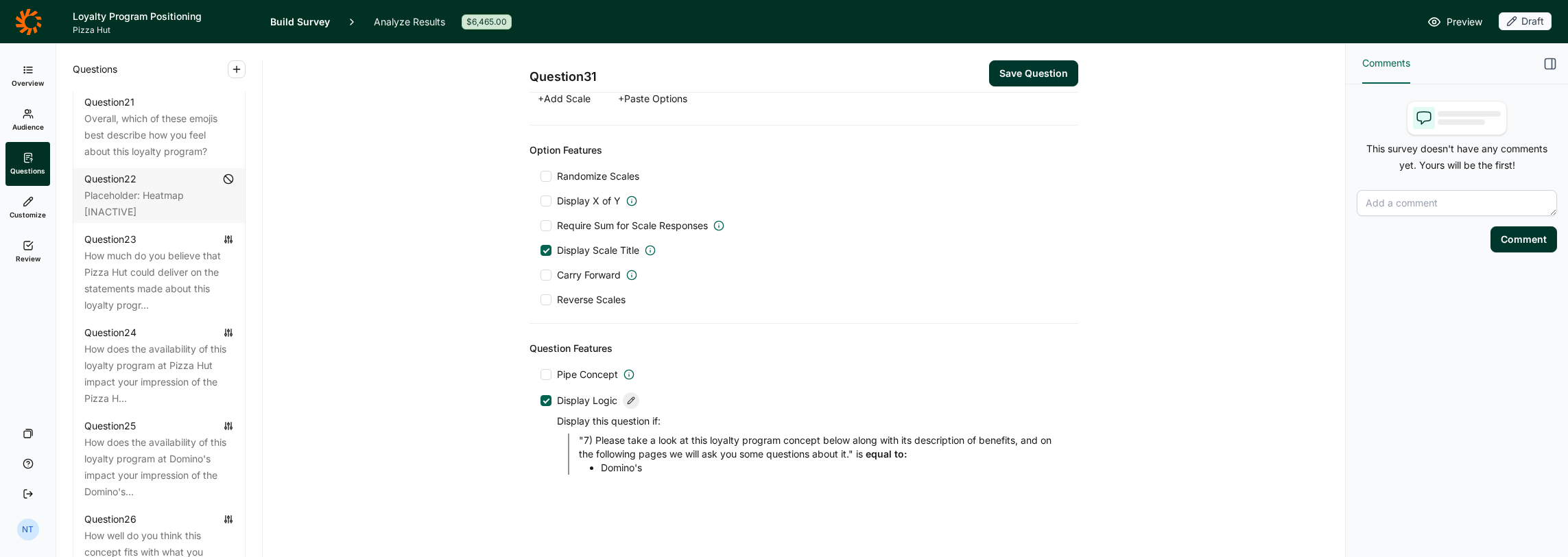
scroll to position [596, 0]
click at [872, 63] on button "Save Question" at bounding box center [1033, 74] width 89 height 26
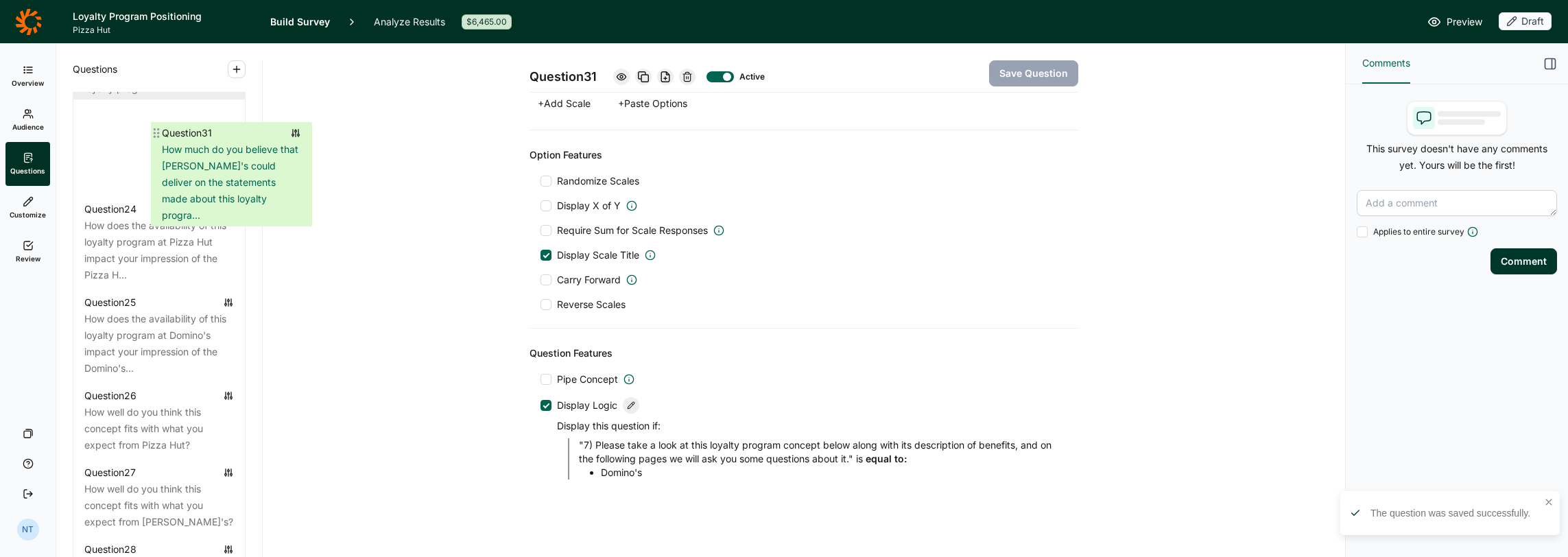
scroll to position [2477, 0]
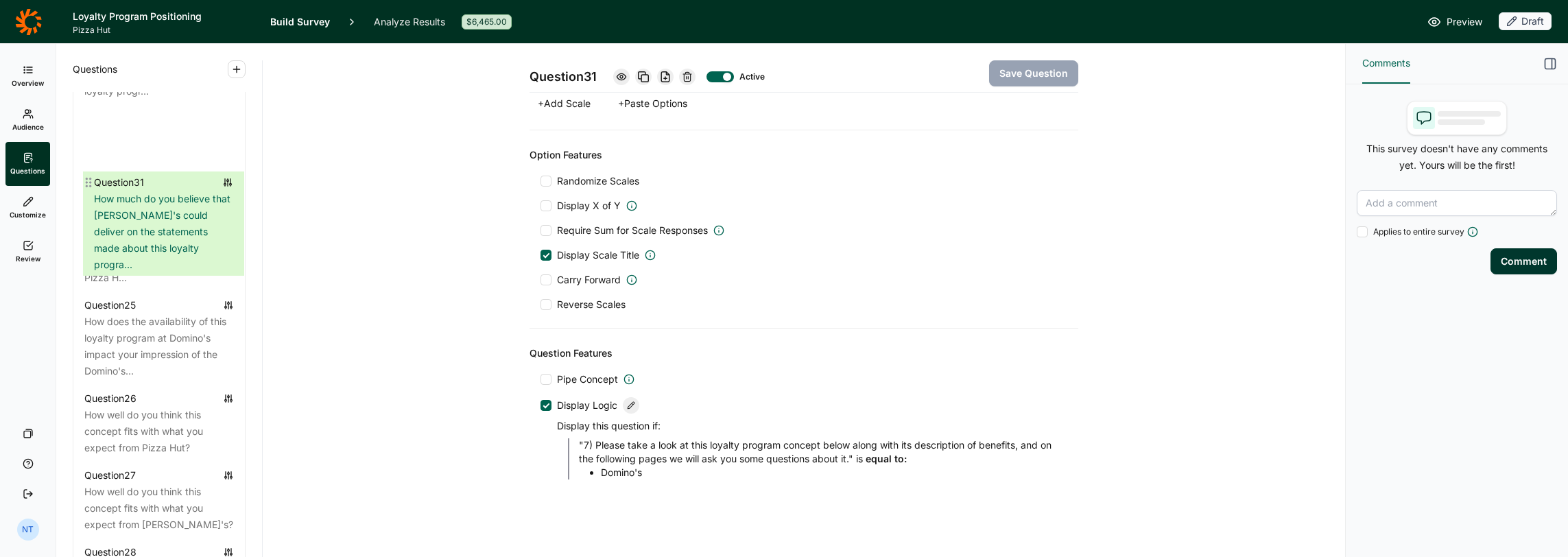
drag, startPoint x: 77, startPoint y: 467, endPoint x: 88, endPoint y: 173, distance: 294.2
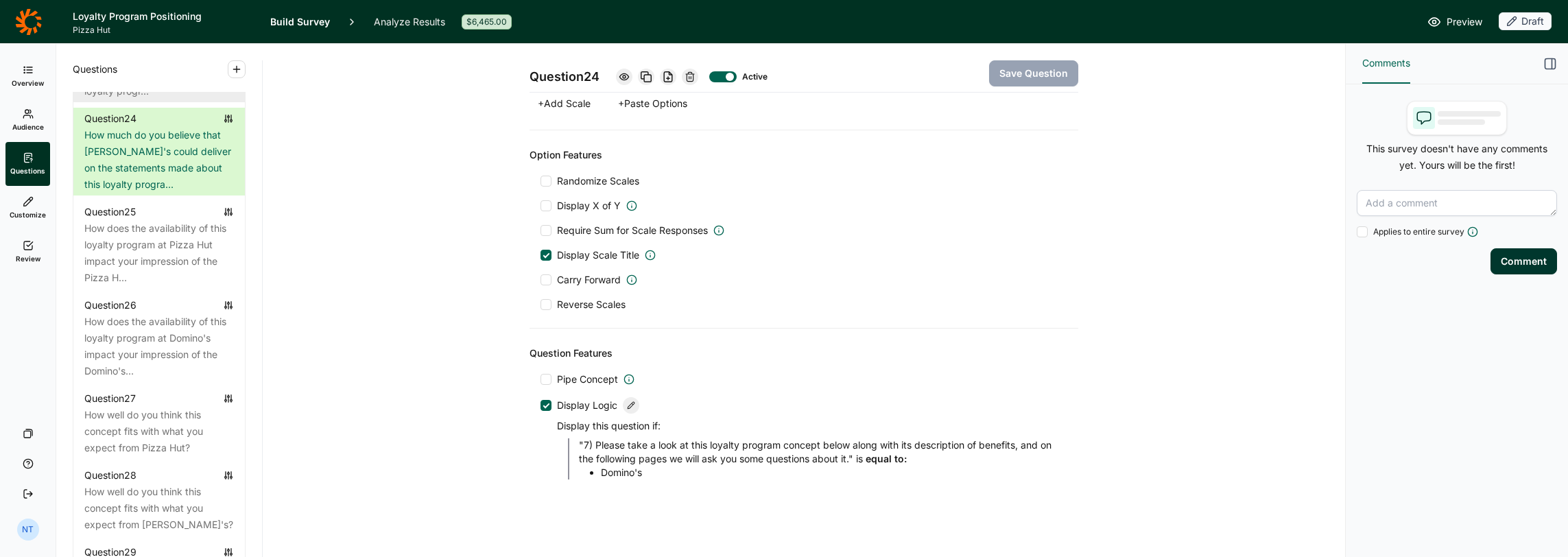
click at [206, 99] on div "How much do you believe that Pizza Hut could deliver on the statements made abo…" at bounding box center [159, 66] width 150 height 66
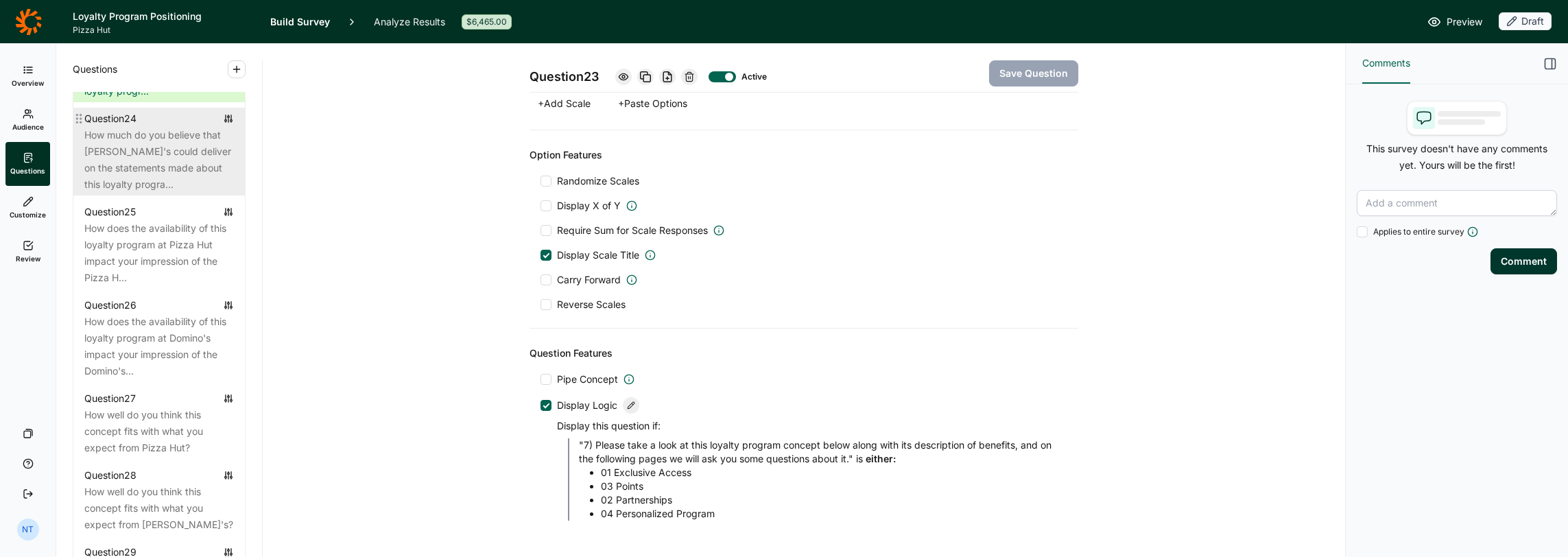
click at [173, 127] on div "Question 24" at bounding box center [159, 118] width 150 height 17
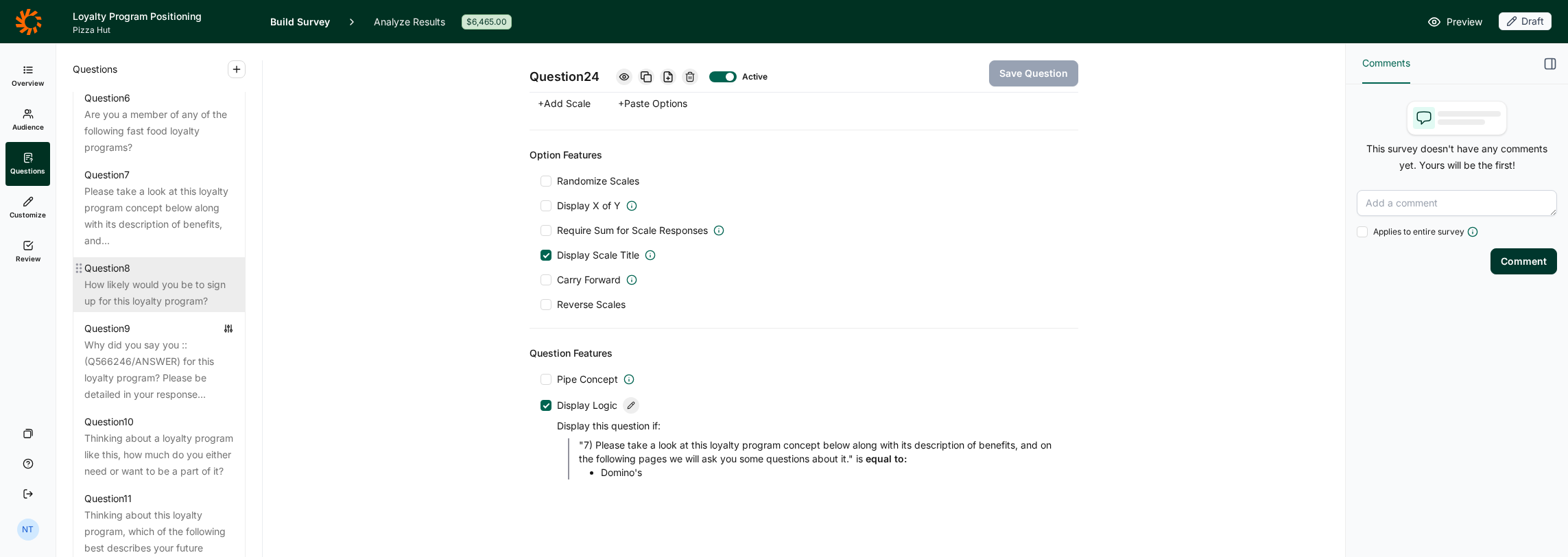
scroll to position [1037, 0]
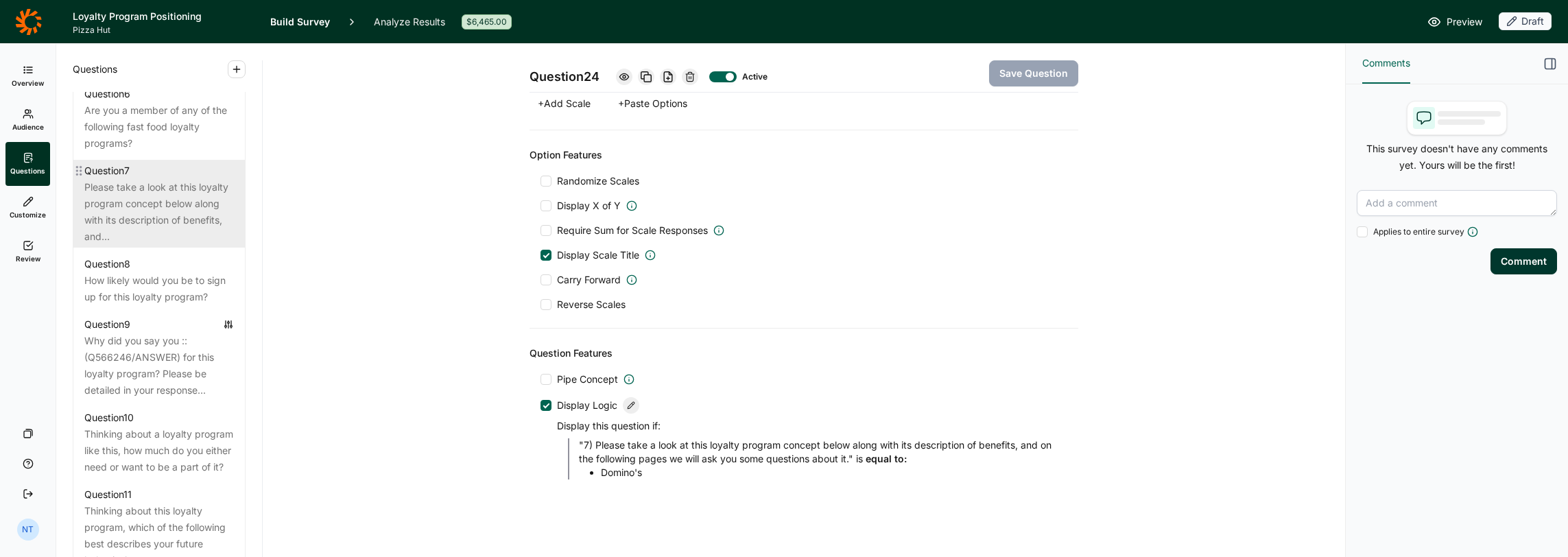
click at [141, 225] on div "Please take a look at this loyalty program concept below along with its descrip…" at bounding box center [159, 212] width 150 height 66
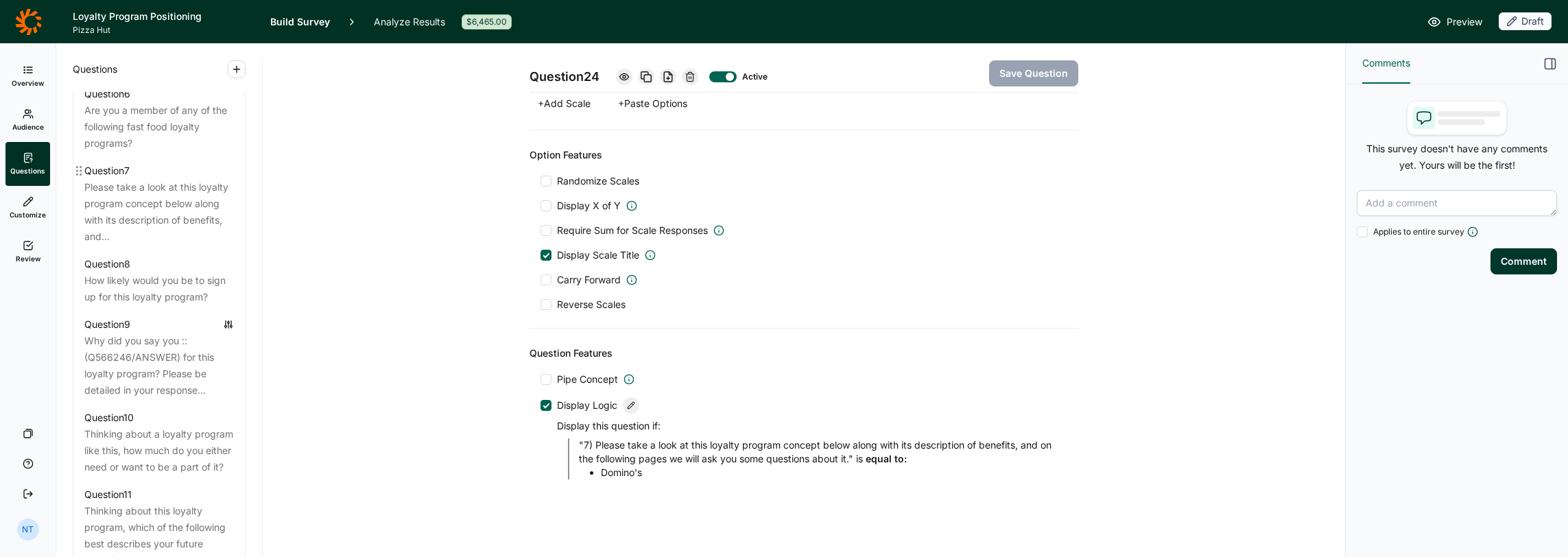
scroll to position [358, 0]
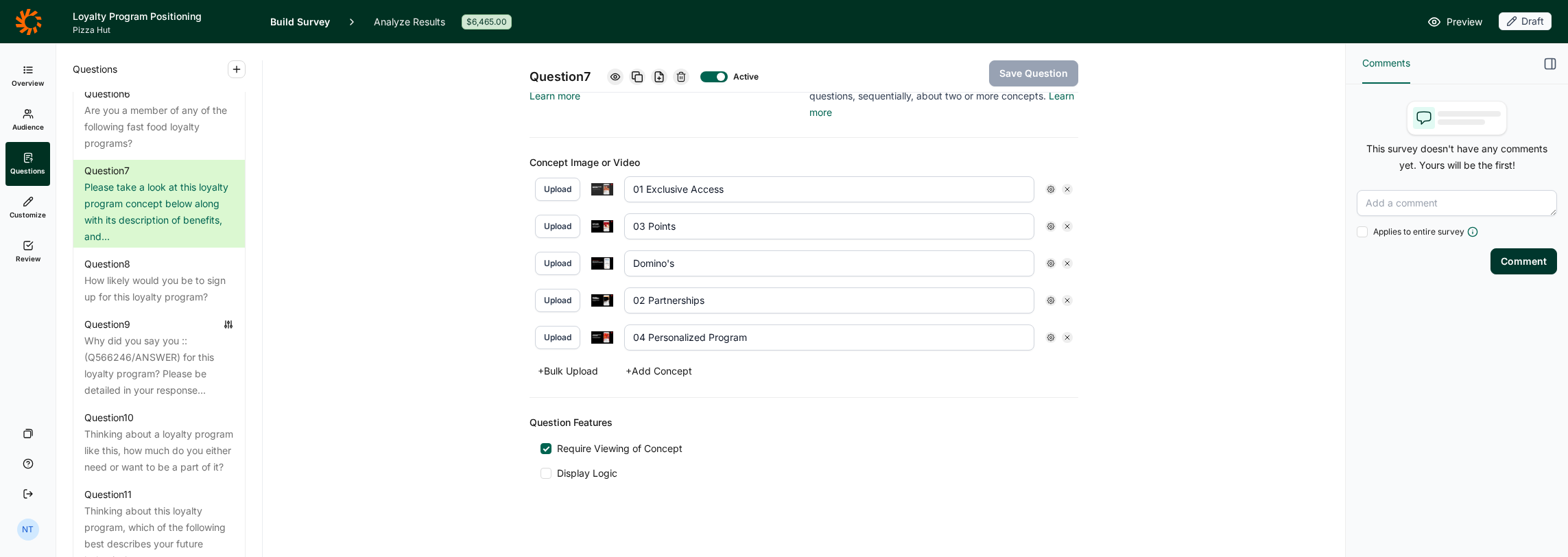
click at [616, 75] on icon at bounding box center [615, 77] width 11 height 11
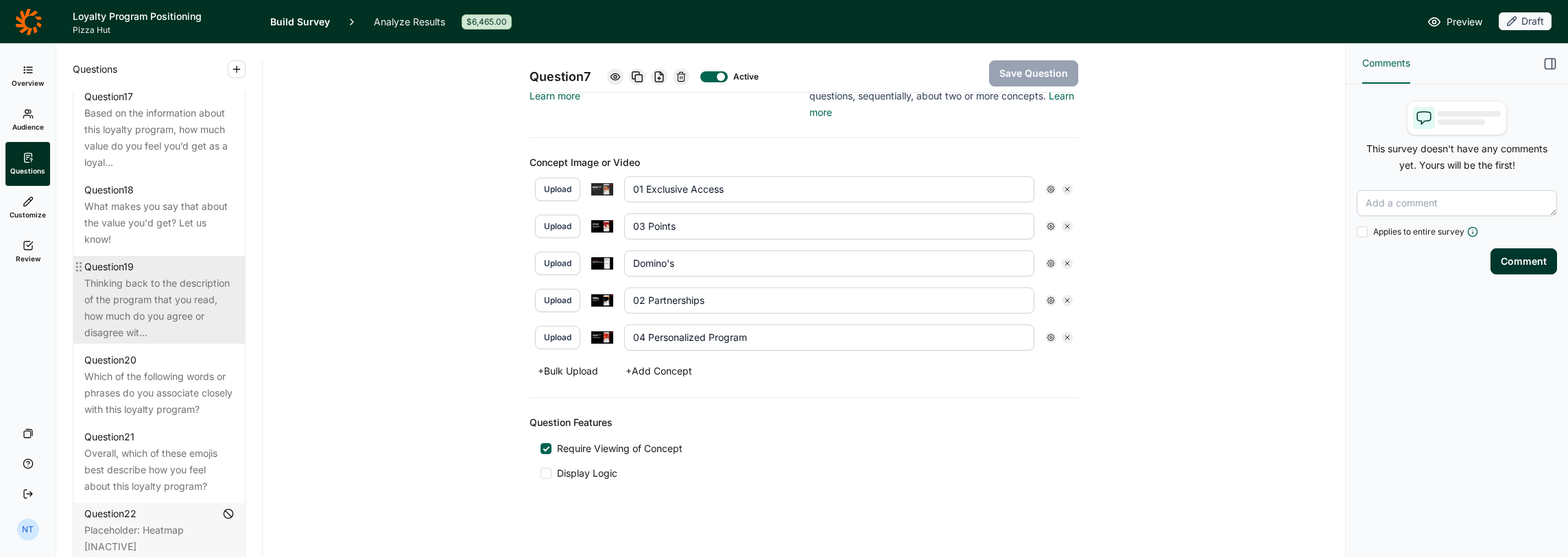
scroll to position [2409, 0]
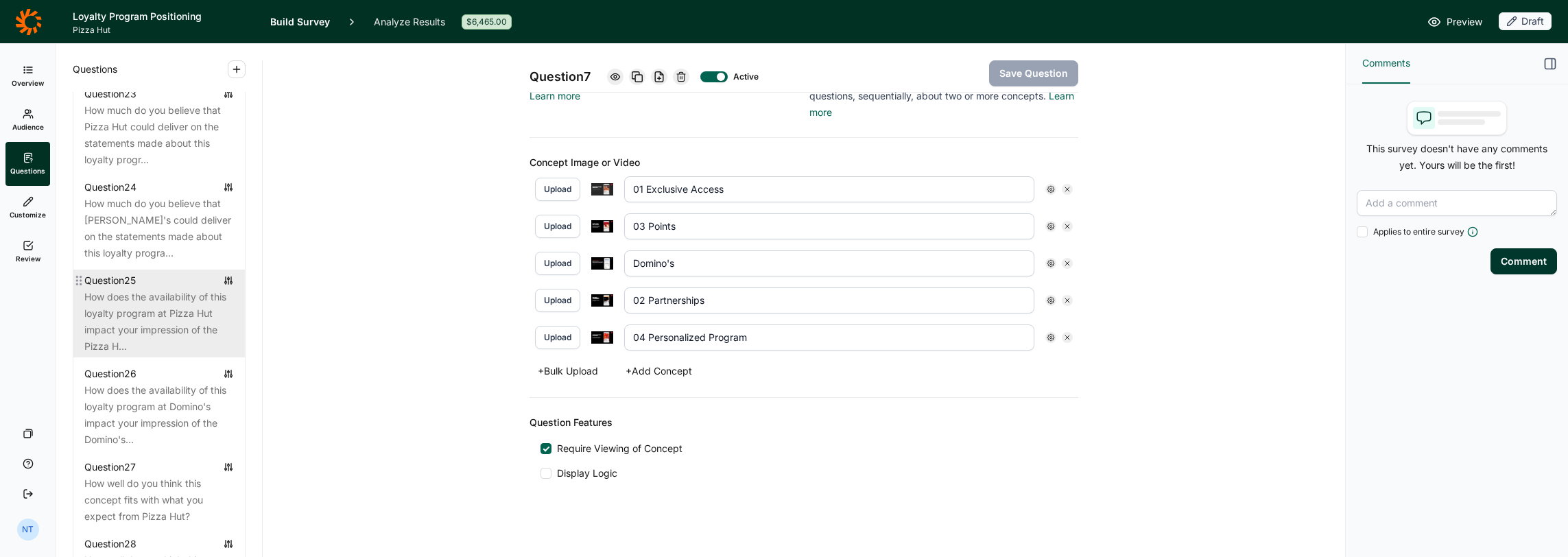
click at [138, 354] on div "How does the availability of this loyalty program at Pizza Hut impact your impr…" at bounding box center [159, 322] width 150 height 66
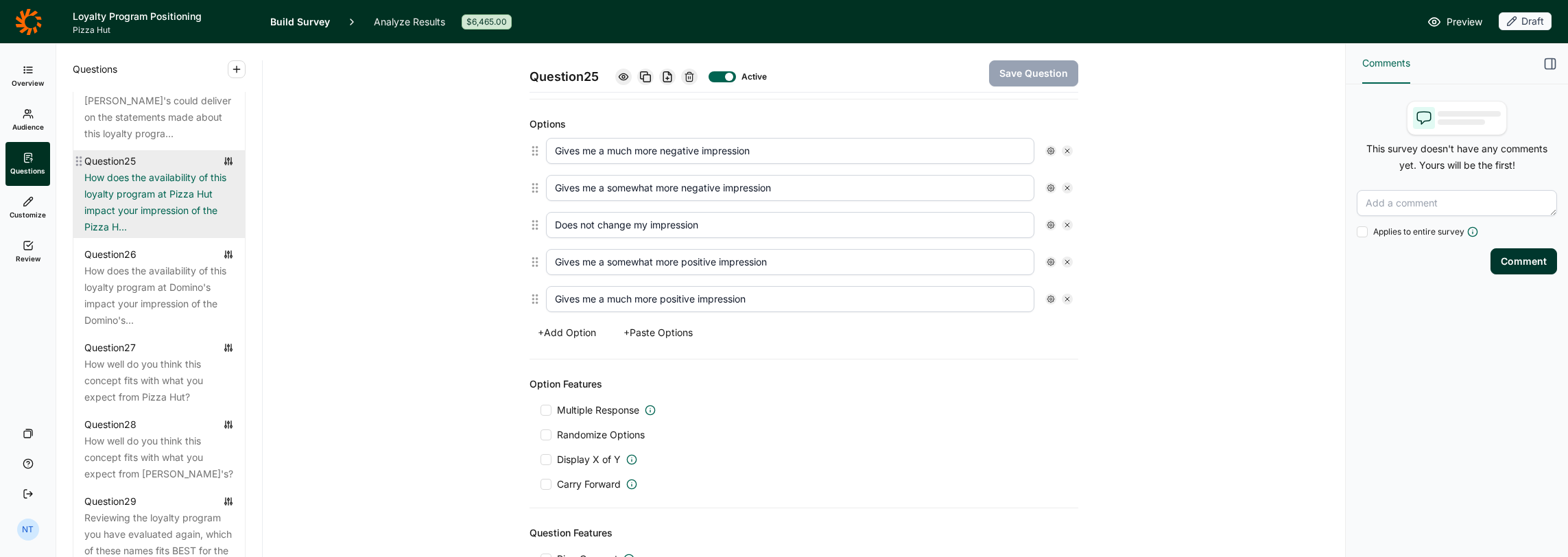
scroll to position [2614, 0]
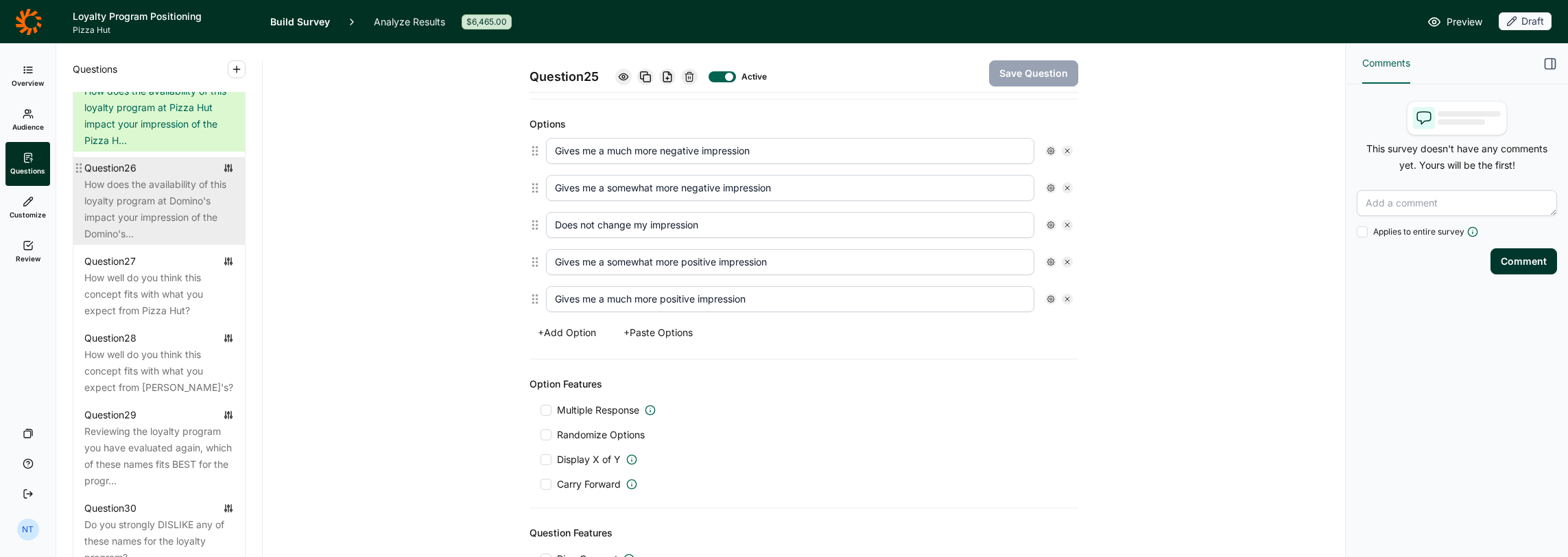
click at [163, 242] on div "How does the availability of this loyalty program at Domino's impact your impre…" at bounding box center [159, 209] width 150 height 66
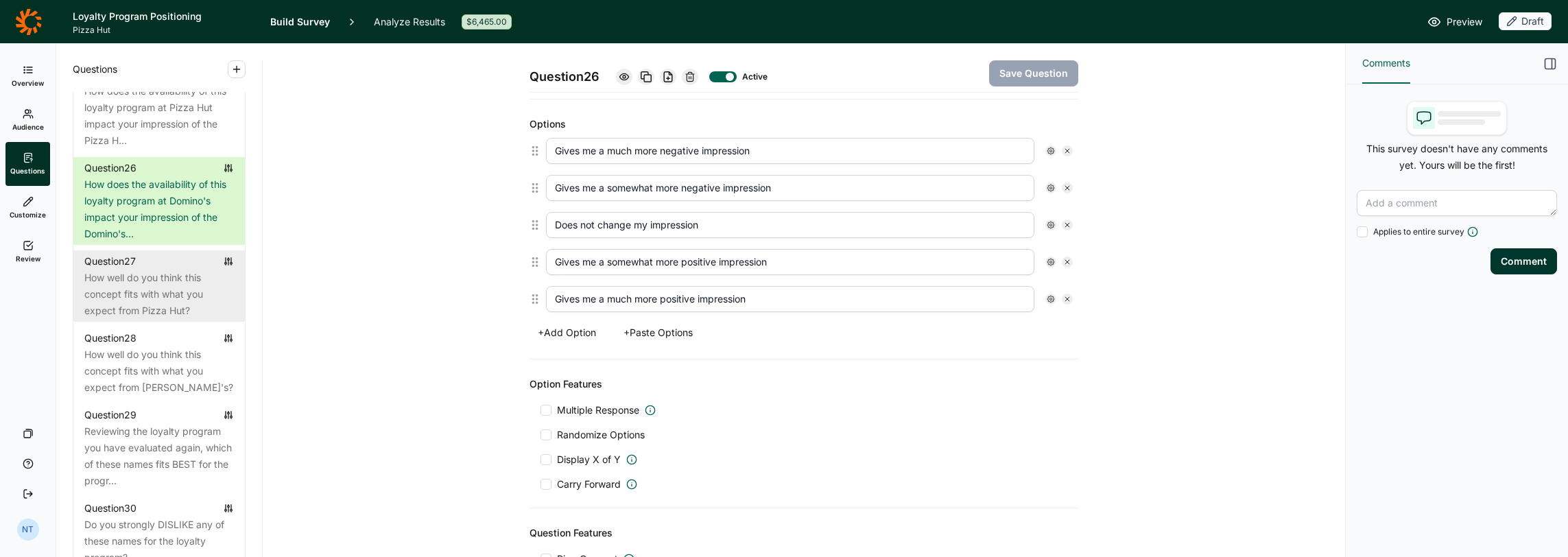
click at [167, 270] on div "Question 27" at bounding box center [159, 261] width 150 height 17
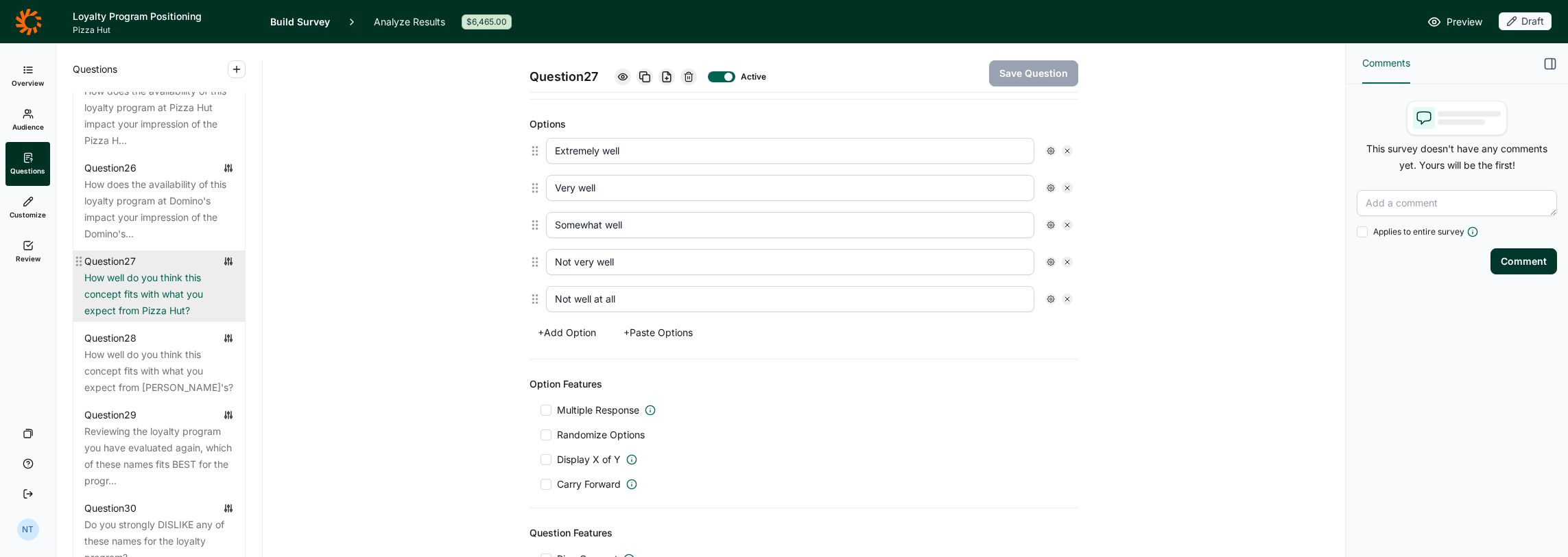
scroll to position [2751, 0]
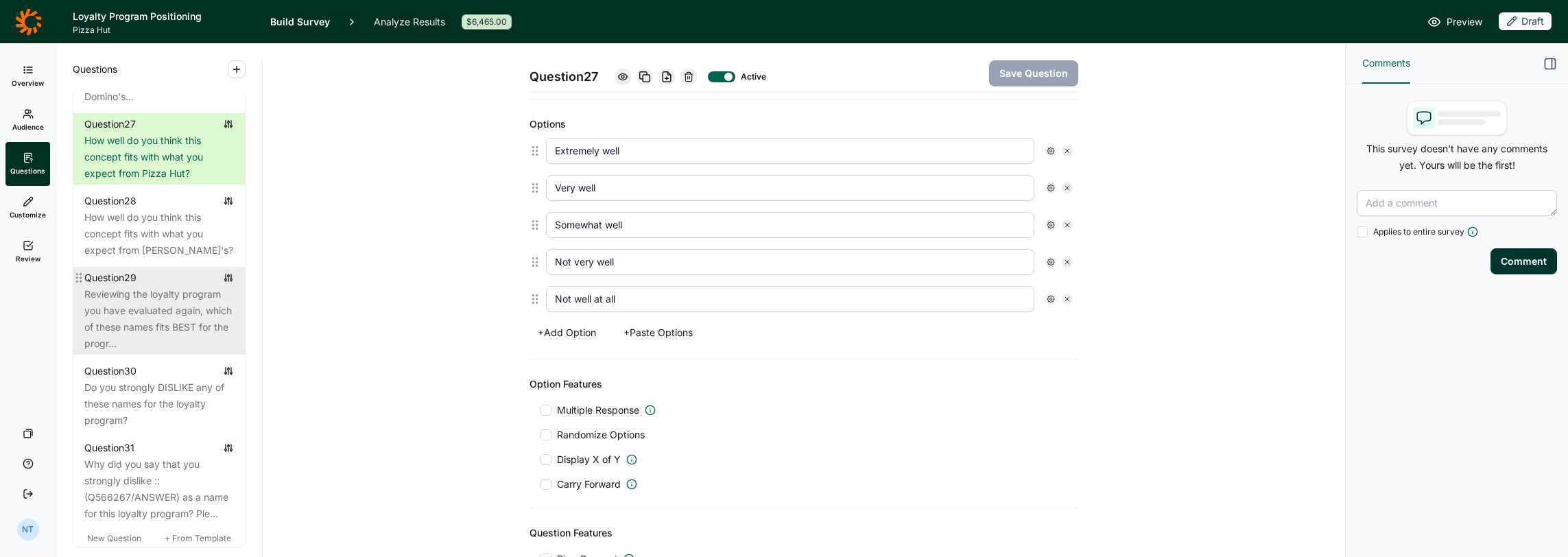
click at [132, 352] on div "Reviewing the loyalty program you have evaluated again, which of these names fi…" at bounding box center [159, 319] width 150 height 66
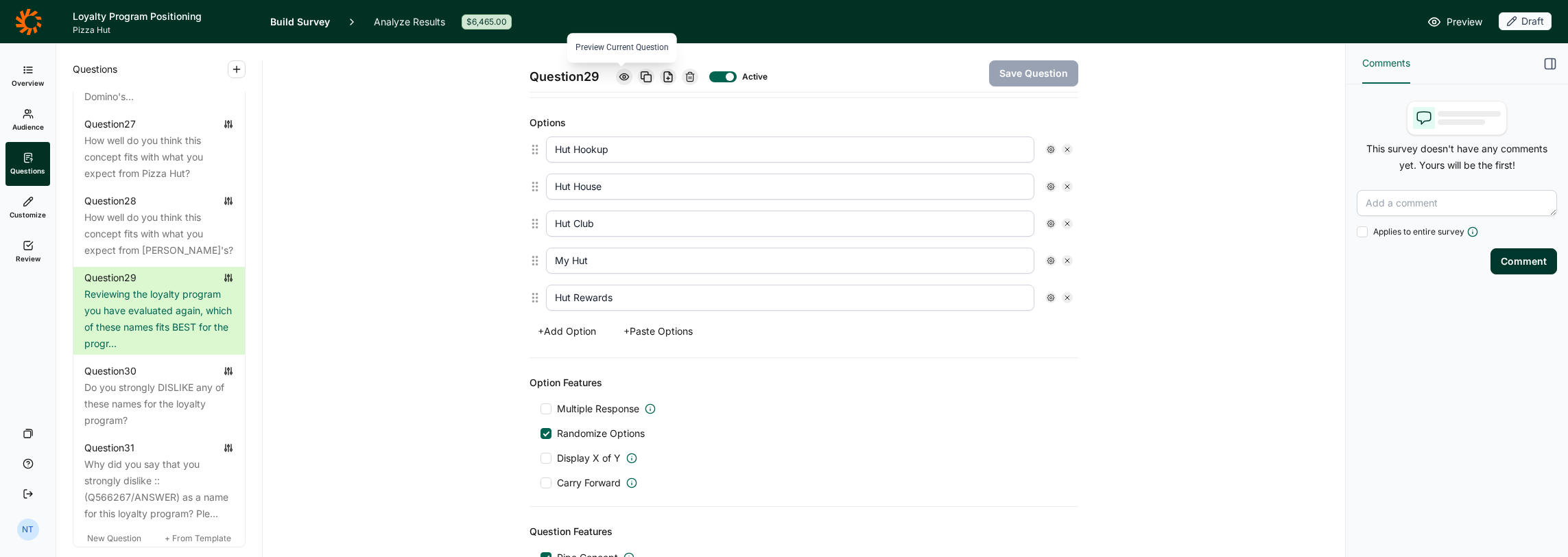
click at [620, 75] on use at bounding box center [624, 77] width 9 height 6
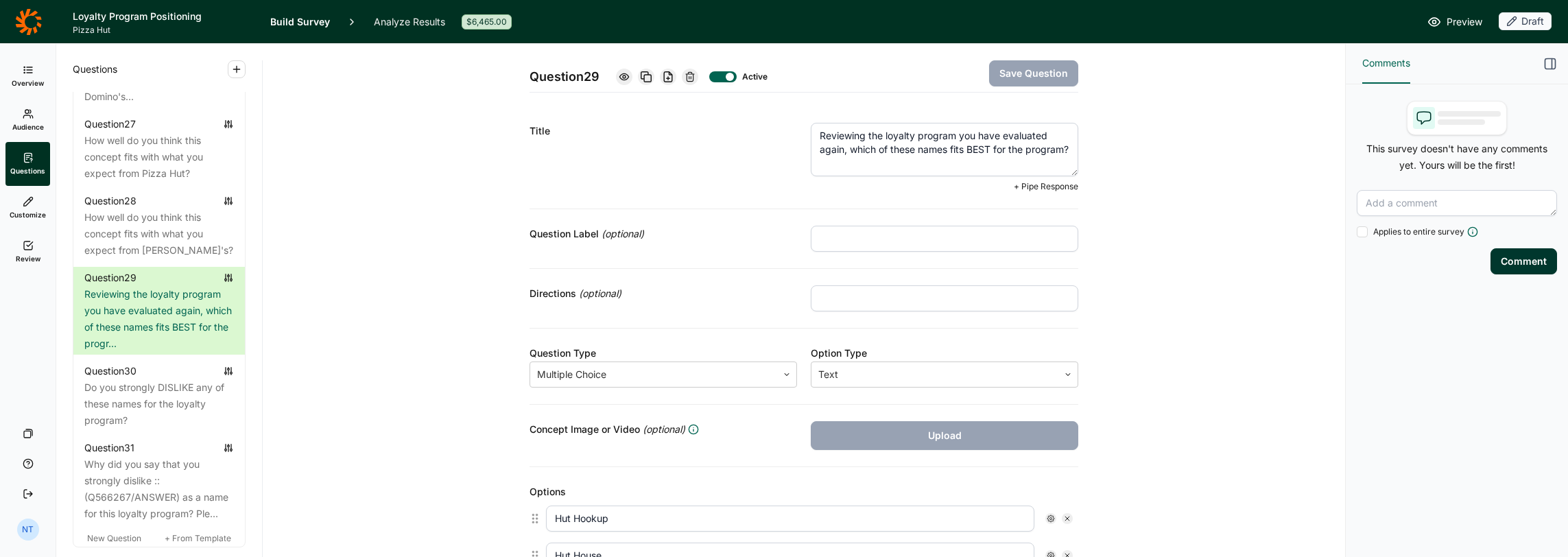
drag, startPoint x: 812, startPoint y: 138, endPoint x: 865, endPoint y: 133, distance: 53.2
click at [865, 133] on textarea "Reviewing the loyalty program you have evaluated again, which of these names fi…" at bounding box center [944, 149] width 268 height 53
click at [826, 149] on textarea "Based on the loyalty program you have evaluated again, which of these names fit…" at bounding box center [944, 149] width 268 height 53
type textarea "Based on the loyalty program you have evaluated, which of these names fits BEST…"
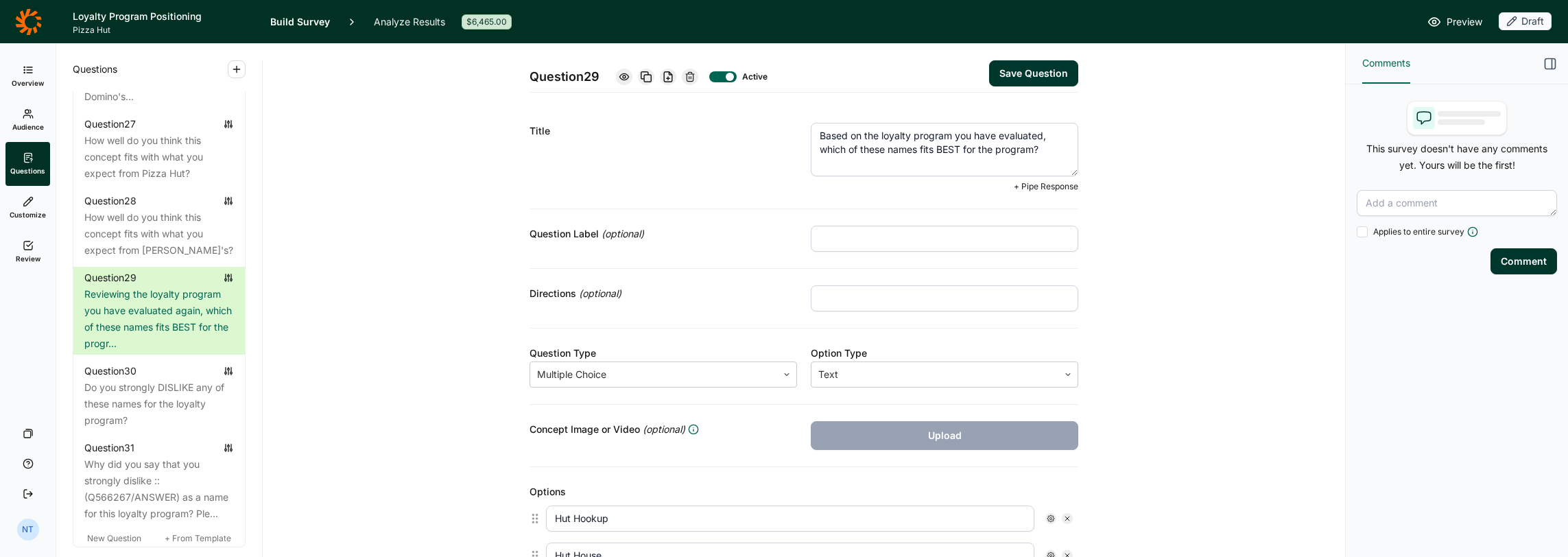
click at [872, 66] on button "Save Question" at bounding box center [1033, 74] width 89 height 26
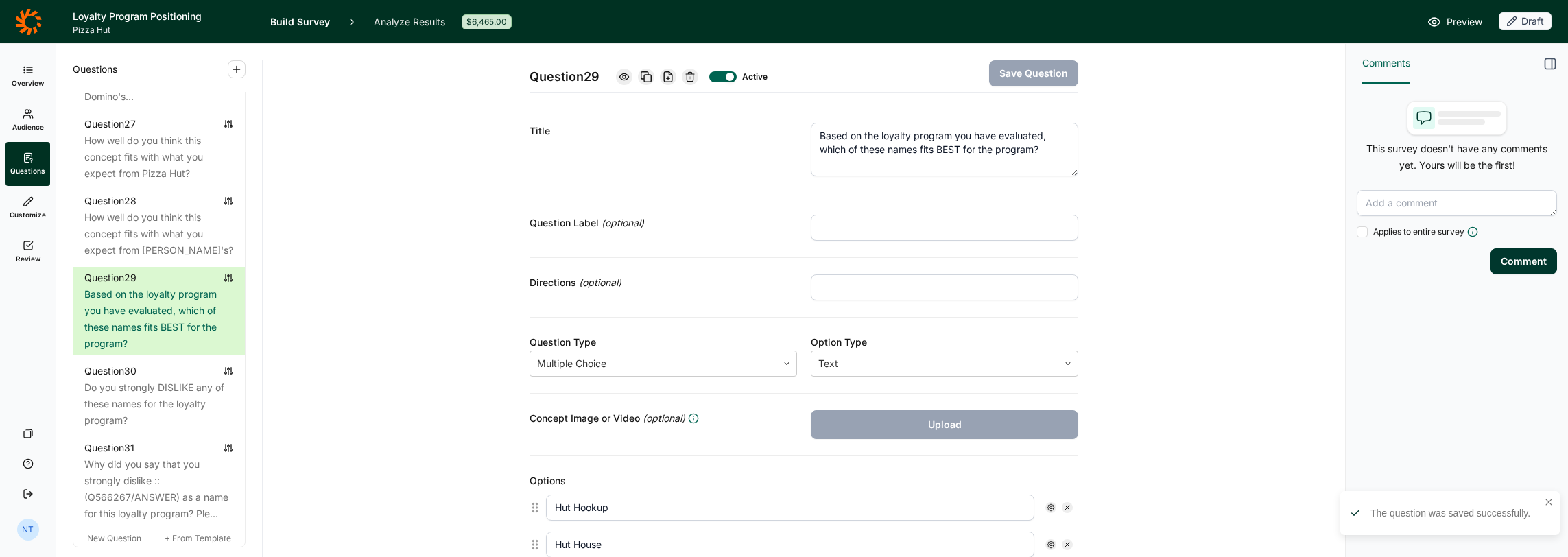
click at [623, 78] on icon at bounding box center [624, 77] width 11 height 11
click at [872, 18] on div "Draft" at bounding box center [1525, 21] width 53 height 17
click at [872, 30] on div "Preview Draft" at bounding box center [1040, 22] width 1024 height 19
click at [28, 204] on icon at bounding box center [28, 201] width 11 height 11
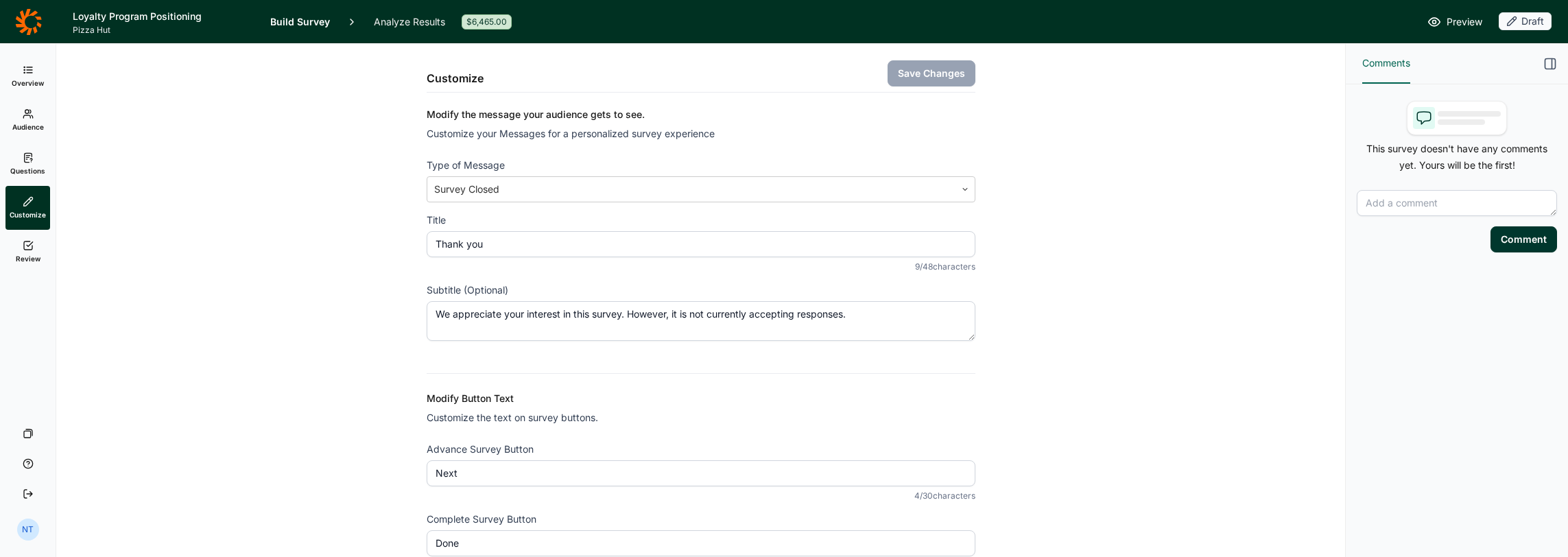
click at [27, 246] on use at bounding box center [28, 245] width 9 height 8
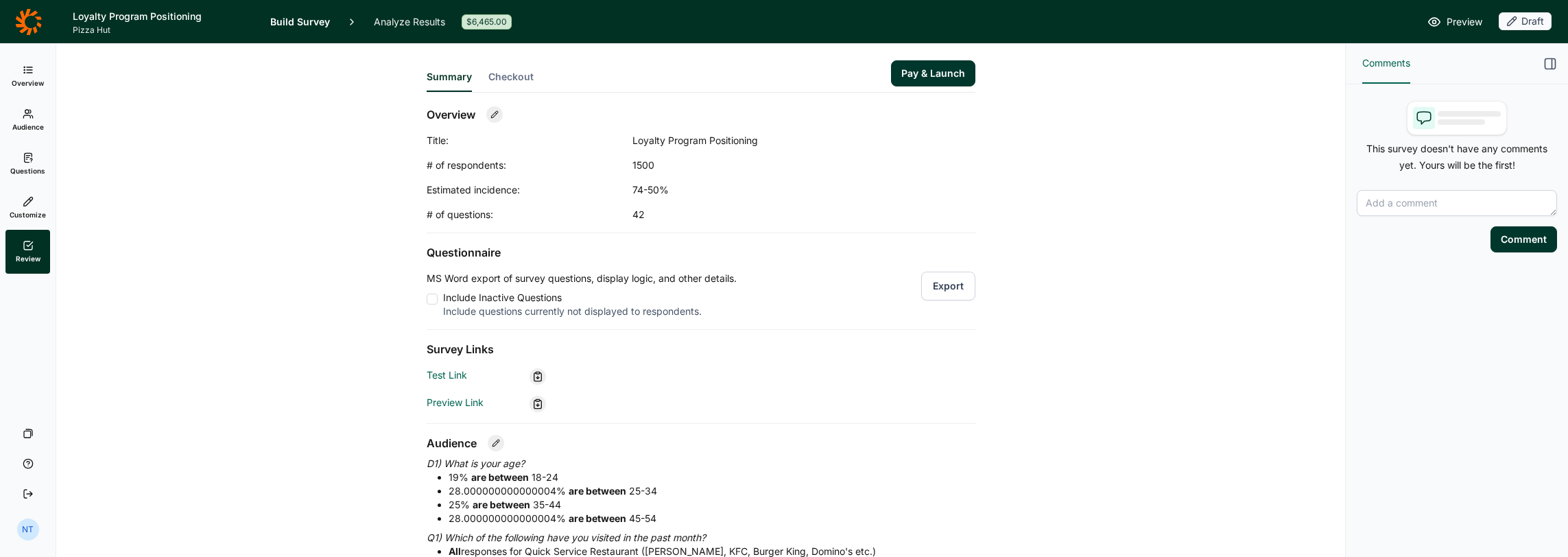
scroll to position [137, 0]
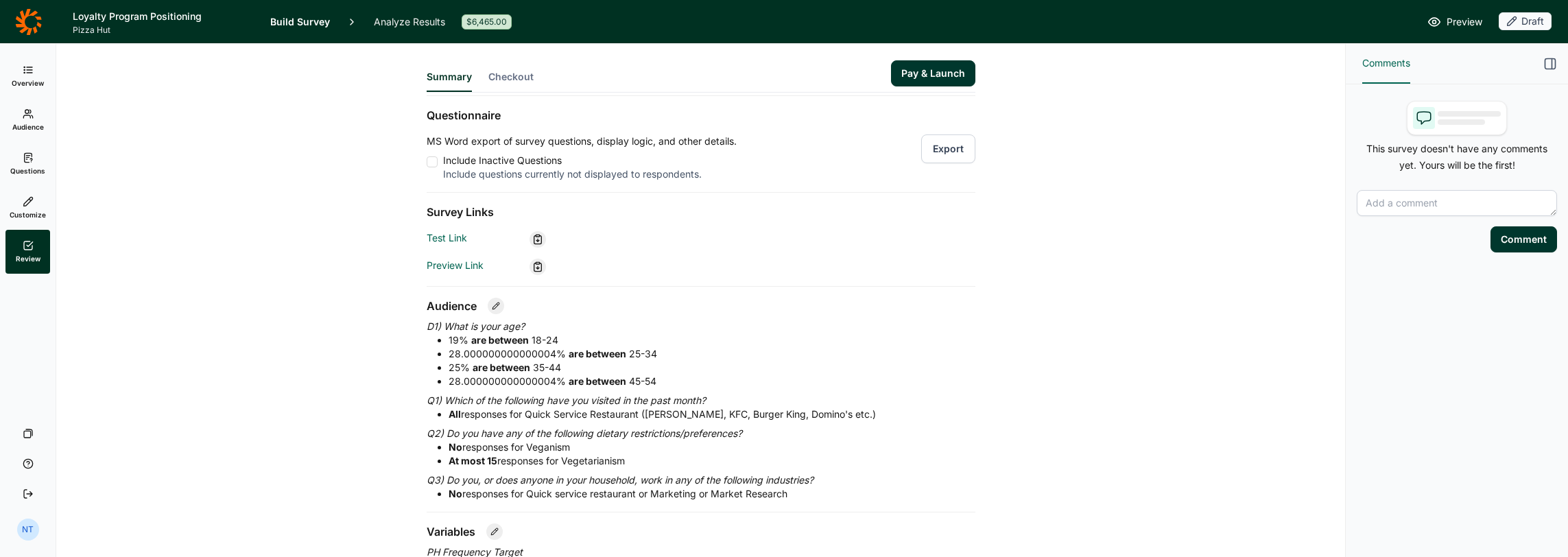
click at [535, 235] on icon at bounding box center [537, 239] width 11 height 11
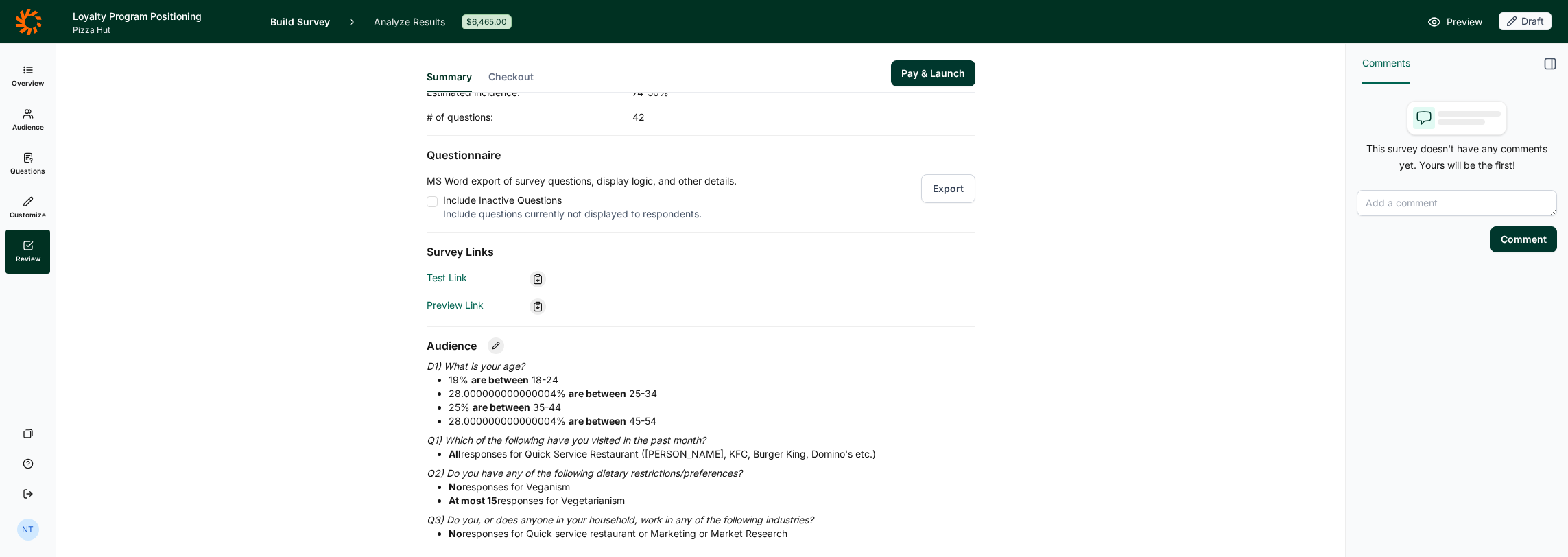
scroll to position [69, 0]
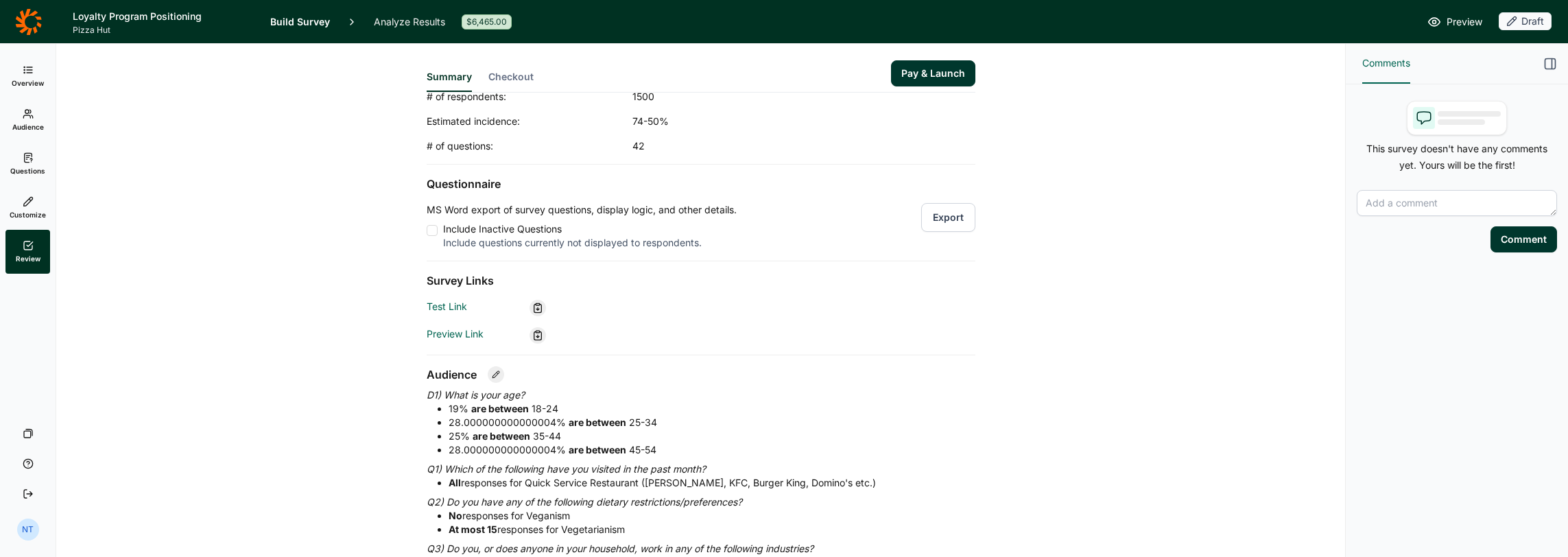
click at [872, 220] on button "Export" at bounding box center [948, 217] width 54 height 29
click at [26, 152] on link "Questions" at bounding box center [28, 164] width 44 height 44
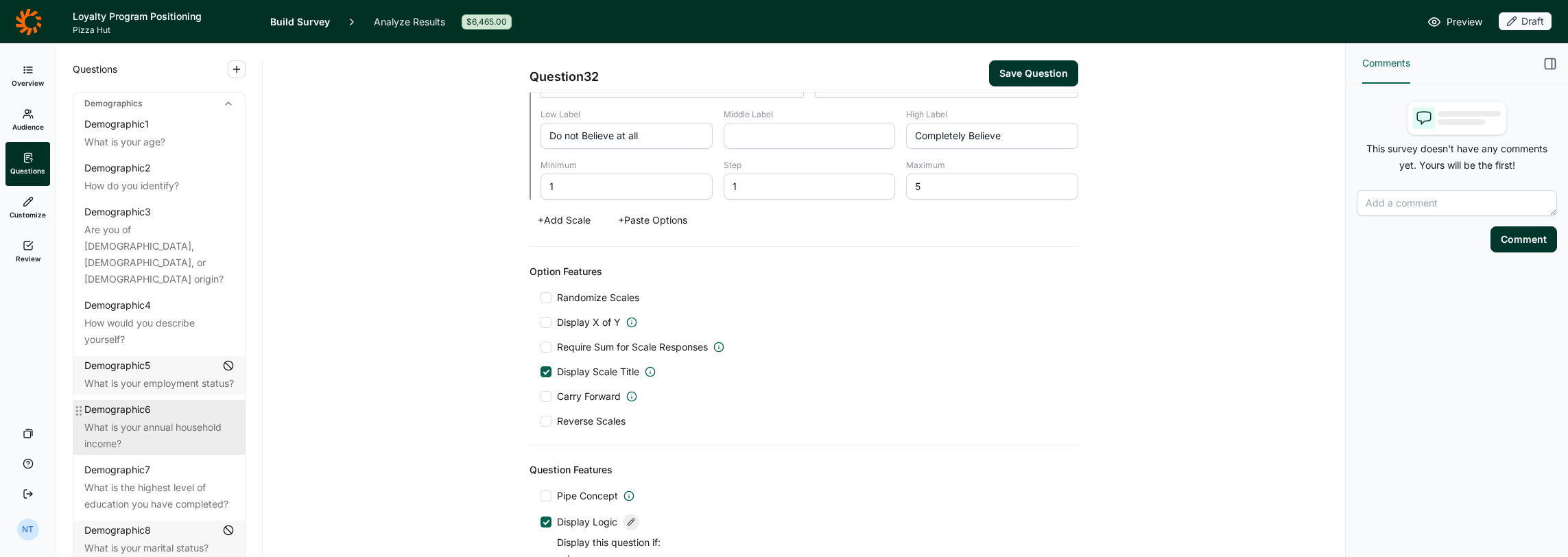
scroll to position [638, 0]
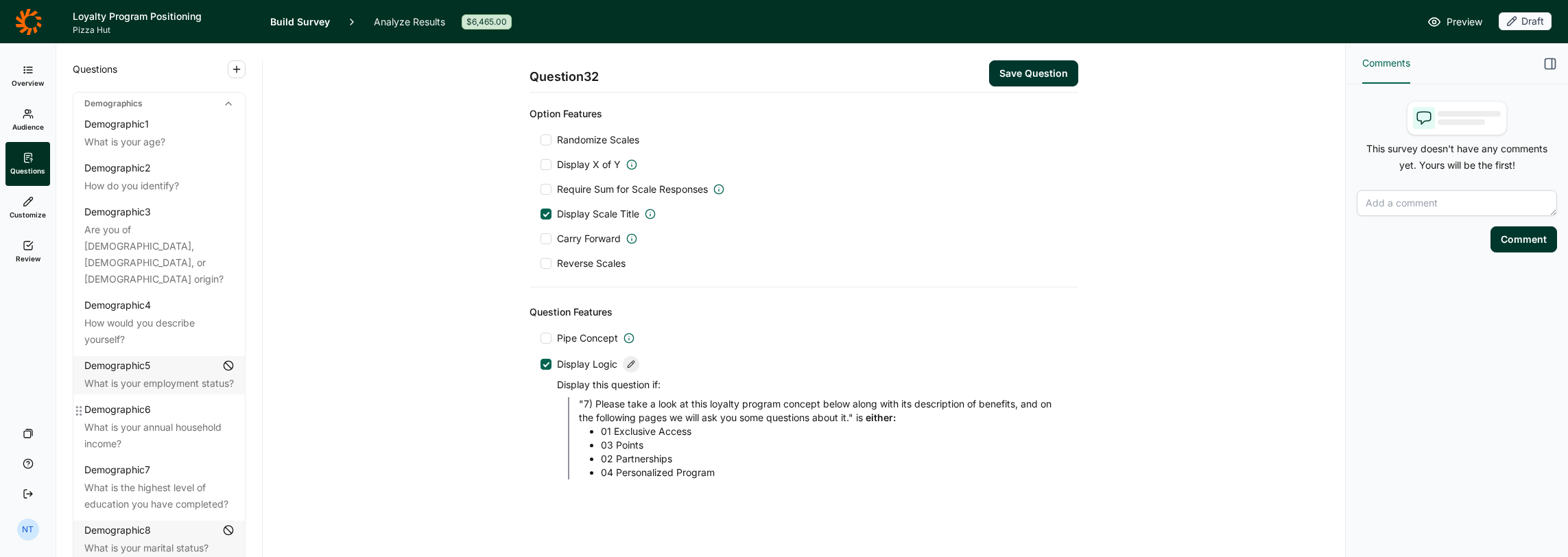
click at [279, 359] on div "Question 32 Save Question Title How much do you believe that Pizza Hut could de…" at bounding box center [804, 300] width 1082 height 513
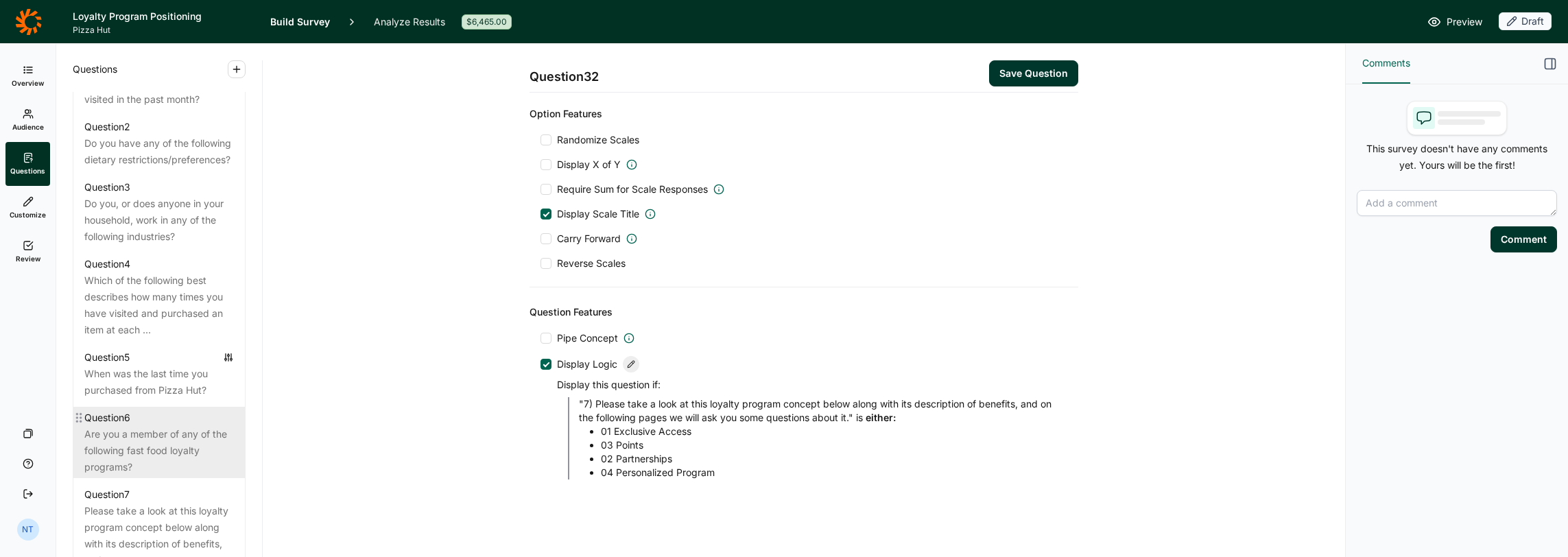
scroll to position [823, 0]
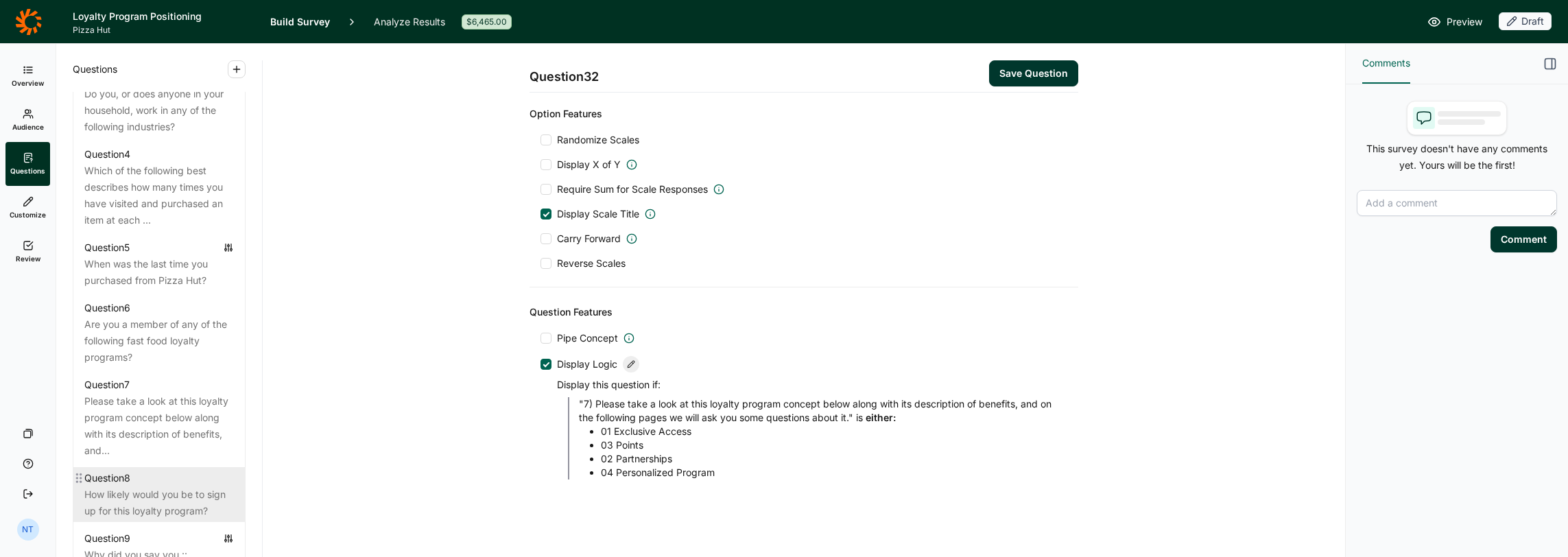
click at [163, 446] on div "Question 8" at bounding box center [159, 478] width 150 height 17
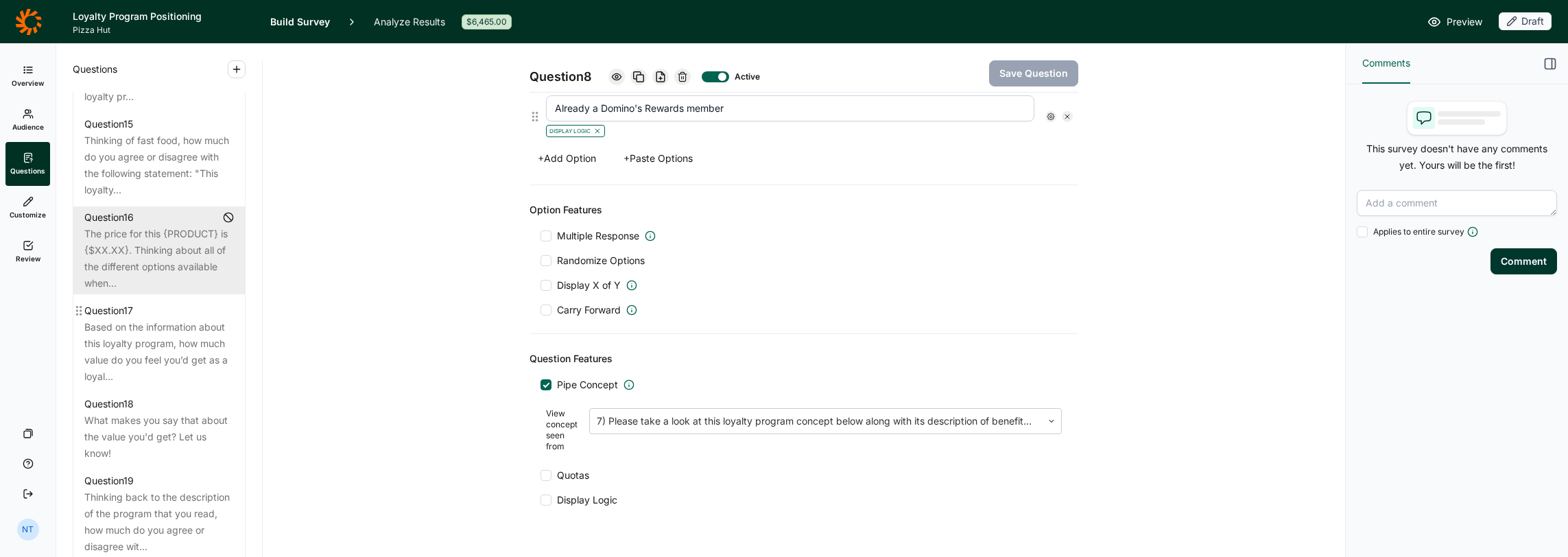
scroll to position [1920, 0]
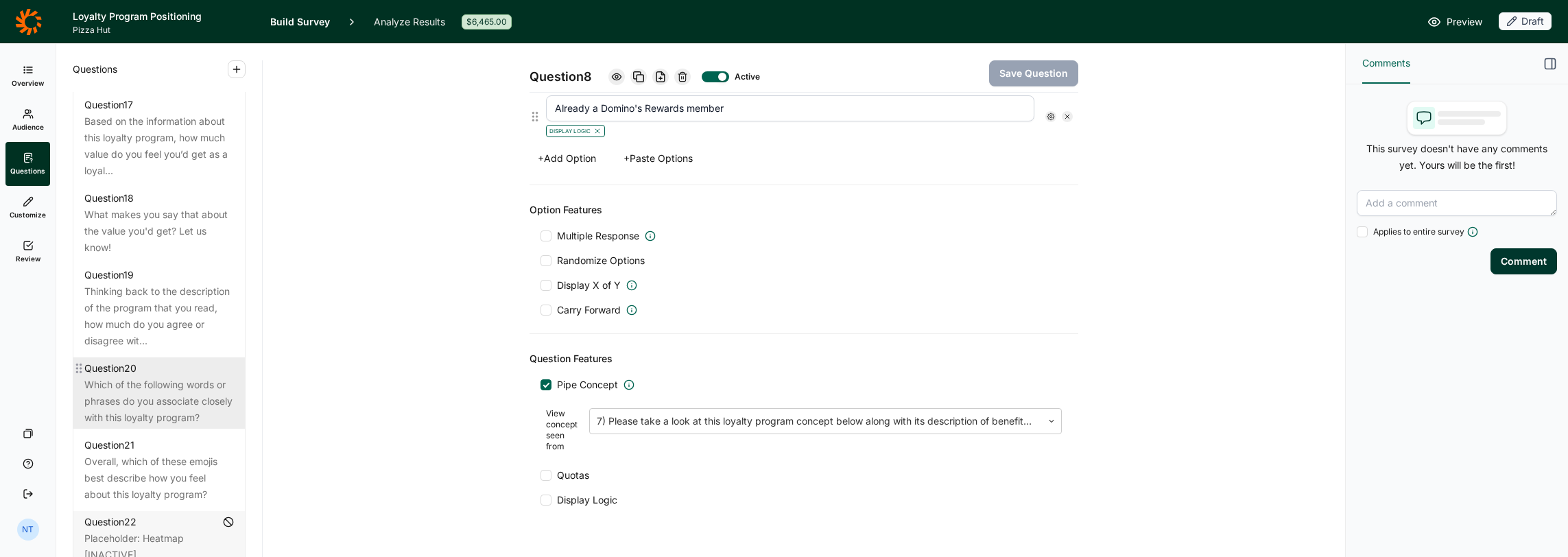
click at [152, 426] on div "Which of the following words or phrases do you associate closely with this loya…" at bounding box center [159, 401] width 150 height 50
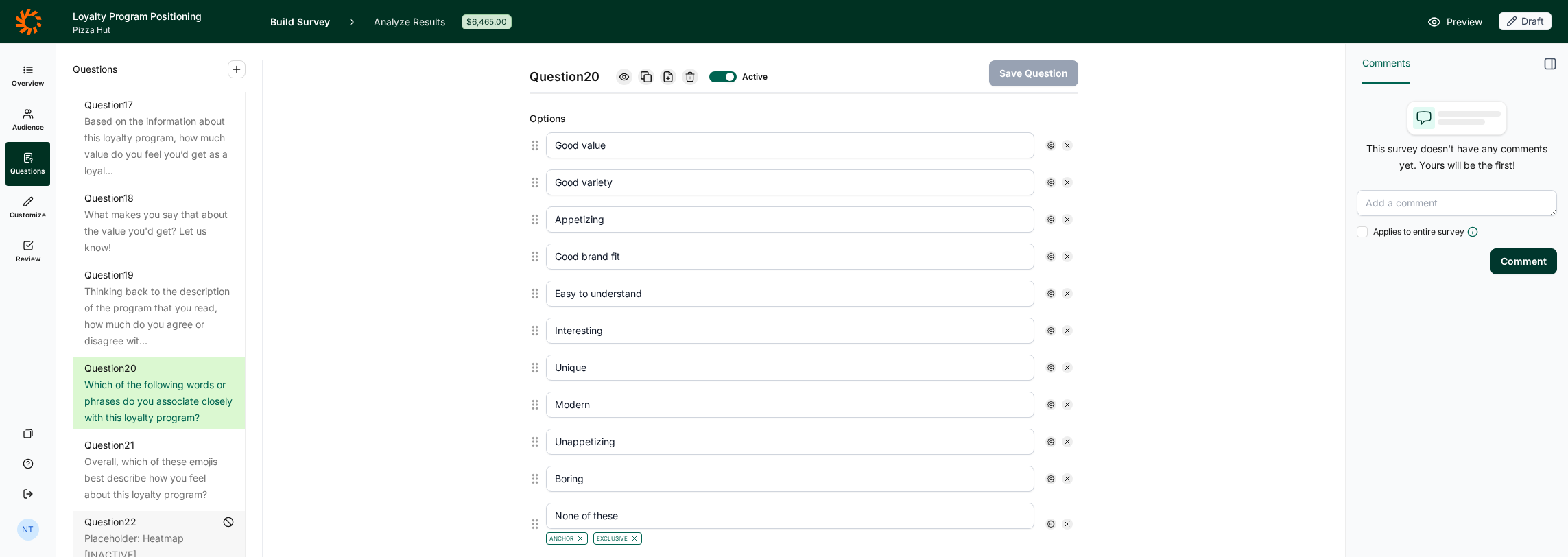
scroll to position [364, 0]
click at [872, 215] on icon at bounding box center [1067, 219] width 8 height 8
type input "Good brand fit"
type input "Easy to understand"
type input "Interesting"
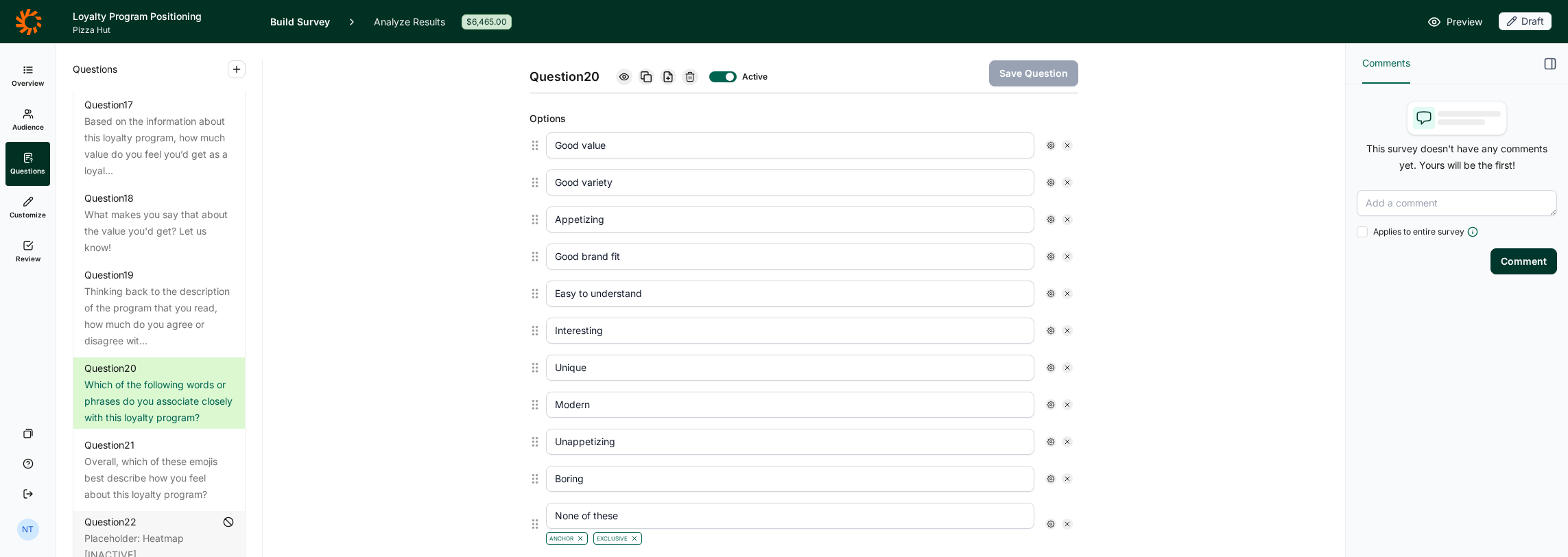
type input "Unique"
type input "Modern"
type input "Unappetizing"
type input "Boring"
type input "None of these"
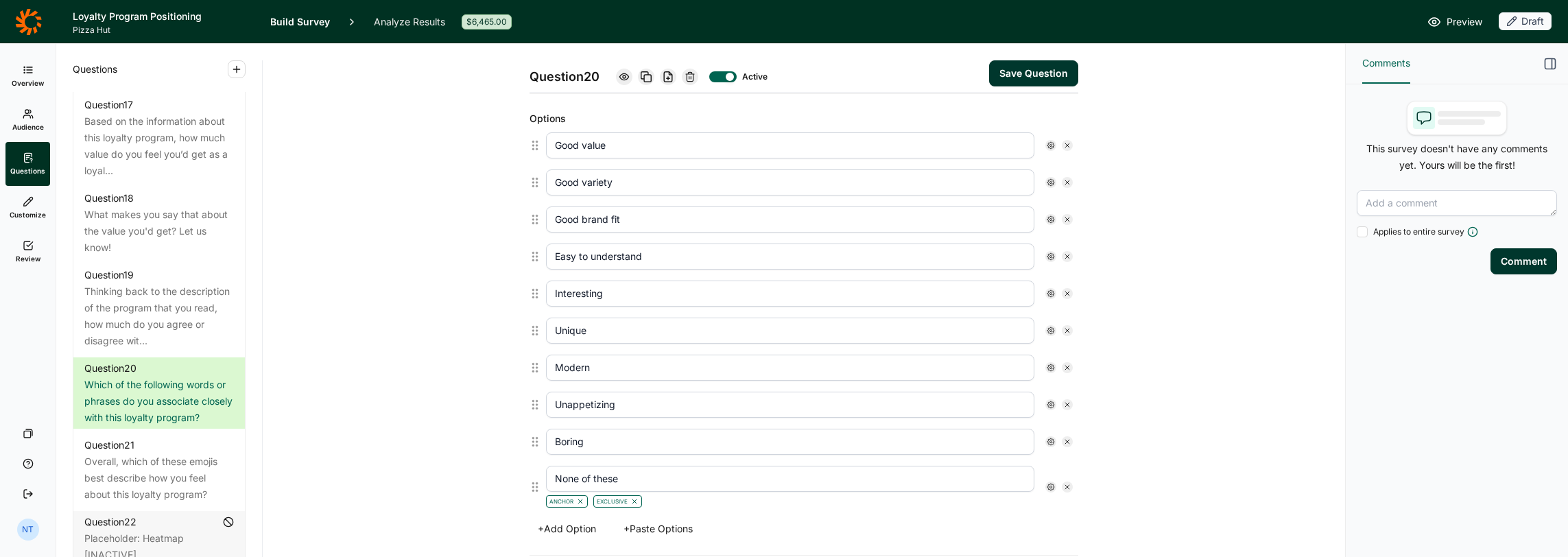
click at [872, 400] on icon at bounding box center [1067, 404] width 8 height 8
type input "Boring"
type input "None of these"
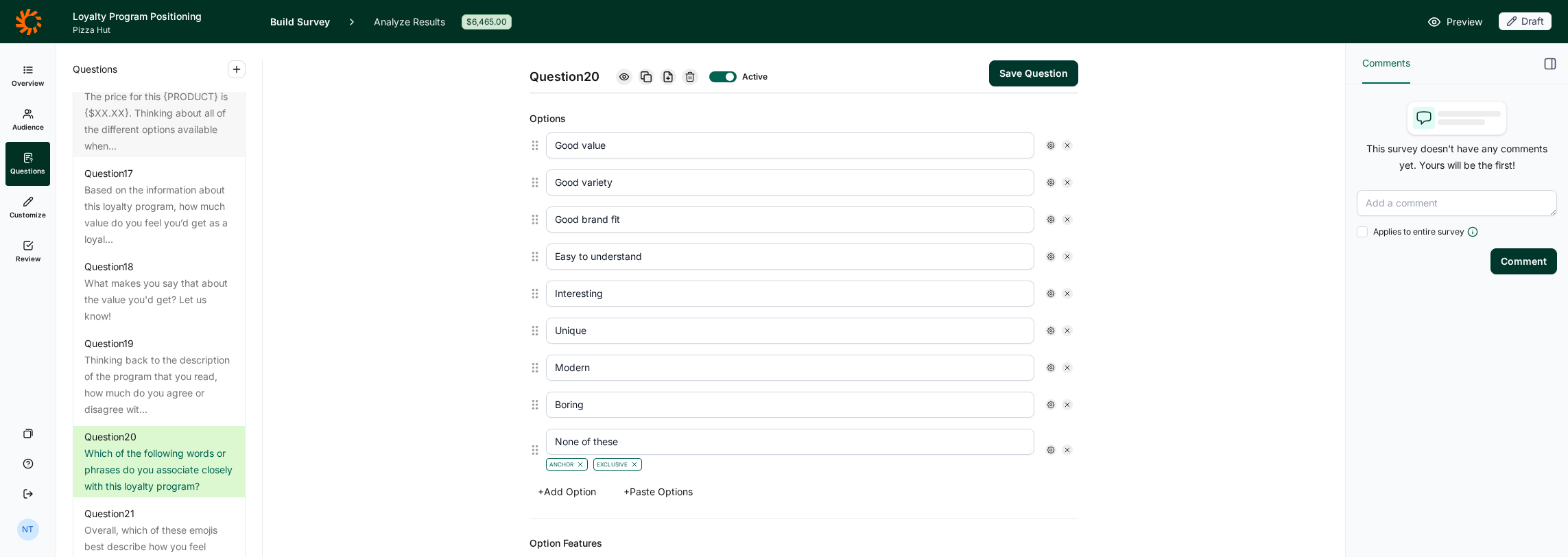
click at [573, 446] on button "+ Add Option" at bounding box center [567, 491] width 75 height 19
click at [613, 446] on input "text" at bounding box center [791, 495] width 489 height 26
type input "Fun"
click at [572, 446] on button "+ Add Option" at bounding box center [567, 529] width 75 height 19
click at [583, 446] on input "text" at bounding box center [791, 532] width 489 height 26
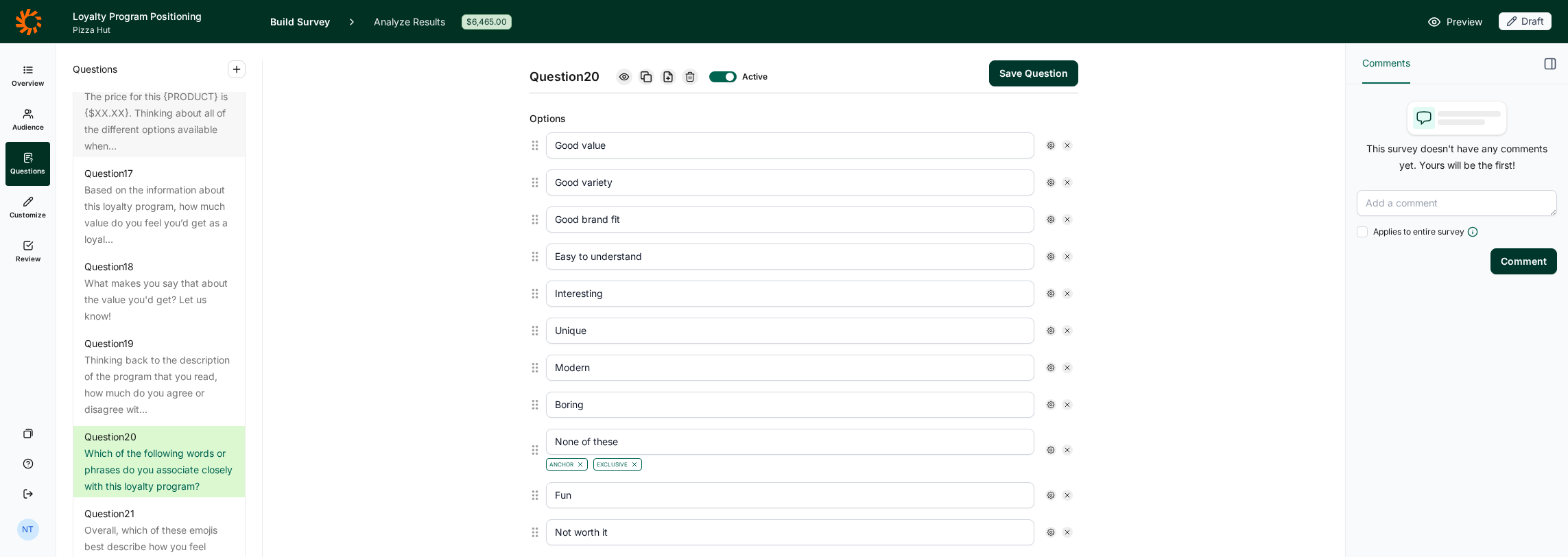
type input "Not worth it"
click at [872, 74] on button "Save Question" at bounding box center [1033, 74] width 89 height 26
